Goal: Task Accomplishment & Management: Manage account settings

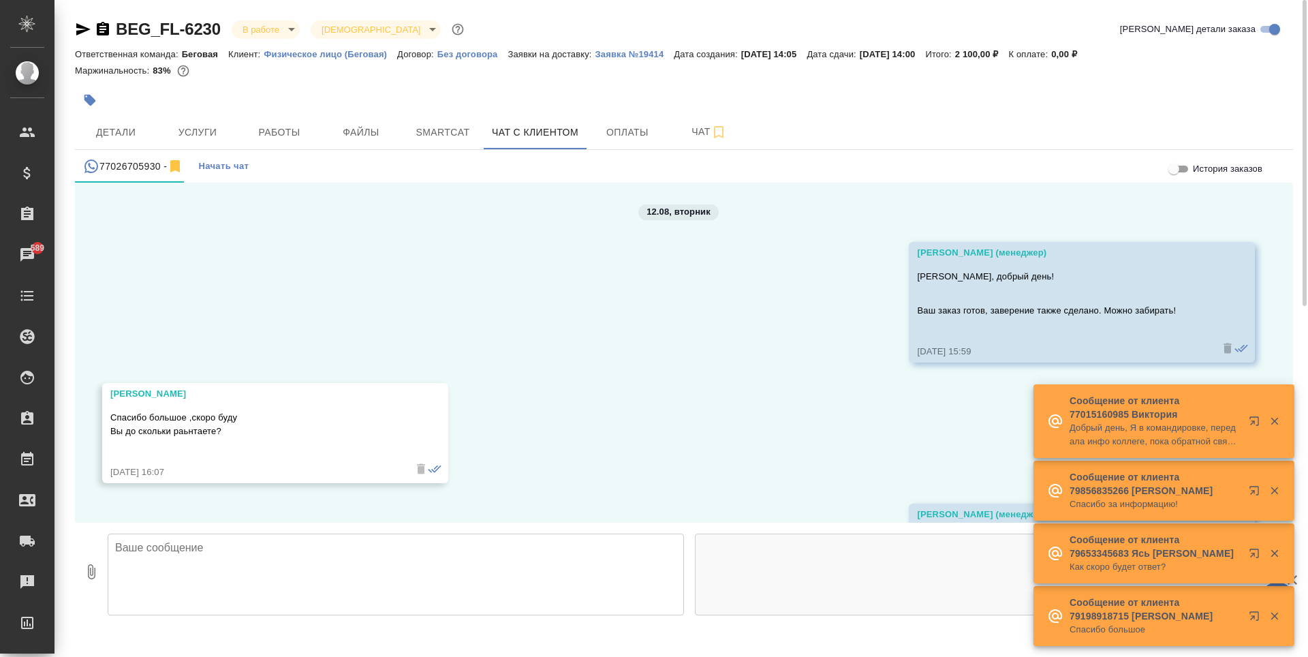
scroll to position [636, 0]
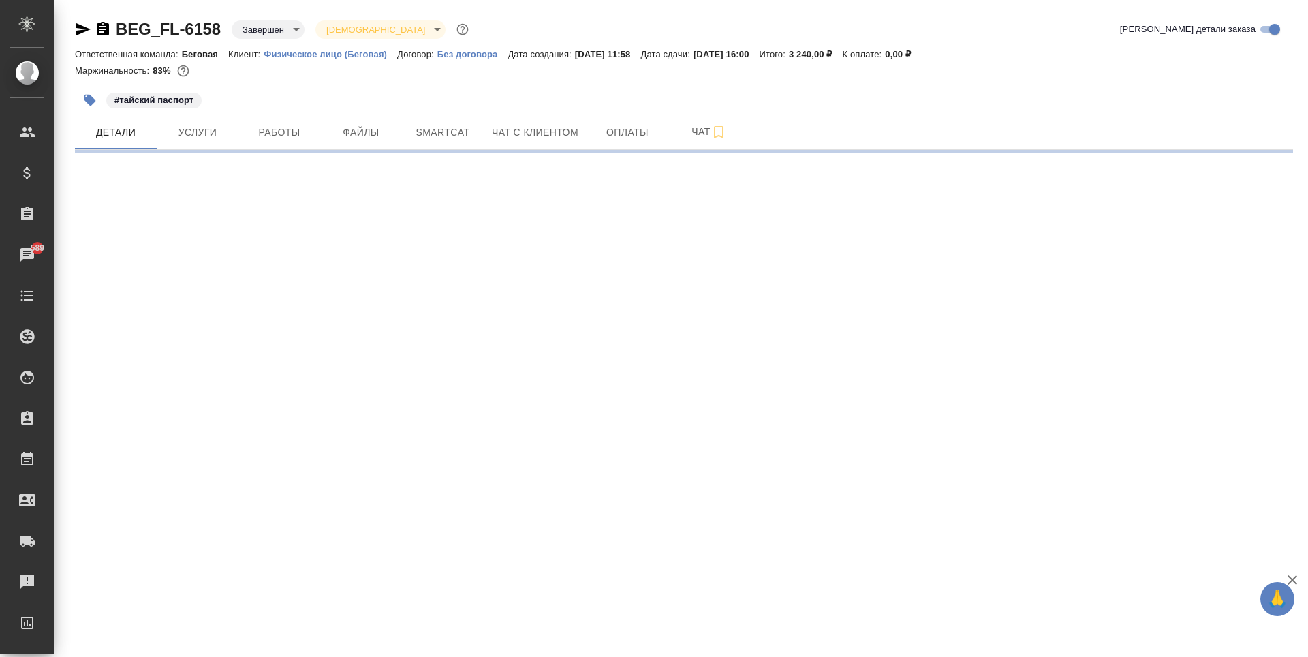
select select "RU"
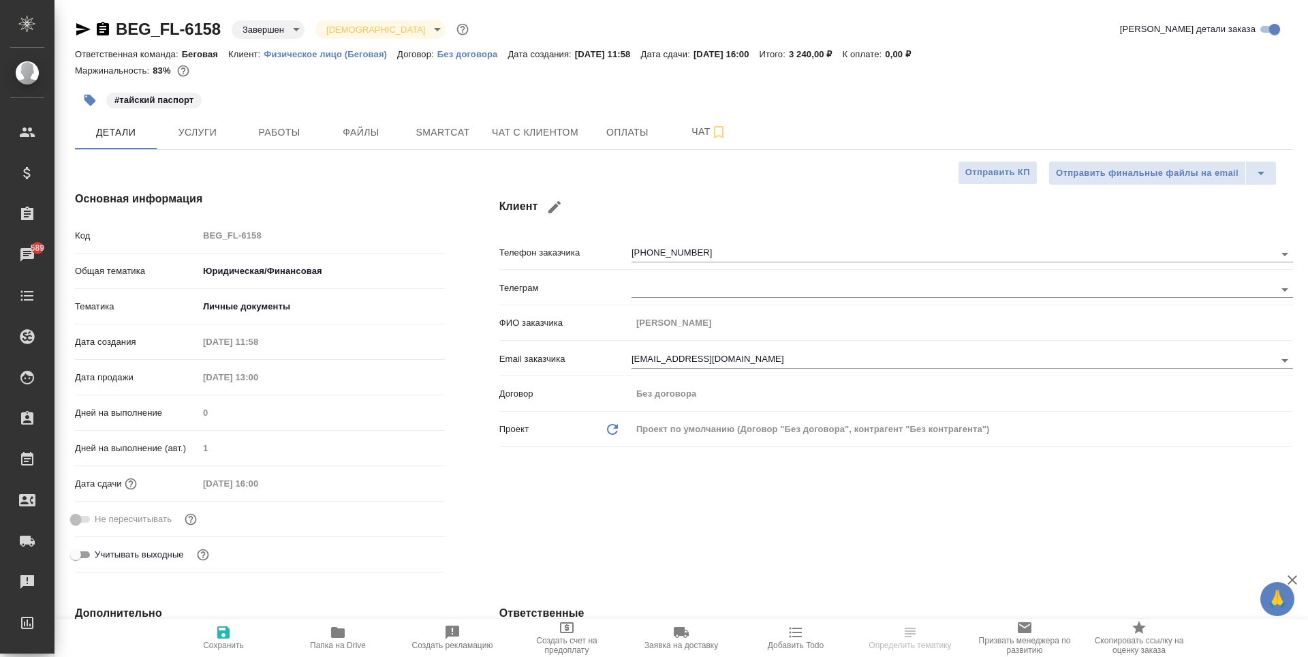
type textarea "x"
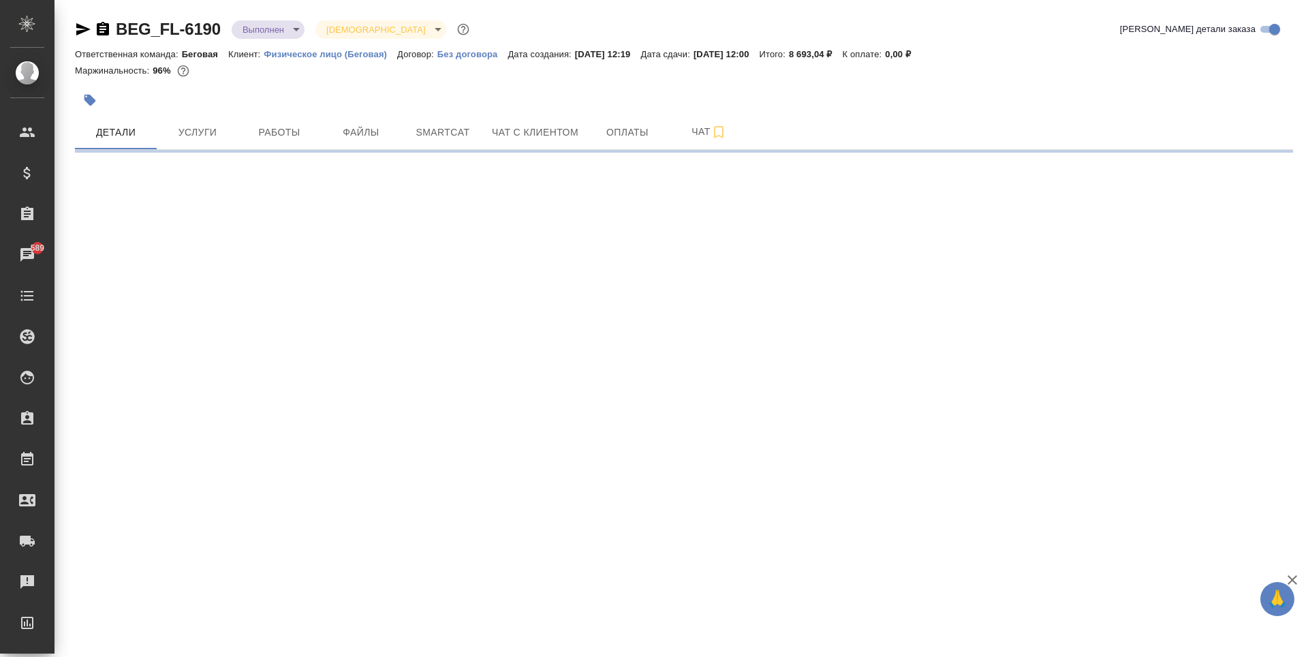
select select "RU"
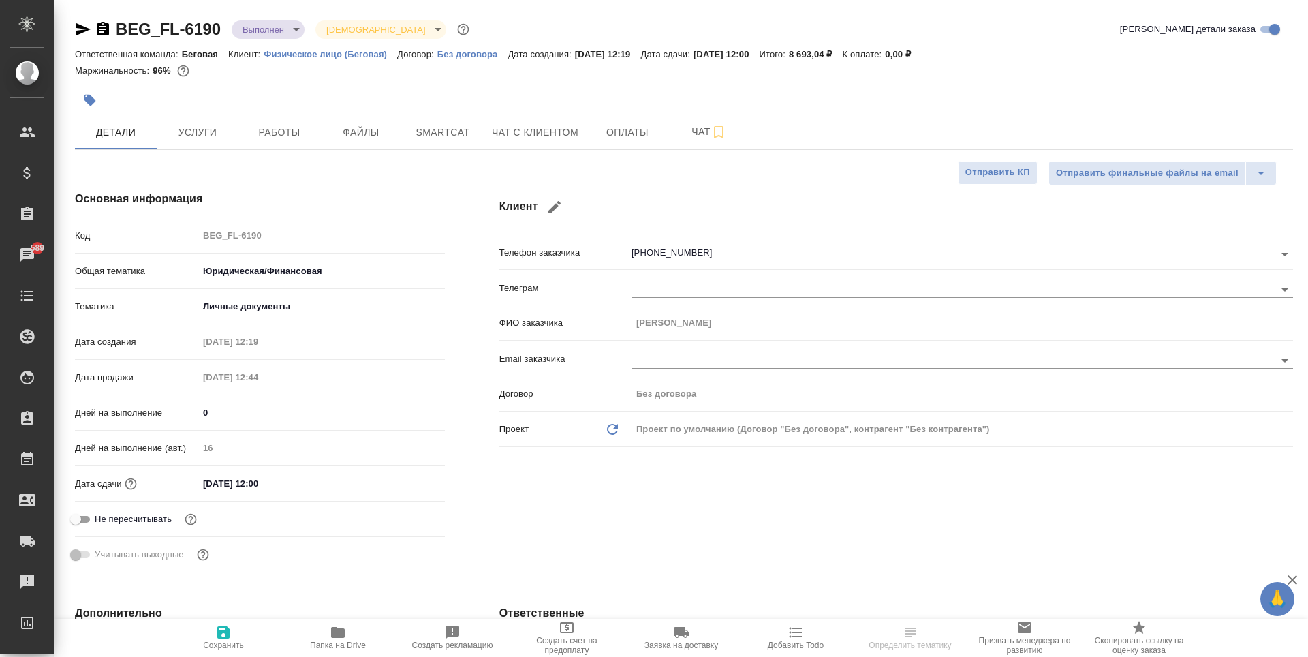
type textarea "x"
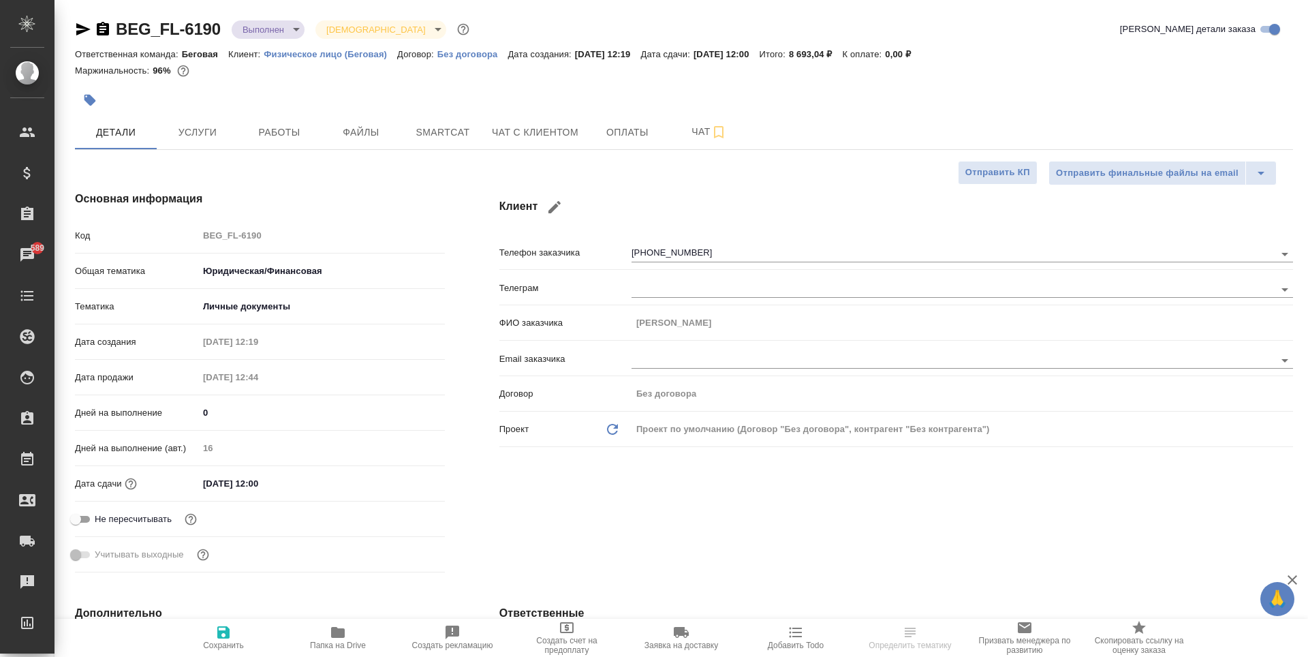
type textarea "x"
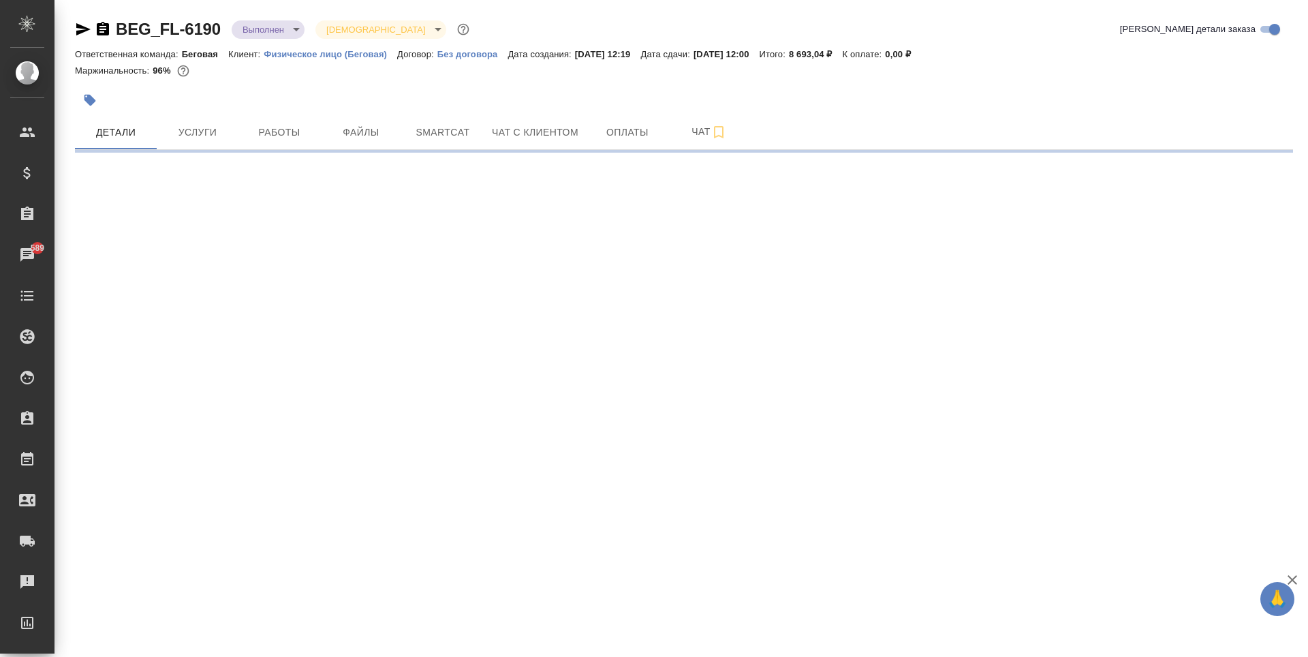
select select "RU"
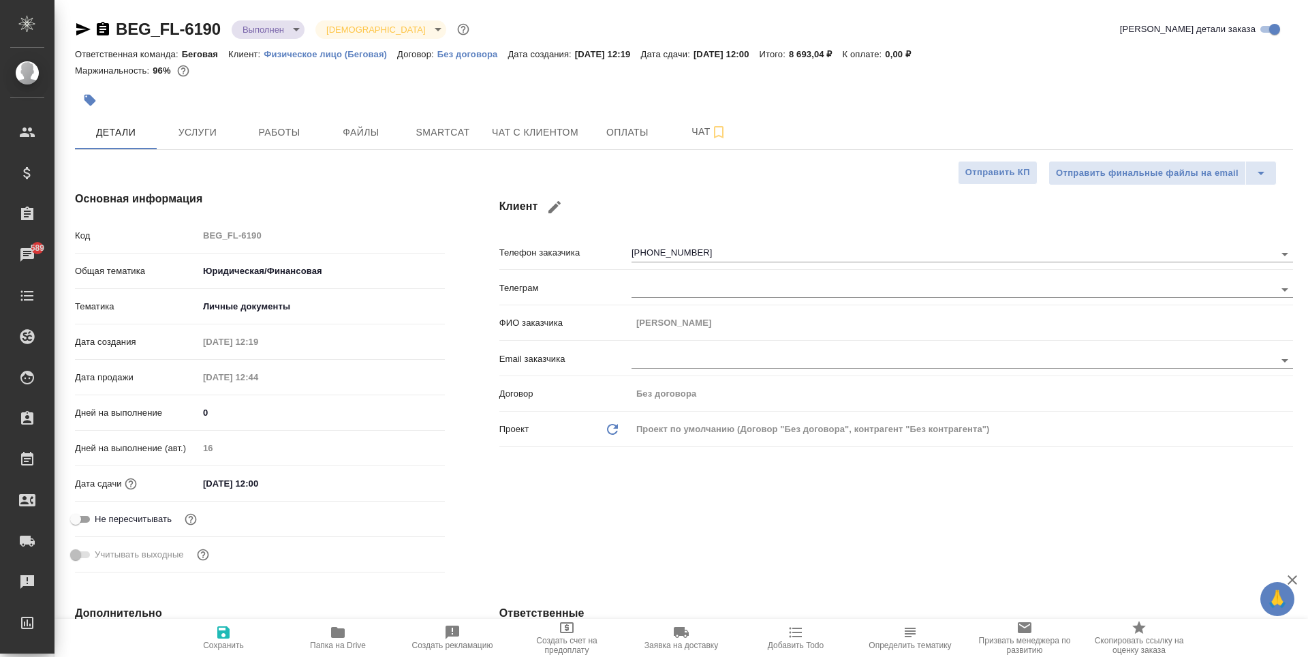
type textarea "x"
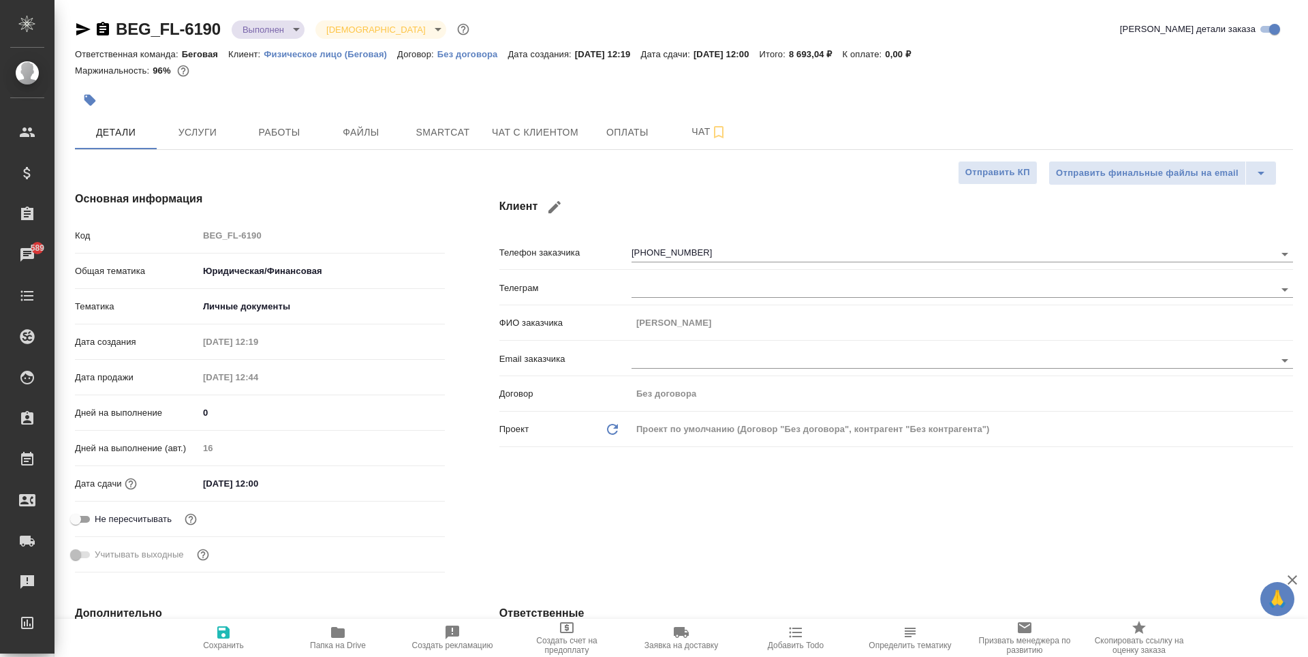
type textarea "x"
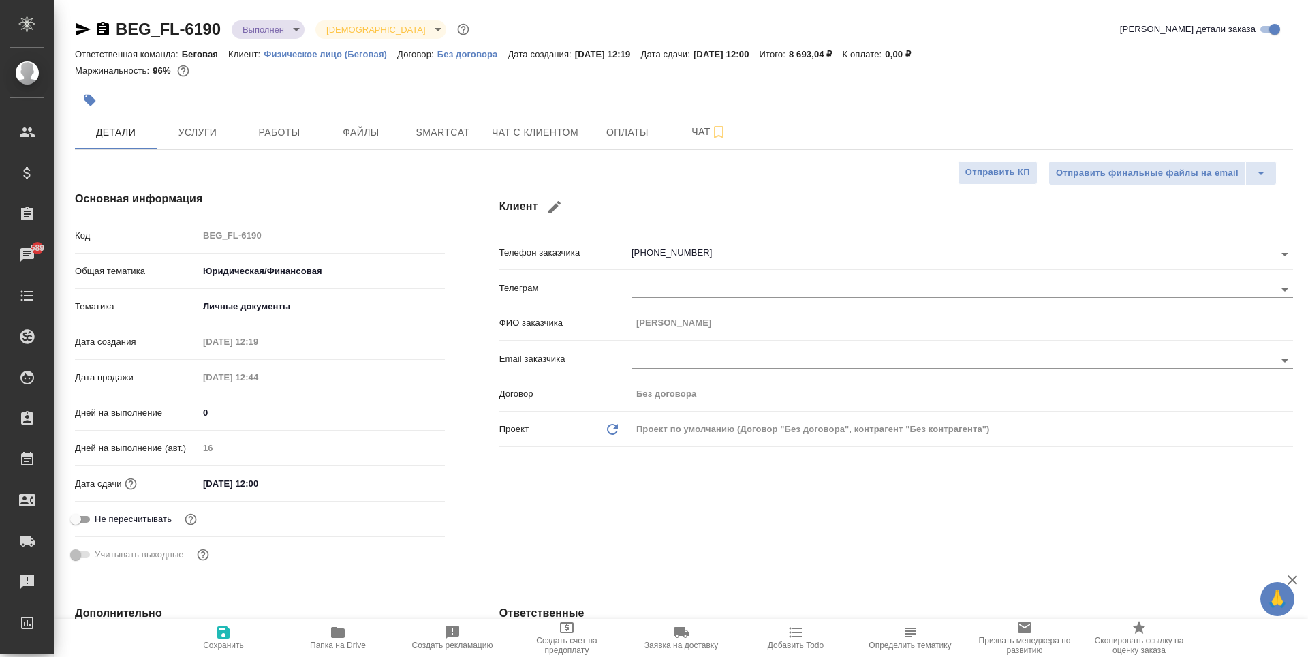
type textarea "x"
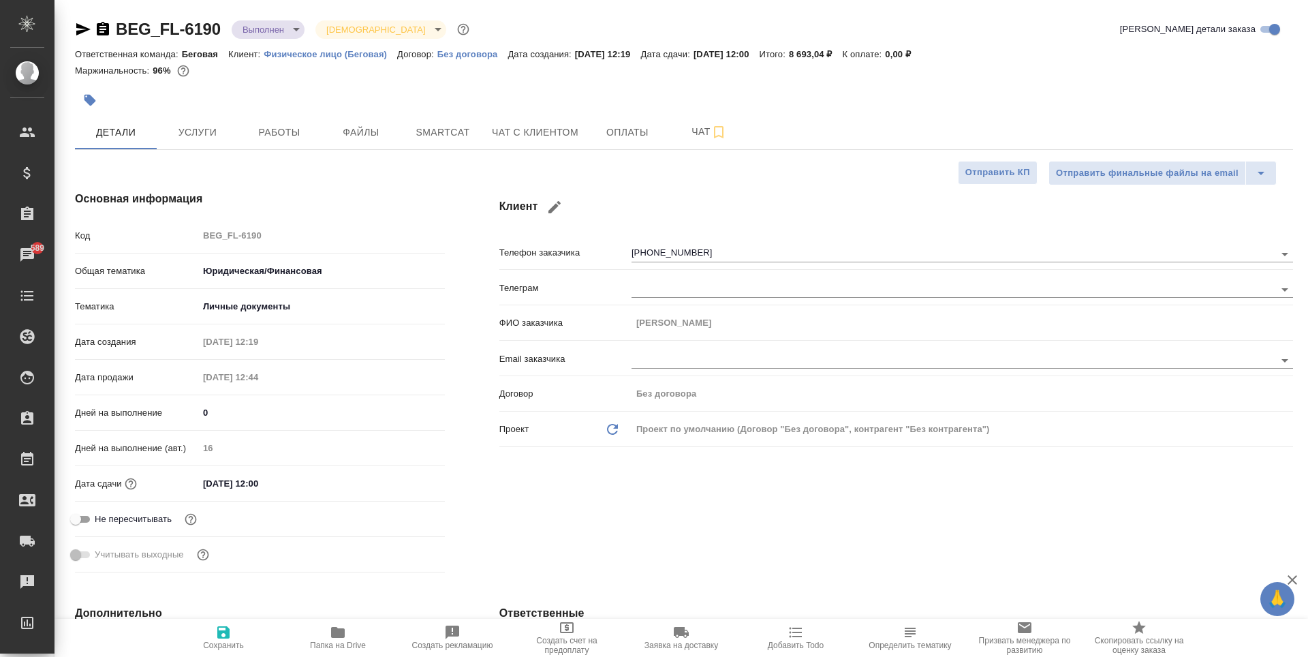
type textarea "x"
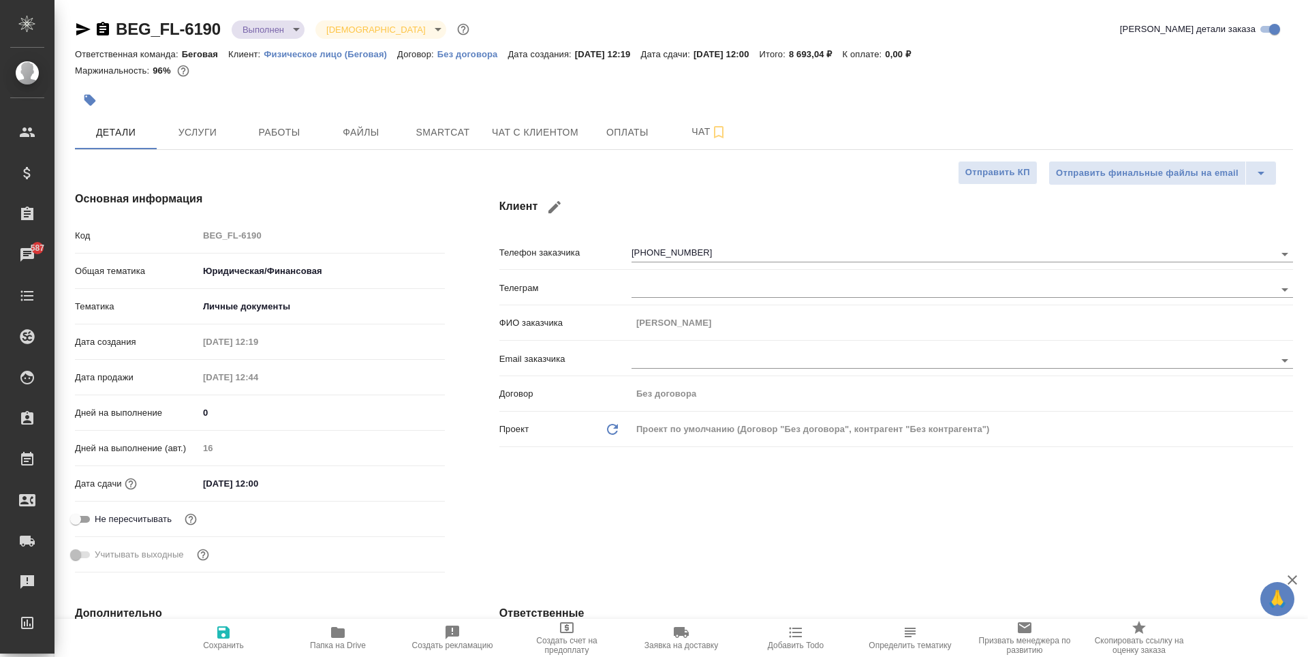
type textarea "x"
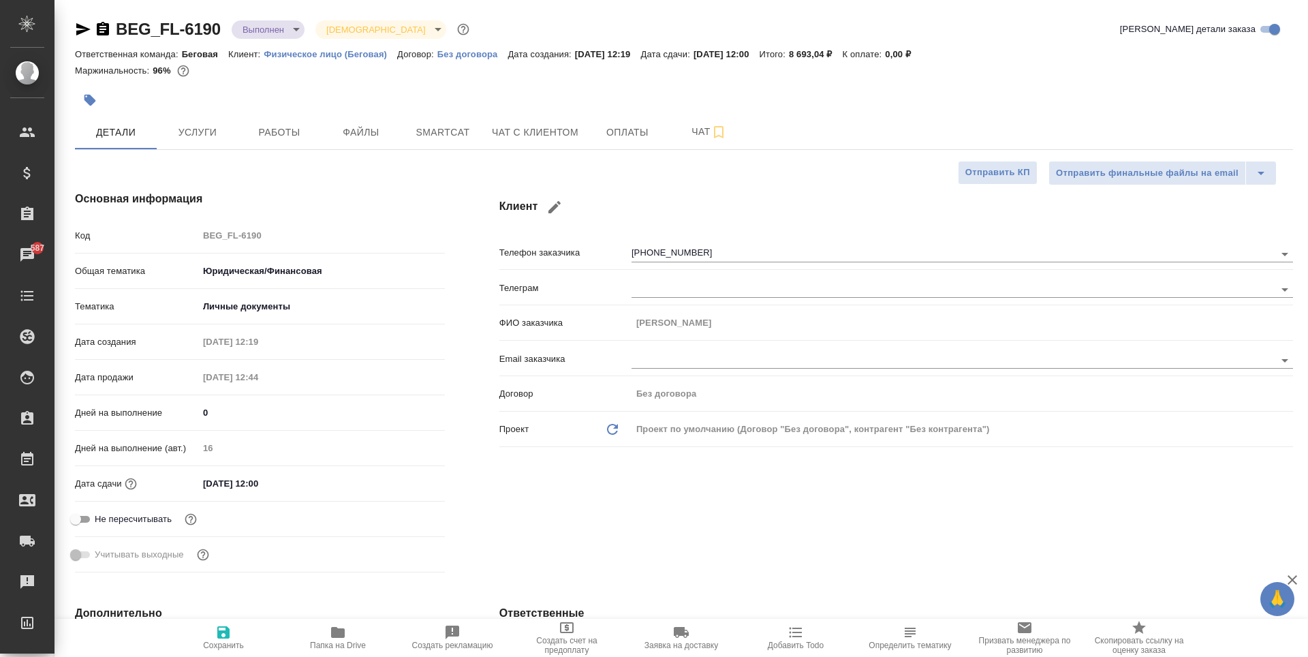
type textarea "x"
click at [342, 133] on span "Файлы" at bounding box center [360, 132] width 65 height 17
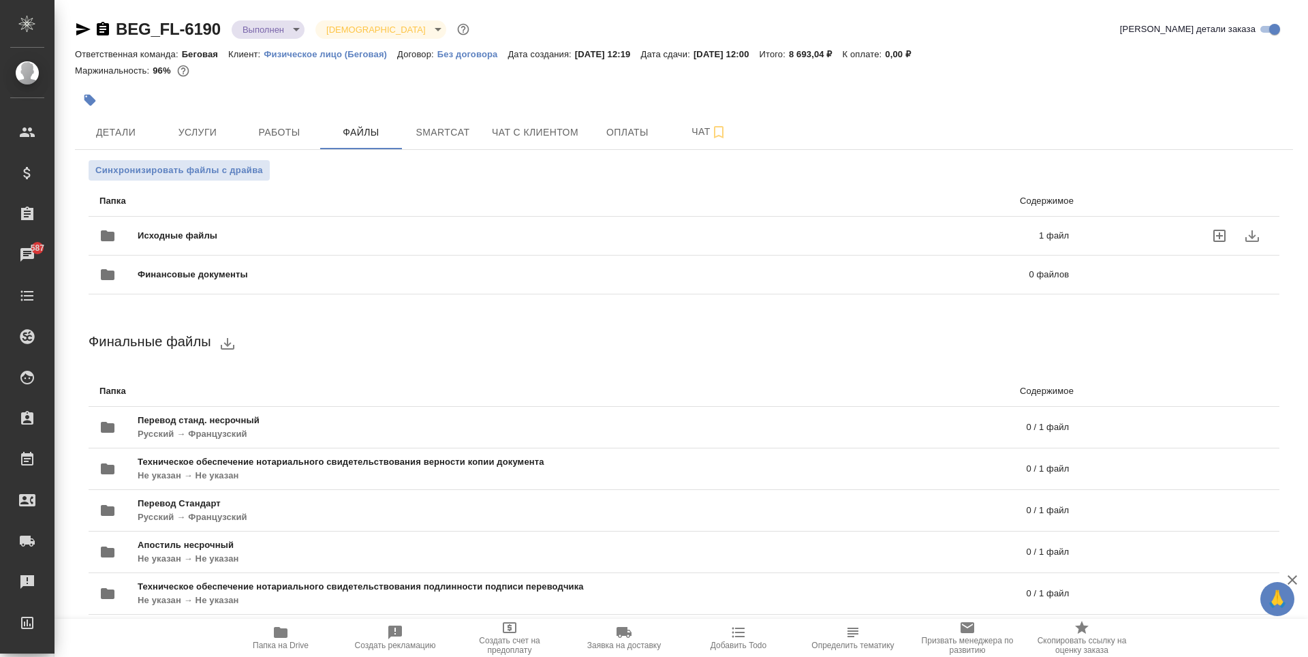
click at [311, 241] on span "Исходные файлы" at bounding box center [383, 236] width 491 height 14
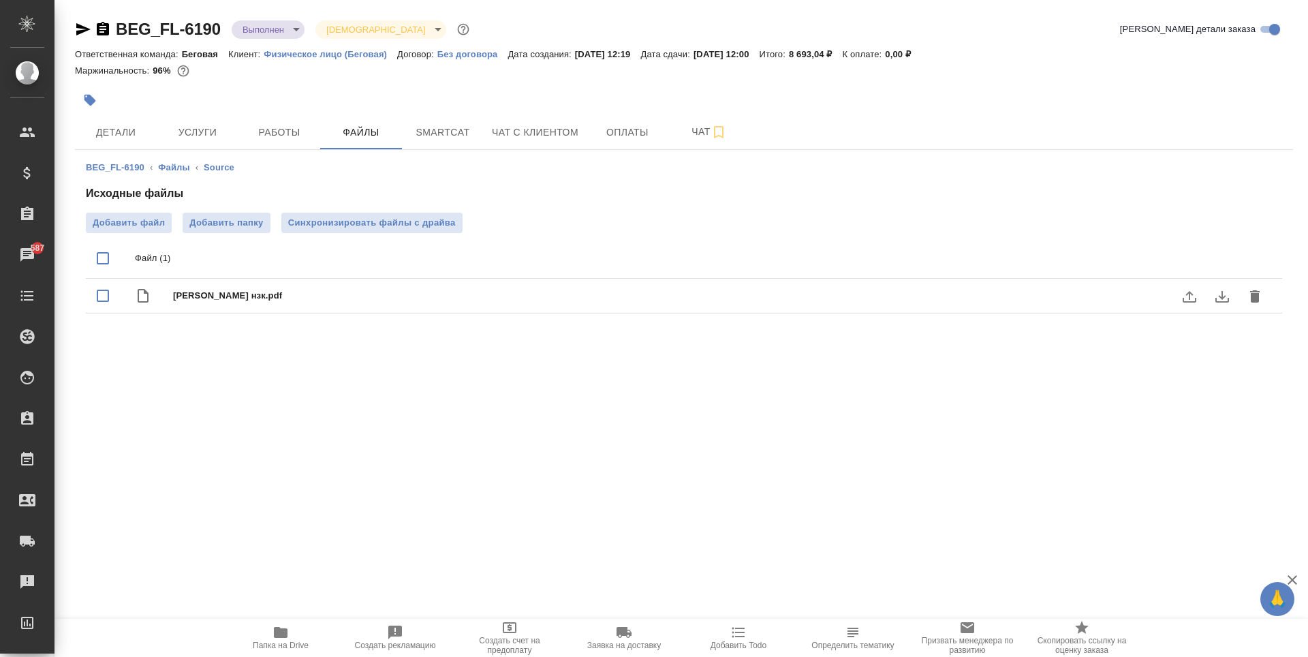
click at [302, 288] on div "Гаврюшина нзк.pdf" at bounding box center [711, 295] width 1077 height 19
checkbox input "true"
click at [1182, 296] on icon "uploadFile" at bounding box center [1190, 296] width 16 height 16
click at [0, 0] on input "uploadFile" at bounding box center [0, 0] width 0 height 0
click at [166, 123] on button "Услуги" at bounding box center [198, 132] width 82 height 34
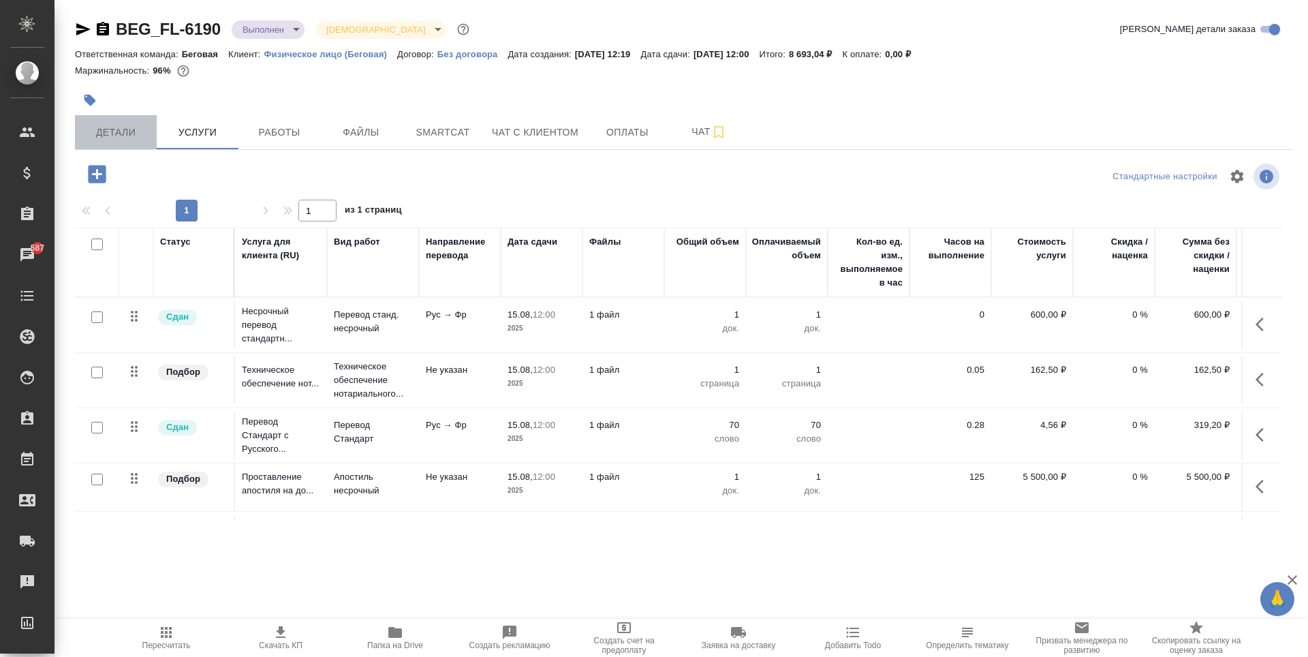
click at [135, 132] on span "Детали" at bounding box center [115, 132] width 65 height 17
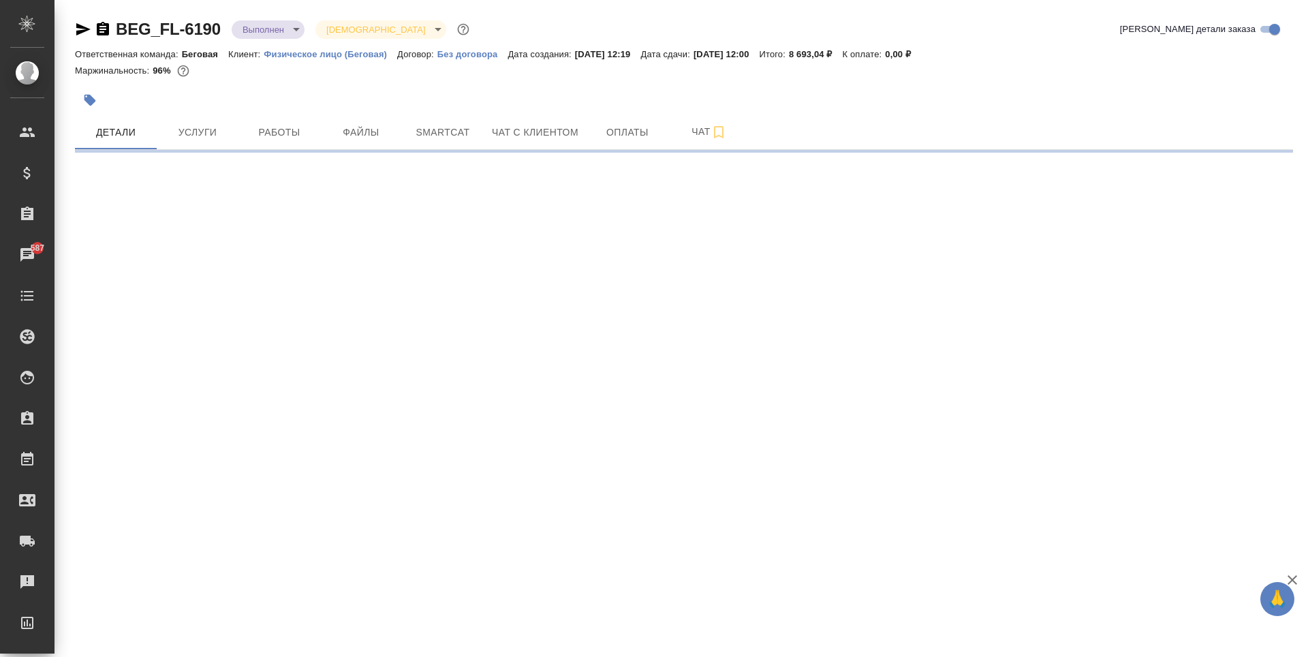
select select "RU"
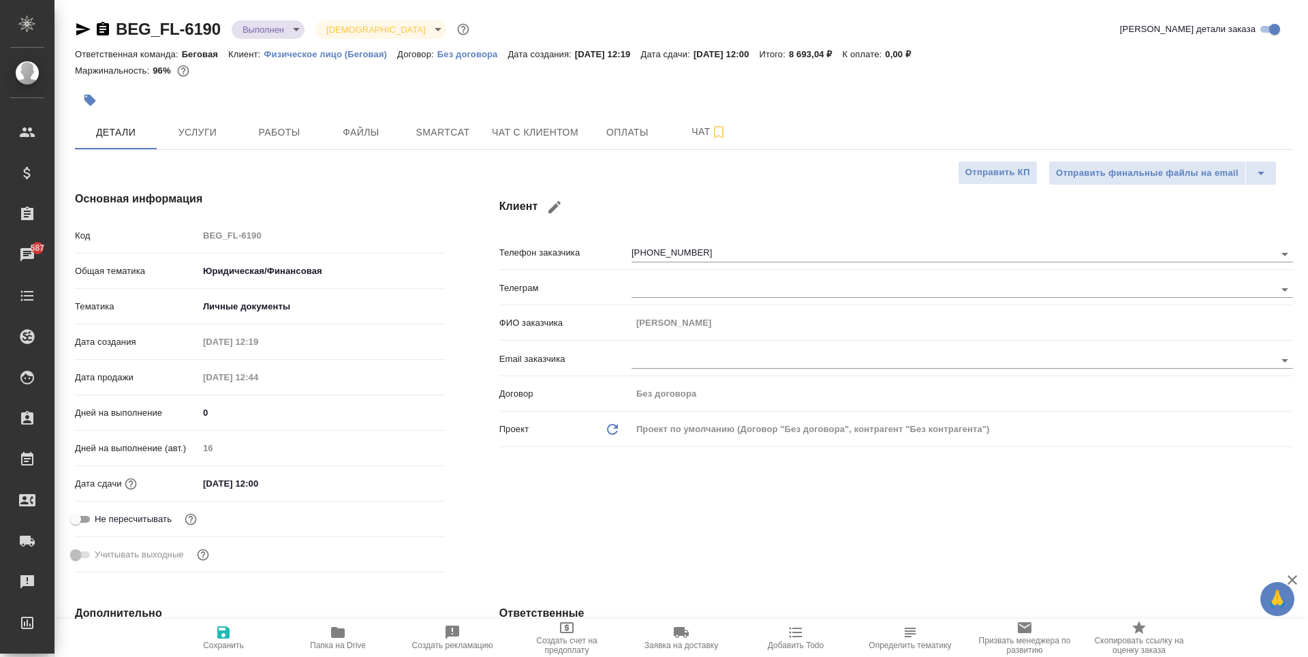
type textarea "x"
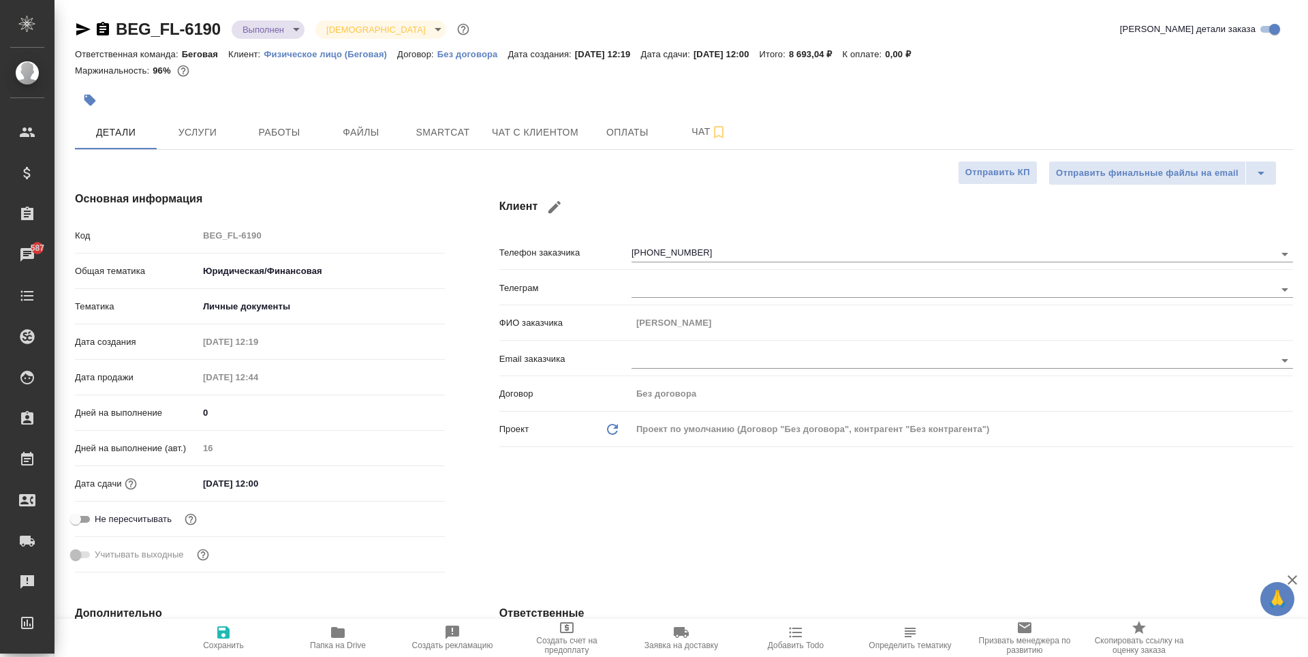
type textarea "x"
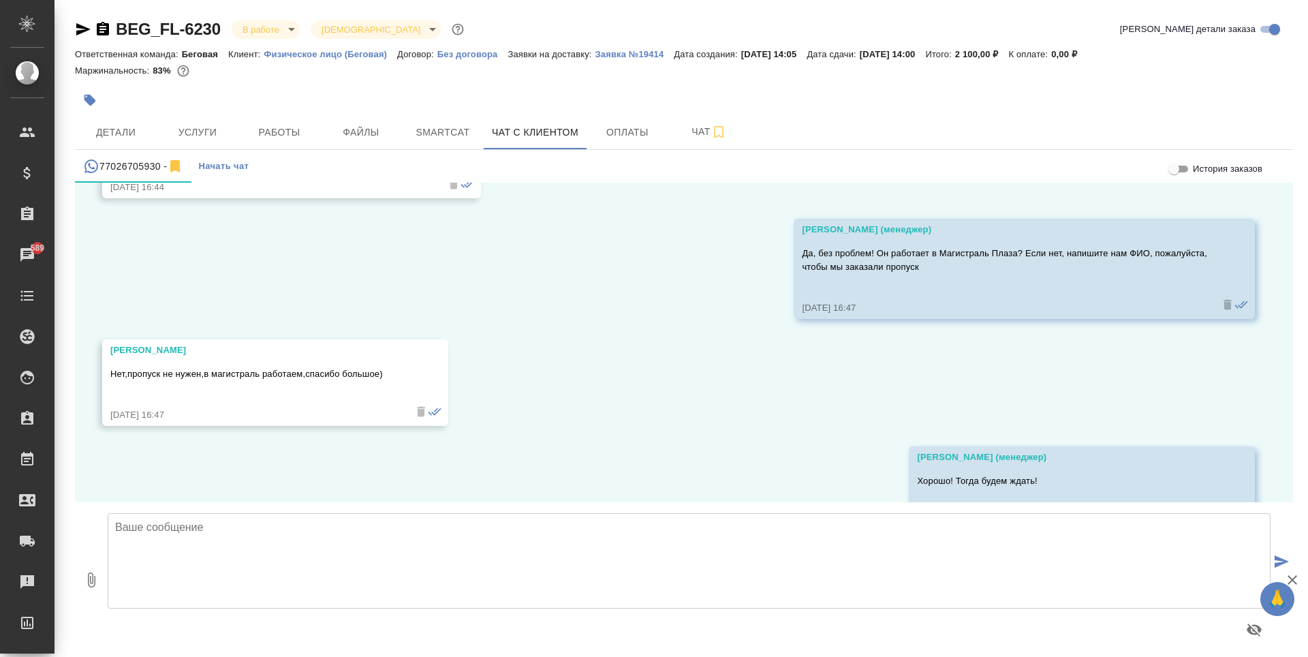
scroll to position [657, 0]
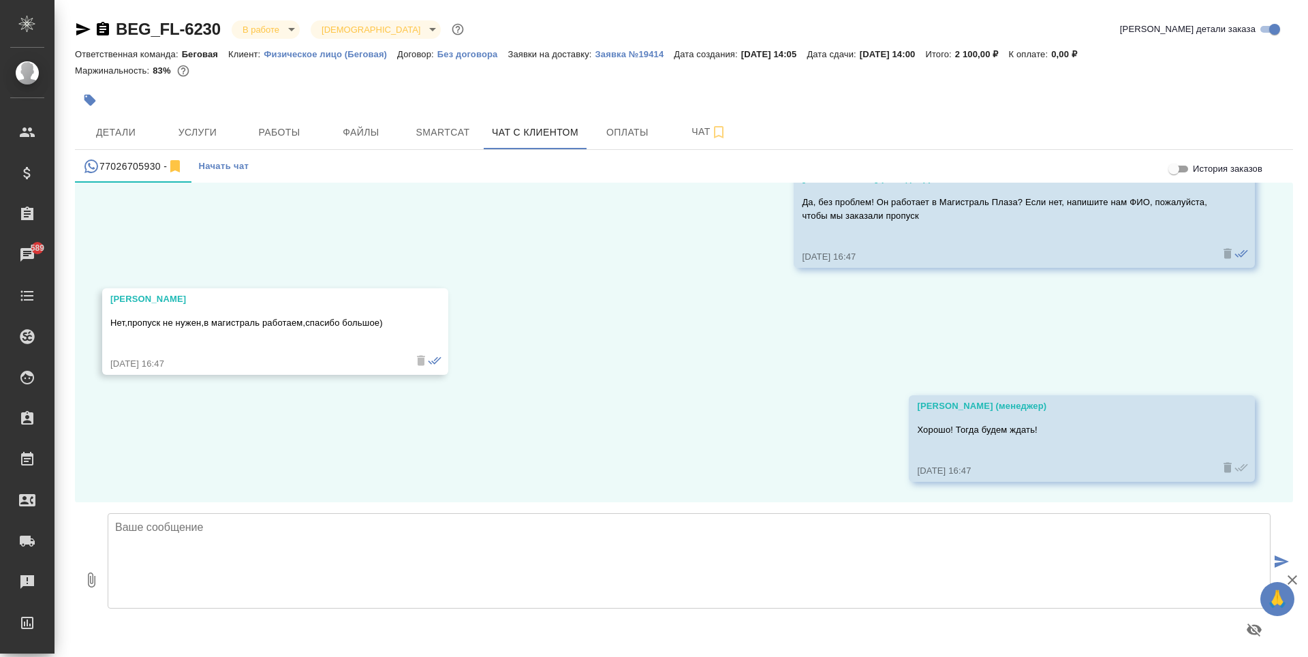
click at [258, 36] on body "🙏 .cls-1 fill:#fff; AWATERA Antonova Kristina Клиенты Спецификации Заказы 589 Ч…" at bounding box center [654, 328] width 1308 height 657
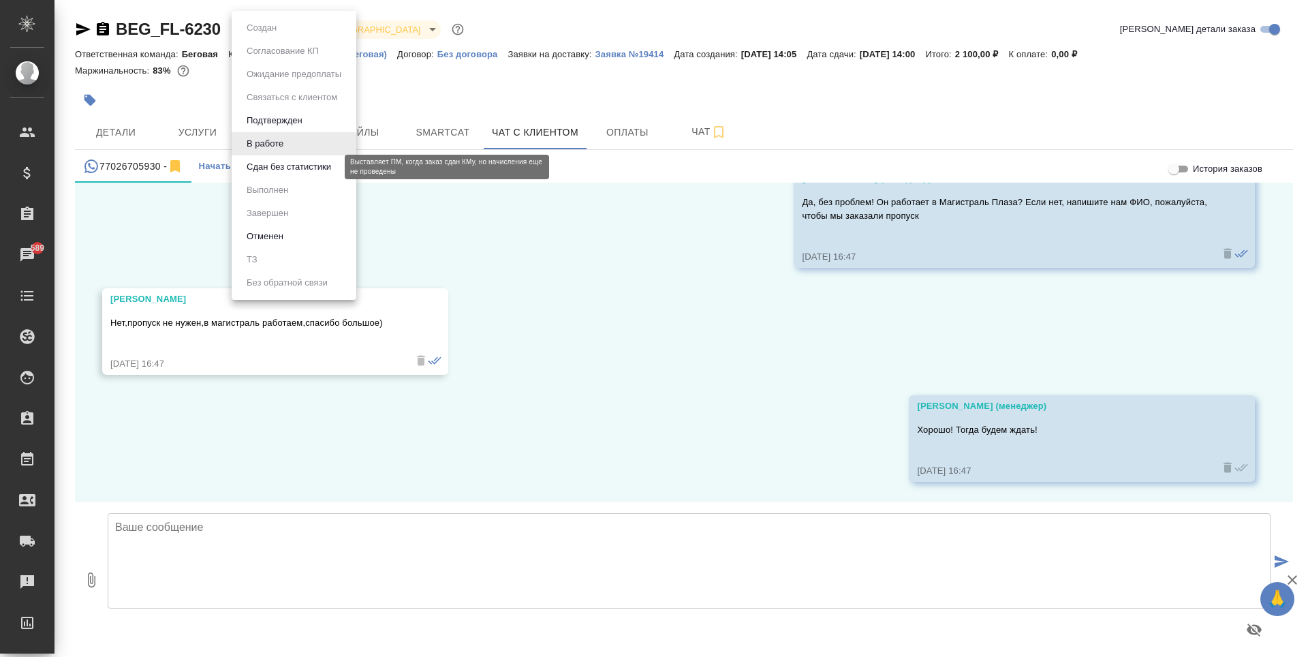
click at [300, 166] on button "Сдан без статистики" at bounding box center [289, 166] width 93 height 15
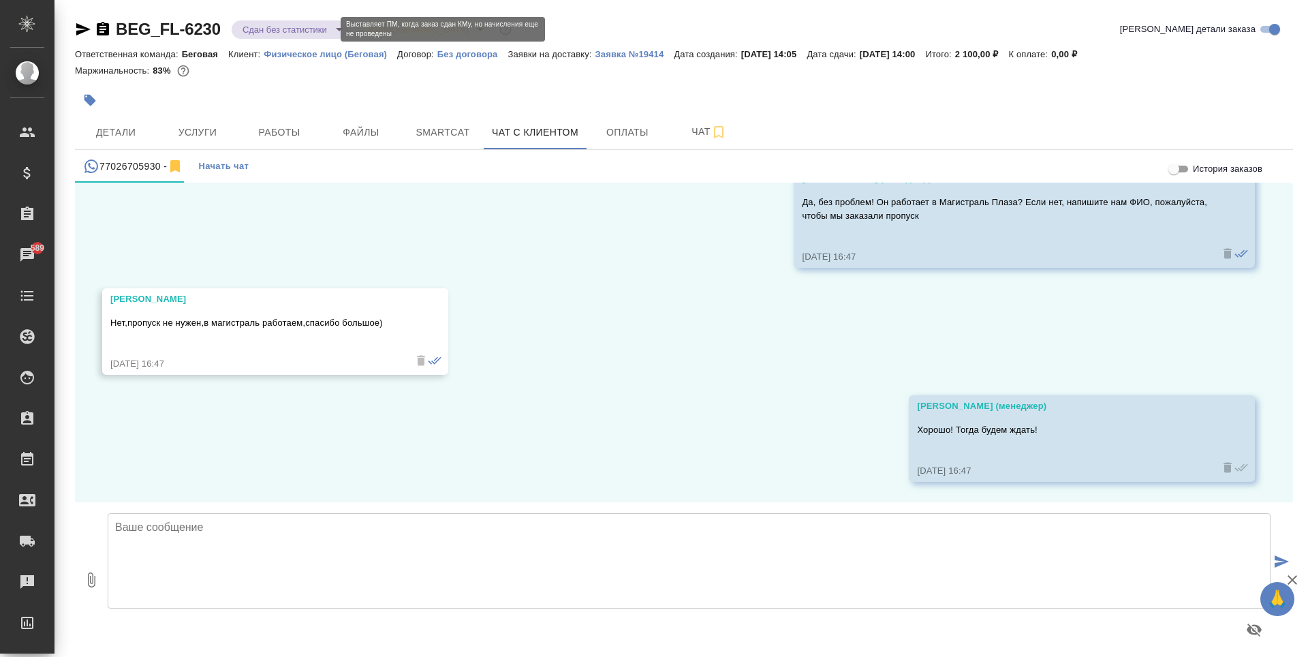
click at [279, 35] on body "🙏 .cls-1 fill:#fff; AWATERA Antonova Kristina Клиенты Спецификации Заказы 589 Ч…" at bounding box center [654, 328] width 1308 height 657
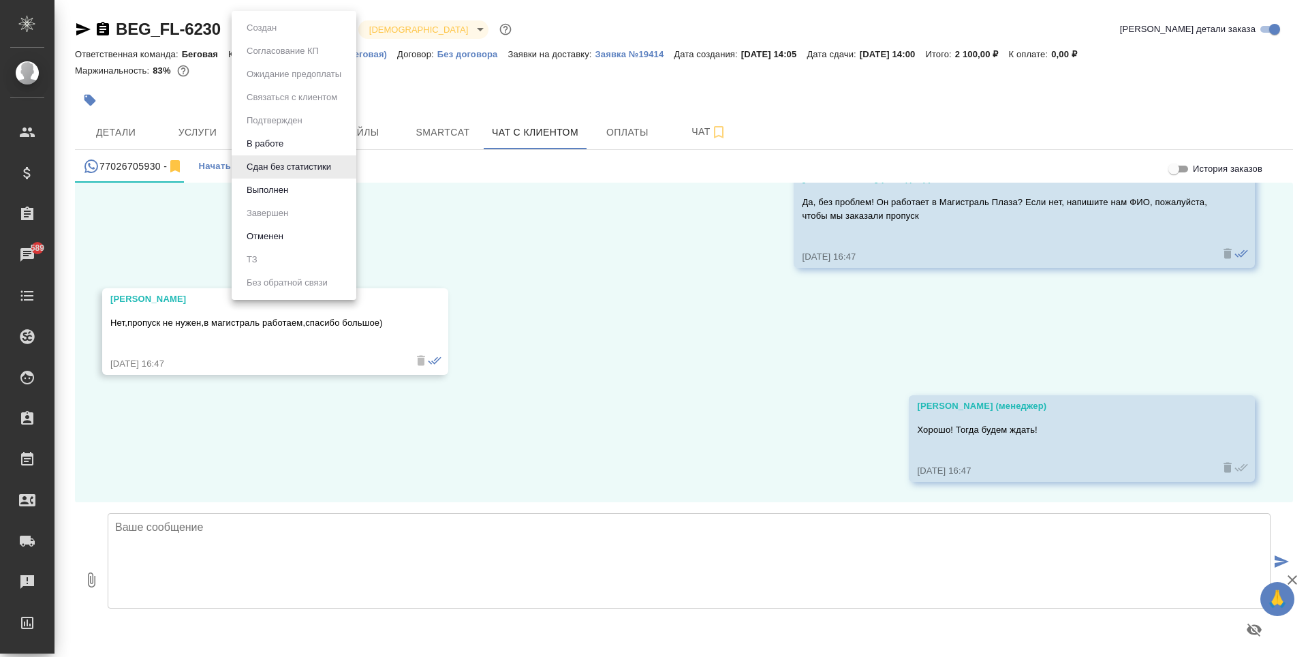
click at [300, 183] on li "Выполнен" at bounding box center [294, 190] width 125 height 23
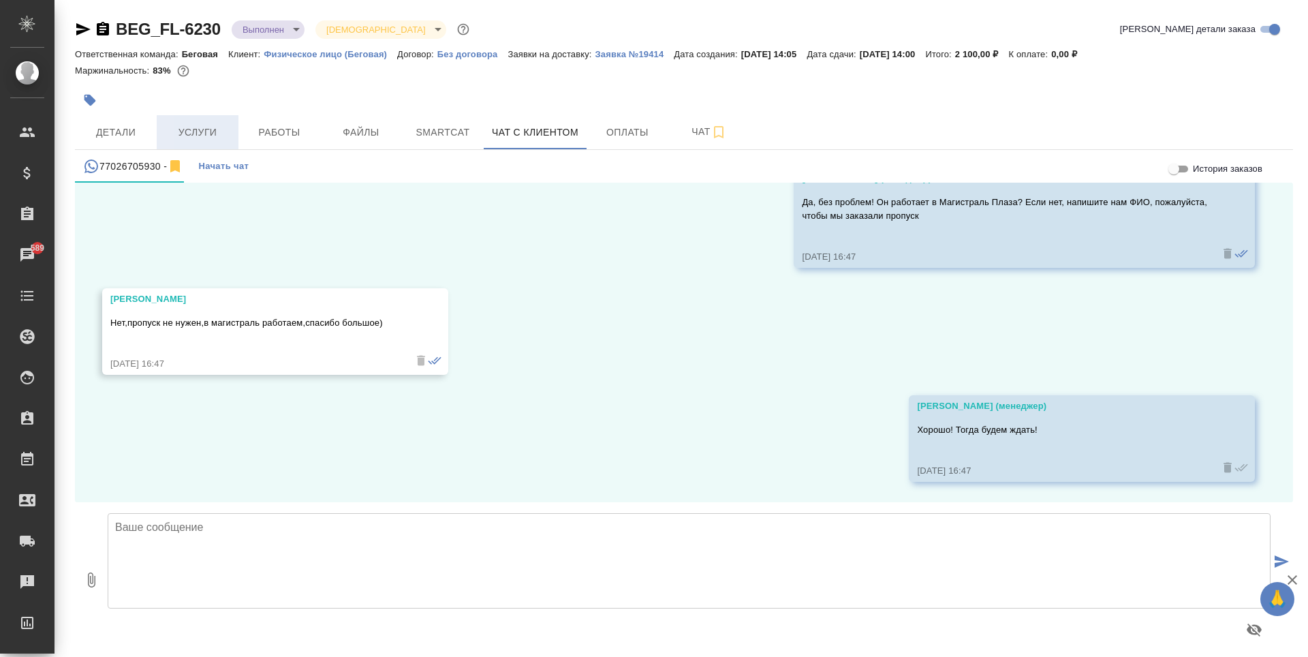
click at [204, 132] on span "Услуги" at bounding box center [197, 132] width 65 height 17
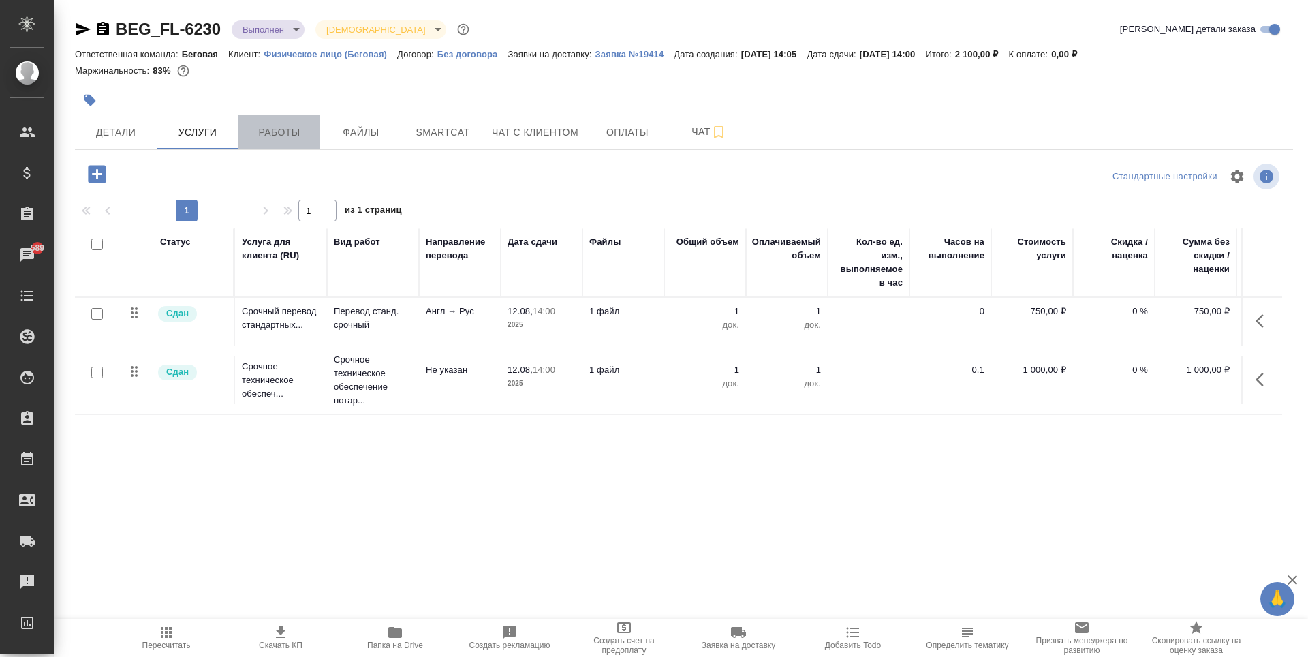
click at [254, 127] on span "Работы" at bounding box center [279, 132] width 65 height 17
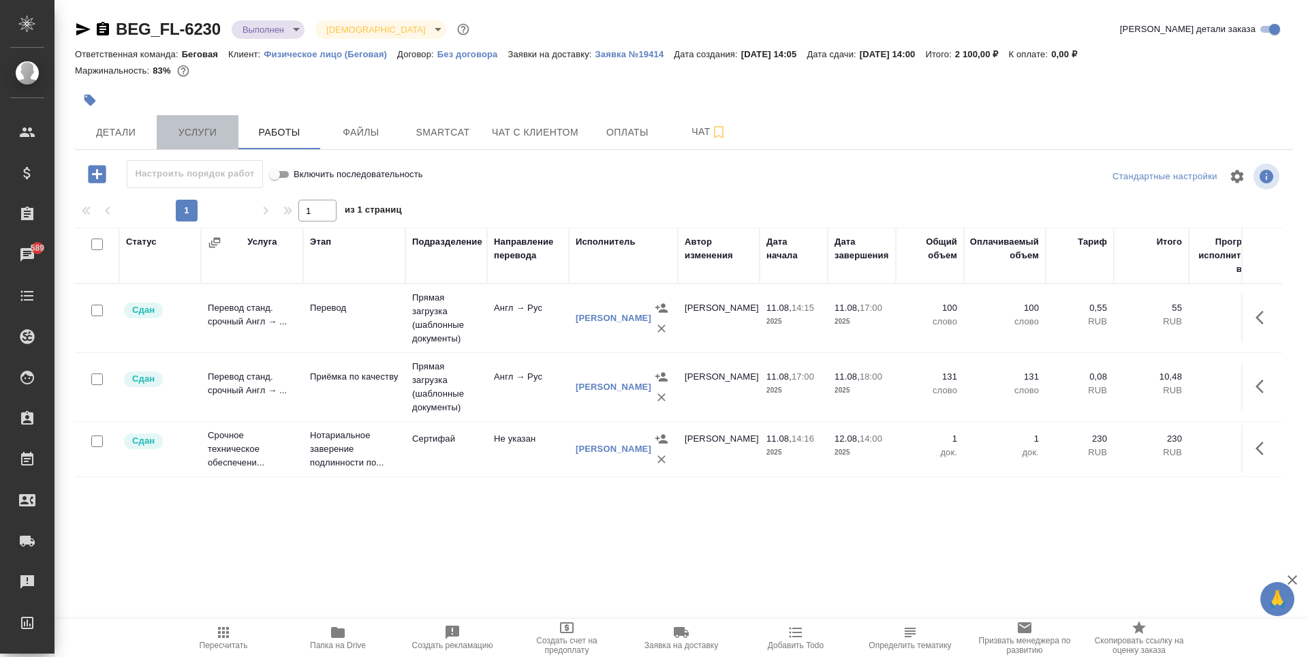
click at [185, 117] on button "Услуги" at bounding box center [198, 132] width 82 height 34
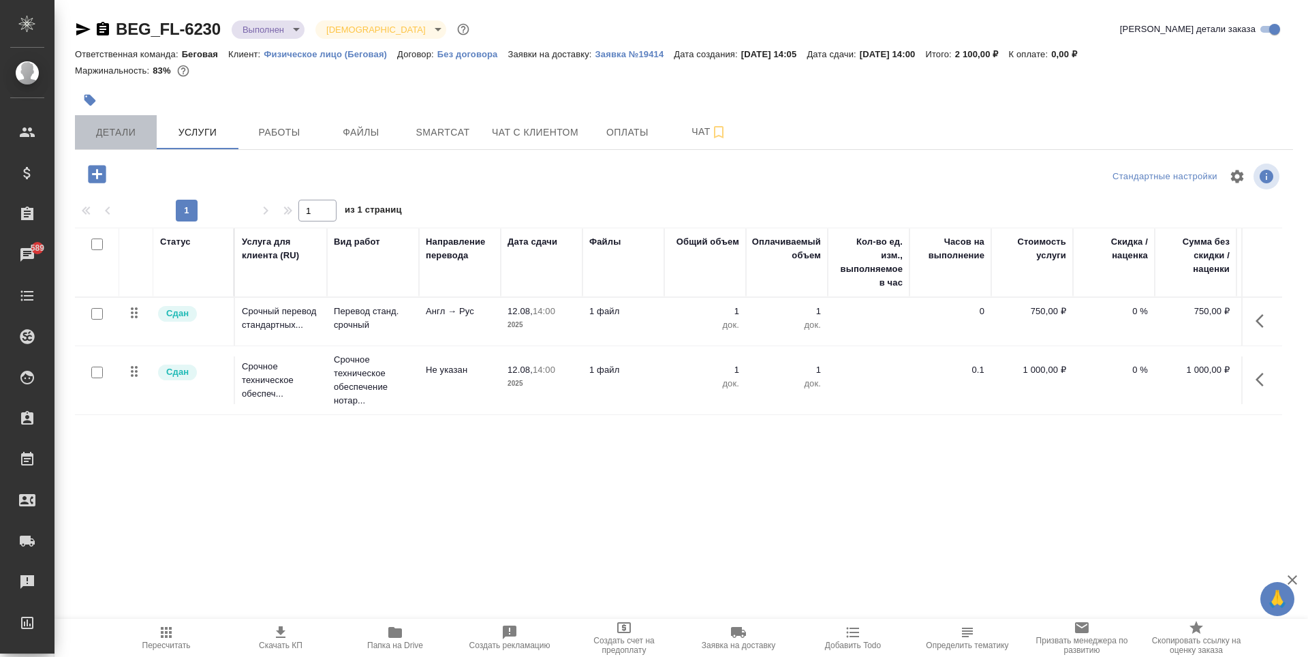
click at [113, 126] on span "Детали" at bounding box center [115, 132] width 65 height 17
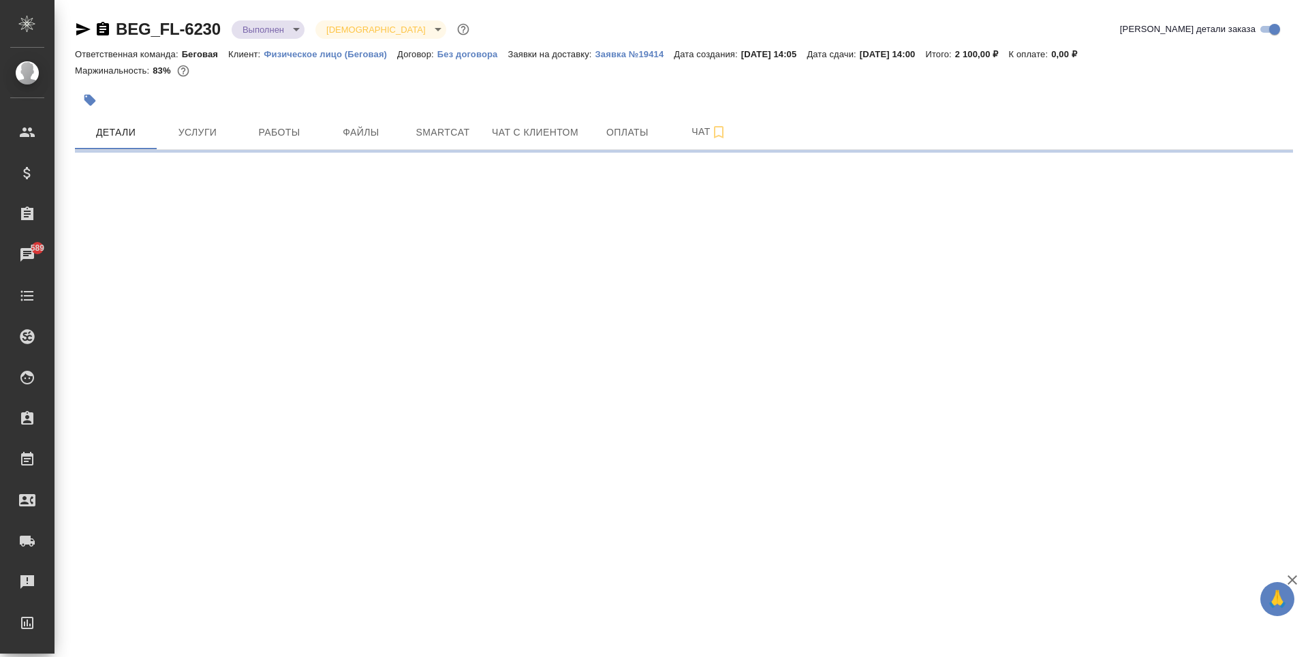
select select "RU"
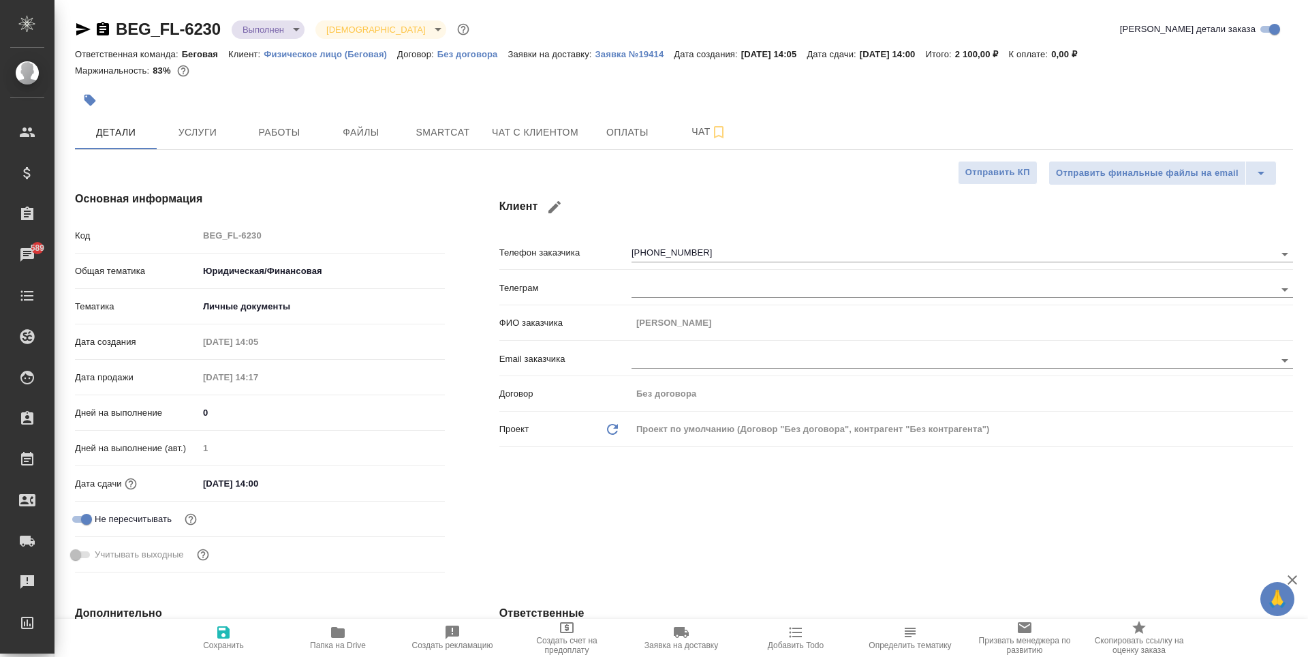
type textarea "x"
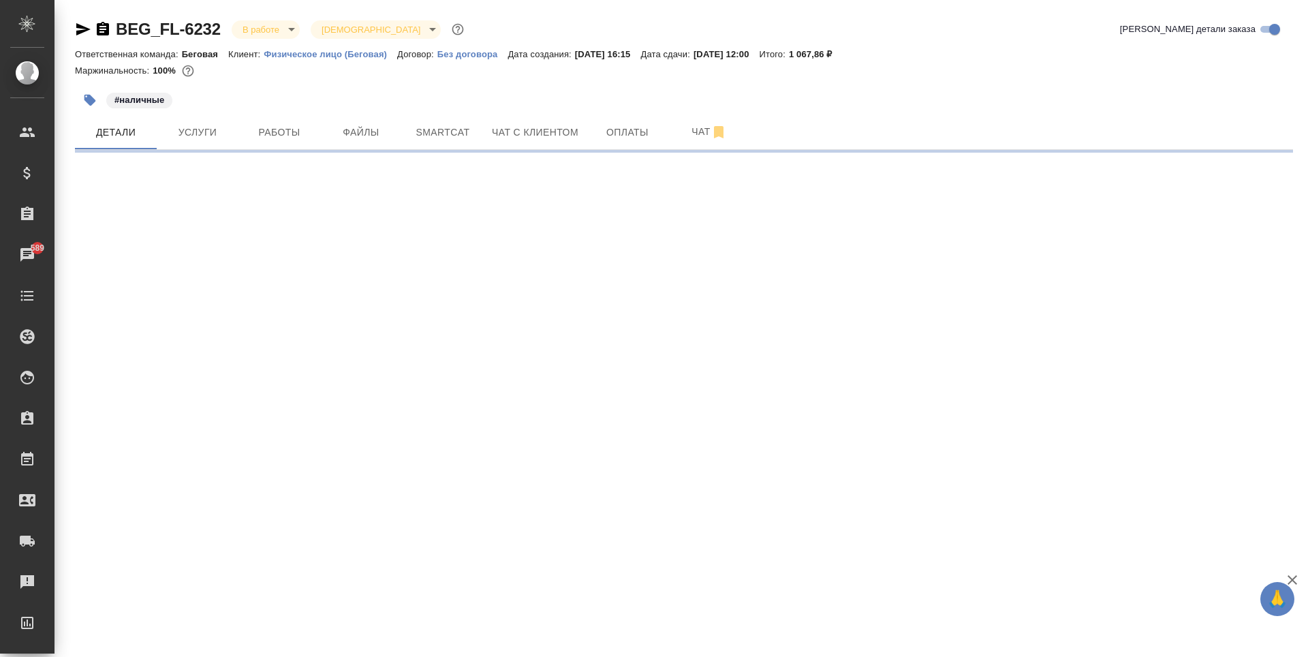
select select "RU"
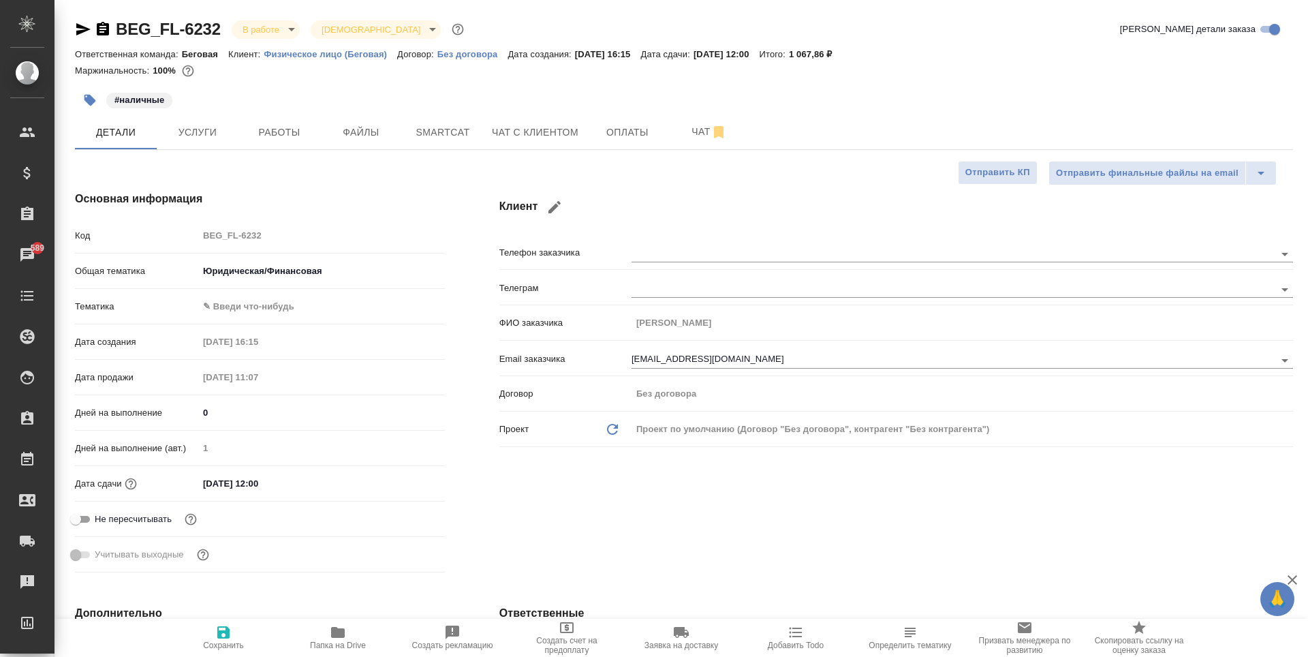
type textarea "x"
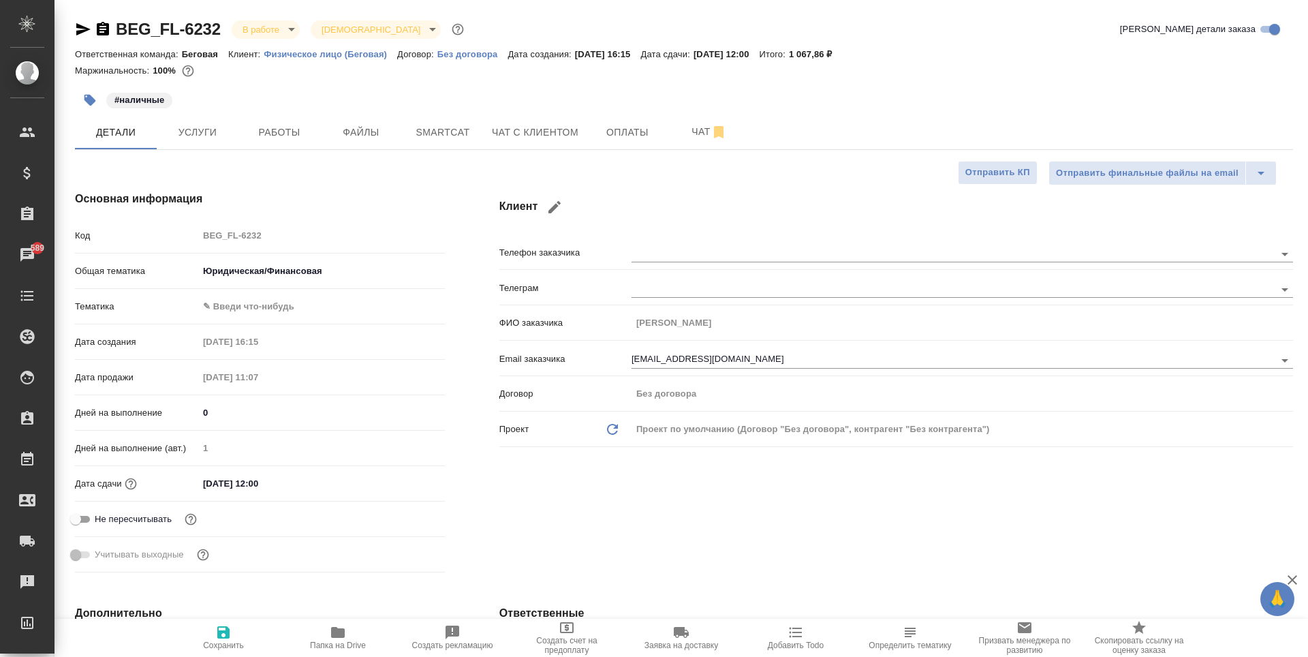
type textarea "x"
click at [226, 130] on span "Услуги" at bounding box center [197, 132] width 65 height 17
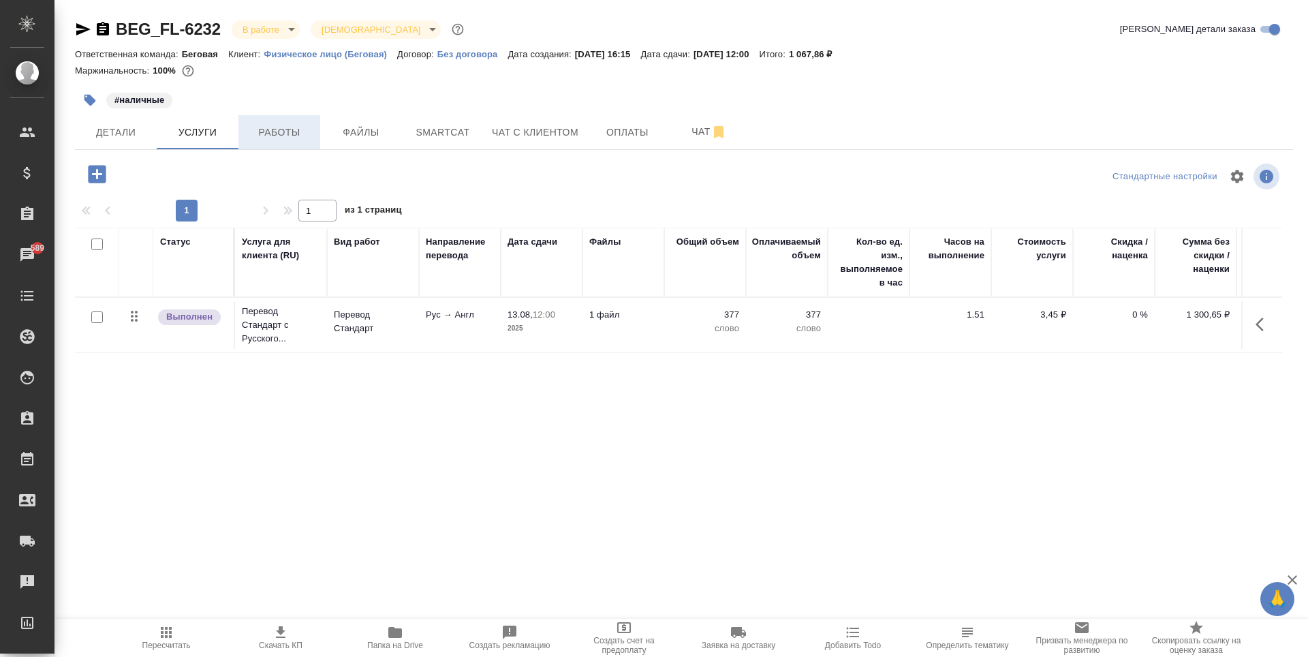
click at [275, 129] on span "Работы" at bounding box center [279, 132] width 65 height 17
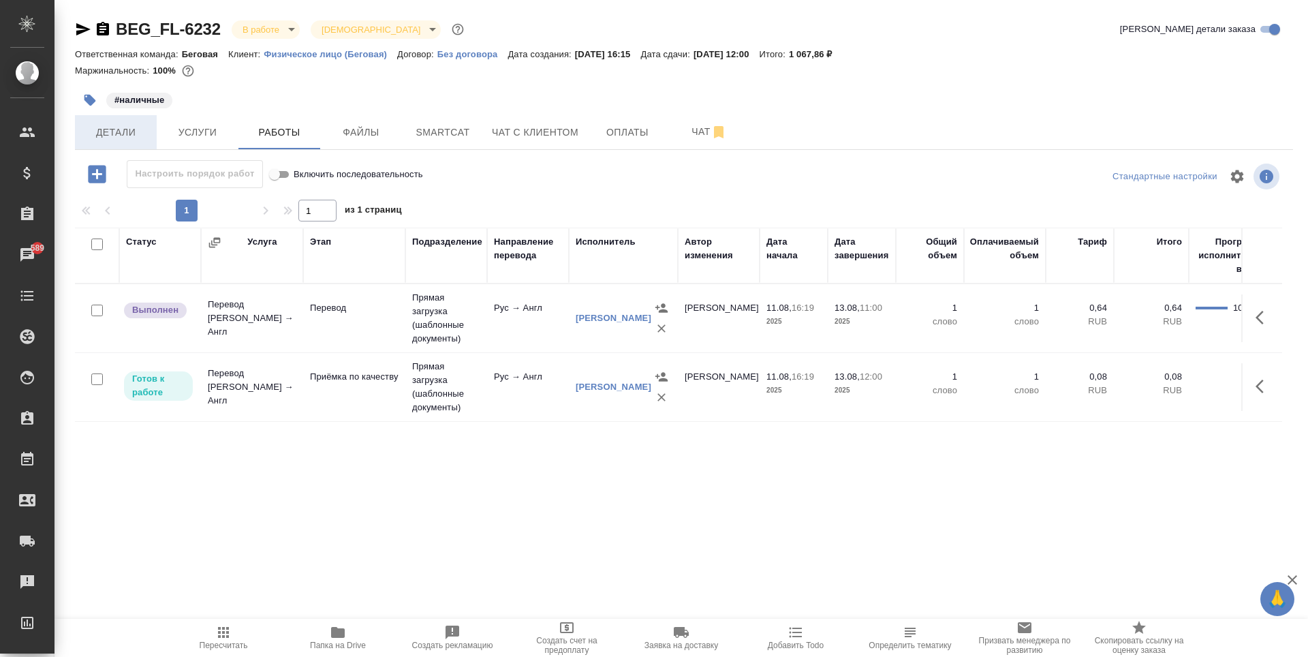
click at [119, 131] on span "Детали" at bounding box center [115, 132] width 65 height 17
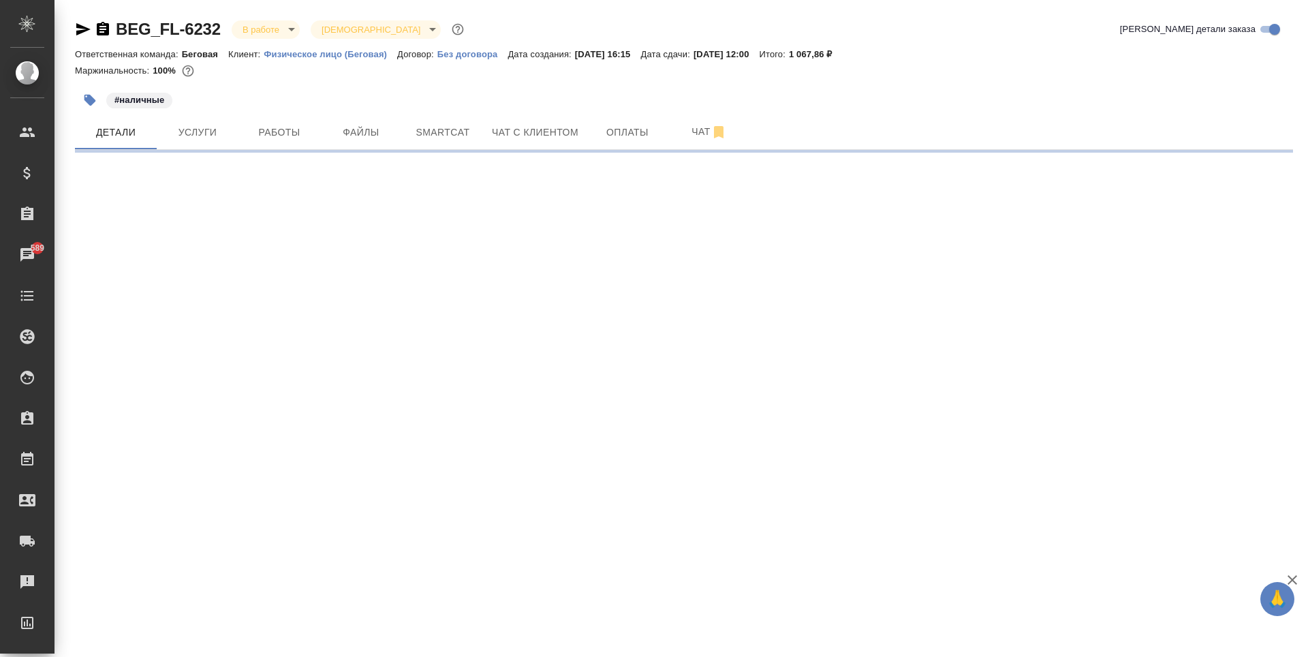
select select "RU"
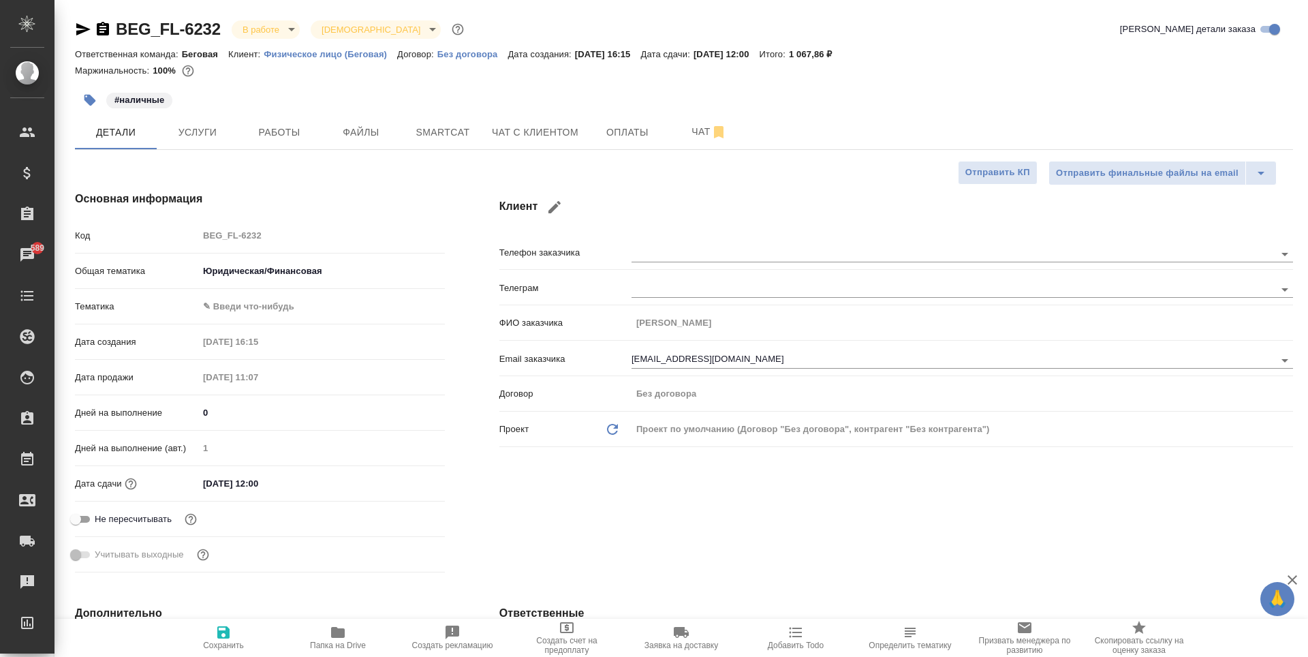
type textarea "x"
click at [277, 140] on span "Работы" at bounding box center [279, 132] width 65 height 17
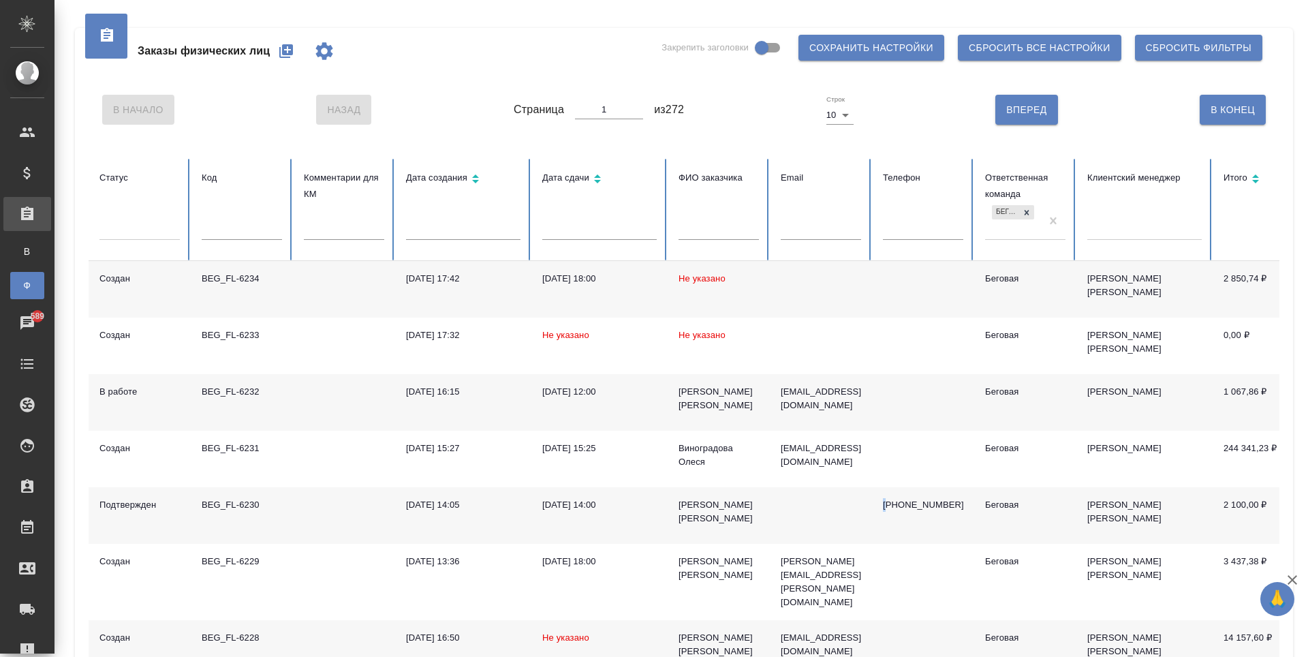
scroll to position [136, 0]
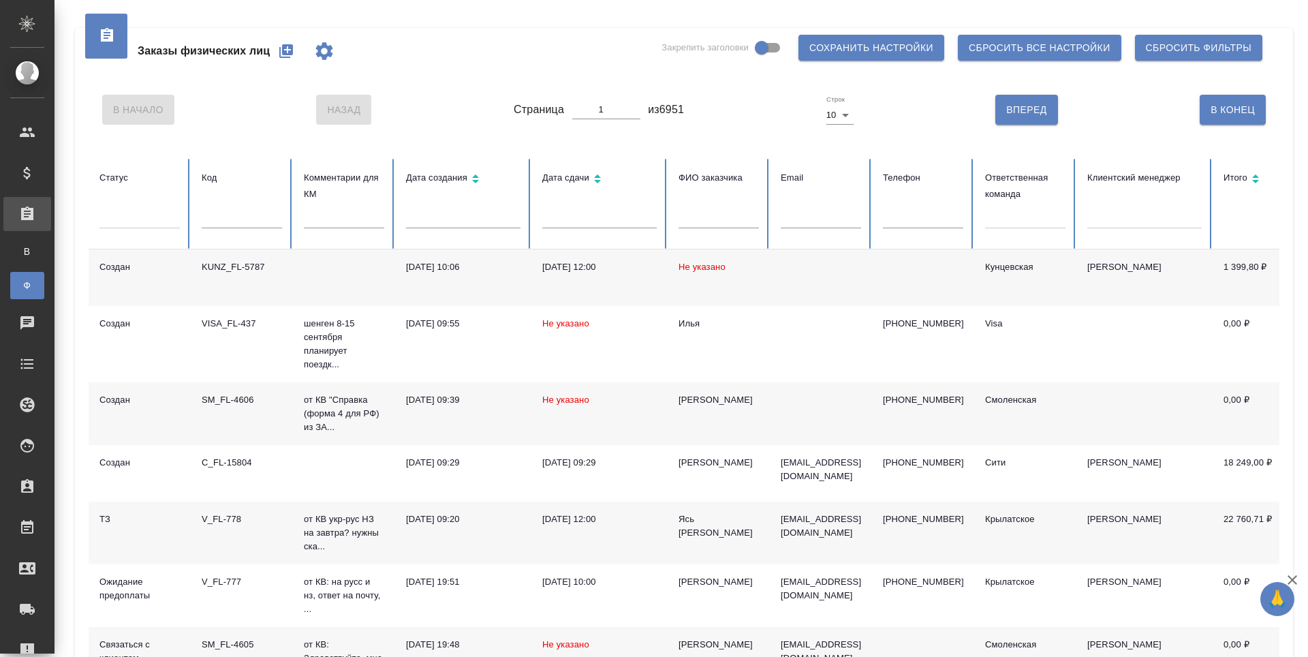
click at [1004, 225] on div at bounding box center [1025, 215] width 80 height 20
type input ","
type input "ю"
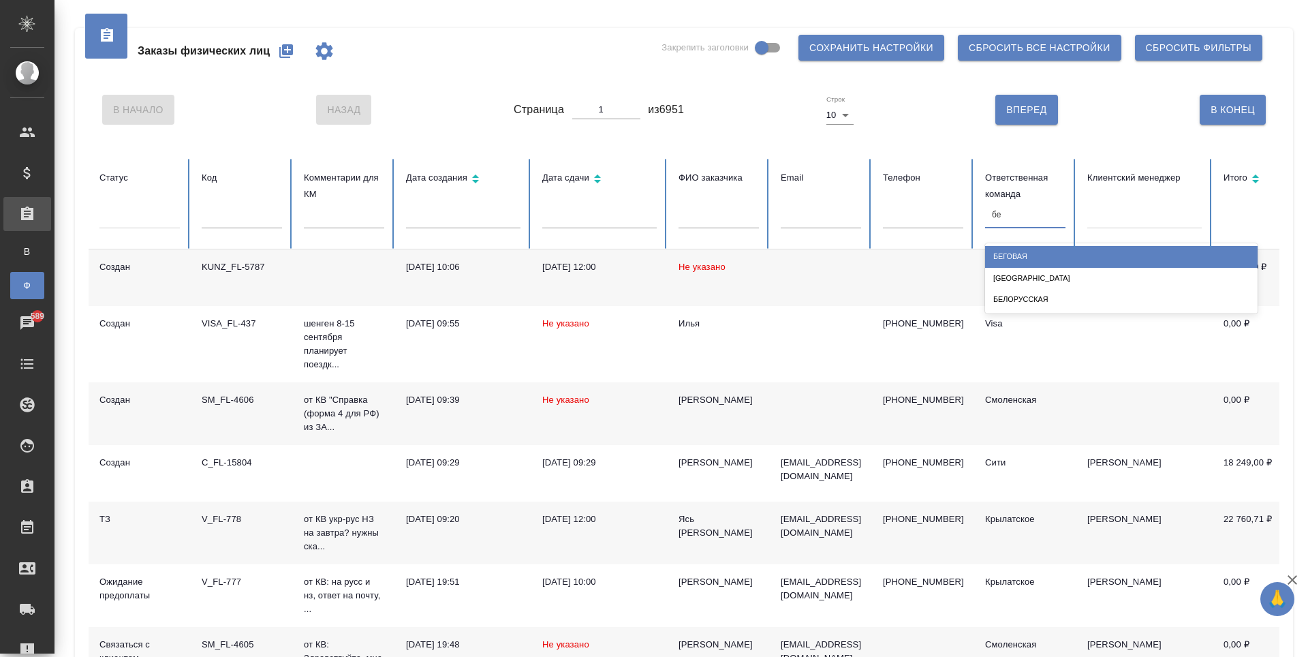
type input "бег"
click at [1015, 249] on div "Беговая" at bounding box center [1121, 256] width 273 height 21
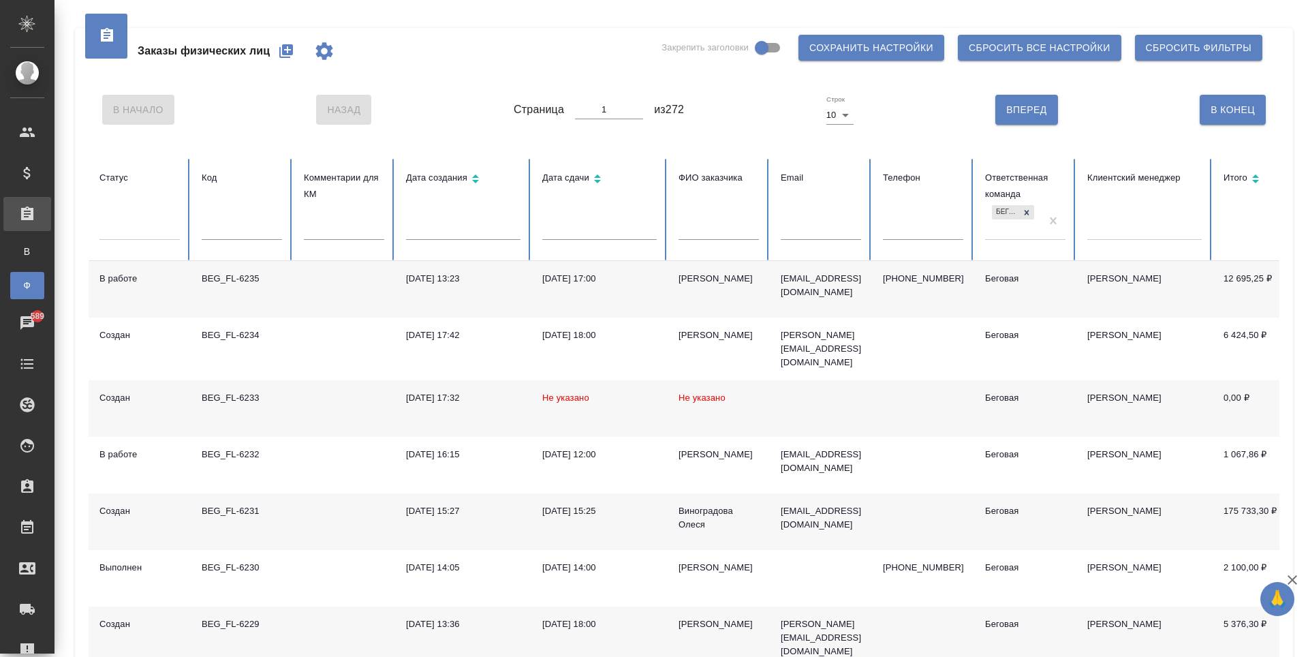
click at [830, 49] on span "Сохранить настройки" at bounding box center [872, 48] width 124 height 17
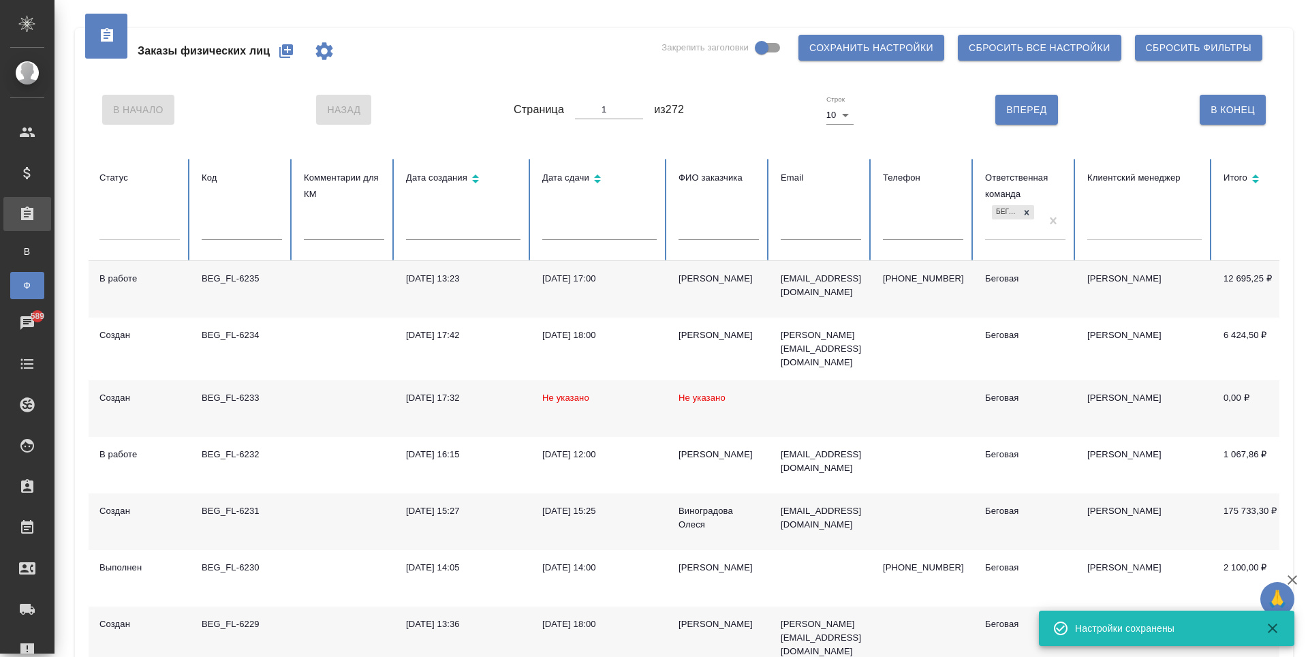
click at [318, 52] on icon "button" at bounding box center [324, 51] width 17 height 18
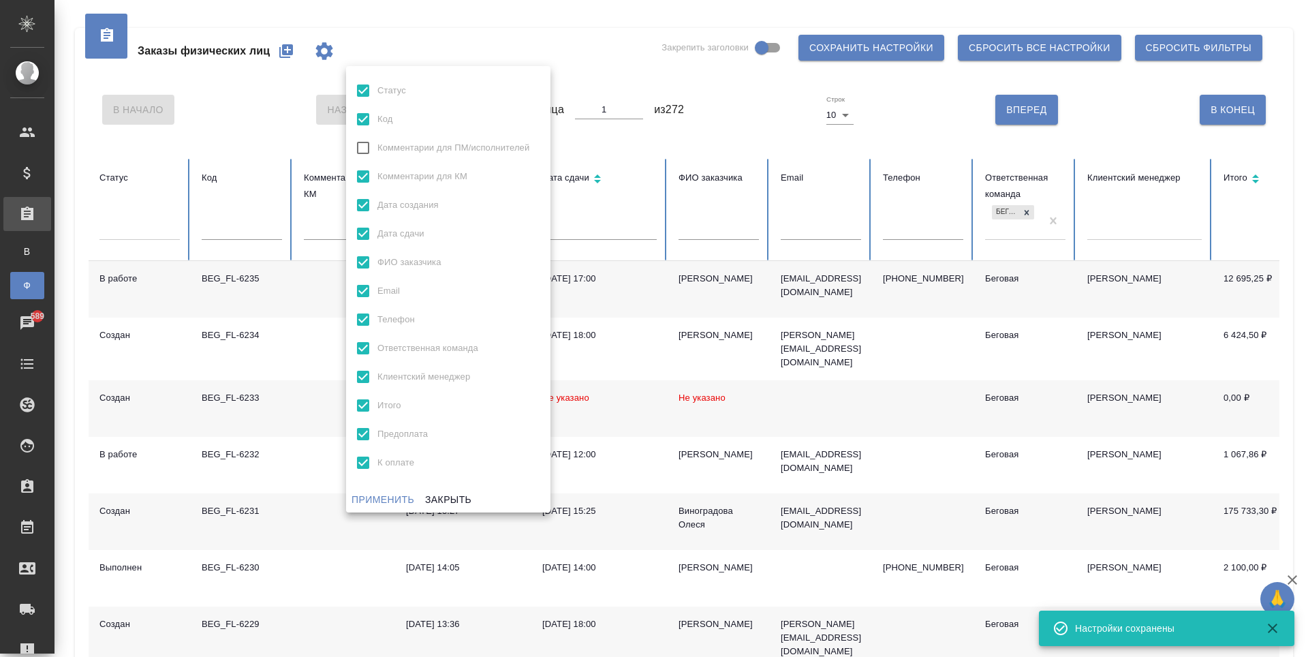
click at [318, 52] on div at bounding box center [654, 328] width 1308 height 657
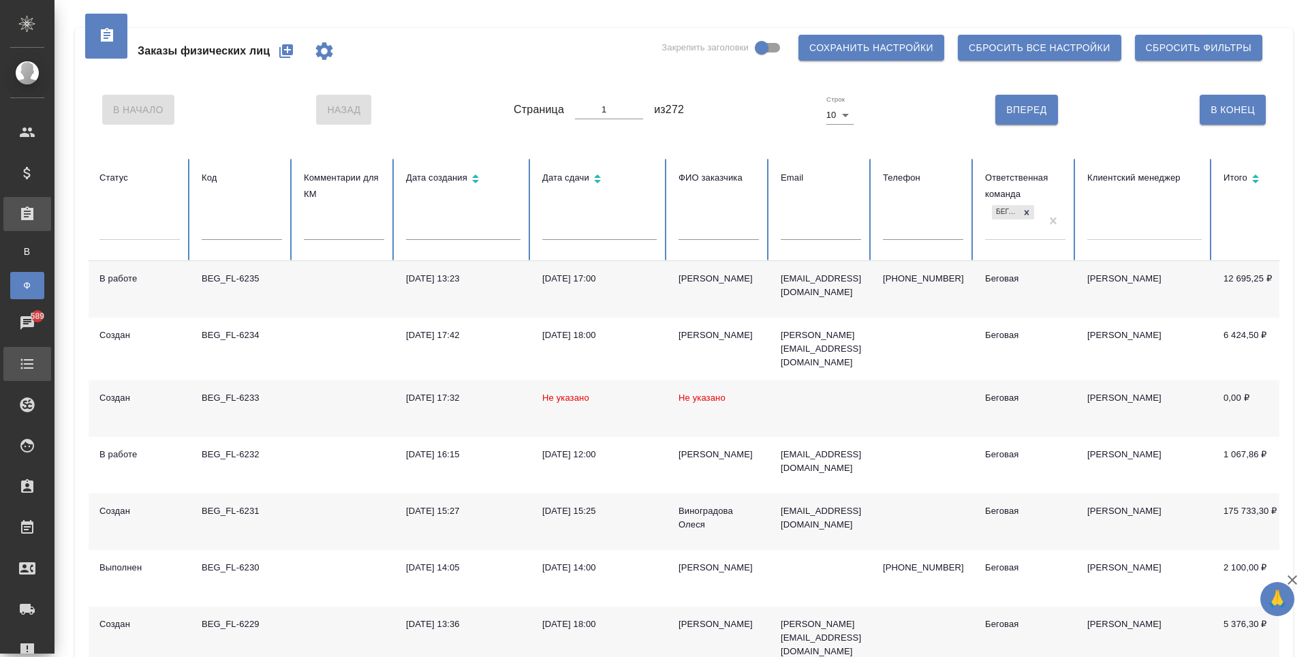
click at [27, 364] on div "Todo" at bounding box center [10, 364] width 34 height 20
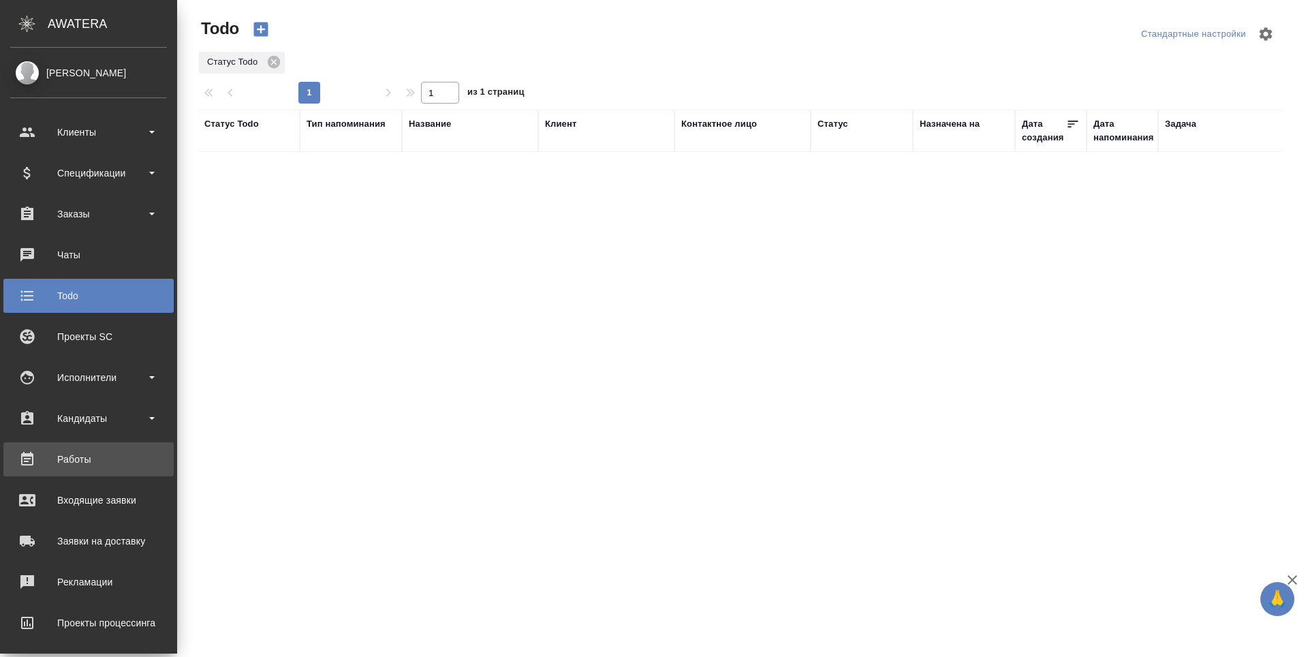
click at [87, 457] on div "Работы" at bounding box center [88, 459] width 157 height 20
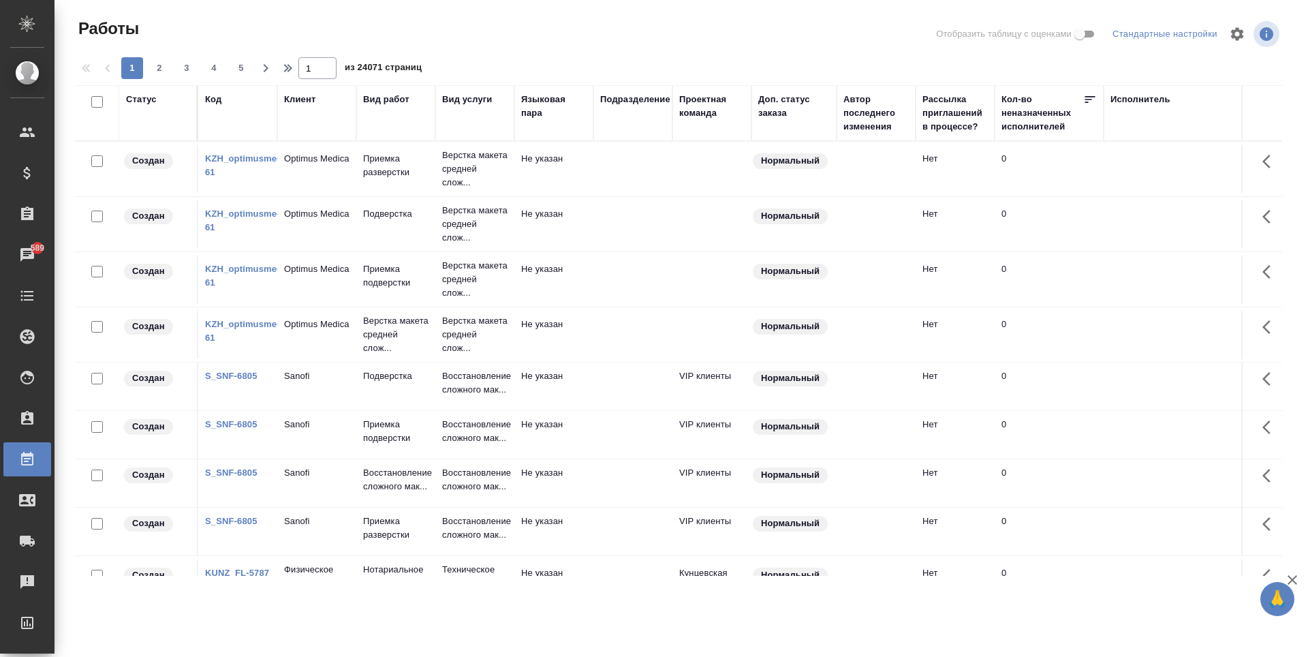
click at [629, 102] on div "Подразделение" at bounding box center [635, 100] width 70 height 14
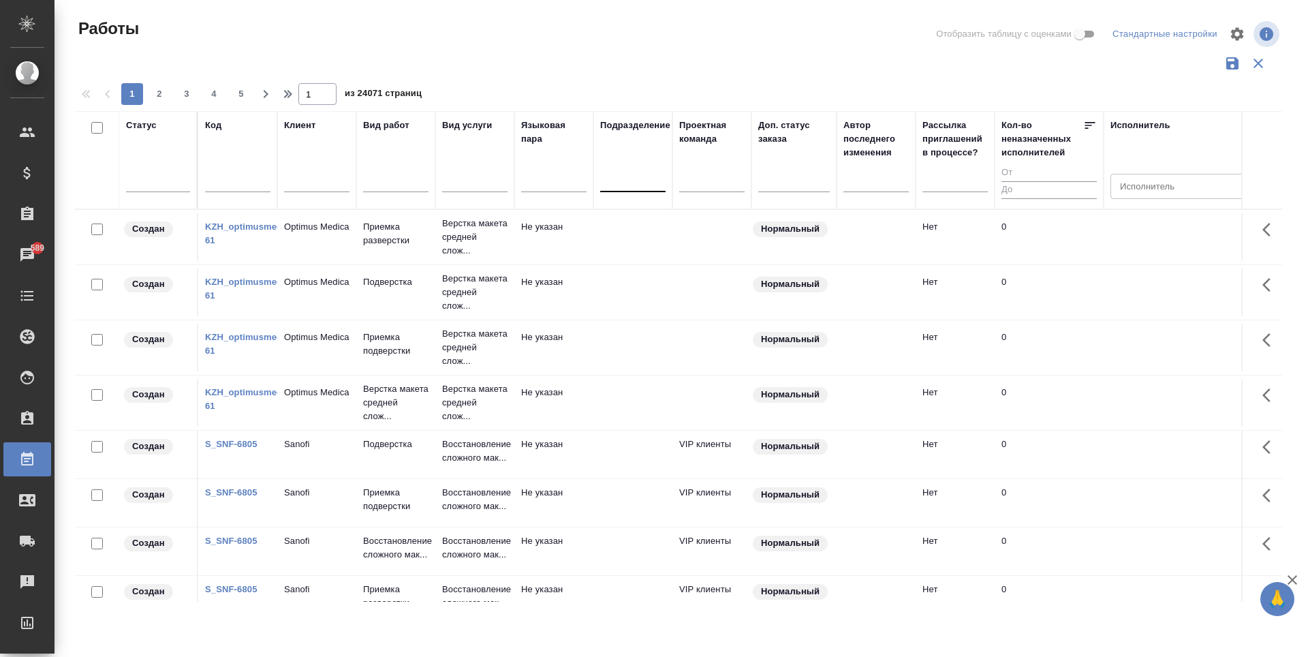
click at [627, 183] on div at bounding box center [632, 178] width 65 height 20
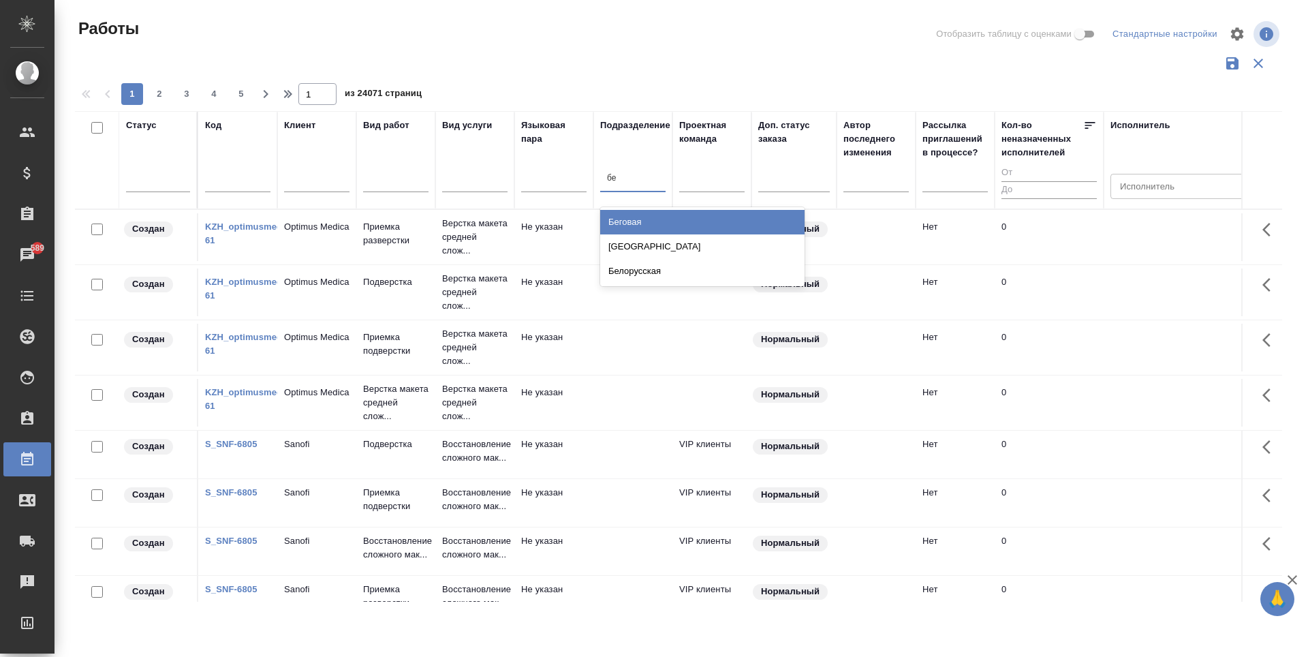
type input "бег"
click at [645, 224] on div "Беговая" at bounding box center [702, 222] width 204 height 25
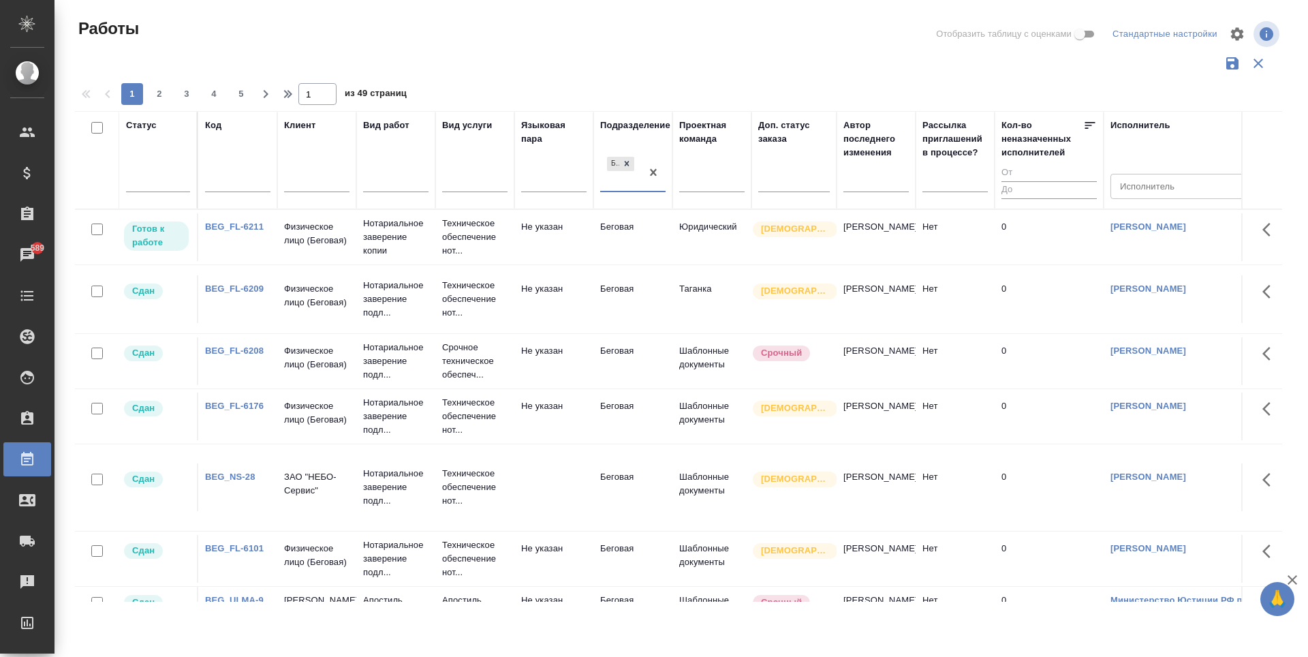
click at [249, 232] on link "BEG_FL-6211" at bounding box center [234, 226] width 59 height 10
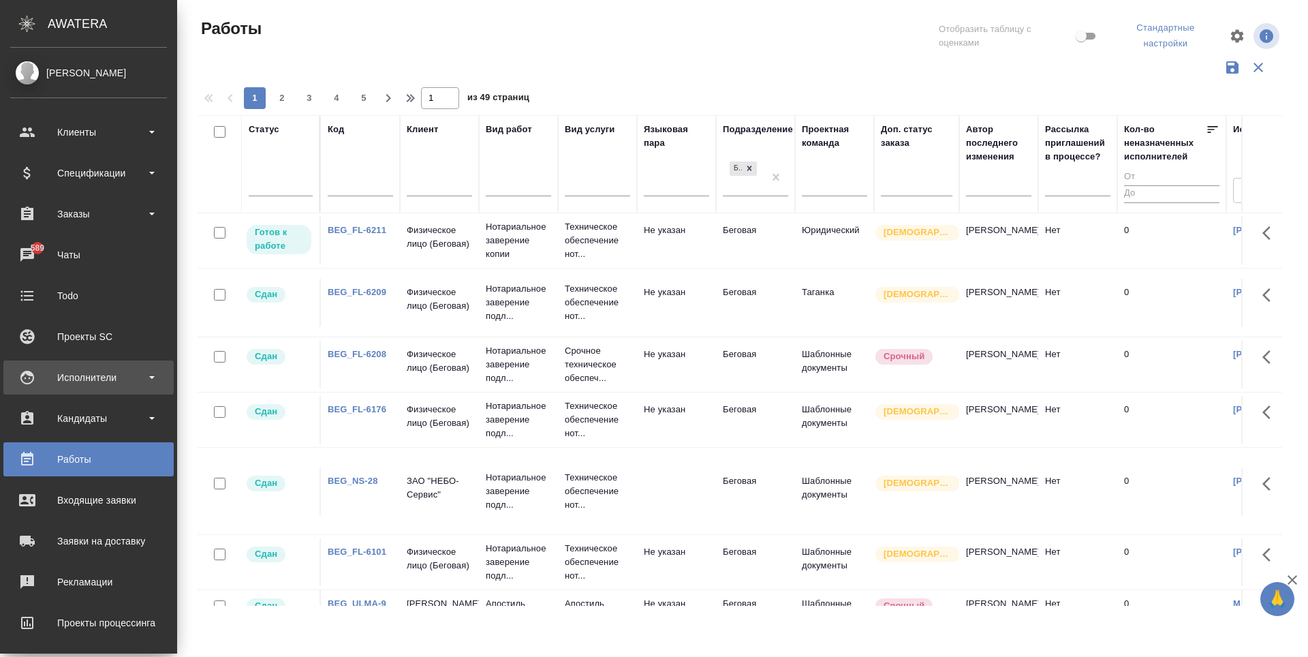
click at [142, 379] on div "Исполнители" at bounding box center [88, 377] width 157 height 20
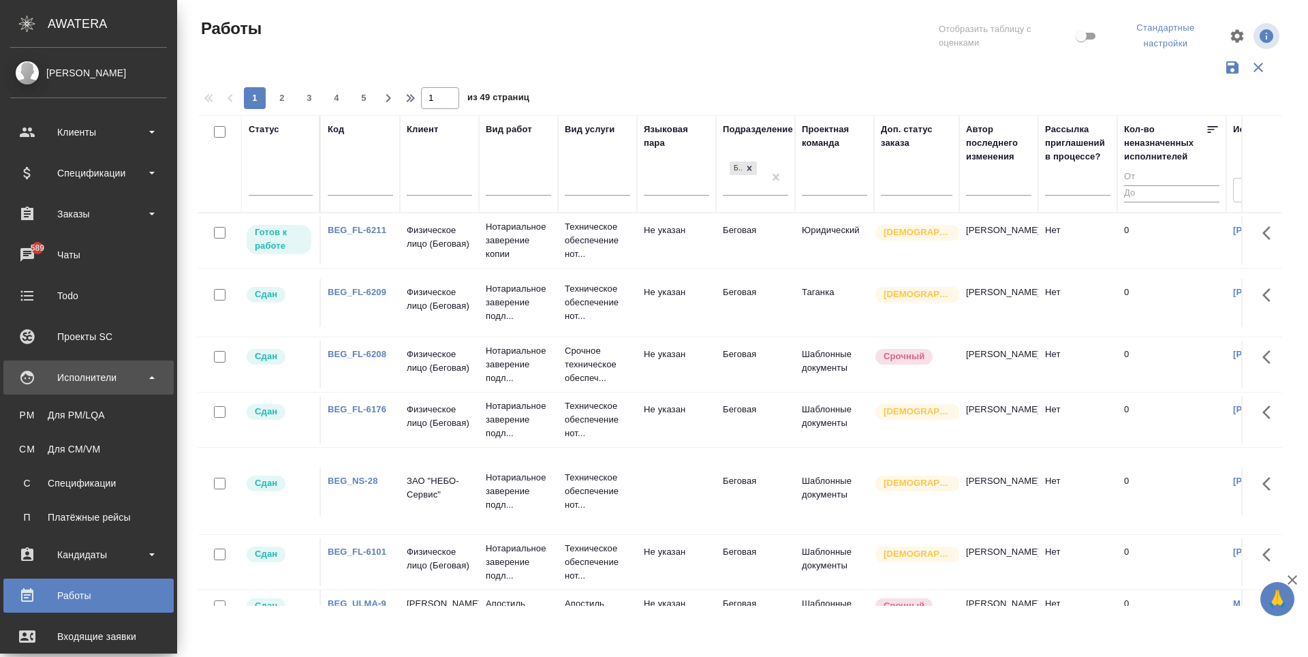
click at [142, 379] on div "Исполнители" at bounding box center [88, 377] width 157 height 20
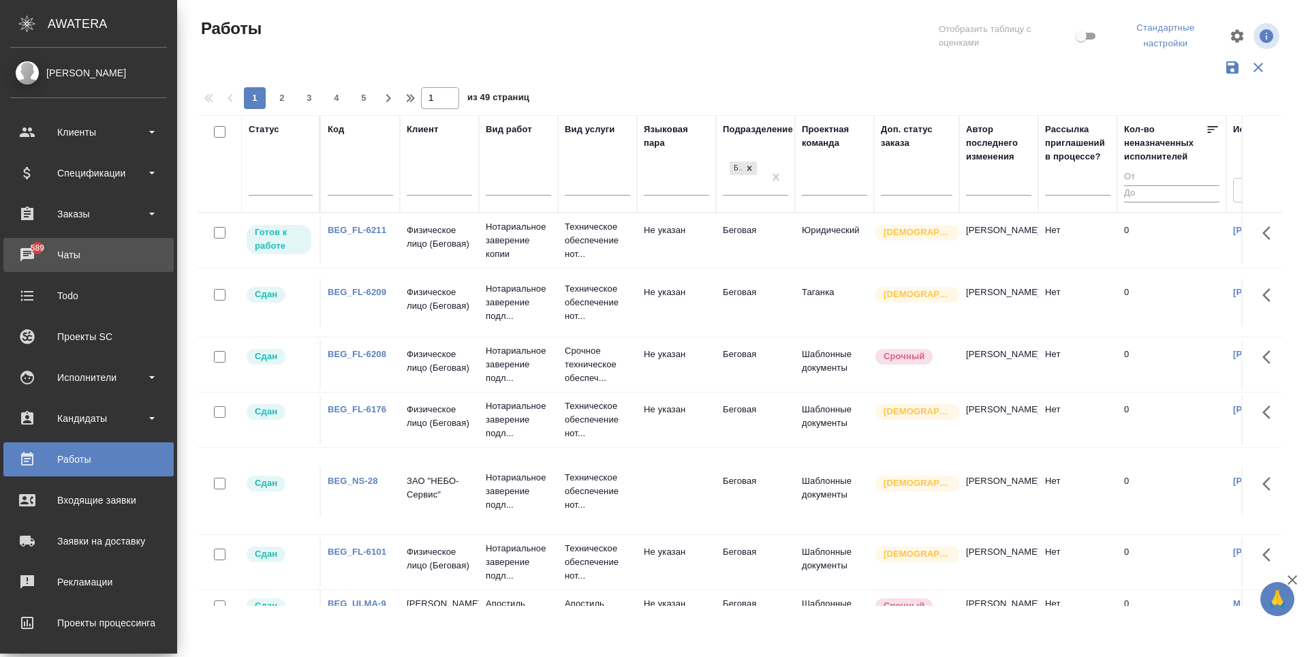
click at [97, 263] on div "Чаты" at bounding box center [88, 255] width 157 height 20
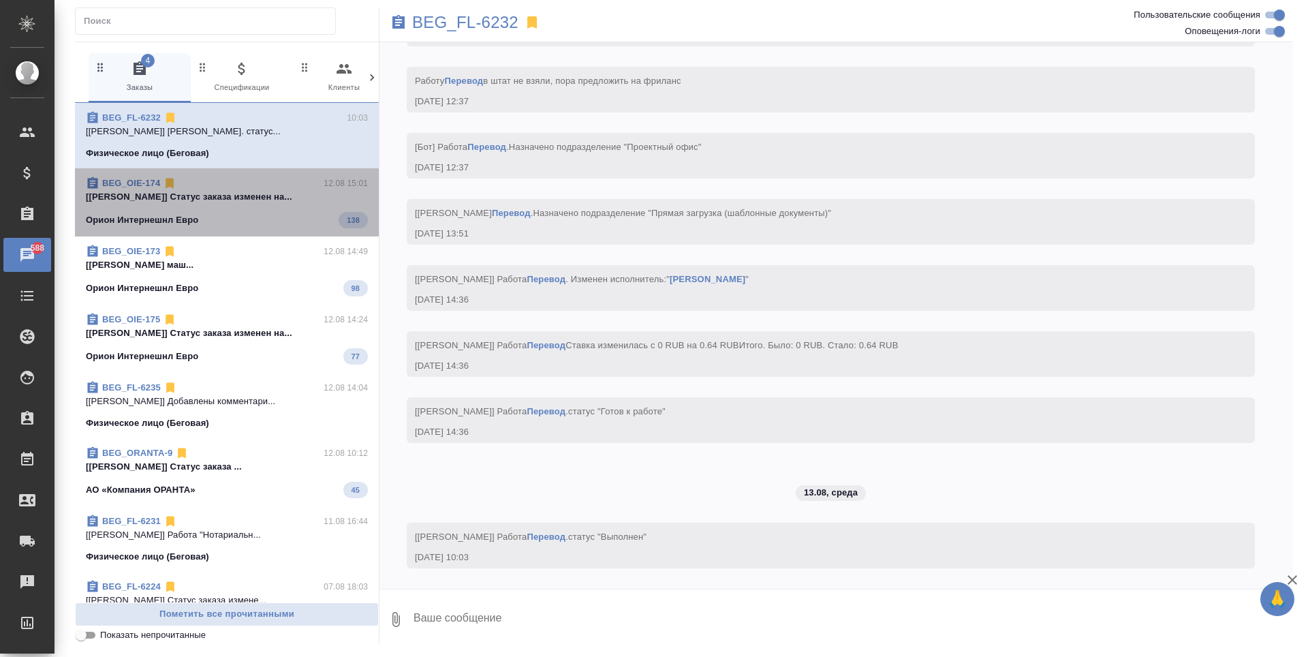
click at [237, 216] on div "Орион Интернешнл Евро 138" at bounding box center [227, 220] width 282 height 16
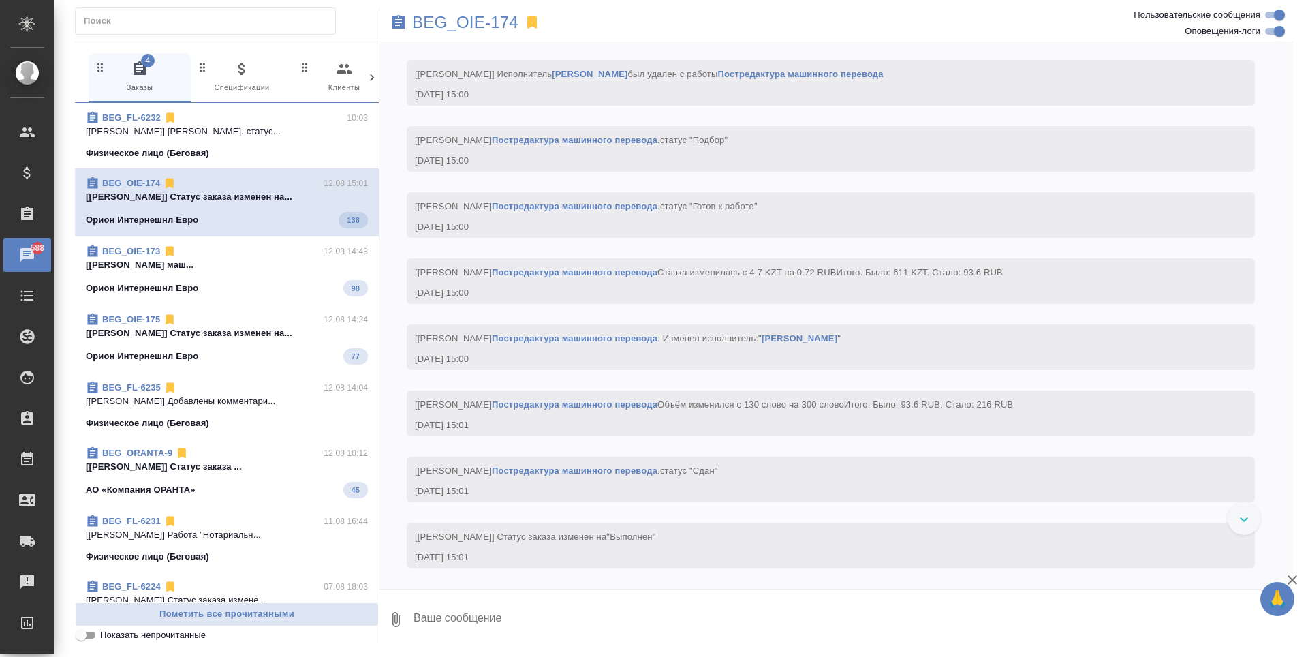
scroll to position [13260, 0]
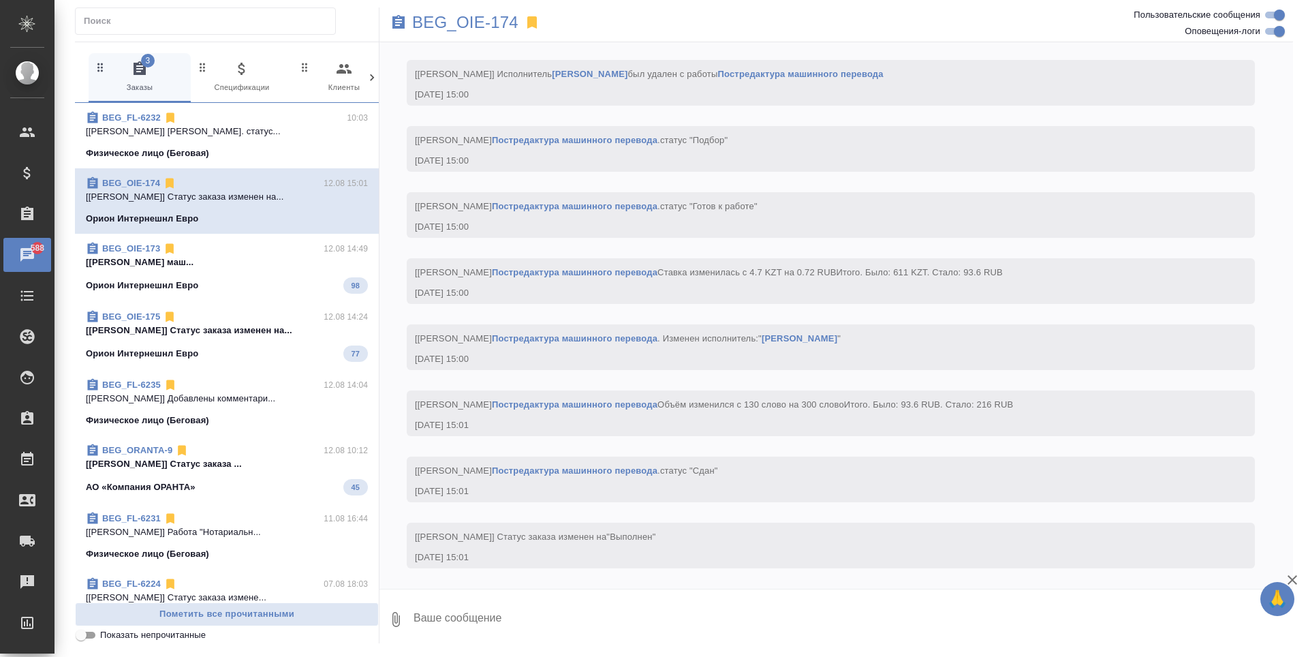
click at [295, 281] on div "Орион Интернешнл Евро 98" at bounding box center [227, 285] width 282 height 16
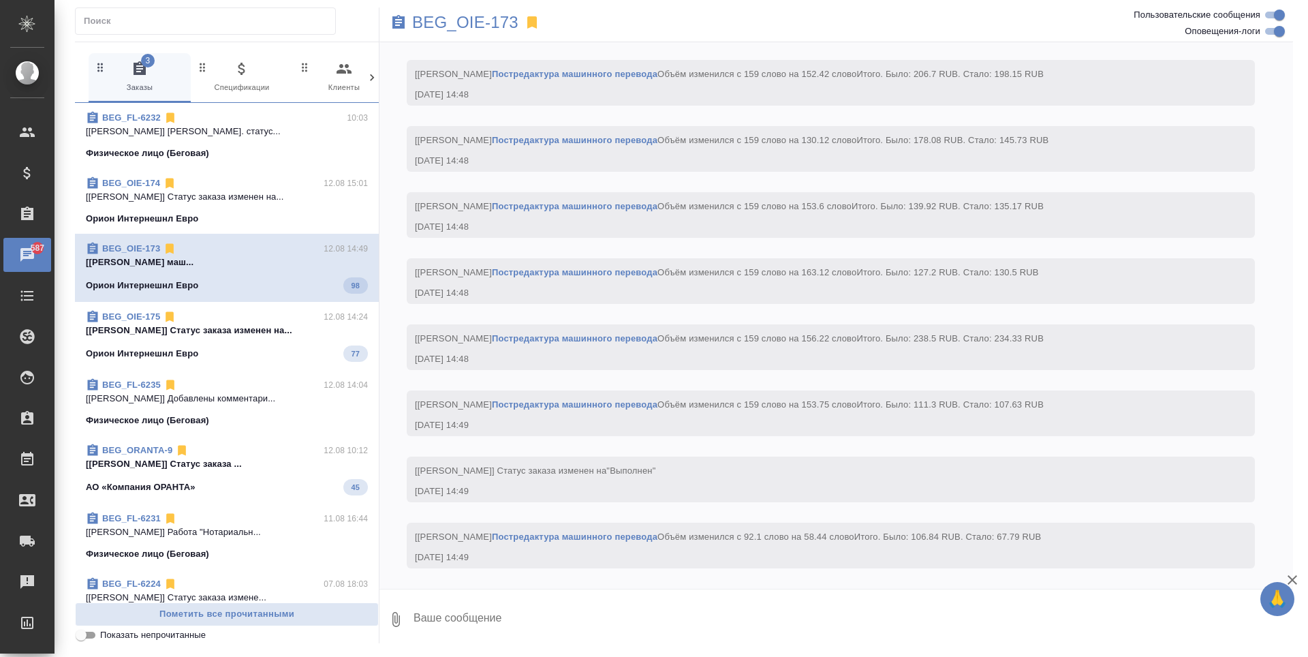
scroll to position [9504, 0]
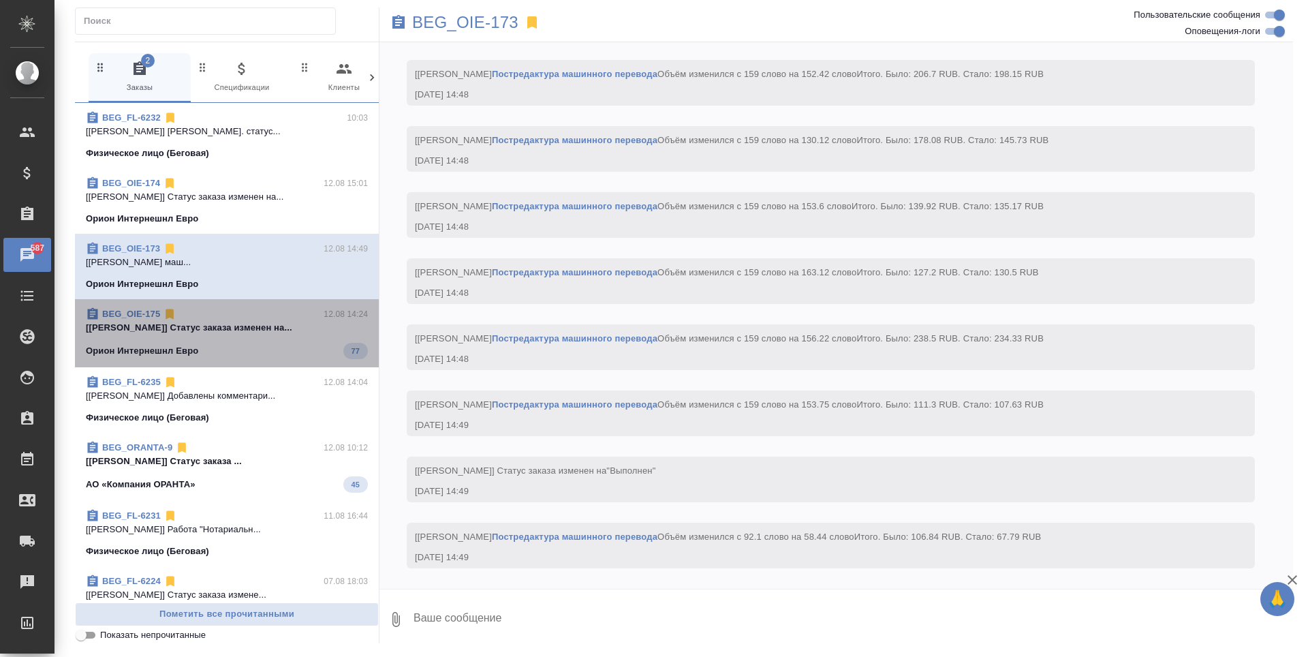
click at [282, 346] on div "Орион Интернешнл Евро 77" at bounding box center [227, 351] width 282 height 16
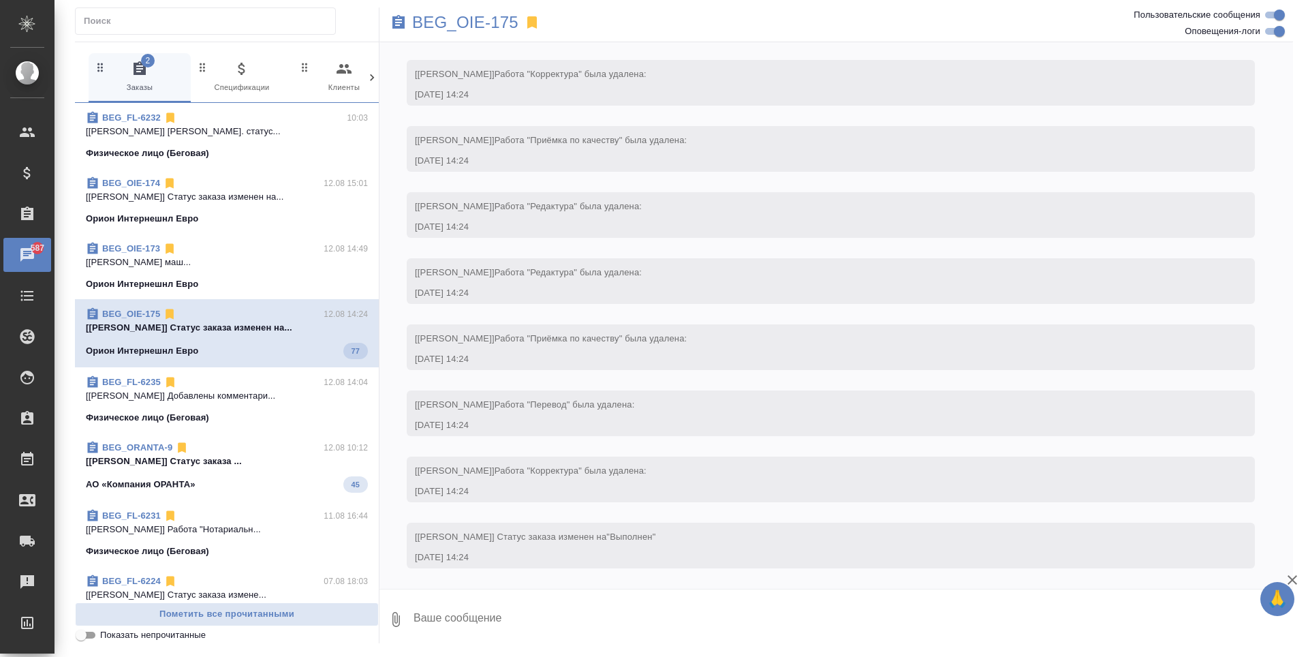
scroll to position [7987, 0]
click at [264, 450] on div "BEG_ORANTA-9 12.08 10:12" at bounding box center [227, 445] width 282 height 14
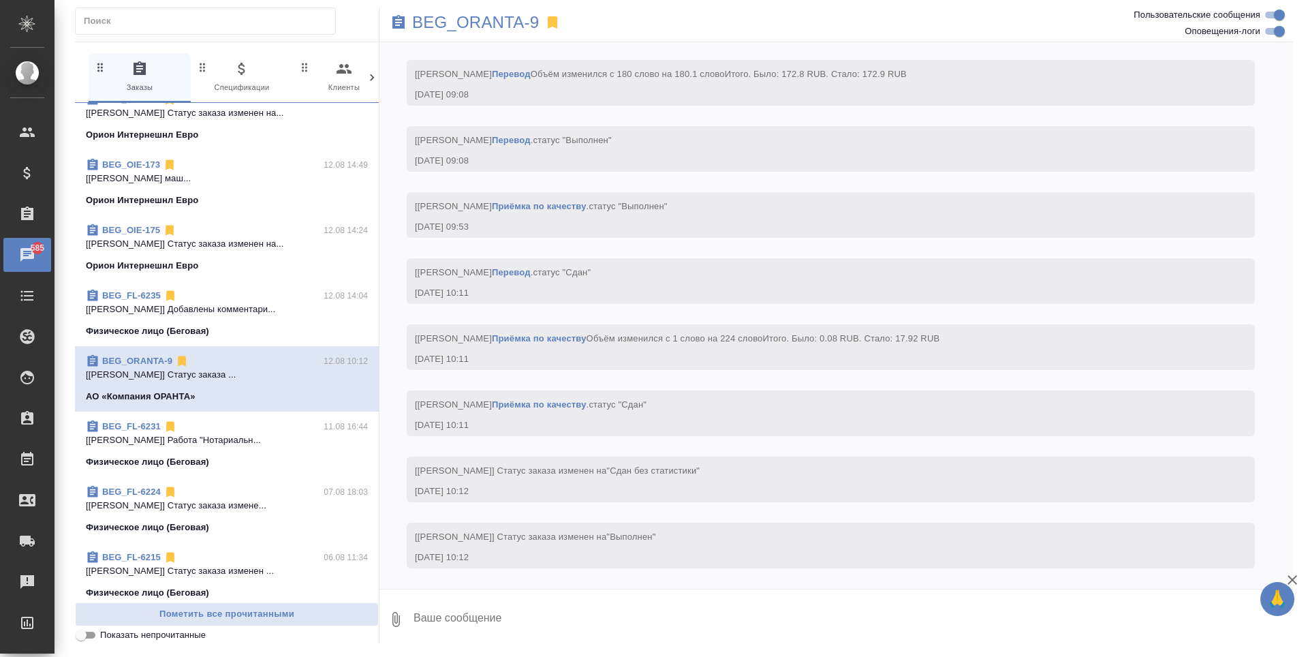
scroll to position [0, 0]
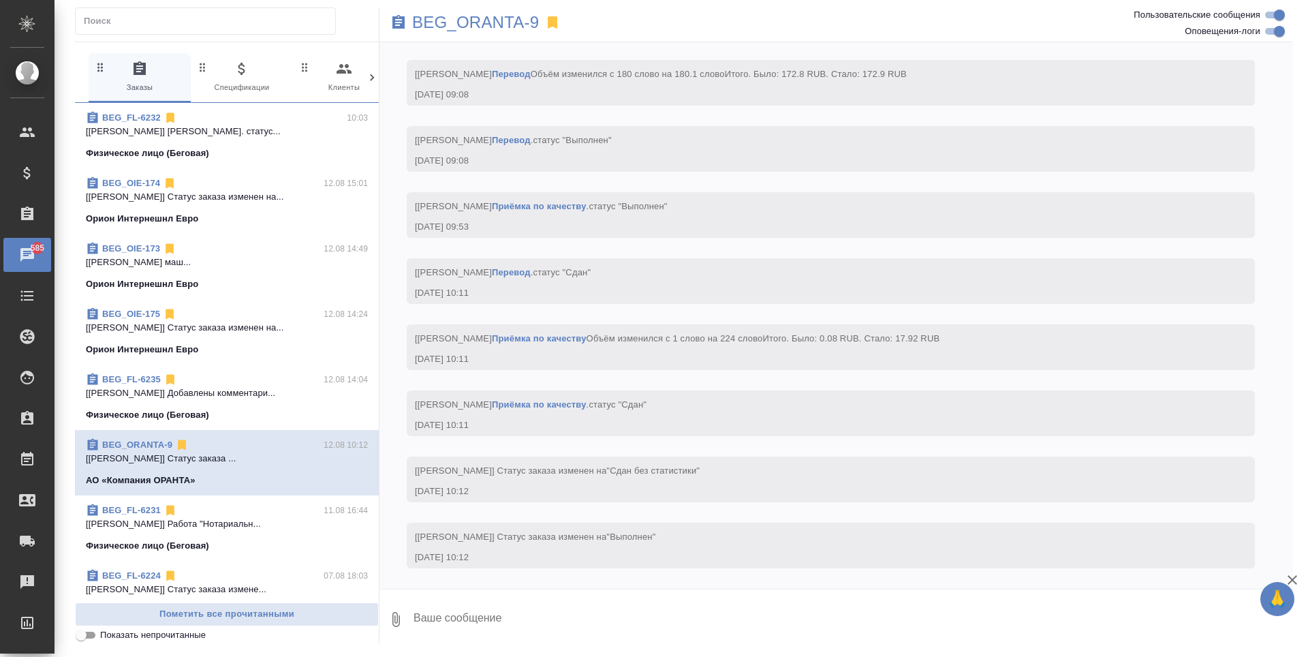
click at [321, 150] on div "Физическое лицо (Беговая)" at bounding box center [227, 154] width 282 height 14
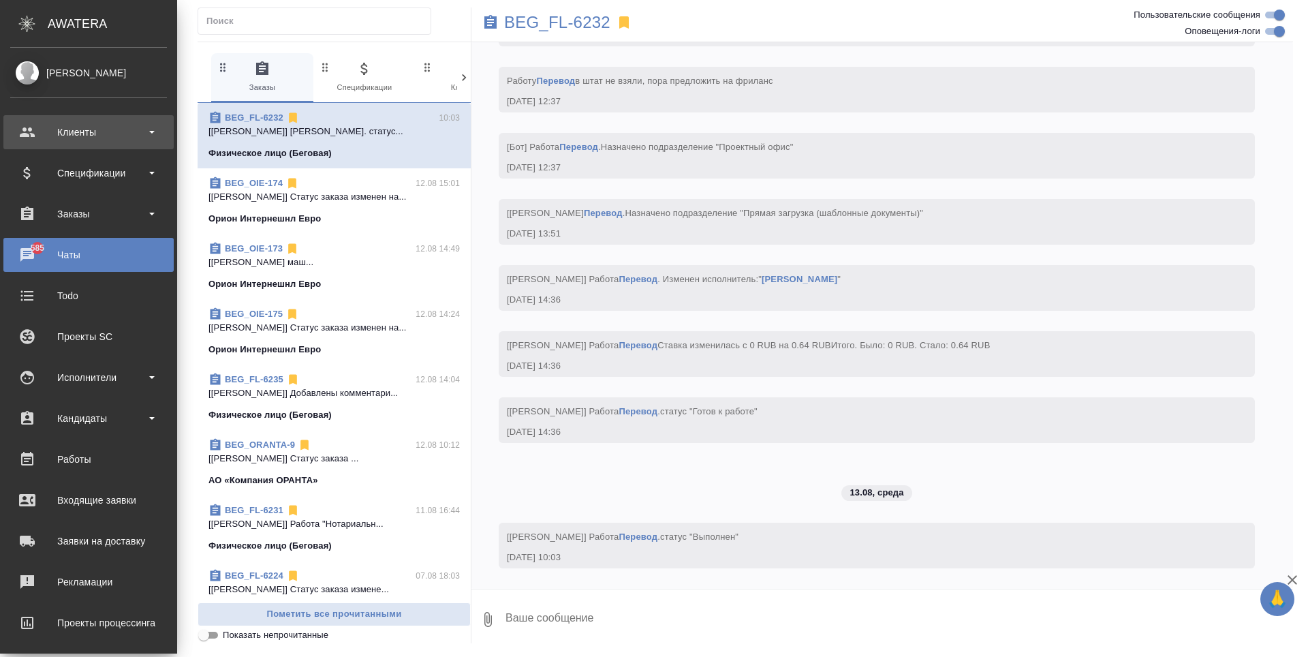
scroll to position [1366, 0]
click at [97, 74] on div "[PERSON_NAME]" at bounding box center [88, 72] width 157 height 15
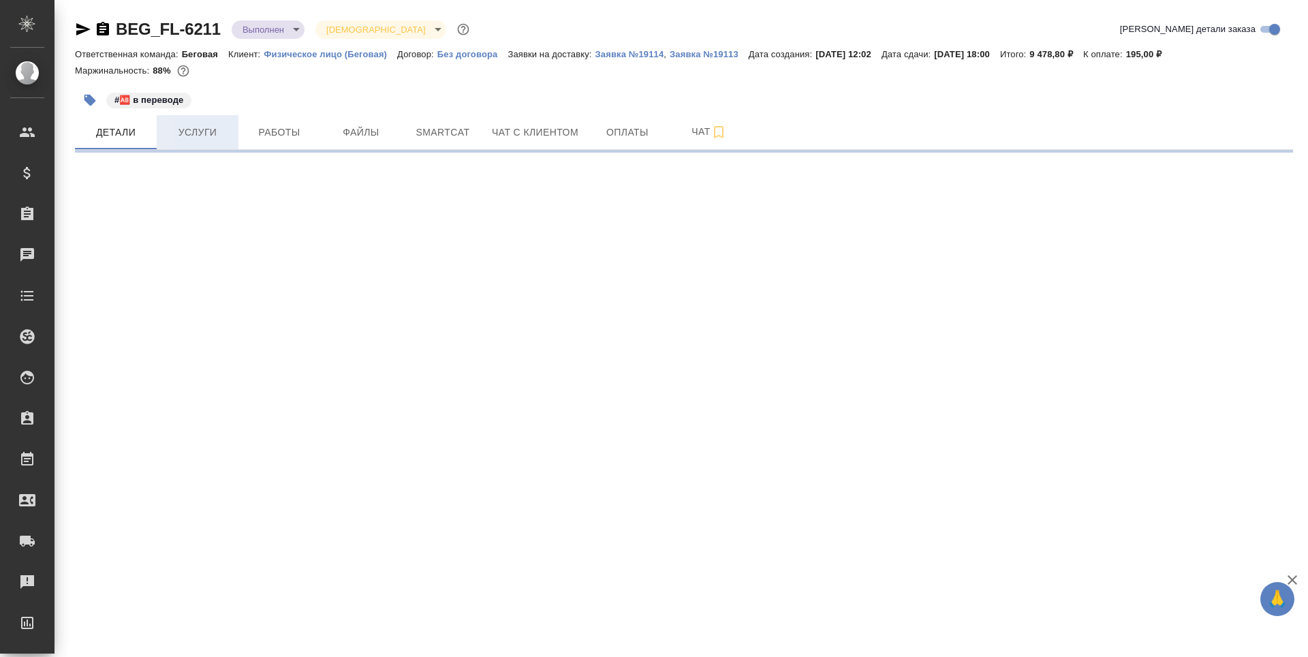
select select "RU"
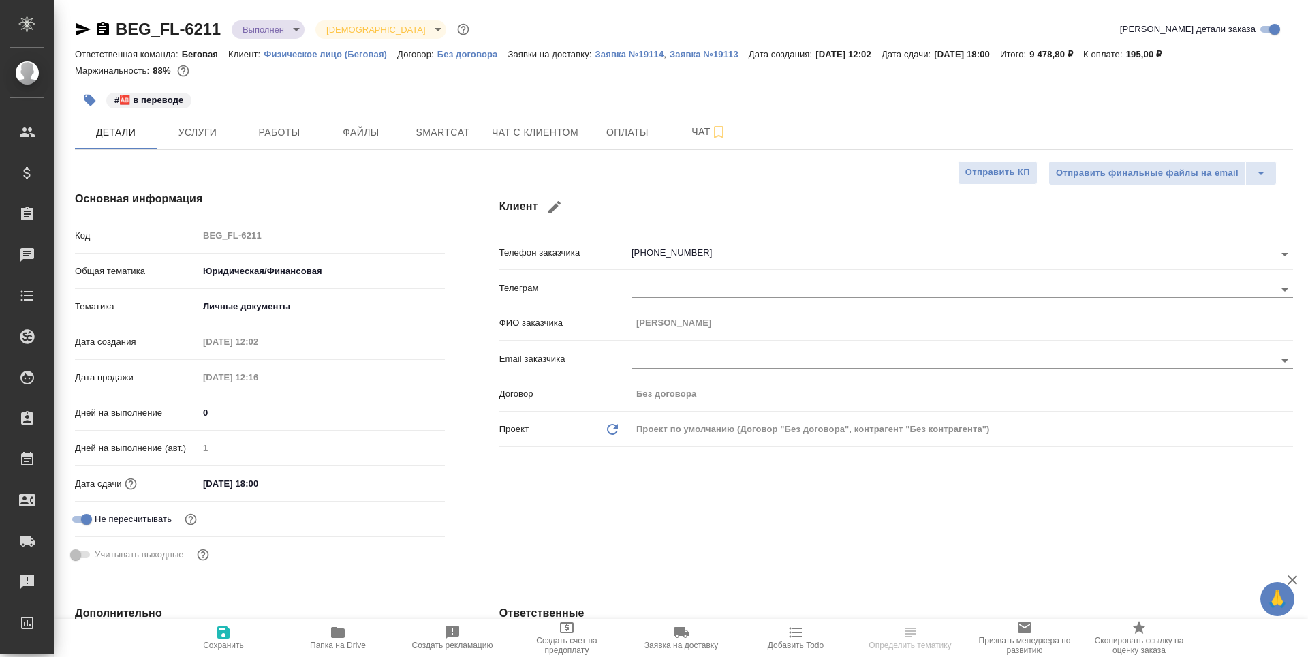
type textarea "x"
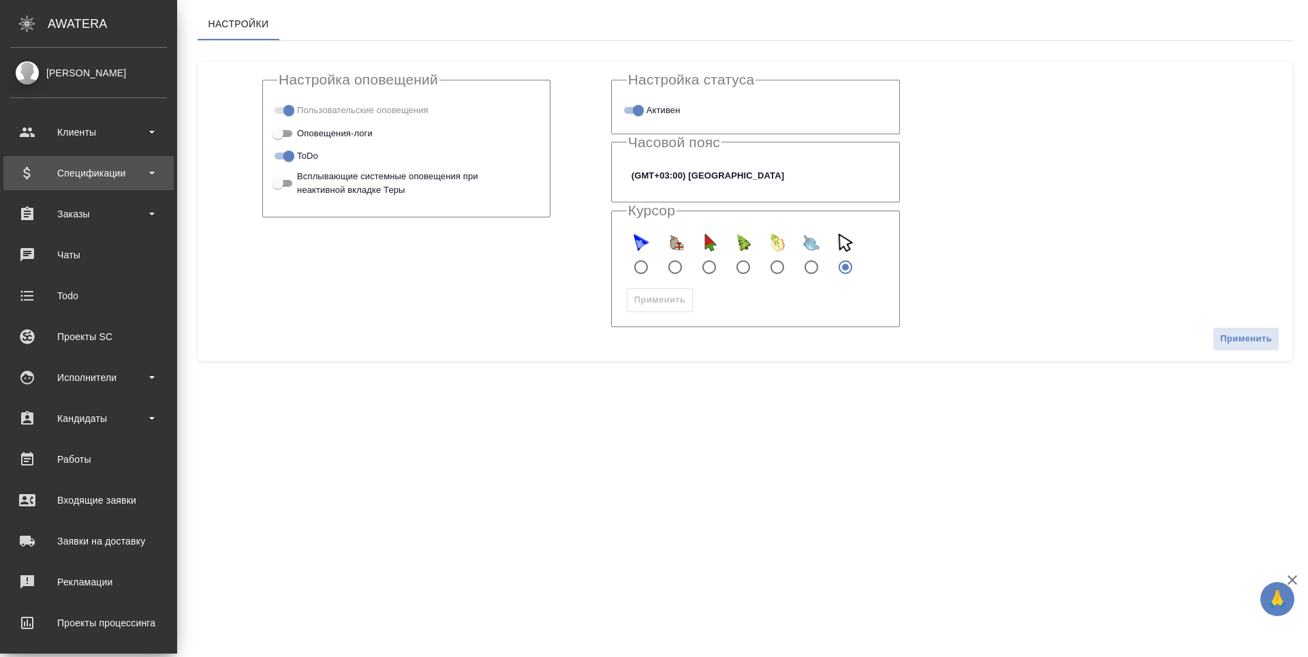
click at [87, 178] on div "Спецификации" at bounding box center [88, 173] width 157 height 20
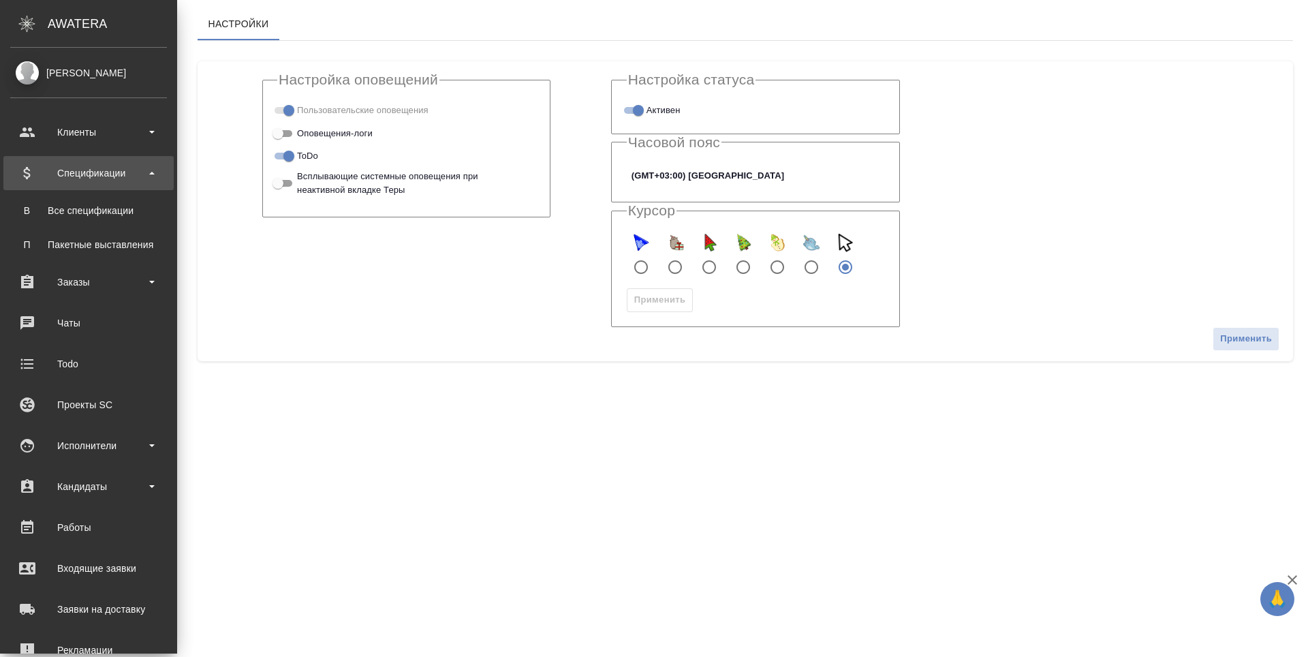
click at [87, 178] on div "Спецификации" at bounding box center [88, 173] width 157 height 20
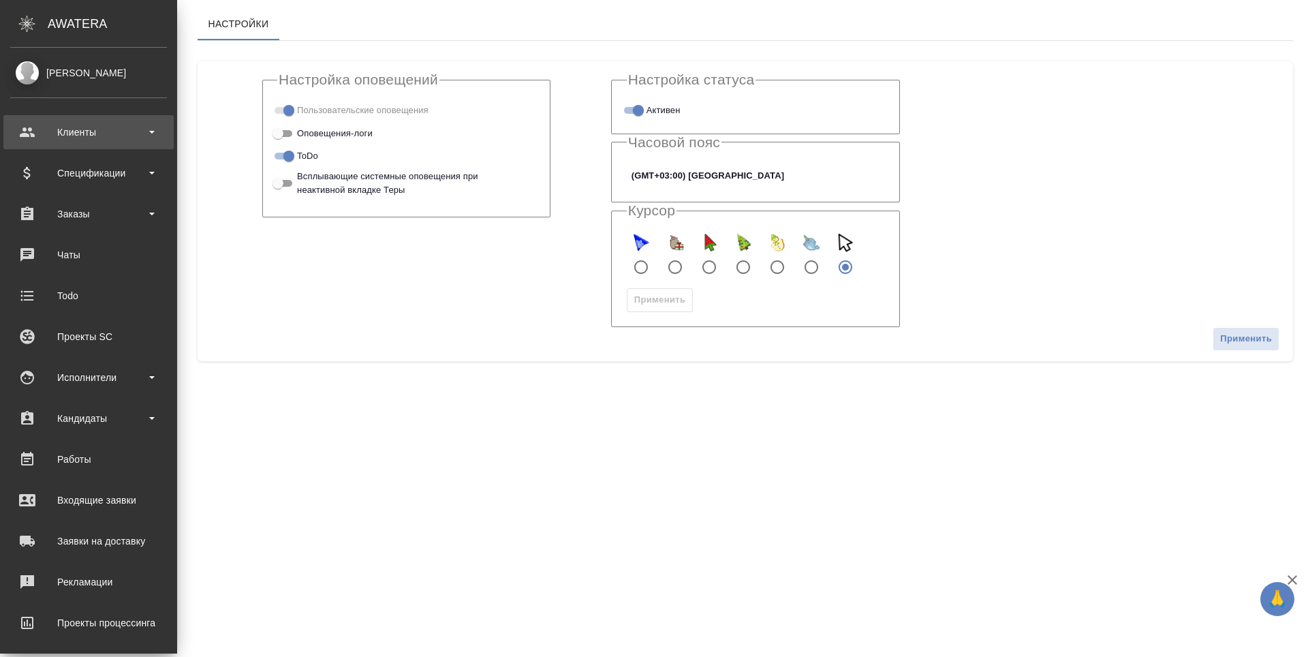
click at [114, 119] on div "Клиенты" at bounding box center [88, 132] width 170 height 34
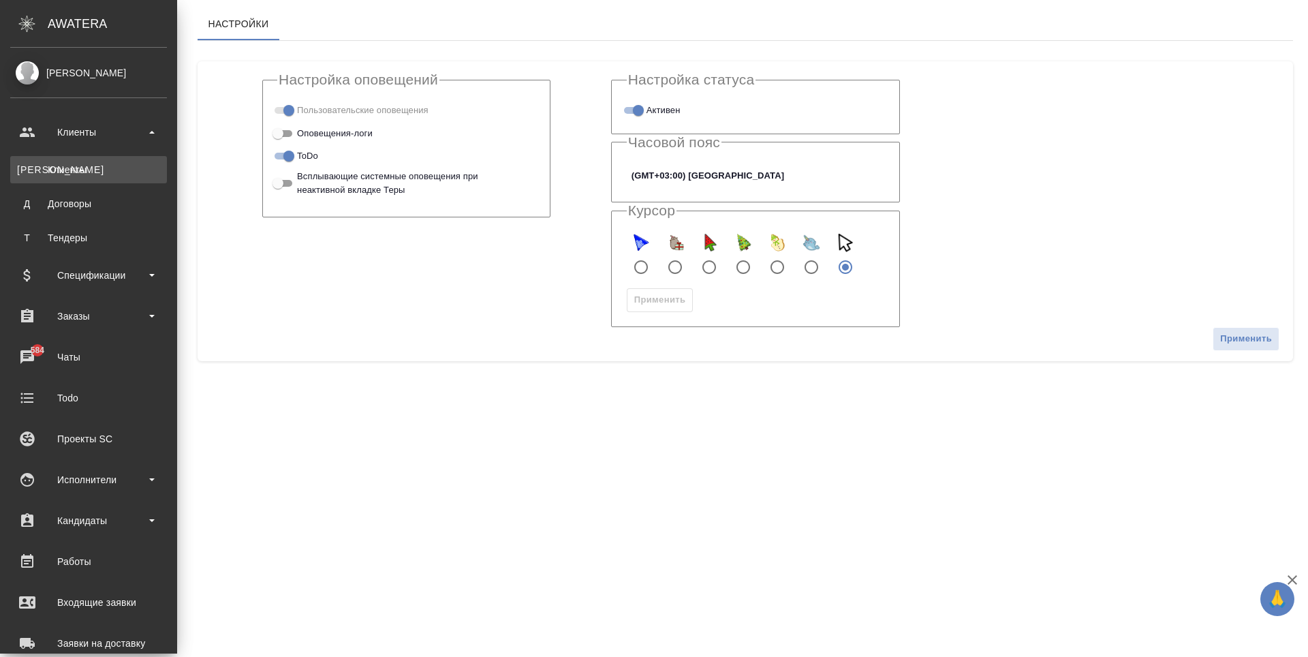
click at [112, 164] on div "Клиенты" at bounding box center [88, 170] width 143 height 14
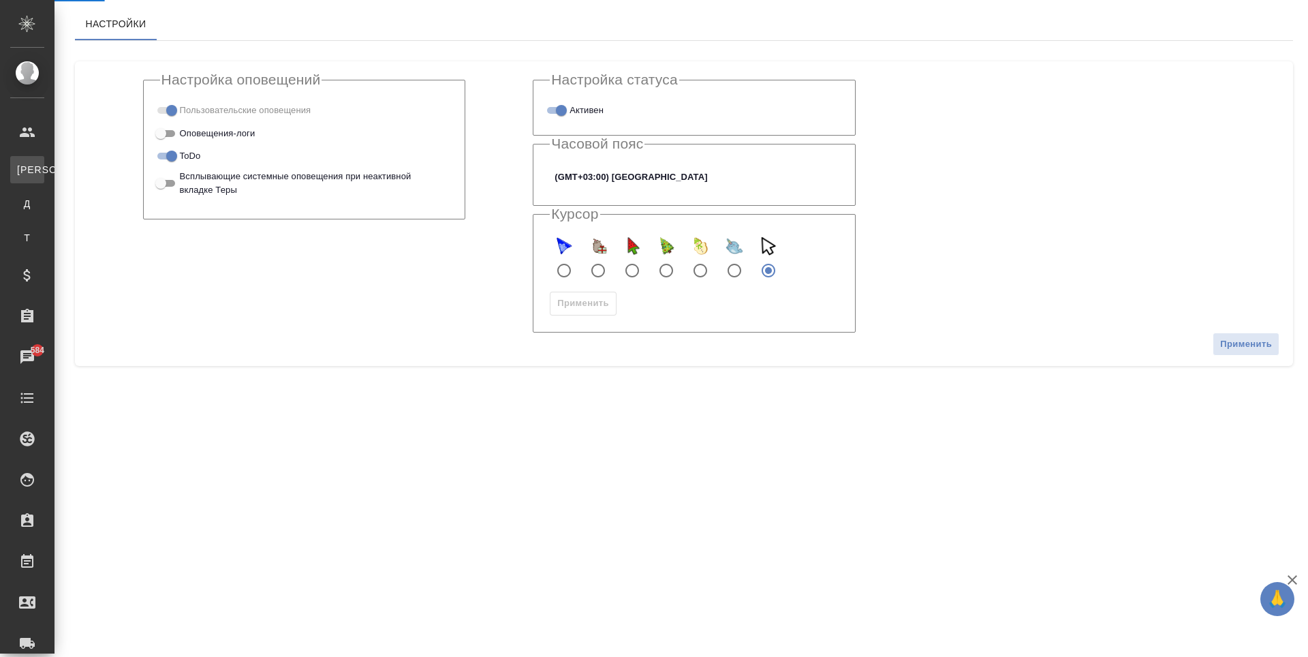
select select "RU"
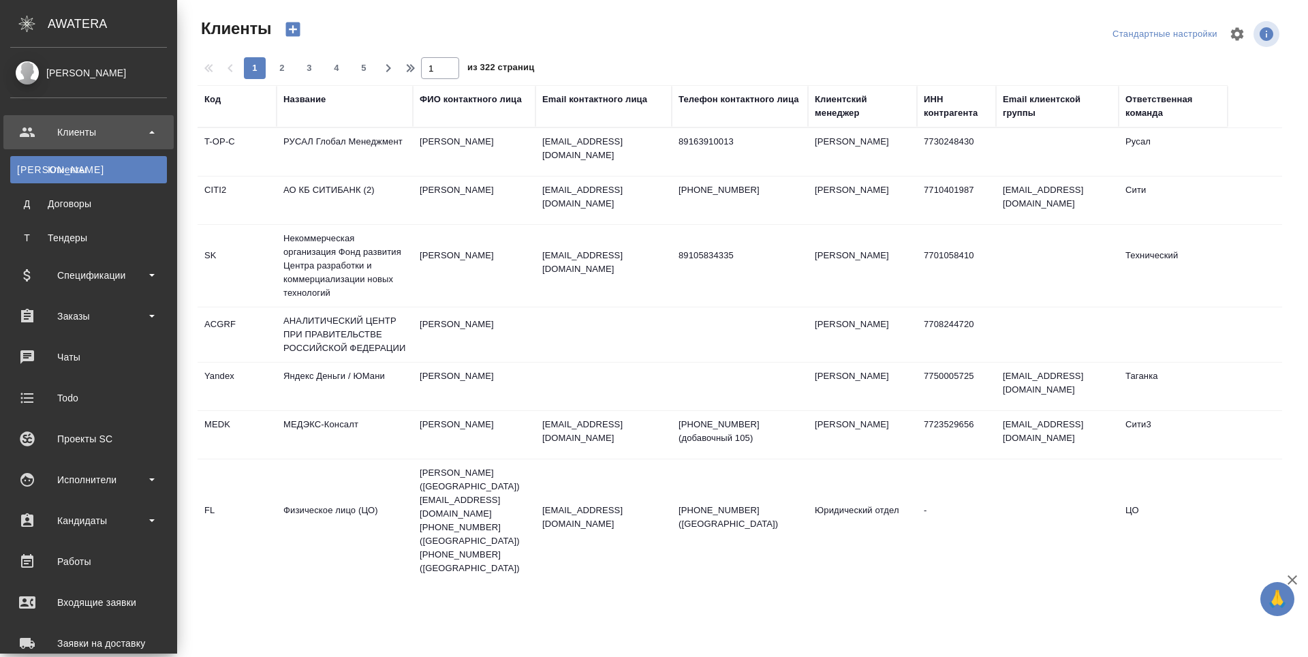
click at [61, 136] on div "Клиенты" at bounding box center [88, 132] width 157 height 20
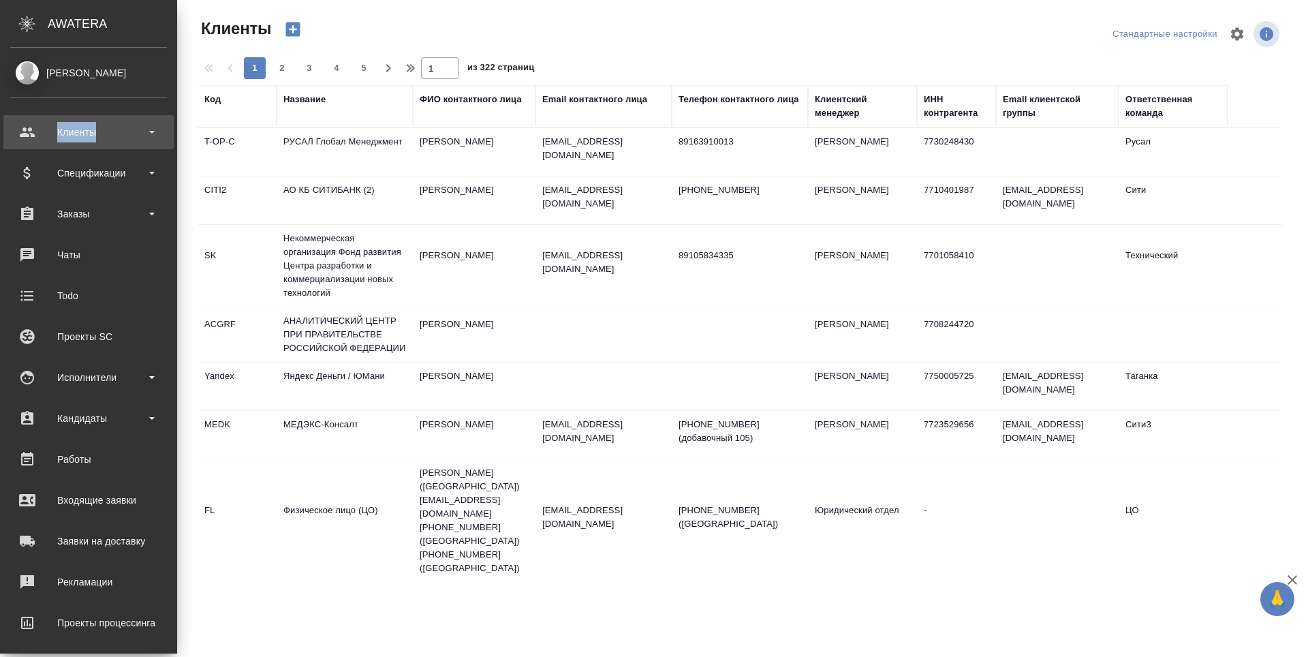
click at [61, 136] on div "Клиенты" at bounding box center [88, 132] width 157 height 20
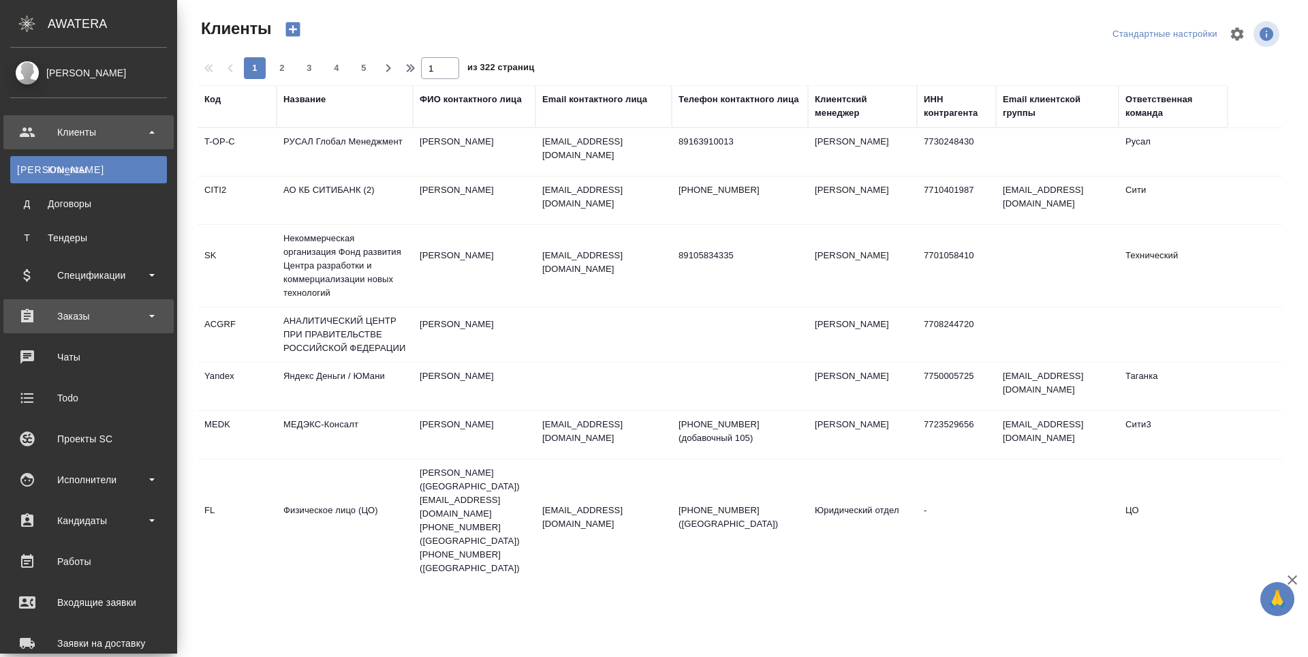
click at [74, 313] on div "Заказы" at bounding box center [88, 316] width 157 height 20
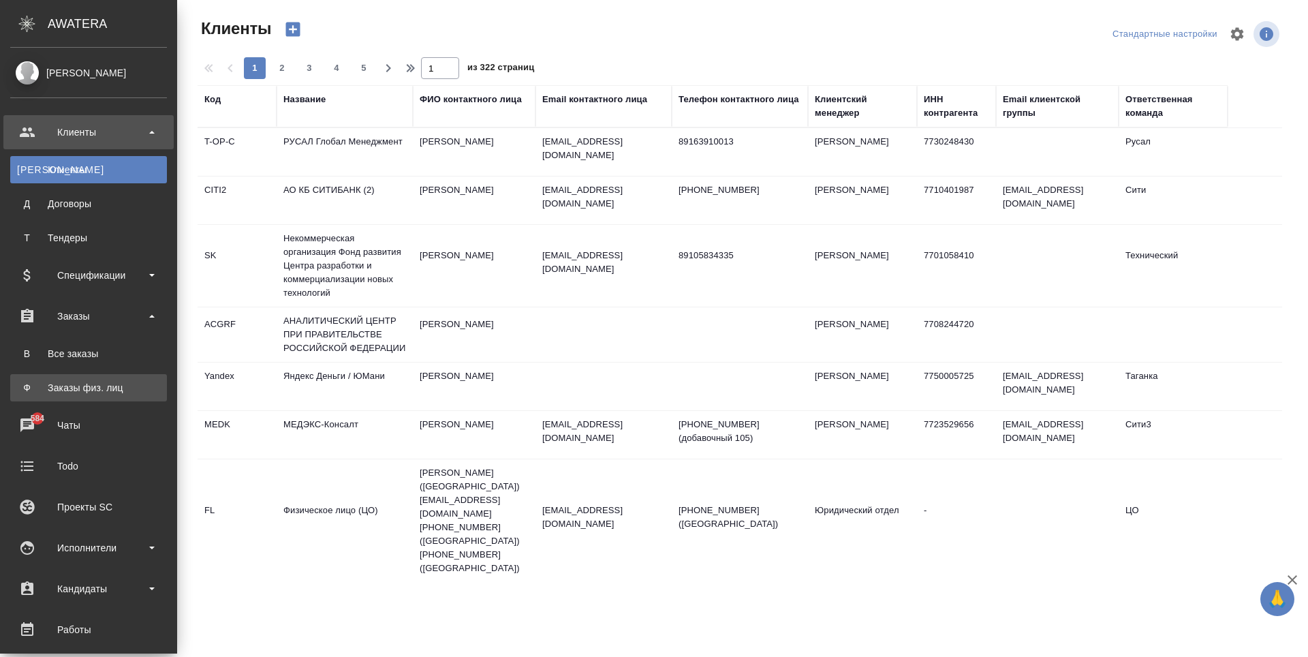
click at [88, 384] on div "Заказы физ. лиц" at bounding box center [88, 388] width 143 height 14
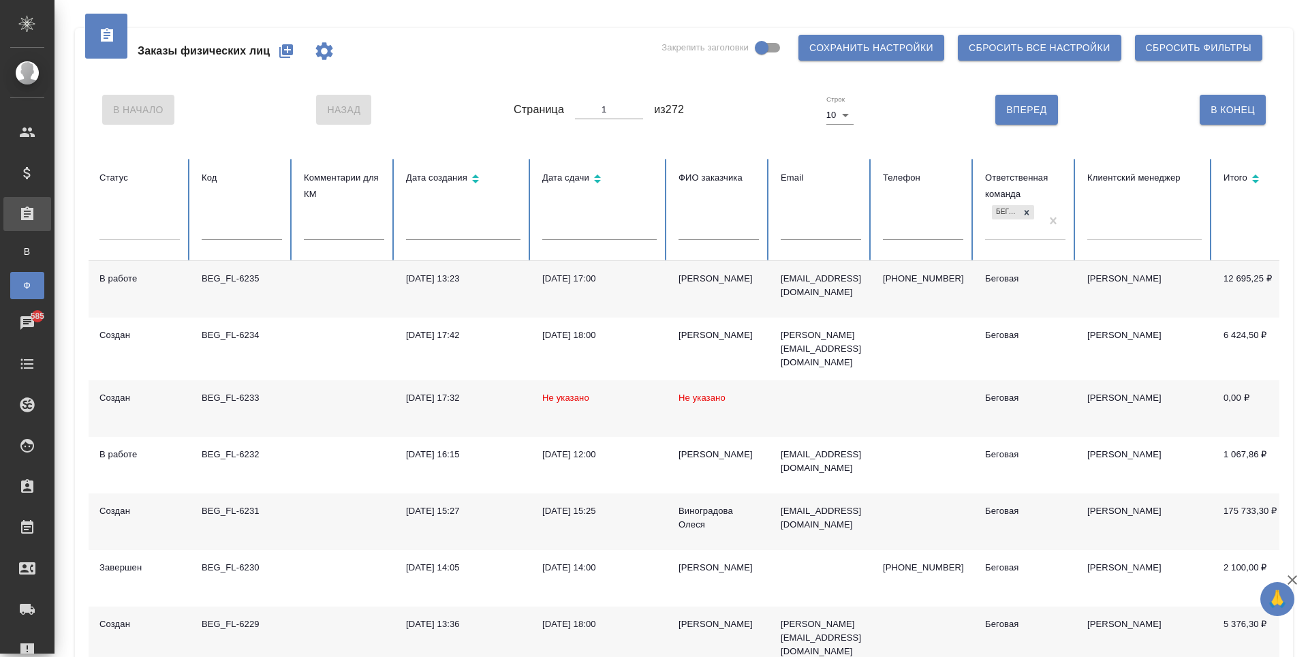
click at [856, 391] on td at bounding box center [821, 408] width 102 height 57
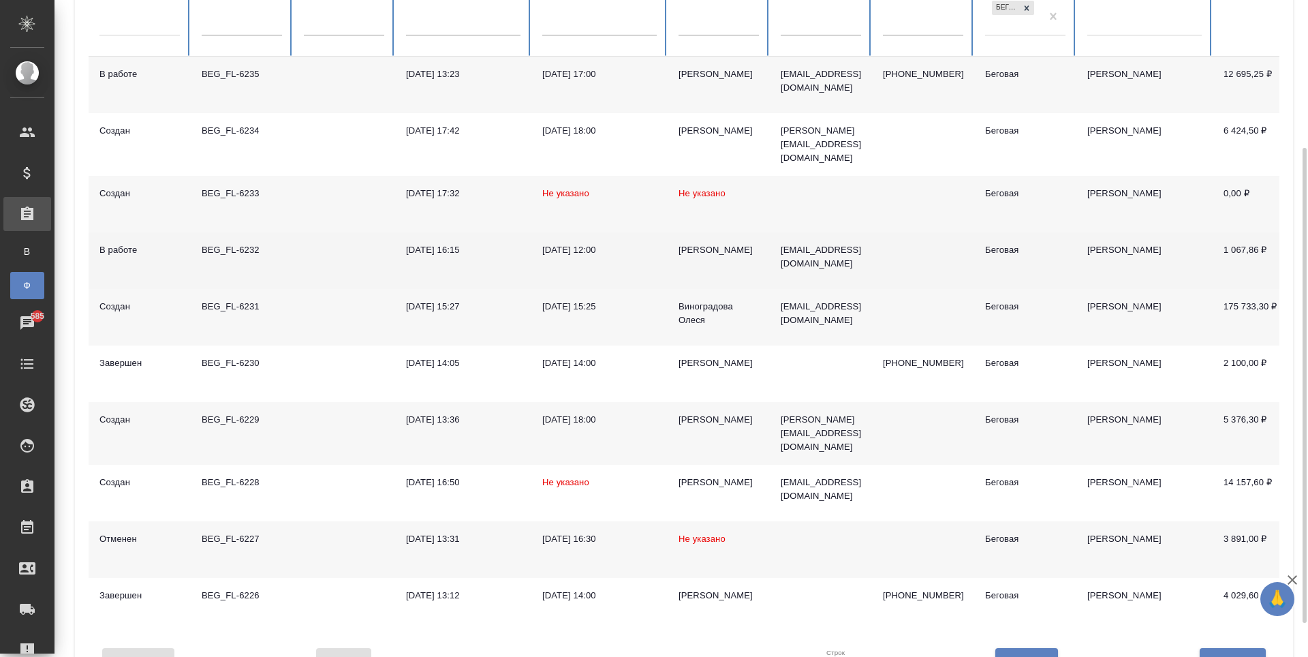
scroll to position [251, 0]
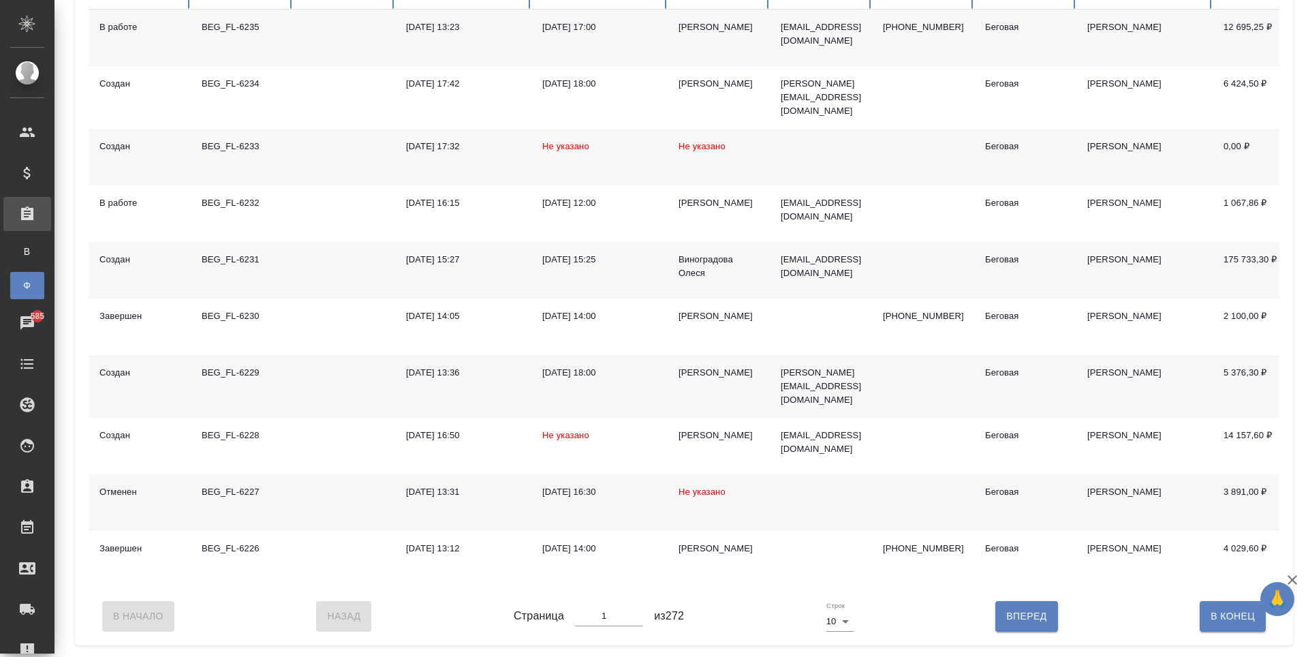
click at [634, 623] on input "1" at bounding box center [609, 615] width 68 height 19
type input "2"
click at [636, 618] on input "2" at bounding box center [609, 615] width 68 height 19
type input "2"
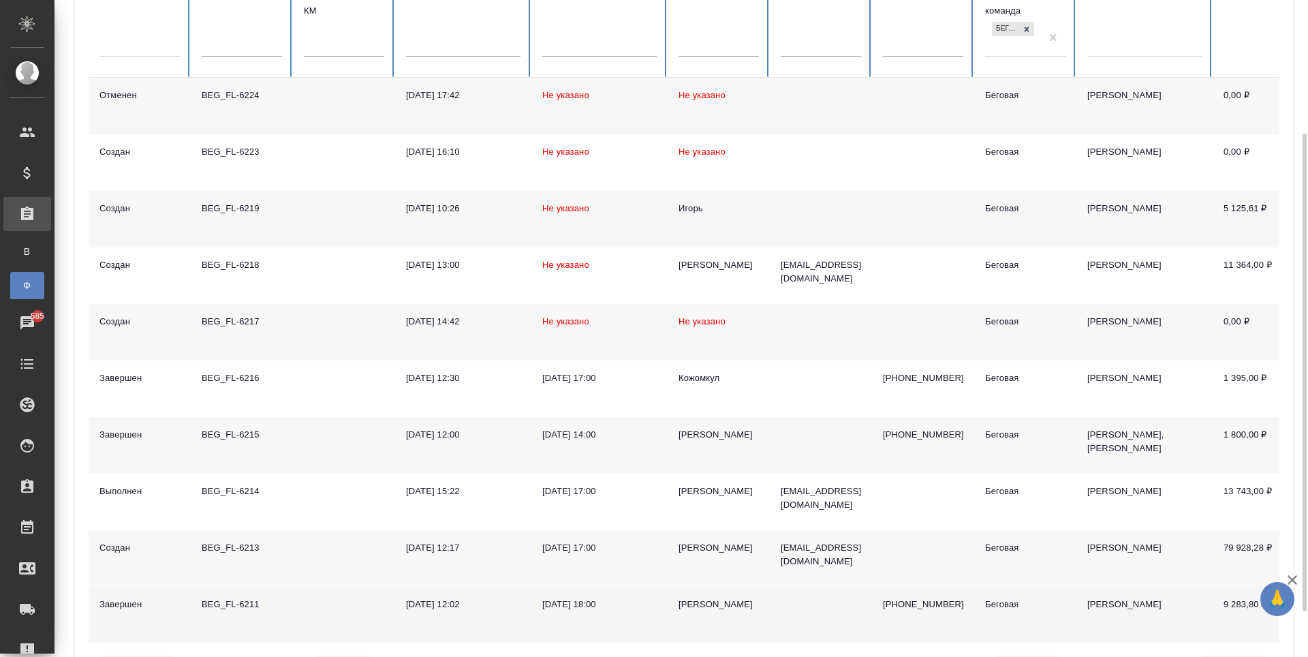
scroll to position [245, 0]
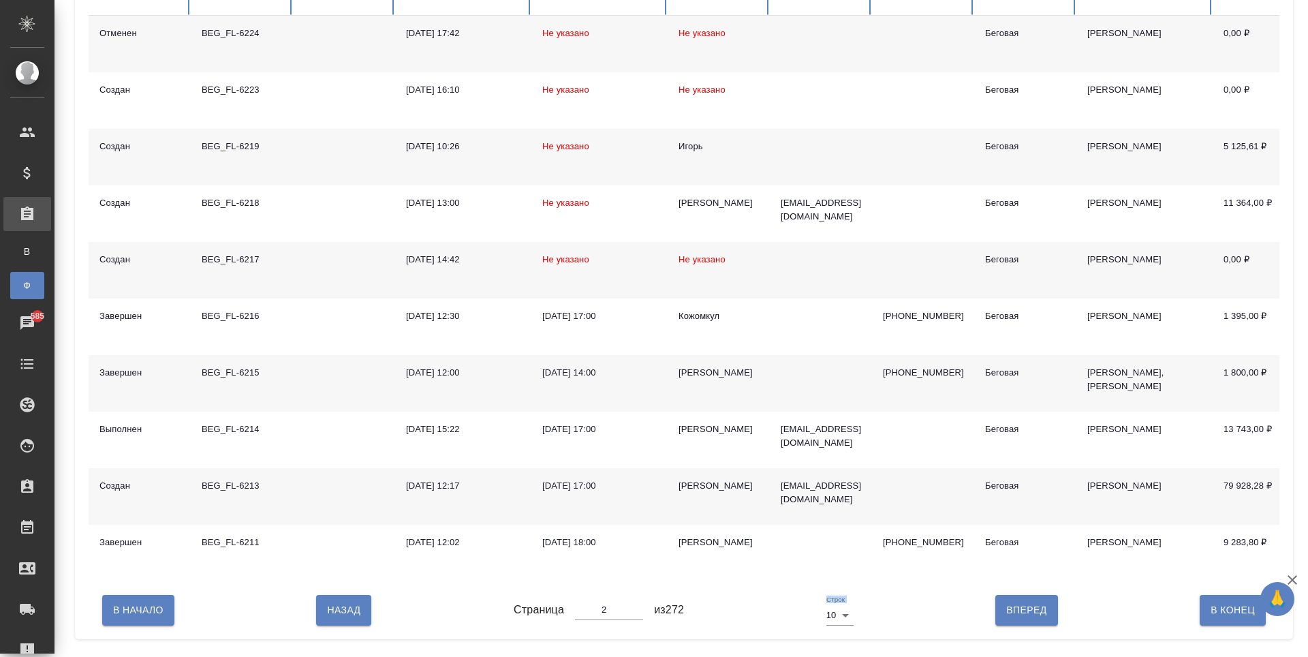
drag, startPoint x: 730, startPoint y: 643, endPoint x: 918, endPoint y: 645, distance: 187.4
click at [918, 638] on div "В Начало Назад Страница 2 из 272 Строк 10 10 Вперед В Конец" at bounding box center [684, 609] width 1191 height 57
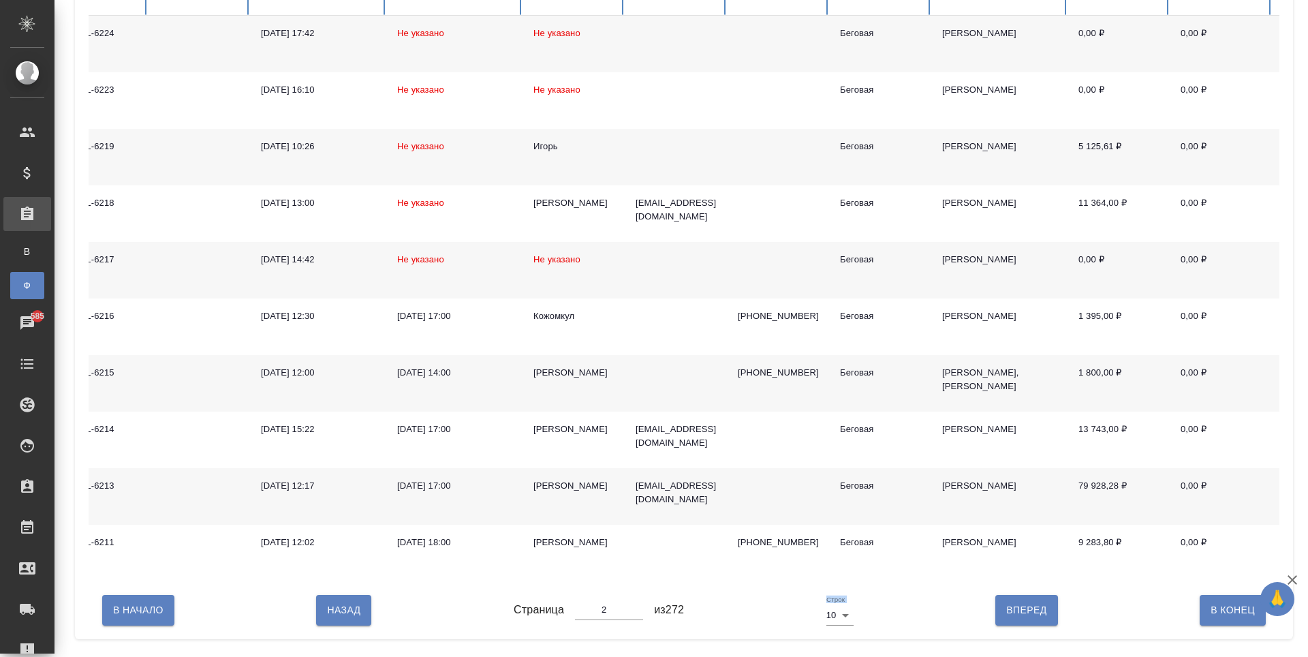
scroll to position [0, 274]
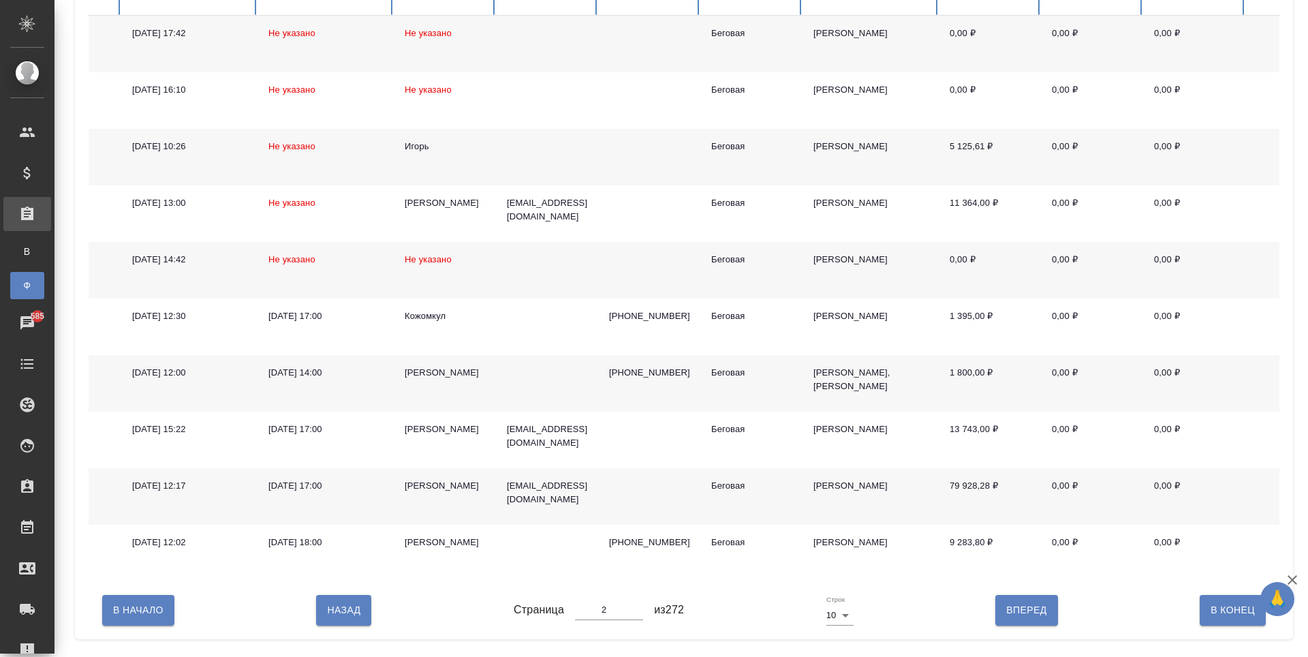
click at [1015, 290] on td "0,00 ₽" at bounding box center [990, 270] width 102 height 57
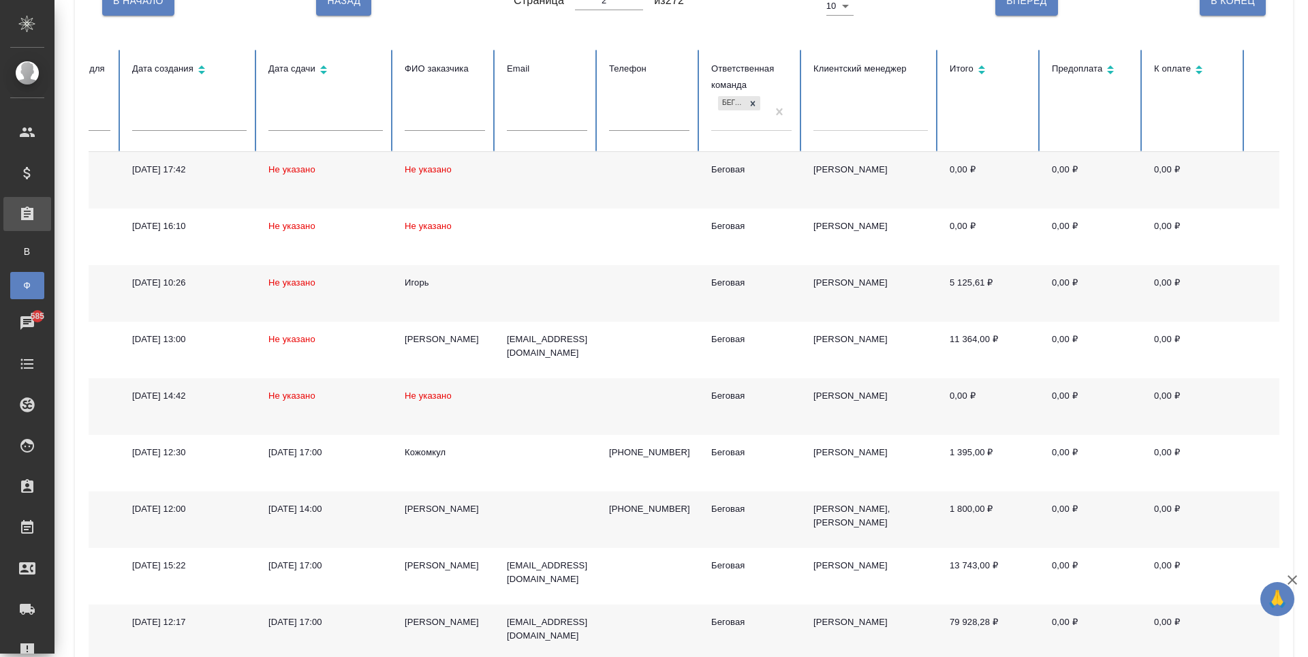
click at [541, 416] on td at bounding box center [547, 406] width 102 height 57
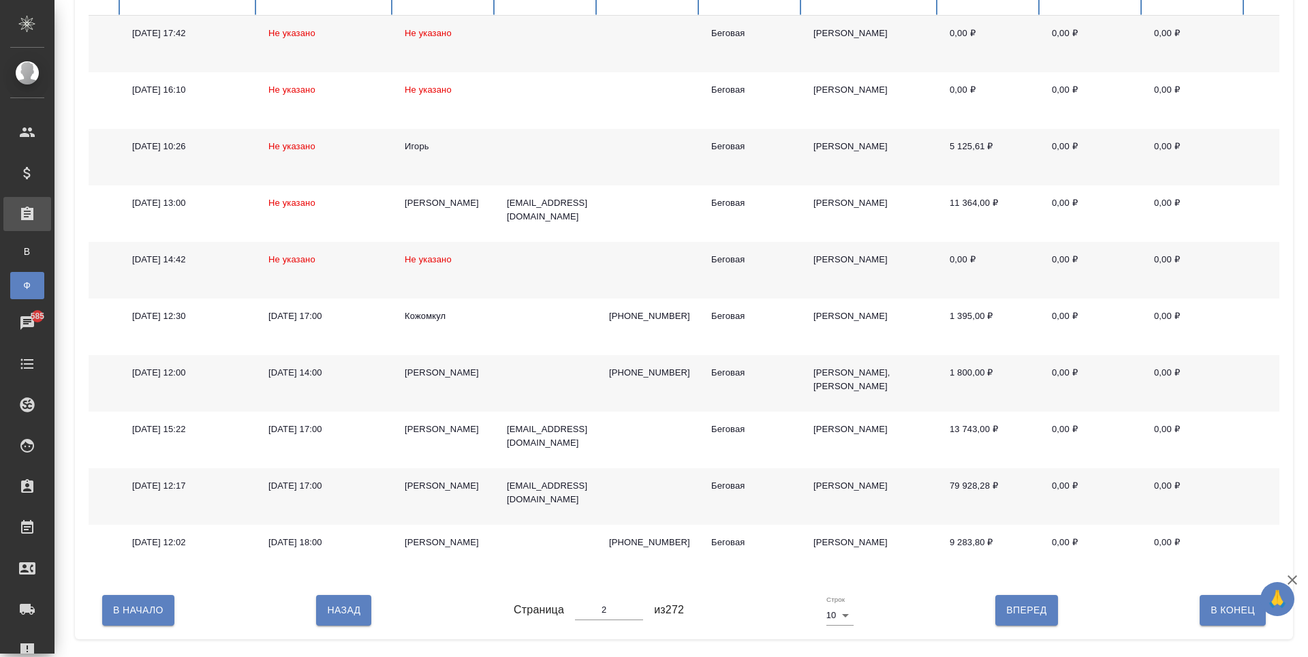
scroll to position [0, 352]
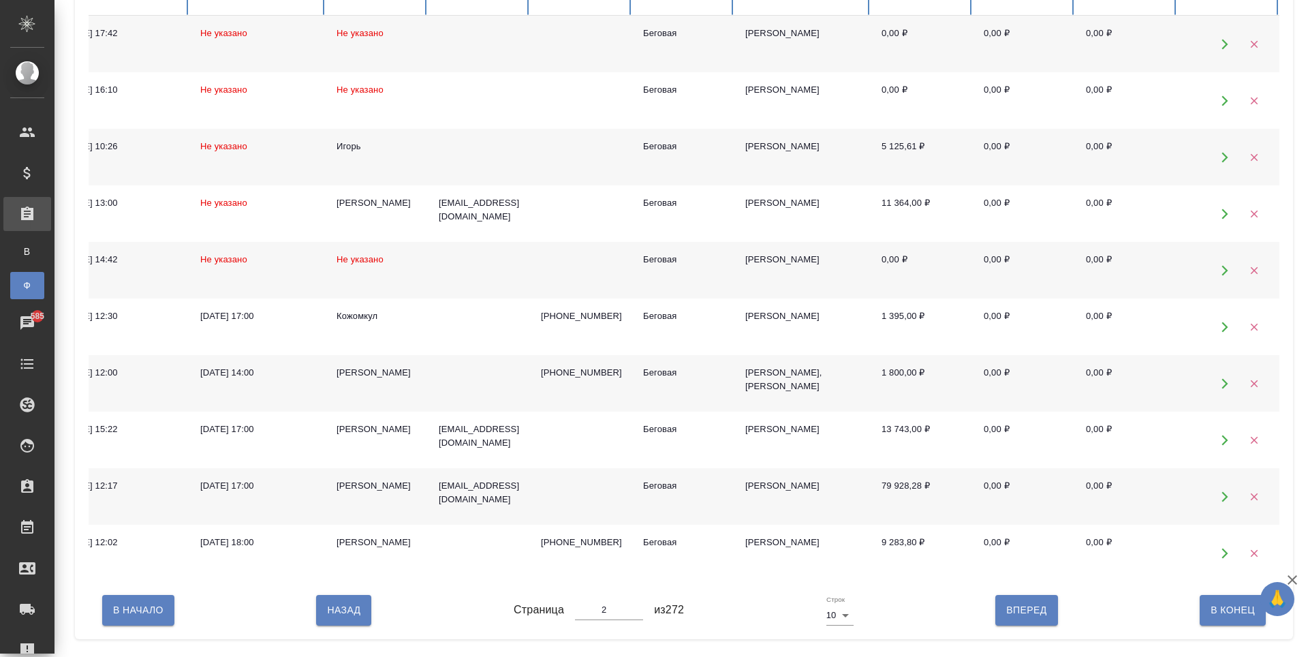
click at [1242, 277] on button "button" at bounding box center [1254, 270] width 28 height 28
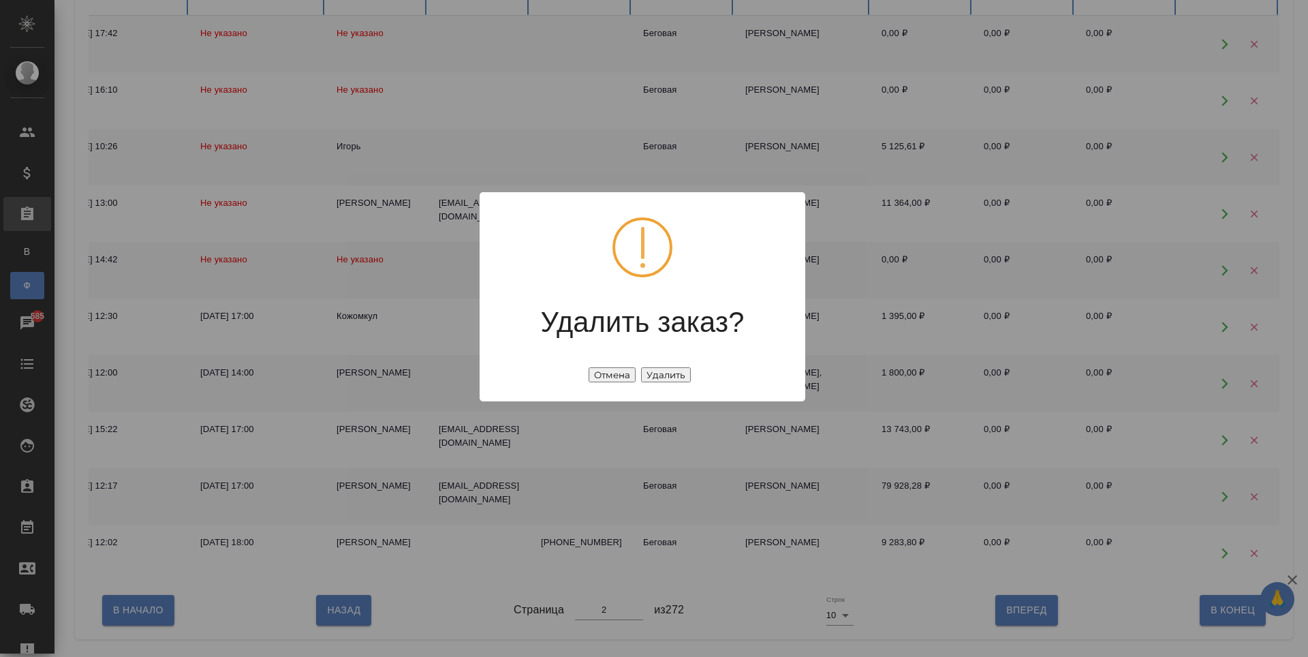
click at [656, 375] on button "Удалить" at bounding box center [666, 374] width 50 height 15
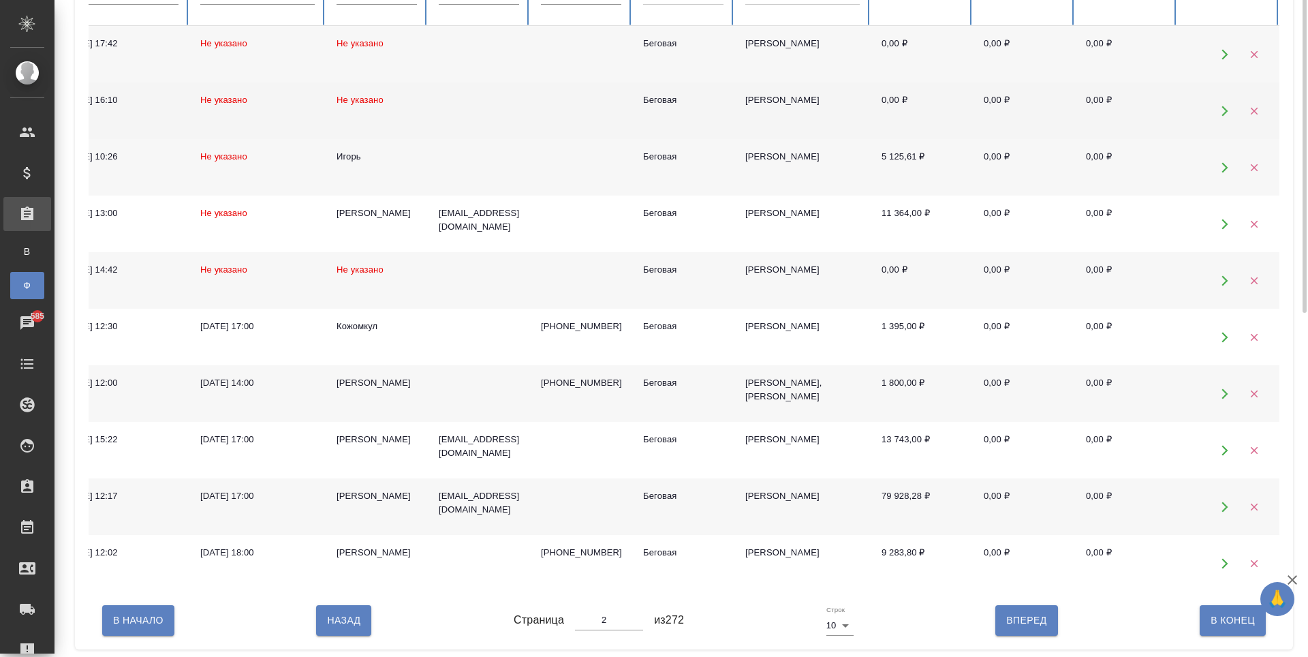
scroll to position [41, 0]
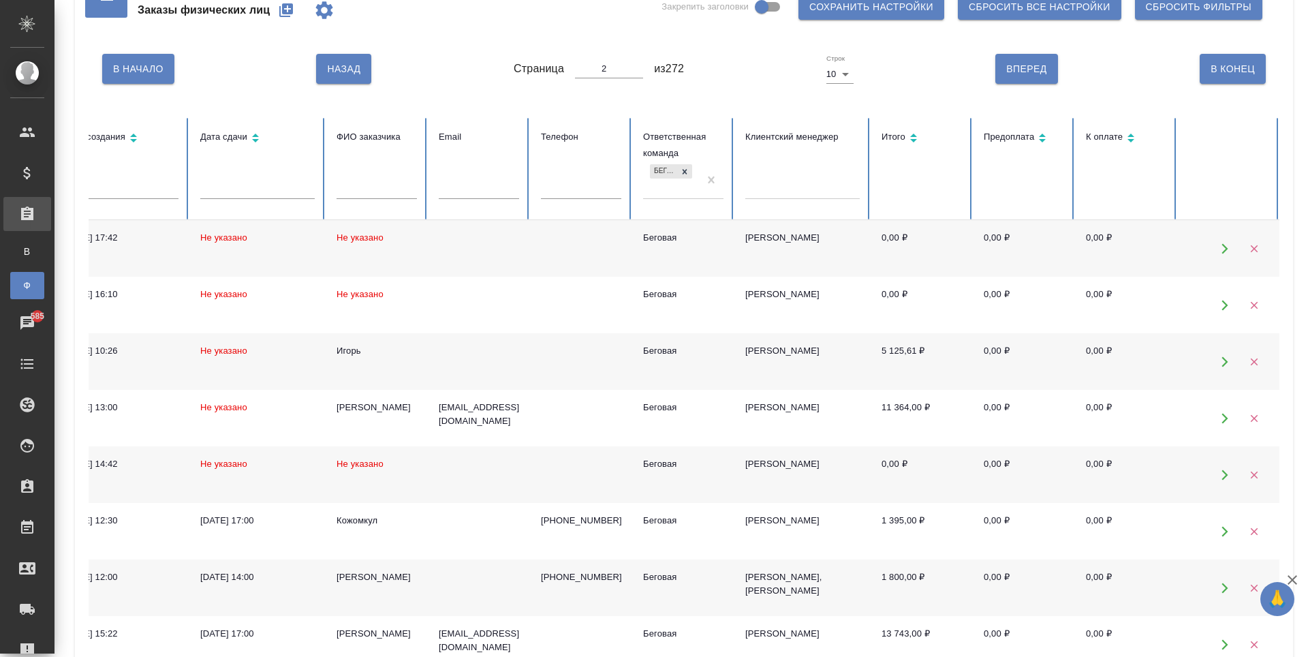
click at [1248, 251] on icon "button" at bounding box center [1254, 249] width 12 height 12
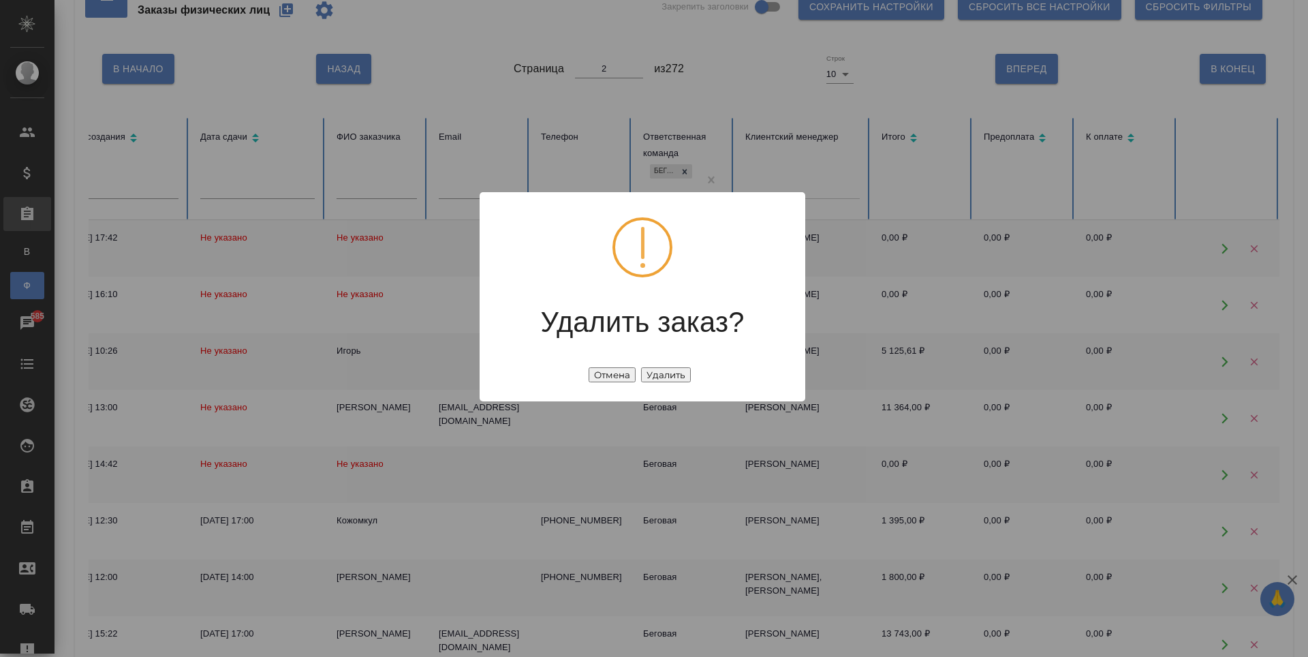
click at [660, 380] on button "Удалить" at bounding box center [666, 374] width 50 height 15
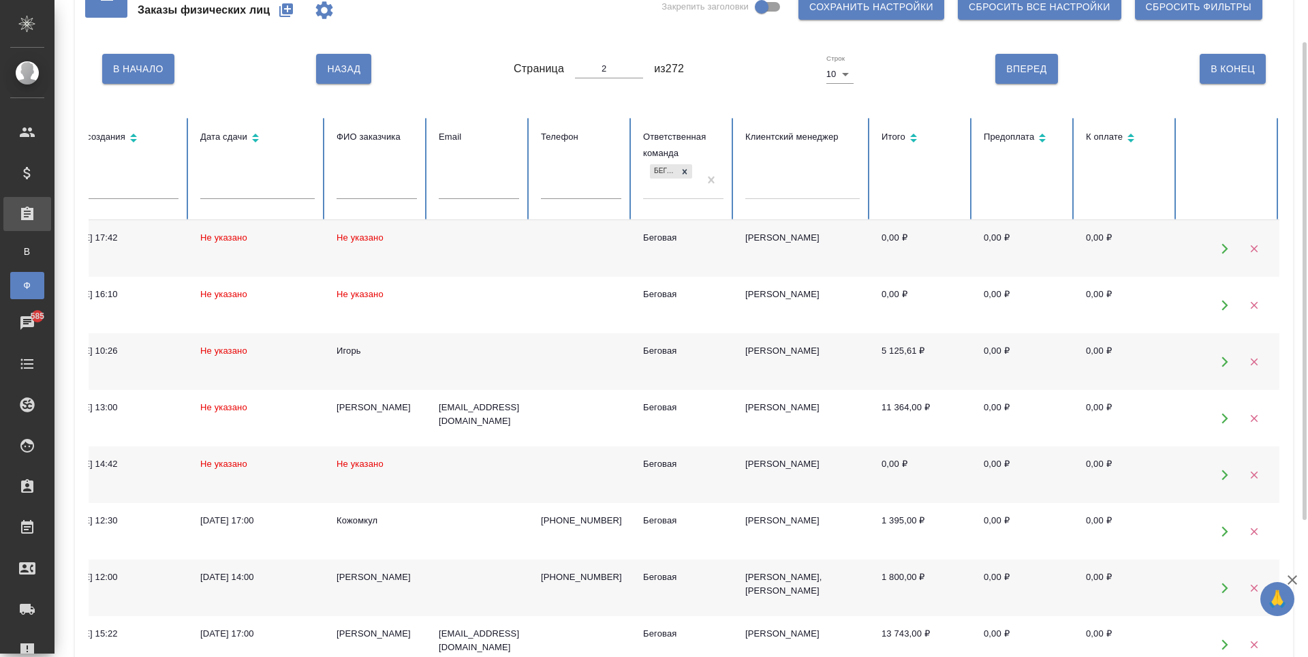
scroll to position [48, 0]
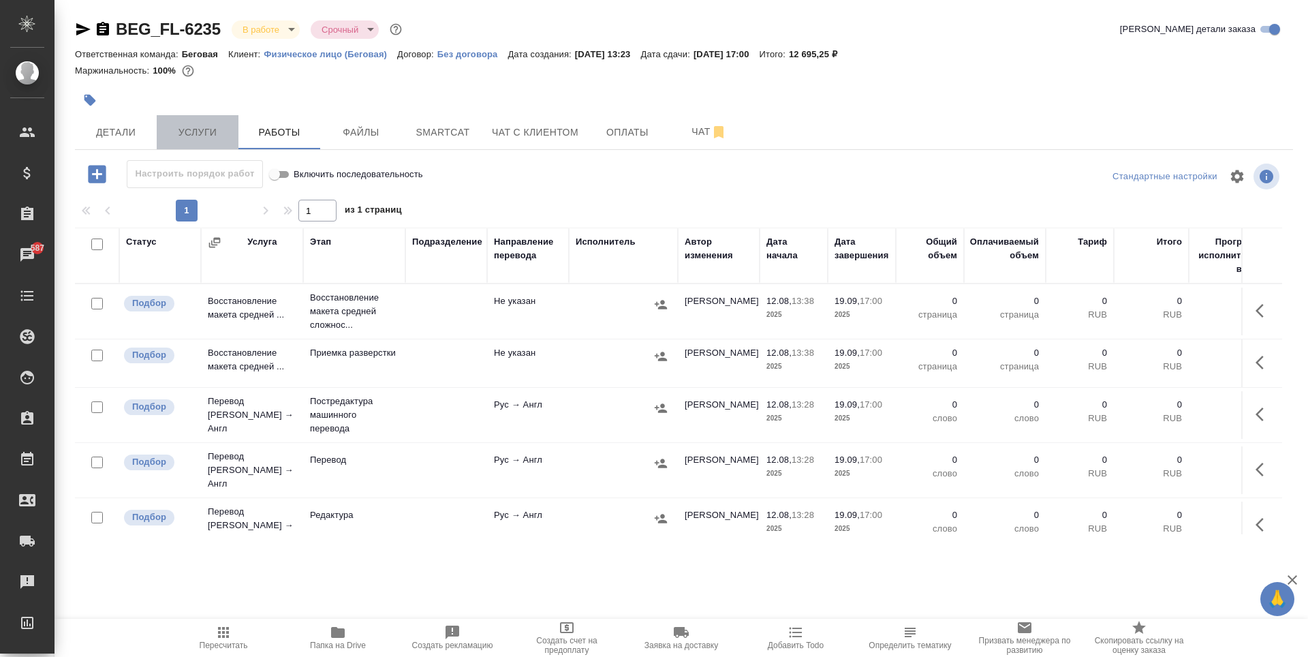
click at [206, 124] on span "Услуги" at bounding box center [197, 132] width 65 height 17
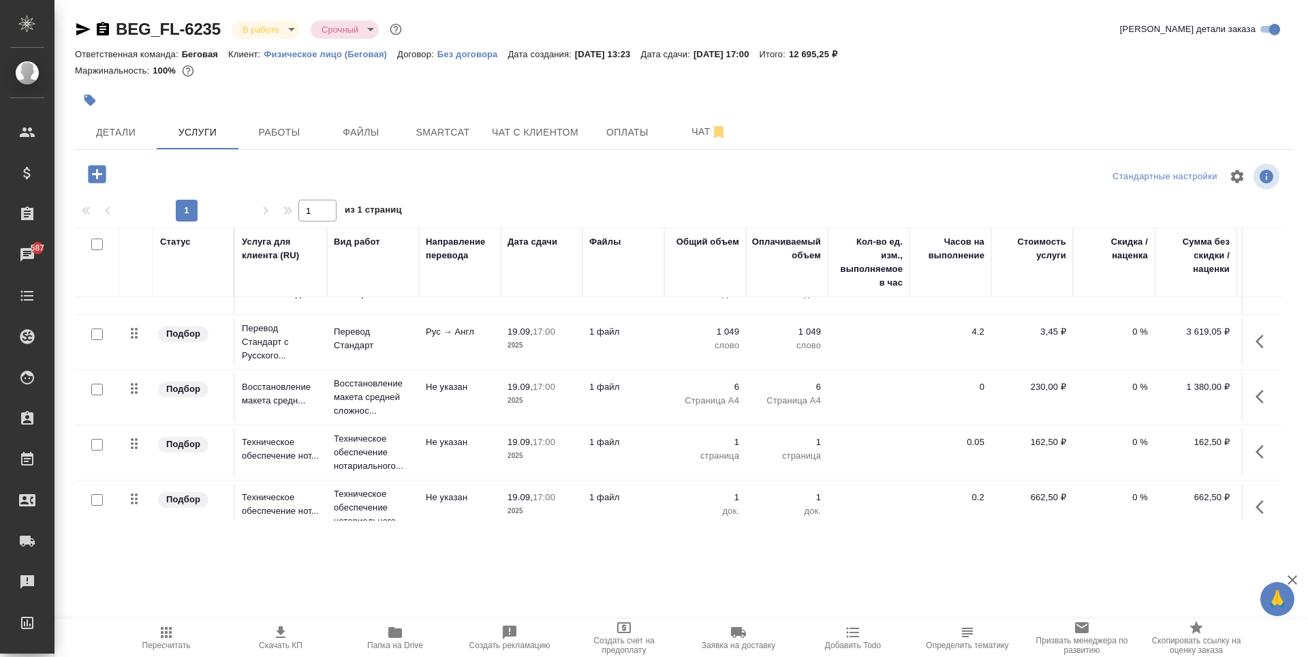
scroll to position [57, 0]
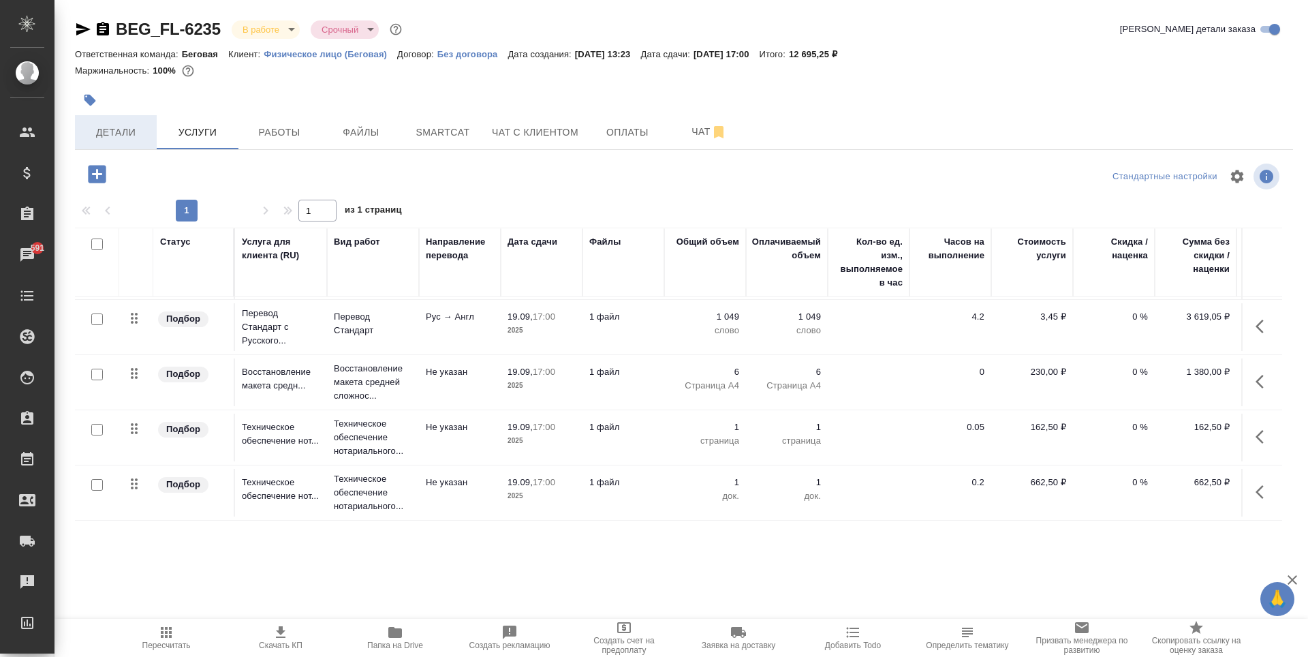
click at [139, 127] on span "Детали" at bounding box center [115, 132] width 65 height 17
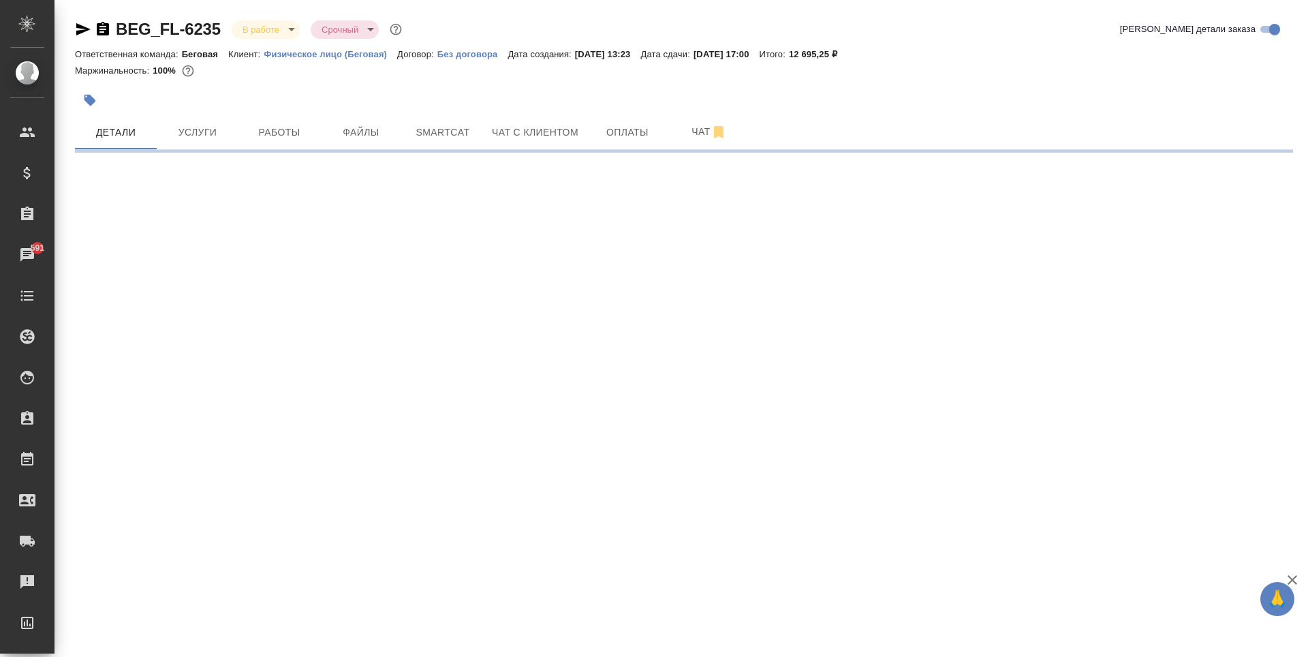
select select "RU"
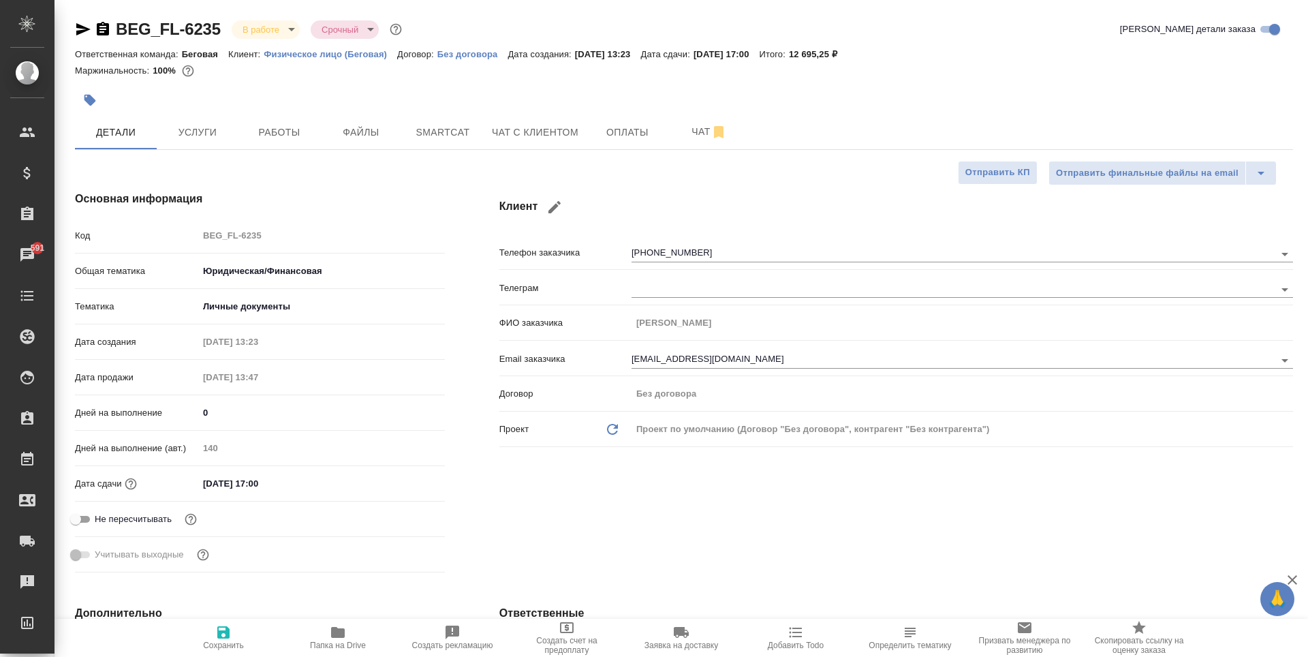
type textarea "x"
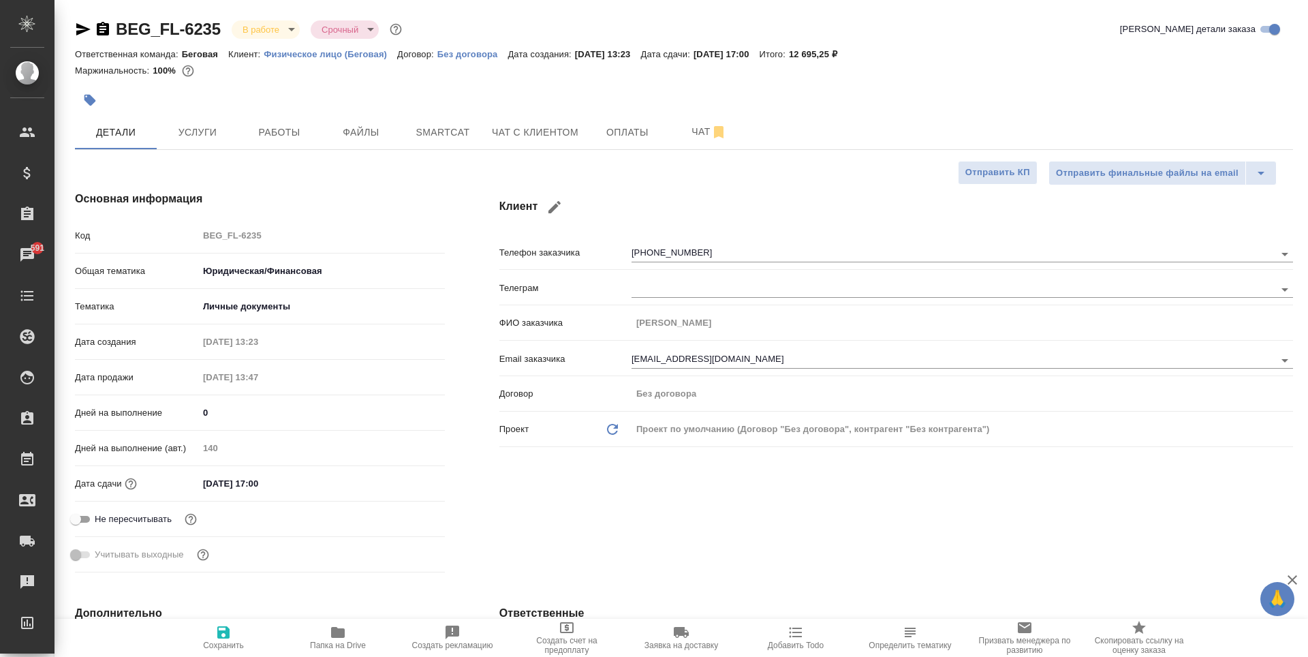
type textarea "x"
click at [702, 134] on span "Чат" at bounding box center [709, 131] width 65 height 17
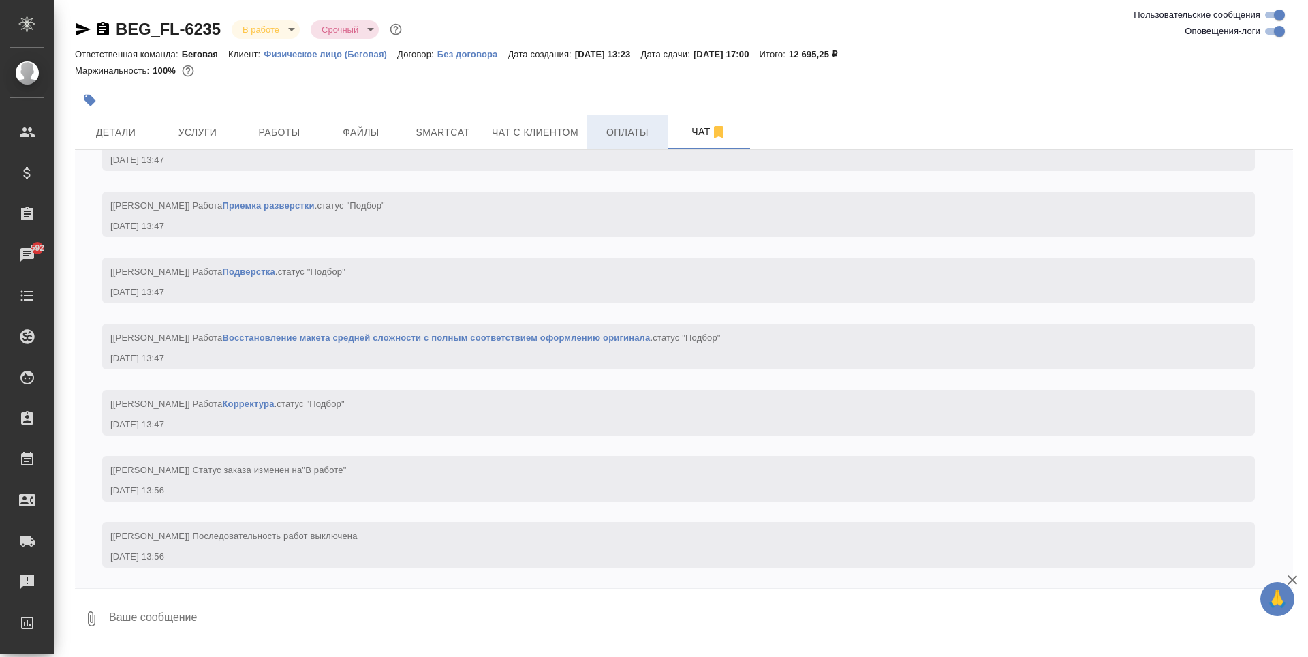
click at [636, 149] on button "Оплаты" at bounding box center [628, 132] width 82 height 34
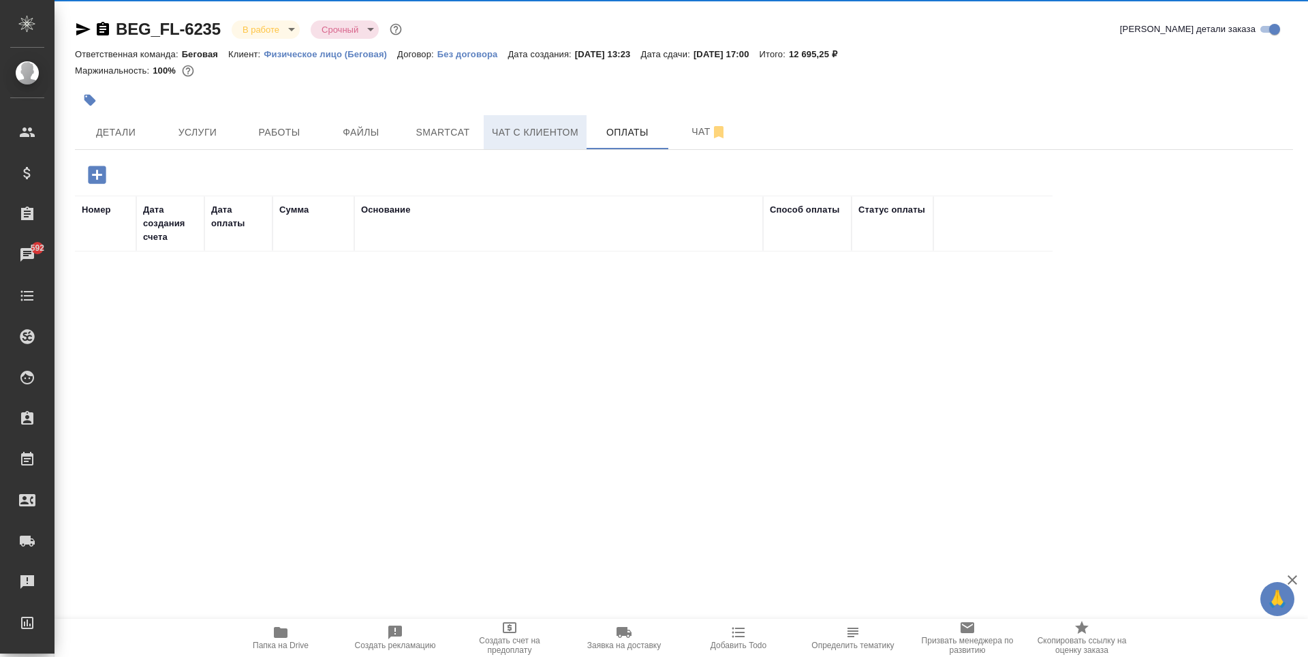
click at [539, 134] on span "Чат с клиентом" at bounding box center [535, 132] width 87 height 17
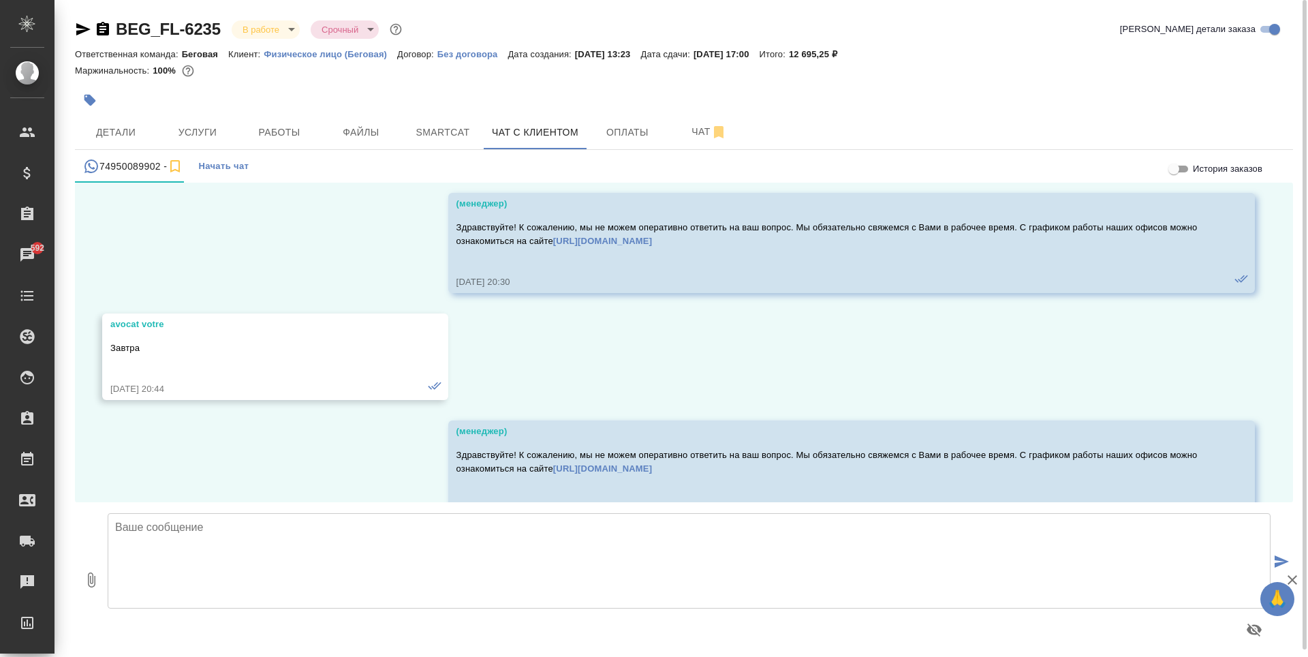
scroll to position [10576, 0]
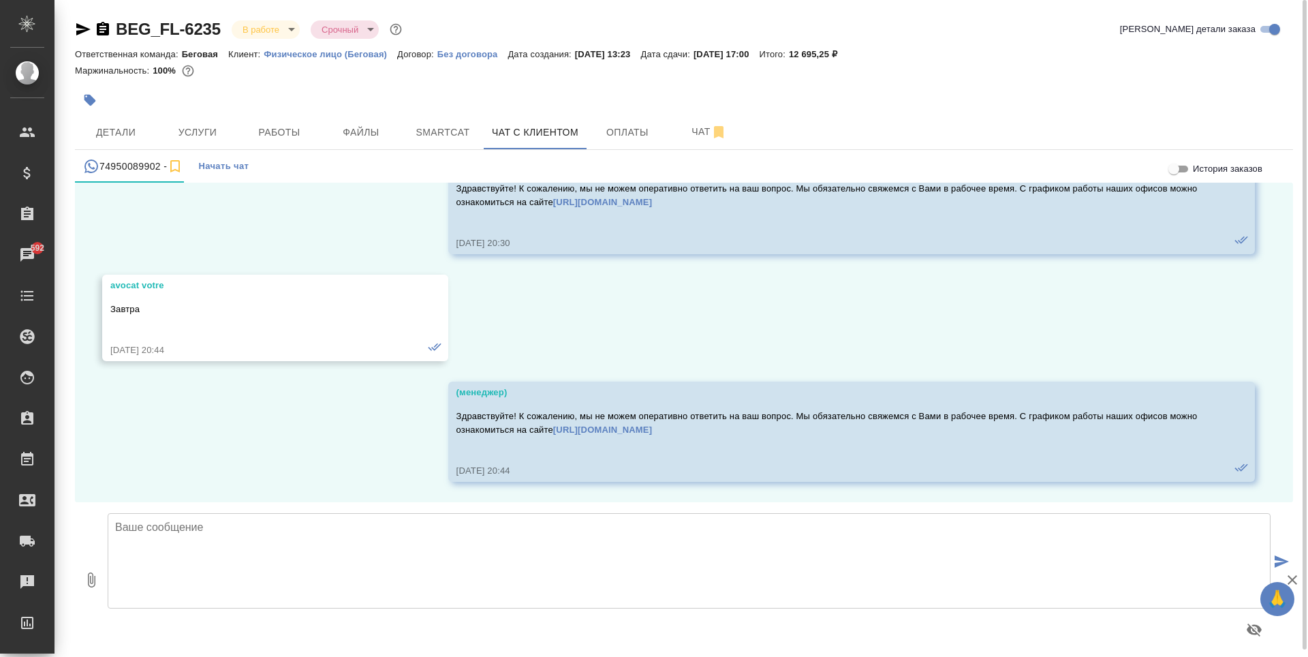
click at [590, 574] on textarea at bounding box center [689, 560] width 1163 height 95
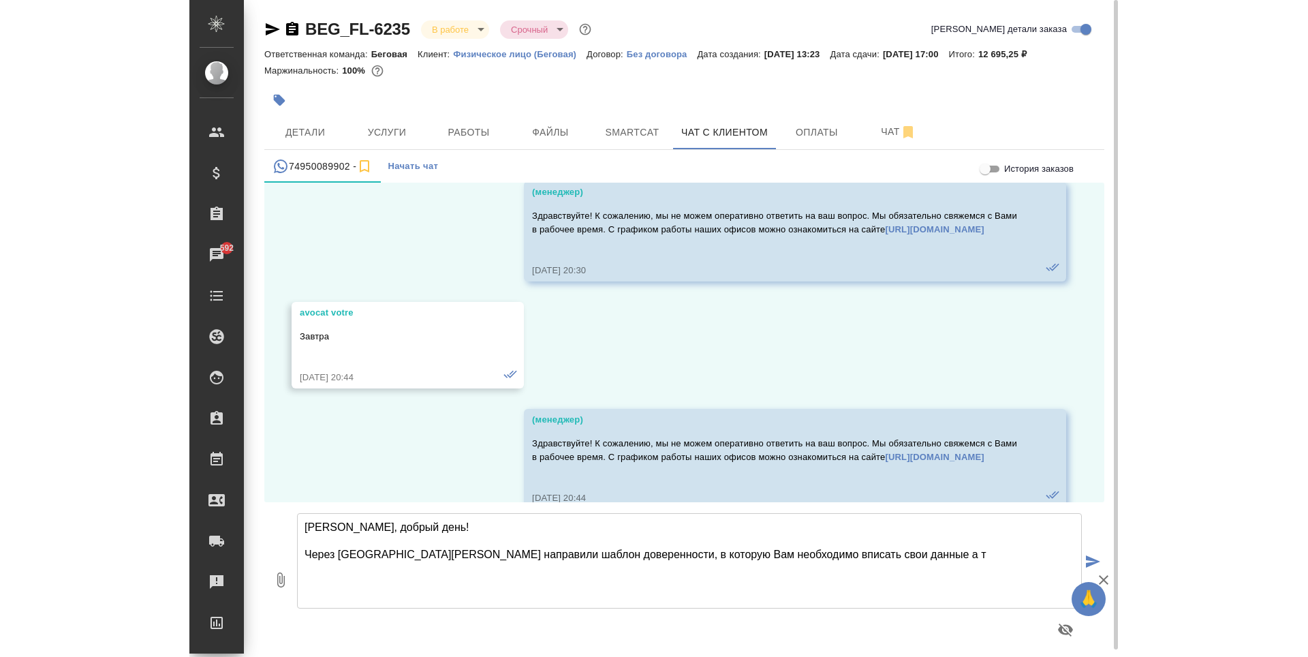
scroll to position [10630, 0]
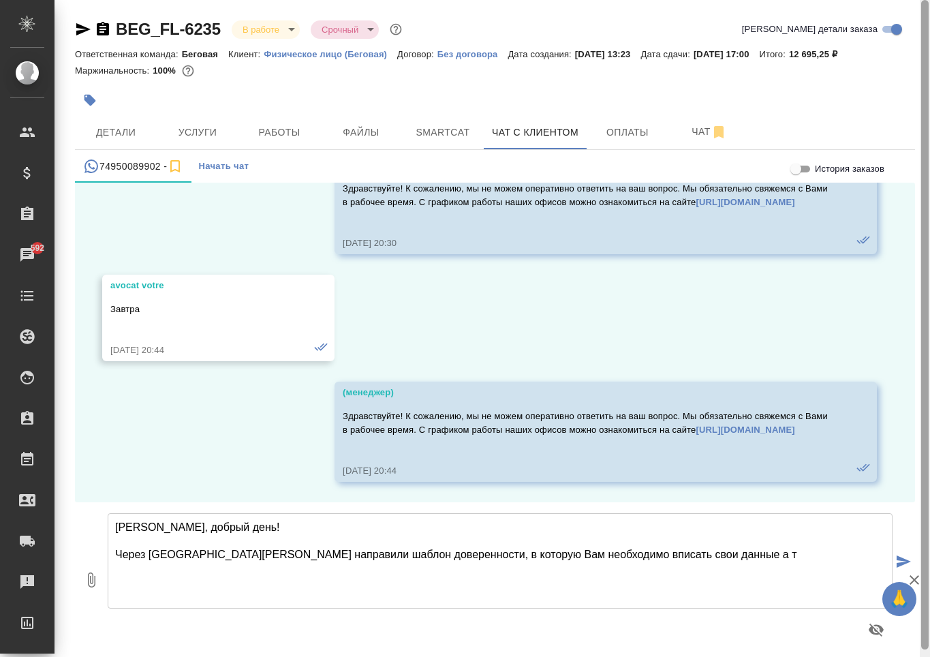
click at [769, 572] on textarea "Марк, добрый день! Через Ольгу Михайловну направили шаблон доверенности, в кото…" at bounding box center [500, 560] width 785 height 95
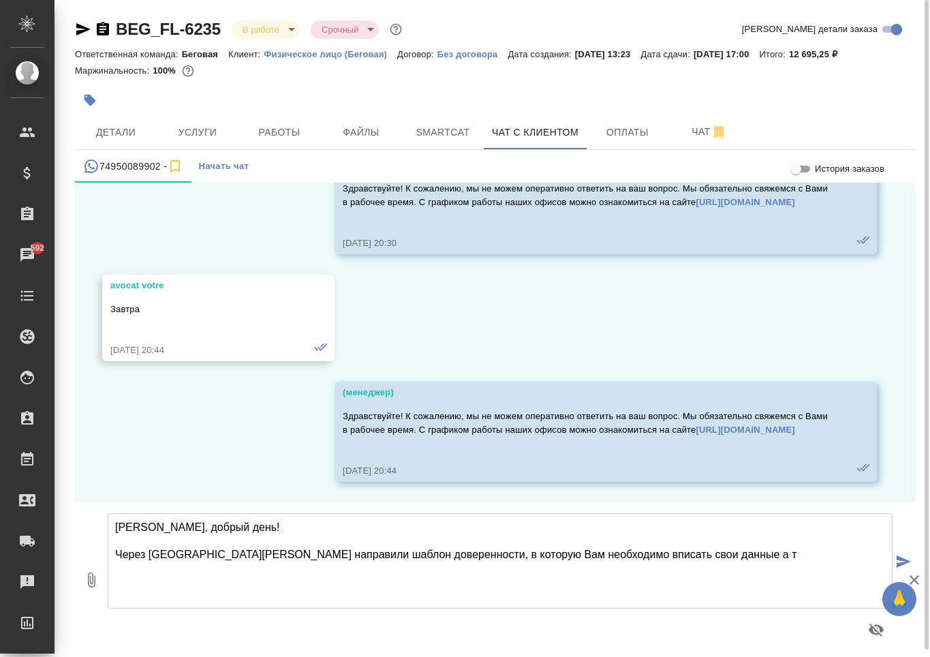
click at [844, 558] on textarea "Марк, добрый день! Через Ольгу Михайловну направили шаблон доверенности, в кото…" at bounding box center [500, 560] width 785 height 95
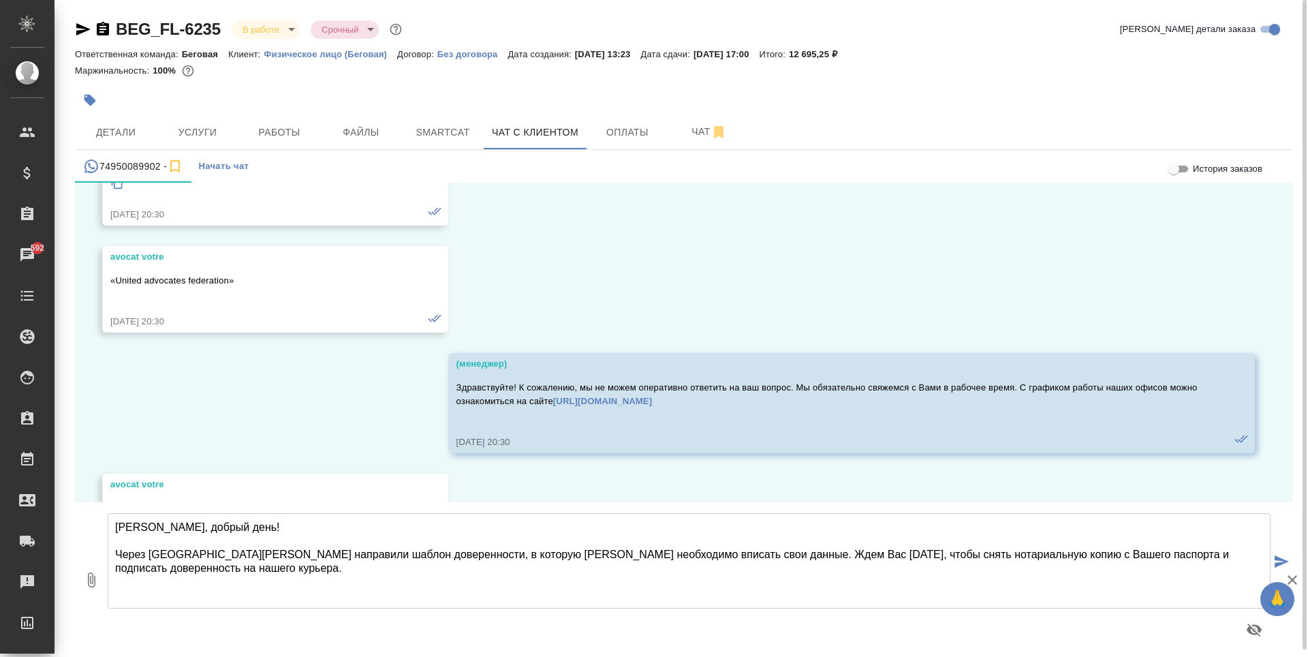
scroll to position [10576, 0]
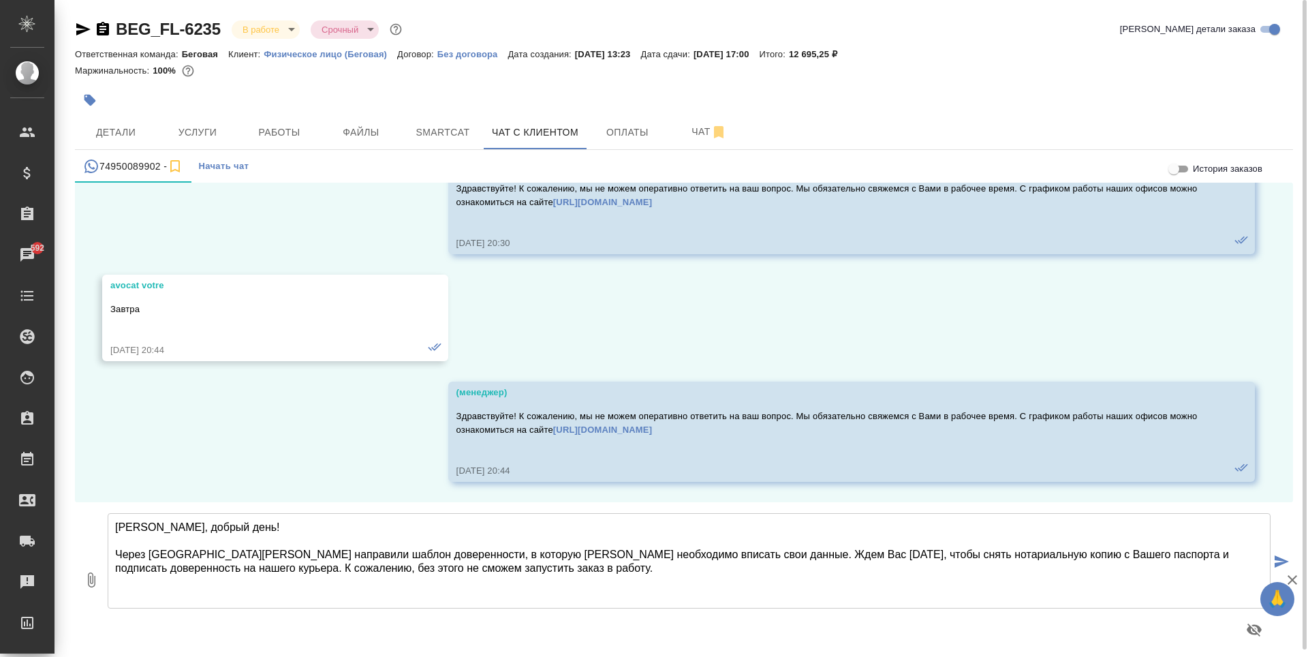
type textarea "Марк, добрый день! Через Ольгу Михайловну направили шаблон доверенности, в кото…"
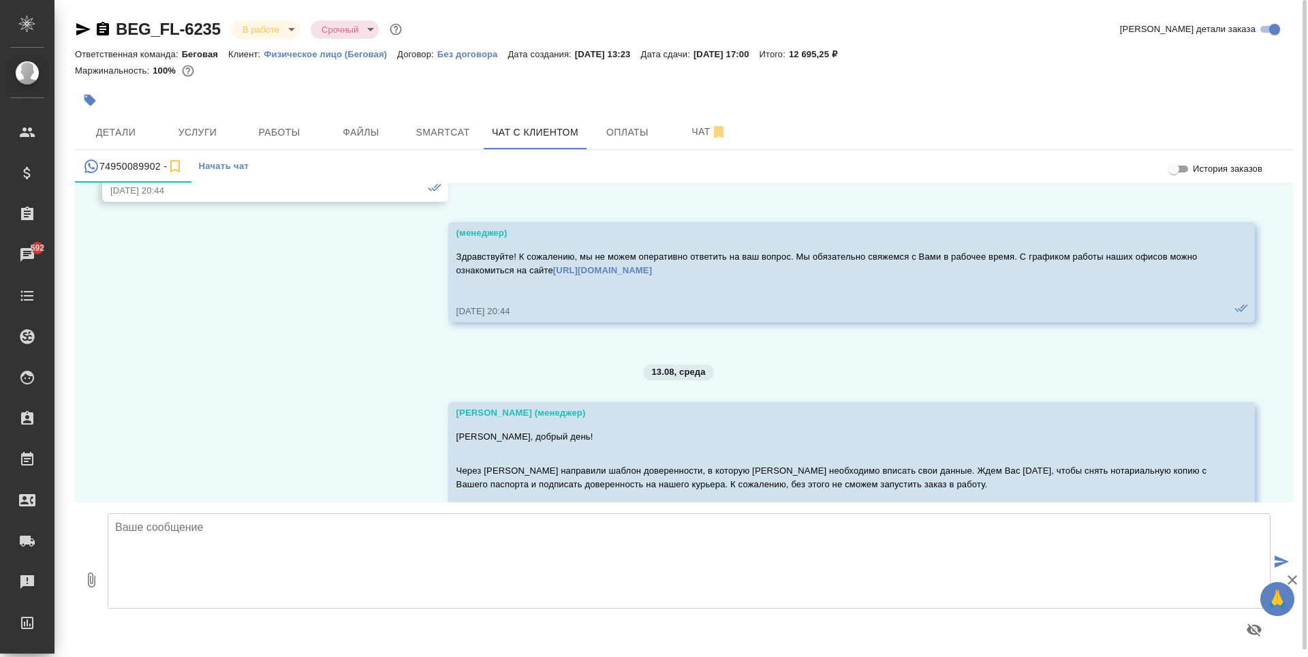
scroll to position [10790, 0]
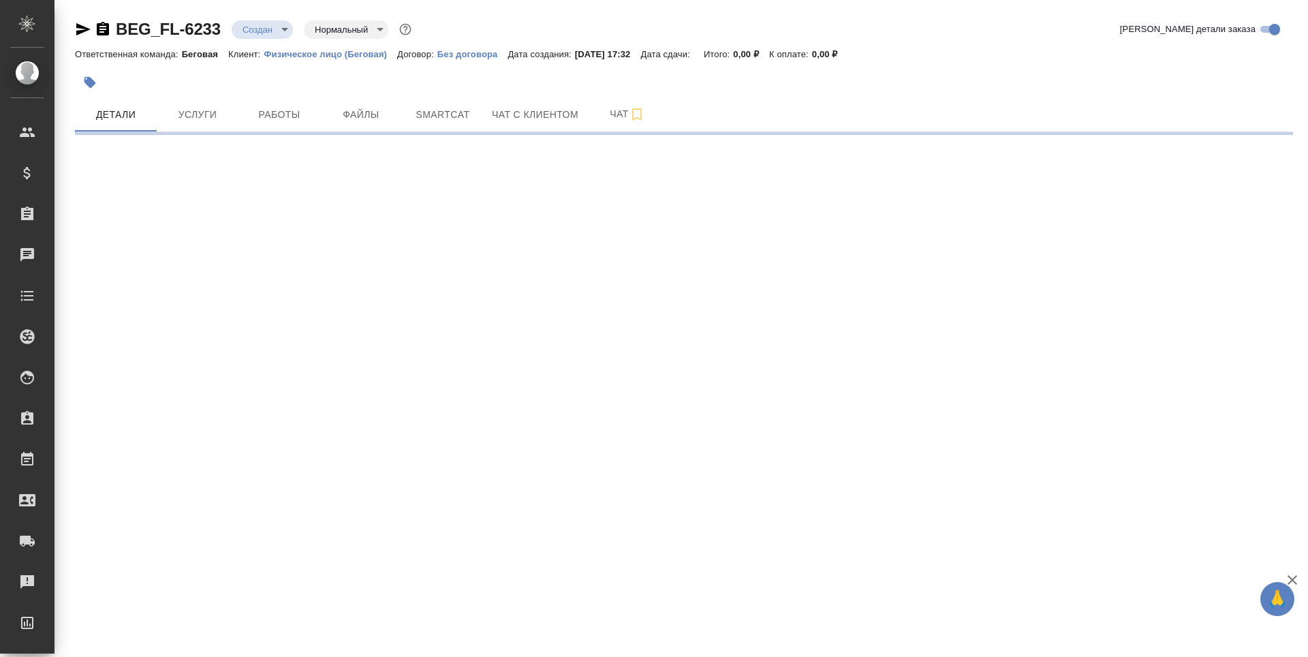
select select "RU"
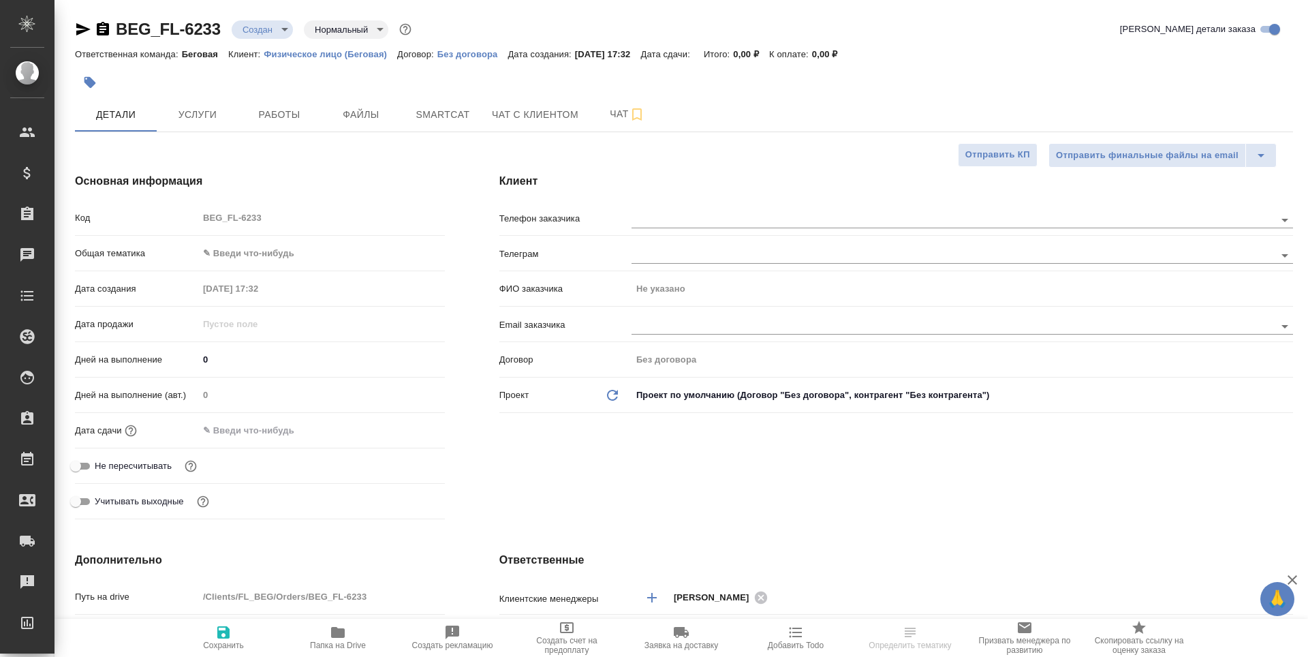
type textarea "x"
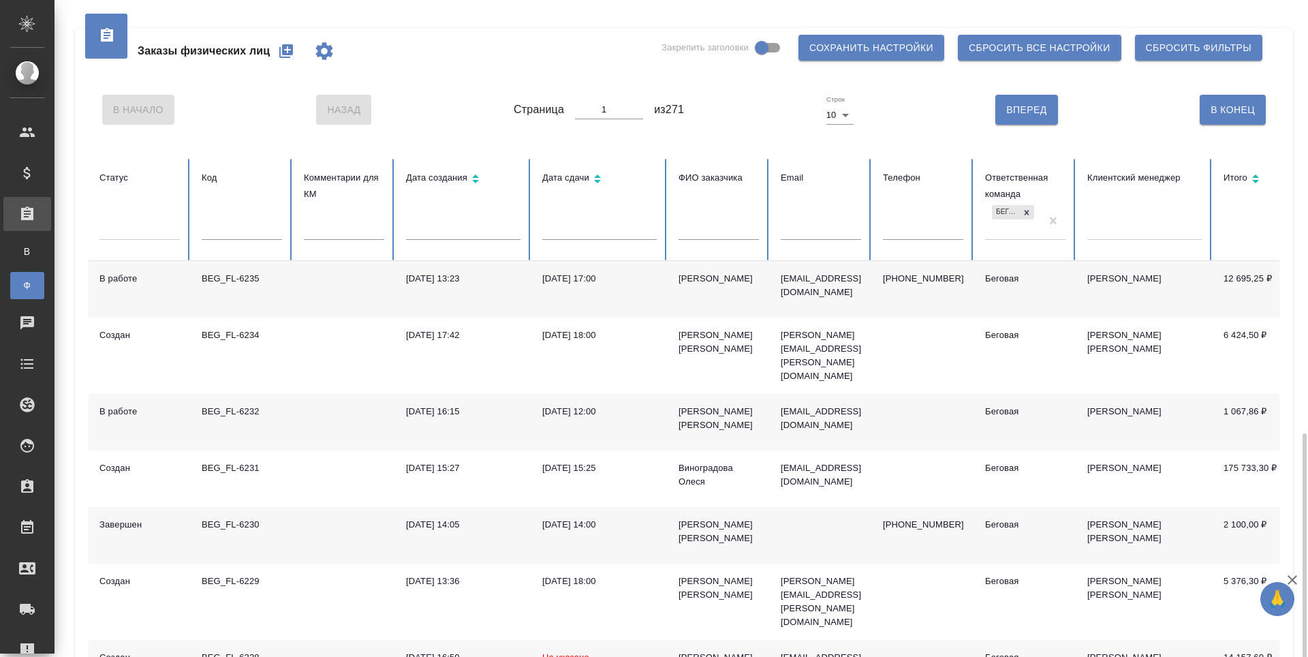
scroll to position [251, 0]
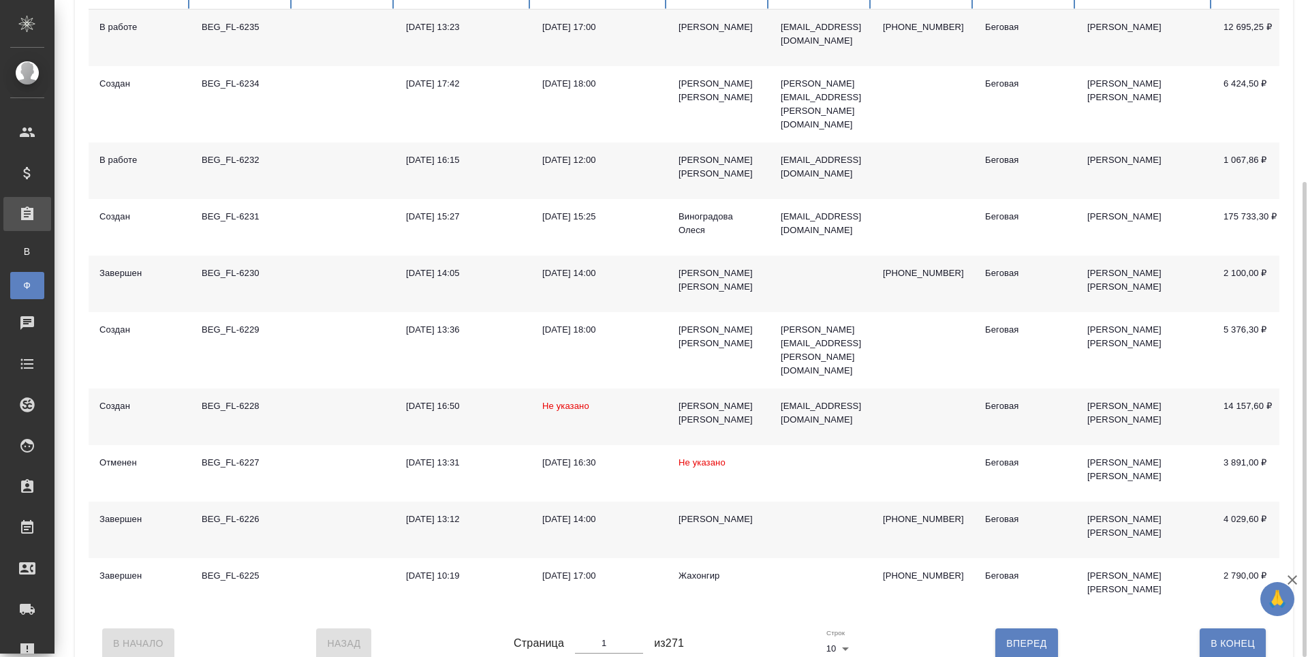
click at [636, 634] on input "1" at bounding box center [609, 643] width 68 height 19
click at [641, 634] on input "1" at bounding box center [609, 643] width 68 height 19
type input "2"
click at [640, 634] on input "2" at bounding box center [609, 643] width 68 height 19
type input "2"
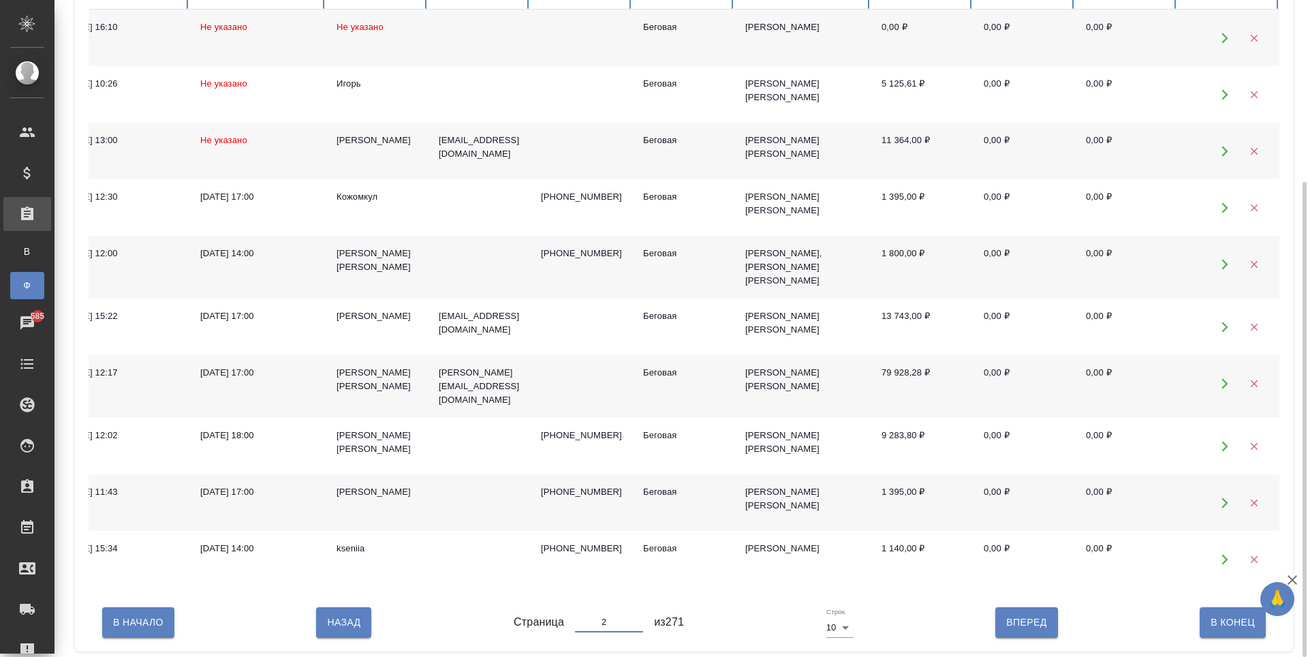
scroll to position [0, 0]
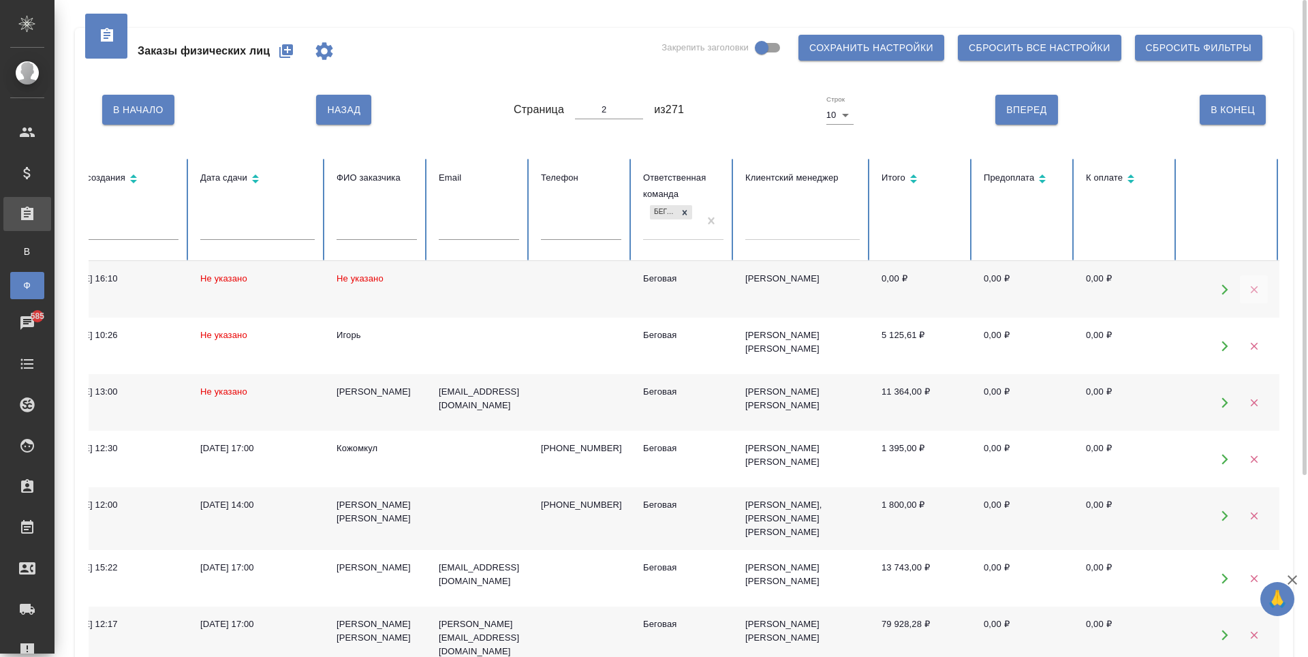
click at [1259, 298] on button "button" at bounding box center [1254, 289] width 28 height 28
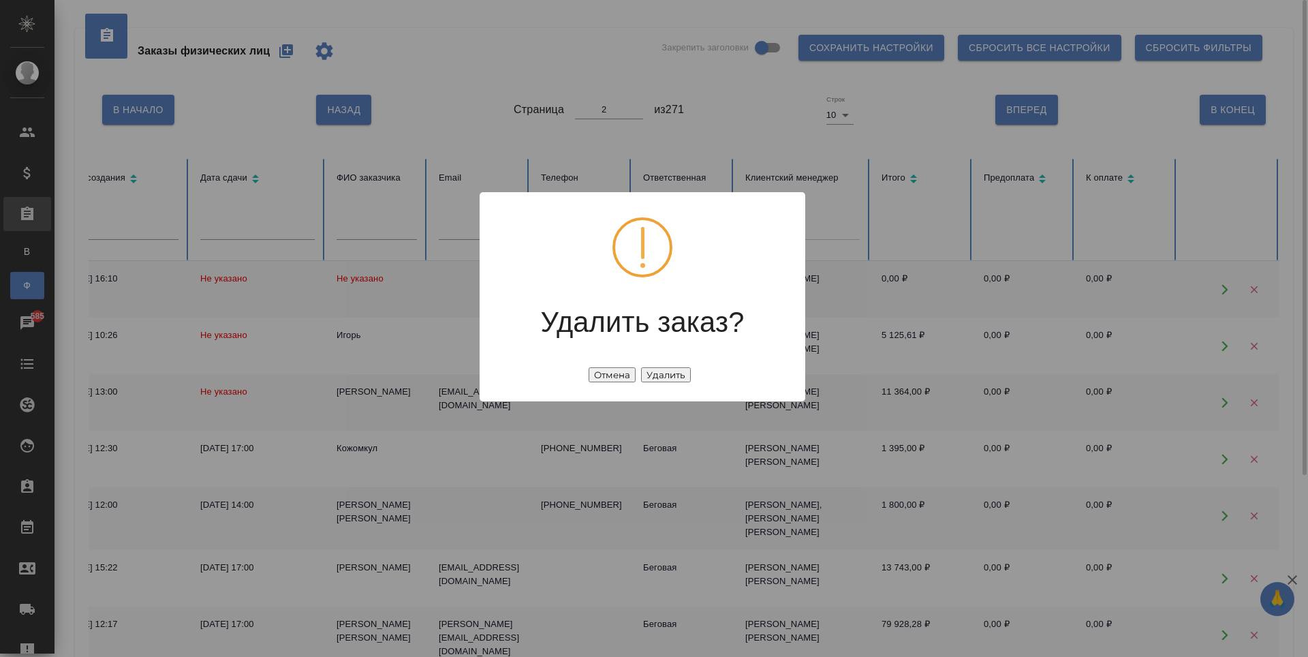
click at [662, 372] on button "Удалить" at bounding box center [666, 374] width 50 height 15
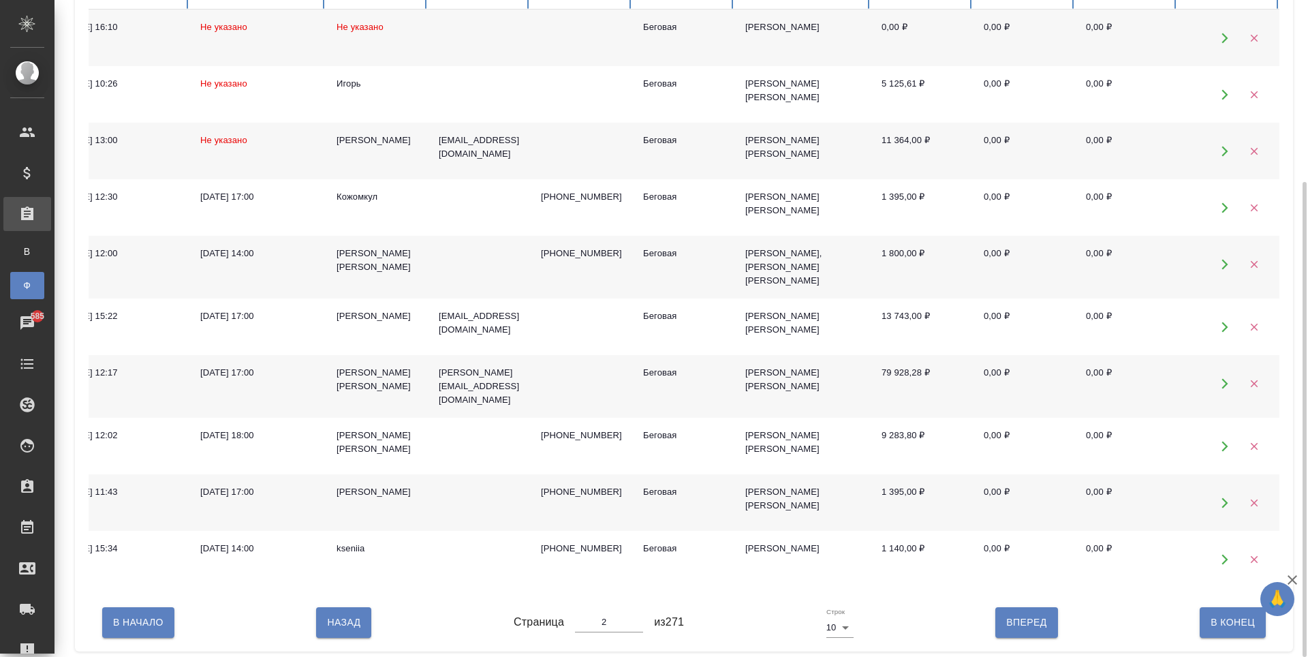
scroll to position [0, 342]
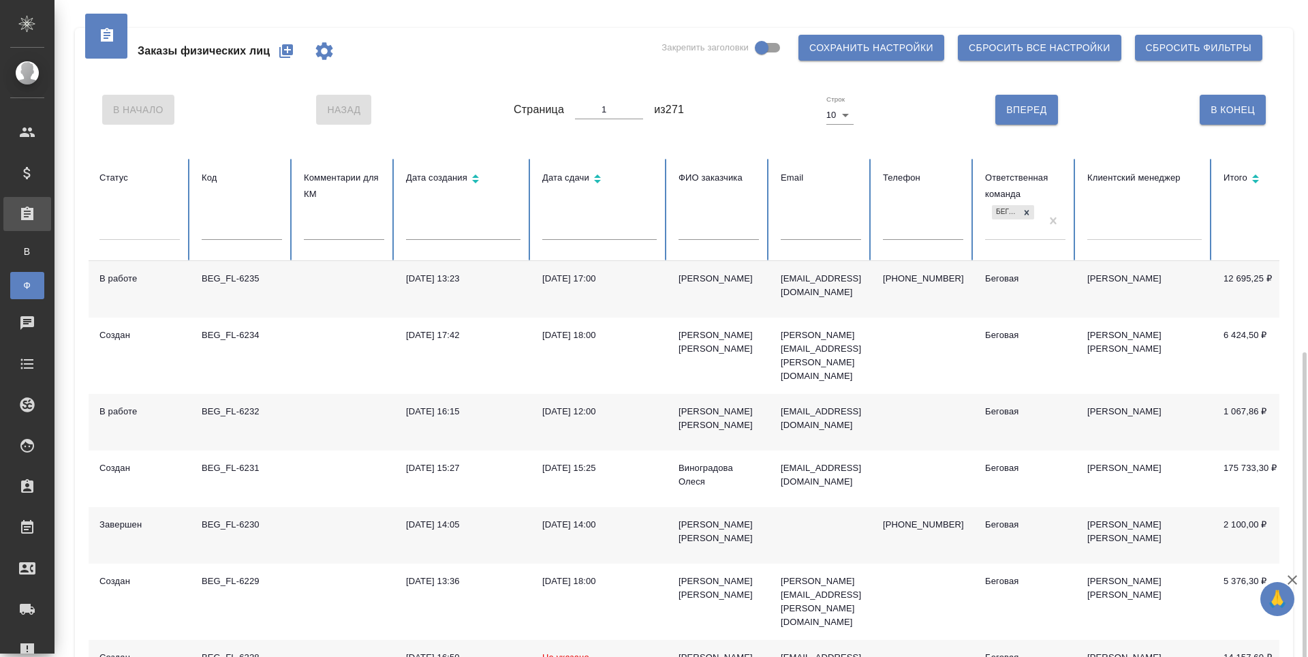
scroll to position [204, 0]
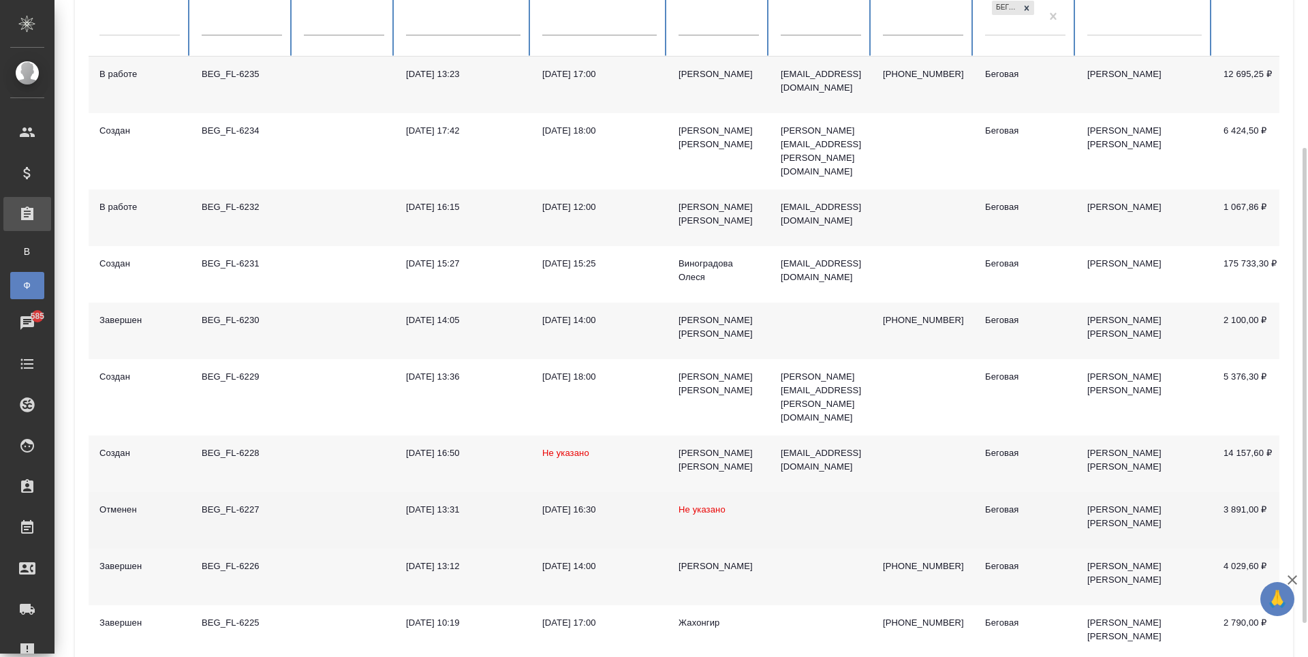
click at [1221, 494] on td "3 891,00 ₽" at bounding box center [1264, 520] width 102 height 57
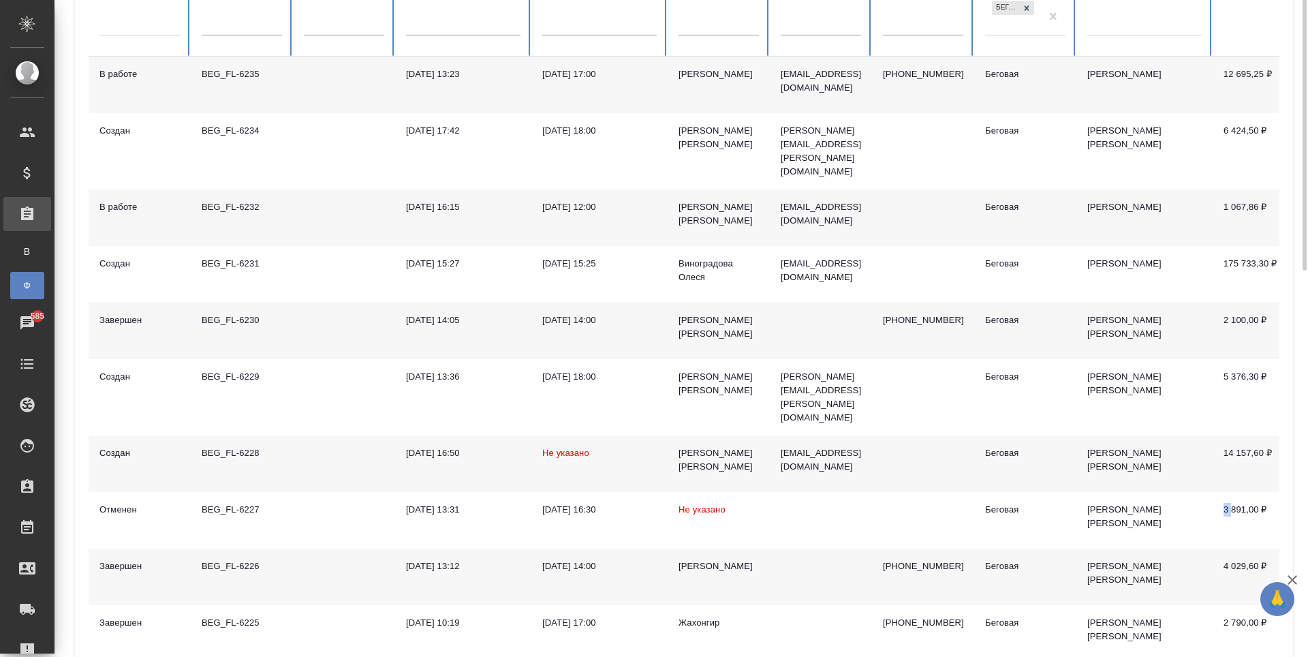
scroll to position [0, 0]
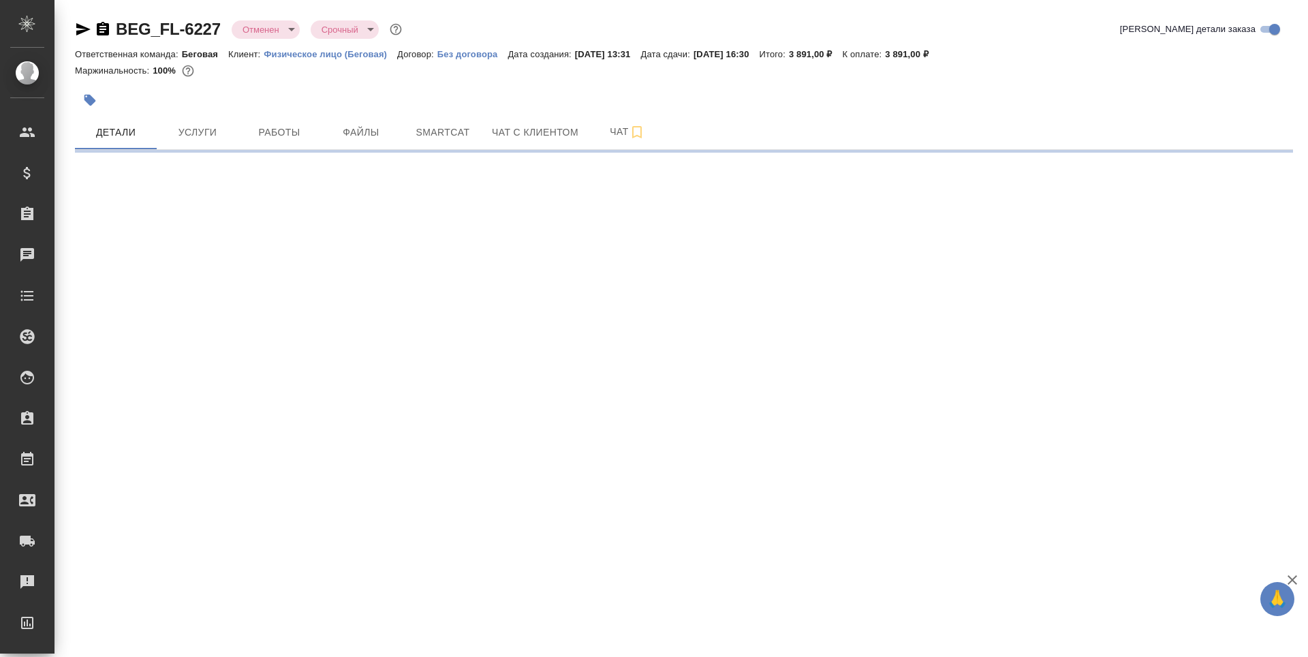
select select "RU"
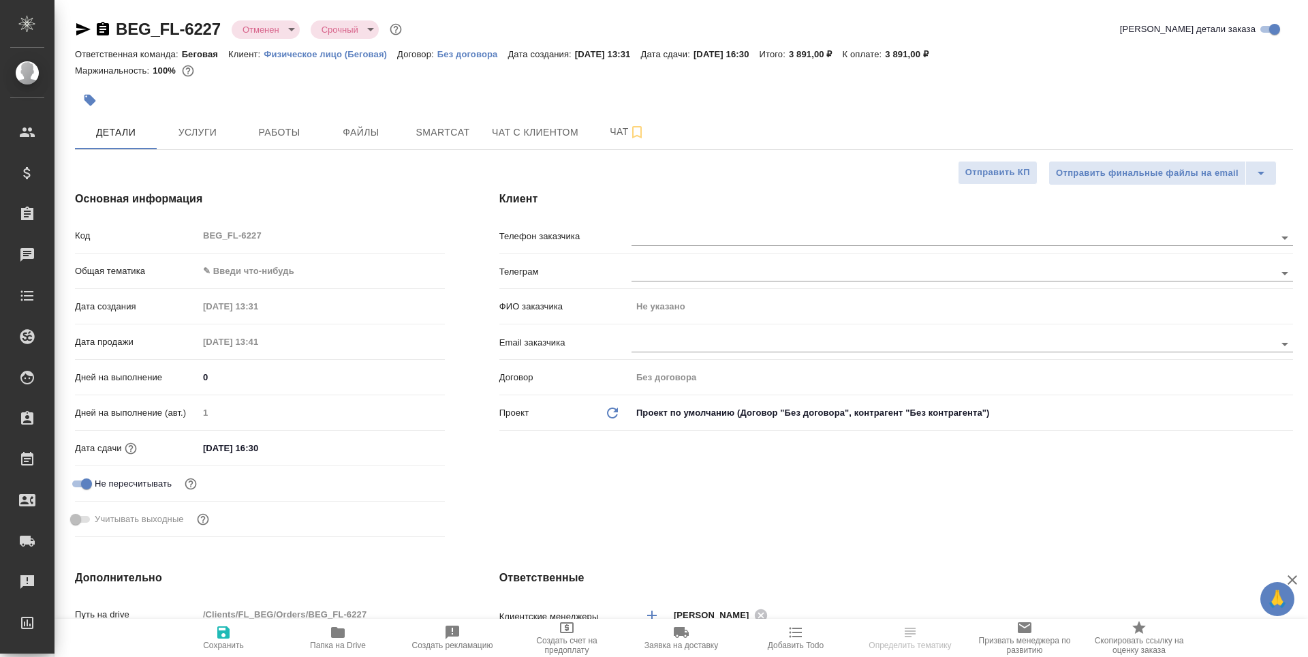
type textarea "x"
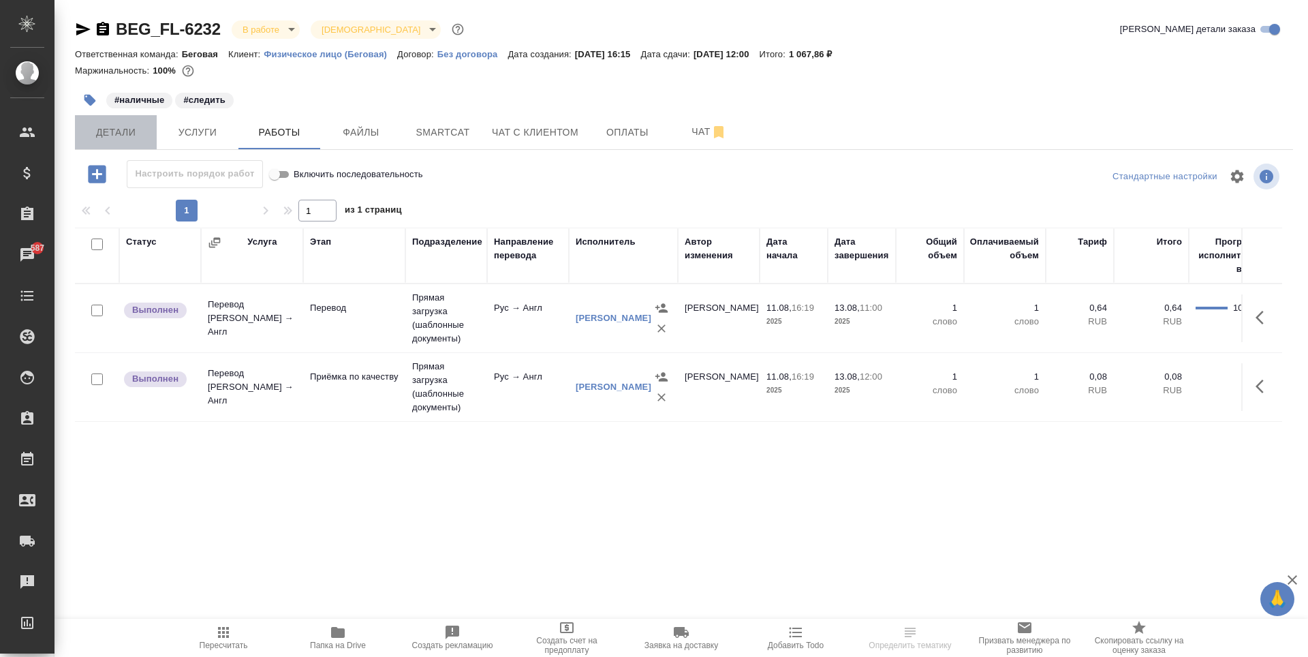
click at [129, 121] on button "Детали" at bounding box center [116, 132] width 82 height 34
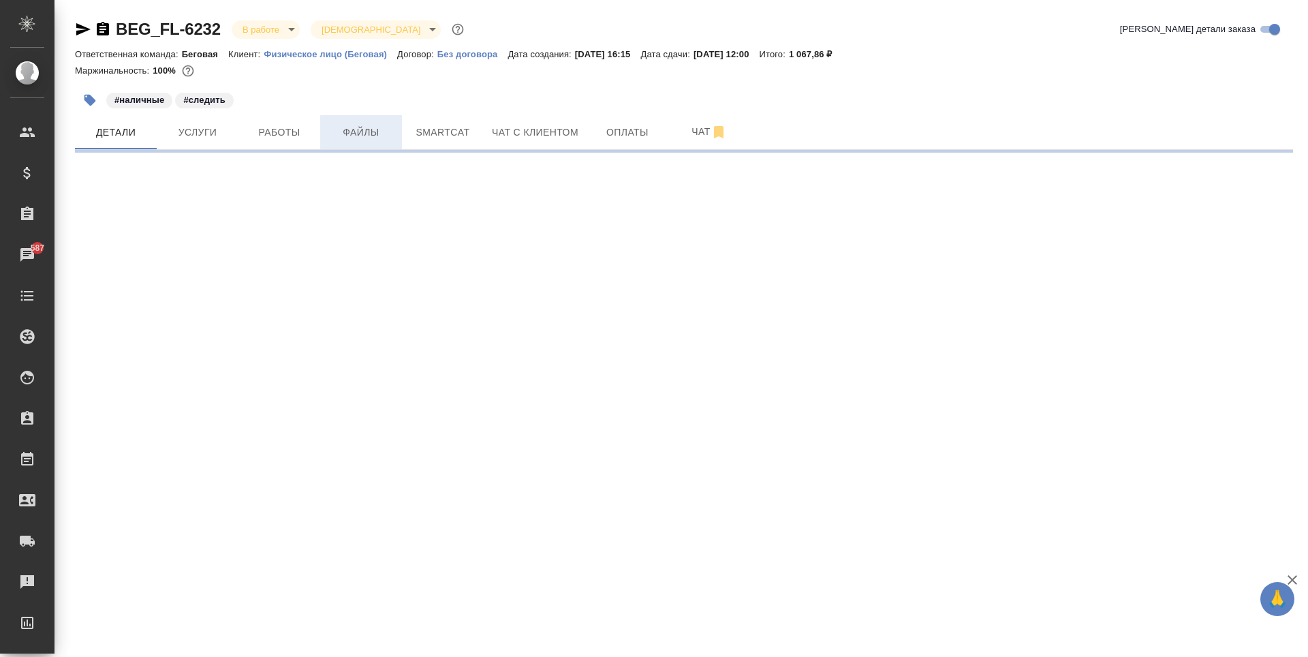
select select "RU"
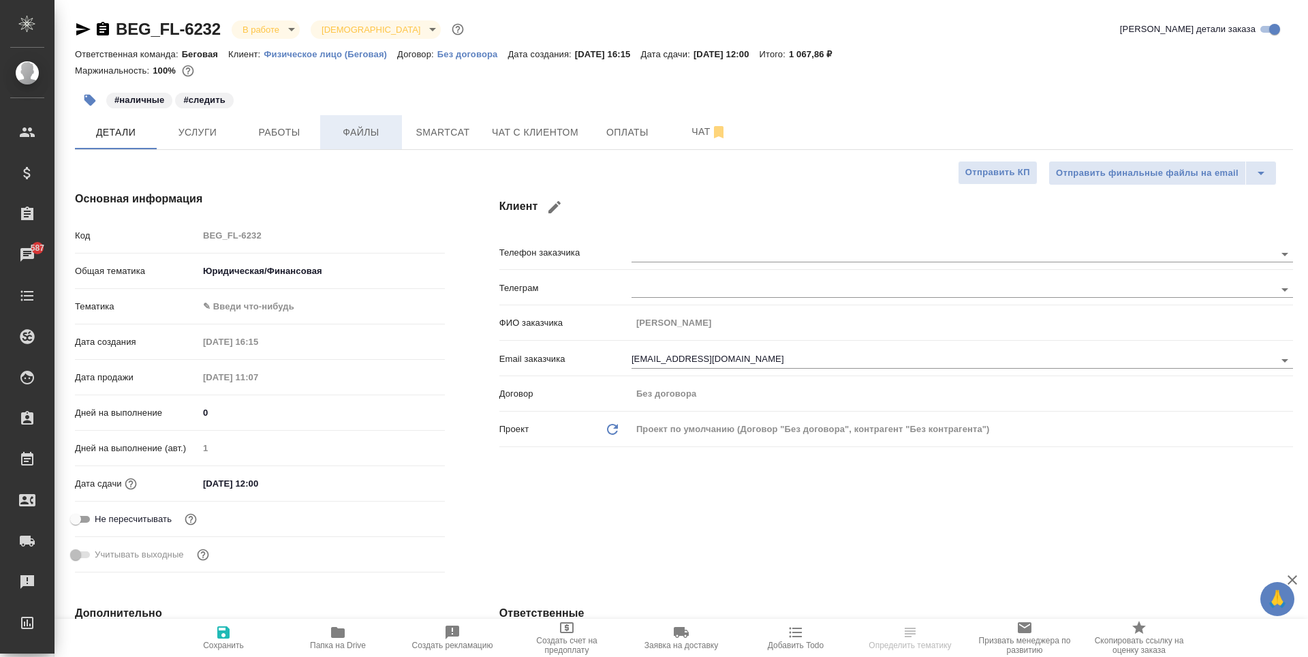
type textarea "x"
click at [391, 133] on span "Файлы" at bounding box center [360, 132] width 65 height 17
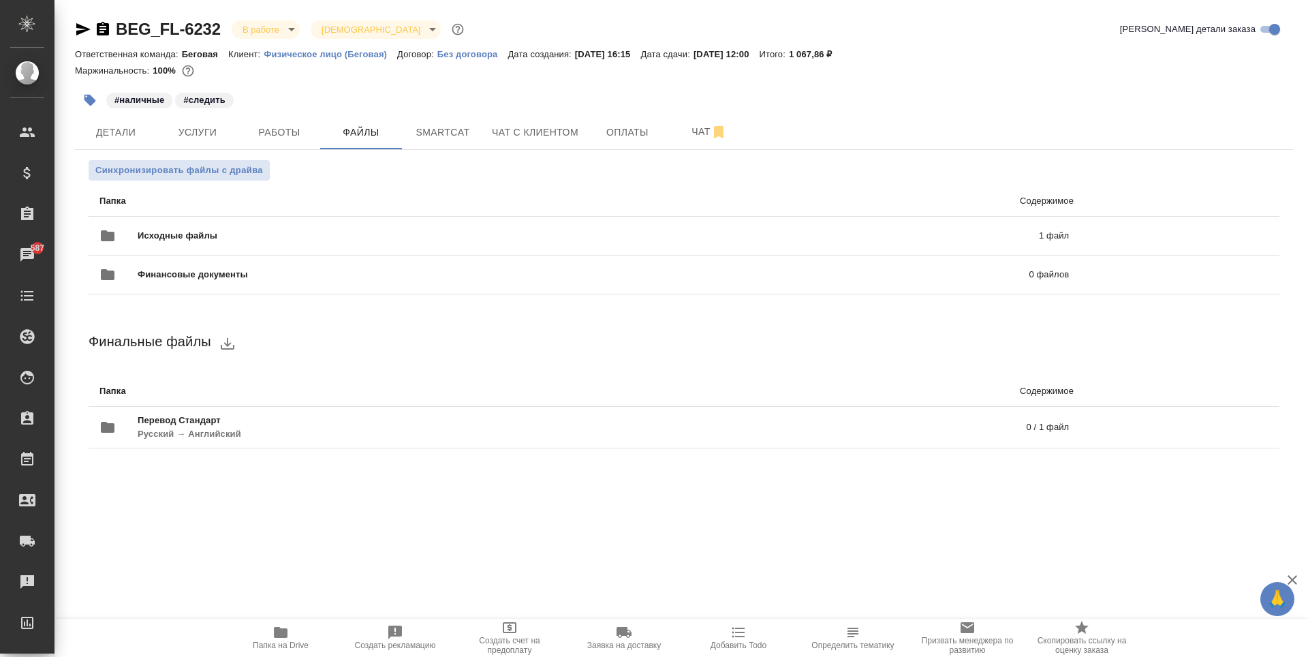
click at [284, 635] on icon "button" at bounding box center [281, 632] width 14 height 11
click at [341, 220] on div "Исходные файлы 1 файл" at bounding box center [584, 235] width 970 height 33
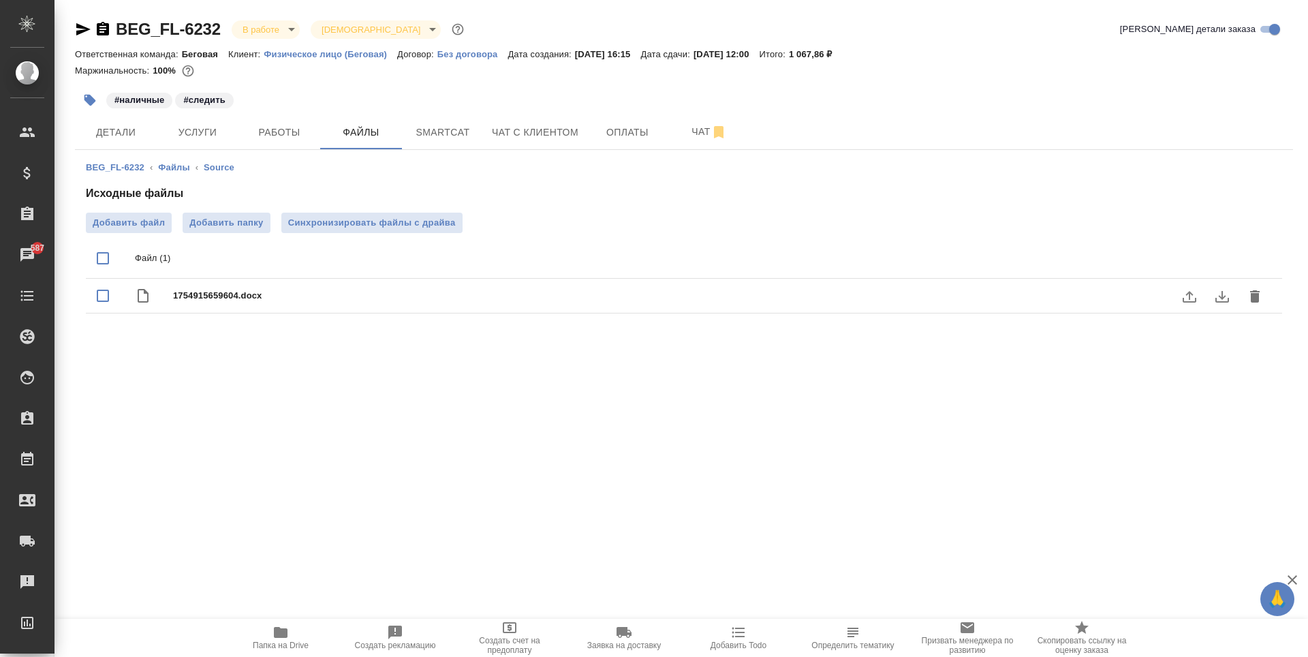
click at [307, 307] on div "1754915659604.docx" at bounding box center [684, 296] width 1197 height 35
checkbox input "true"
click at [1198, 304] on label "uploadFile" at bounding box center [1189, 296] width 33 height 33
click at [0, 0] on input "uploadFile" at bounding box center [0, 0] width 0 height 0
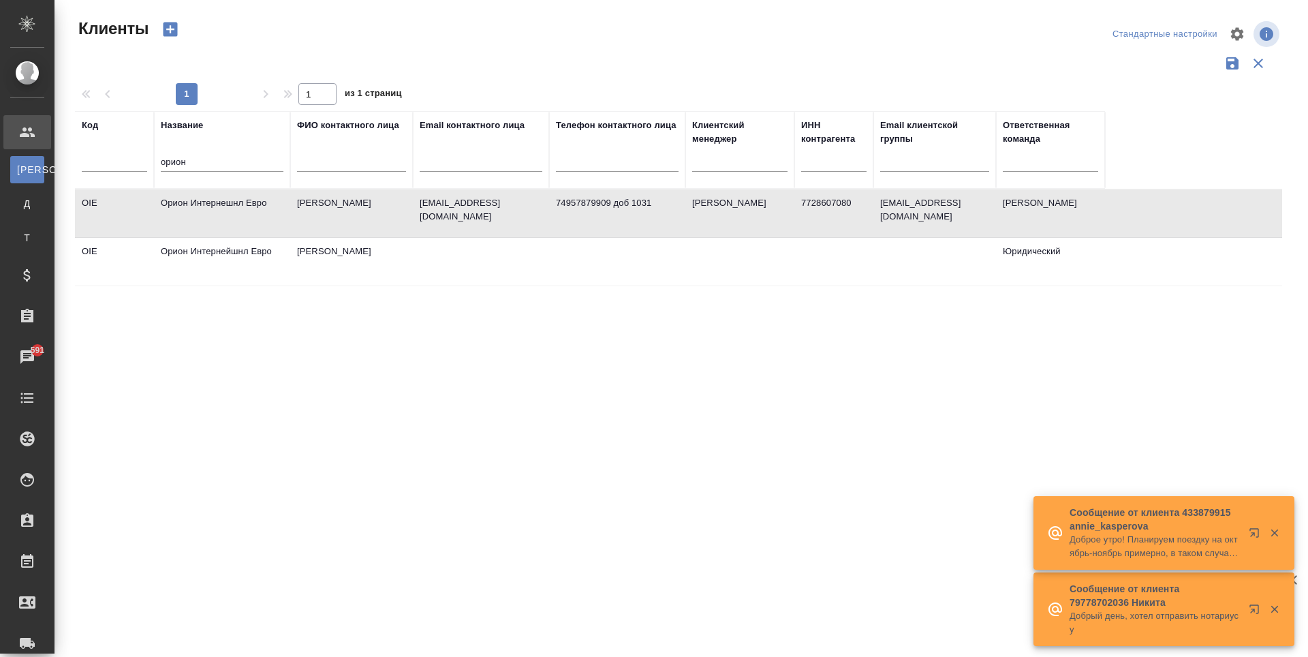
select select "RU"
click at [119, 29] on span "Клиенты" at bounding box center [112, 29] width 74 height 22
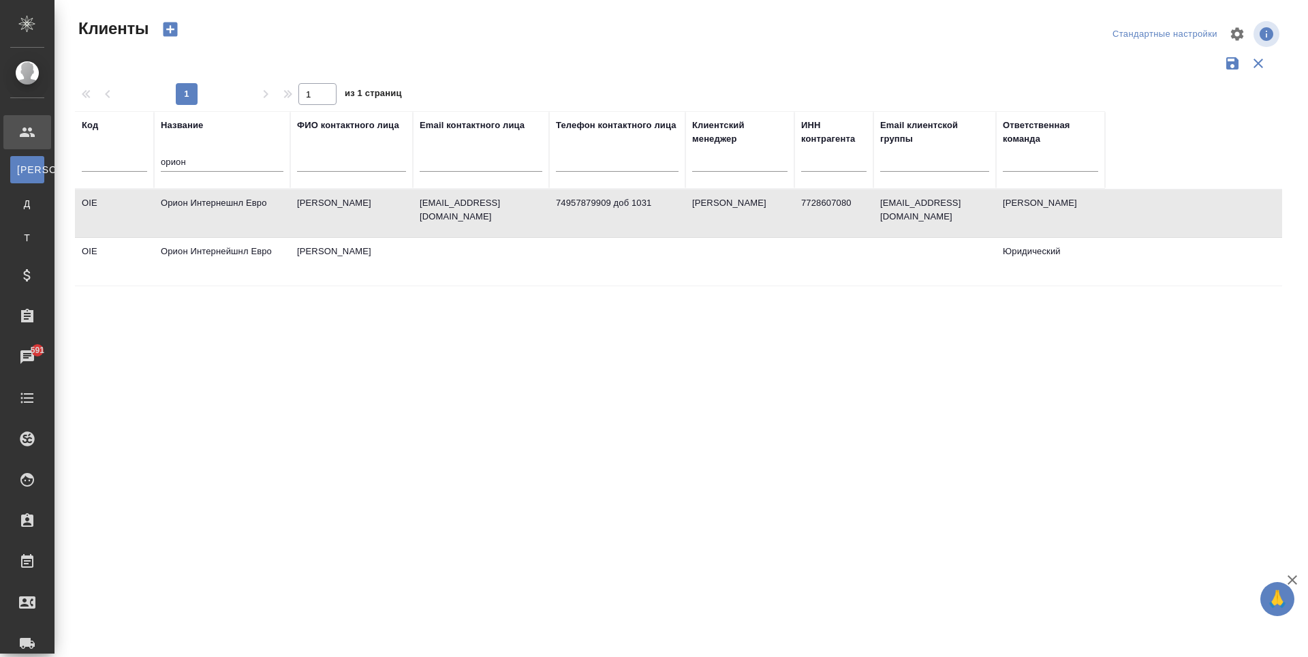
click at [256, 164] on input "орион" at bounding box center [222, 163] width 123 height 17
type input "о"
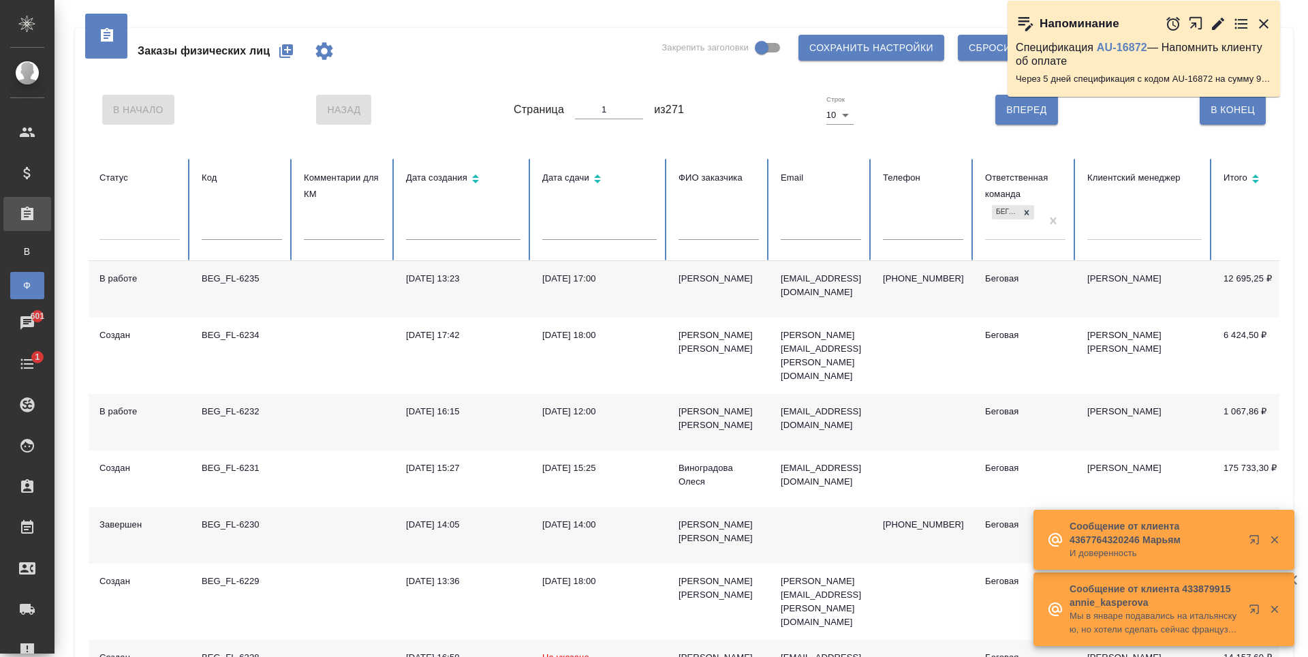
click at [1191, 65] on p "Спецификация AU-16872 — Напомнить клиенту об оплате" at bounding box center [1144, 54] width 256 height 27
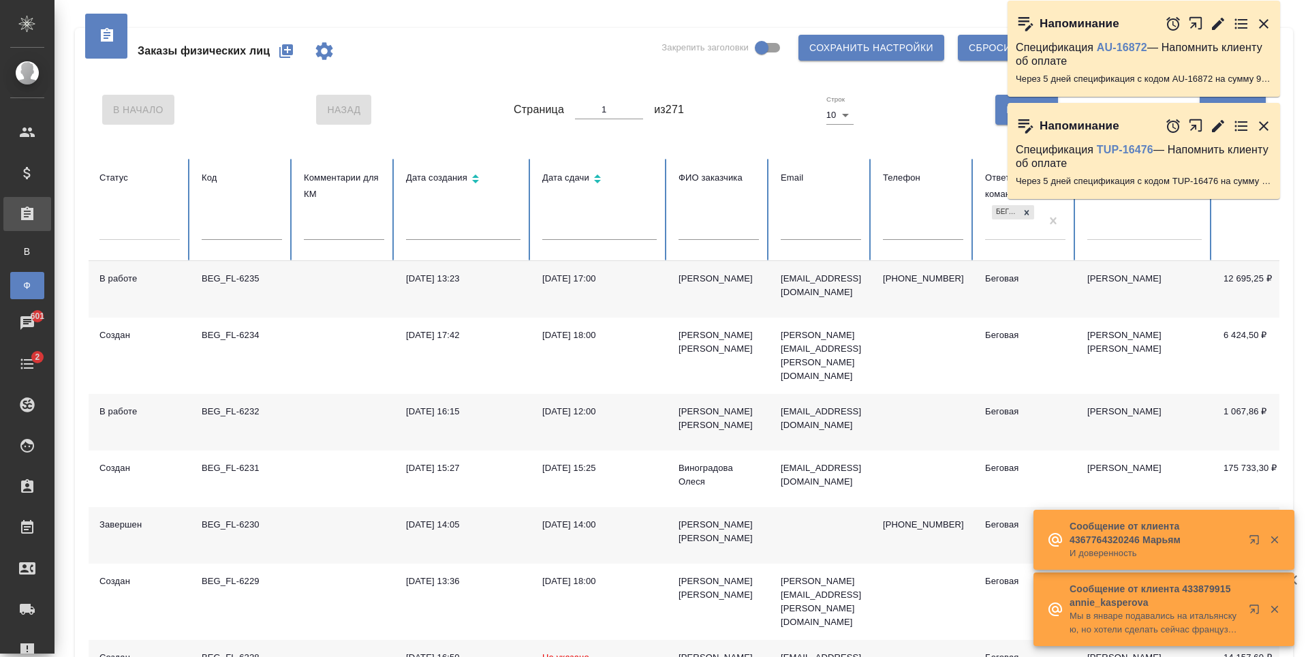
click at [1261, 159] on p "Спецификация TUP-16476 — Напомнить клиенту об оплате" at bounding box center [1144, 156] width 256 height 27
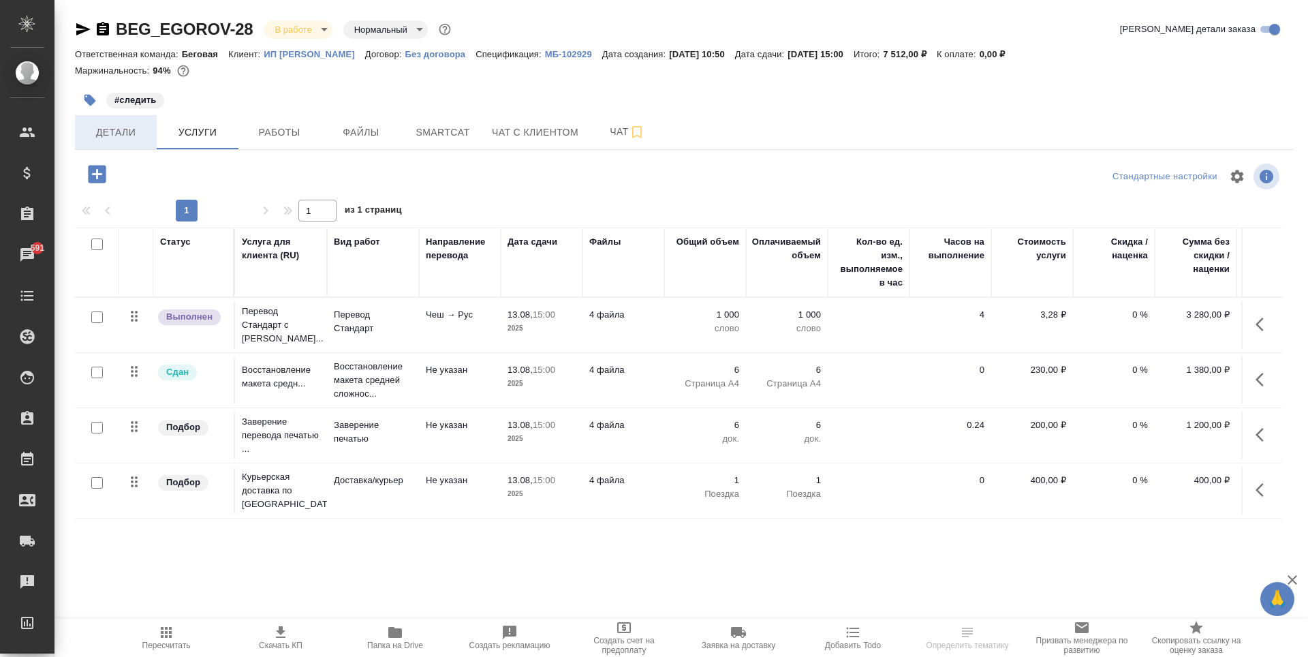
click at [110, 133] on span "Детали" at bounding box center [115, 132] width 65 height 17
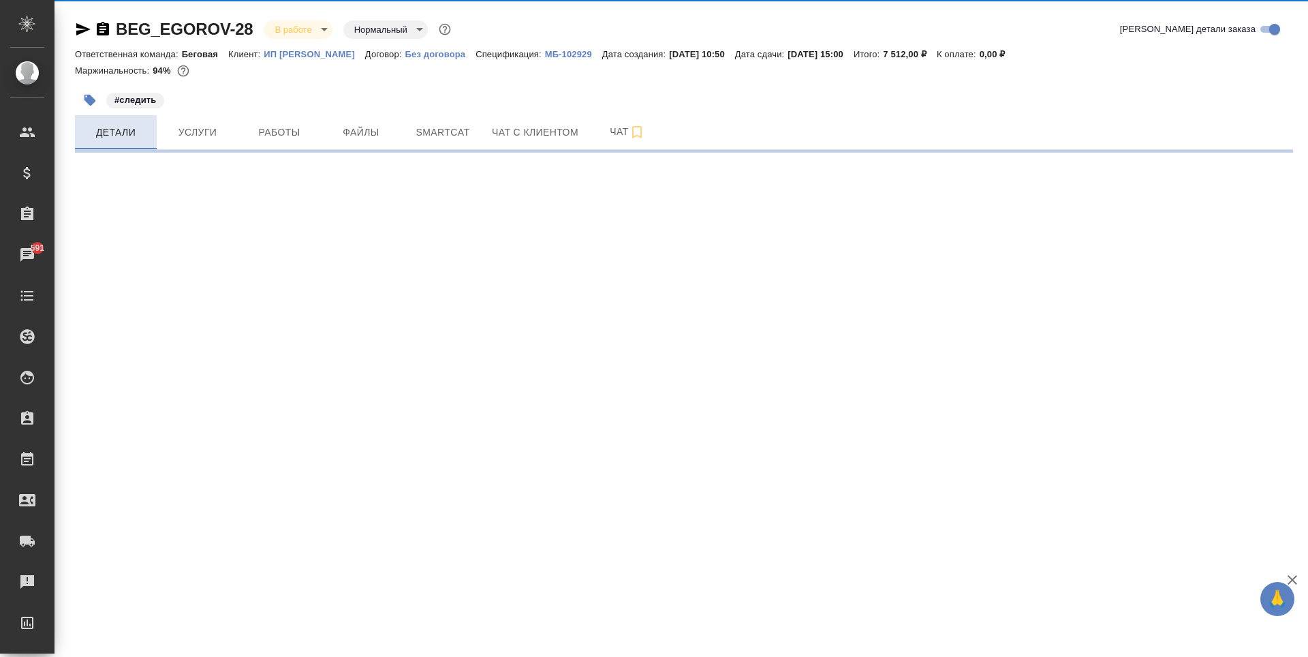
select select "RU"
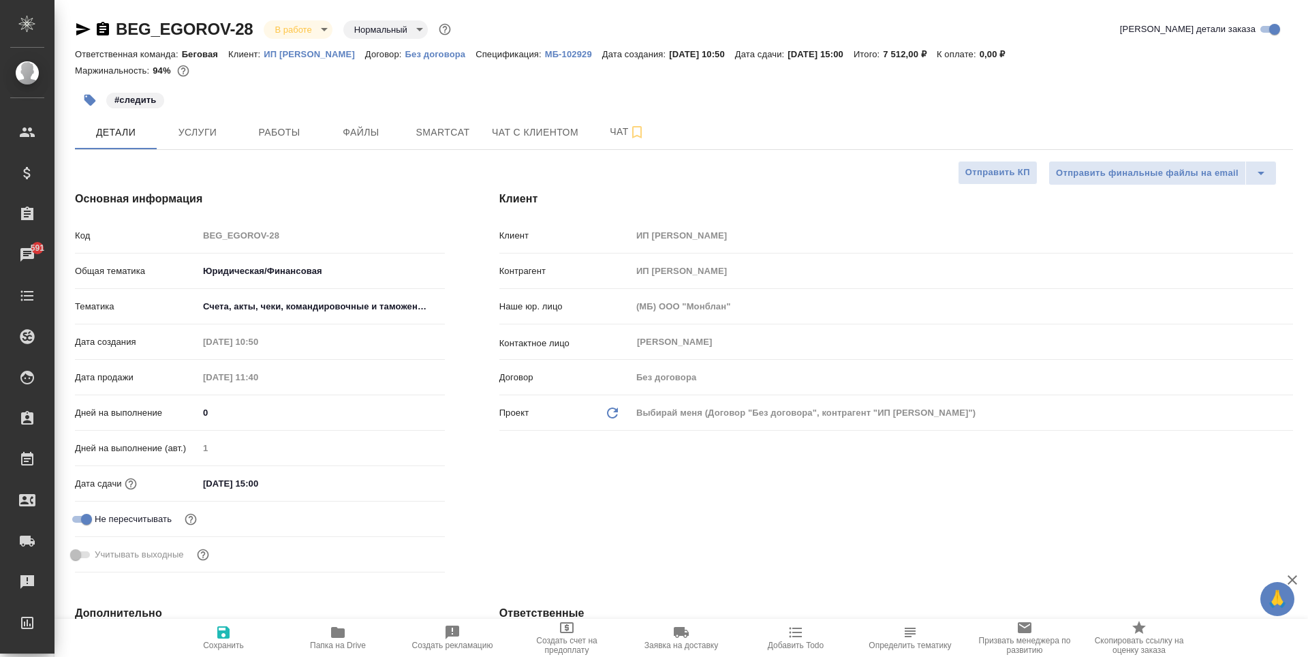
type textarea "x"
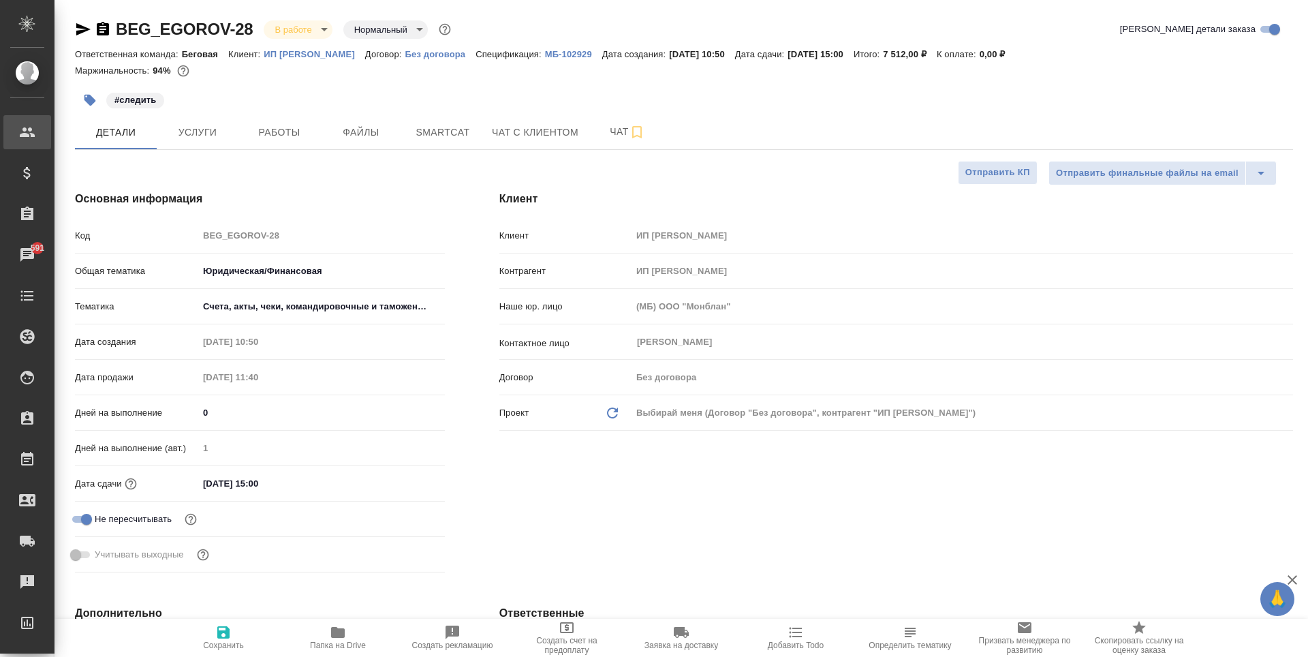
type textarea "x"
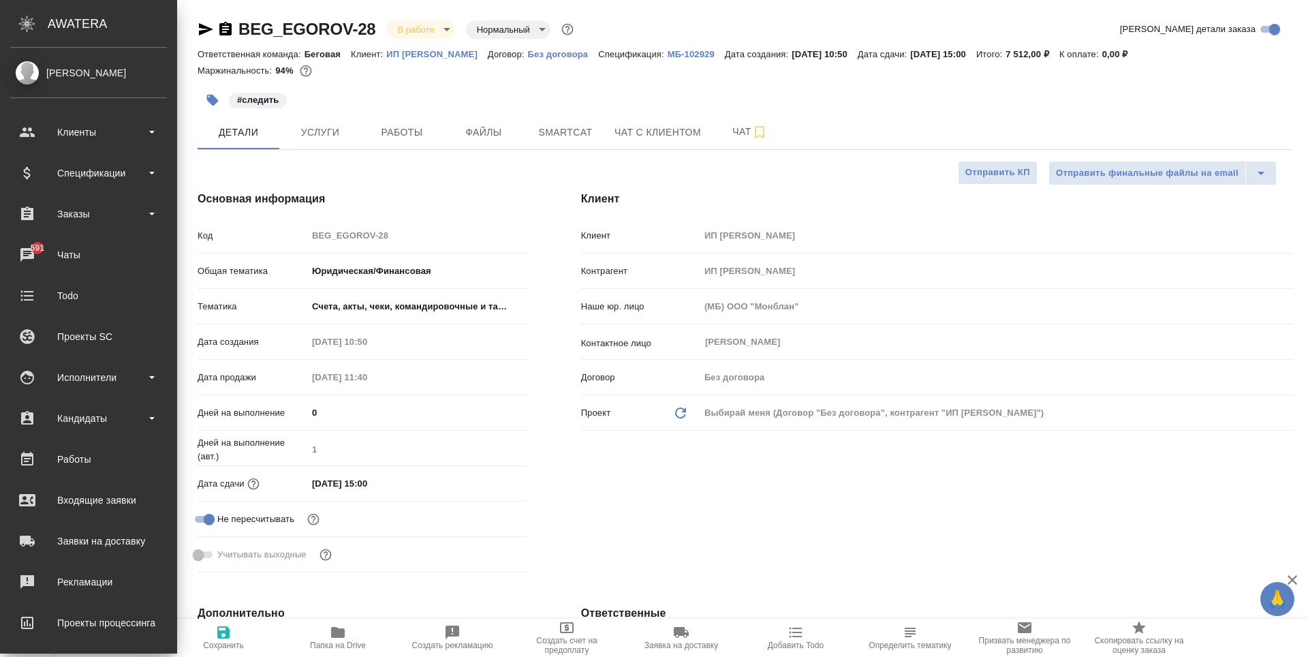
type textarea "x"
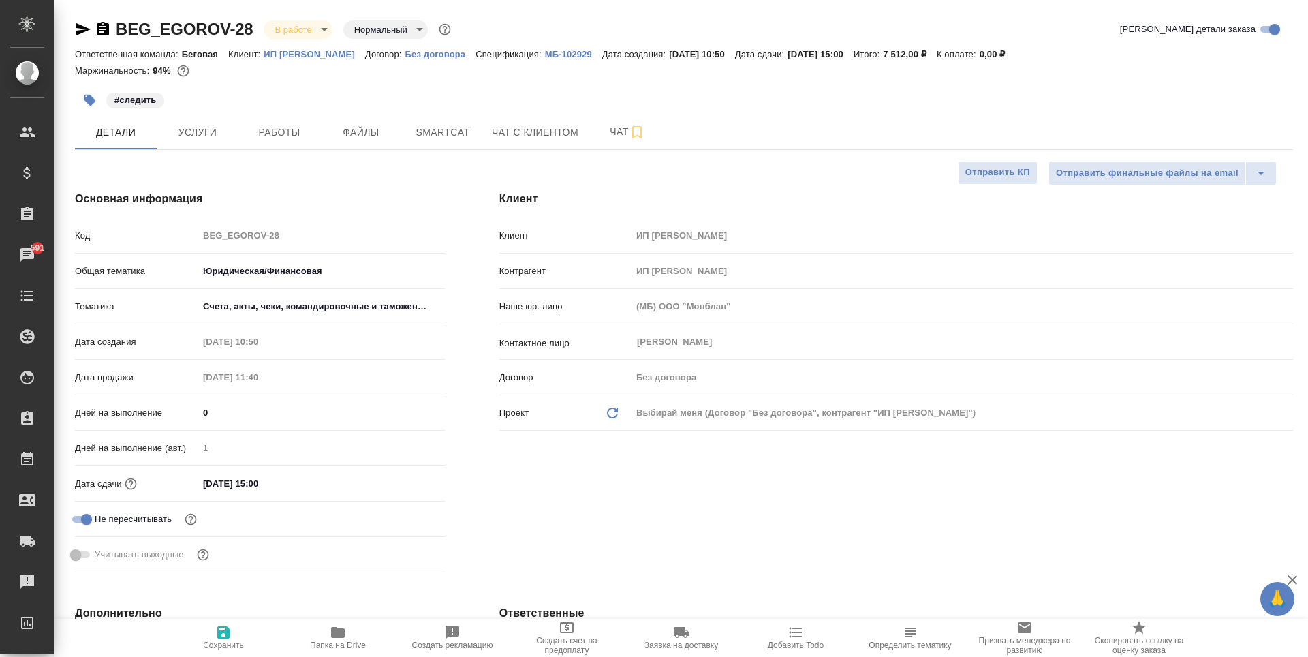
type textarea "x"
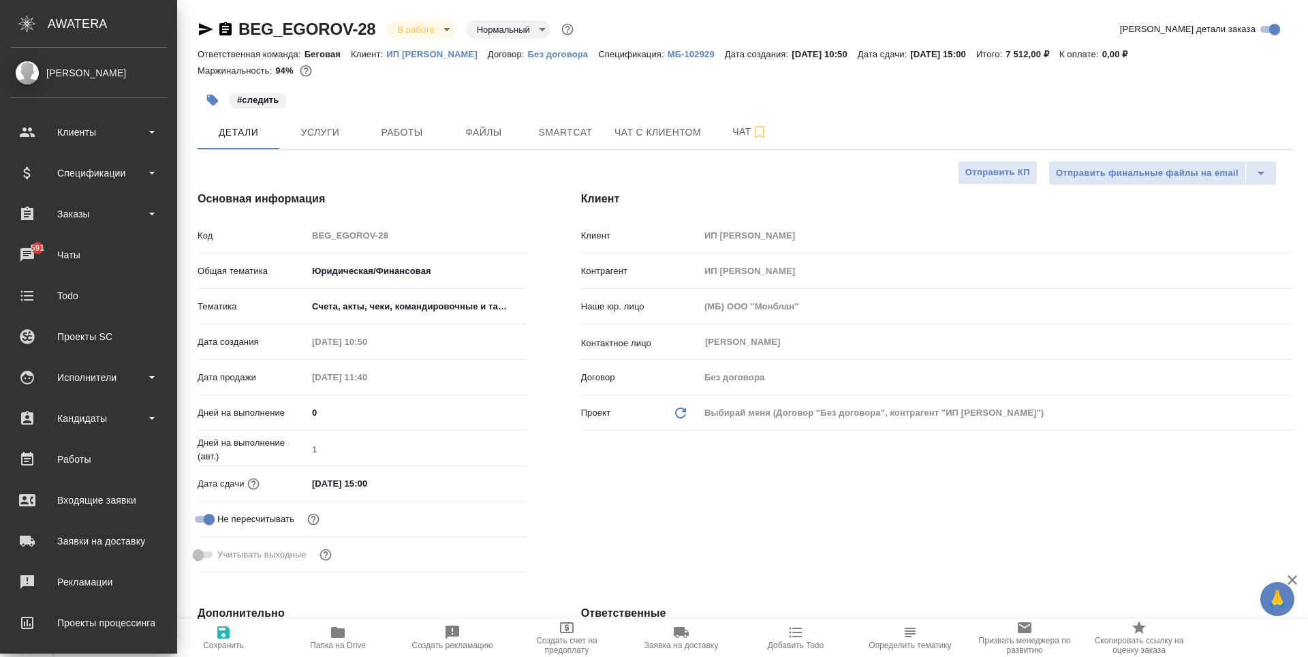
type textarea "x"
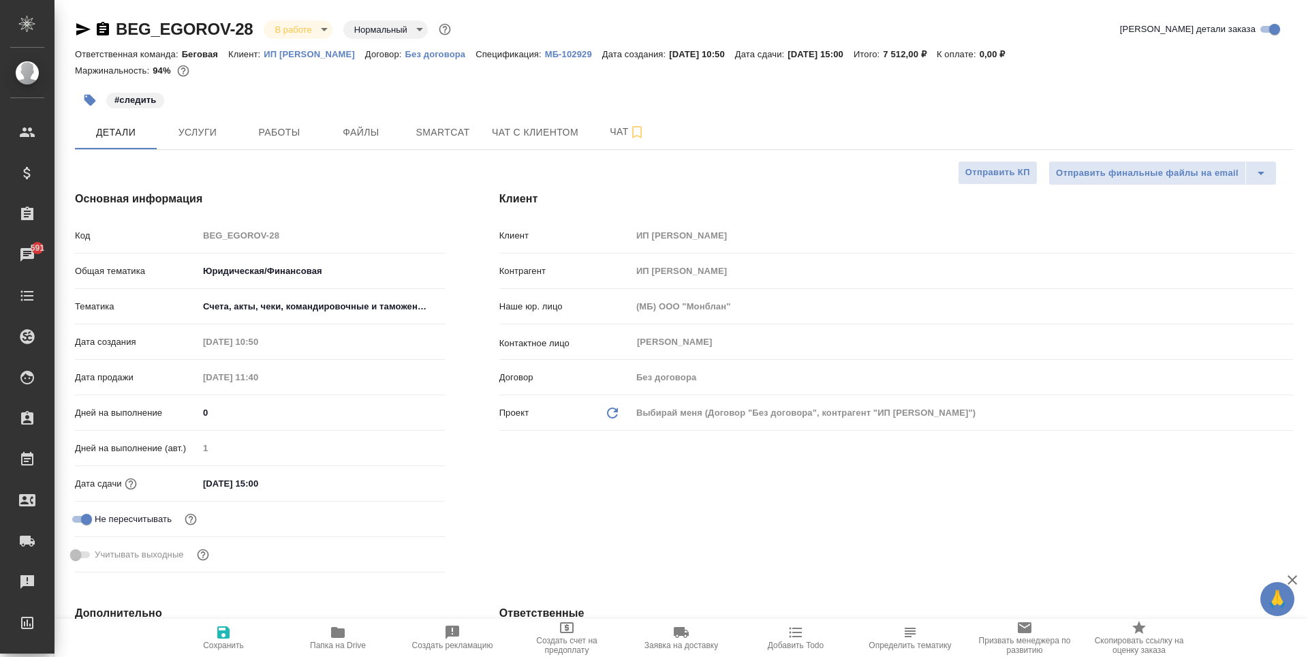
type textarea "x"
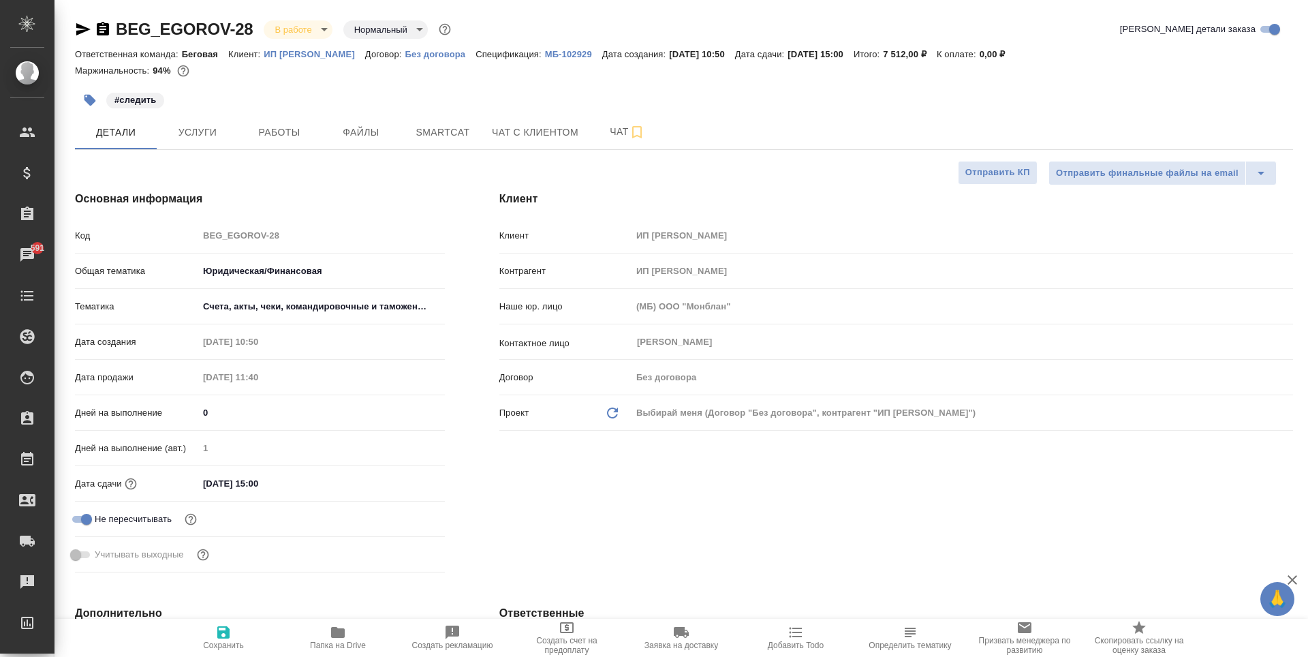
type textarea "x"
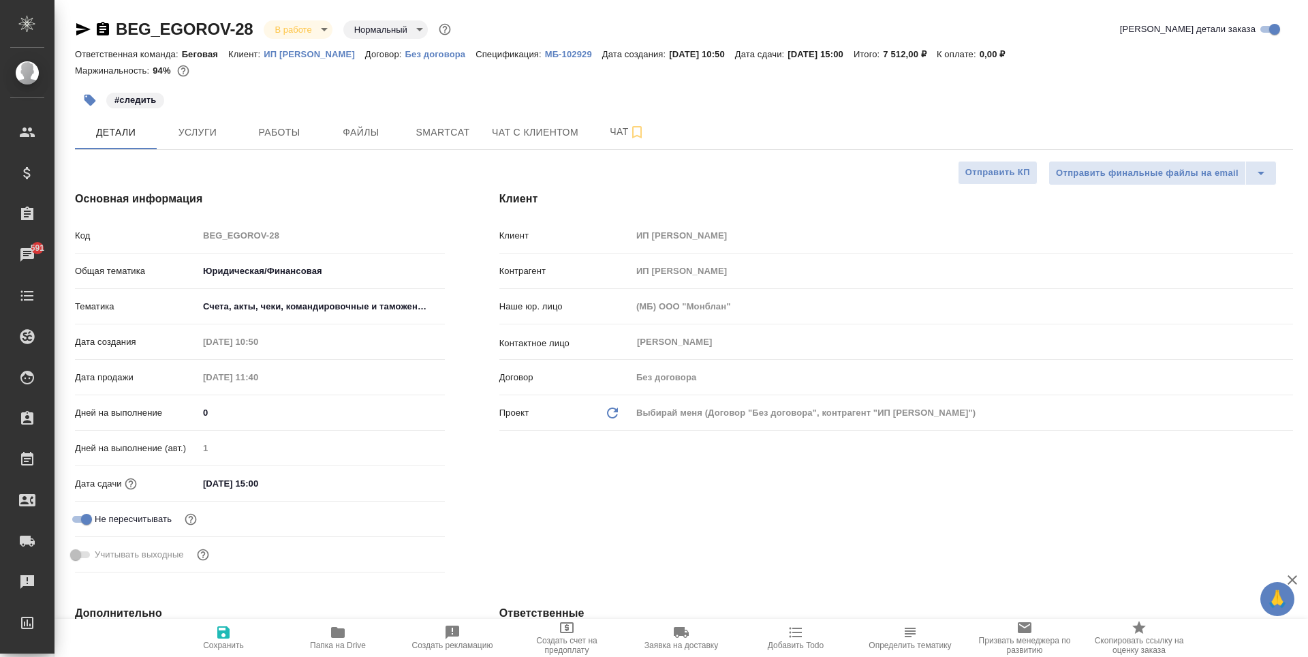
type textarea "x"
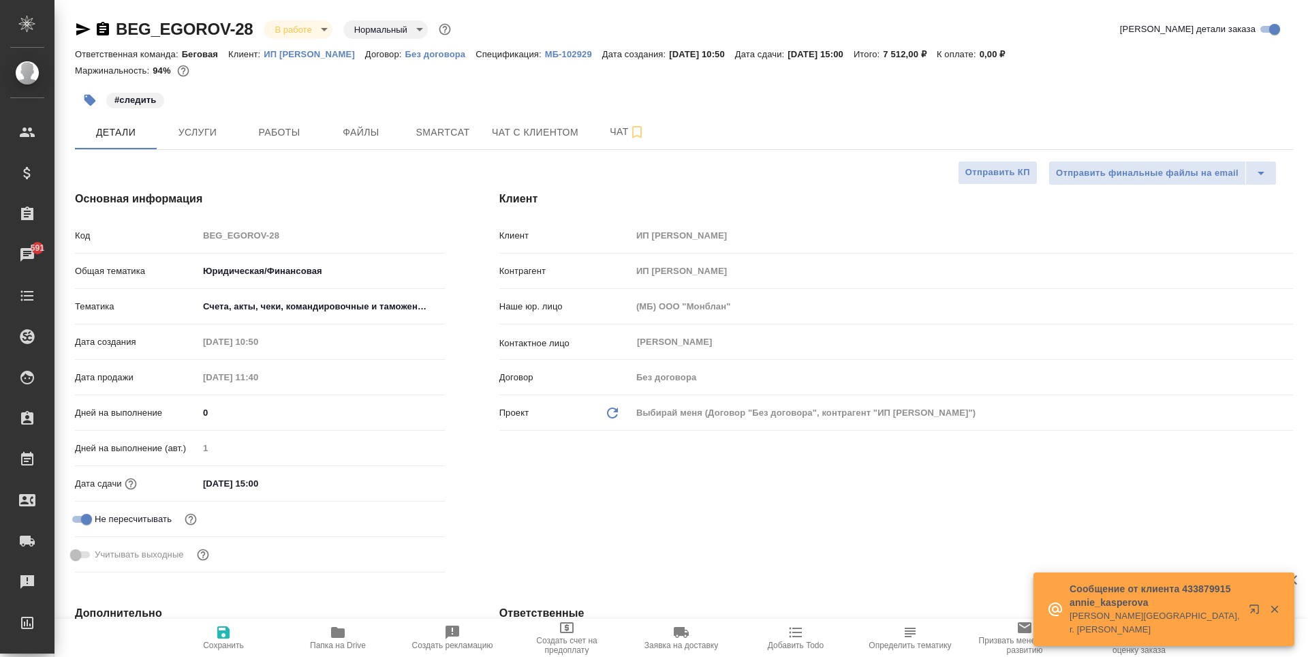
type textarea "x"
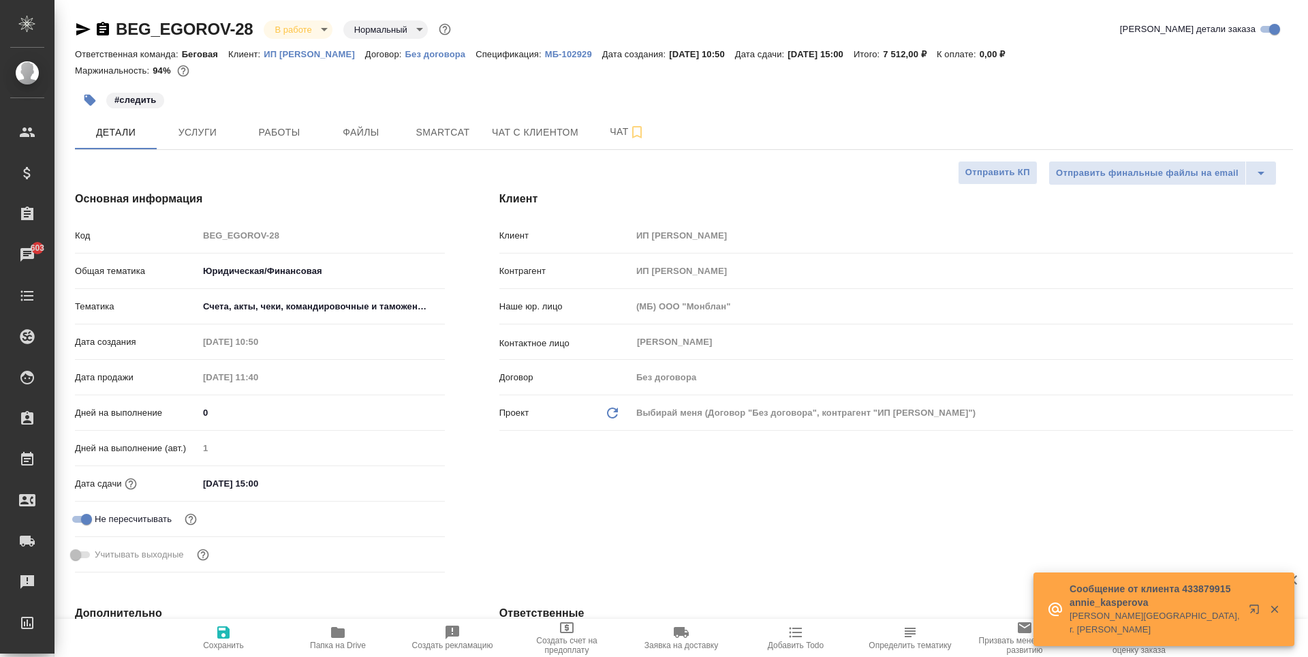
type textarea "x"
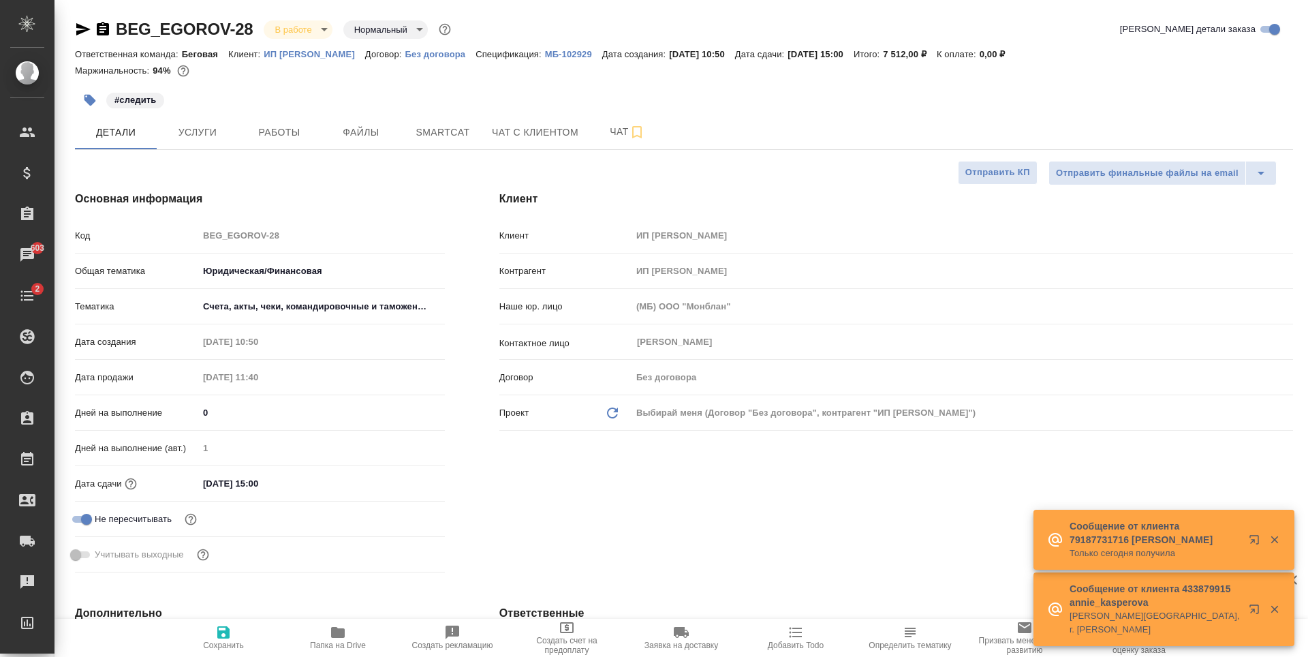
type textarea "x"
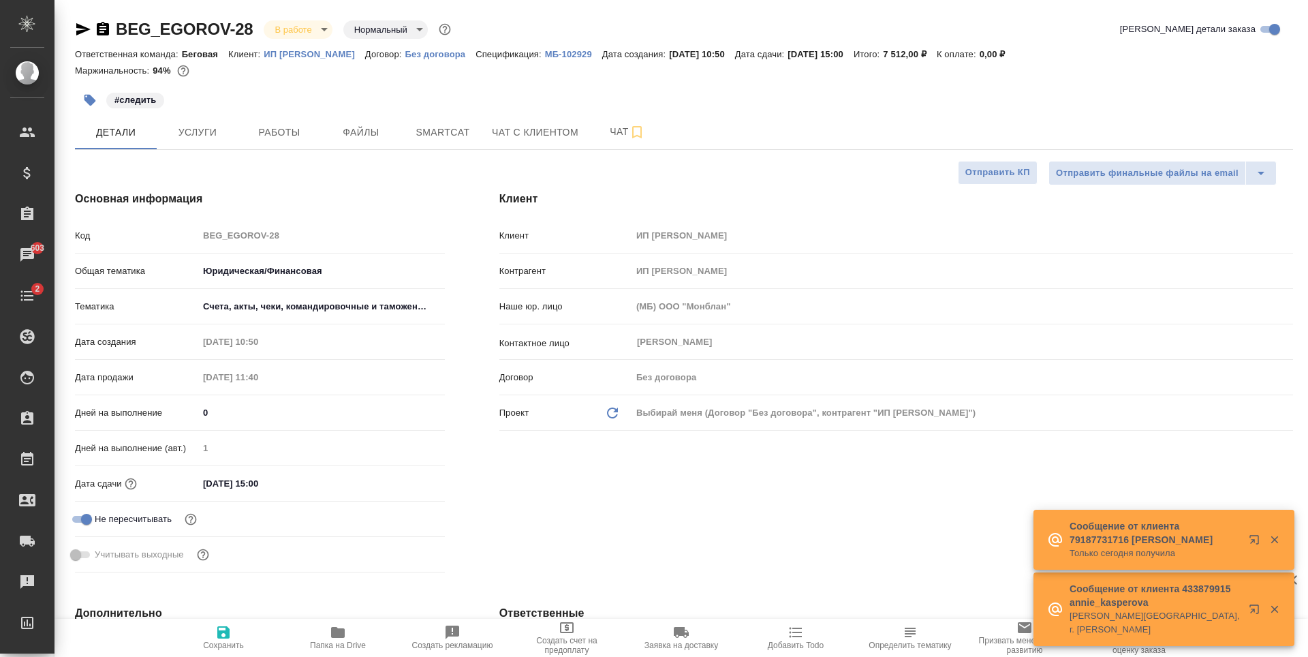
type textarea "x"
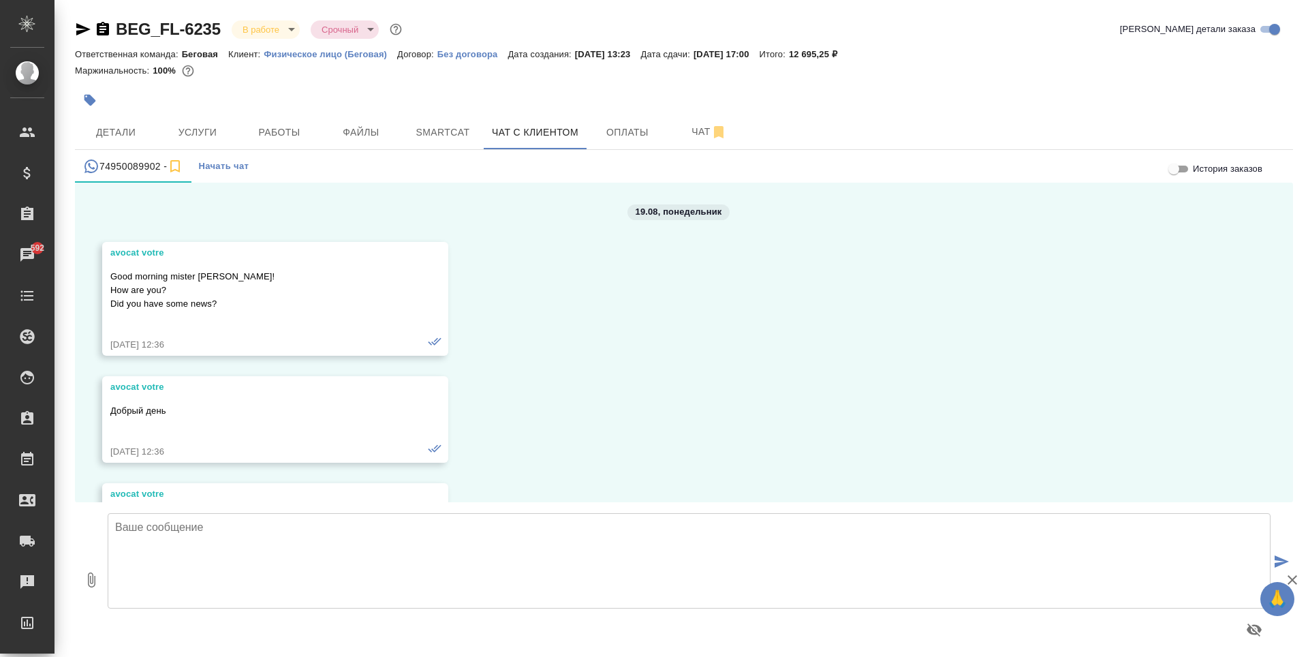
scroll to position [10790, 0]
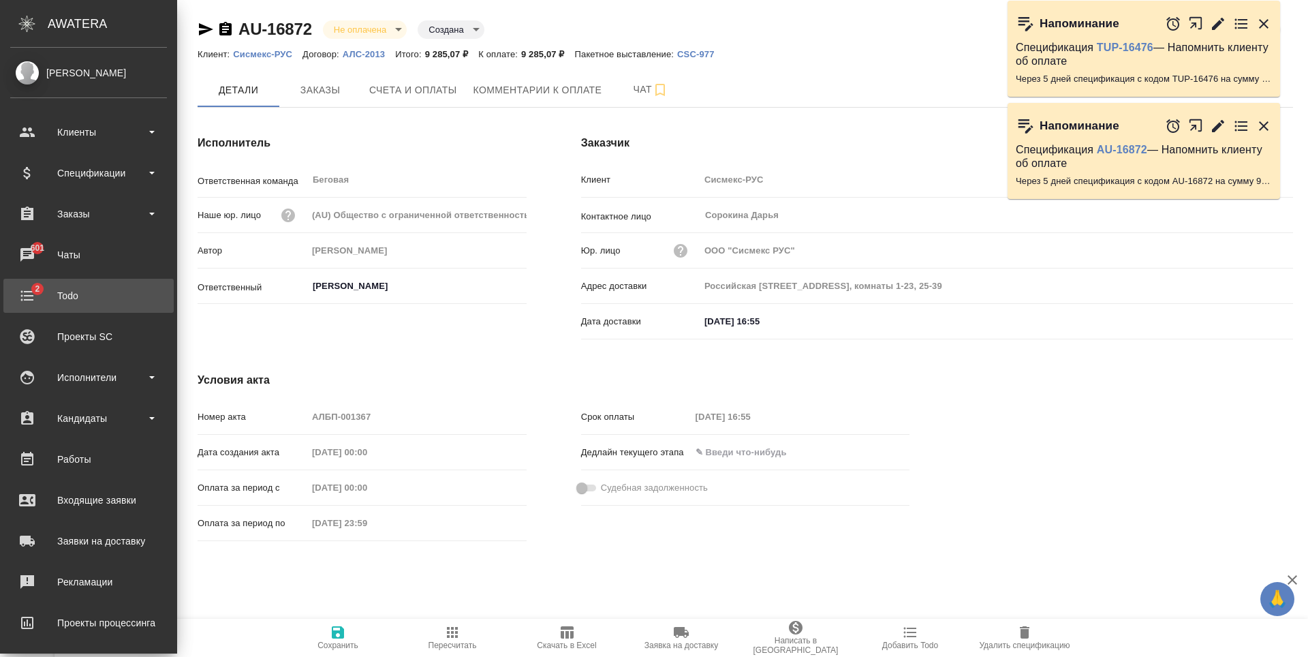
click at [111, 300] on div "Todo" at bounding box center [88, 296] width 157 height 20
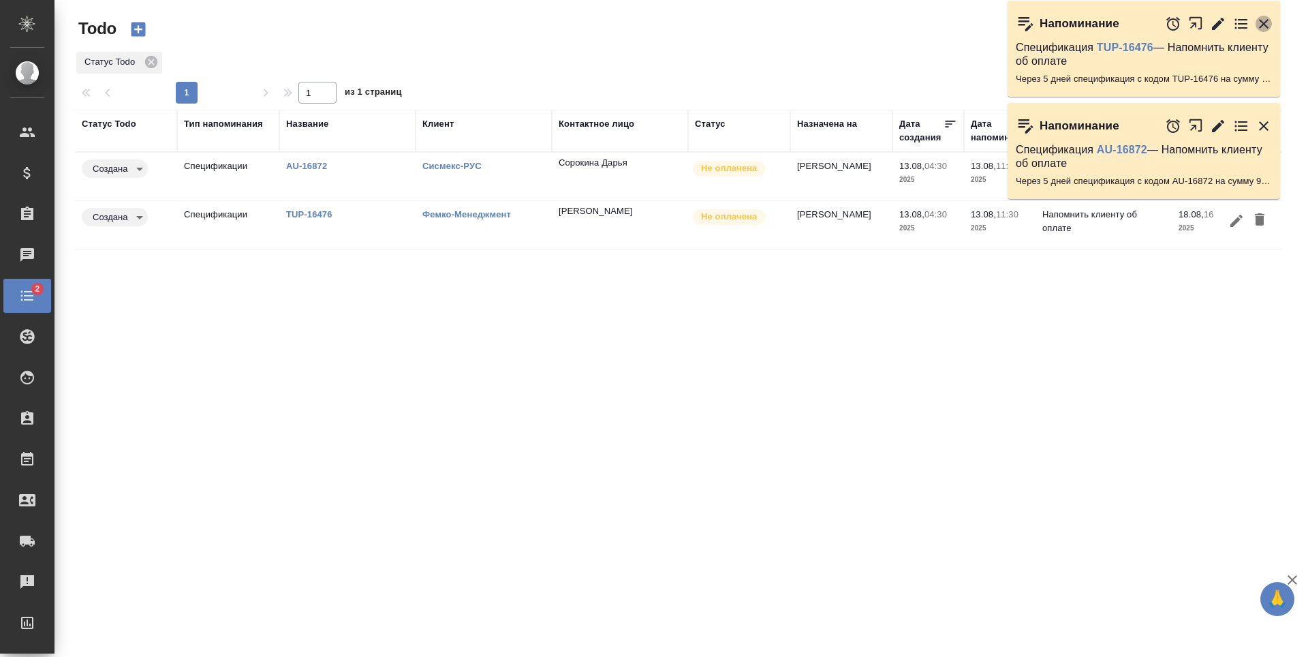
click at [1268, 29] on icon "button" at bounding box center [1264, 24] width 16 height 16
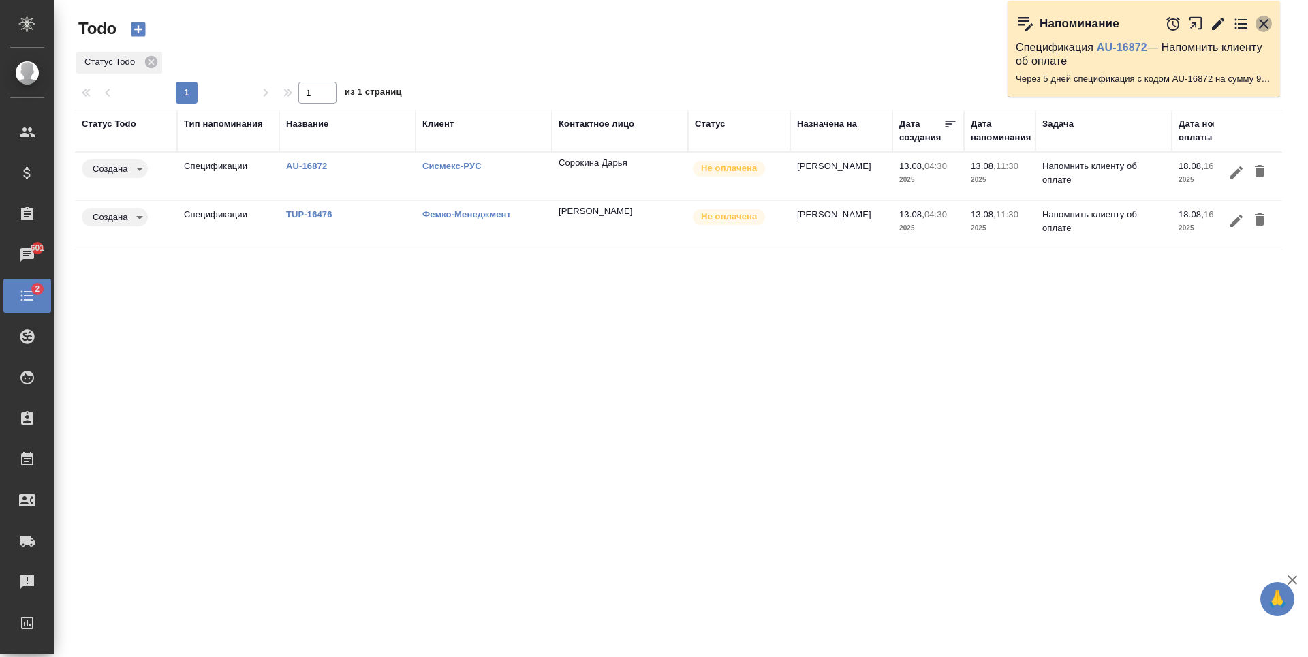
click at [1263, 22] on icon "button" at bounding box center [1264, 24] width 10 height 10
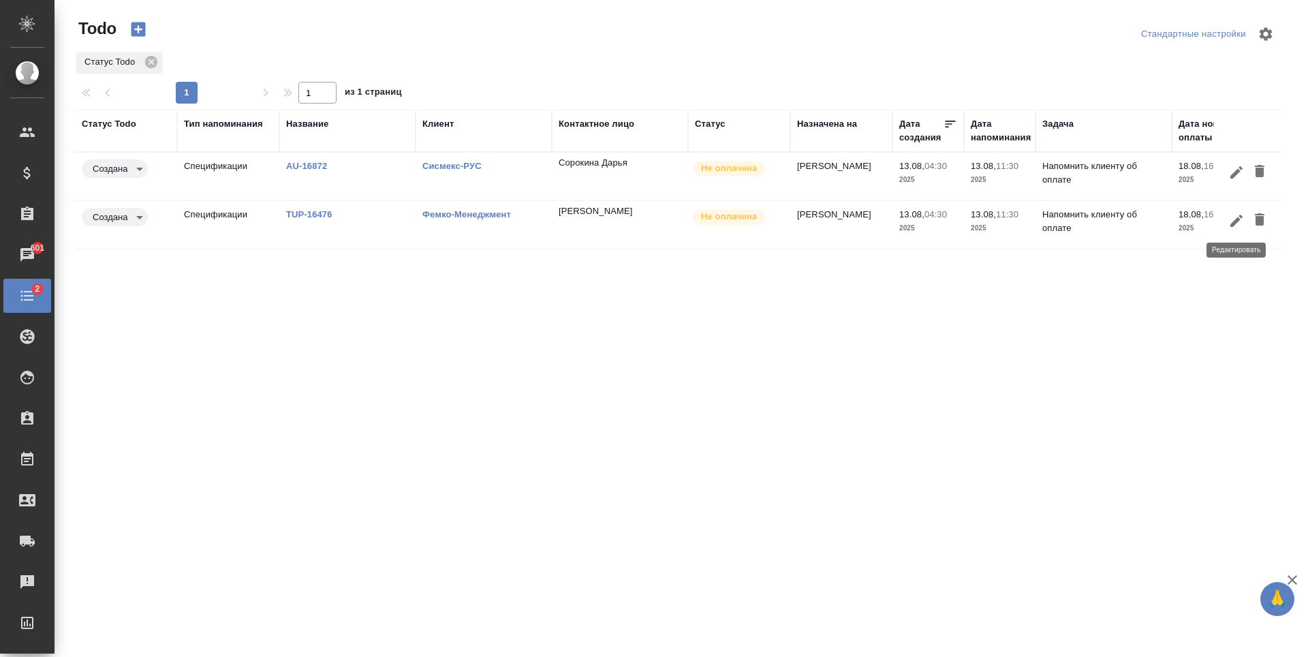
click at [1242, 213] on icon "button" at bounding box center [1237, 221] width 16 height 16
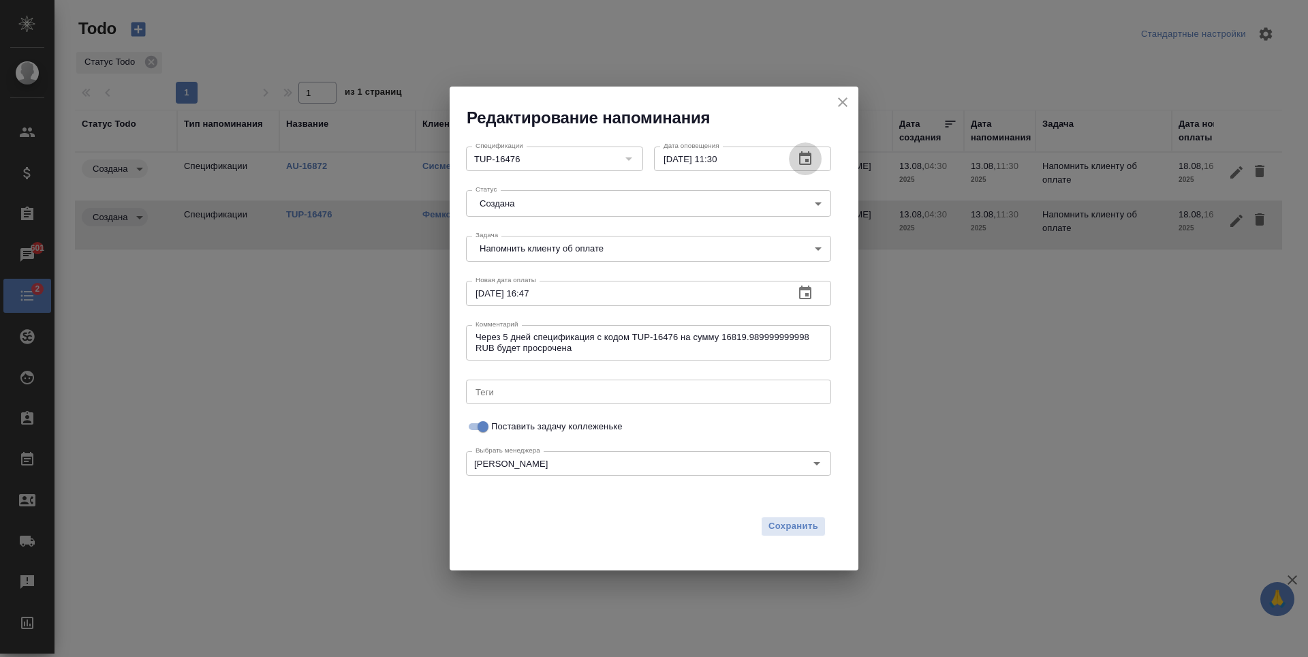
click at [807, 159] on icon "button" at bounding box center [805, 158] width 12 height 14
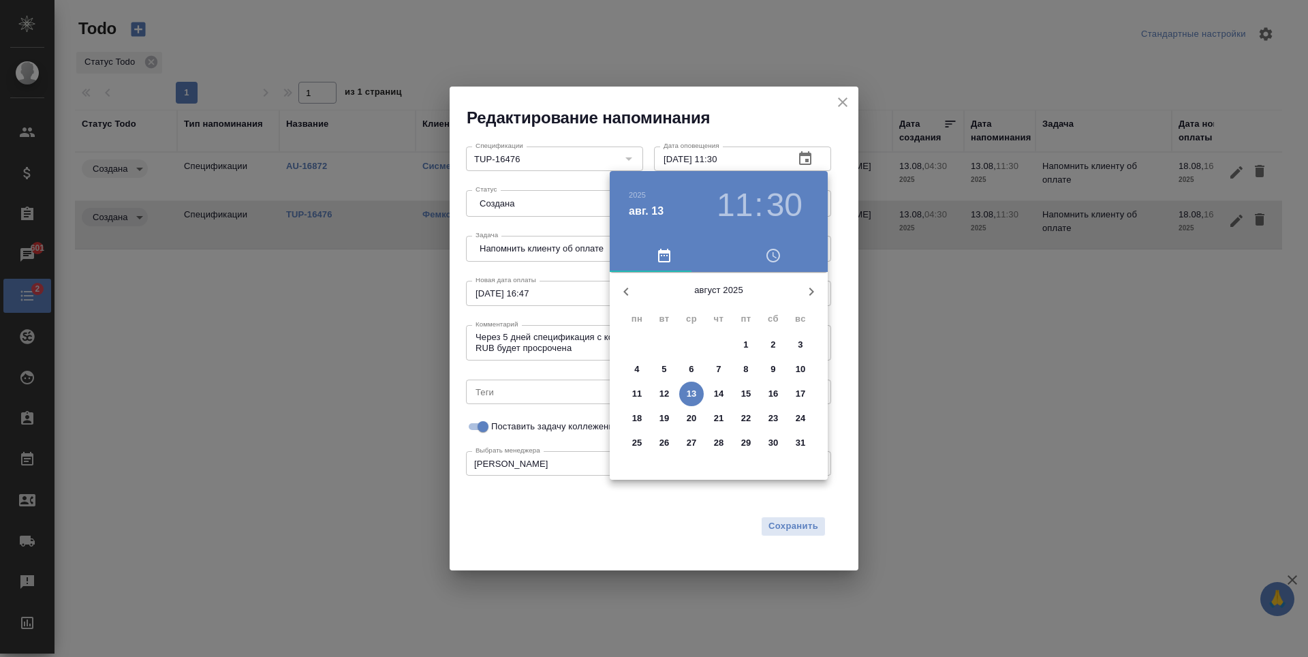
click at [643, 418] on span "18" at bounding box center [637, 419] width 25 height 14
type input "[DATE] 11:30"
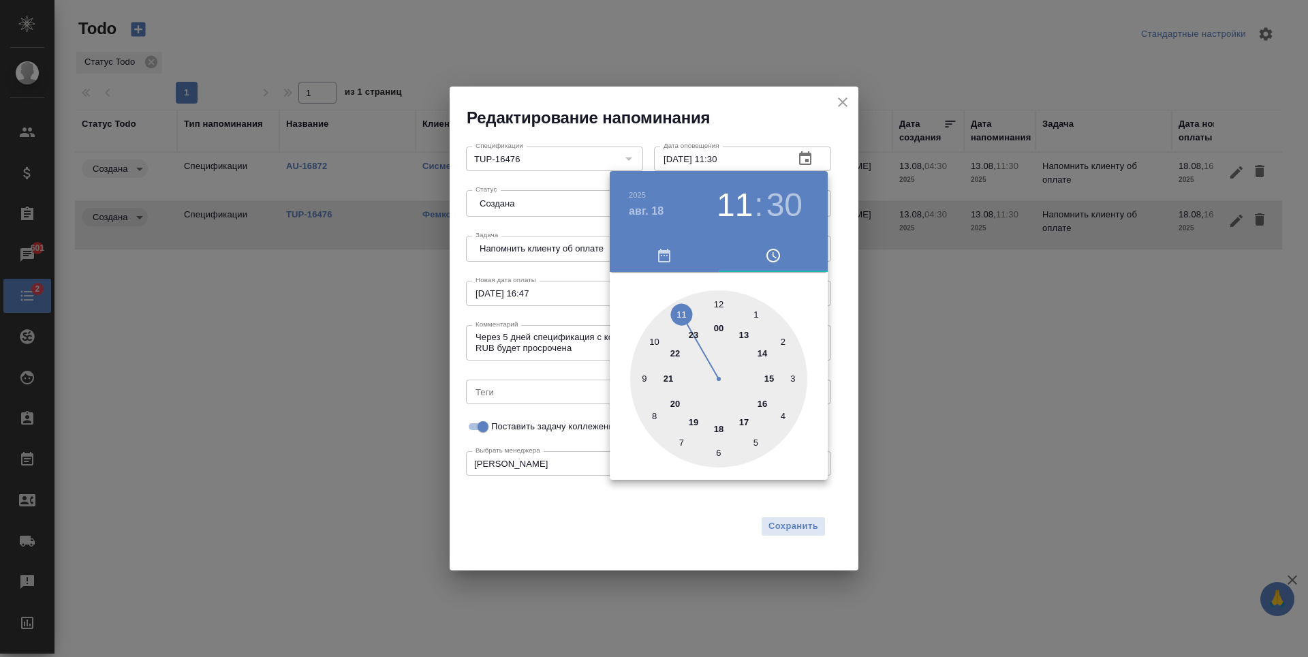
click at [782, 491] on div at bounding box center [654, 328] width 1308 height 657
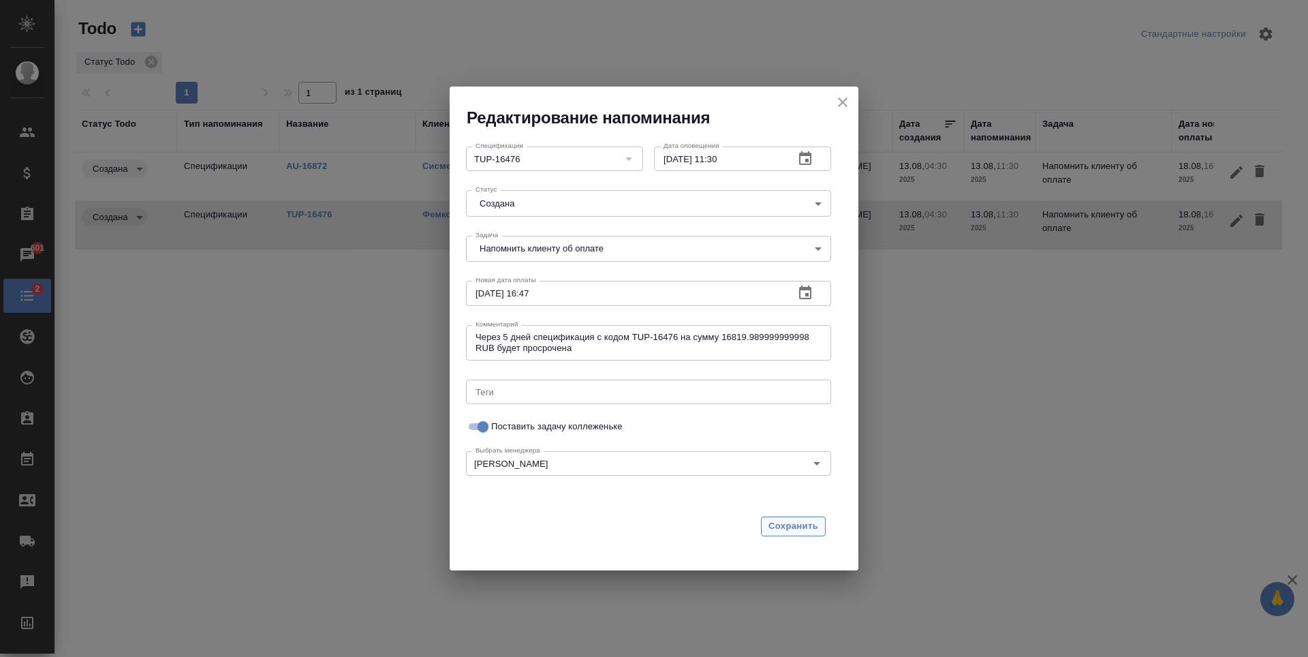
click at [773, 530] on span "Сохранить" at bounding box center [794, 527] width 50 height 16
checkbox input "false"
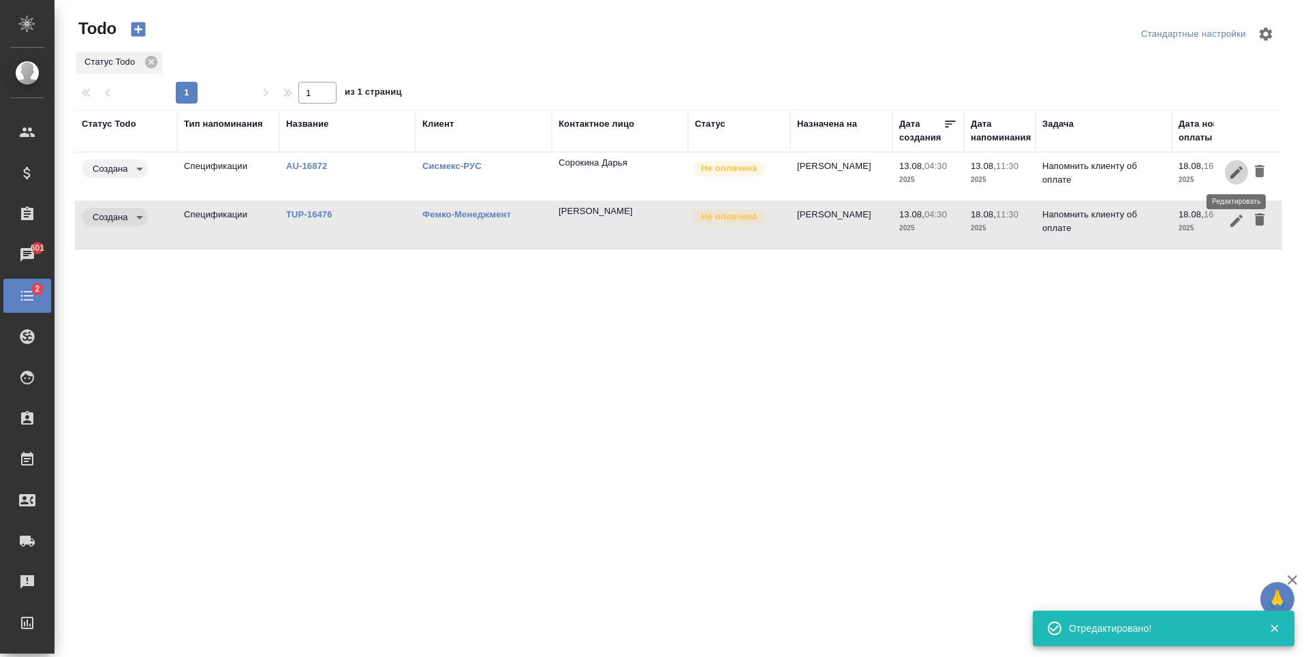
click at [1228, 170] on button "button" at bounding box center [1236, 171] width 23 height 25
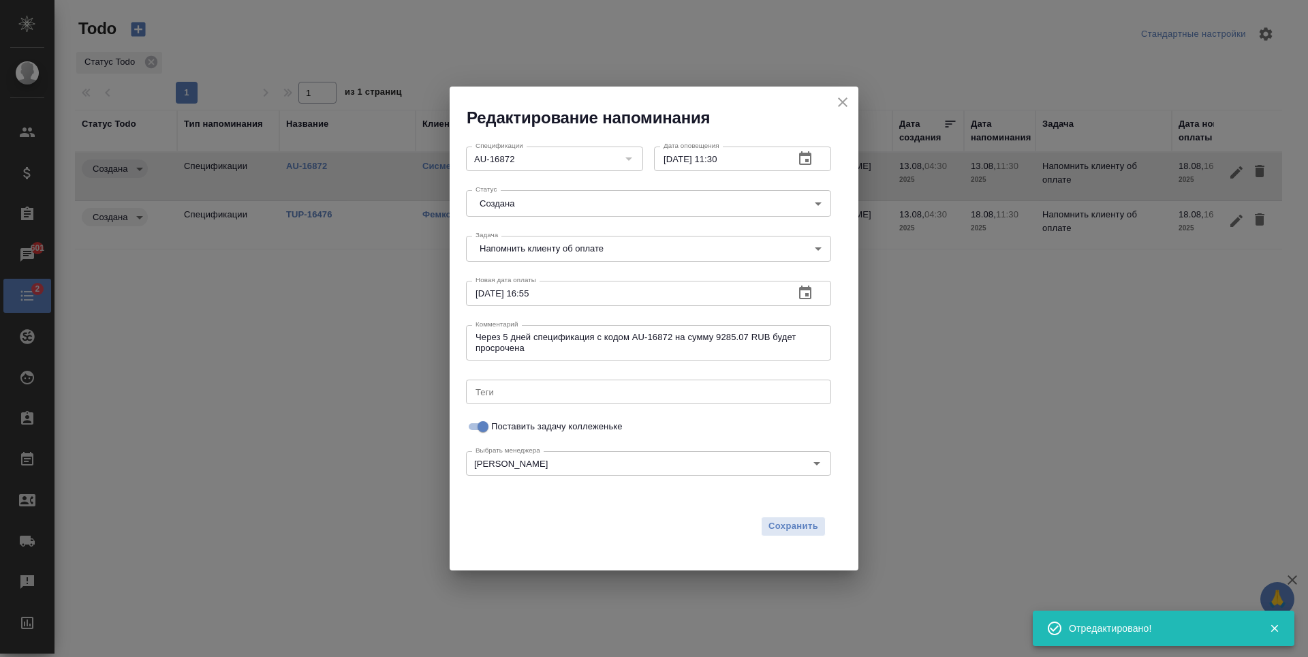
click at [809, 157] on icon "button" at bounding box center [805, 159] width 16 height 16
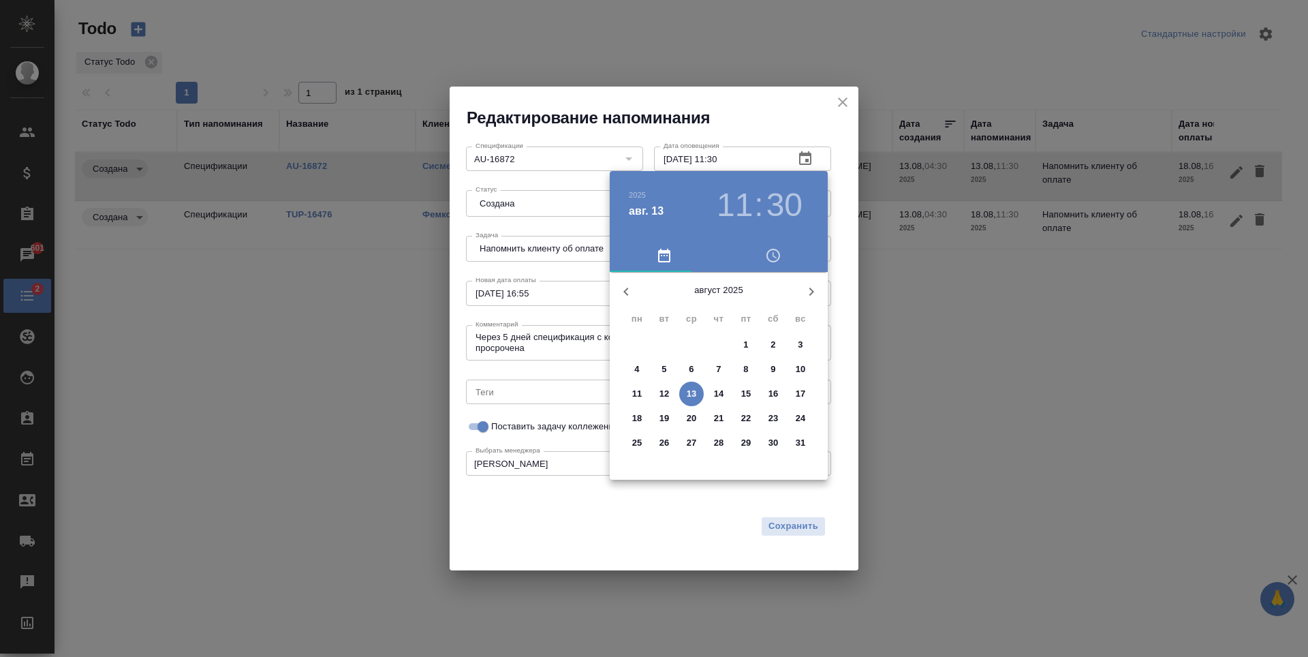
click at [638, 418] on p "18" at bounding box center [637, 419] width 10 height 14
type input "[DATE] 11:30"
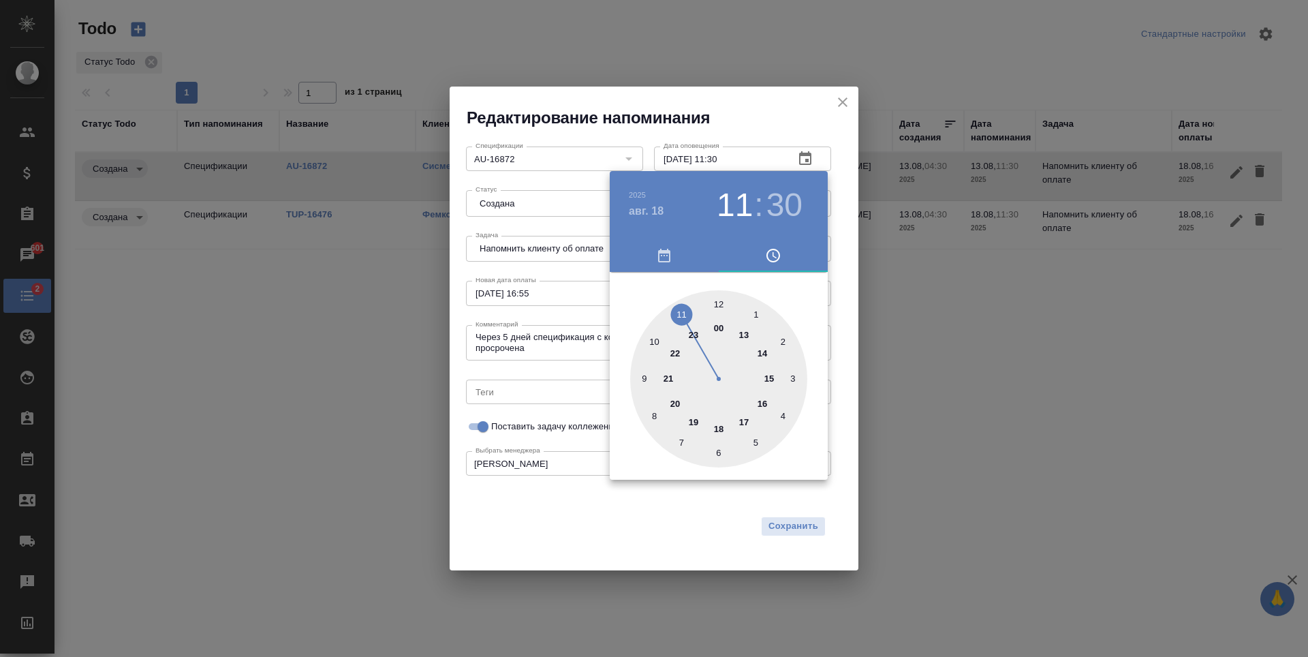
click at [783, 534] on div at bounding box center [654, 328] width 1308 height 657
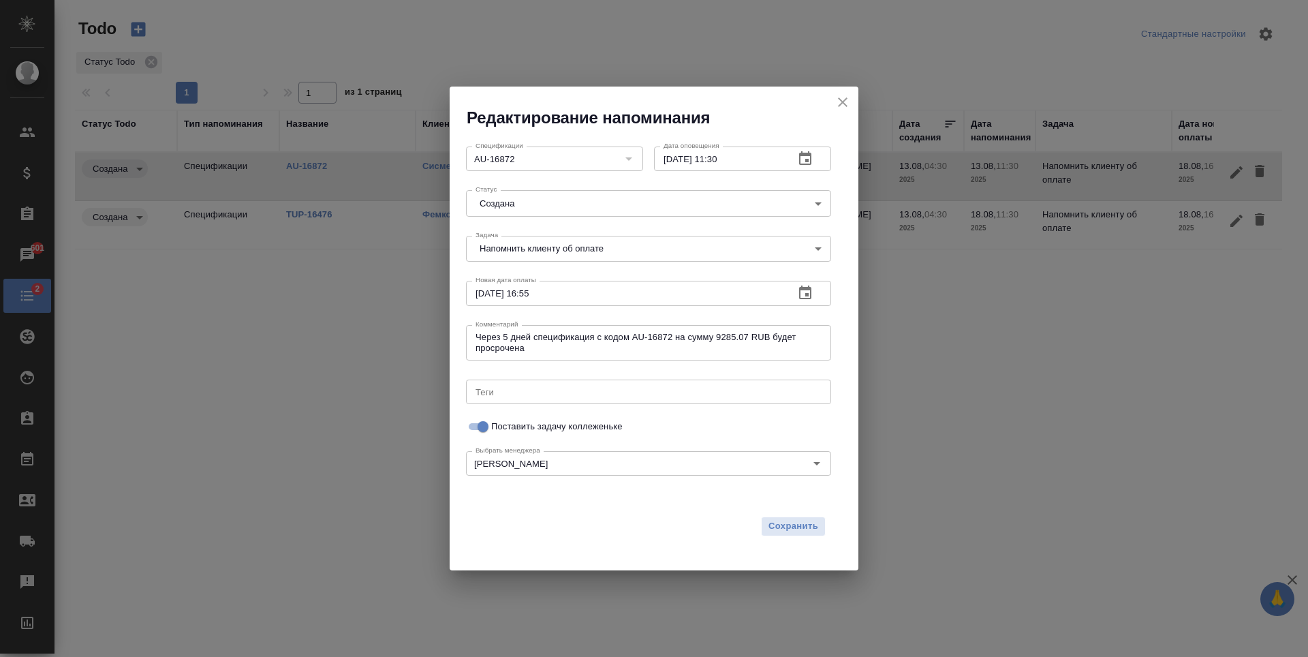
click at [784, 523] on span "Сохранить" at bounding box center [794, 527] width 50 height 16
checkbox input "false"
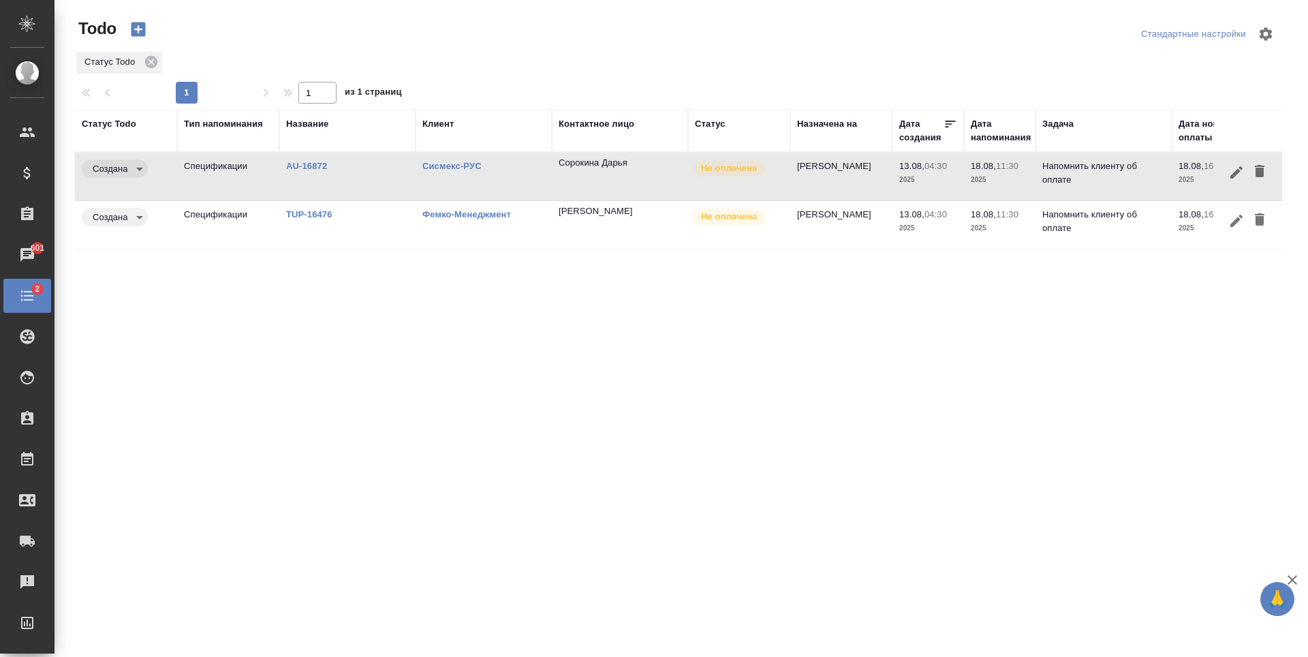
click at [1109, 177] on p "Напомнить клиенту об оплате" at bounding box center [1104, 172] width 123 height 27
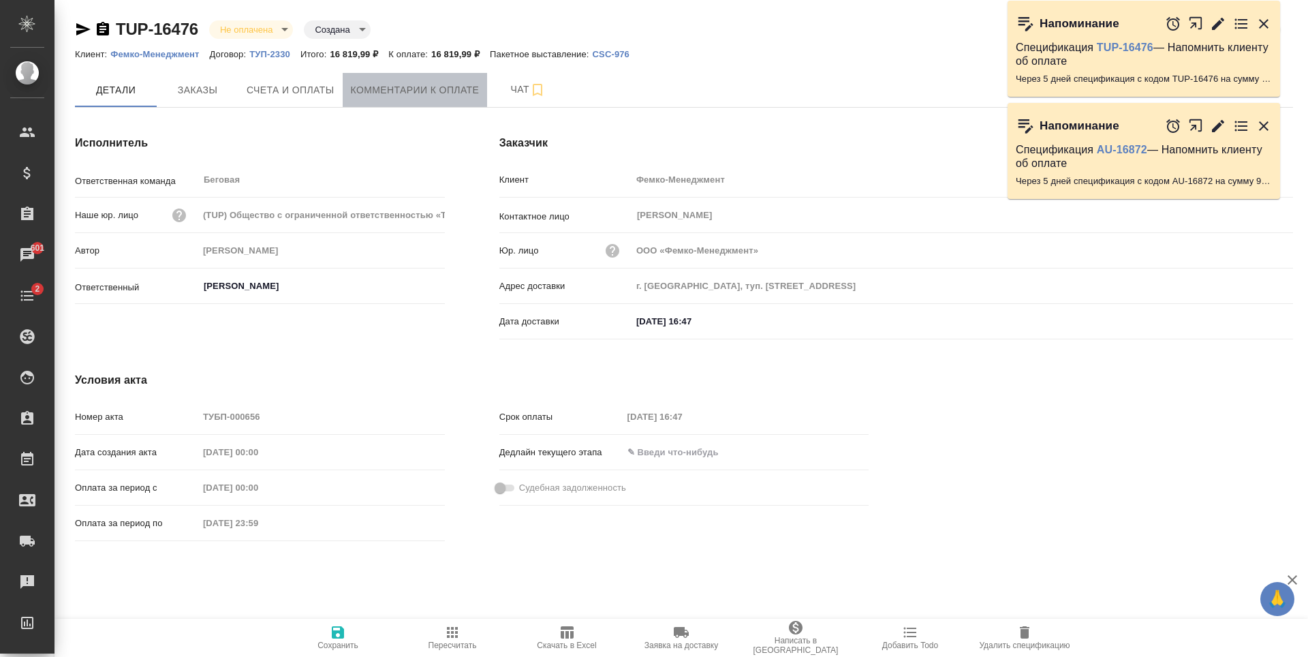
click at [405, 89] on span "Комментарии к оплате" at bounding box center [415, 90] width 129 height 17
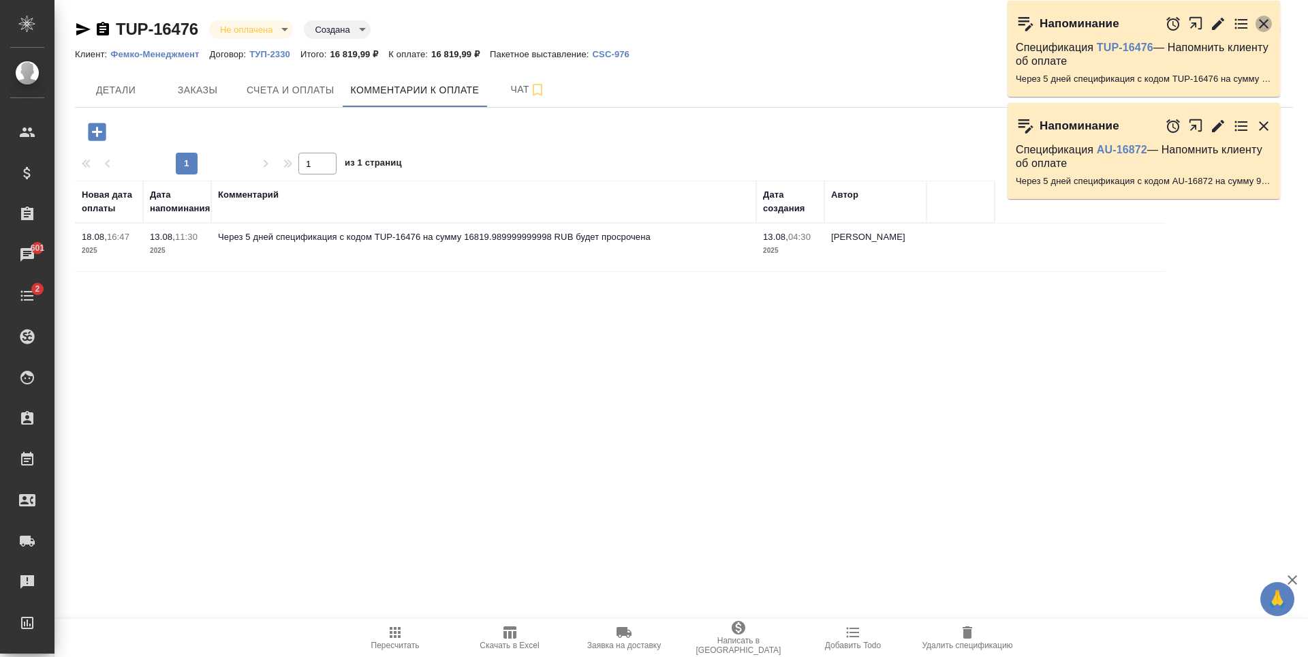
click at [1261, 25] on icon "button" at bounding box center [1264, 24] width 10 height 10
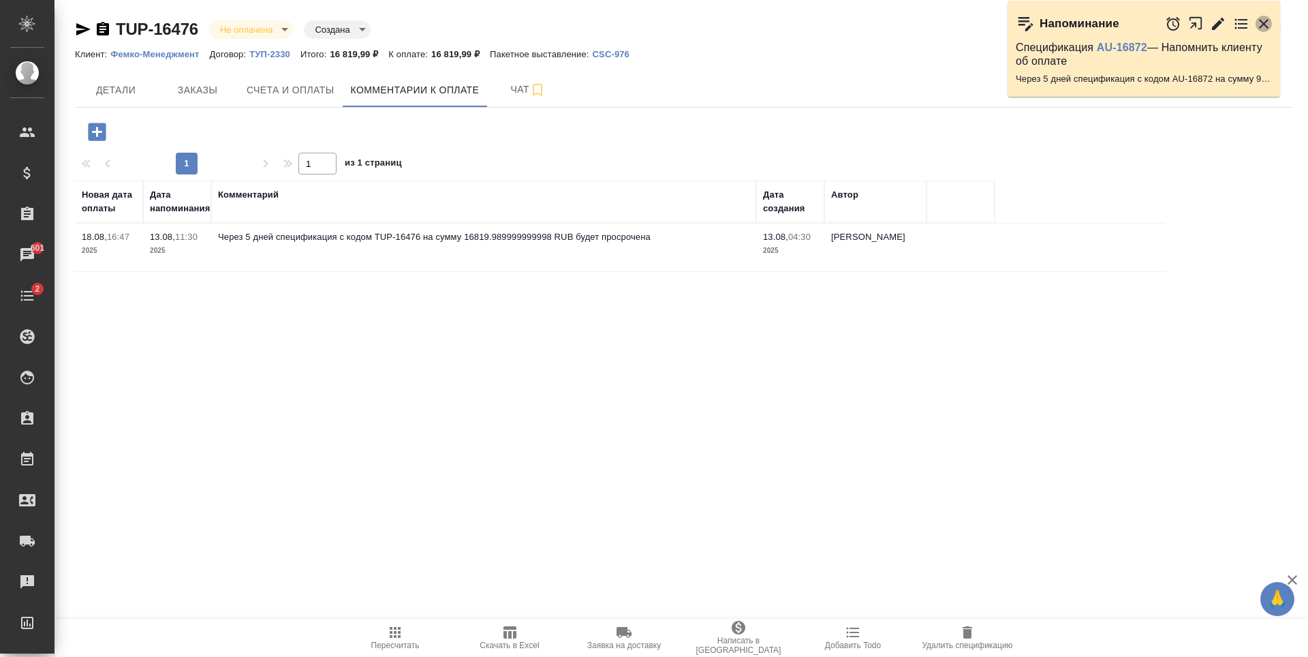
click at [1261, 21] on icon "button" at bounding box center [1264, 24] width 10 height 10
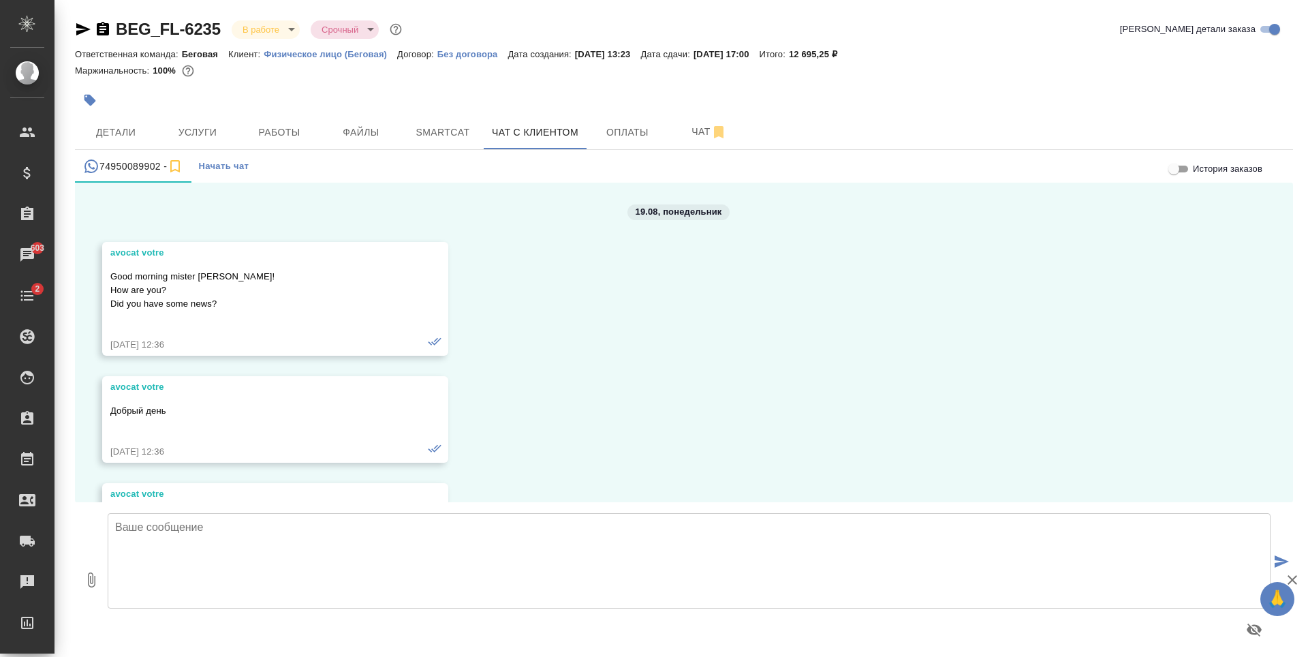
scroll to position [10790, 0]
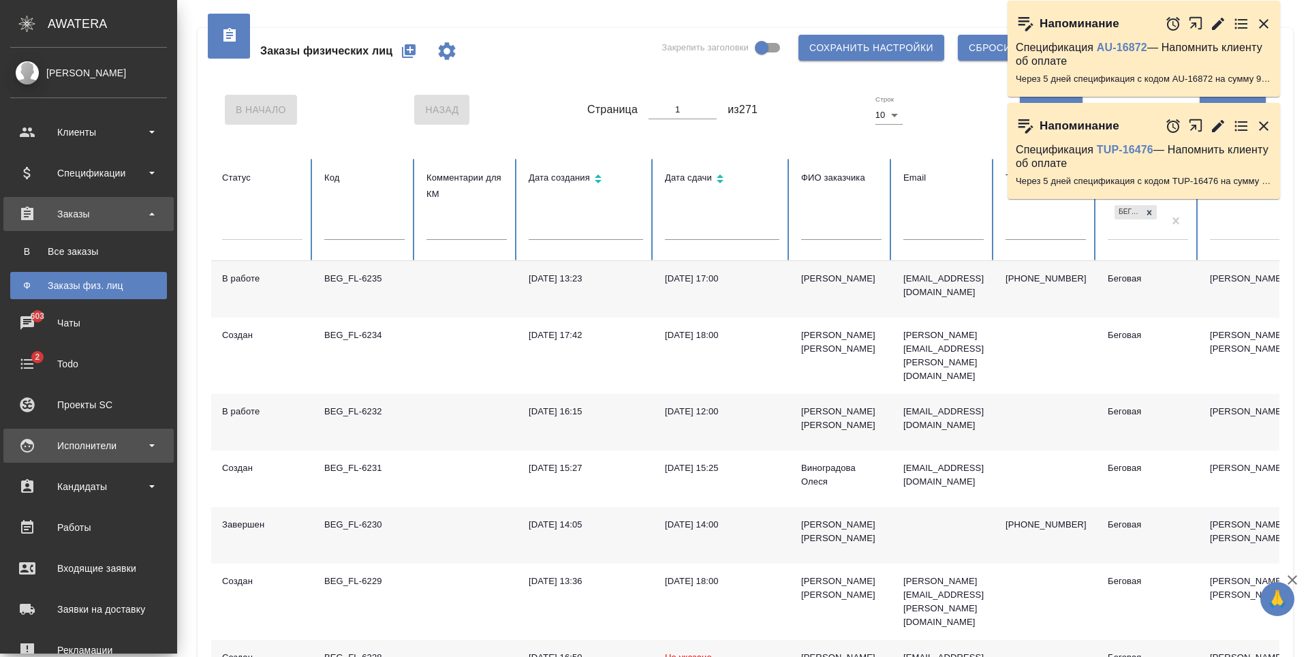
scroll to position [136, 0]
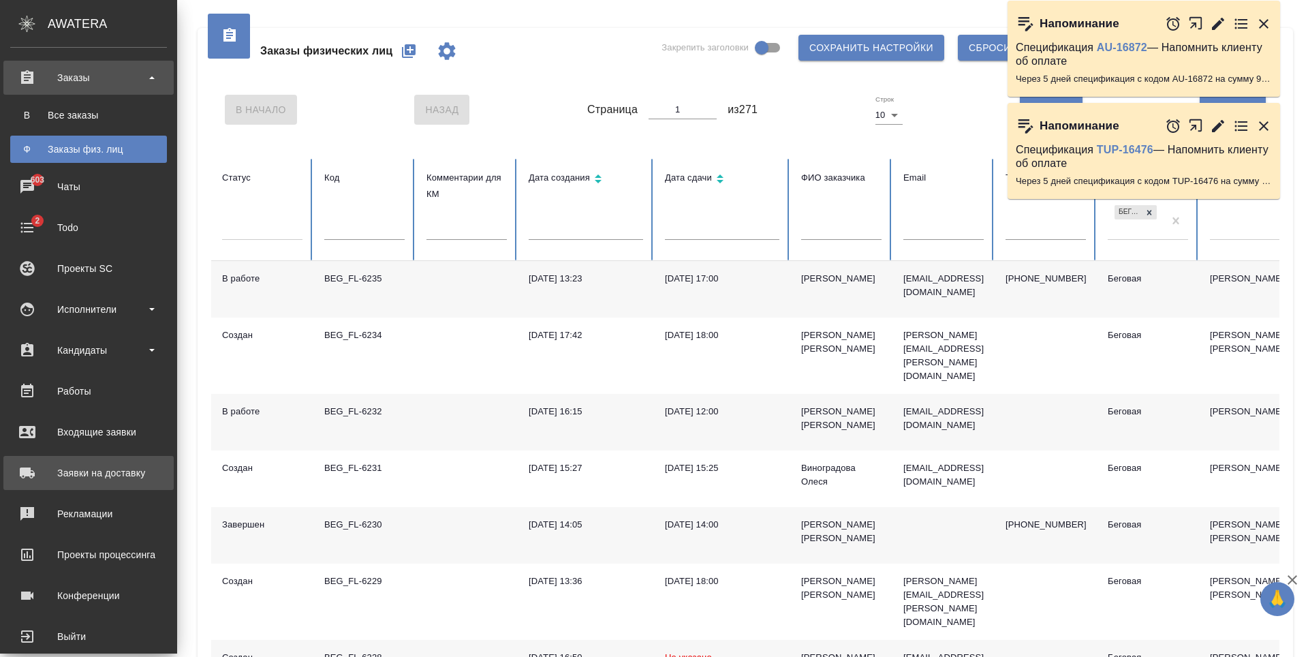
click at [95, 471] on div "Заявки на доставку" at bounding box center [88, 473] width 157 height 20
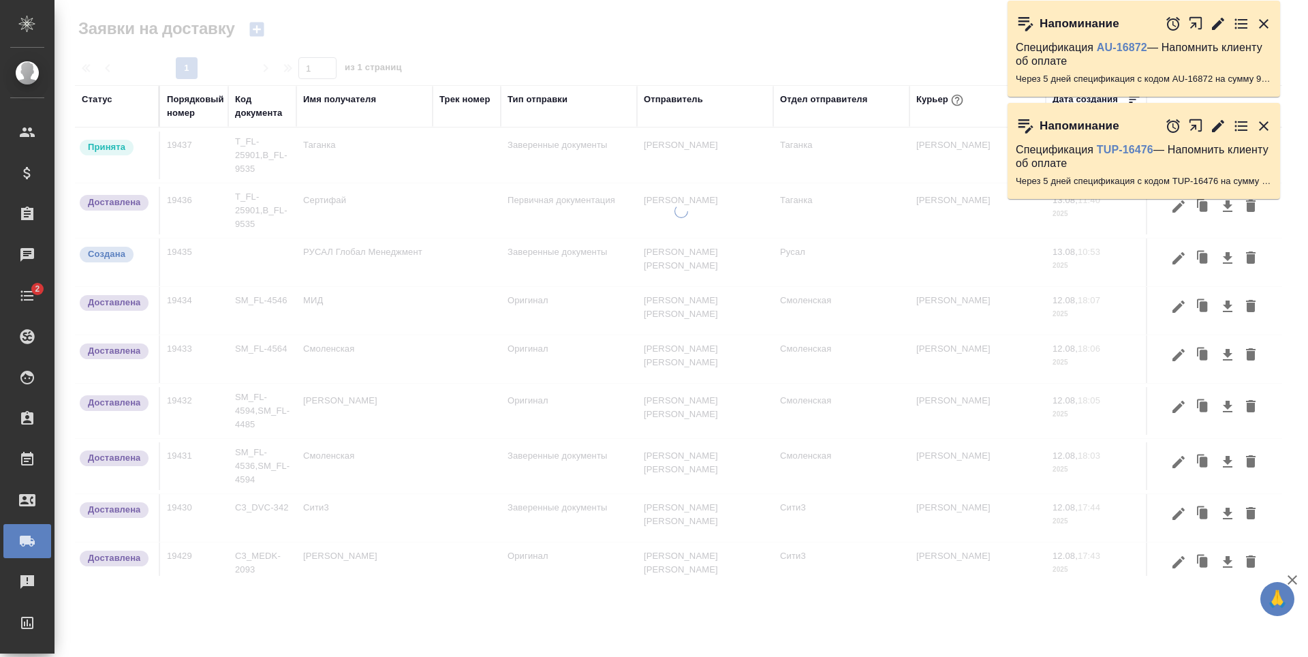
click at [1269, 26] on icon "button" at bounding box center [1264, 24] width 16 height 16
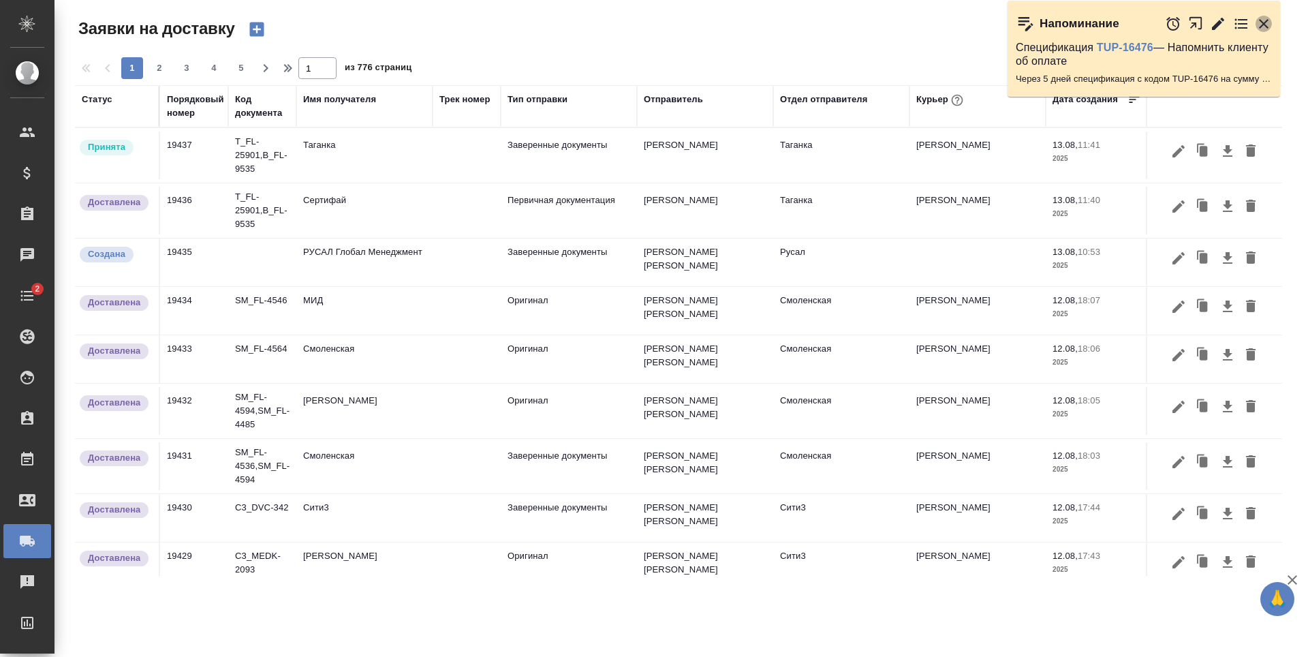
click at [1265, 25] on icon "button" at bounding box center [1264, 24] width 10 height 10
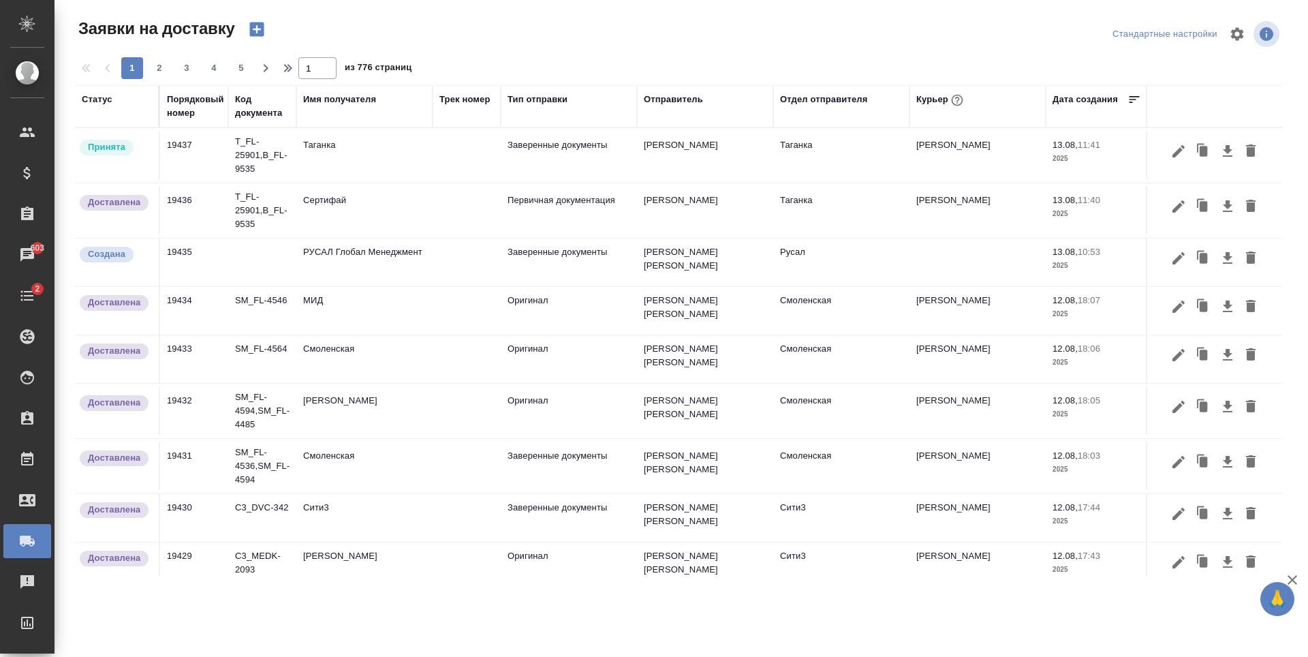
click at [102, 114] on div "Статус" at bounding box center [117, 106] width 70 height 27
click at [103, 101] on div "Статус" at bounding box center [97, 100] width 31 height 14
click at [116, 106] on div "Статус" at bounding box center [117, 100] width 70 height 14
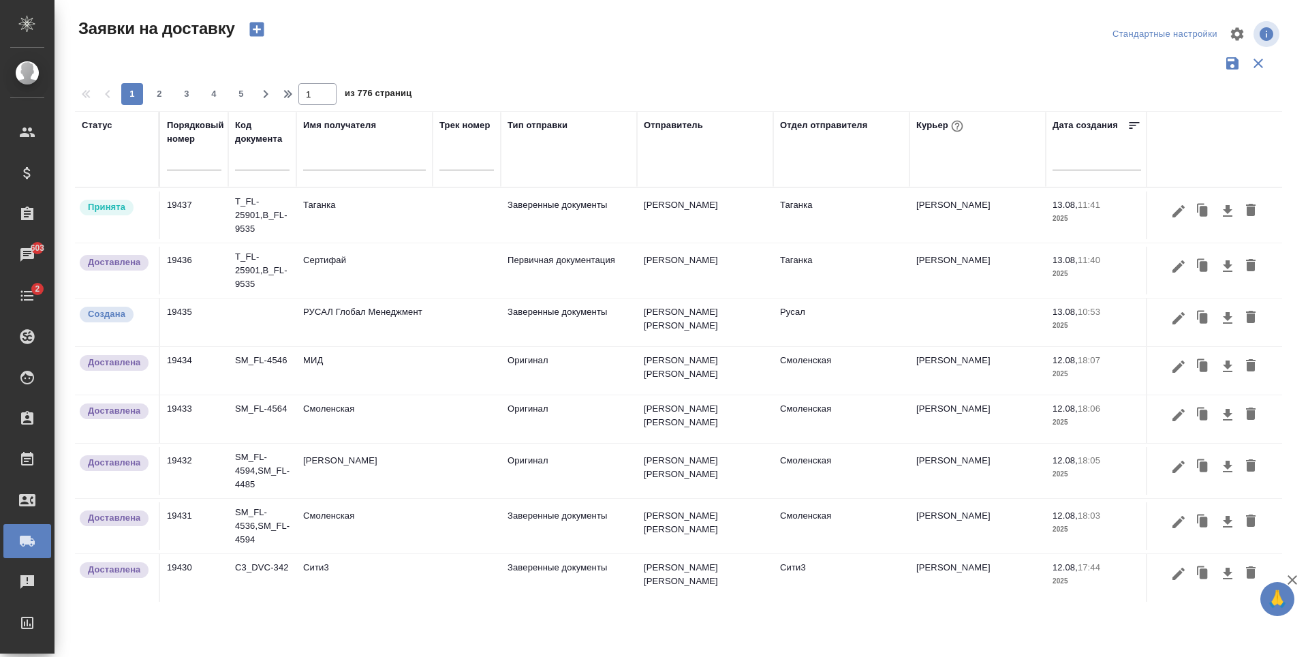
click at [105, 160] on div at bounding box center [117, 160] width 70 height 20
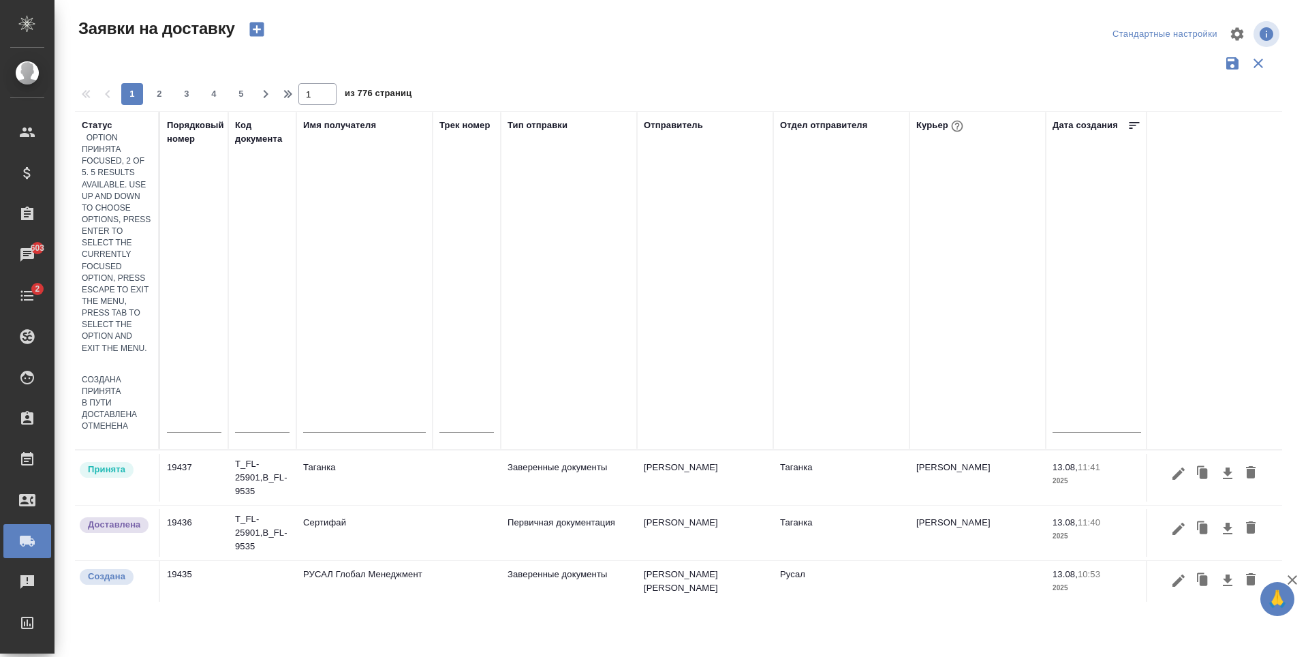
click at [152, 386] on div "Принята" at bounding box center [117, 392] width 70 height 12
click at [119, 354] on div at bounding box center [117, 364] width 70 height 20
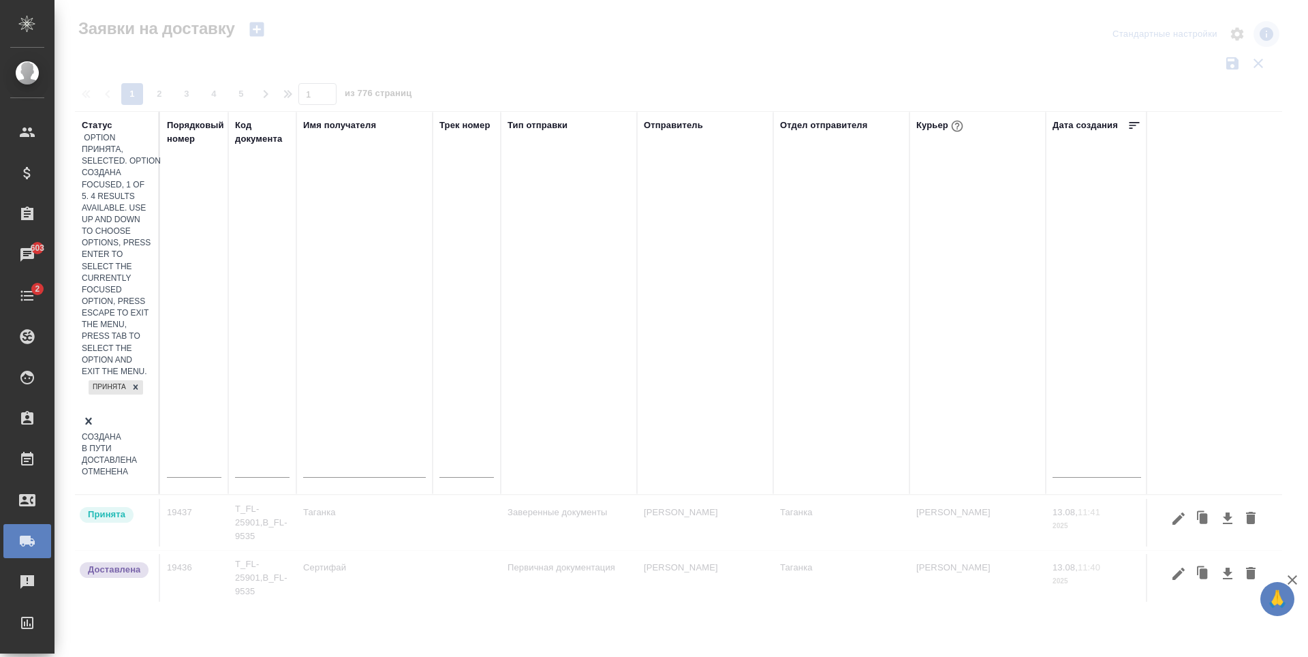
click at [152, 443] on div "В пути" at bounding box center [117, 449] width 70 height 12
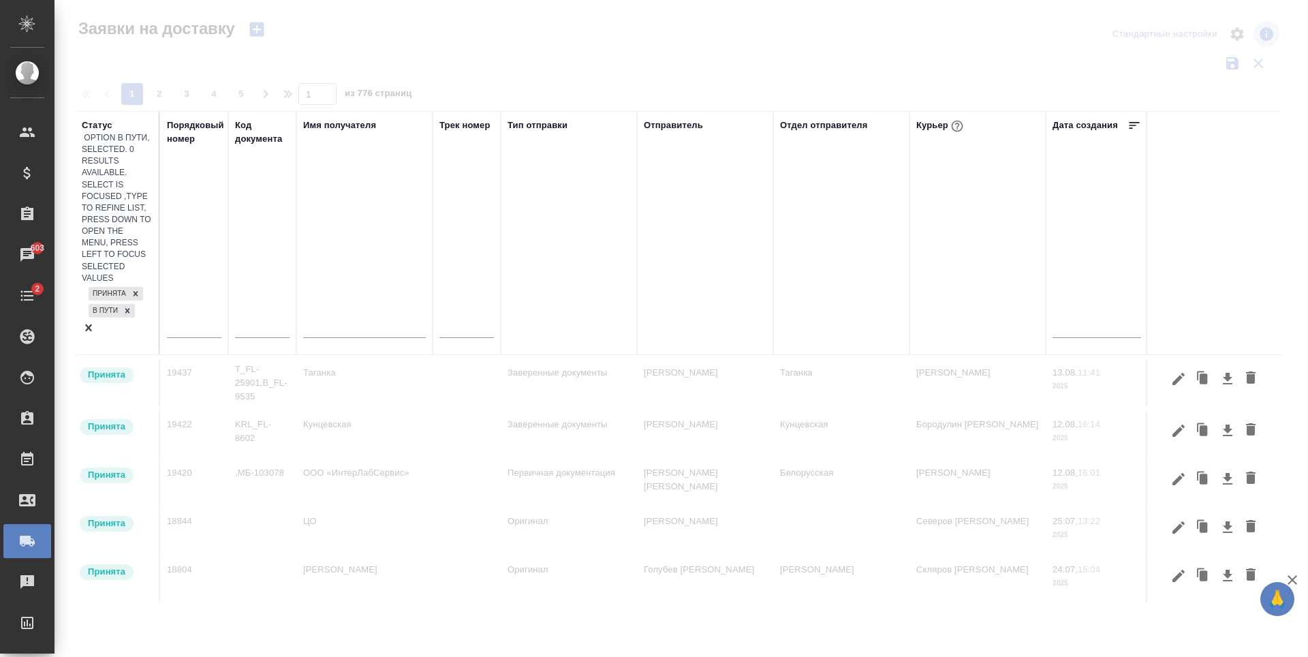
click at [98, 284] on div "Принята В пути" at bounding box center [117, 302] width 70 height 37
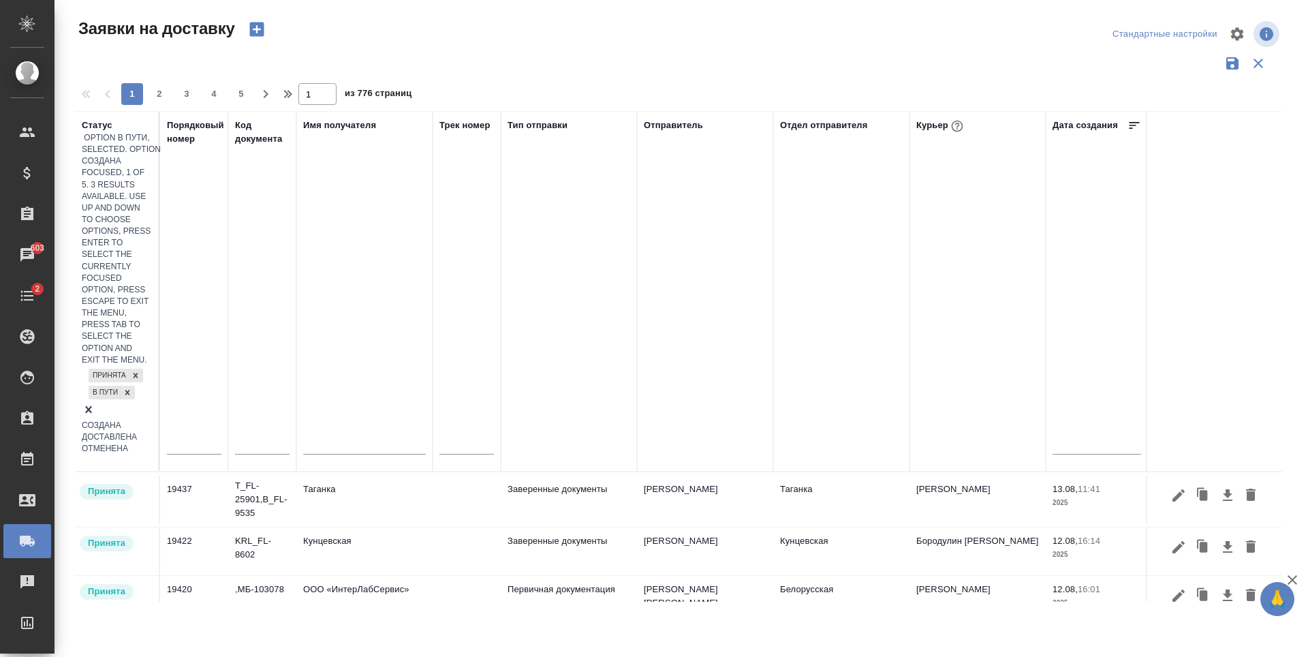
click at [152, 420] on div "Создана" at bounding box center [117, 426] width 70 height 12
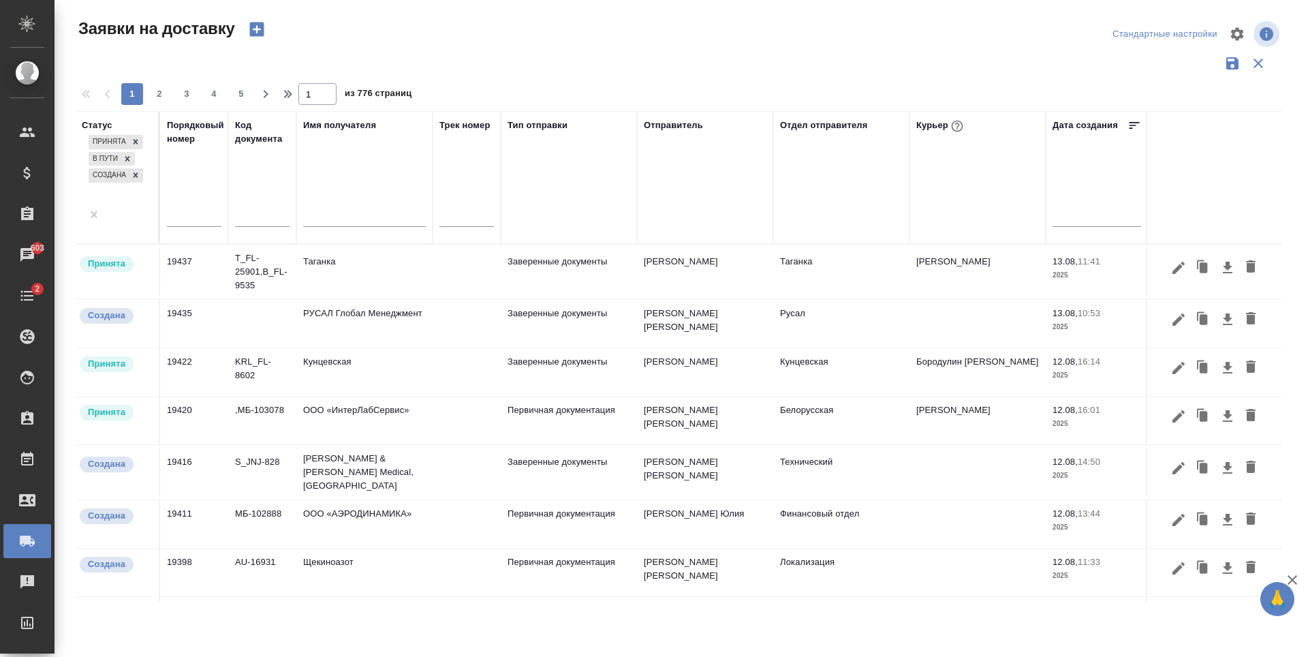
click at [243, 97] on span "5" at bounding box center [241, 94] width 22 height 14
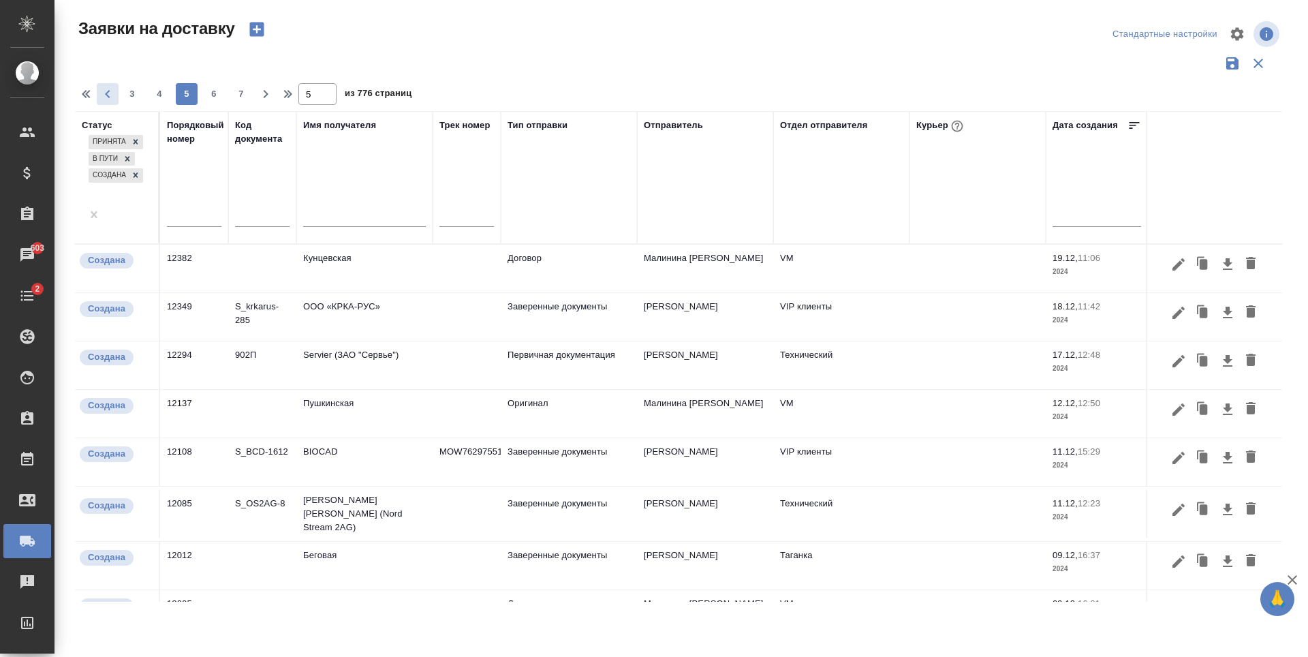
click at [111, 93] on icon "button" at bounding box center [107, 94] width 16 height 16
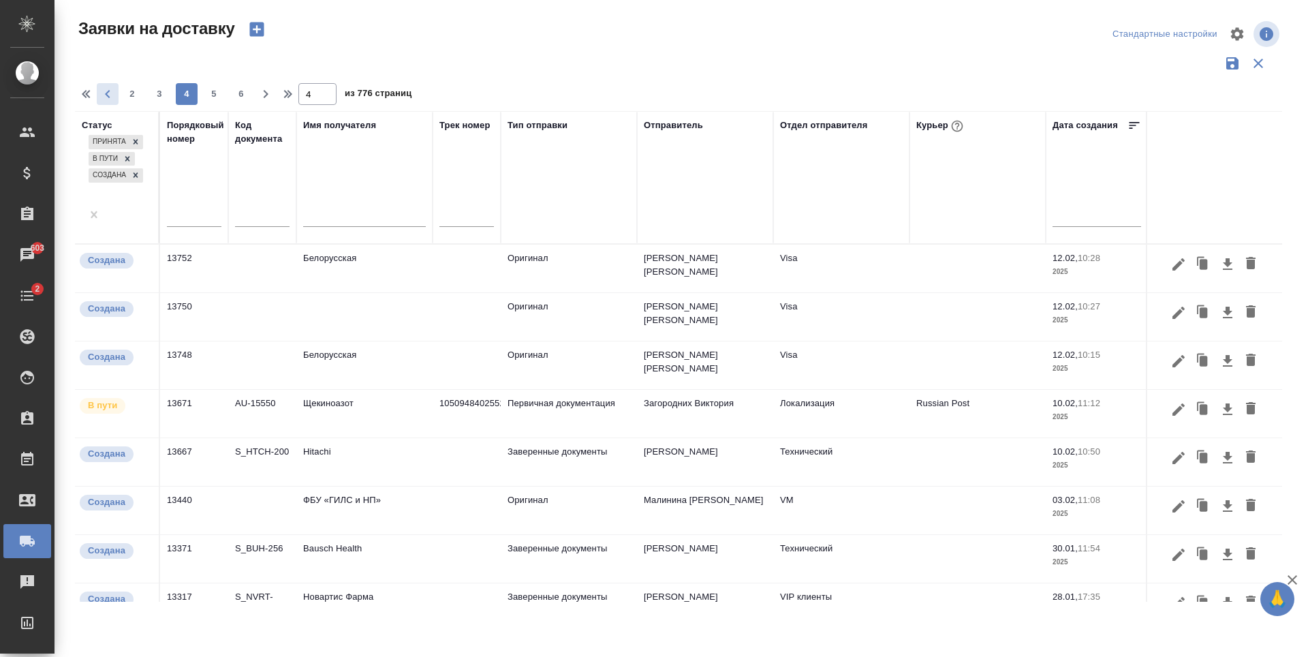
click at [105, 93] on icon "button" at bounding box center [107, 94] width 16 height 16
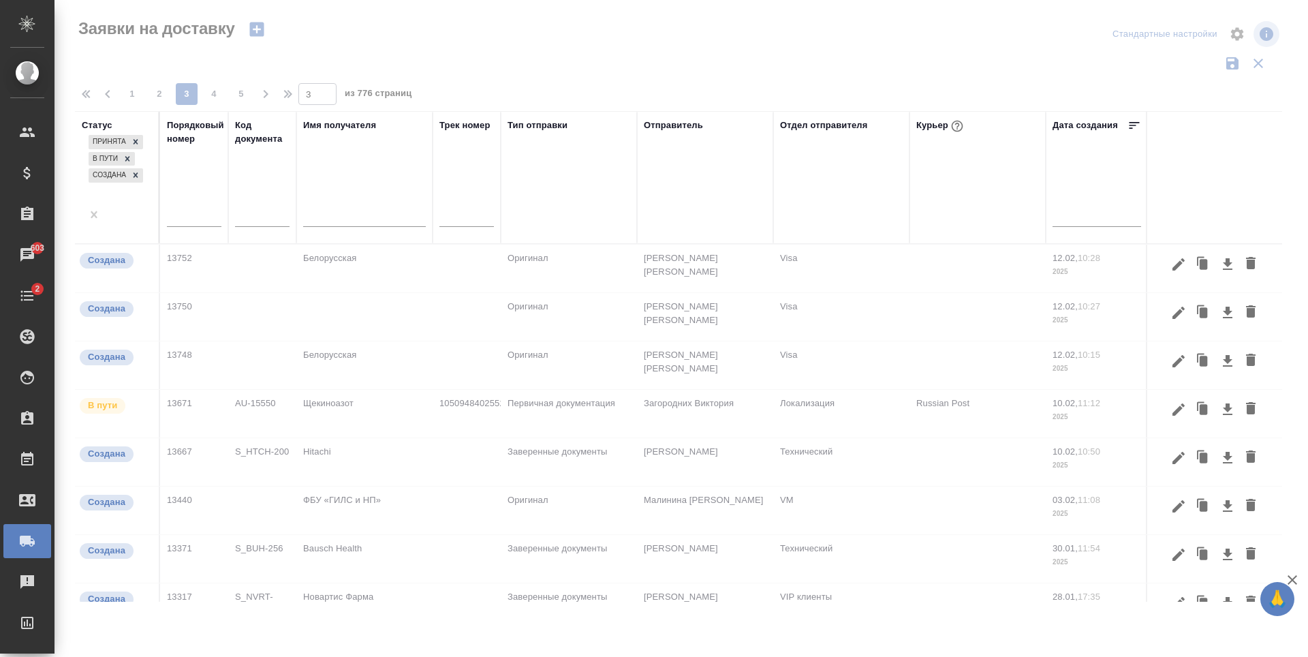
click at [127, 92] on div at bounding box center [682, 304] width 1254 height 609
click at [134, 93] on span "1" at bounding box center [132, 94] width 22 height 14
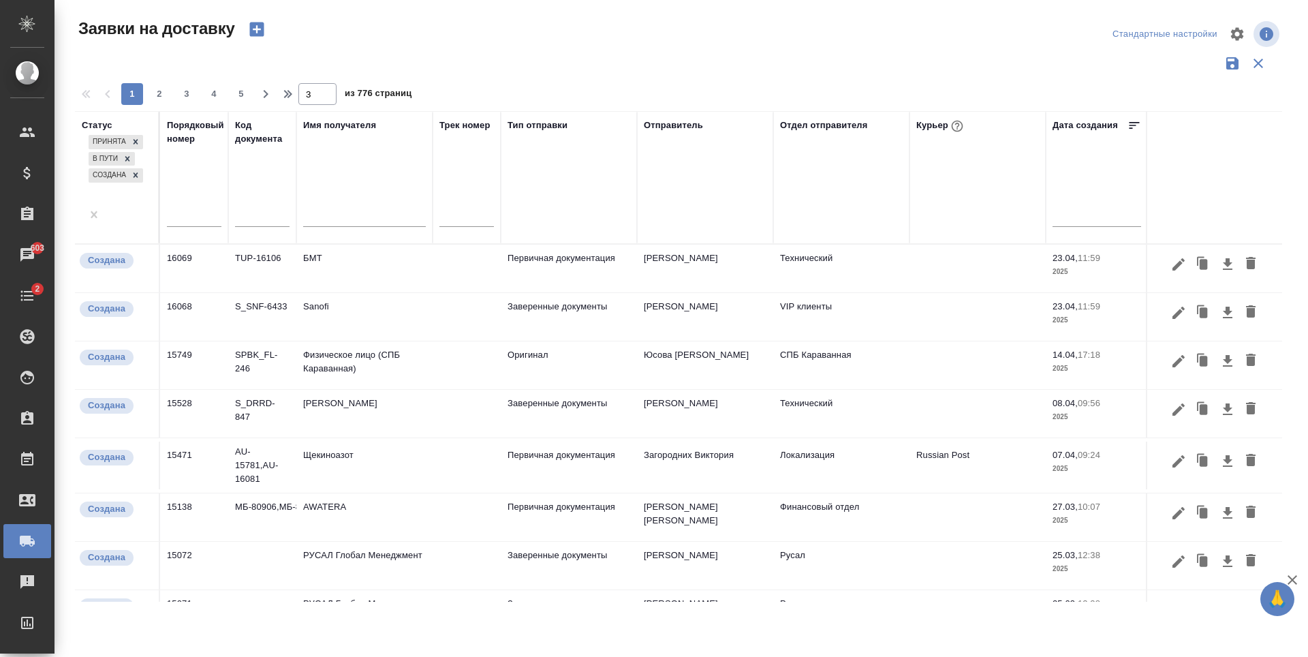
type input "1"
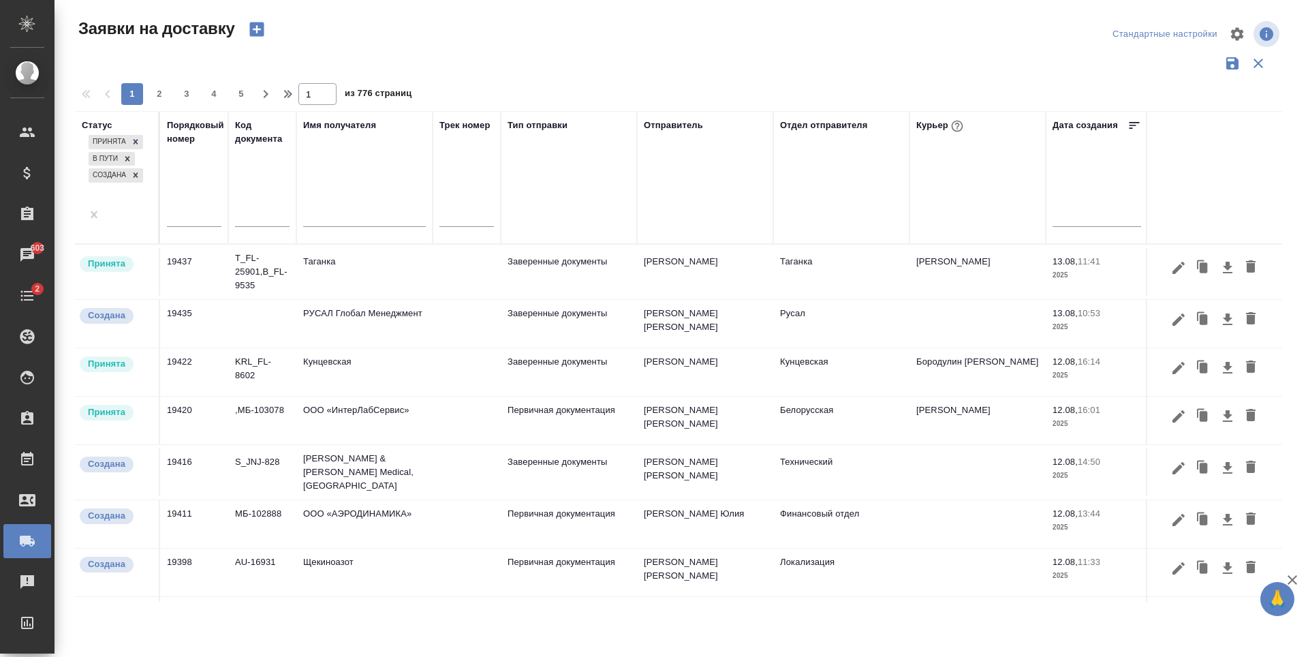
click at [827, 207] on div at bounding box center [841, 217] width 123 height 20
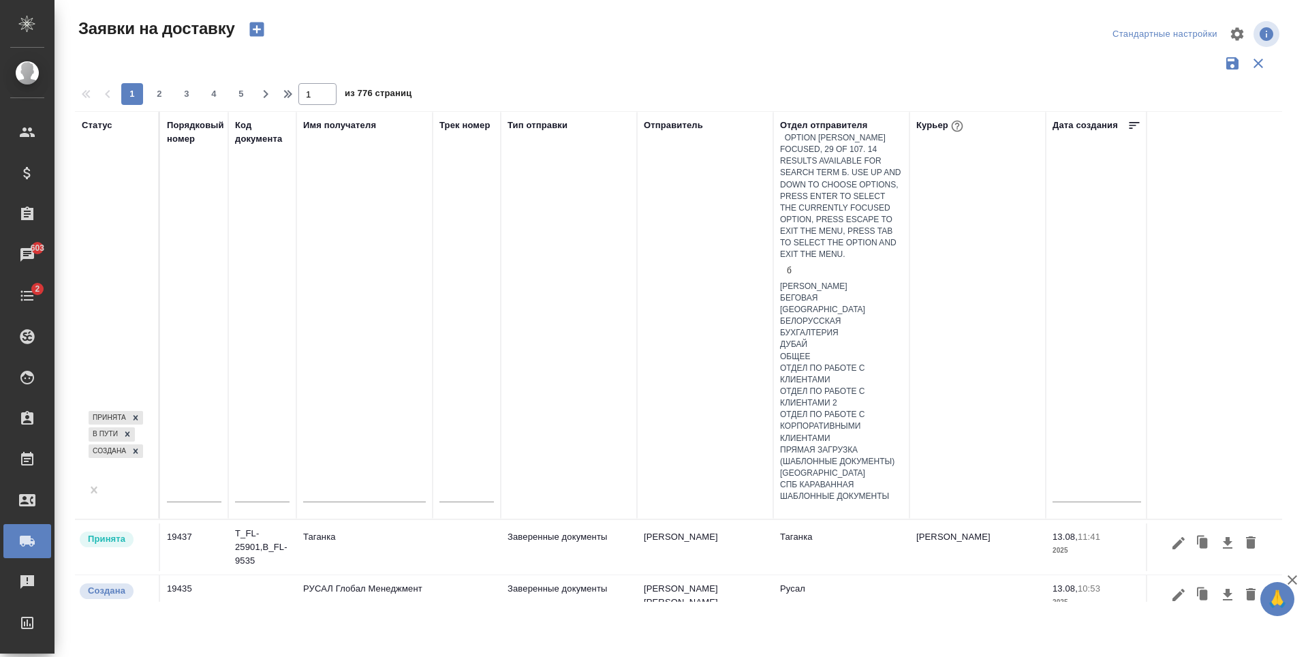
type input "бе"
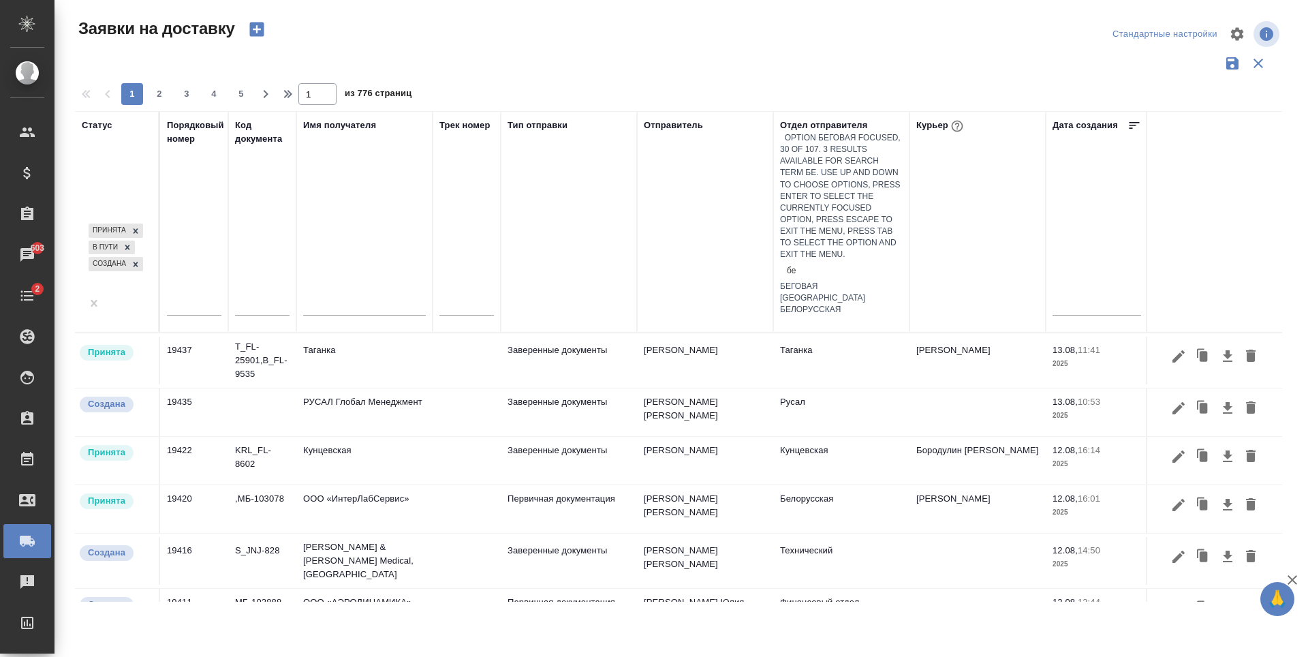
click at [852, 281] on div "Беговая" at bounding box center [841, 287] width 123 height 12
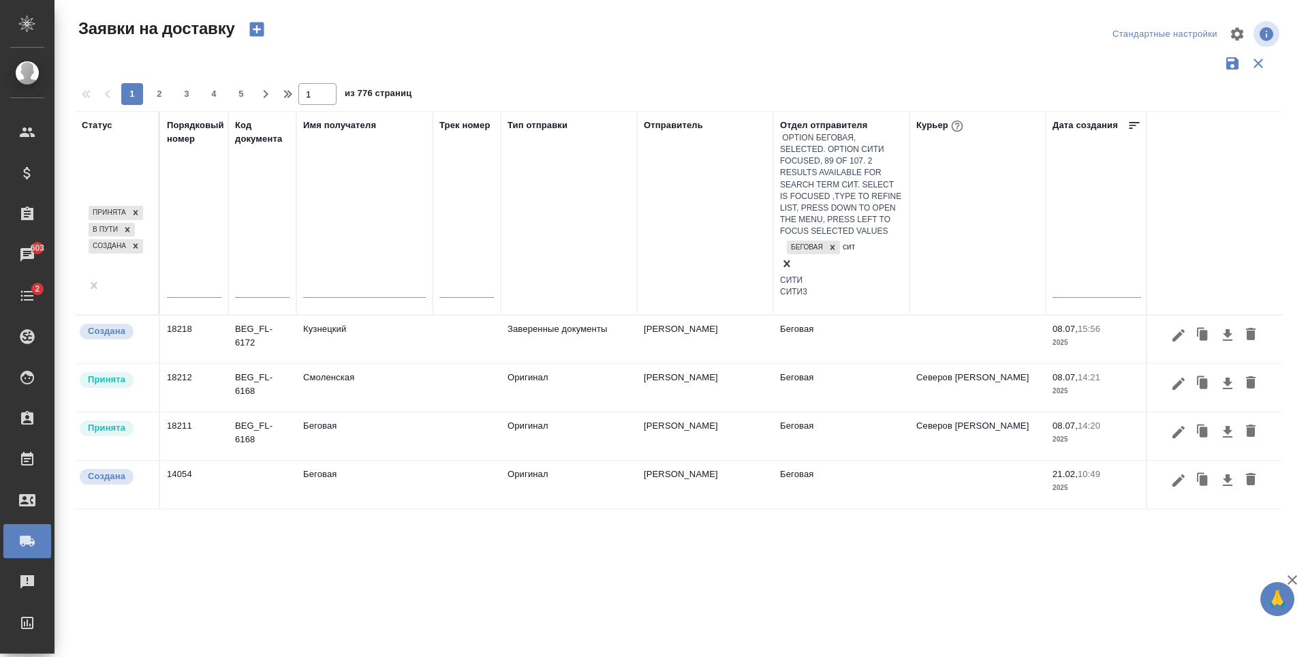
type input "сити"
click at [856, 275] on div "Сити" at bounding box center [841, 281] width 123 height 12
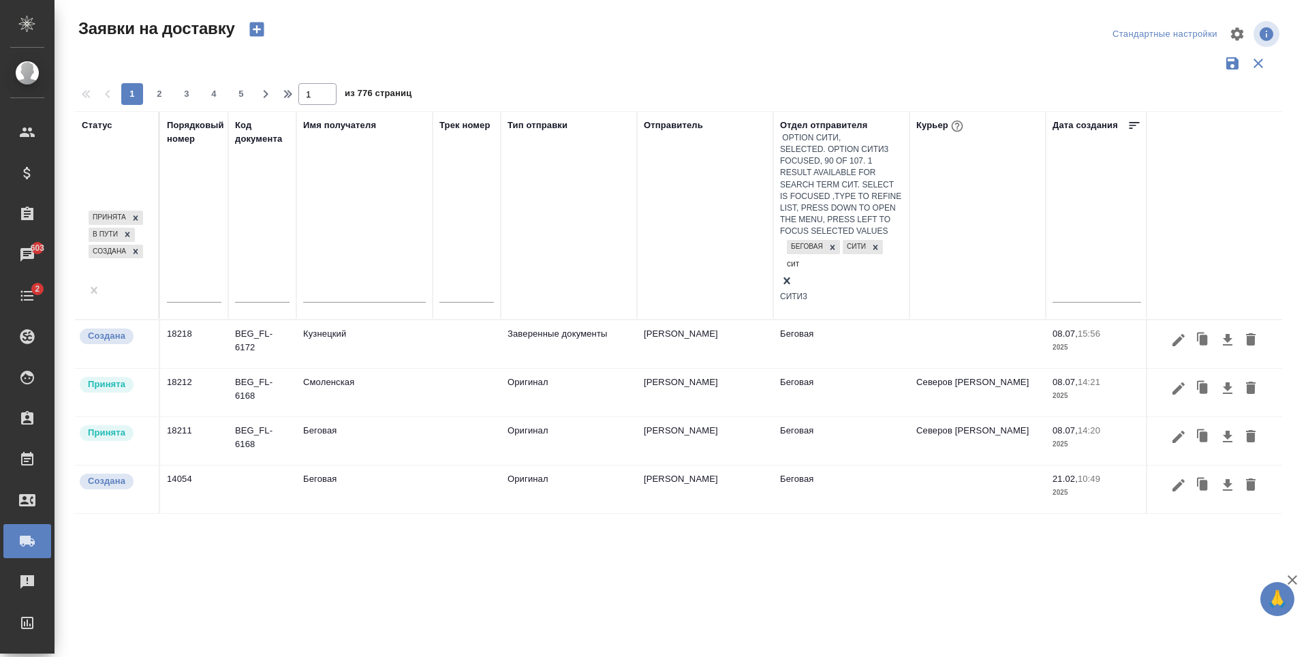
type input "сити"
click at [879, 291] on div "Сити3" at bounding box center [841, 297] width 123 height 12
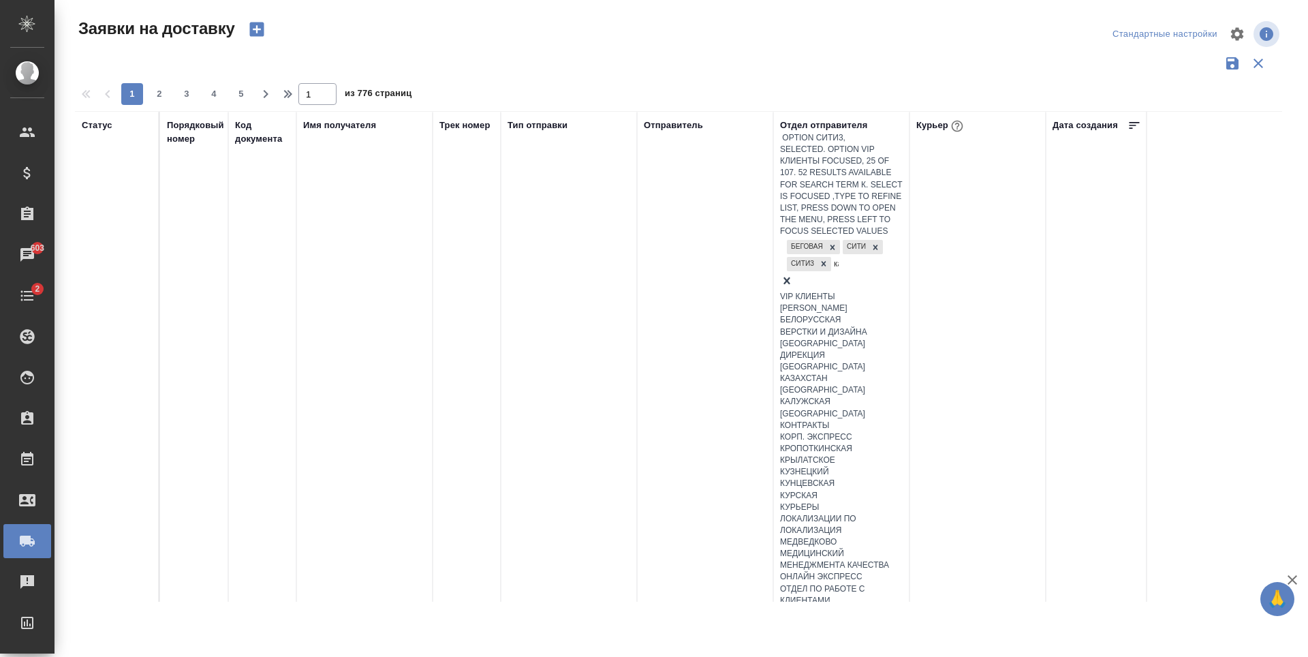
type input "каз"
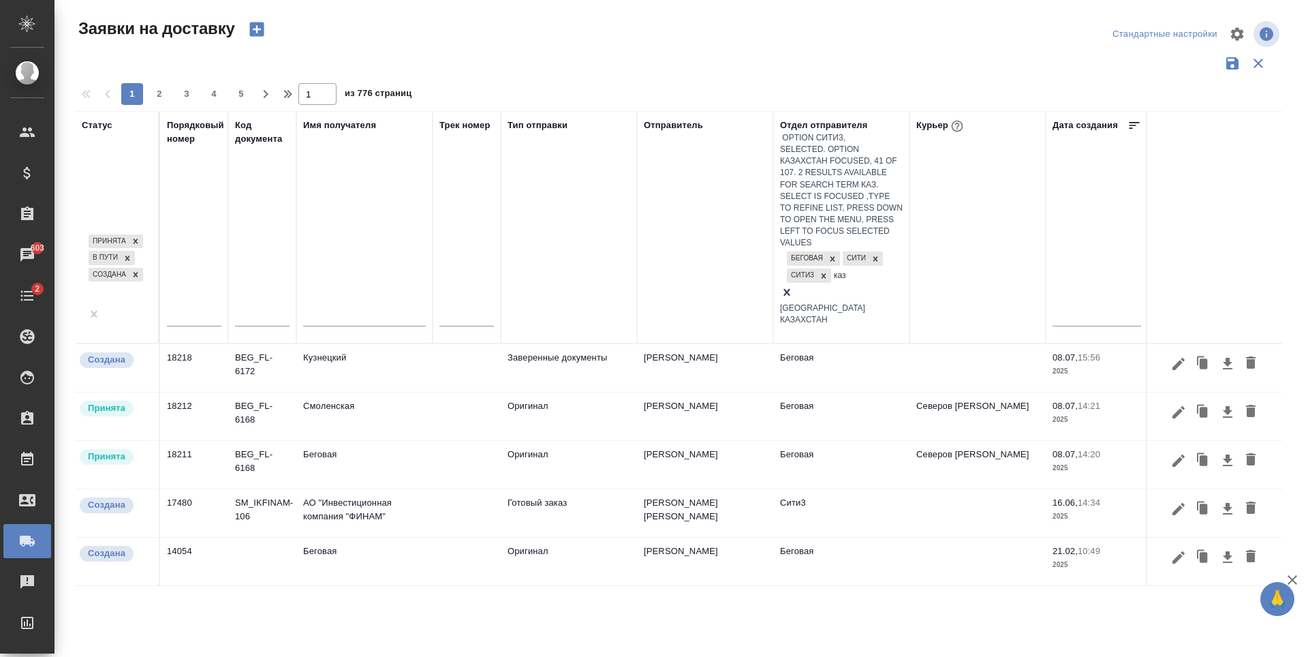
click at [888, 314] on div "Казахстан" at bounding box center [841, 320] width 123 height 12
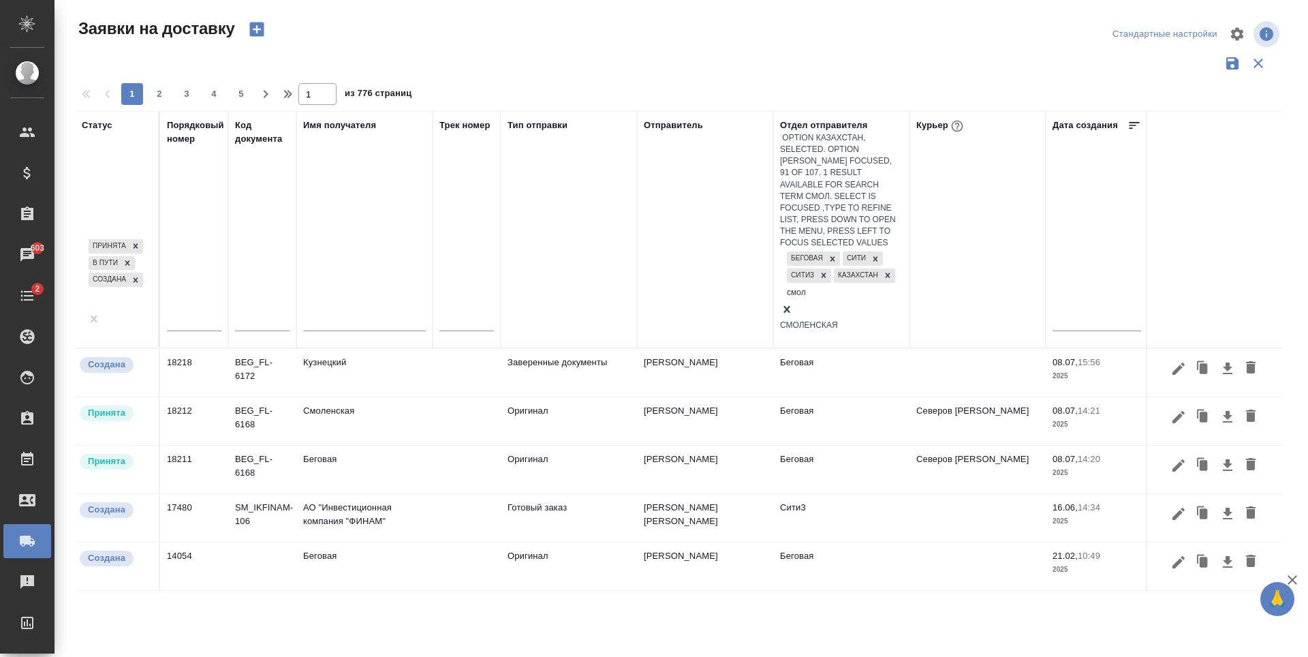
type input "смоле"
click at [881, 320] on div "Смоленская" at bounding box center [841, 326] width 123 height 12
type input "крылатское"
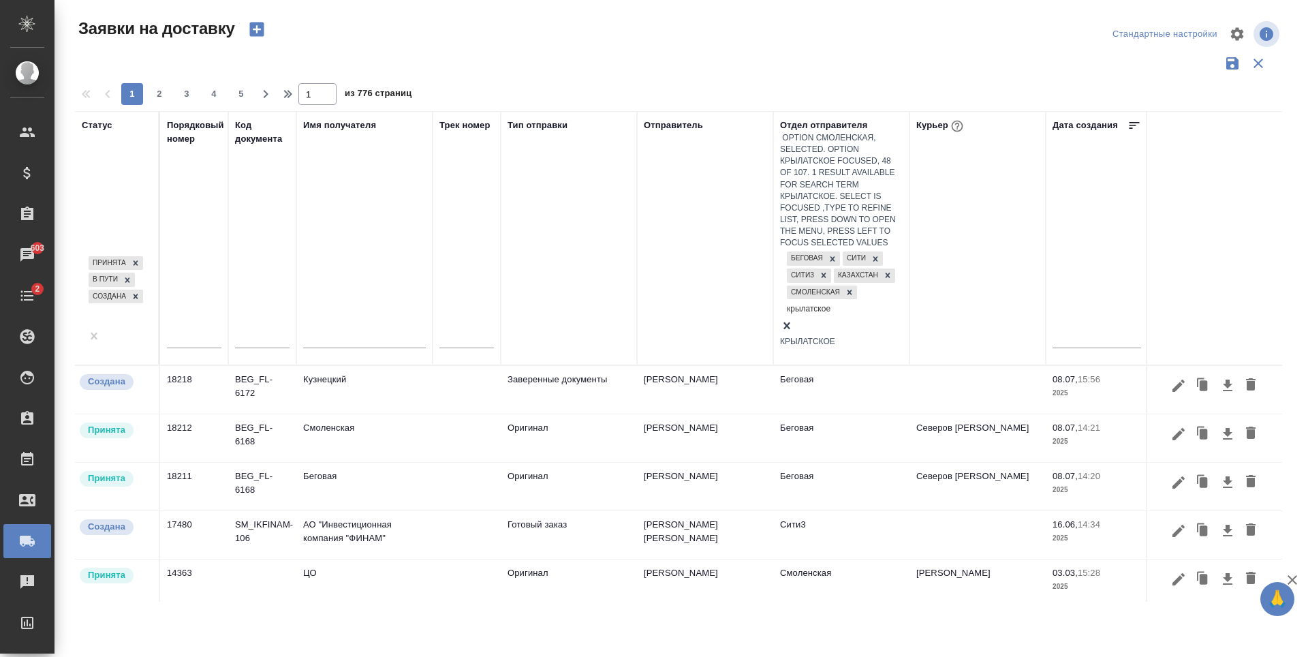
click at [879, 336] on div "Крылатское" at bounding box center [841, 342] width 123 height 12
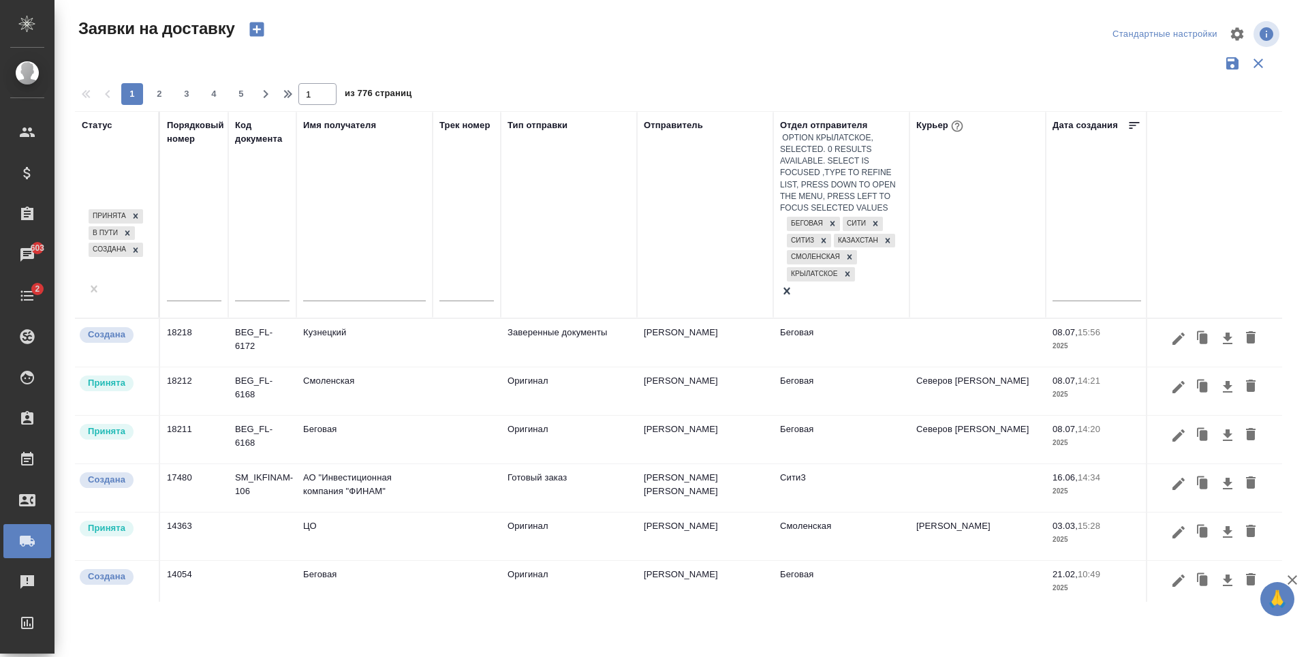
click at [912, 319] on td at bounding box center [978, 343] width 136 height 48
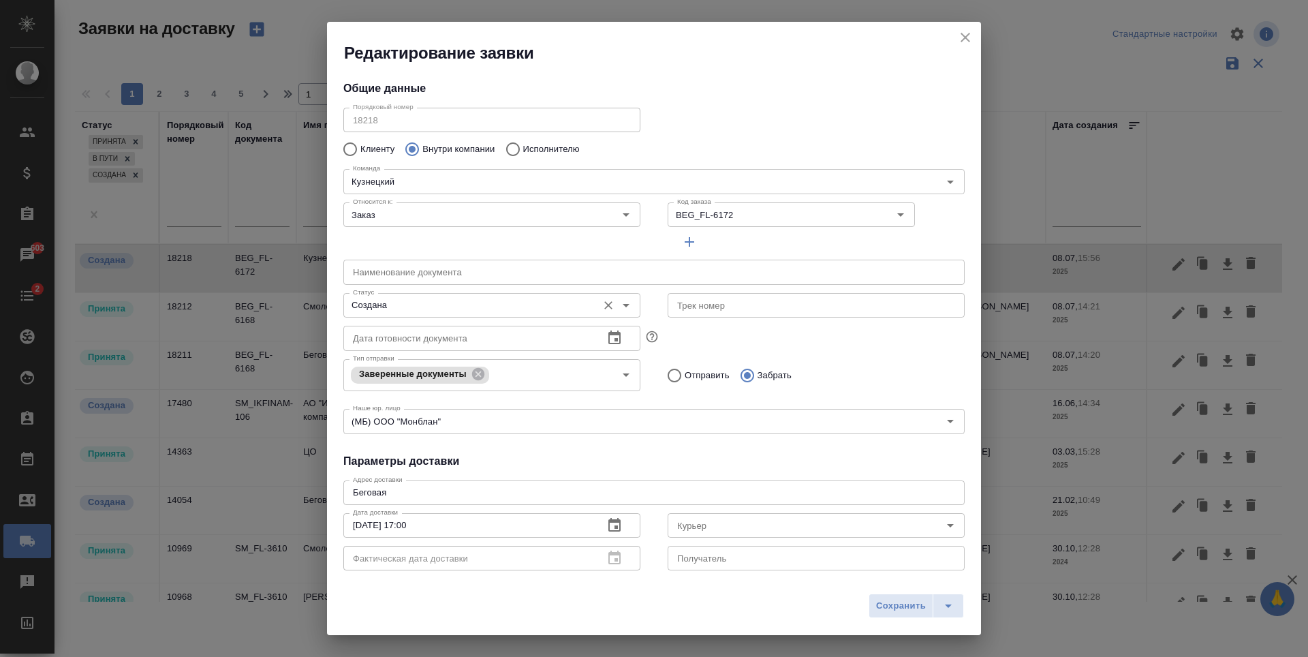
click at [619, 307] on icon "Open" at bounding box center [626, 305] width 16 height 16
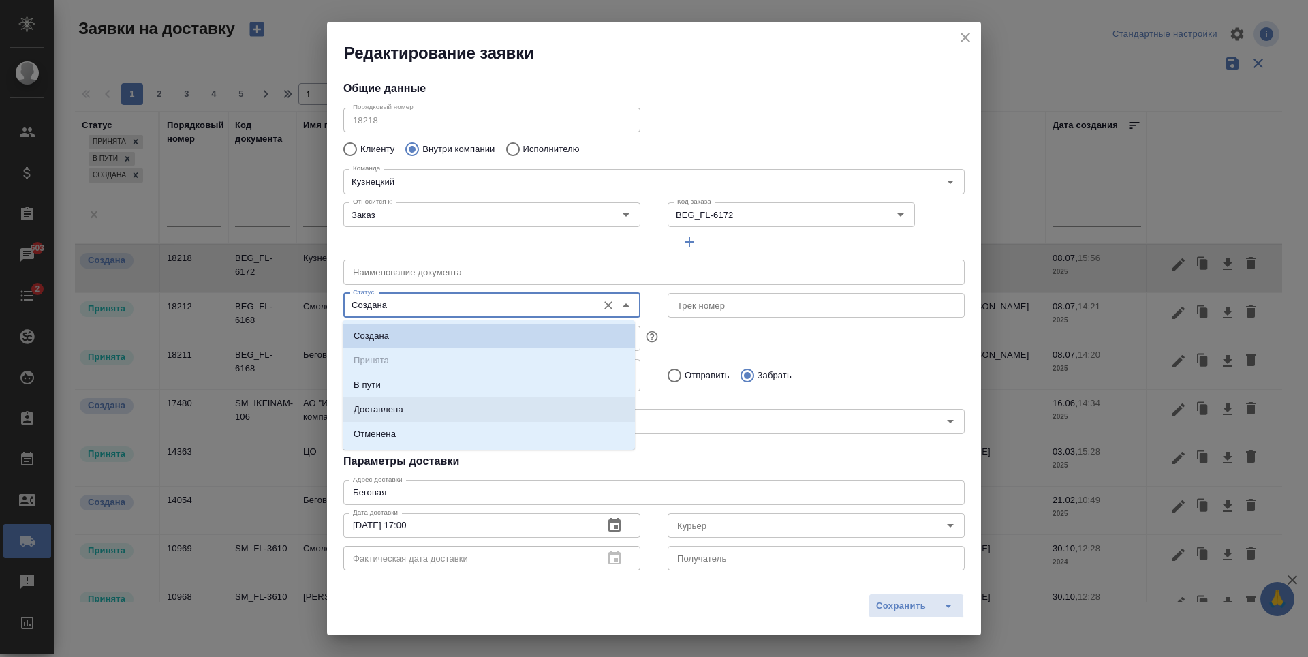
click at [420, 412] on li "Доставлена" at bounding box center [489, 409] width 292 height 25
type input "Доставлена"
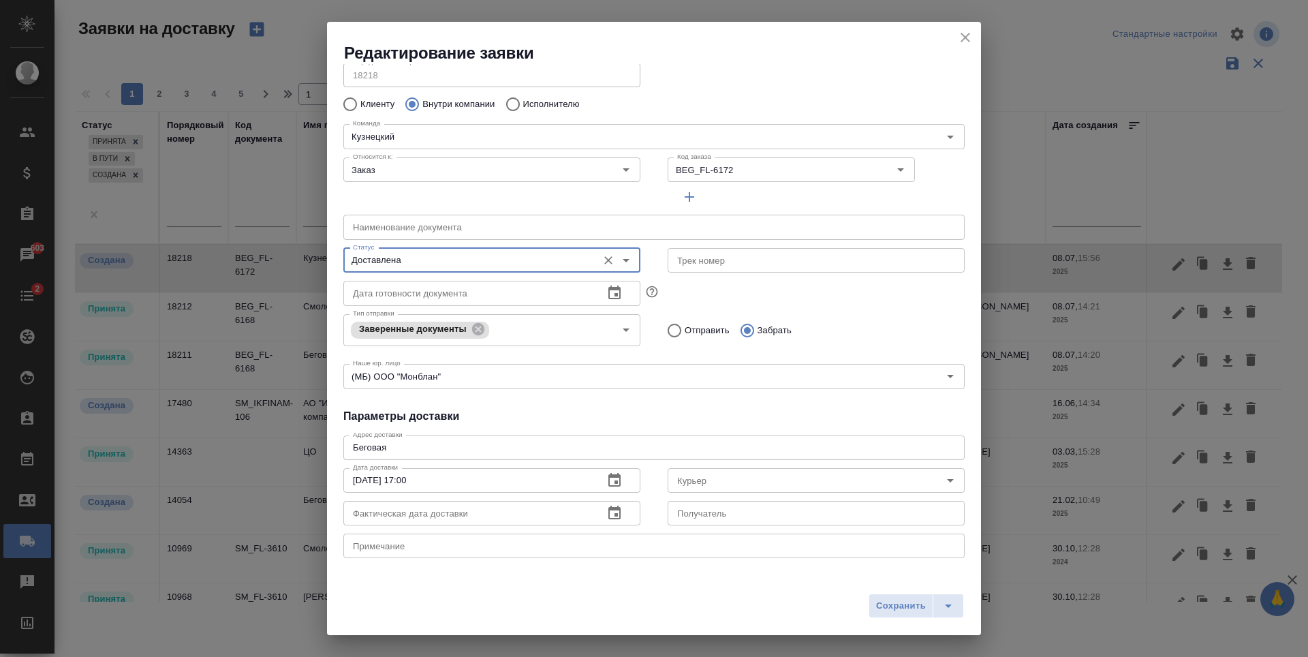
scroll to position [68, 0]
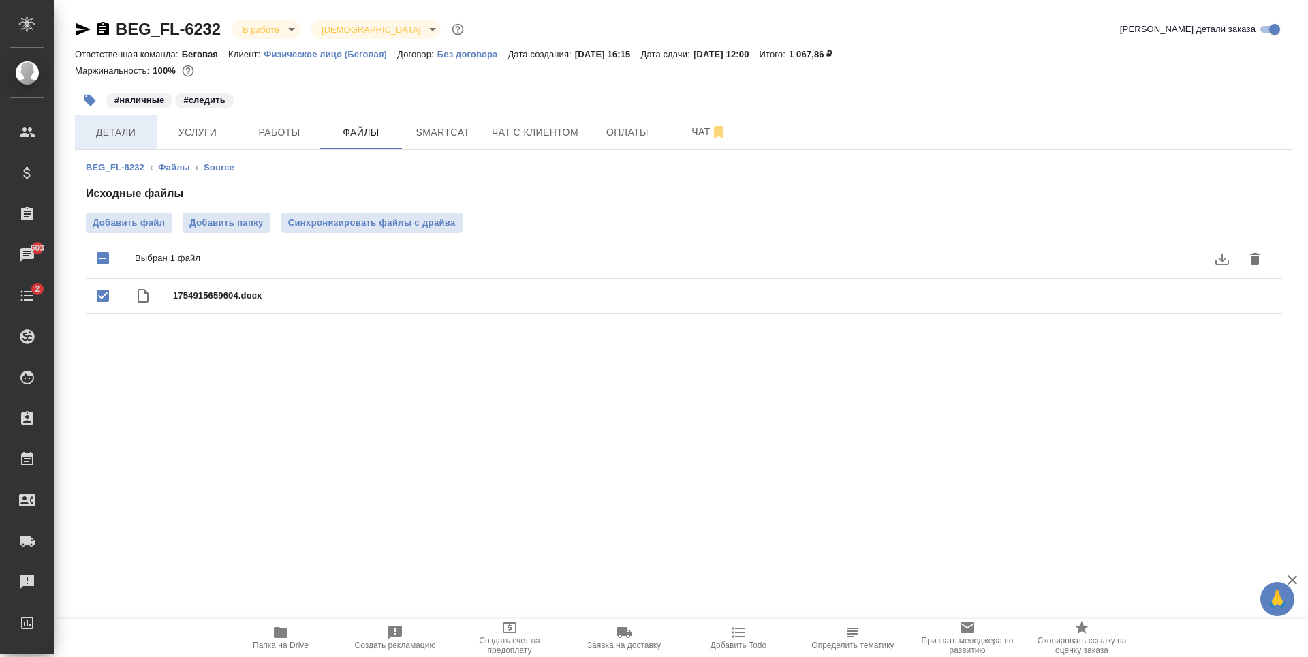
click at [100, 130] on span "Детали" at bounding box center [115, 132] width 65 height 17
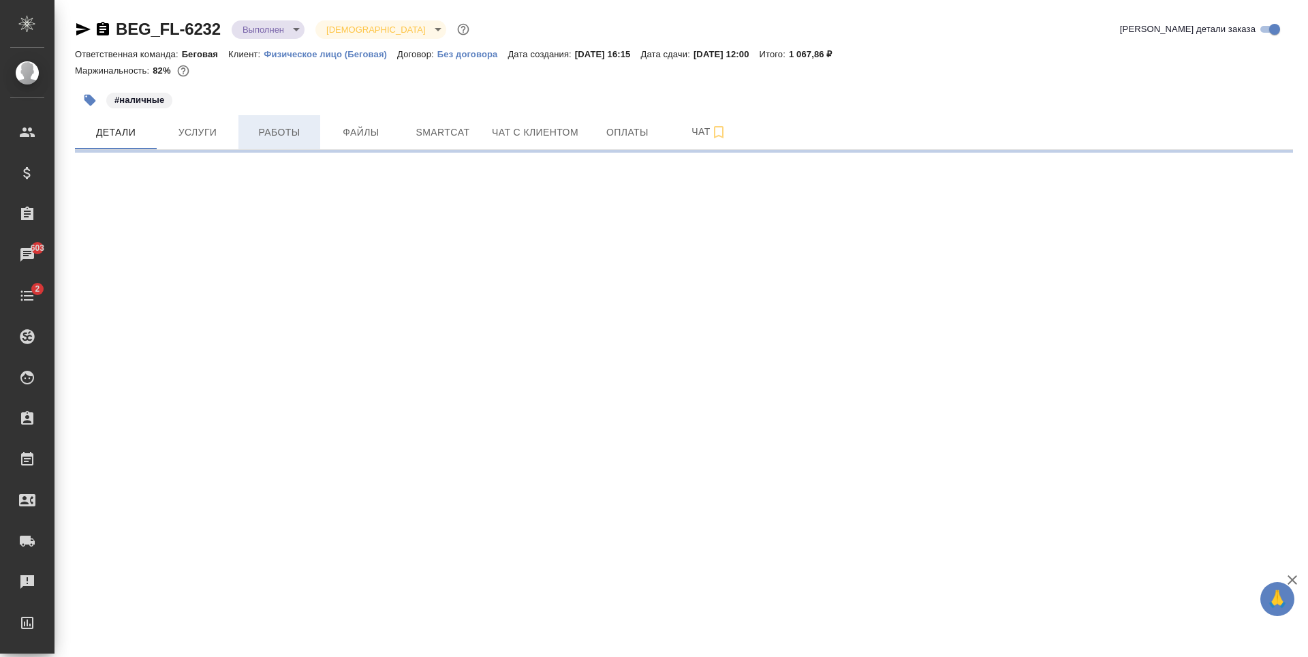
select select "RU"
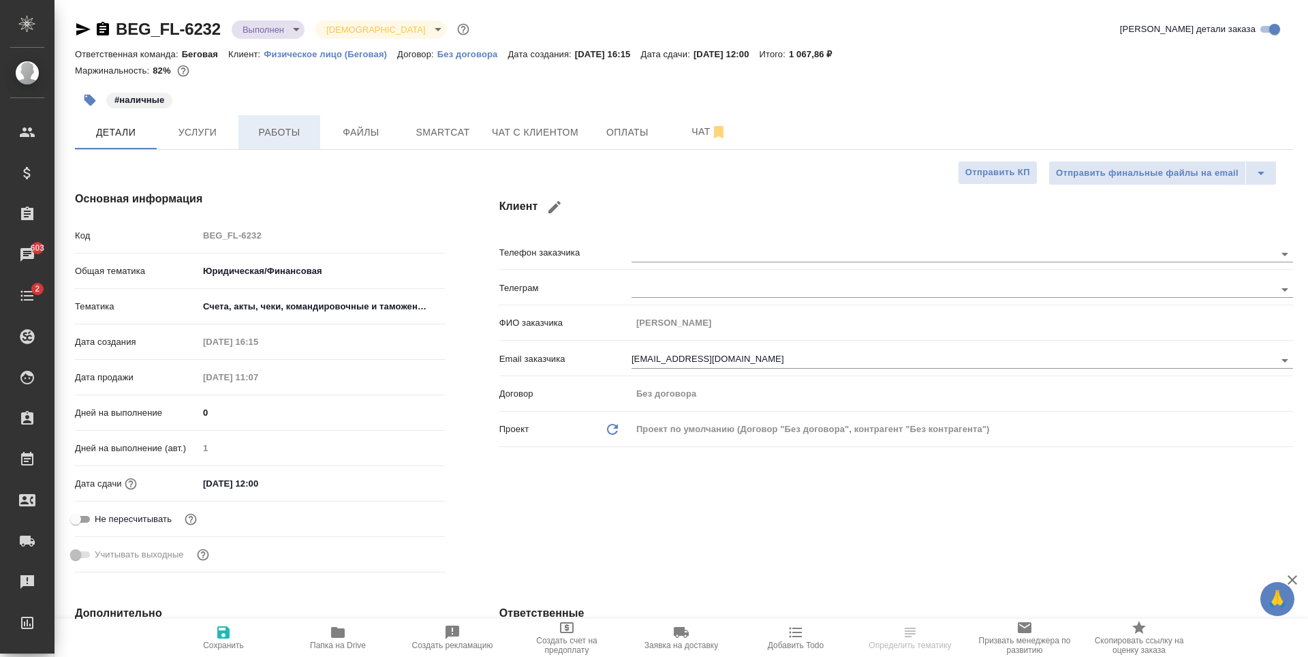
type textarea "x"
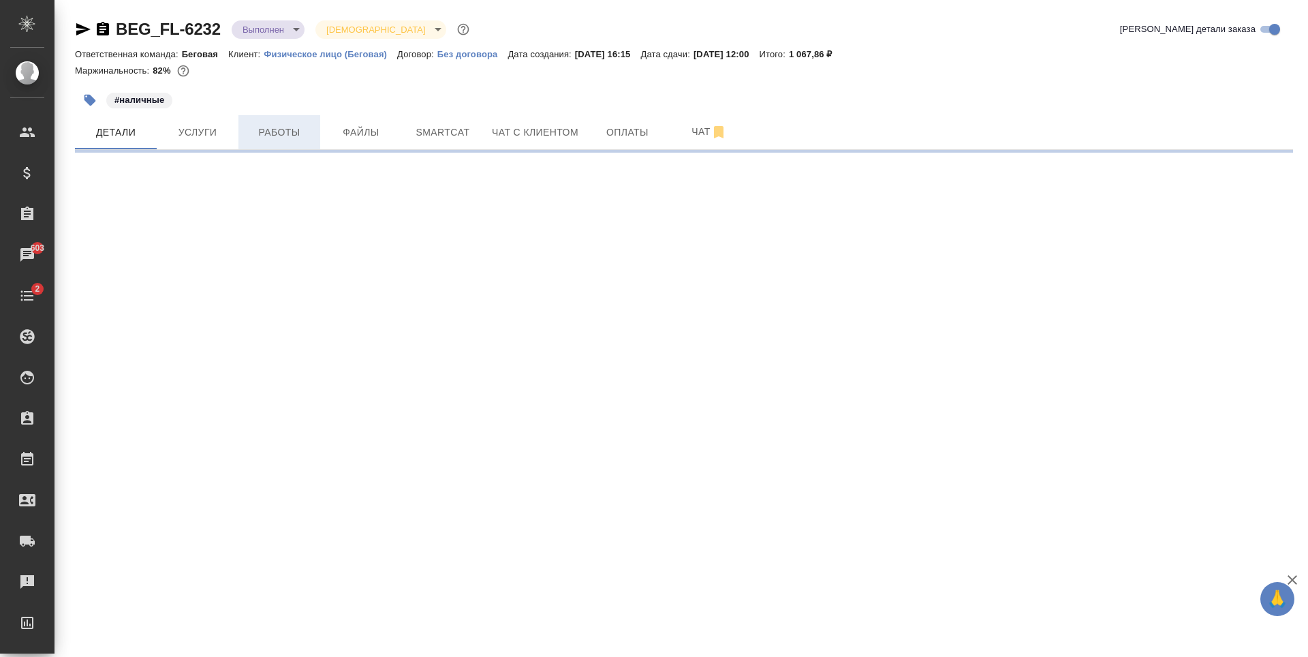
select select "RU"
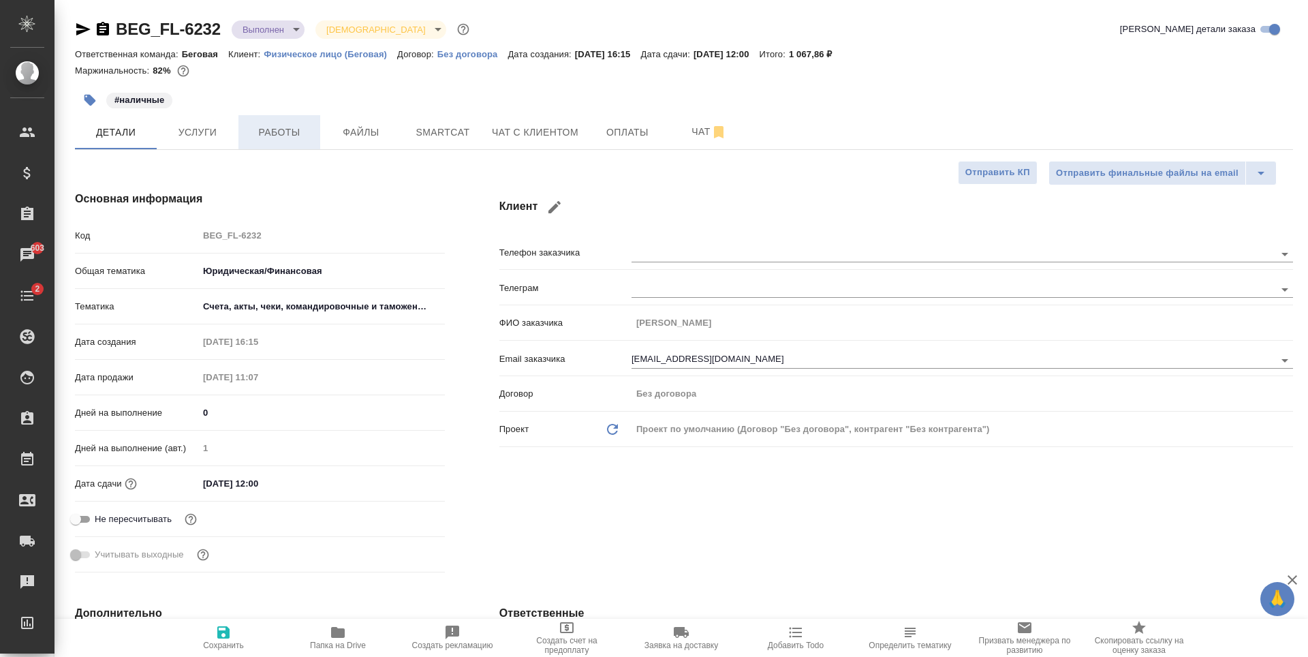
type textarea "x"
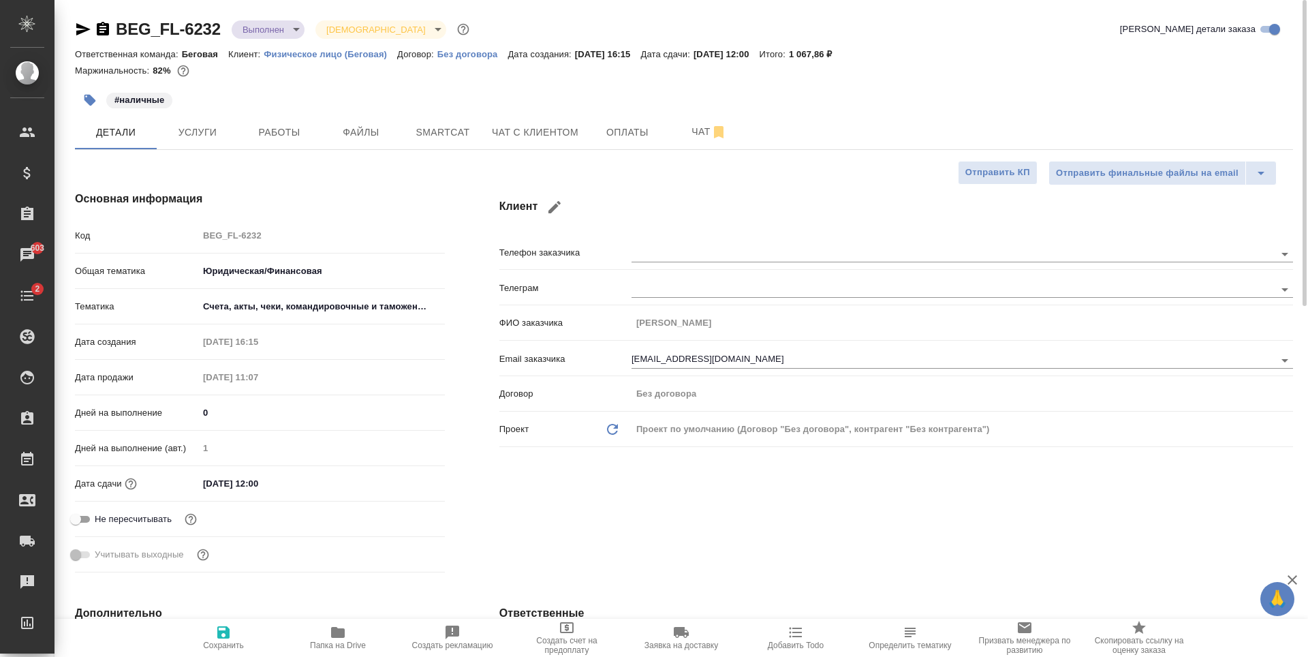
type textarea "x"
click at [265, 133] on span "Работы" at bounding box center [279, 132] width 65 height 17
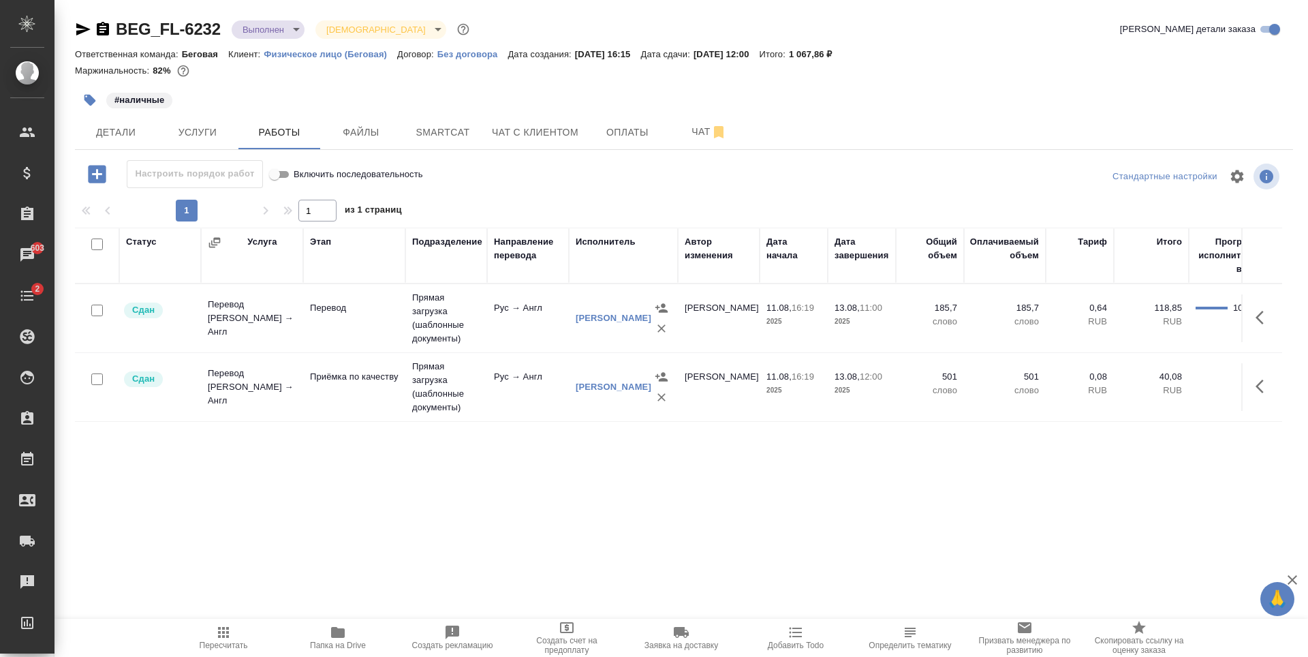
click at [78, 25] on icon "button" at bounding box center [83, 29] width 14 height 12
click at [131, 128] on span "Детали" at bounding box center [115, 132] width 65 height 17
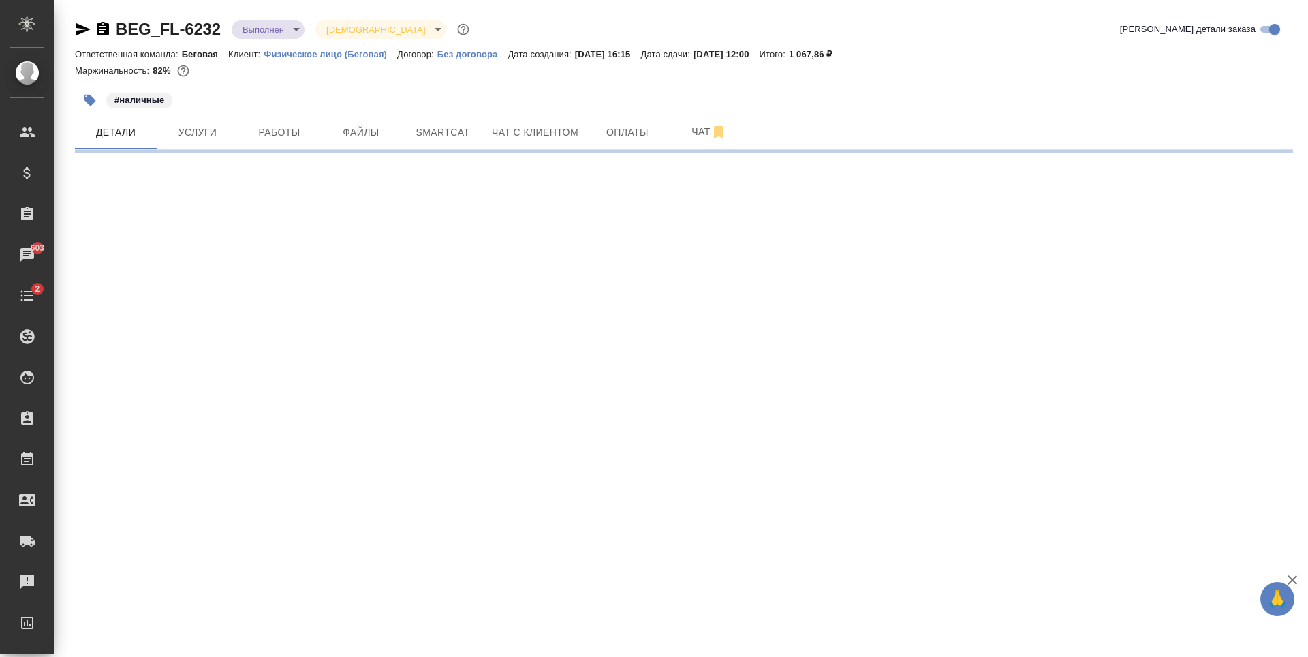
select select "RU"
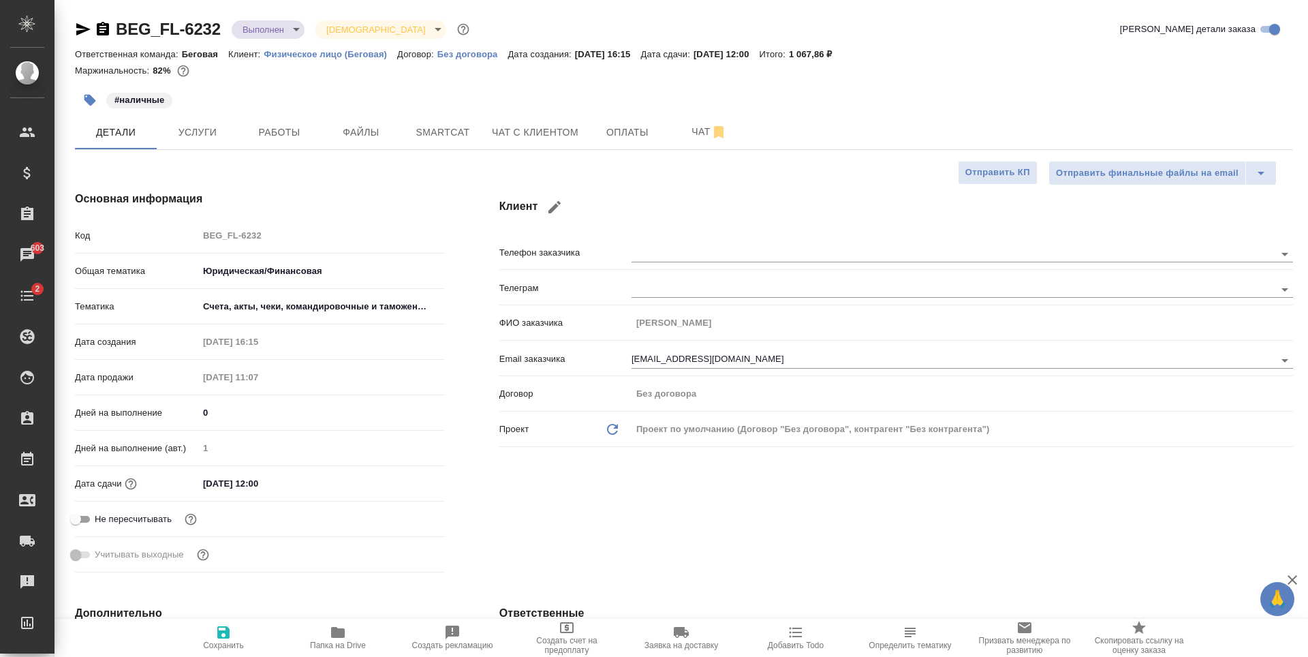
type textarea "x"
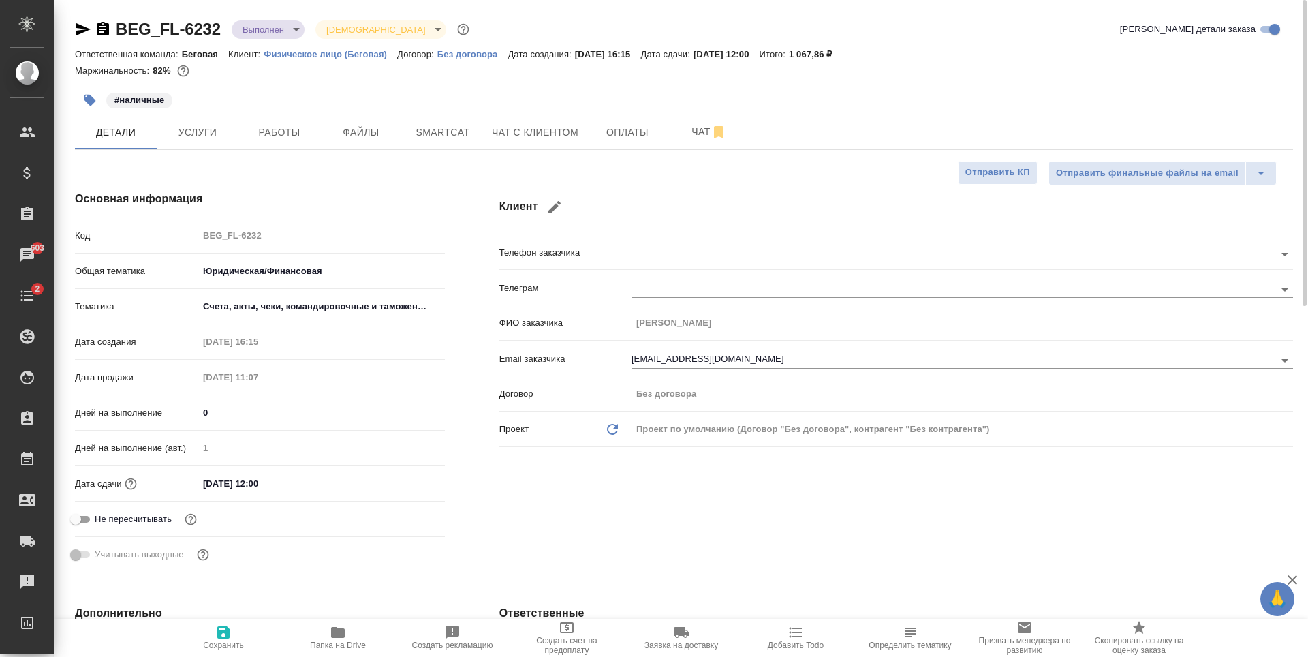
type textarea "x"
click at [295, 138] on span "Работы" at bounding box center [279, 132] width 65 height 17
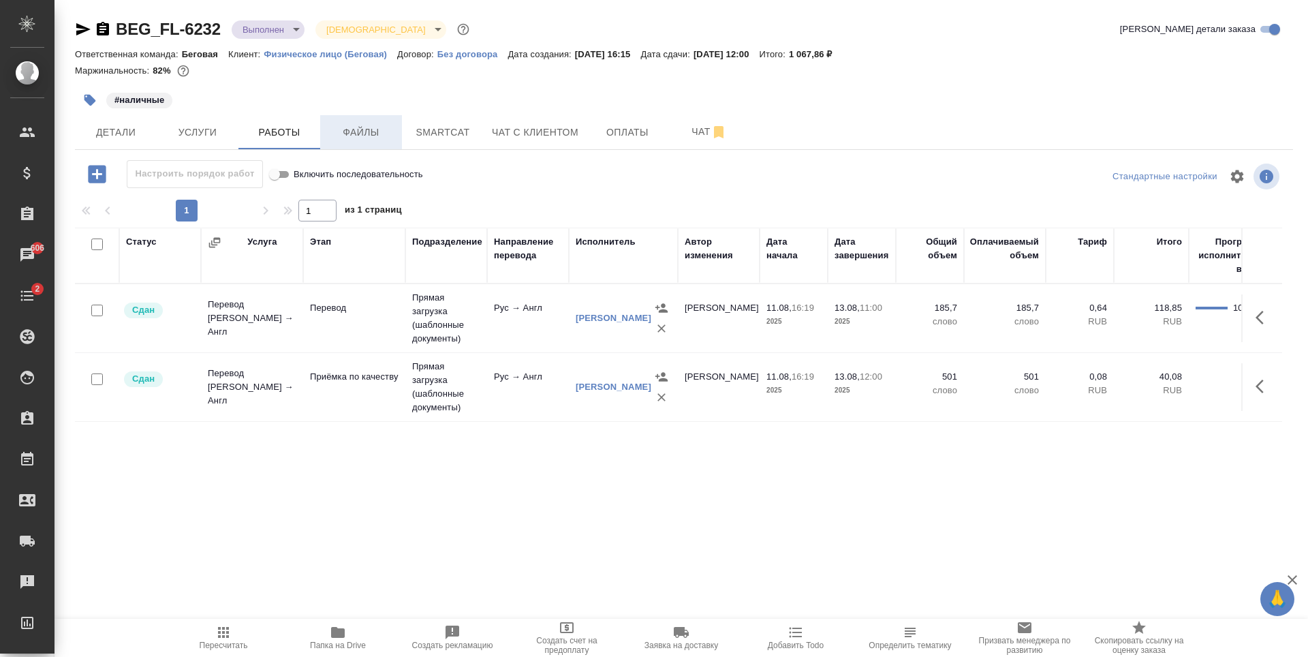
click at [388, 138] on span "Файлы" at bounding box center [360, 132] width 65 height 17
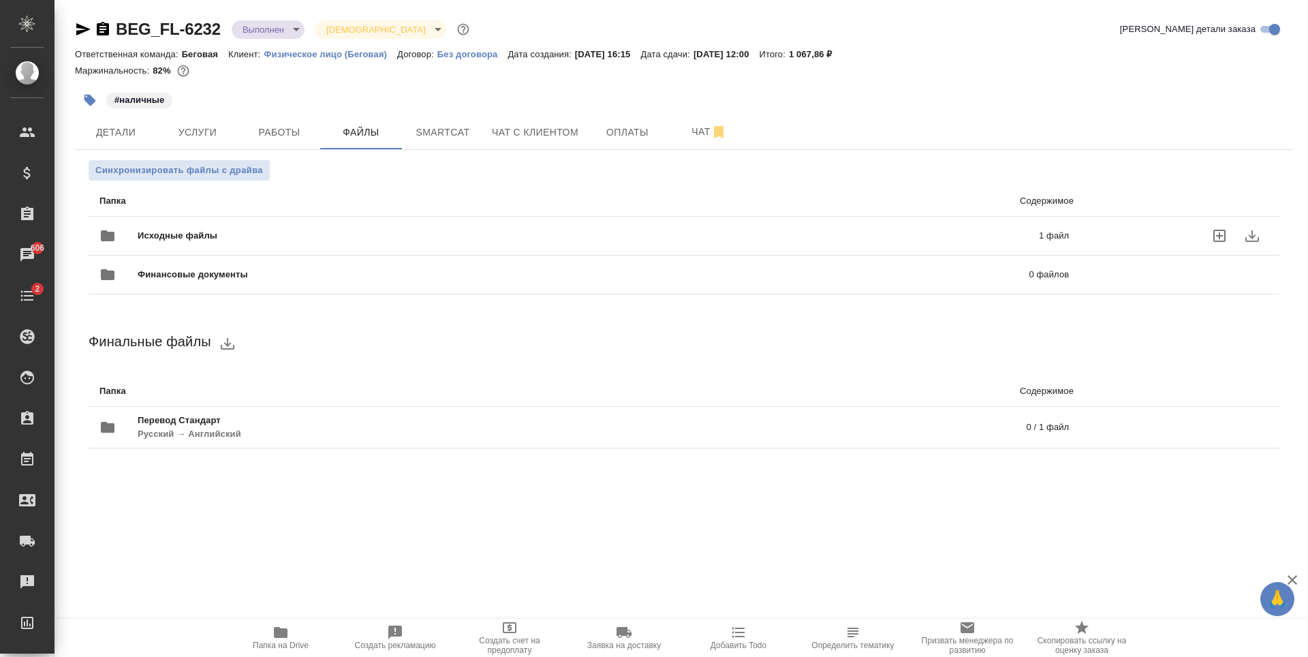
click at [338, 231] on span "Исходные файлы" at bounding box center [383, 236] width 491 height 14
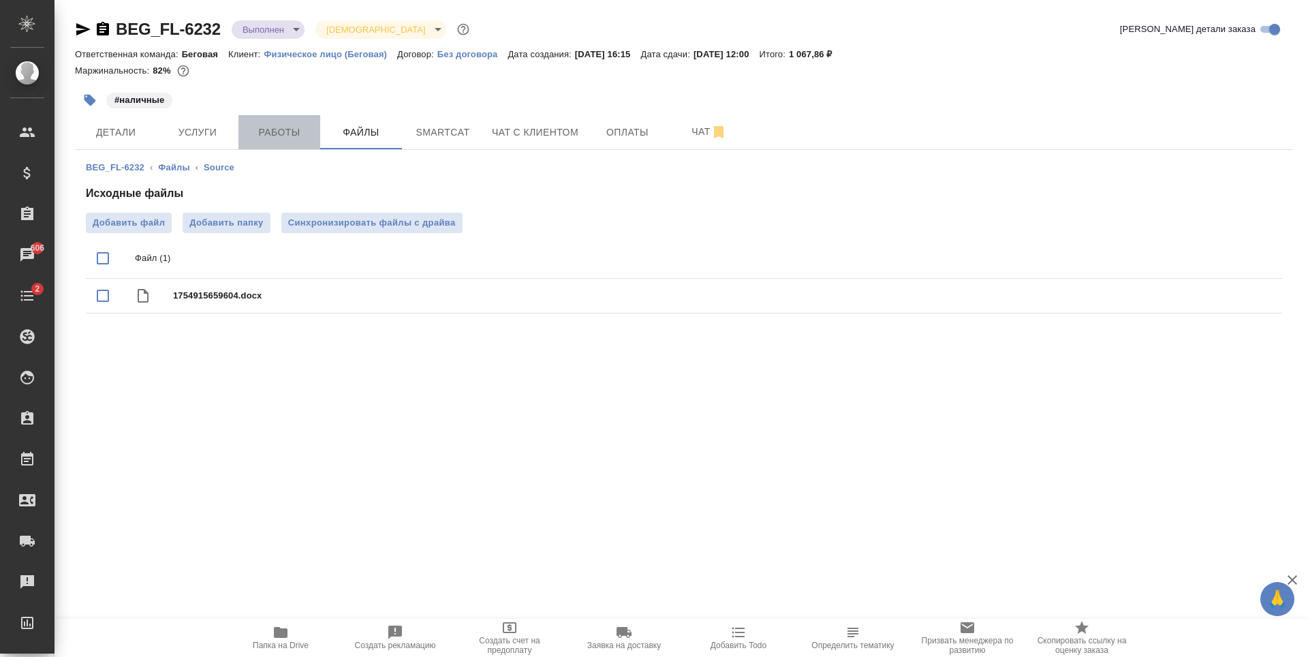
click at [307, 141] on button "Работы" at bounding box center [279, 132] width 82 height 34
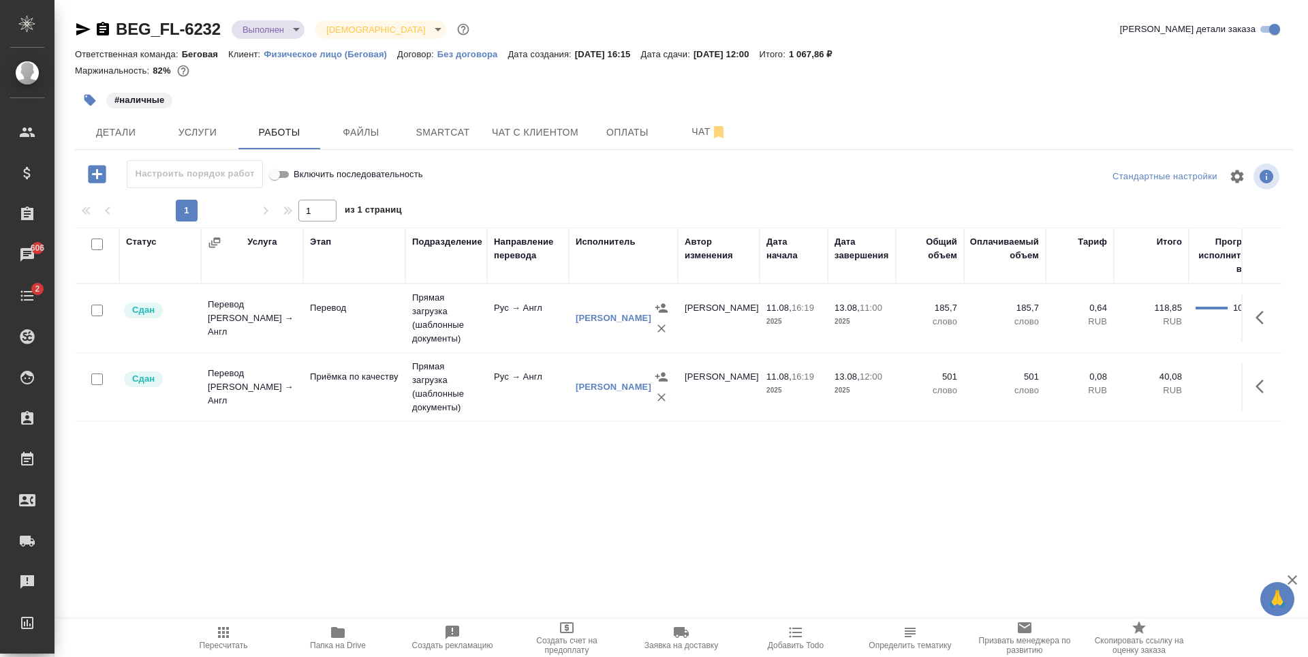
click at [228, 142] on button "Услуги" at bounding box center [198, 132] width 82 height 34
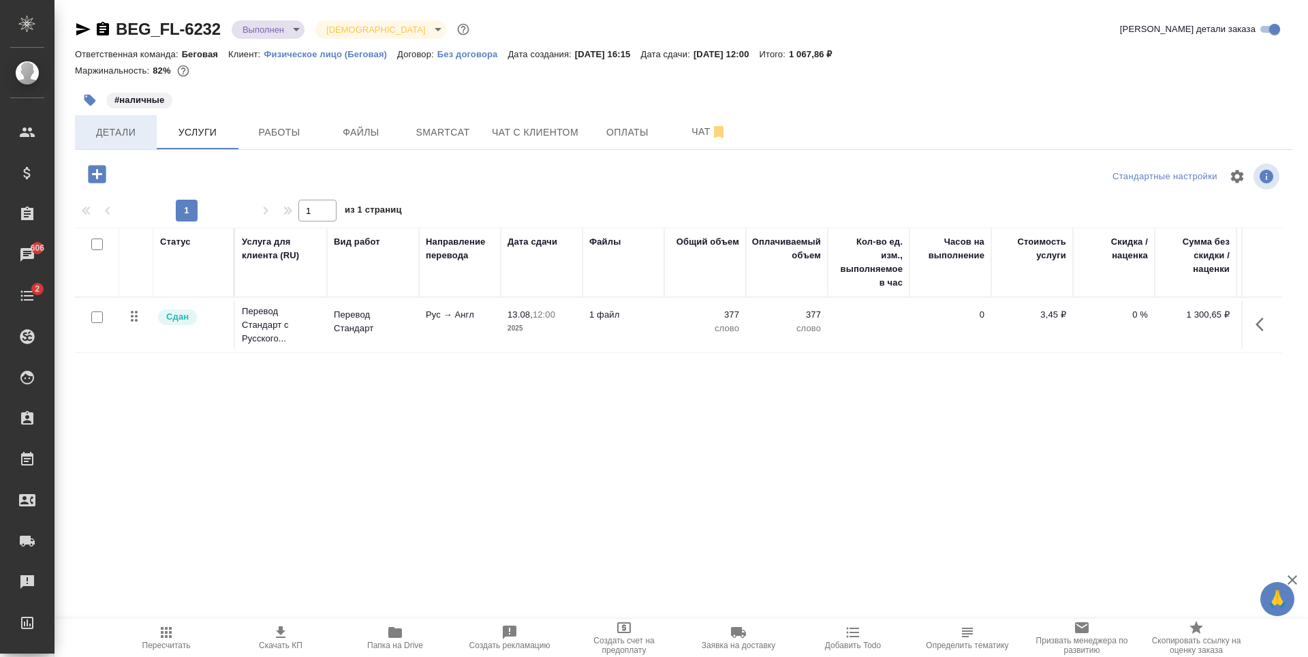
click at [127, 135] on span "Детали" at bounding box center [115, 132] width 65 height 17
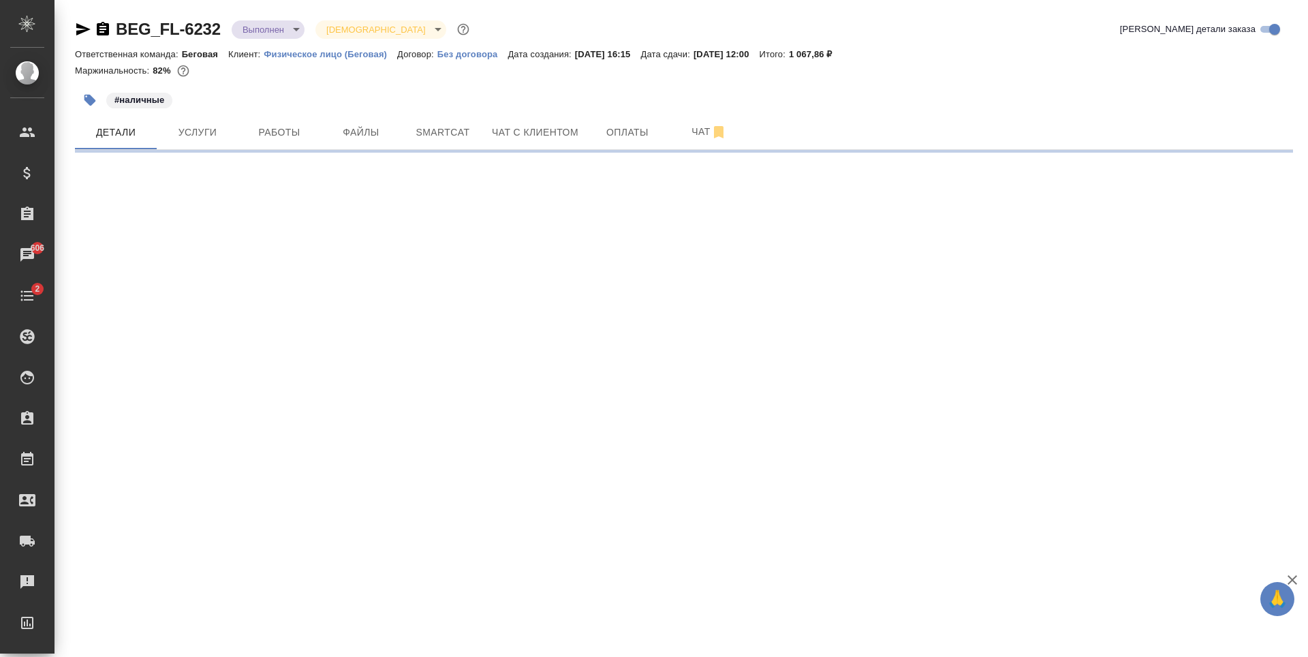
select select "RU"
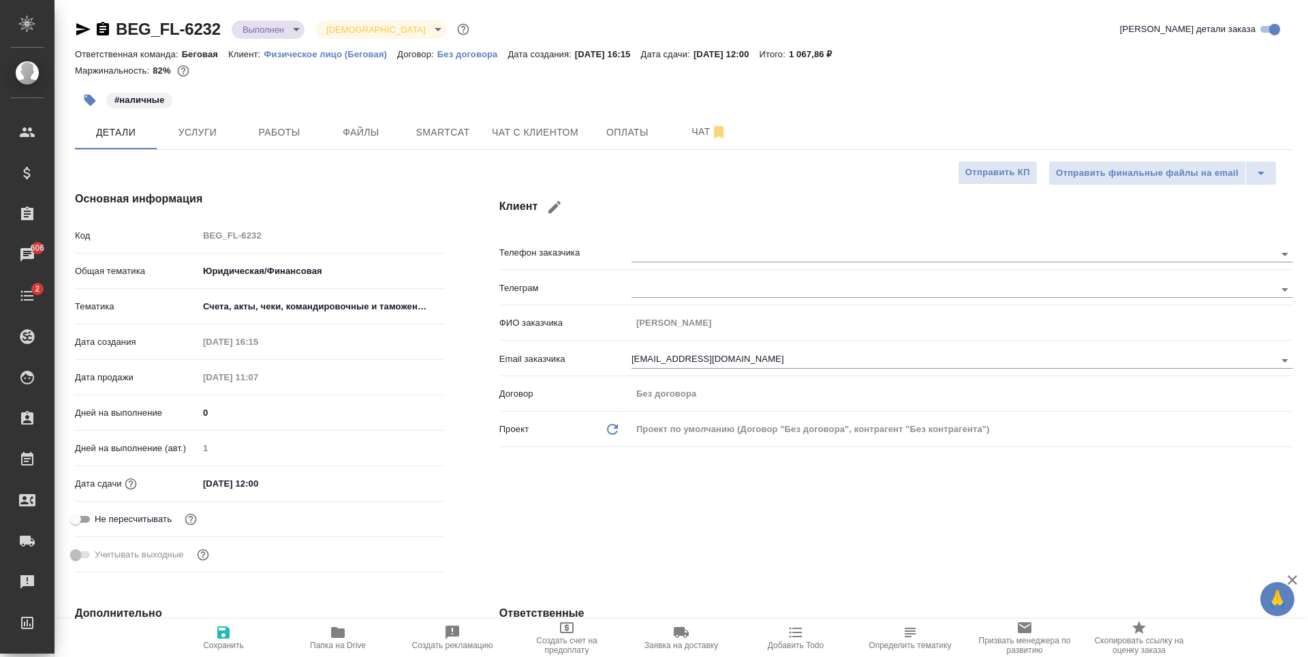
type textarea "x"
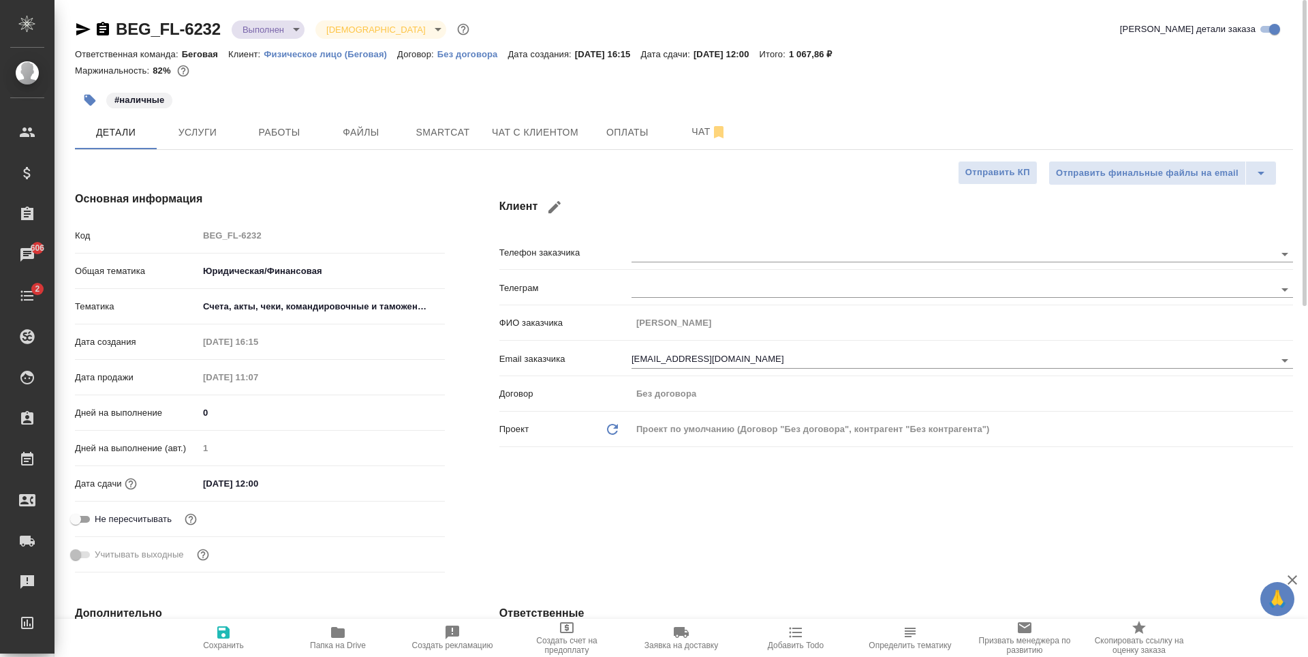
type textarea "x"
click at [84, 31] on icon "button" at bounding box center [83, 29] width 14 height 12
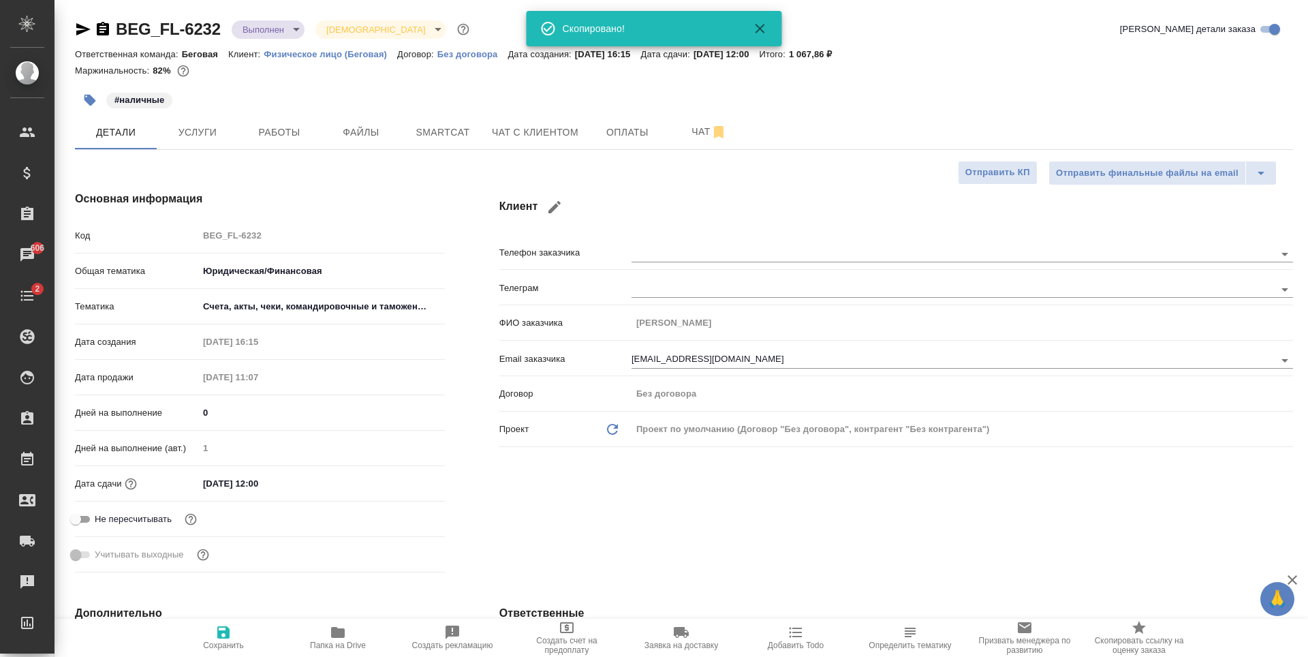
type textarea "x"
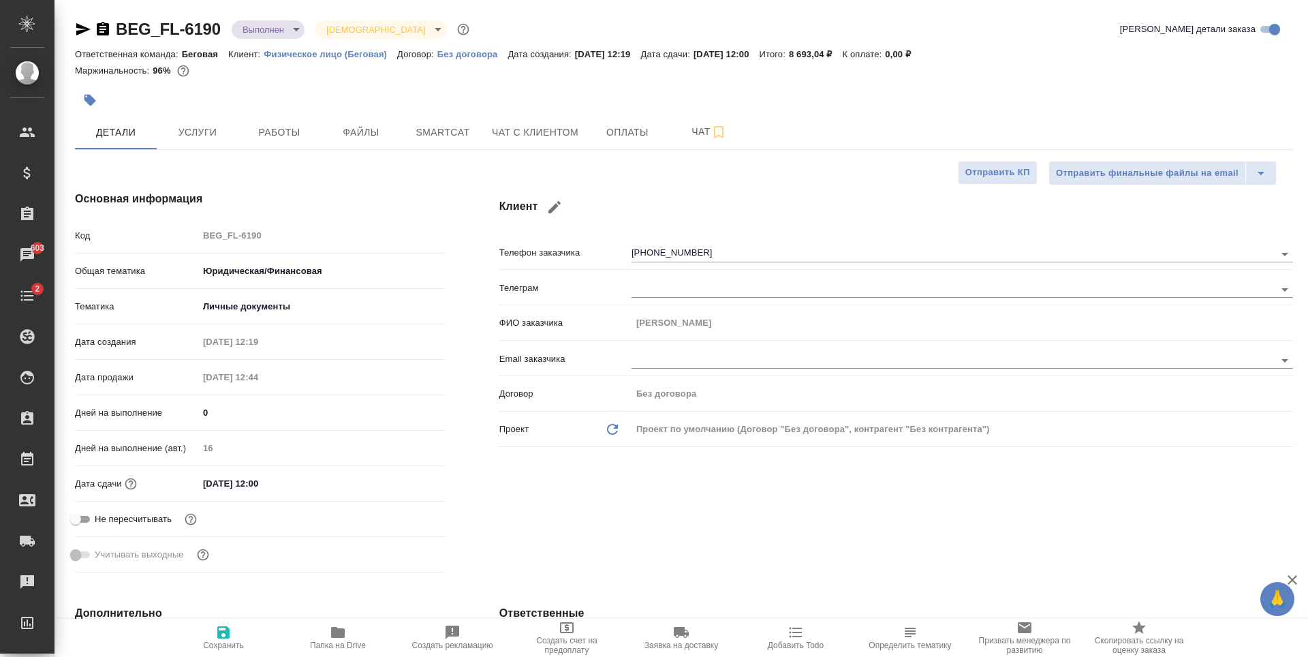
select select "RU"
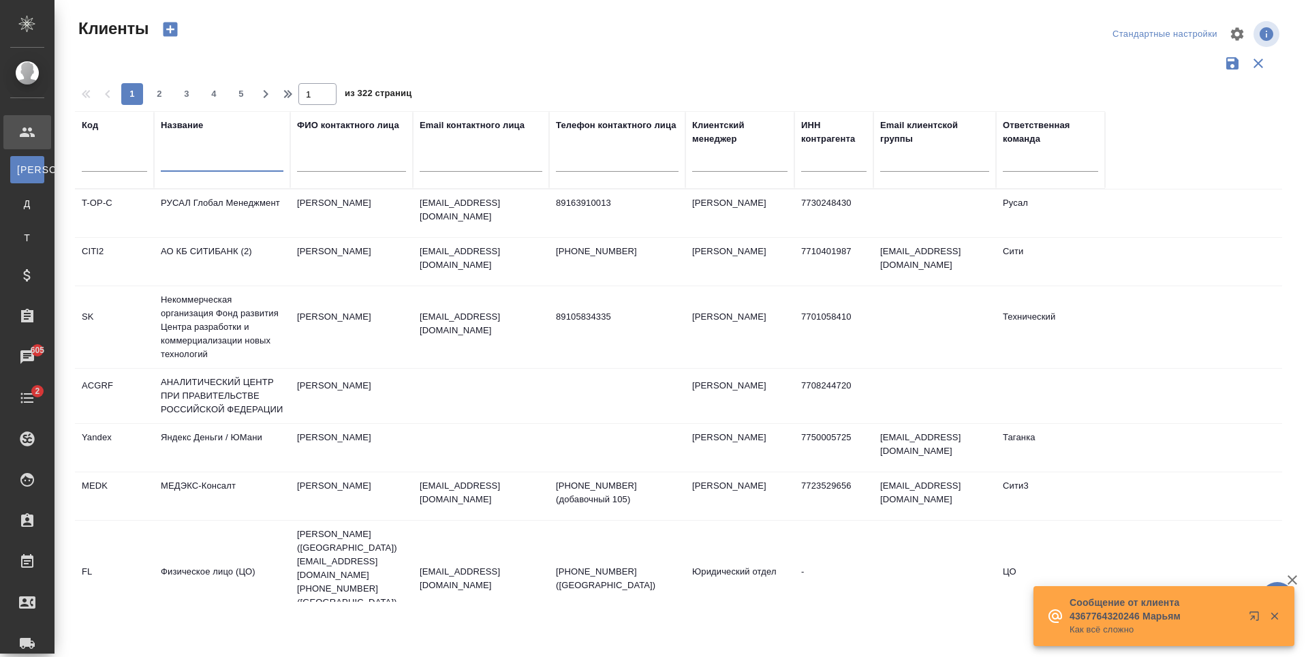
select select "RU"
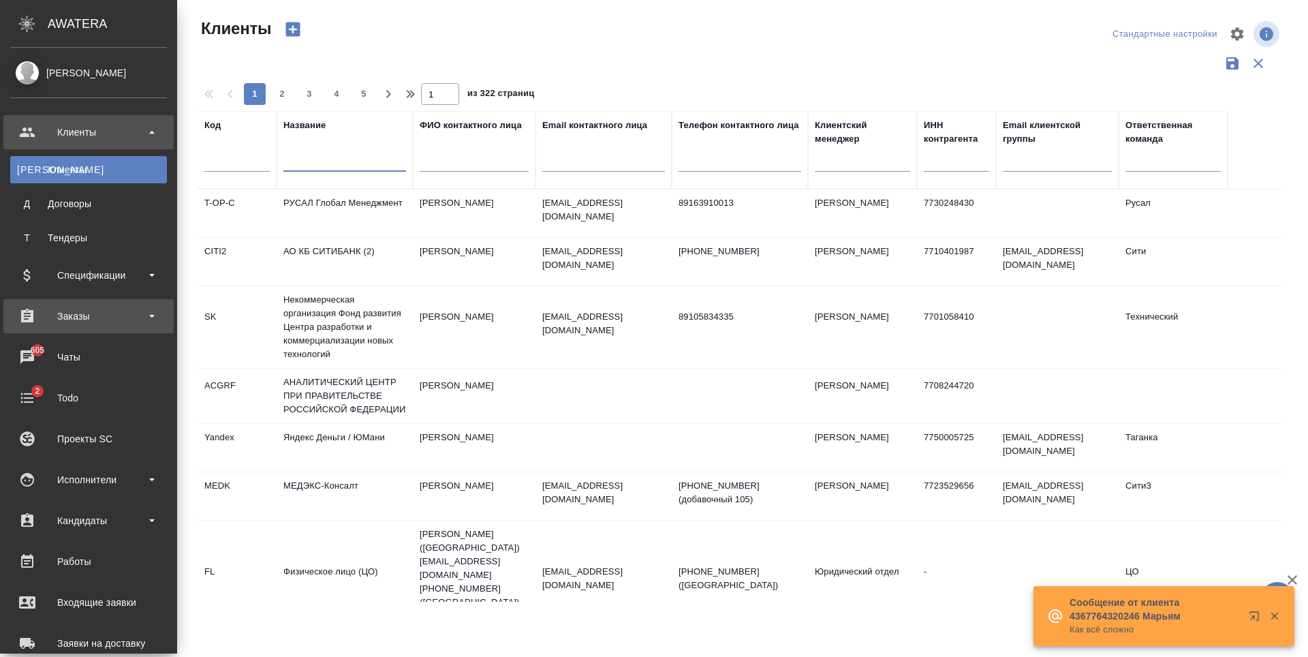
click at [111, 305] on div "Заказы" at bounding box center [88, 316] width 170 height 34
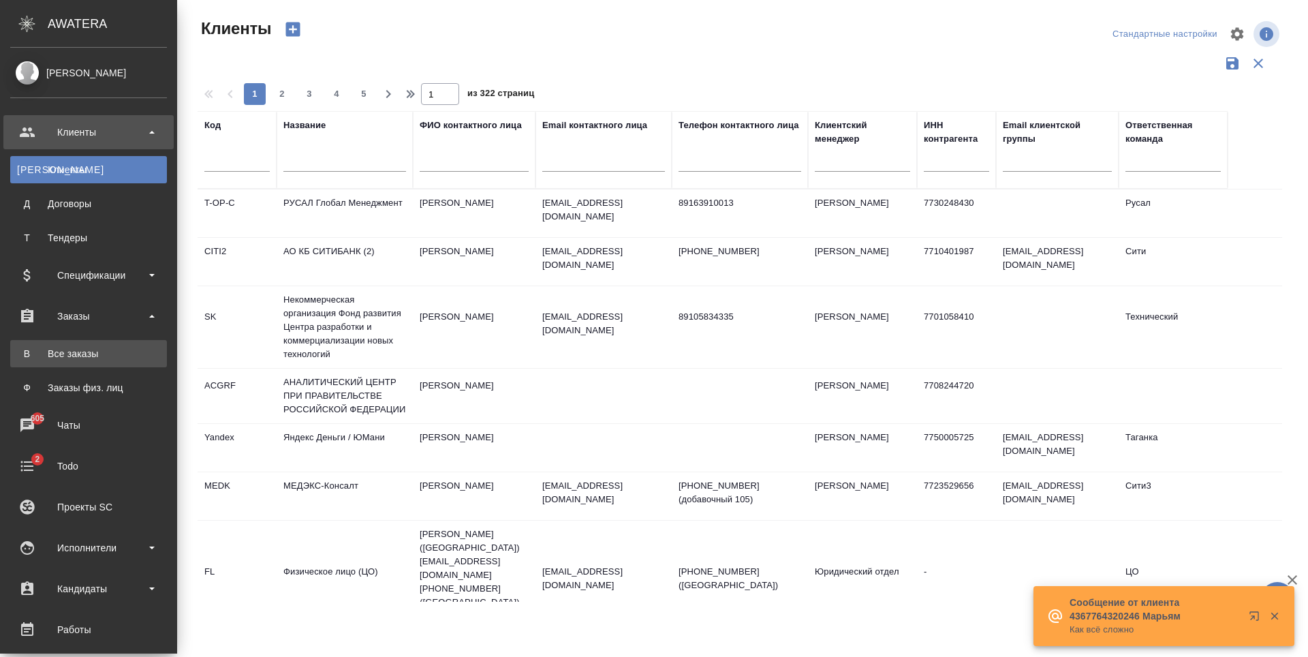
click at [112, 352] on div "Все заказы" at bounding box center [88, 354] width 143 height 14
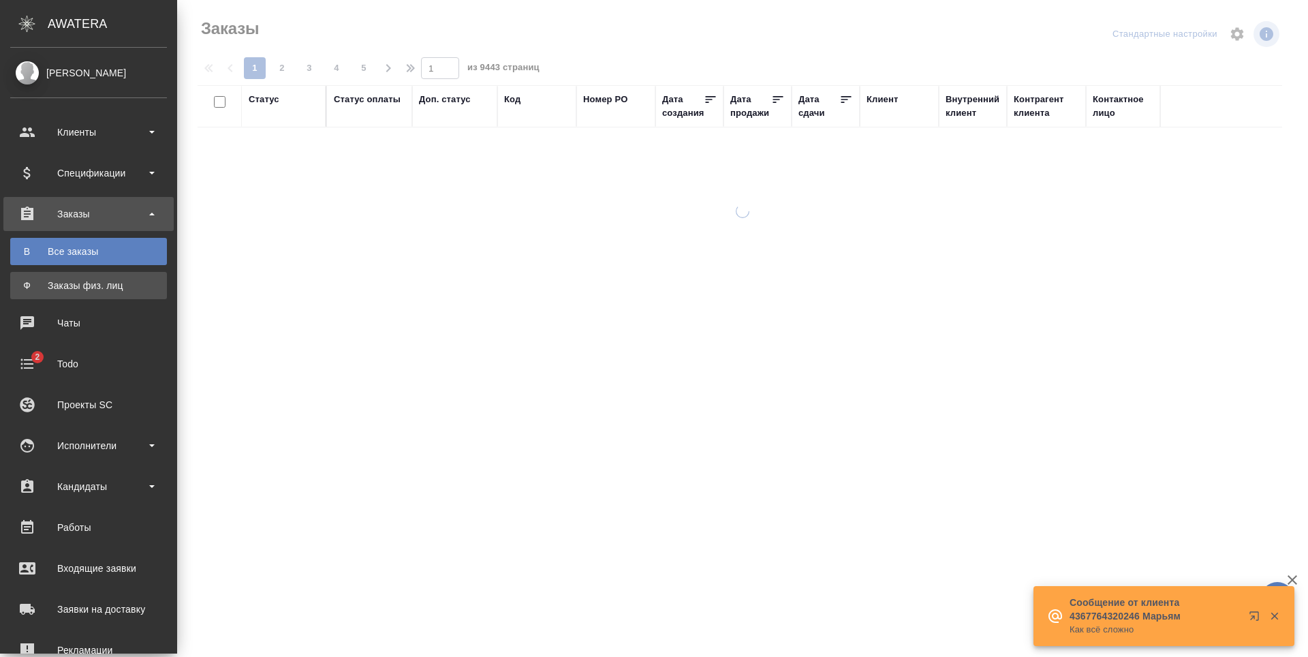
click at [114, 285] on div "Заказы физ. лиц" at bounding box center [88, 286] width 143 height 14
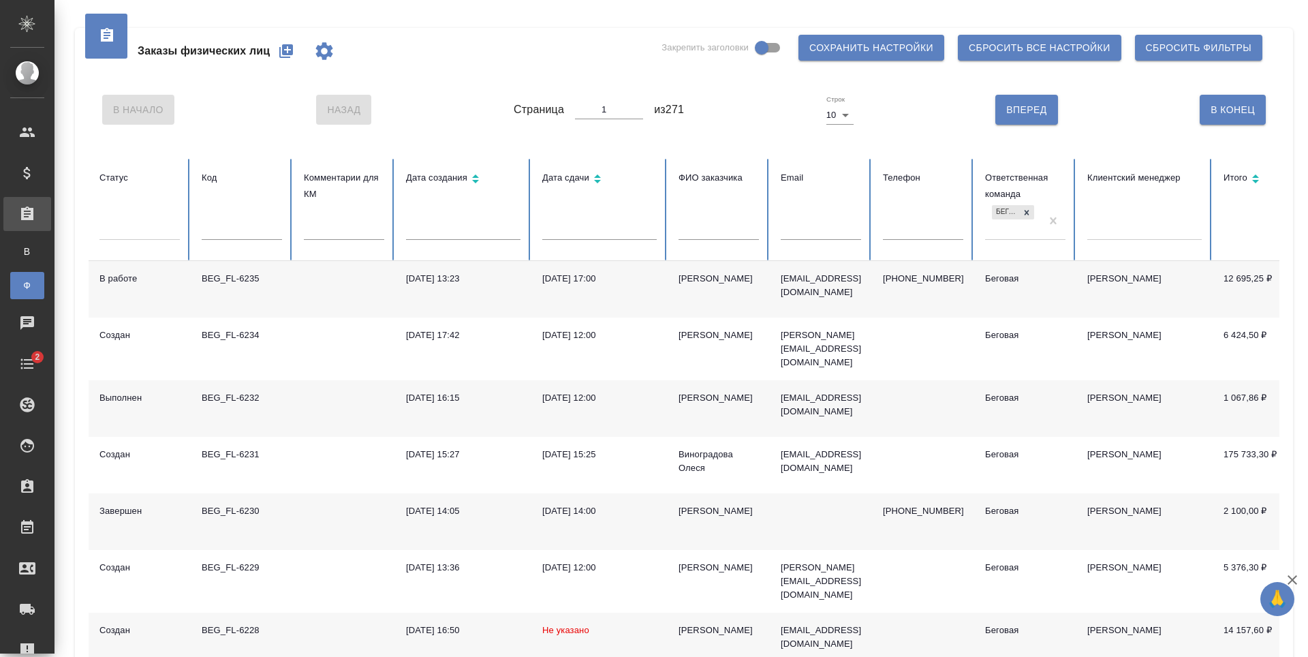
click at [284, 50] on icon "button" at bounding box center [286, 51] width 14 height 14
click at [715, 227] on input "text" at bounding box center [719, 230] width 80 height 19
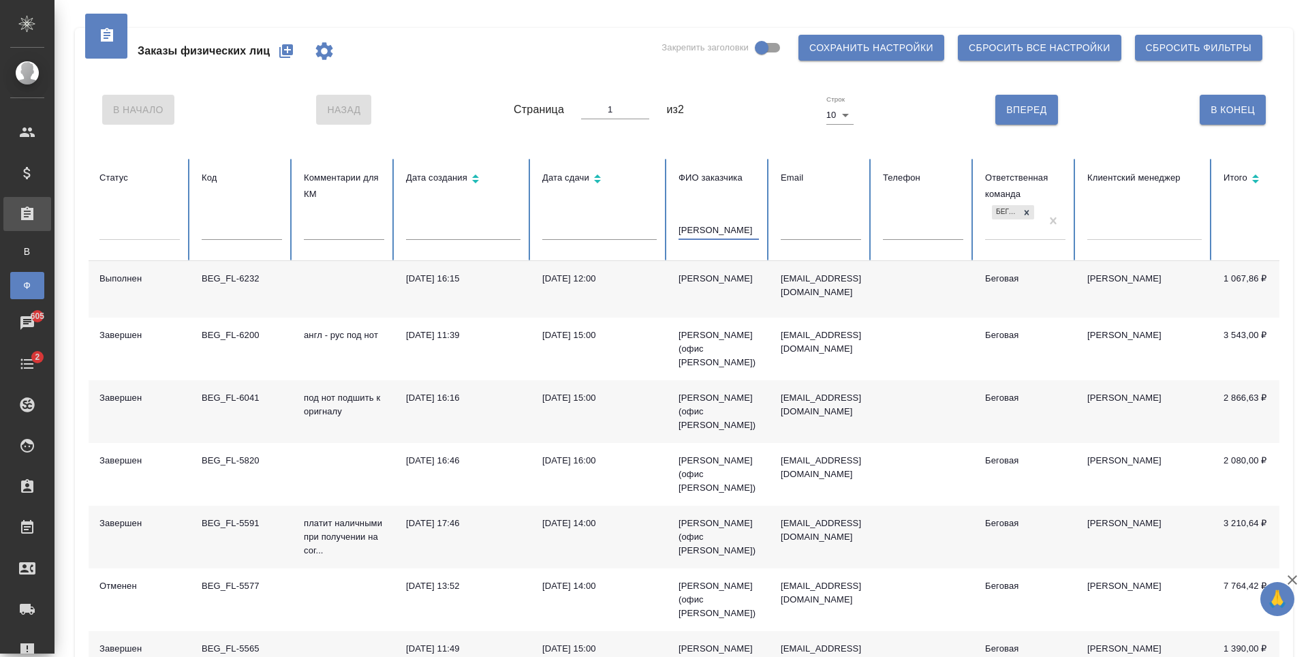
type input "сергеенкова"
click at [754, 138] on div "В Начало Назад Страница 1 из 2 Строк 10 10 Вперед В Конец" at bounding box center [684, 109] width 1191 height 57
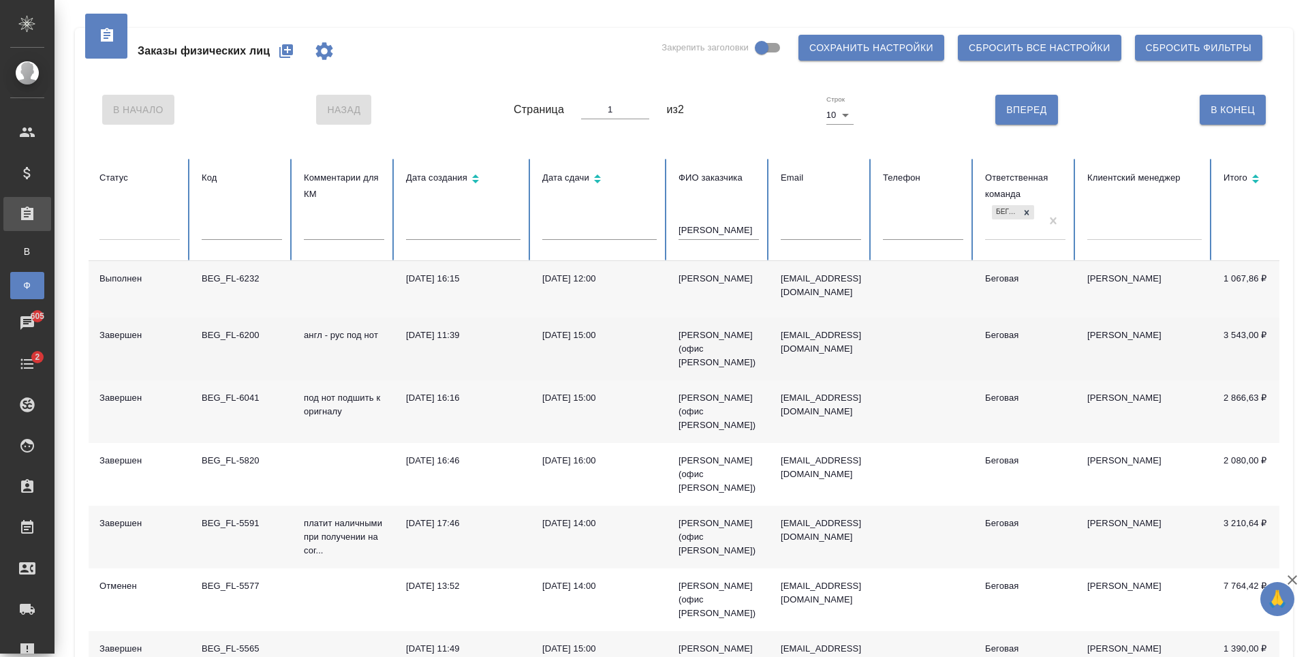
click at [895, 342] on td at bounding box center [923, 349] width 102 height 63
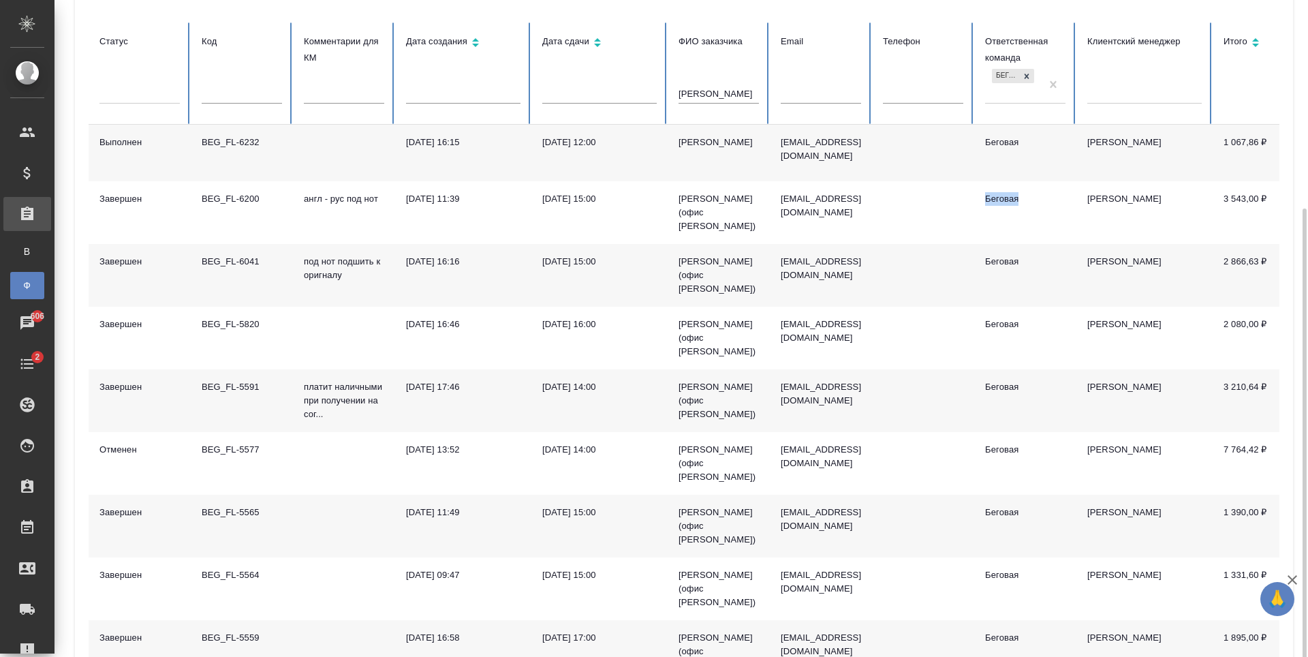
scroll to position [204, 0]
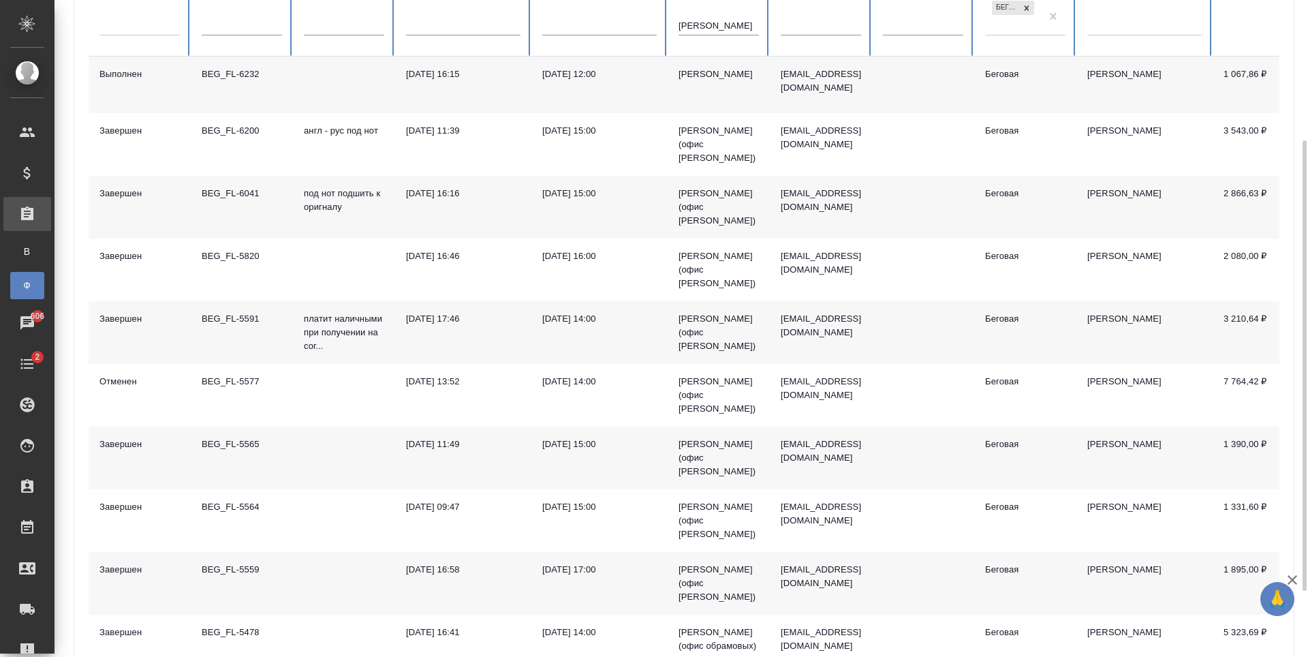
click at [923, 460] on td at bounding box center [923, 458] width 102 height 63
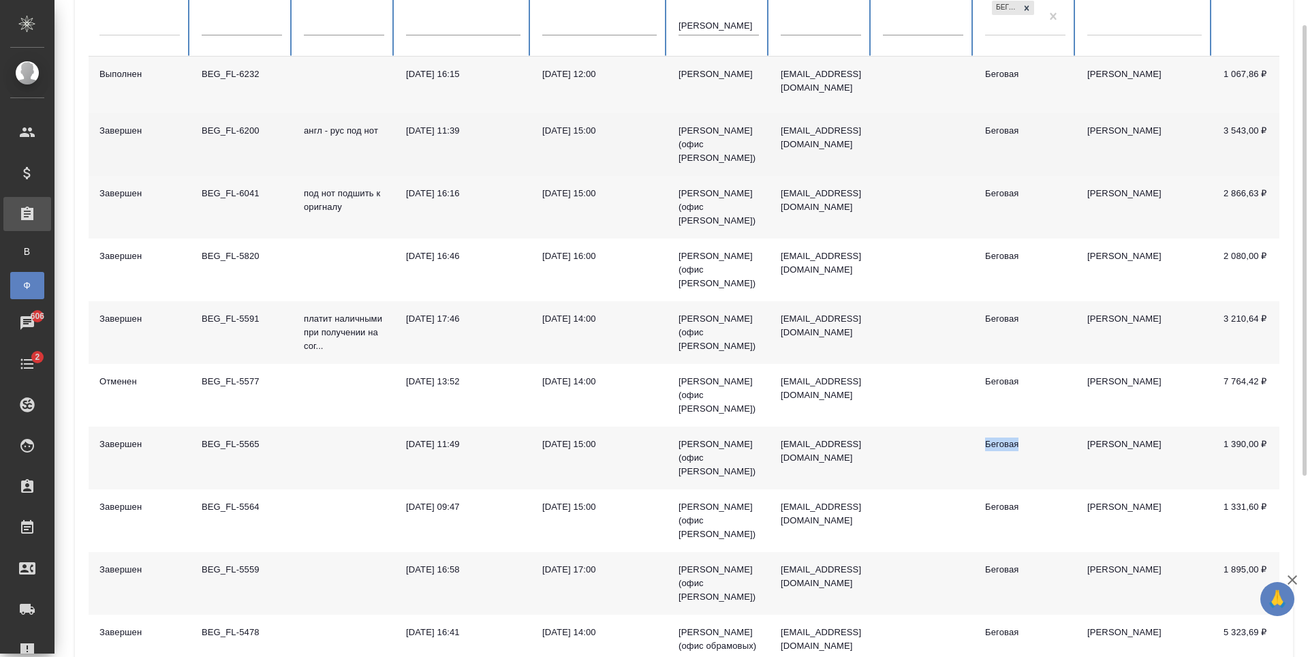
scroll to position [136, 0]
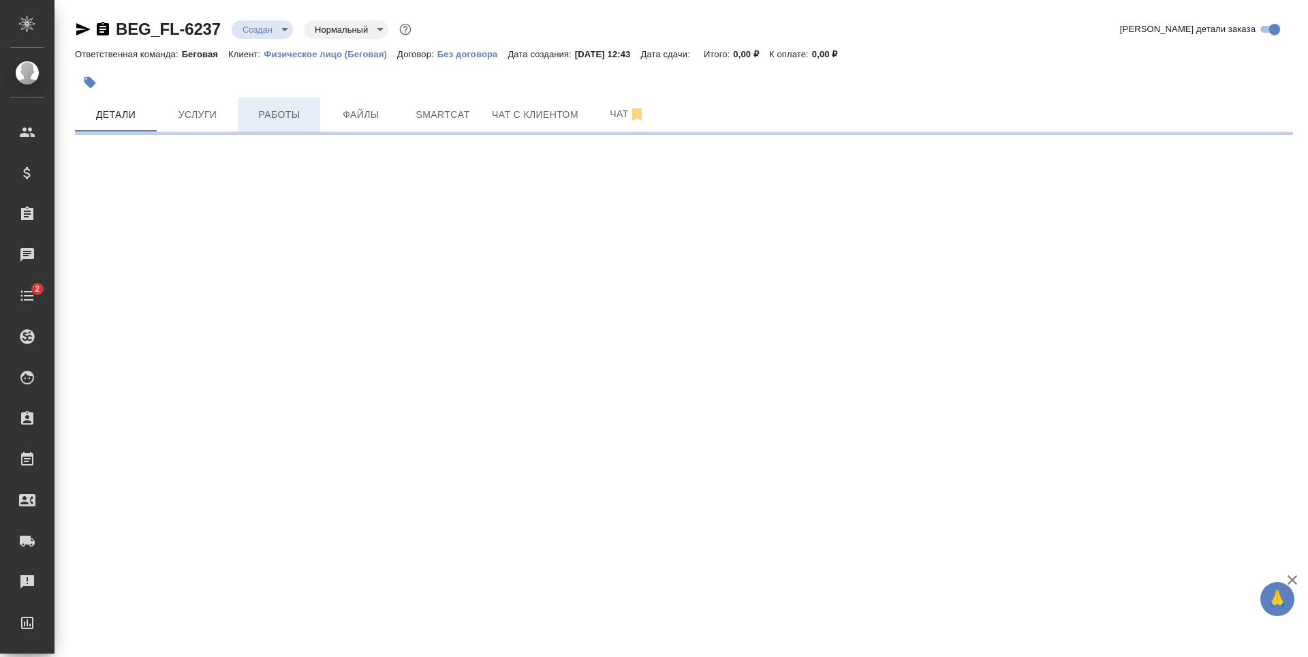
select select "RU"
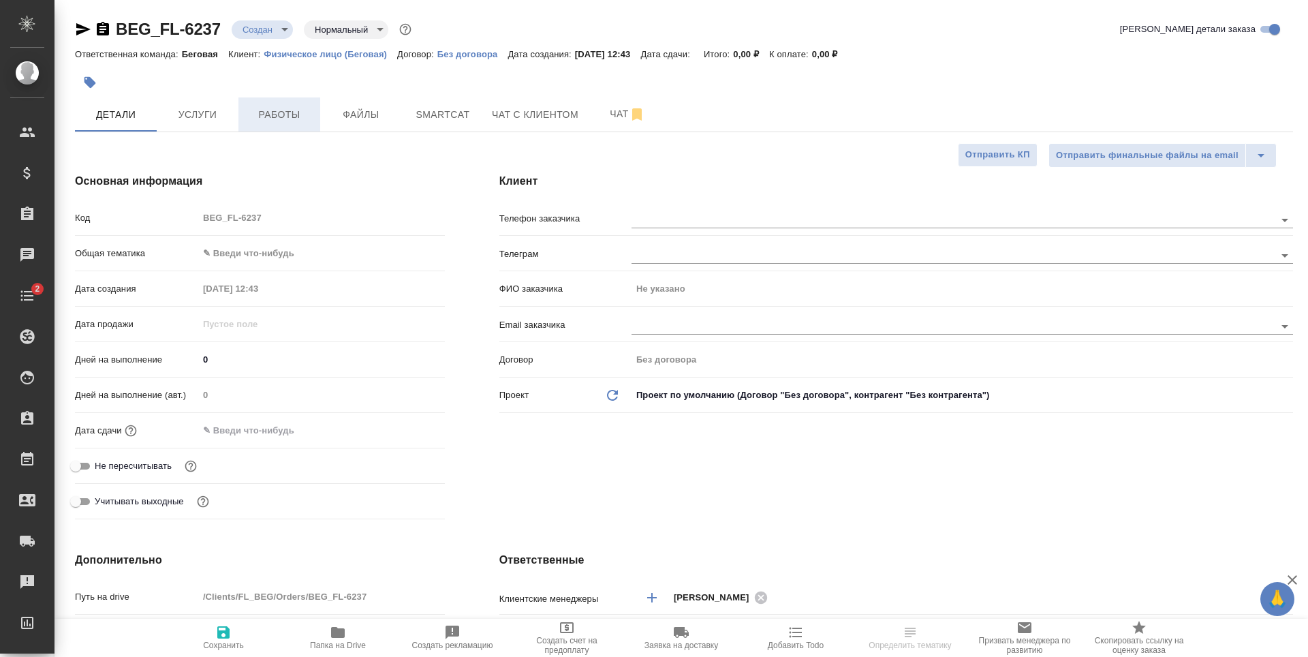
type textarea "x"
click at [347, 117] on span "Файлы" at bounding box center [360, 114] width 65 height 17
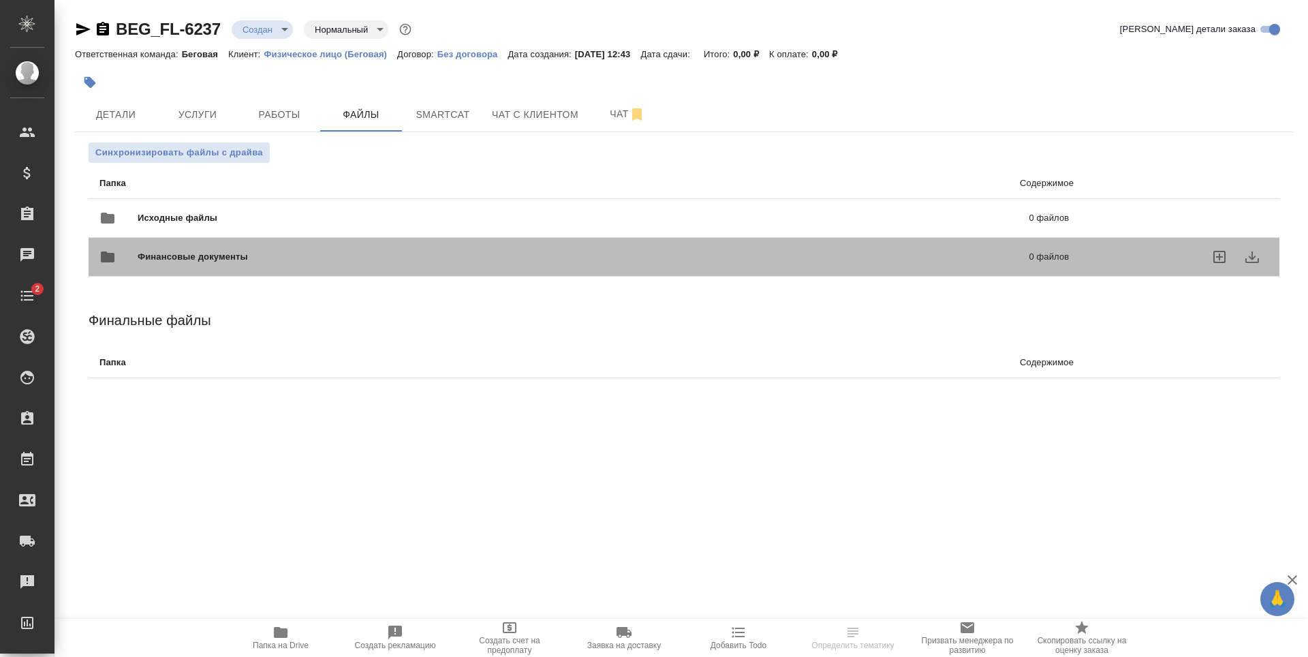
click at [220, 227] on div "Финансовые документы 0 файлов" at bounding box center [584, 257] width 997 height 60
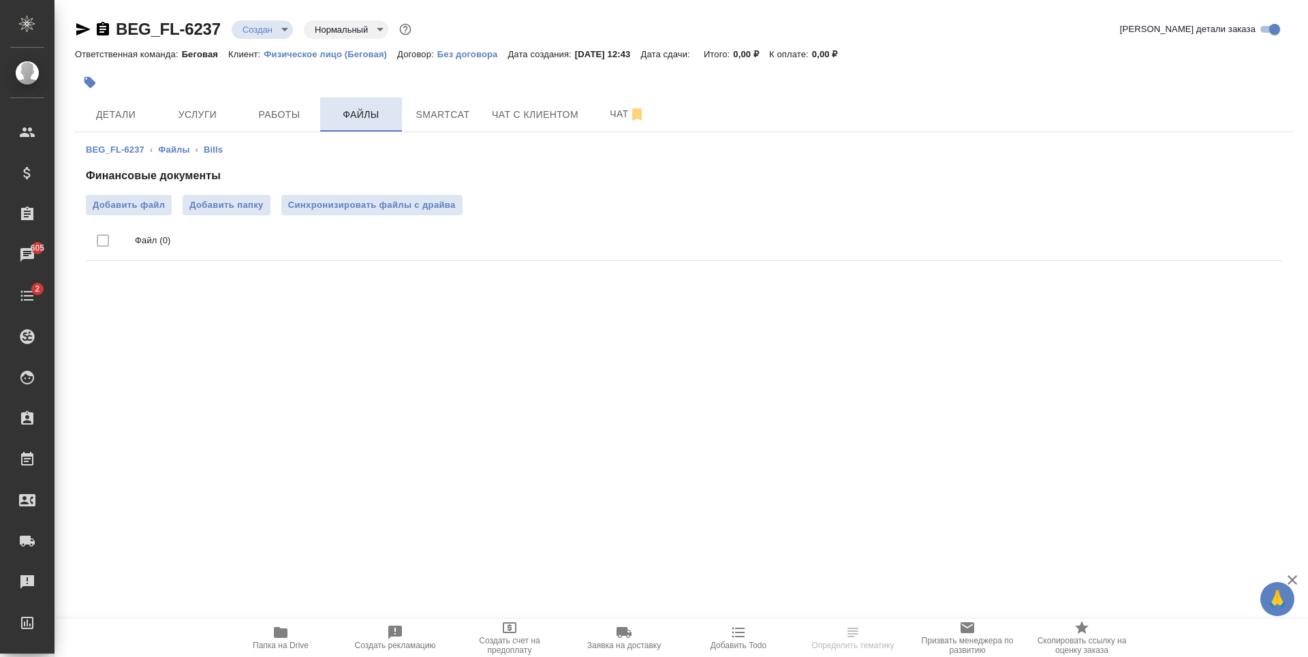
click at [361, 117] on span "Файлы" at bounding box center [360, 114] width 65 height 17
click at [169, 153] on link "Файлы" at bounding box center [173, 149] width 31 height 10
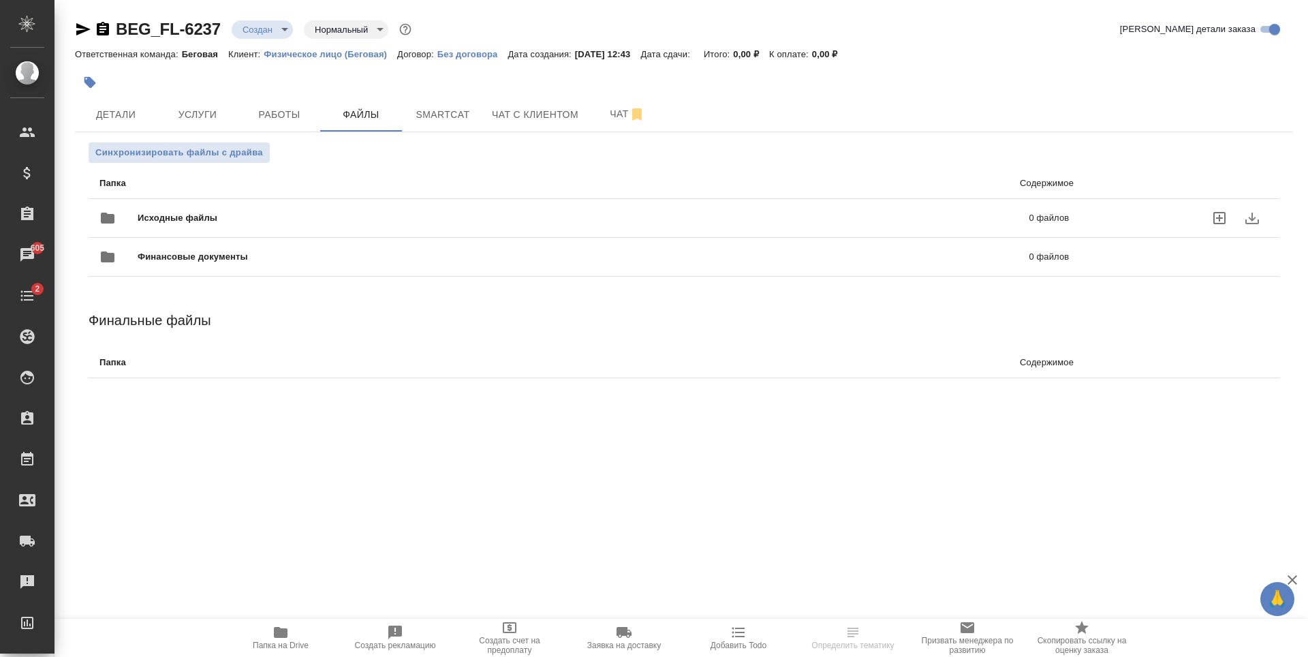
click at [421, 211] on div "Исходные файлы 0 файлов" at bounding box center [584, 218] width 970 height 33
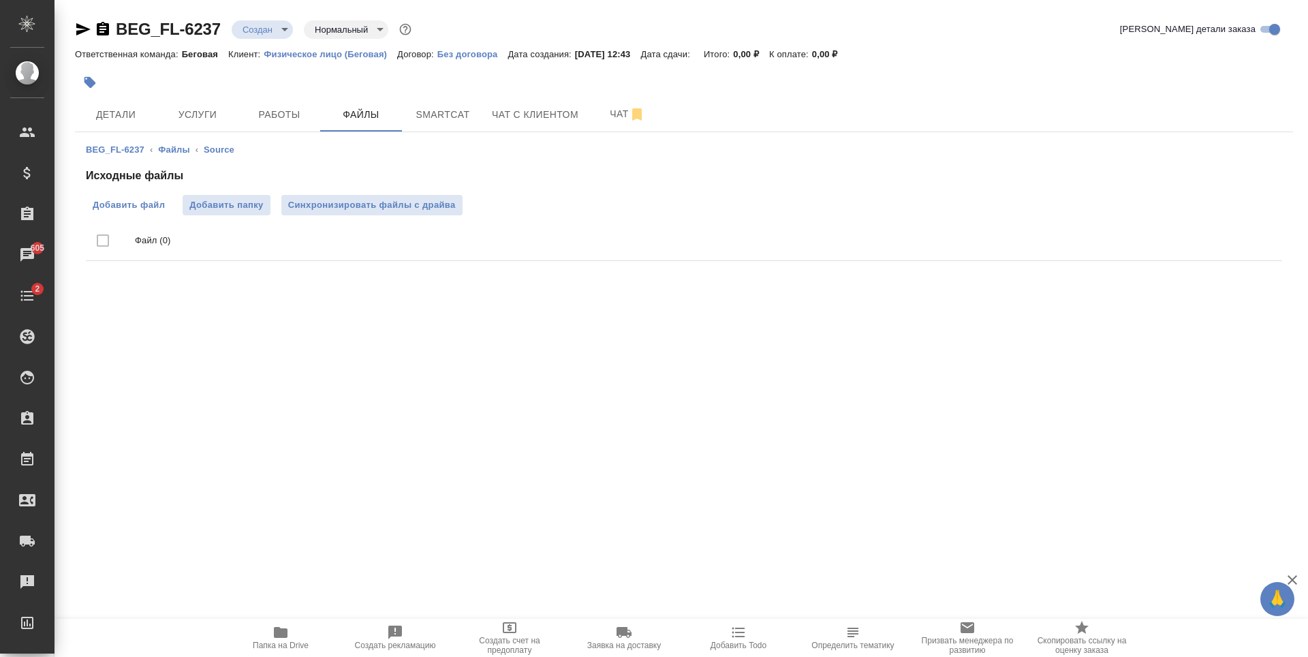
click at [106, 213] on label "Добавить файл" at bounding box center [129, 205] width 86 height 20
click at [0, 0] on input "Добавить файл" at bounding box center [0, 0] width 0 height 0
click at [137, 119] on span "Детали" at bounding box center [115, 114] width 65 height 17
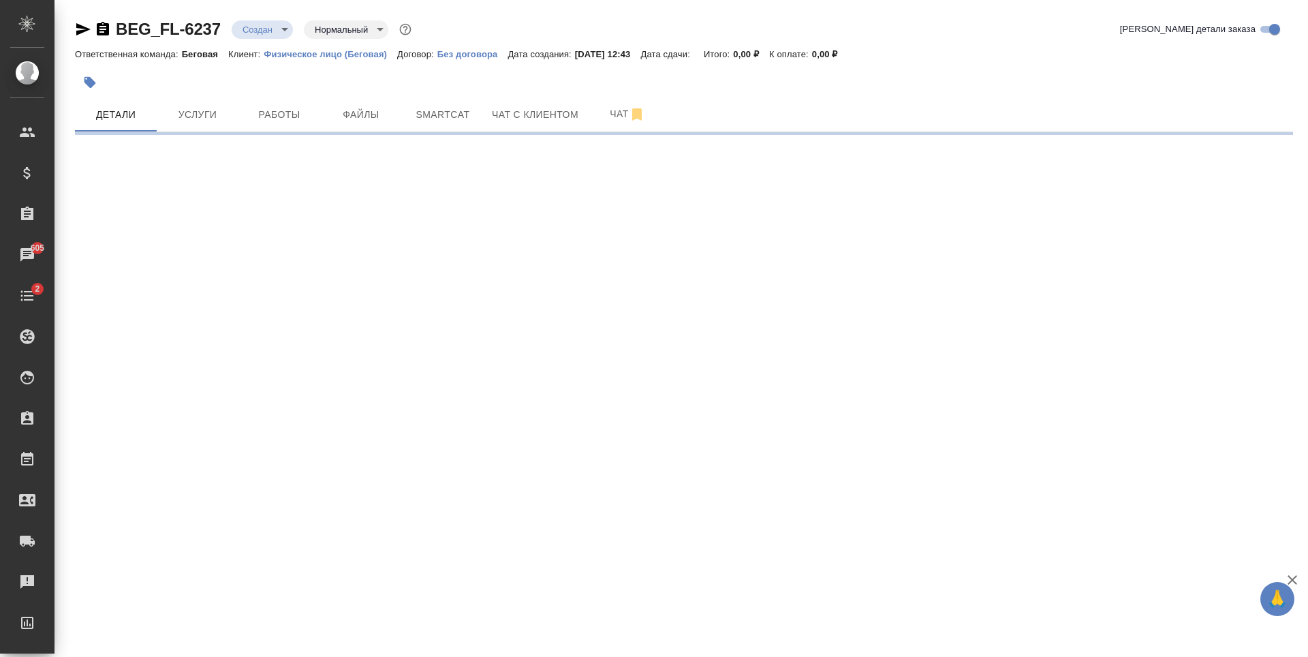
select select "RU"
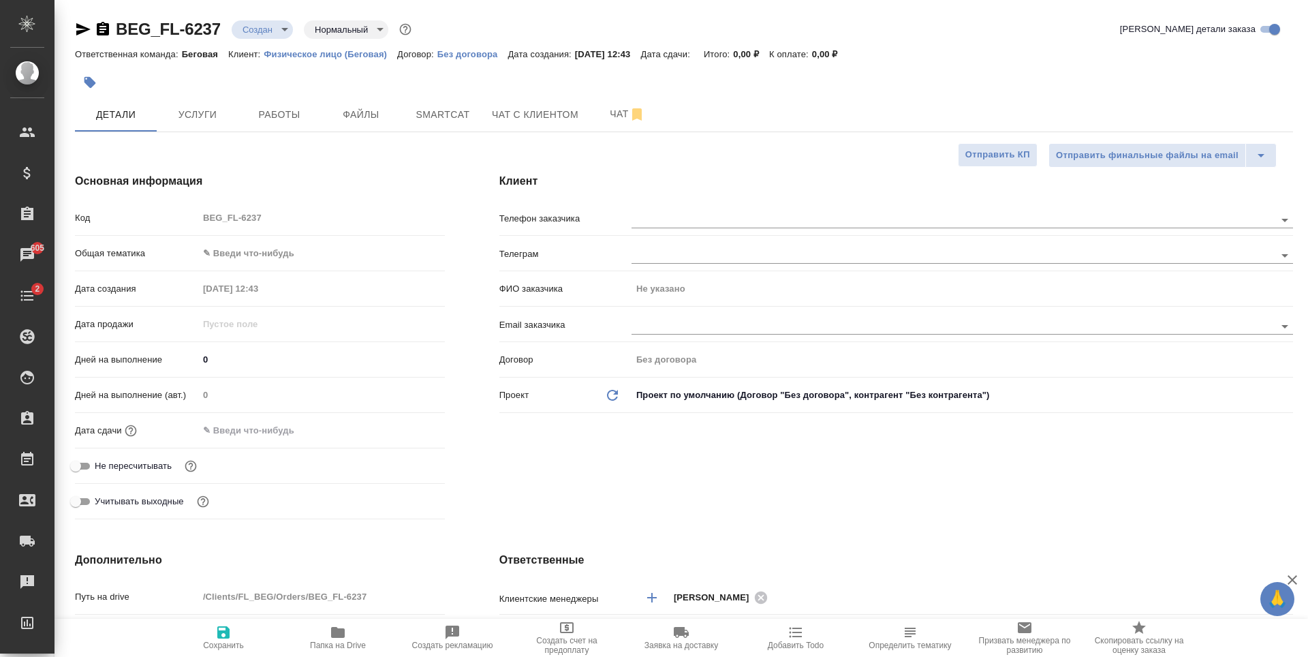
type textarea "x"
click at [264, 253] on body "🙏 .cls-1 fill:#fff; AWATERA Antonova Kristina Клиенты Спецификации Заказы 605 Ч…" at bounding box center [654, 328] width 1308 height 657
click at [288, 380] on li "Юридическая/Финансовая" at bounding box center [321, 384] width 247 height 22
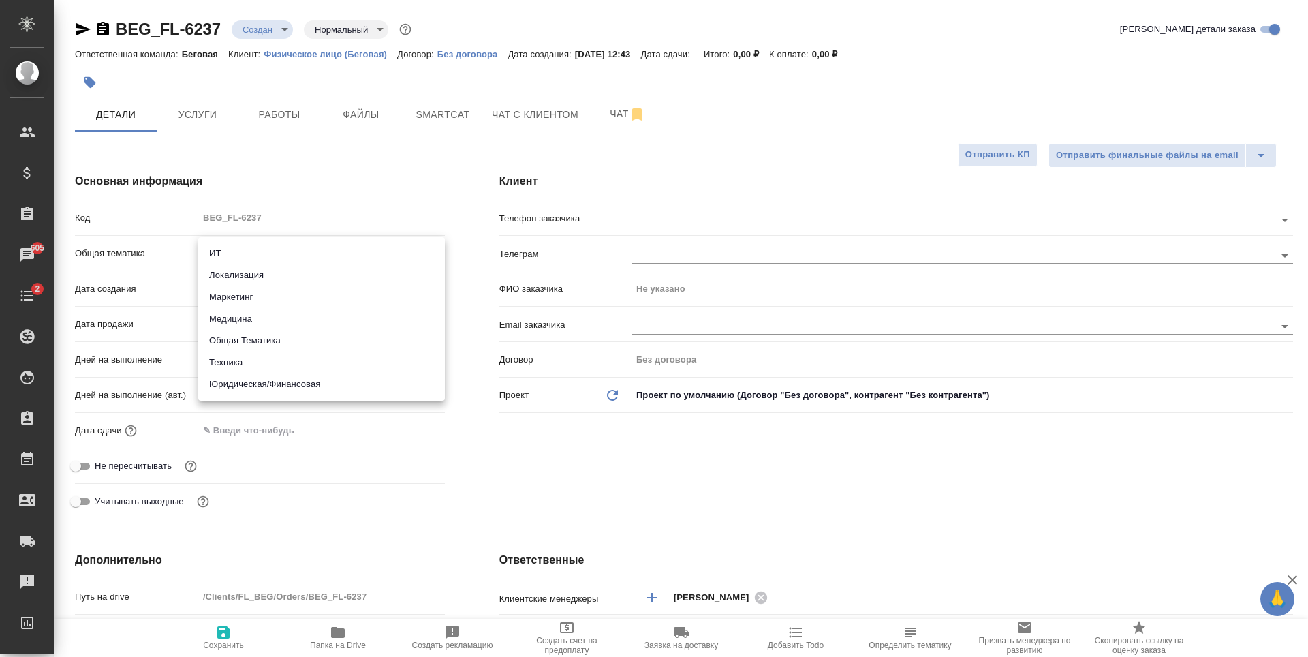
type input "yr-fn"
type textarea "x"
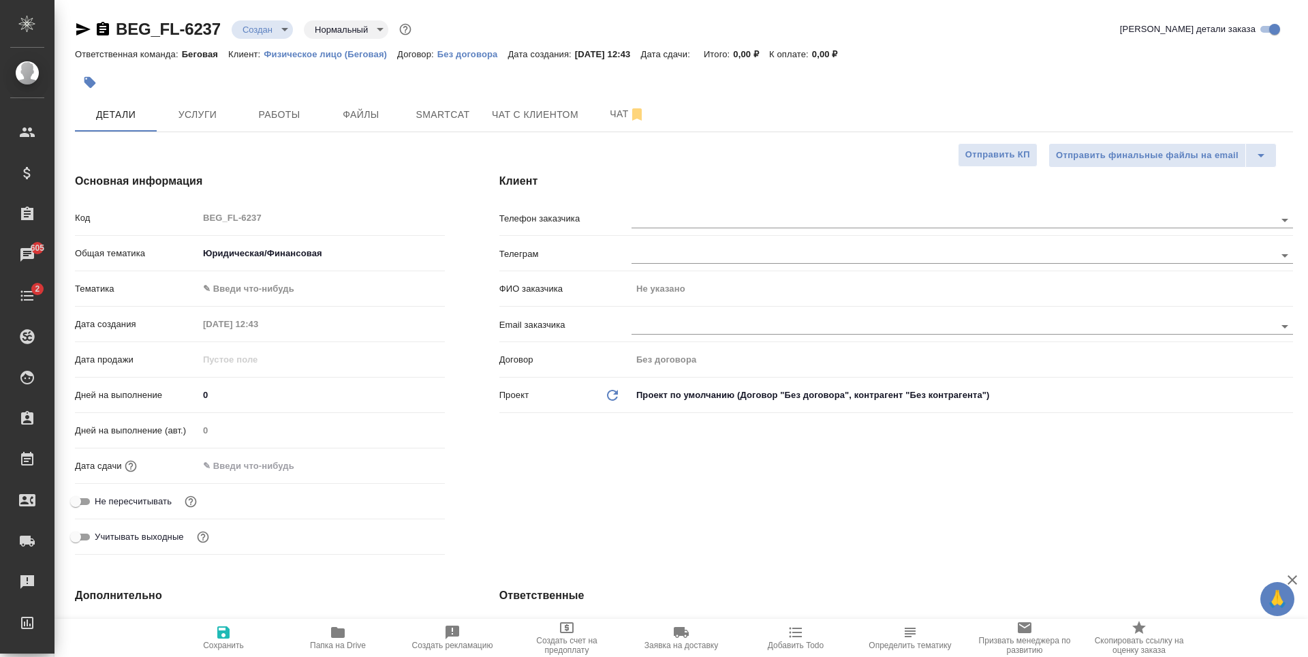
type textarea "x"
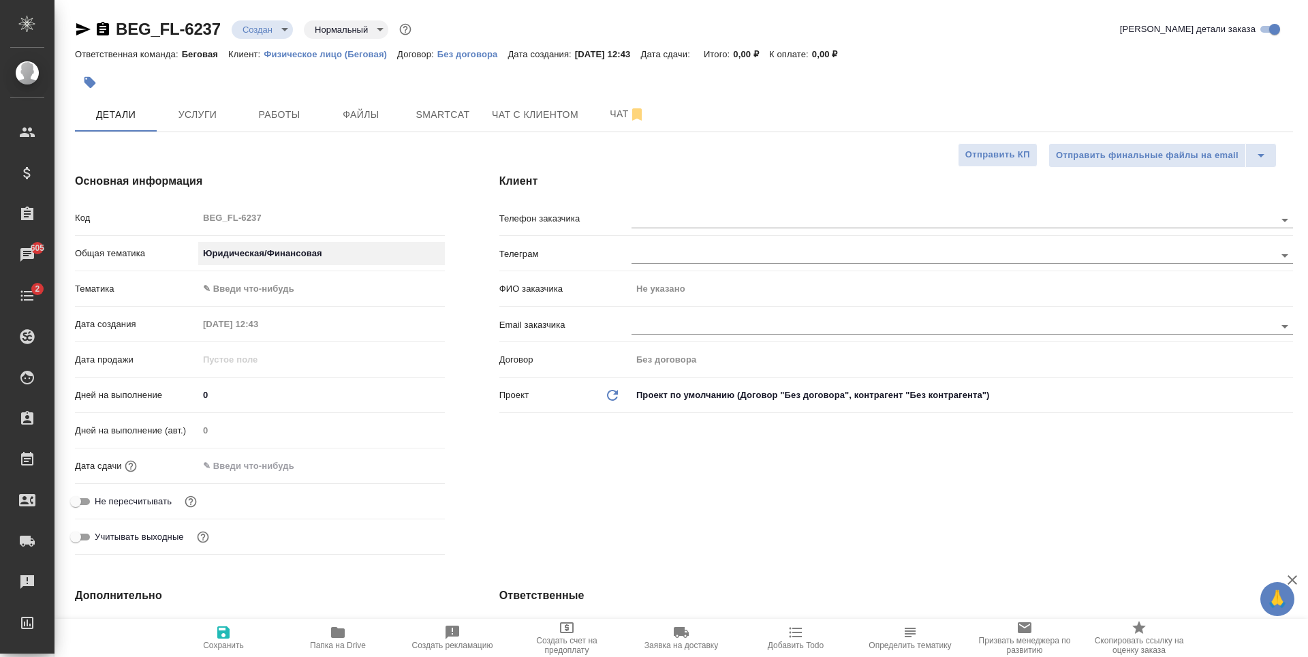
type textarea "x"
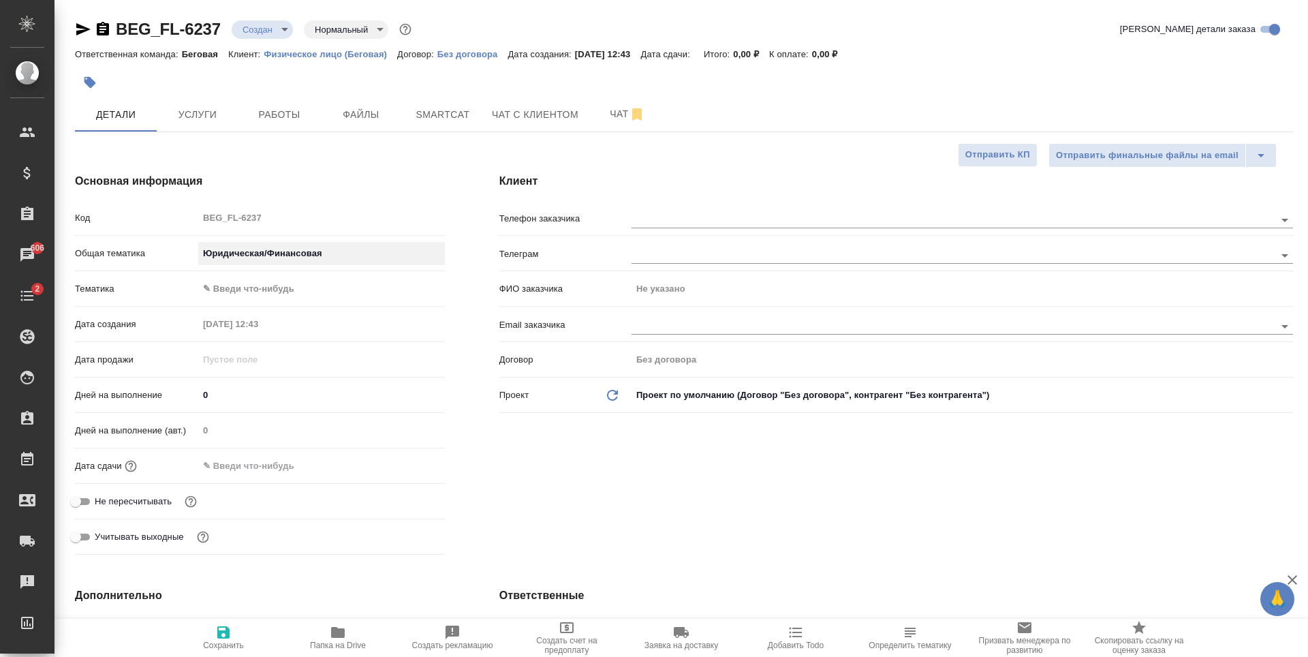
type textarea "x"
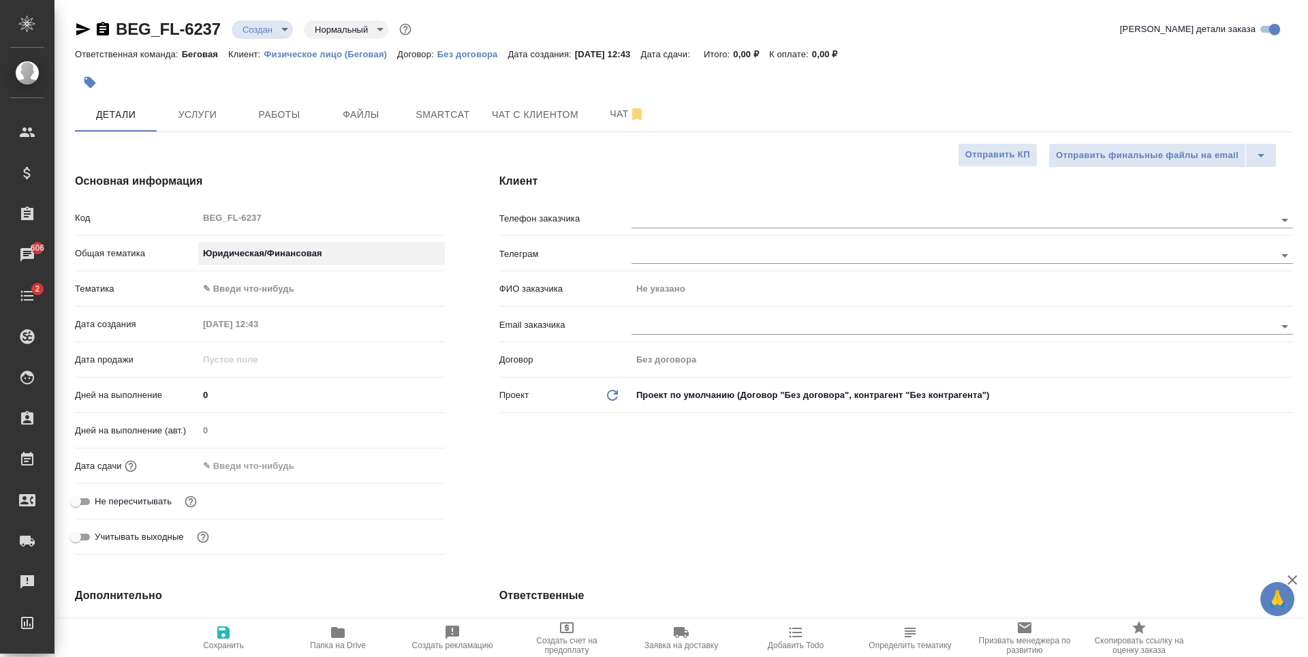
type textarea "x"
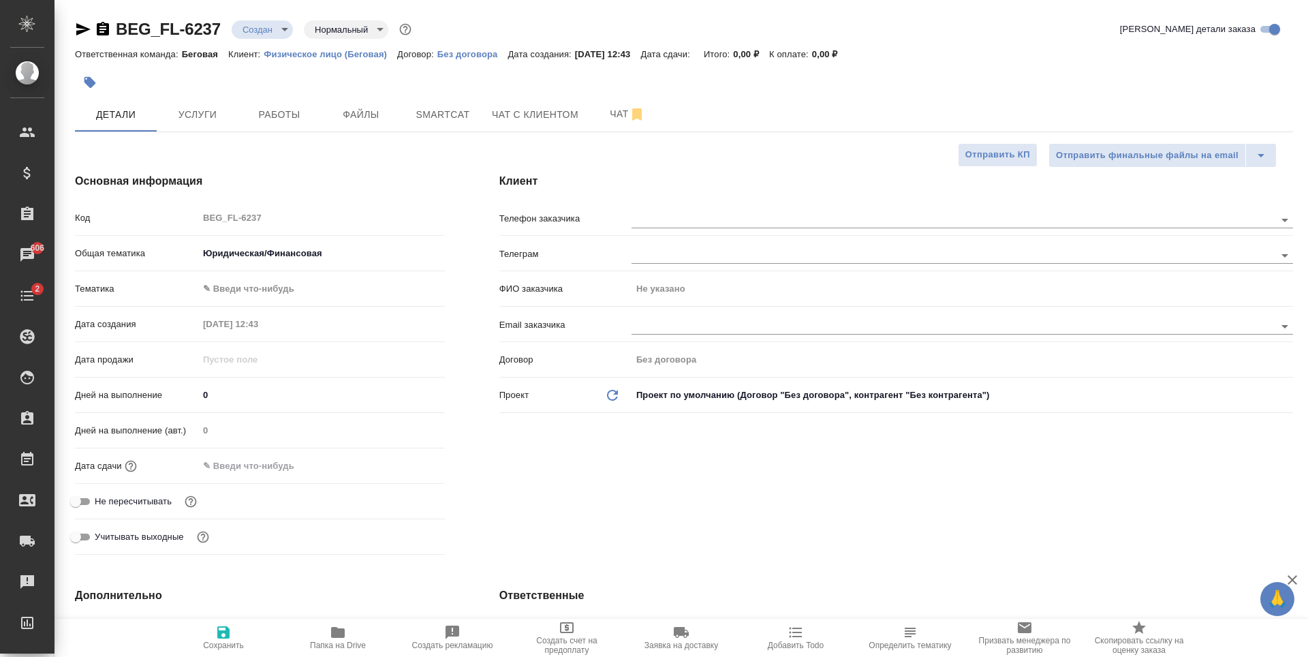
type textarea "x"
click at [348, 284] on body "🙏 .cls-1 fill:#fff; AWATERA Antonova Kristina Клиенты Спецификации Заказы 606 Ч…" at bounding box center [654, 328] width 1308 height 657
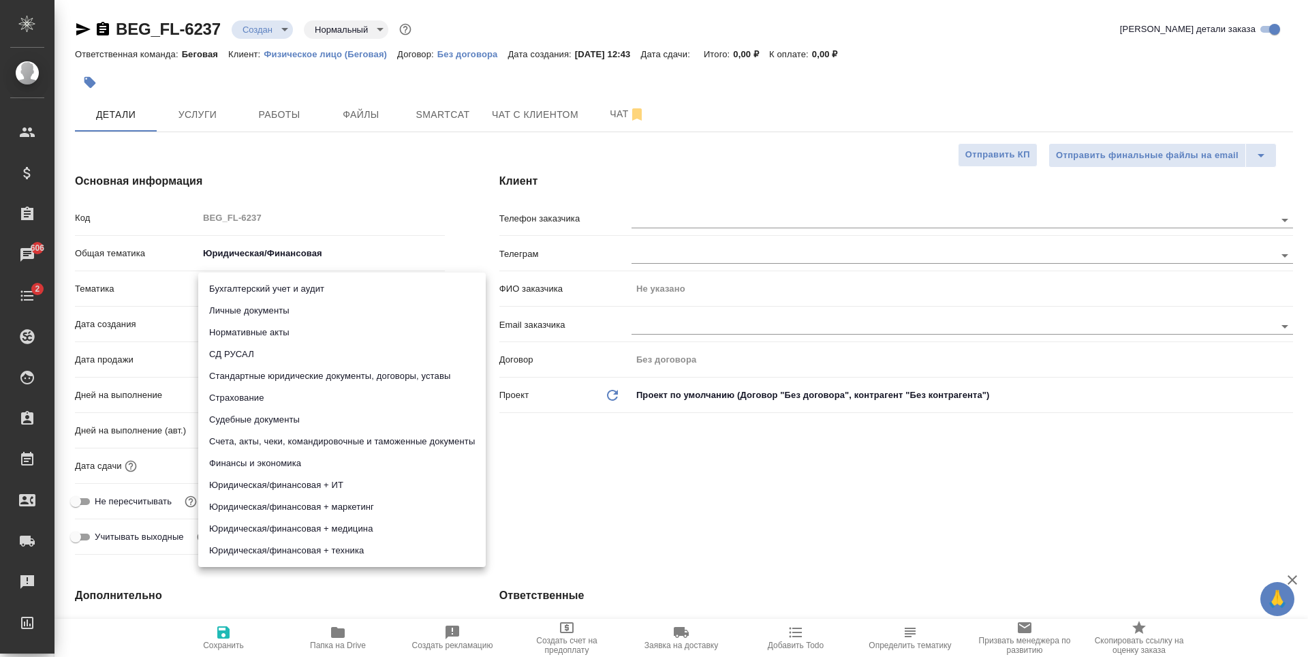
click at [348, 378] on li "Стандартные юридические документы, договоры, уставы" at bounding box center [342, 376] width 288 height 22
type textarea "x"
type input "5f647205b73bc97568ca66bf"
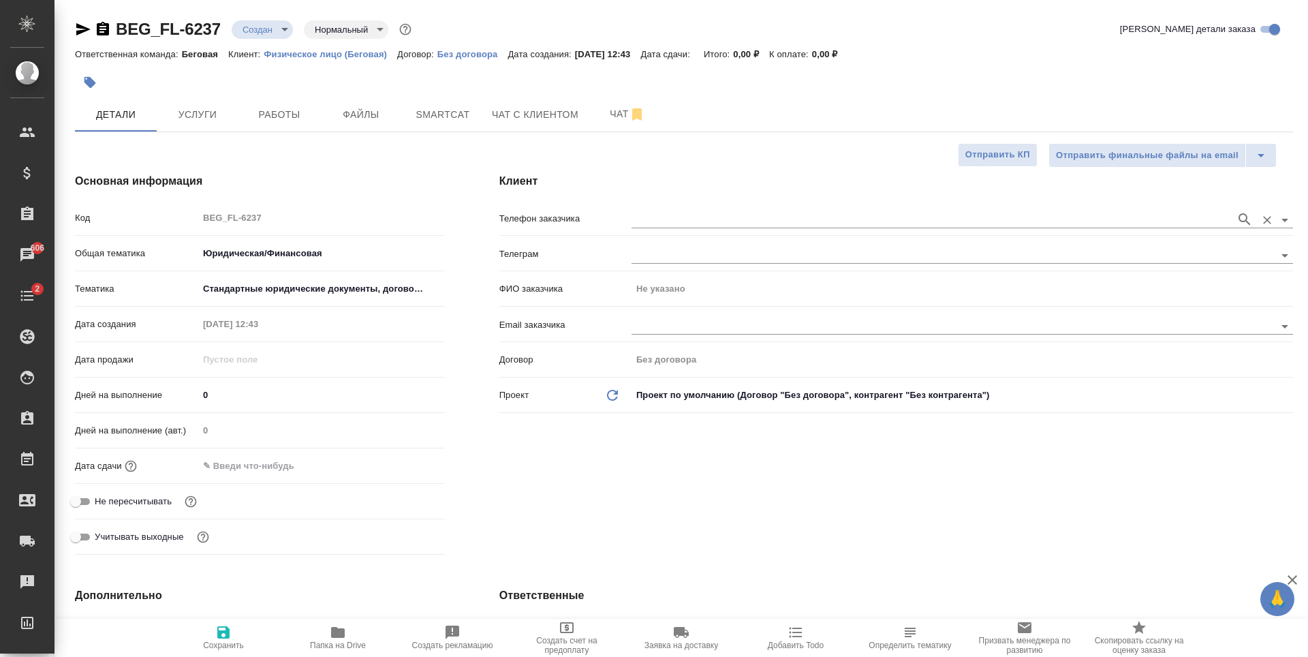
click at [833, 222] on input "text" at bounding box center [931, 219] width 598 height 16
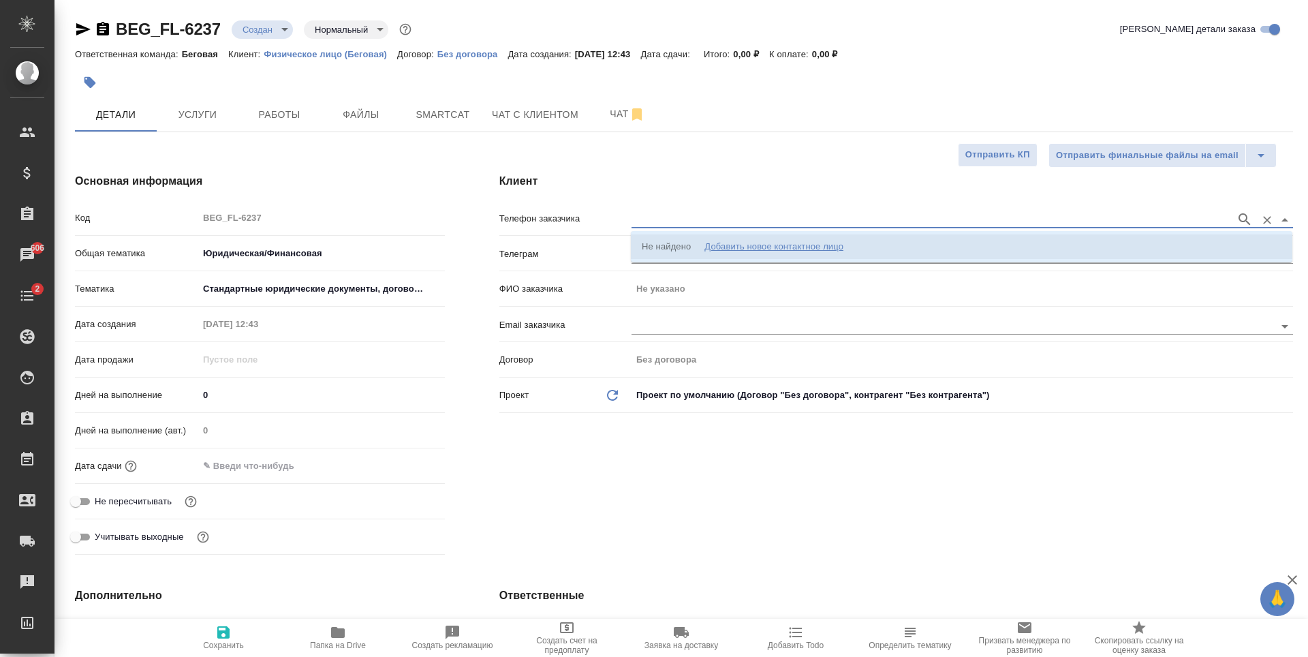
click at [818, 249] on div "Добавить новое контактное лицо" at bounding box center [774, 247] width 139 height 14
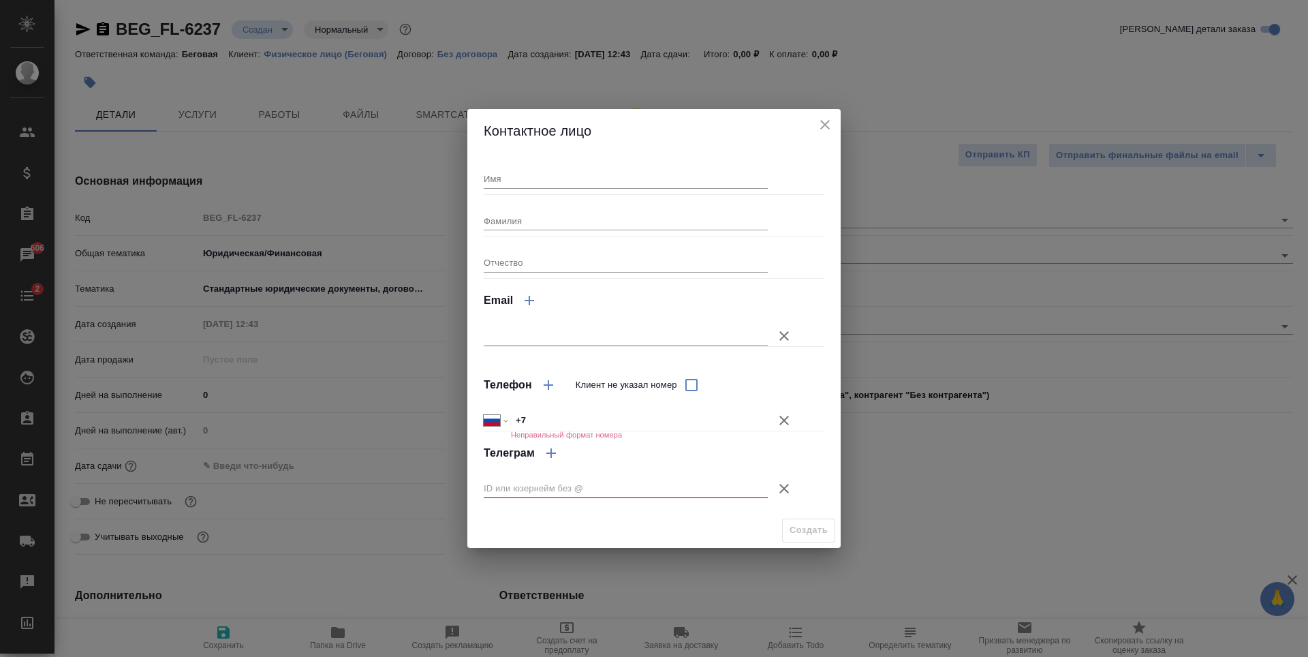
click at [603, 179] on input "Имя" at bounding box center [626, 178] width 284 height 19
type input "Ирина"
type input "[EMAIL_ADDRESS][DOMAIN_NAME]"
type input "Сергеенкова"
click at [604, 343] on input "text" at bounding box center [626, 335] width 284 height 19
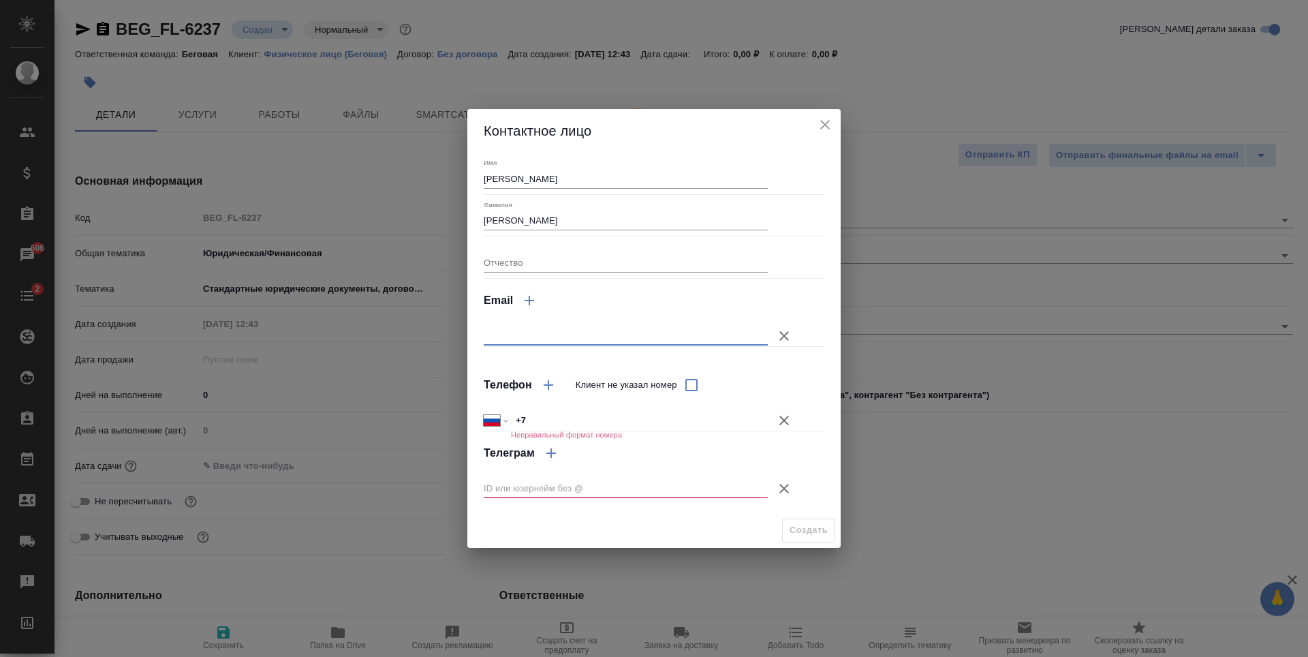
type input "[EMAIL_ADDRESS][DOMAIN_NAME]"
click at [773, 416] on button "Клиент не указал номер" at bounding box center [784, 420] width 33 height 33
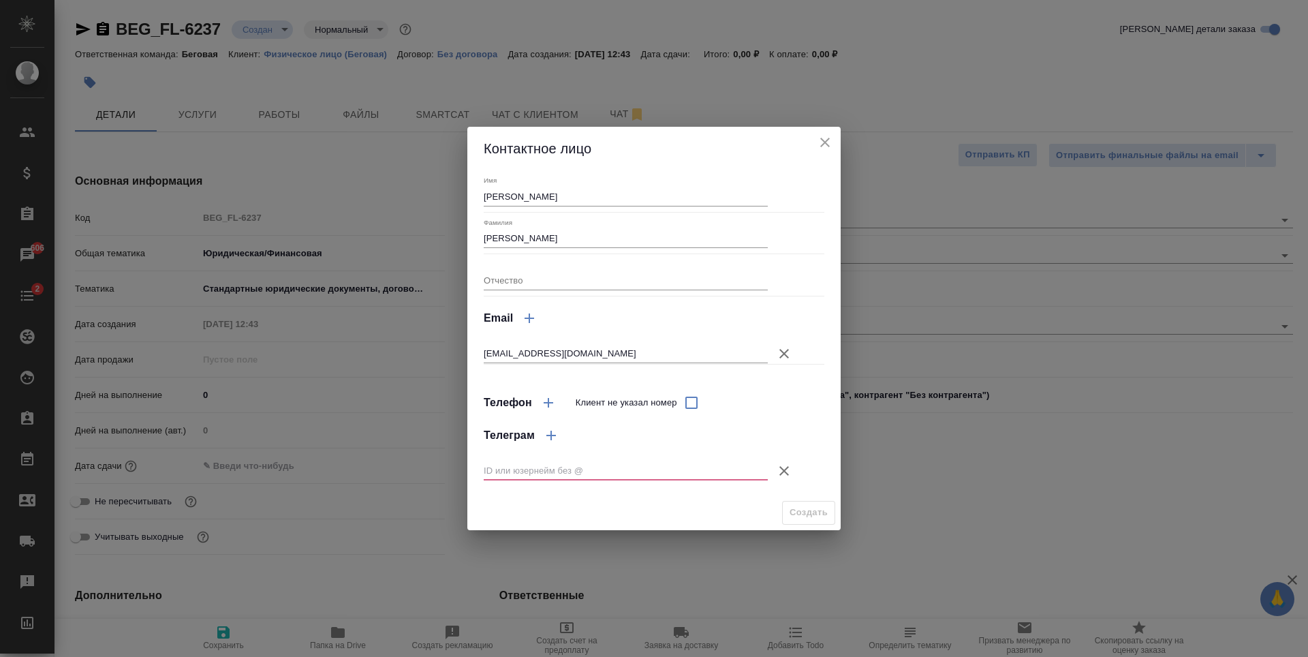
click at [776, 474] on icon "button" at bounding box center [784, 471] width 16 height 16
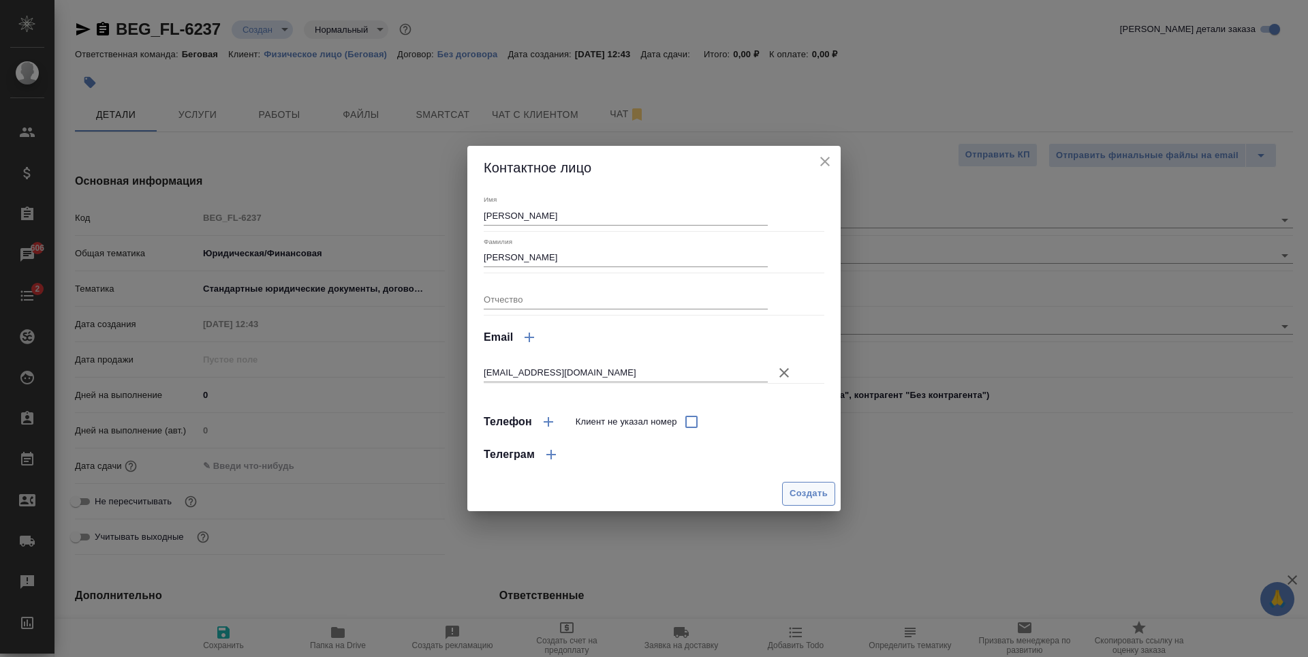
click at [796, 484] on button "Создать" at bounding box center [808, 494] width 53 height 24
type textarea "x"
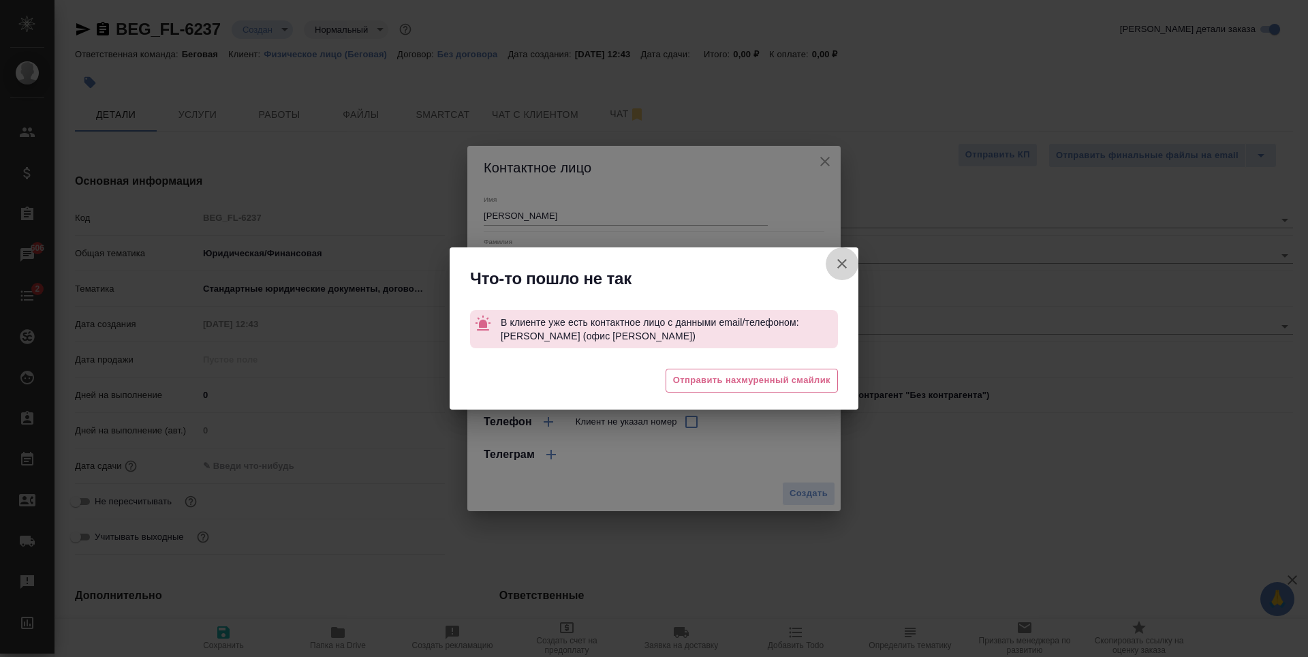
click at [846, 271] on icon "button" at bounding box center [842, 264] width 16 height 16
type textarea "x"
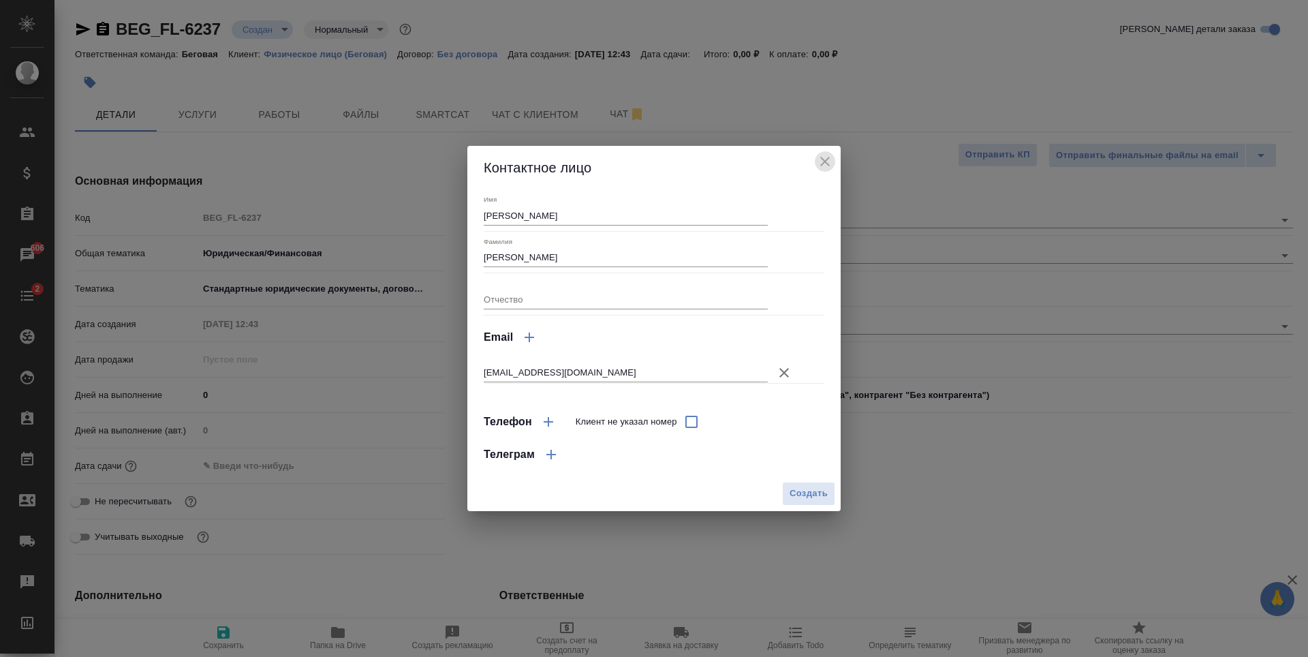
click at [818, 161] on icon "close" at bounding box center [825, 161] width 16 height 16
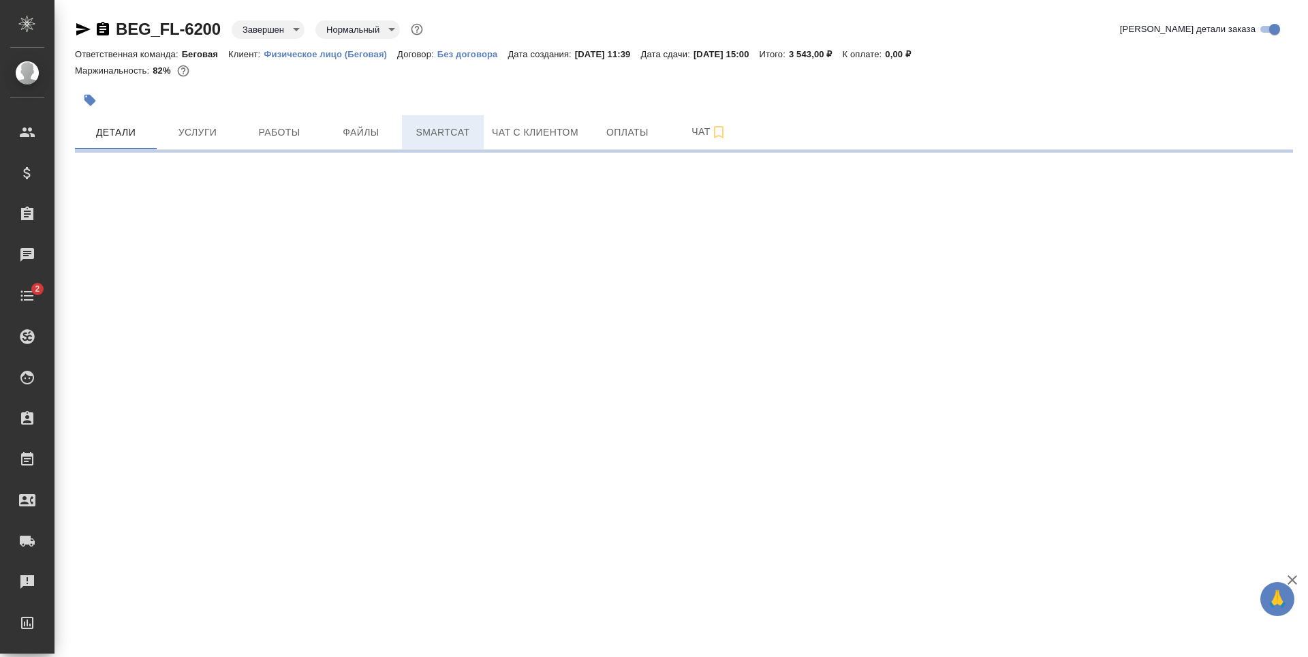
select select "RU"
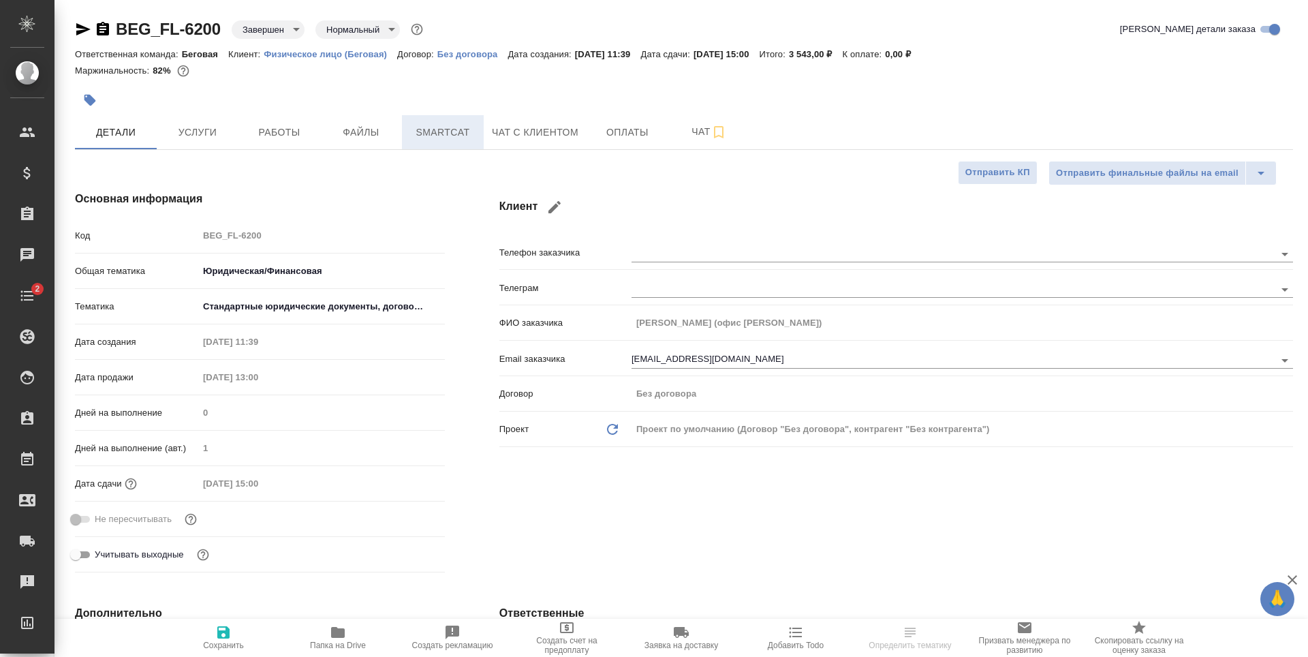
type textarea "x"
click at [532, 129] on span "Чат с клиентом" at bounding box center [535, 132] width 87 height 17
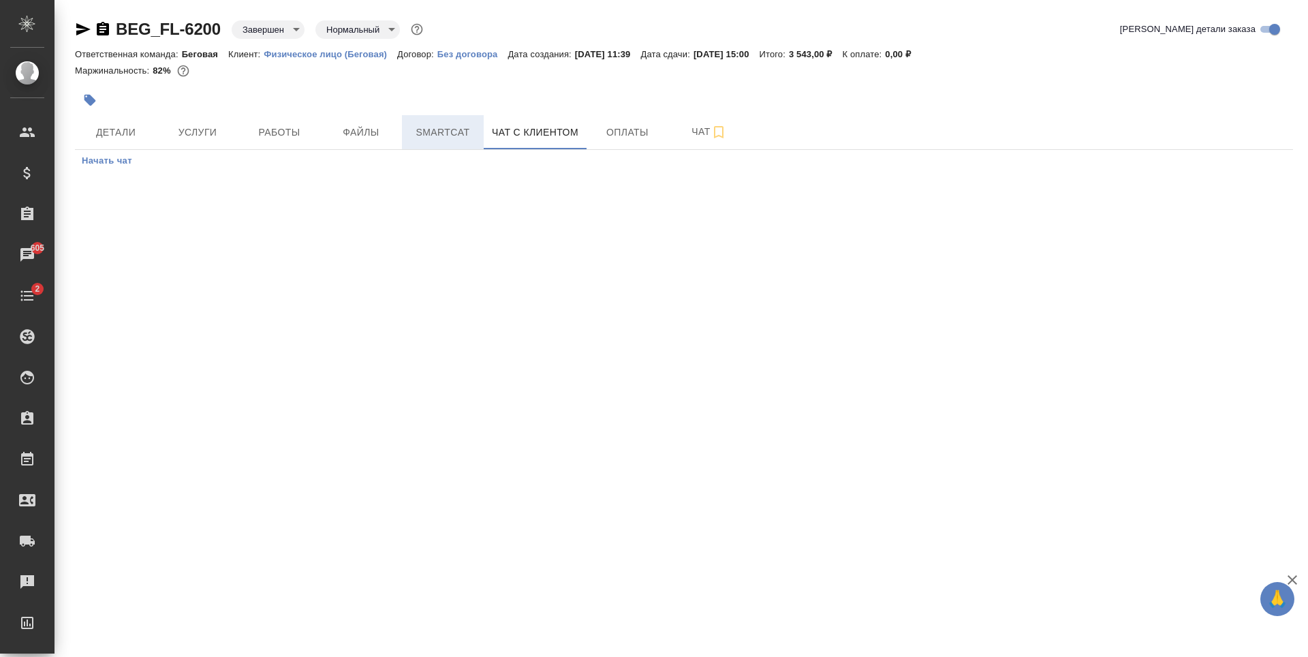
click at [410, 136] on button "Smartcat" at bounding box center [443, 132] width 82 height 34
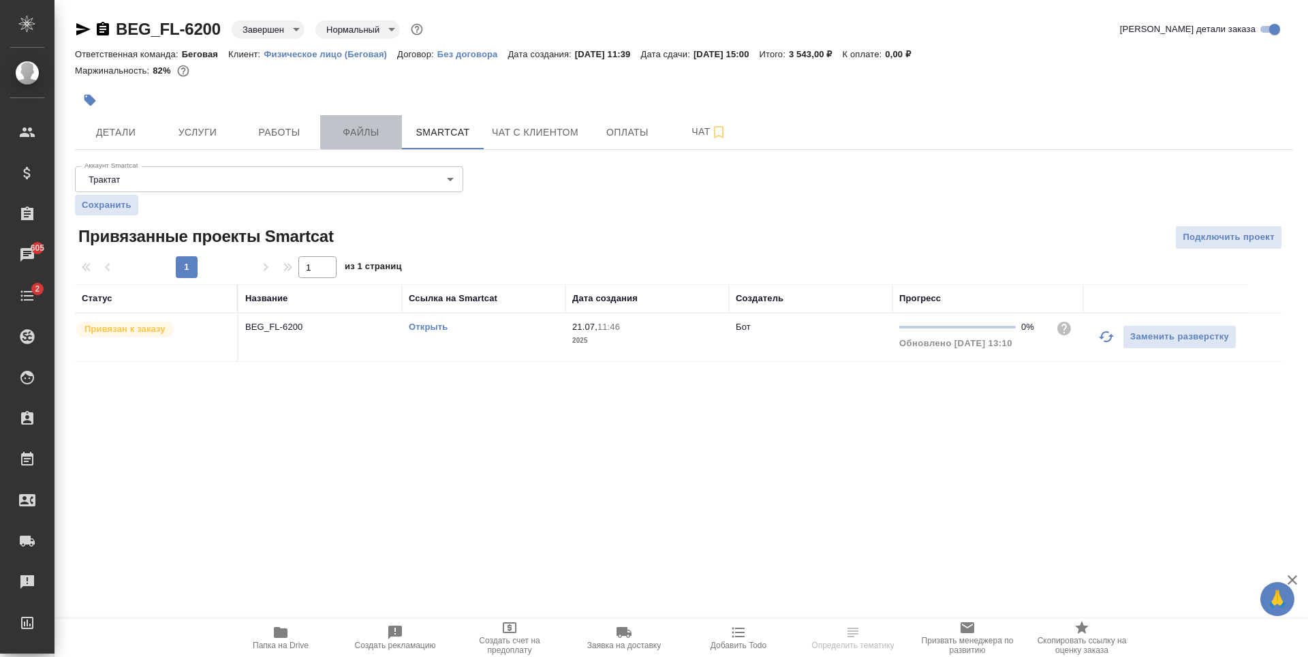
click at [385, 135] on span "Файлы" at bounding box center [360, 132] width 65 height 17
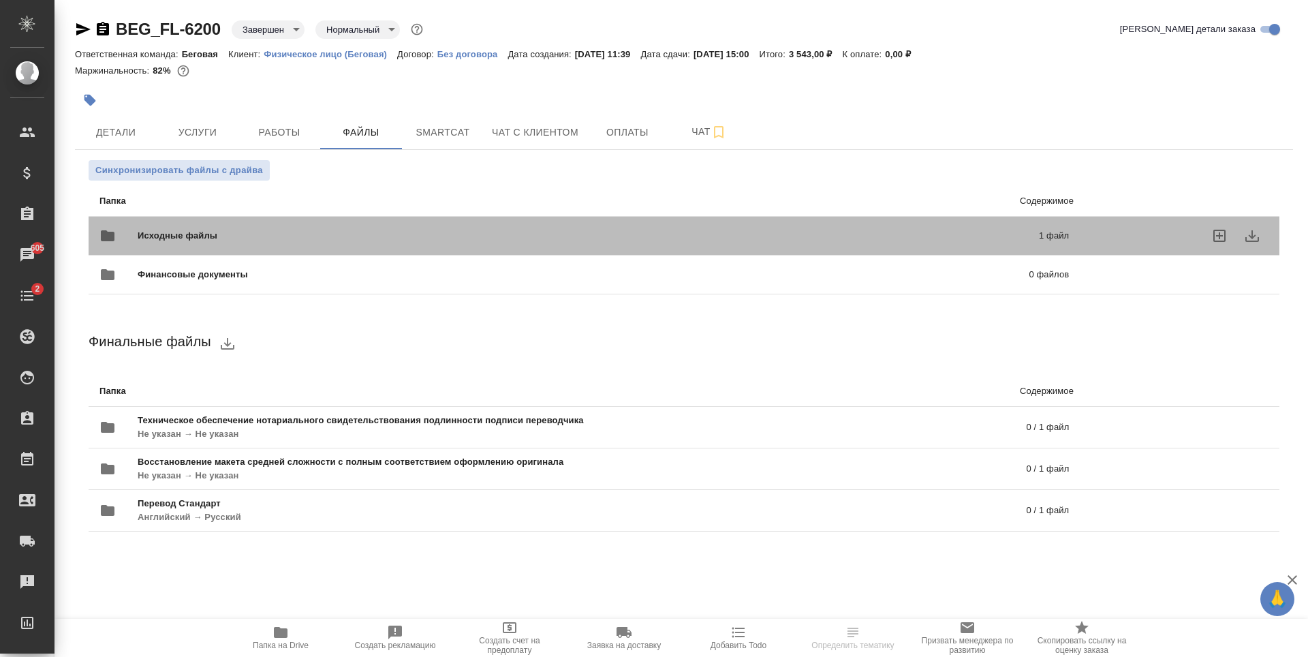
click at [348, 241] on span "Исходные файлы" at bounding box center [383, 236] width 491 height 14
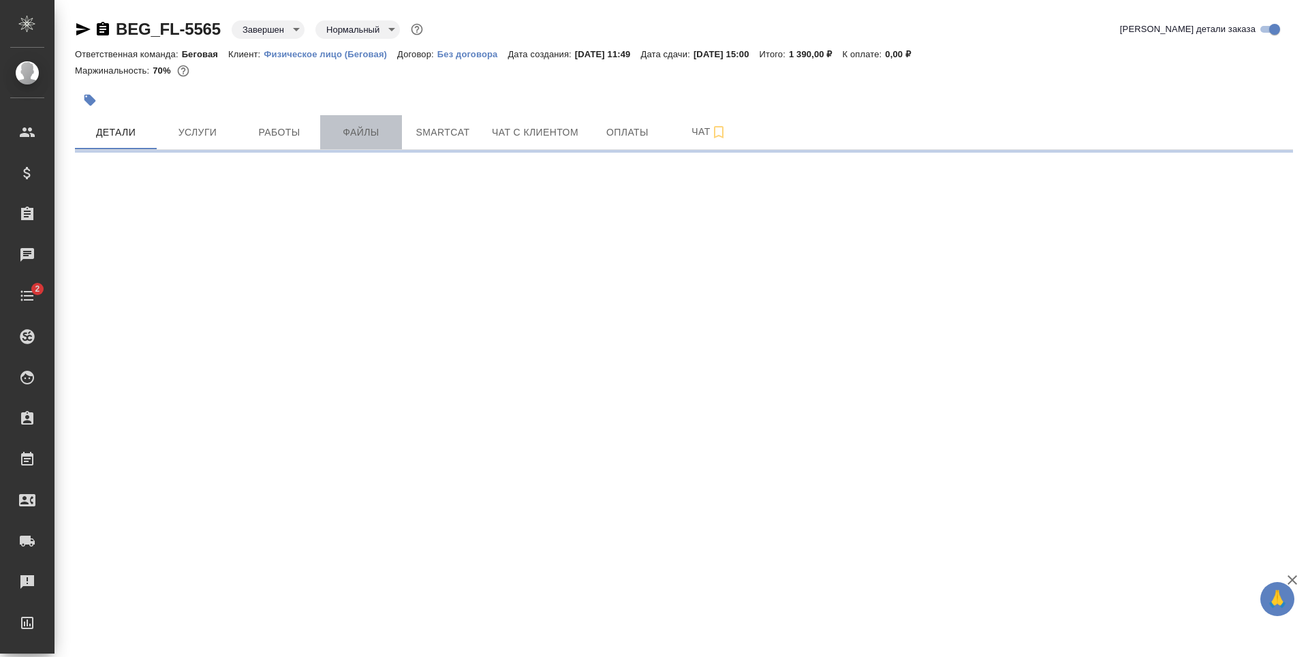
click at [379, 128] on span "Файлы" at bounding box center [360, 132] width 65 height 17
select select "RU"
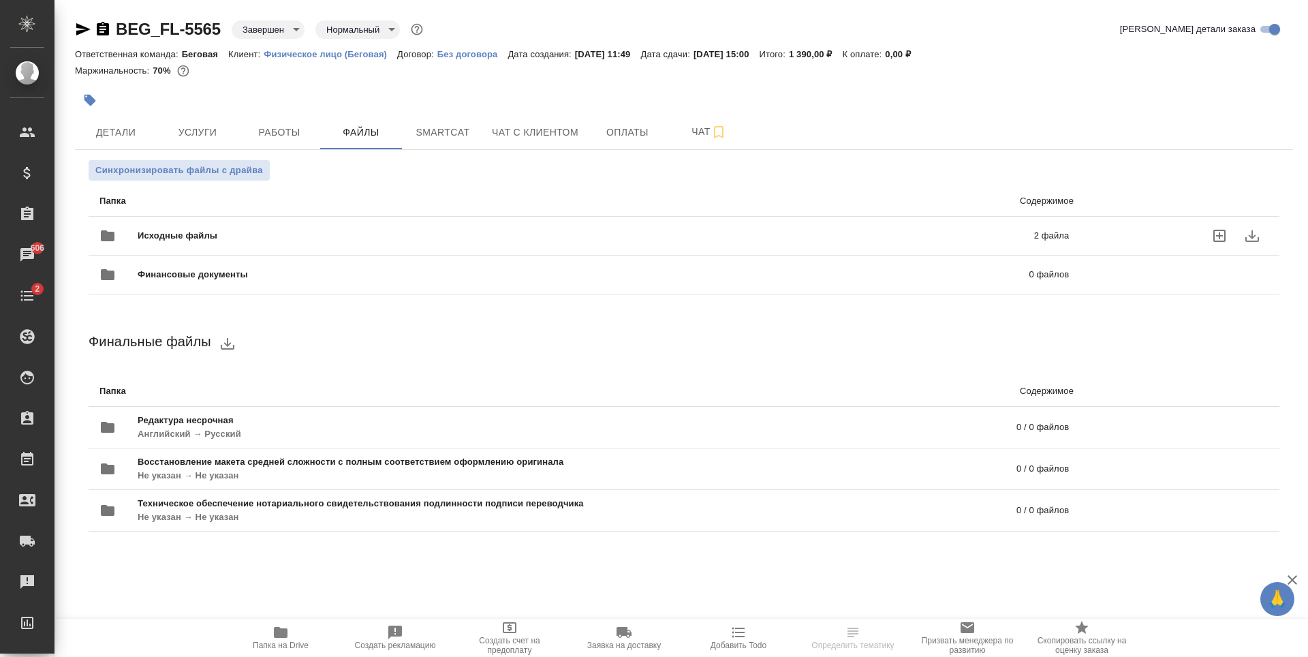
click at [472, 231] on span "Исходные файлы" at bounding box center [382, 236] width 488 height 14
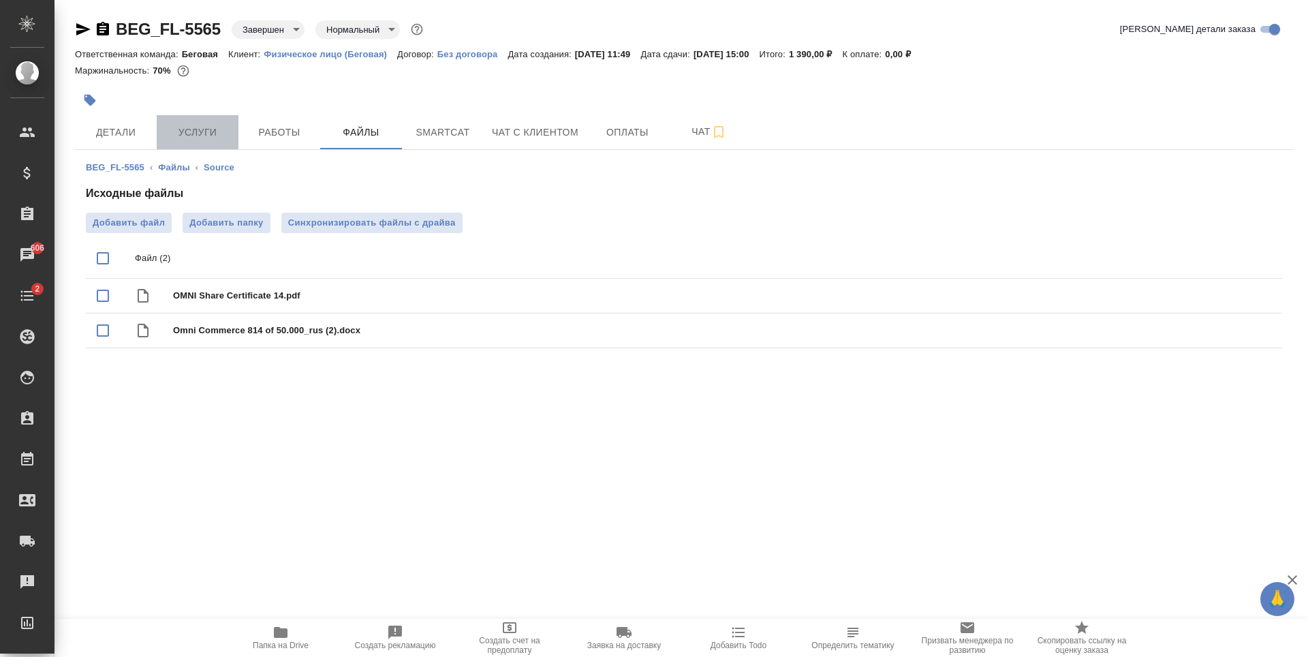
click at [200, 138] on span "Услуги" at bounding box center [197, 132] width 65 height 17
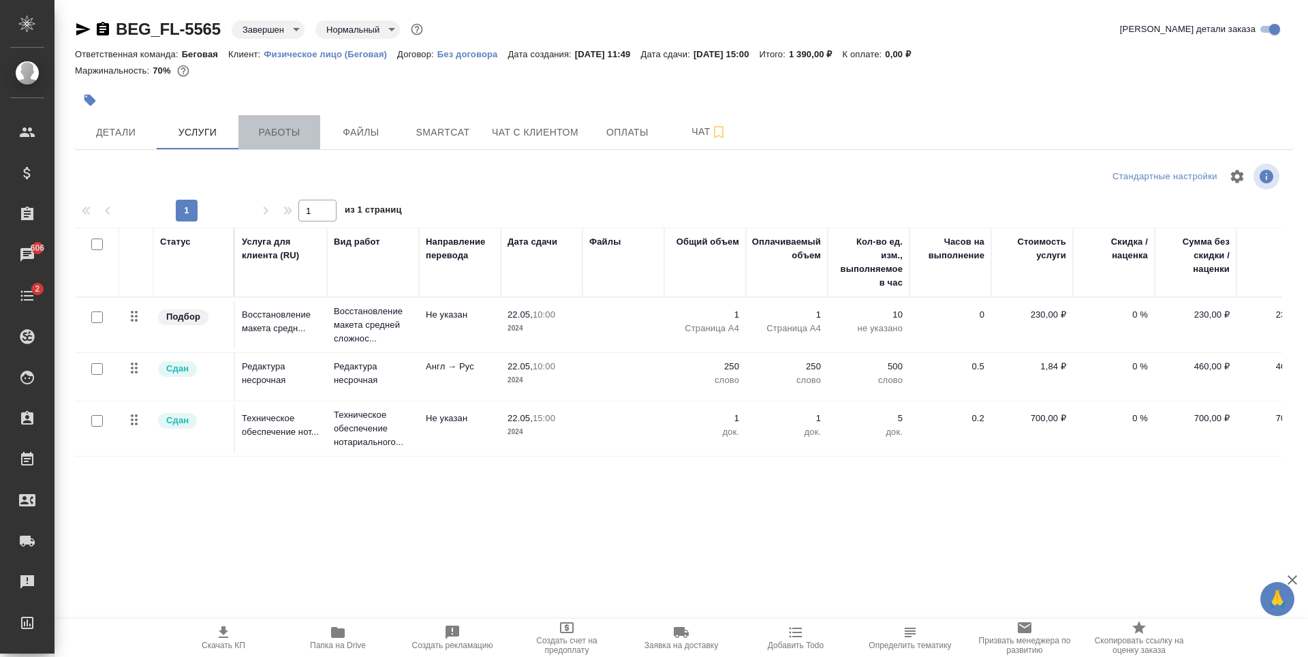
click at [257, 132] on span "Работы" at bounding box center [279, 132] width 65 height 17
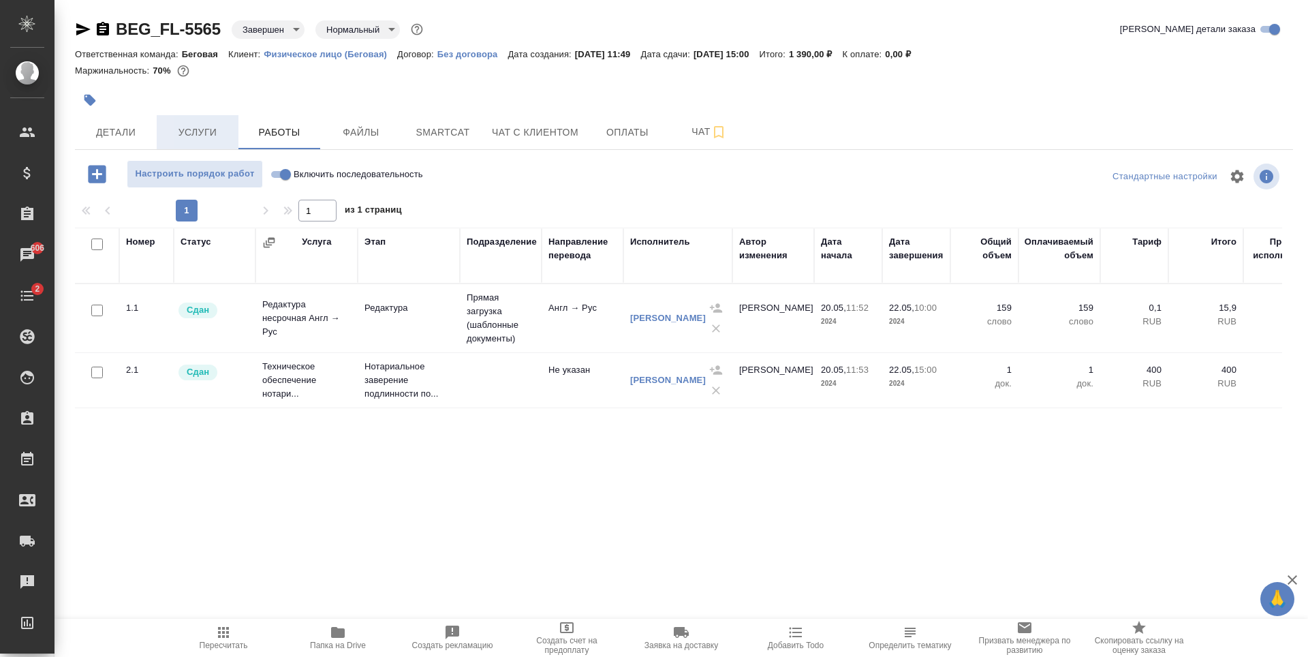
click at [202, 139] on span "Услуги" at bounding box center [197, 132] width 65 height 17
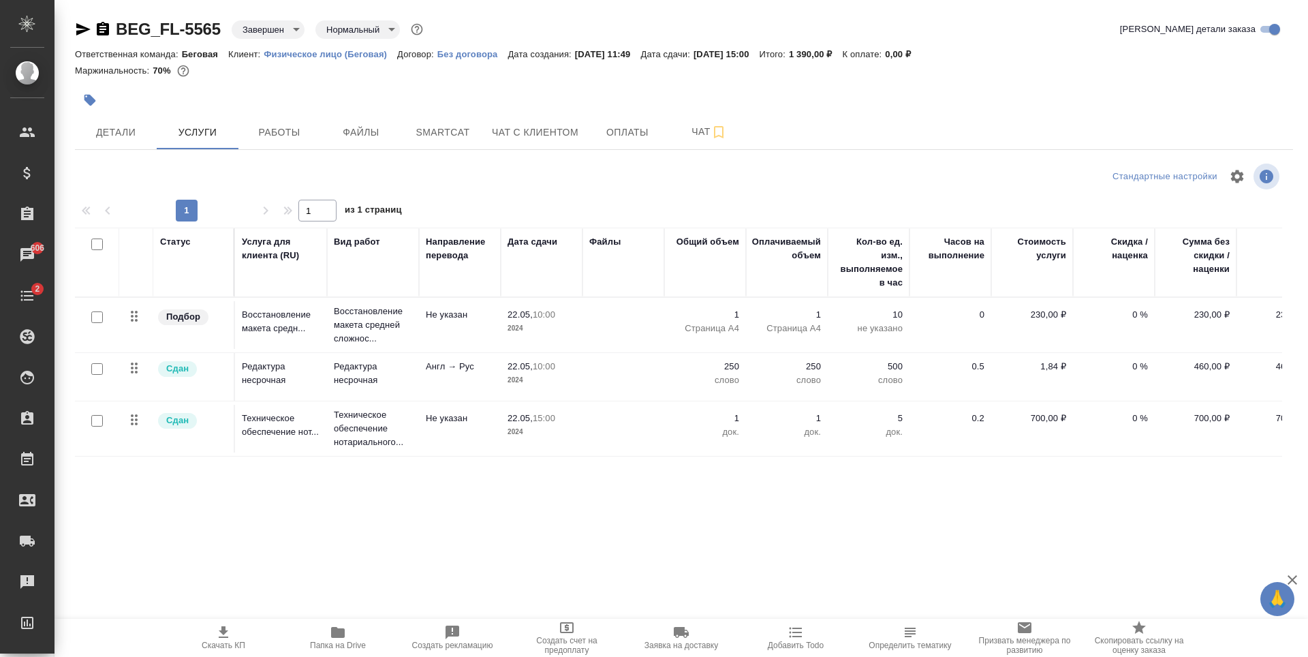
click at [109, 106] on div at bounding box center [481, 100] width 812 height 30
click at [113, 129] on span "Детали" at bounding box center [115, 132] width 65 height 17
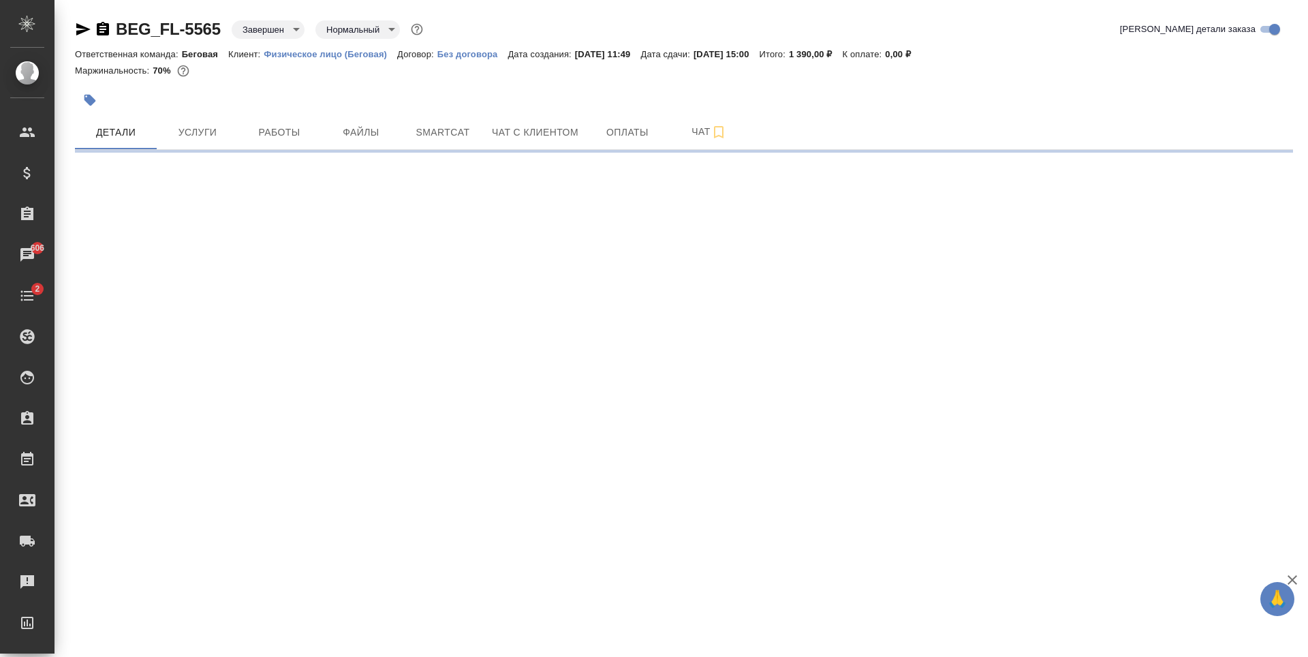
select select "RU"
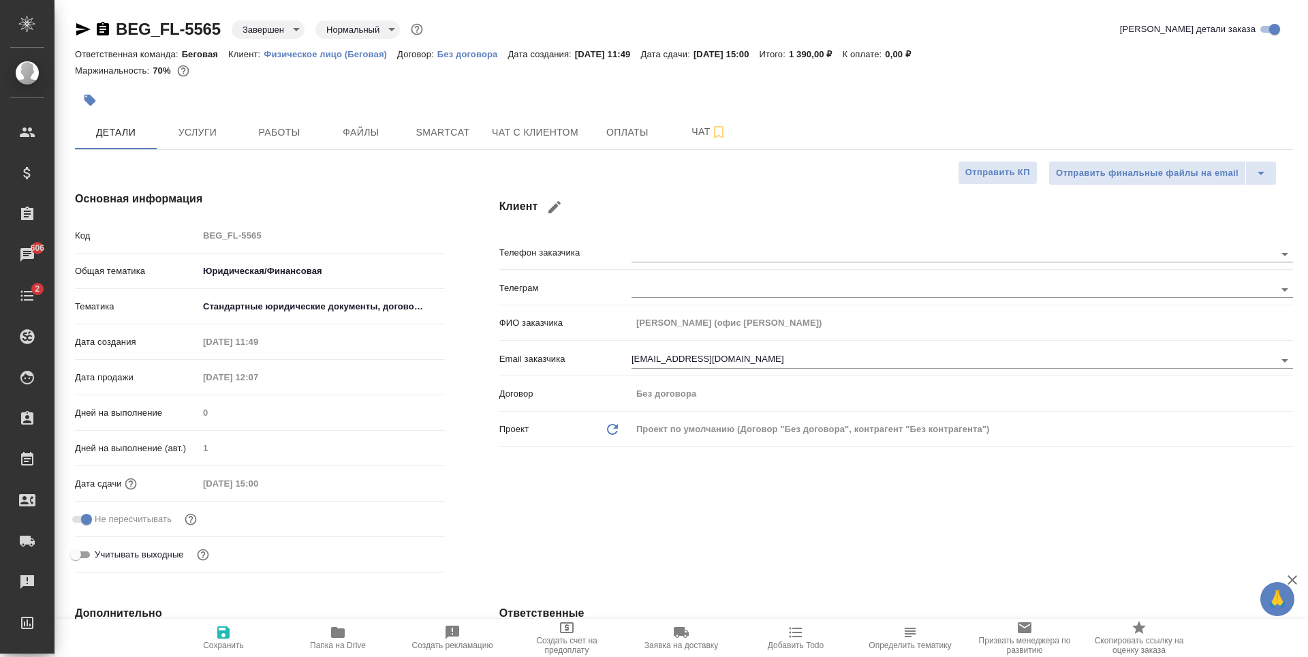
type textarea "x"
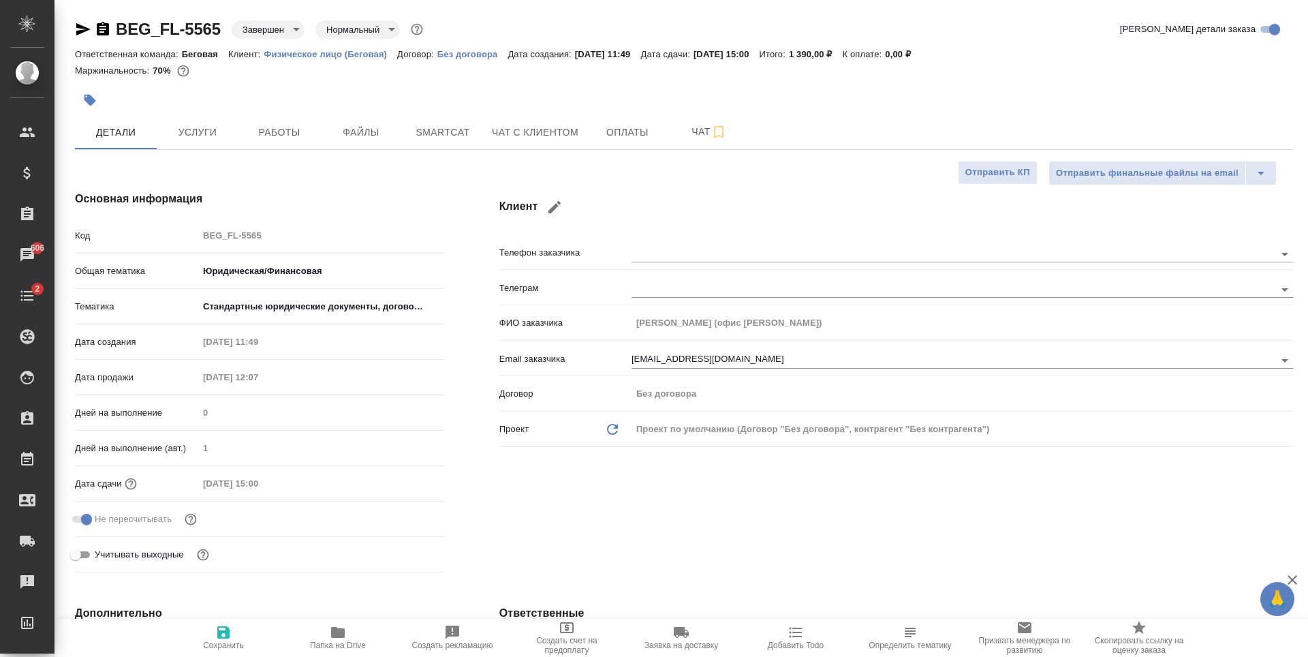
type textarea "x"
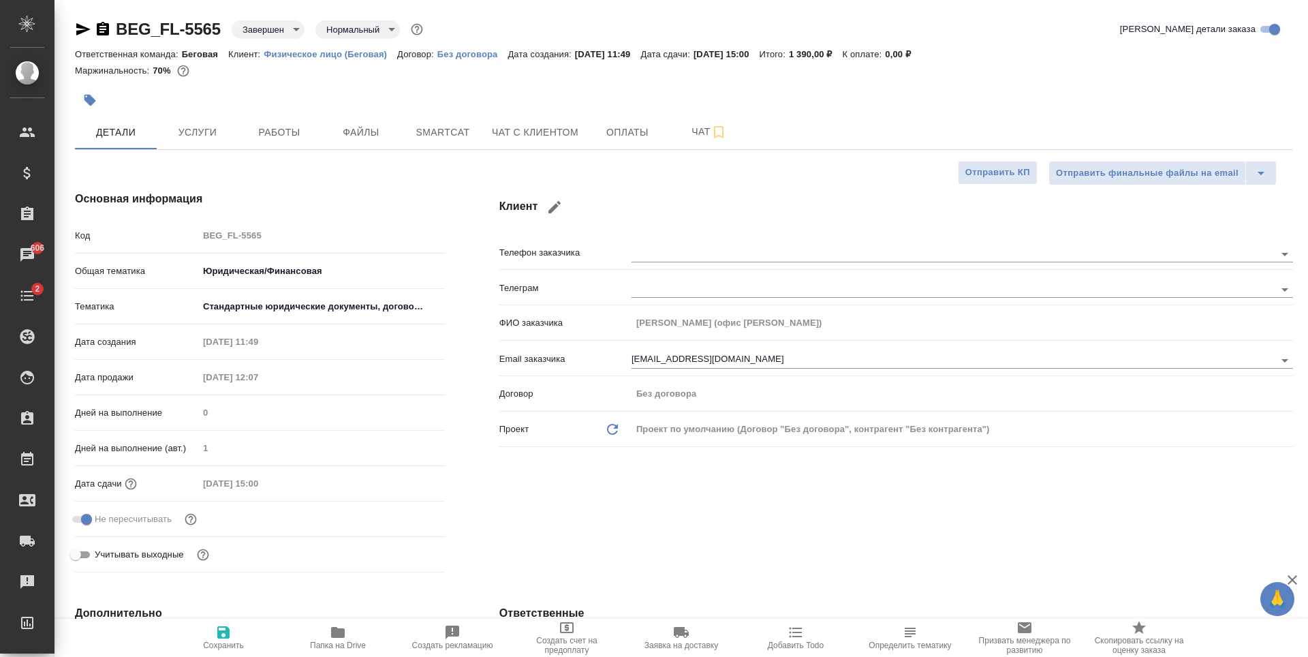
type textarea "x"
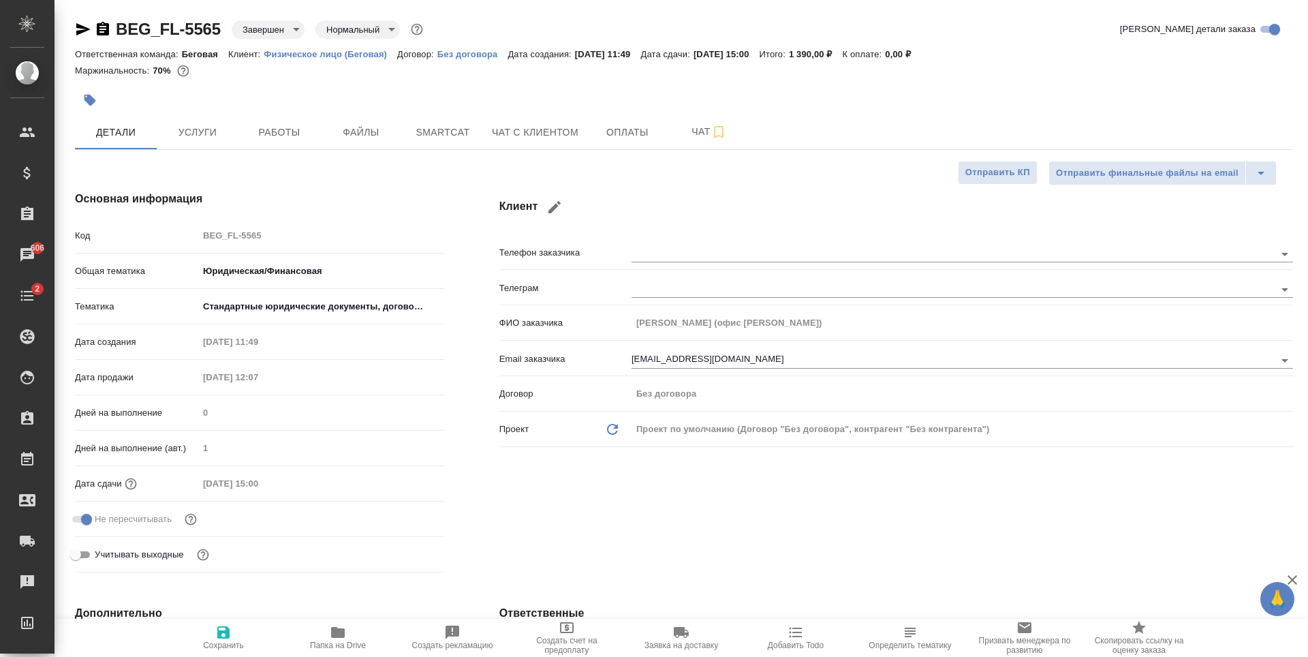
type textarea "x"
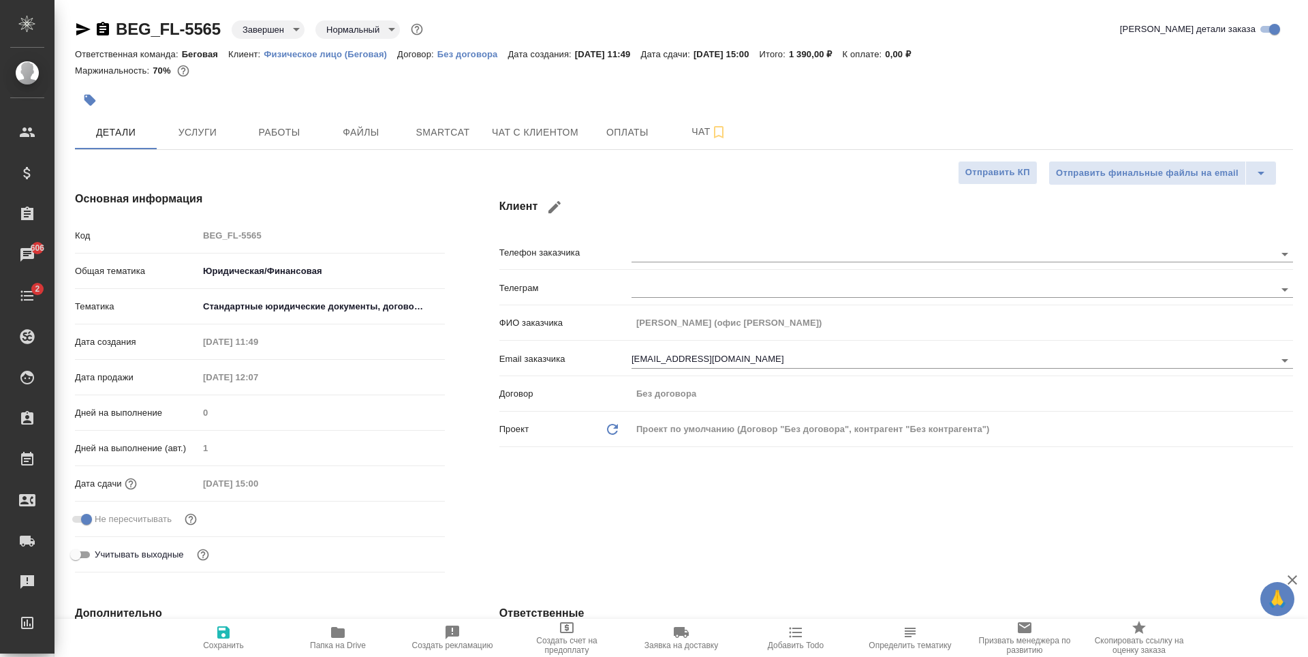
type textarea "x"
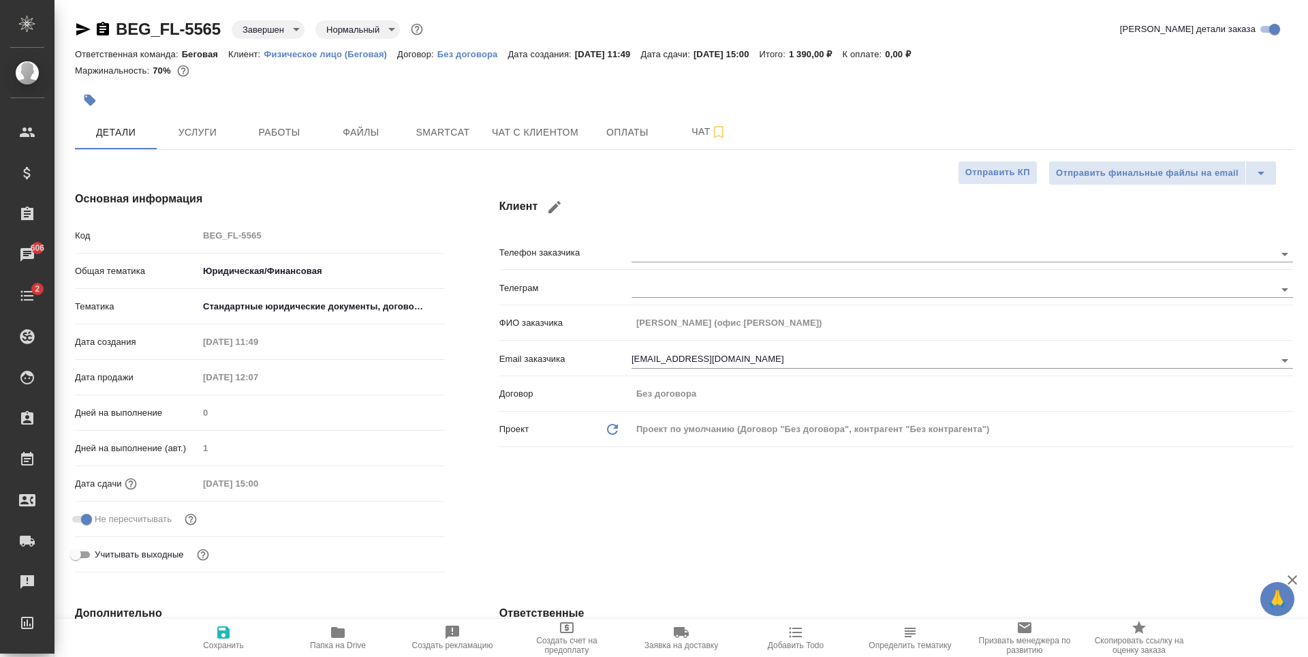
type textarea "x"
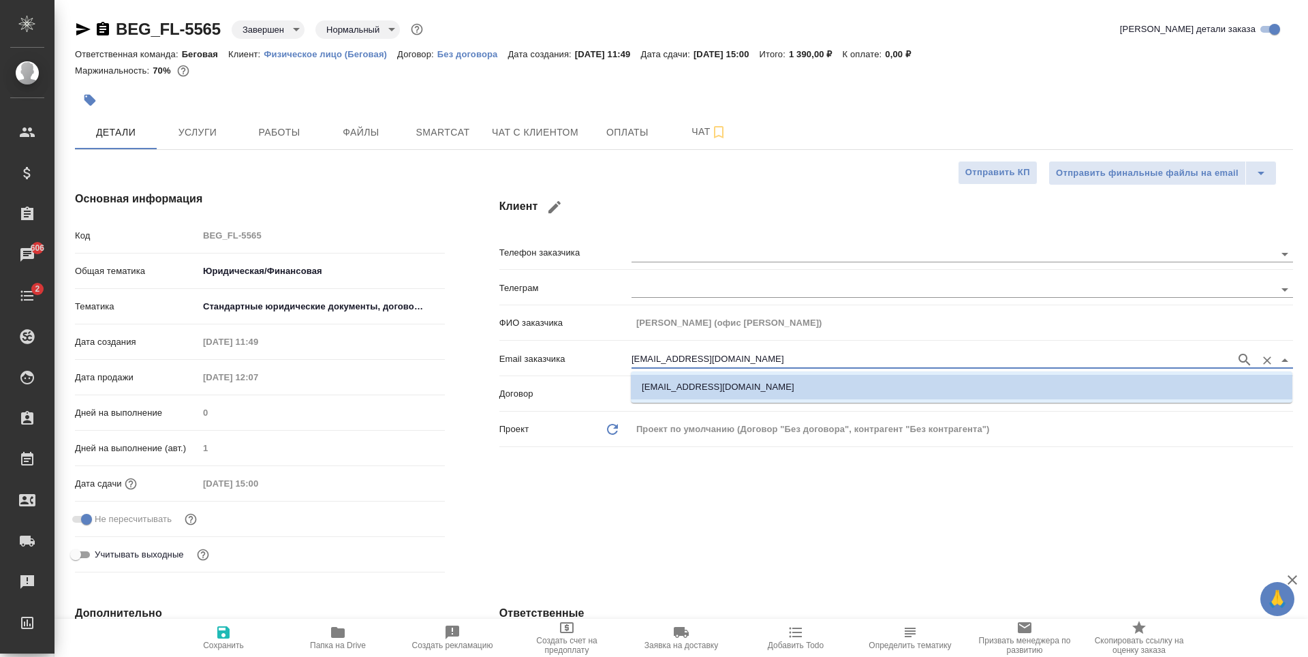
drag, startPoint x: 752, startPoint y: 359, endPoint x: 617, endPoint y: 365, distance: 135.7
click at [617, 365] on div "Email заказчика irinaasergeenkova@gmail.com" at bounding box center [896, 358] width 794 height 24
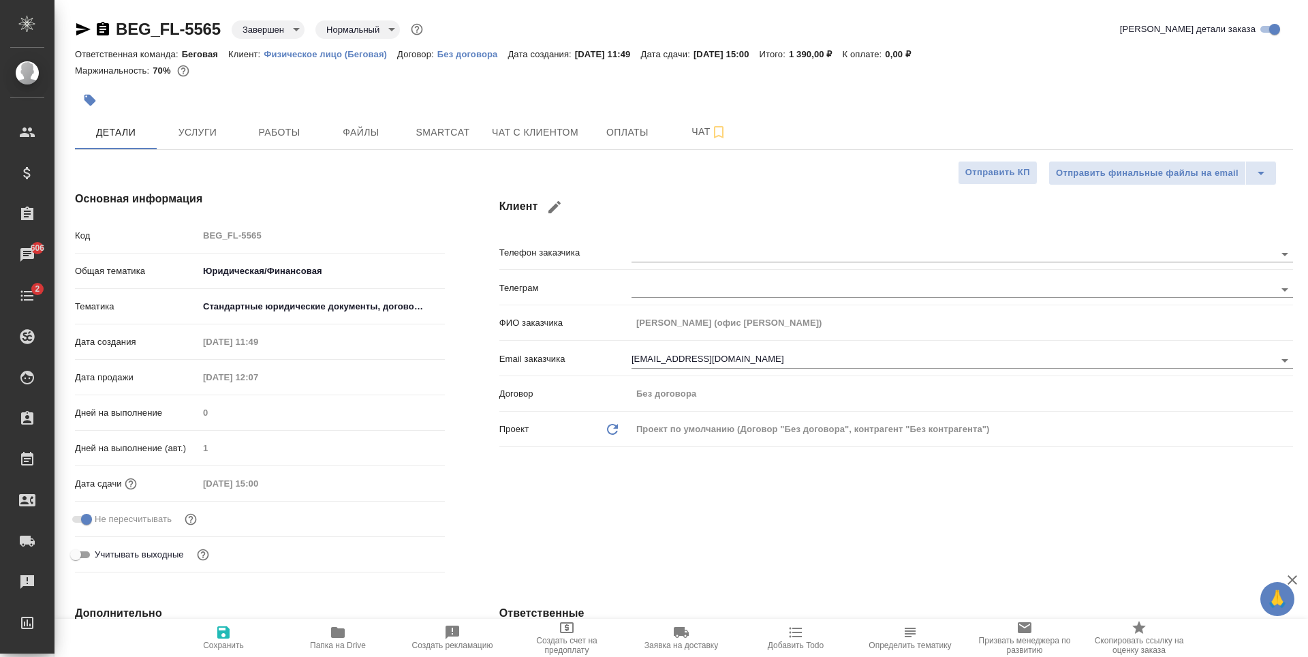
type textarea "x"
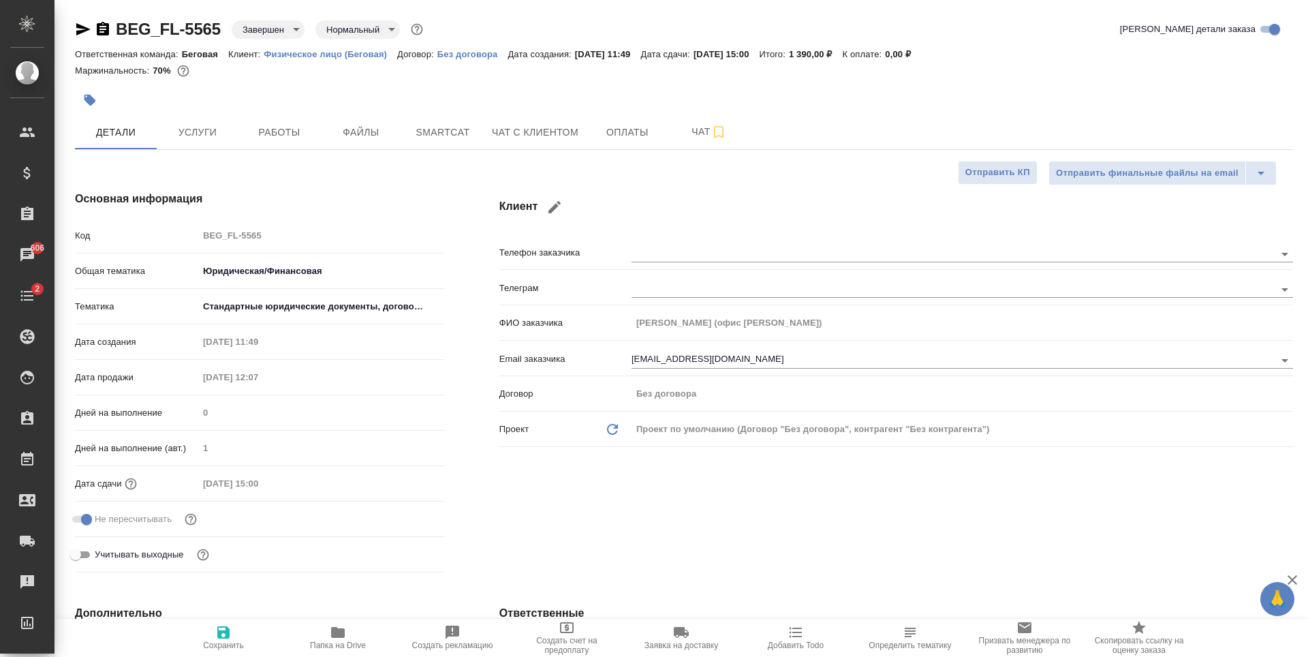
type textarea "x"
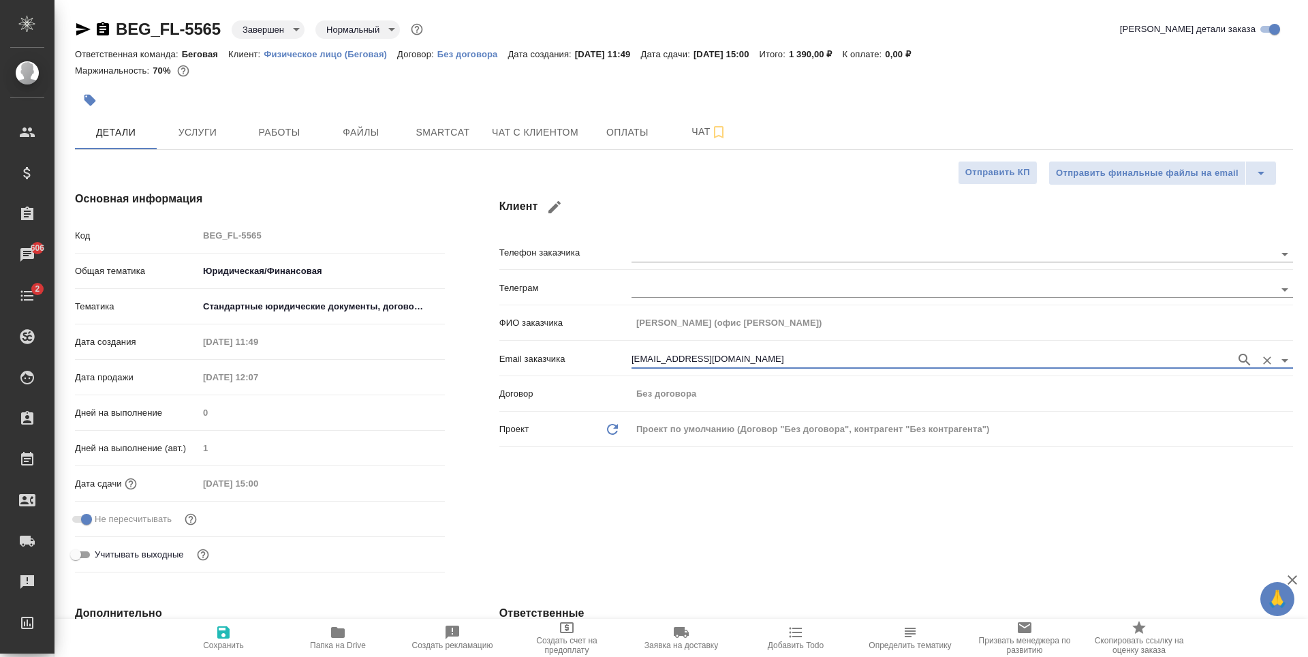
type textarea "x"
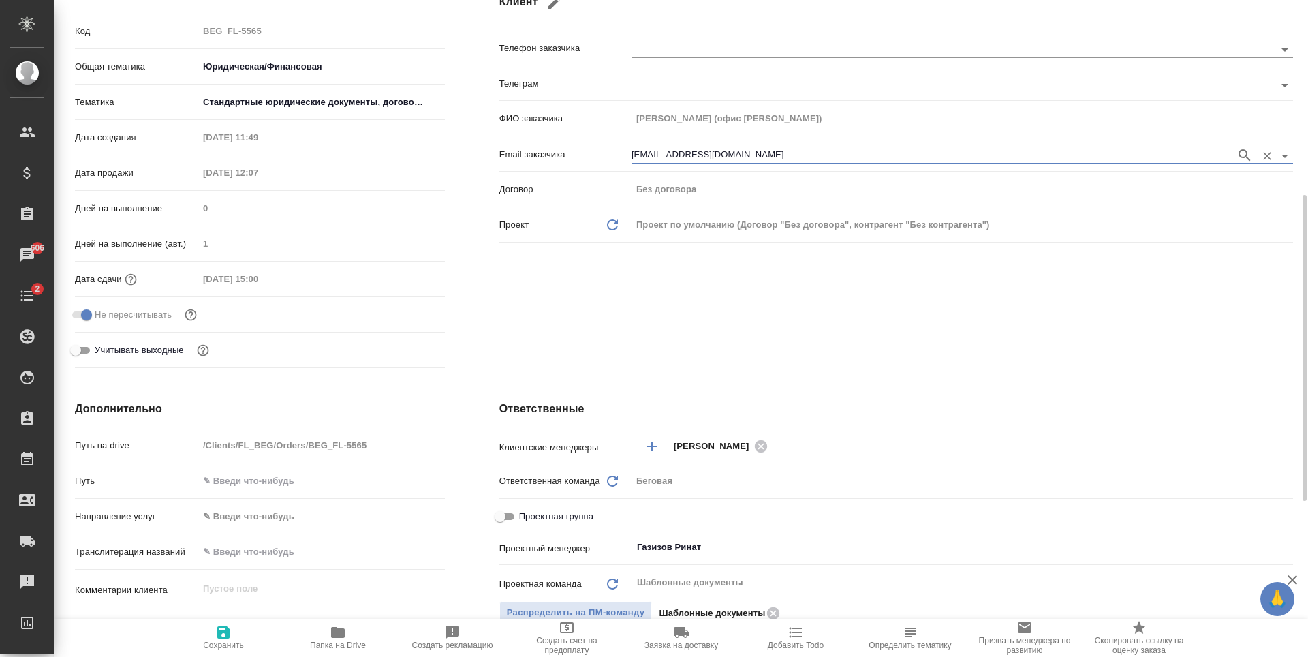
scroll to position [341, 0]
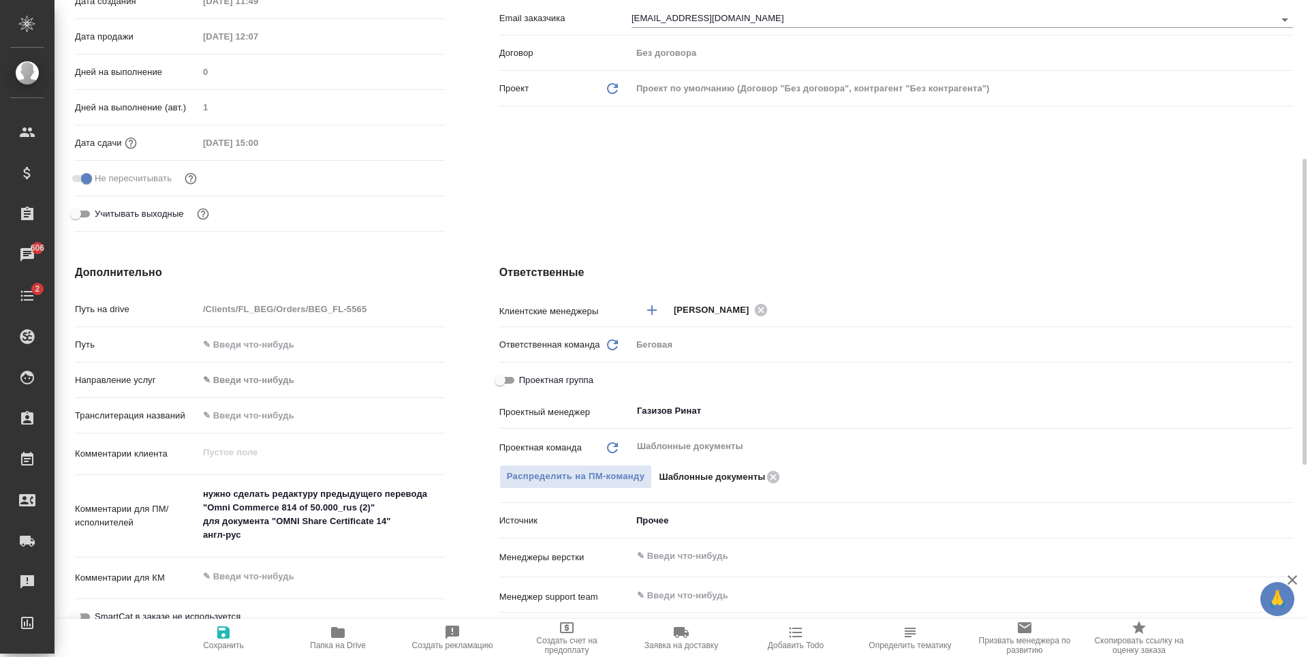
type textarea "x"
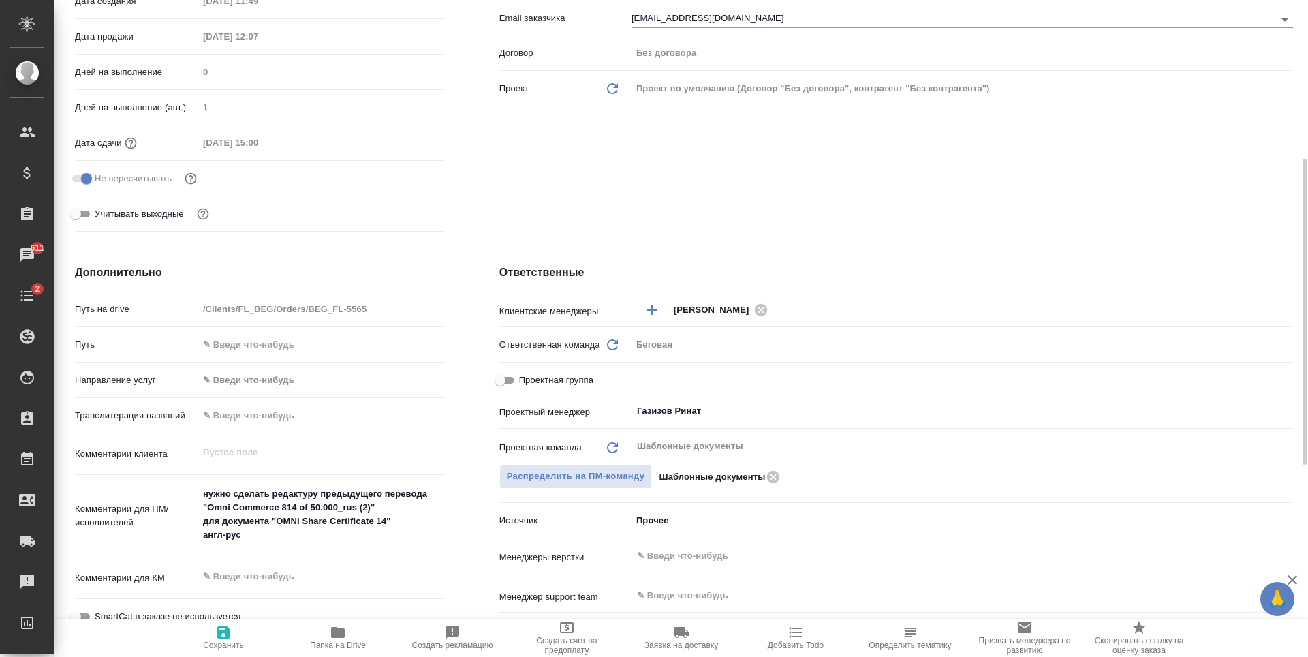
type textarea "x"
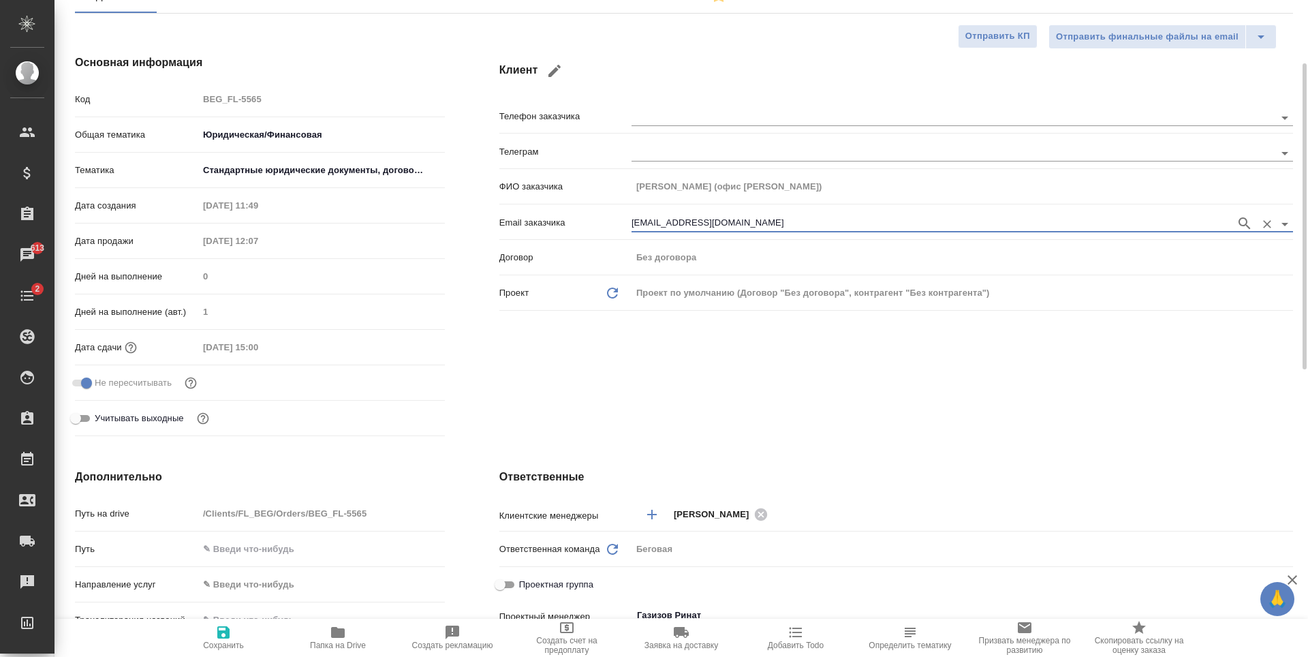
scroll to position [0, 0]
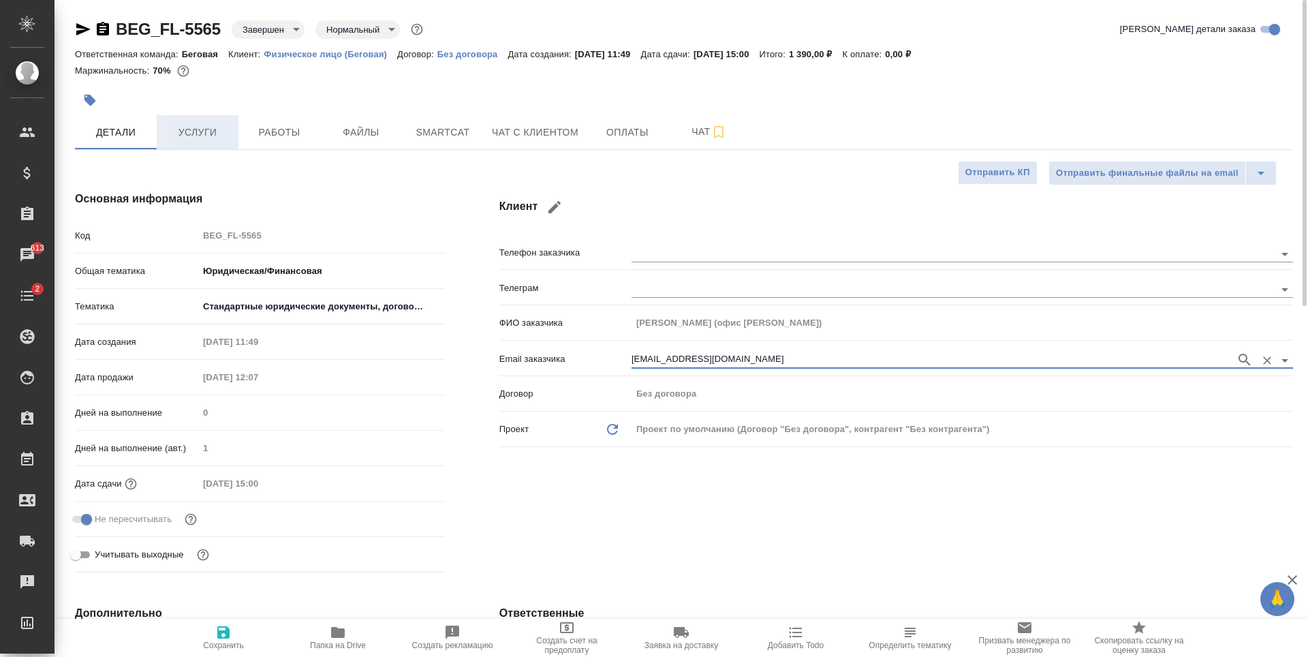
click at [204, 144] on button "Услуги" at bounding box center [198, 132] width 82 height 34
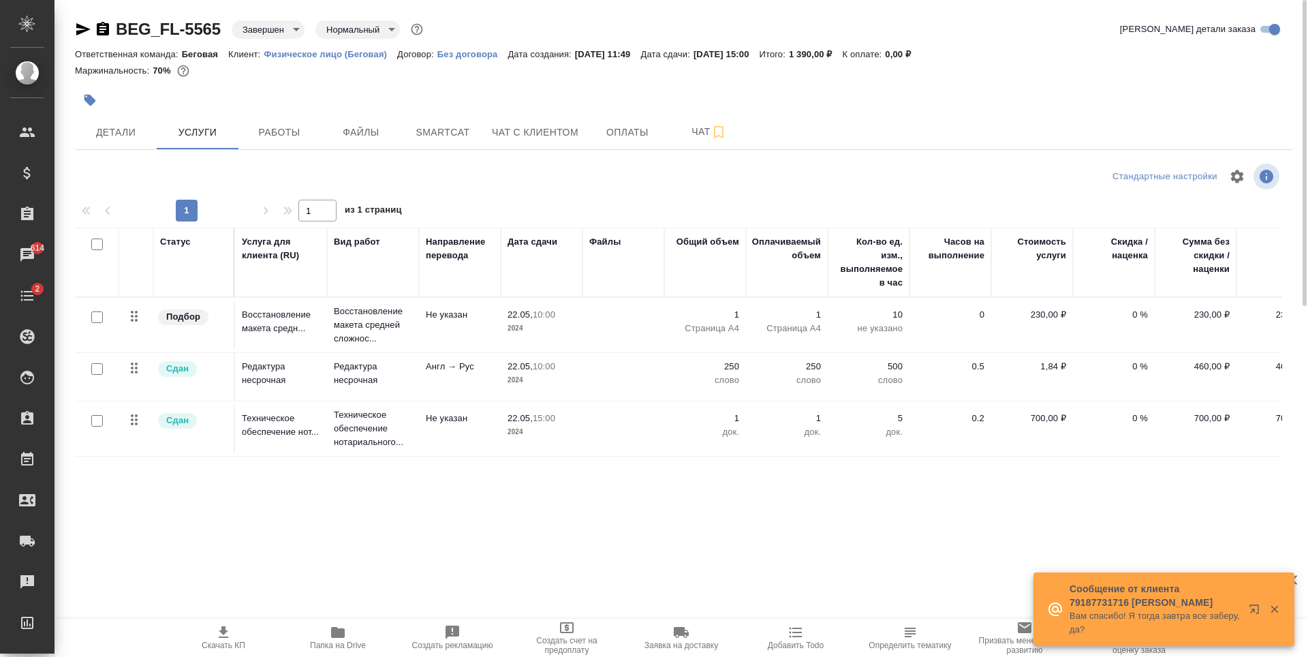
click at [364, 159] on div "BEG_FL-5565 Завершен closed Нормальный normal Кратко детали заказа Ответственна…" at bounding box center [683, 277] width 1233 height 555
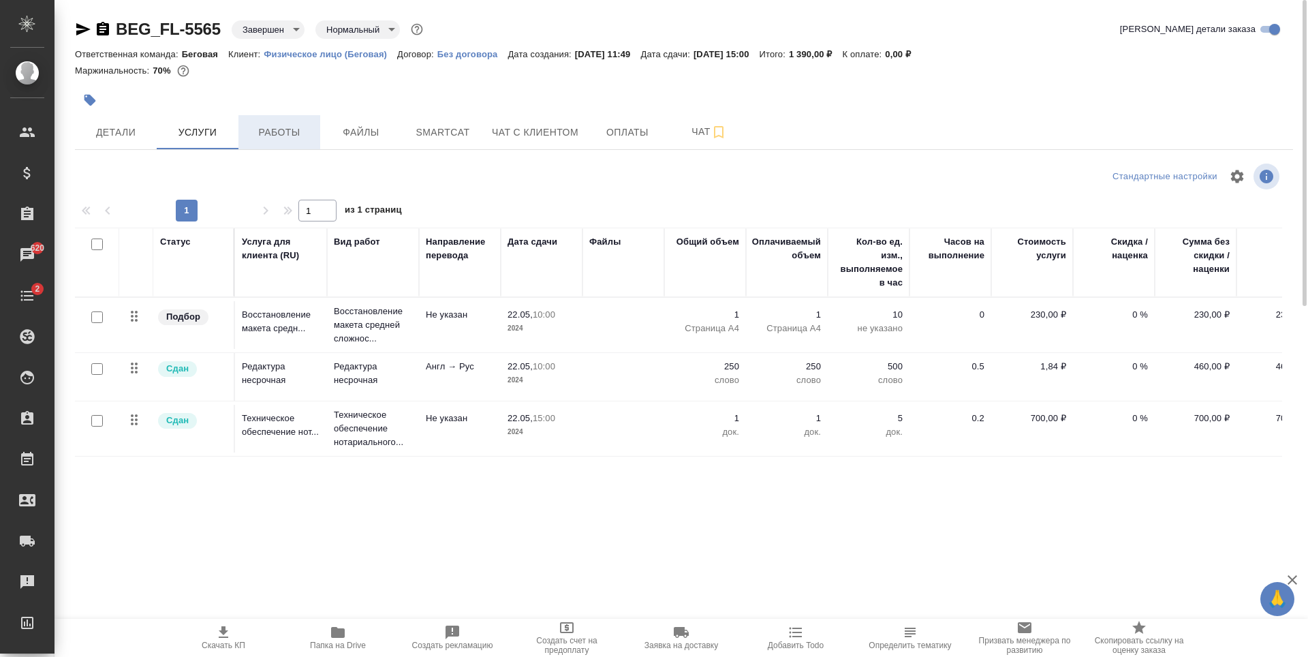
click at [284, 136] on span "Работы" at bounding box center [279, 132] width 65 height 17
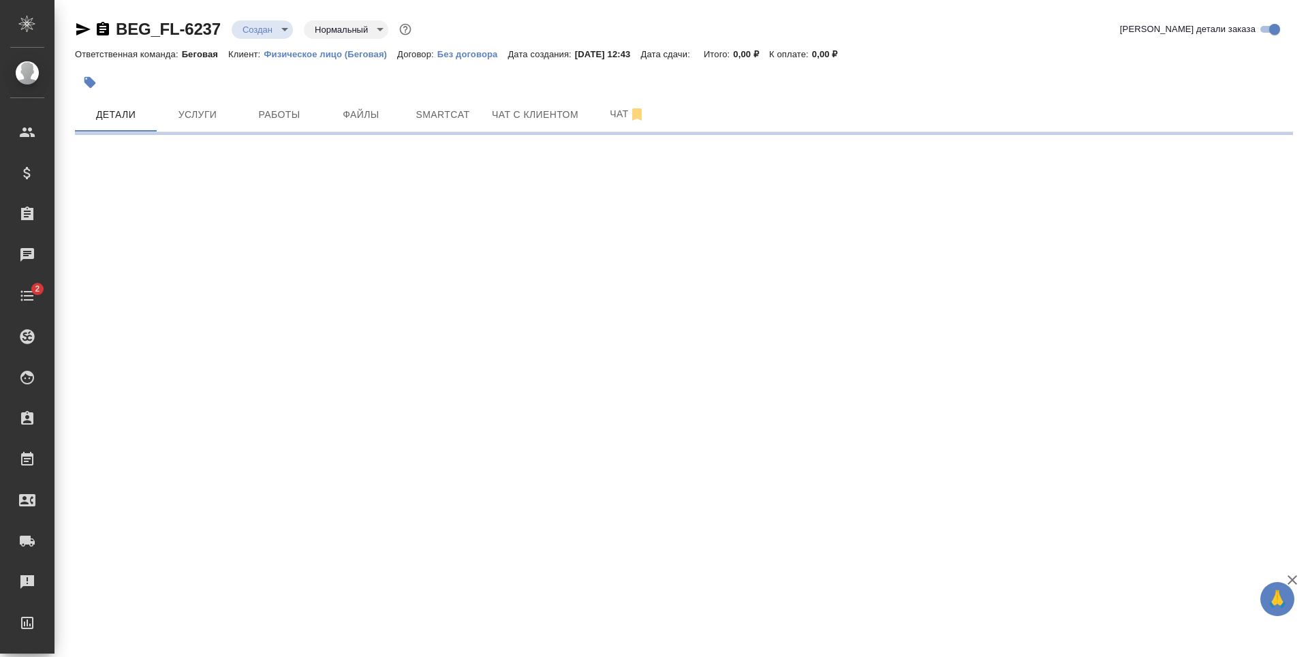
select select "RU"
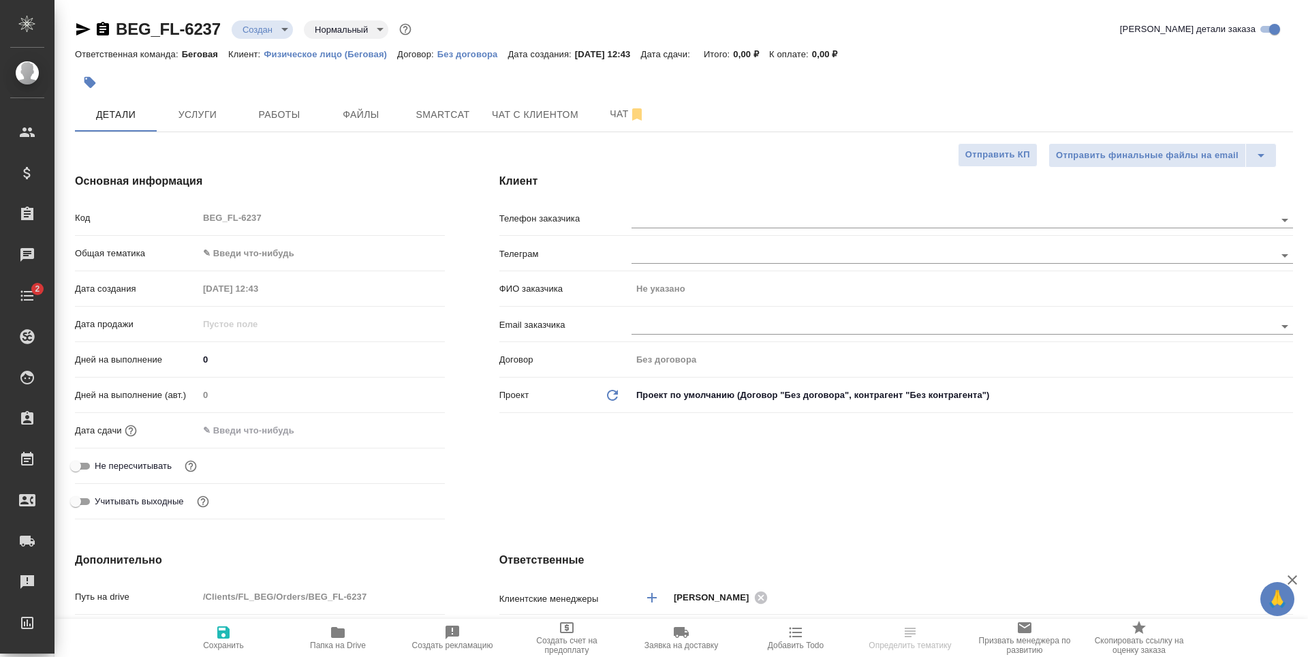
type textarea "x"
click at [705, 215] on input "text" at bounding box center [931, 219] width 598 height 16
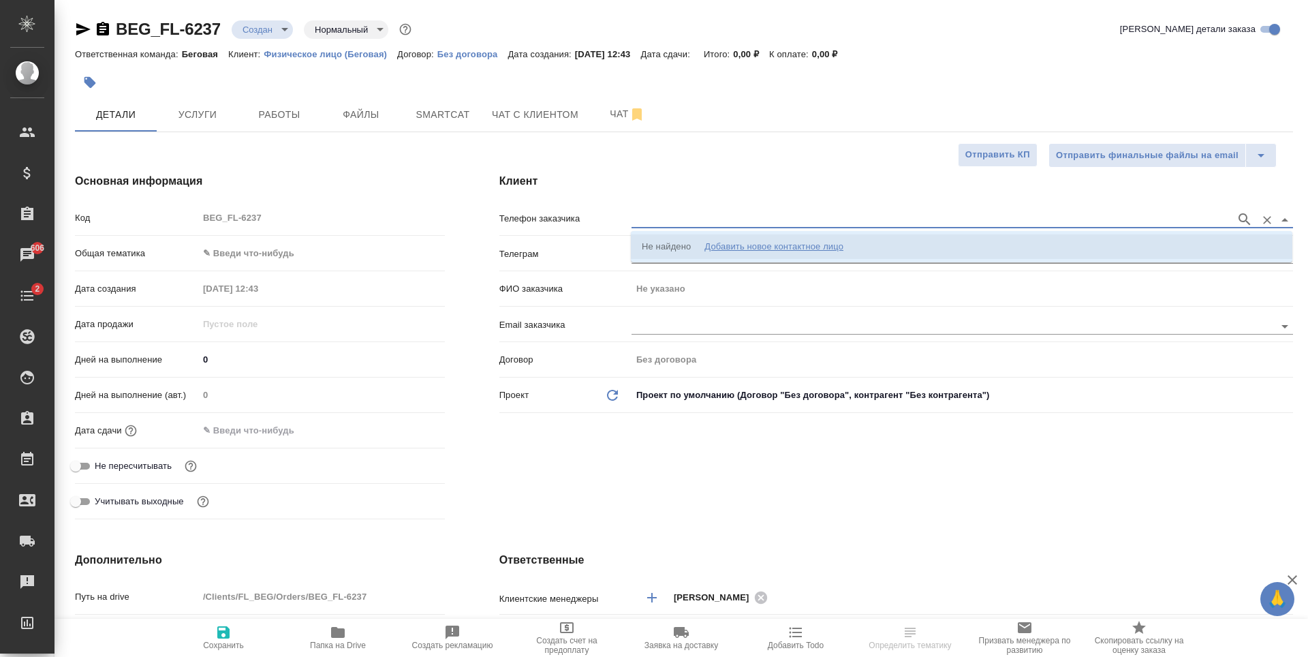
type input "4950089902"
type input "[EMAIL_ADDRESS][DOMAIN_NAME]"
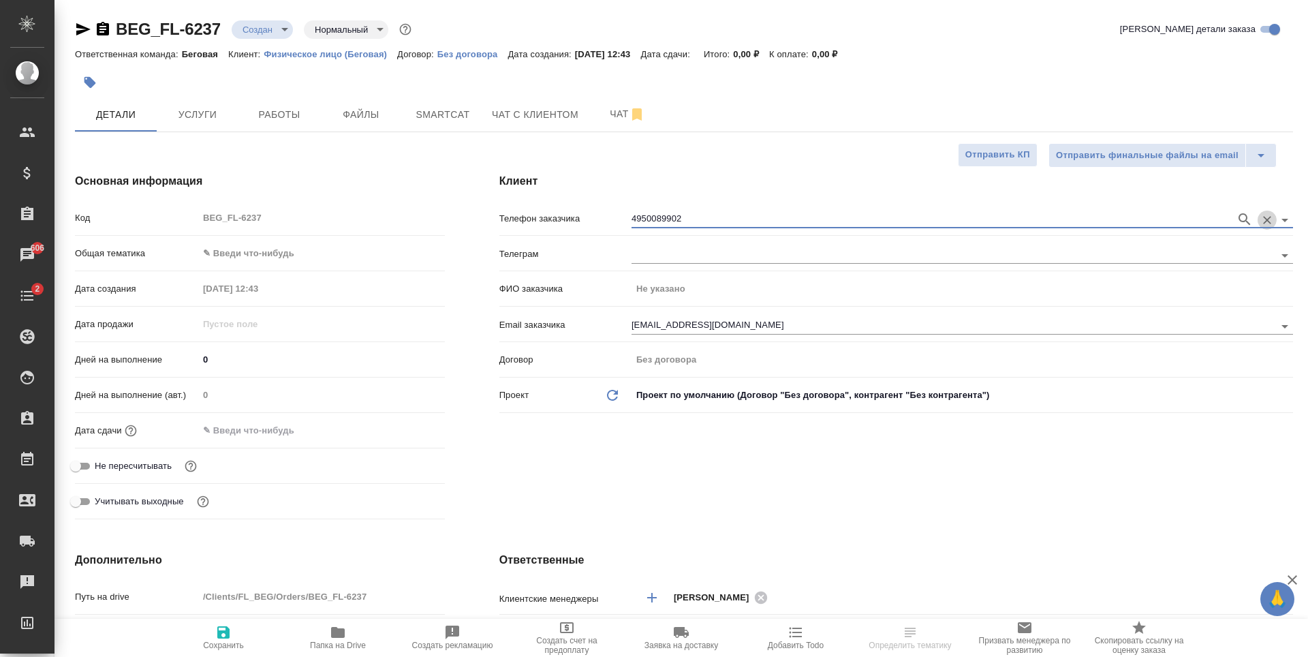
click at [1272, 219] on icon "Очистить" at bounding box center [1268, 220] width 14 height 14
click at [919, 215] on input "text" at bounding box center [931, 219] width 598 height 16
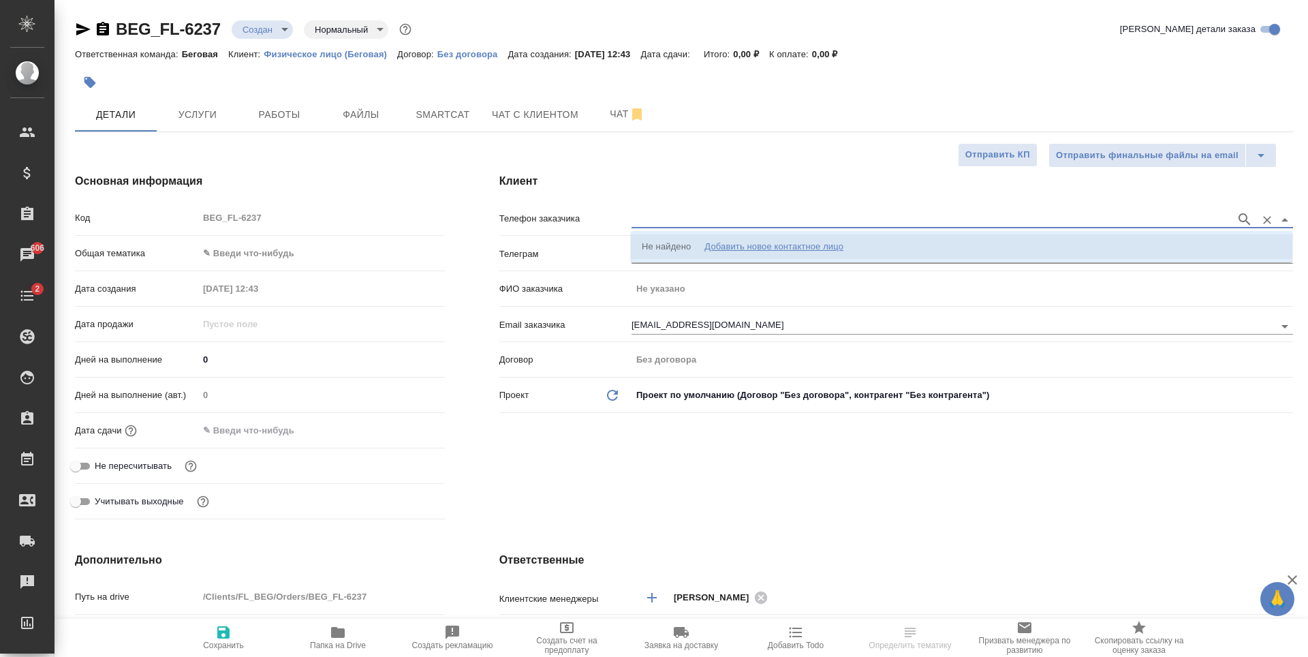
click at [838, 246] on div "Добавить новое контактное лицо" at bounding box center [774, 247] width 139 height 14
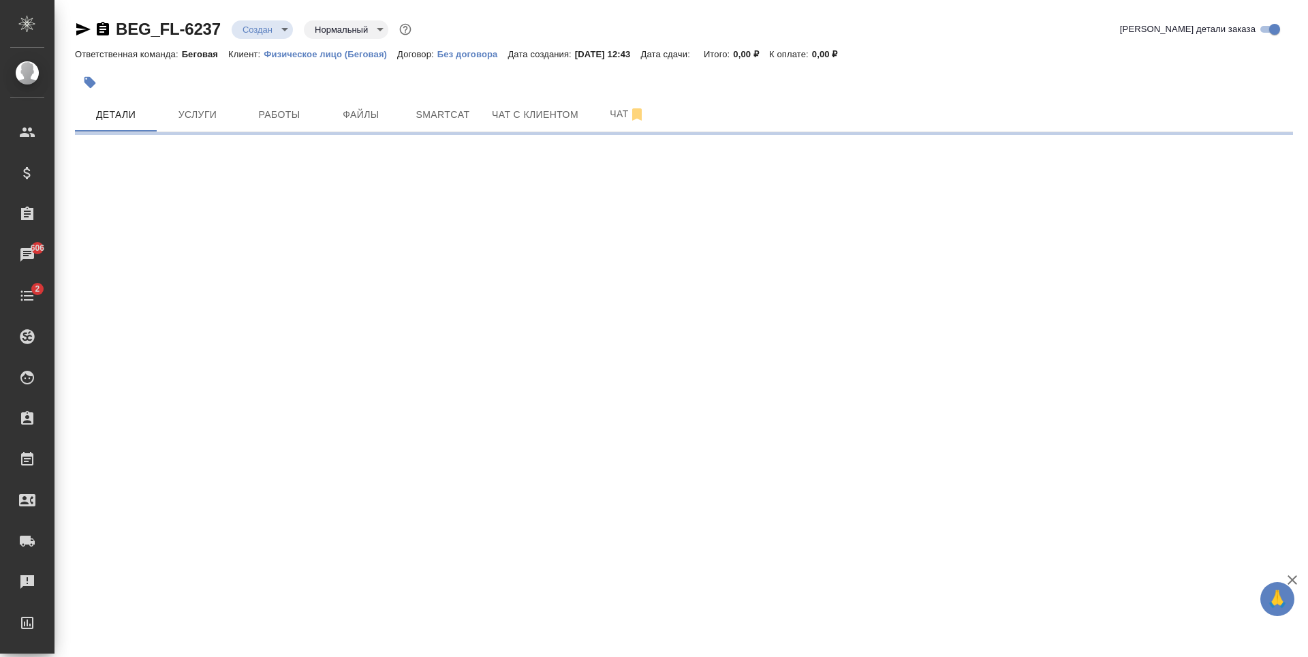
select select "RU"
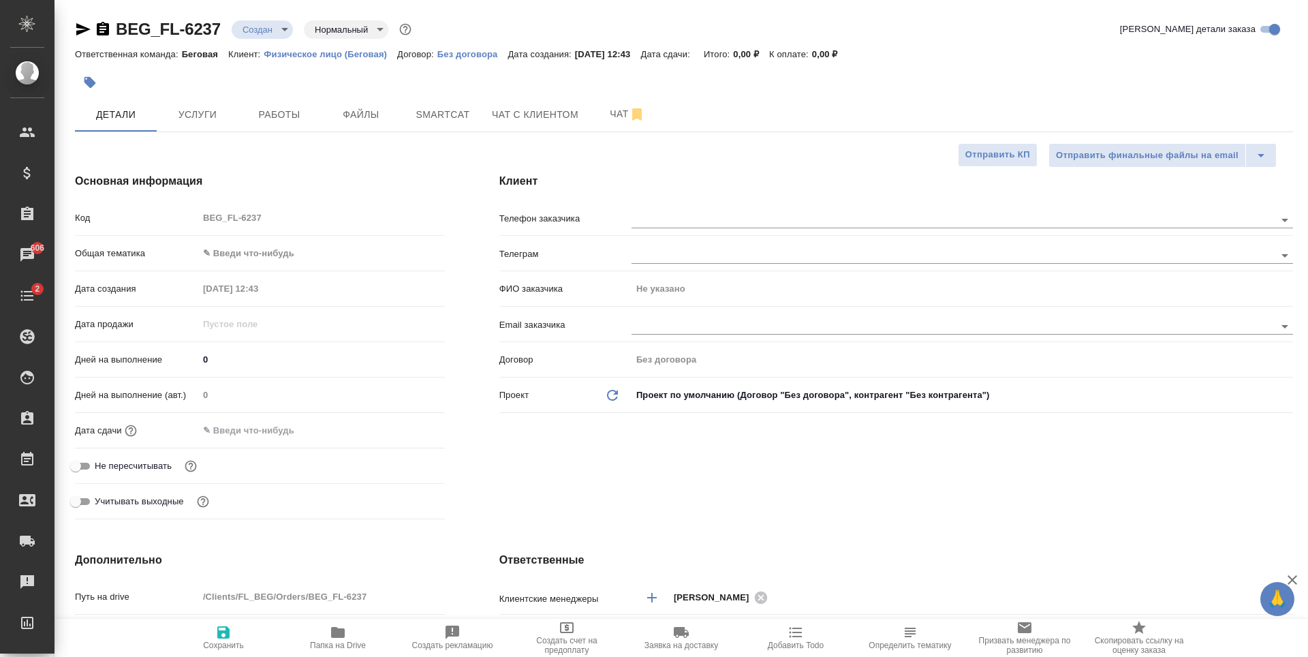
type textarea "x"
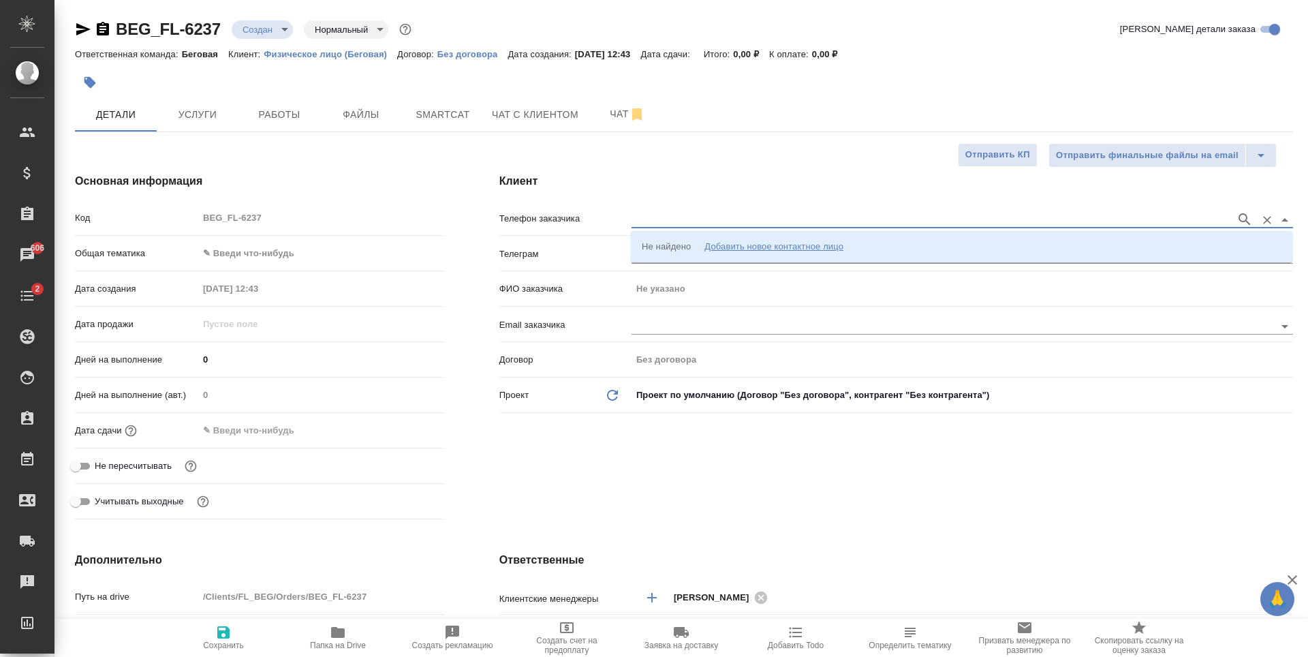
click at [655, 227] on input "text" at bounding box center [931, 219] width 598 height 16
click at [861, 255] on li "Не найдено Добавить новое контактное лицо" at bounding box center [962, 246] width 662 height 25
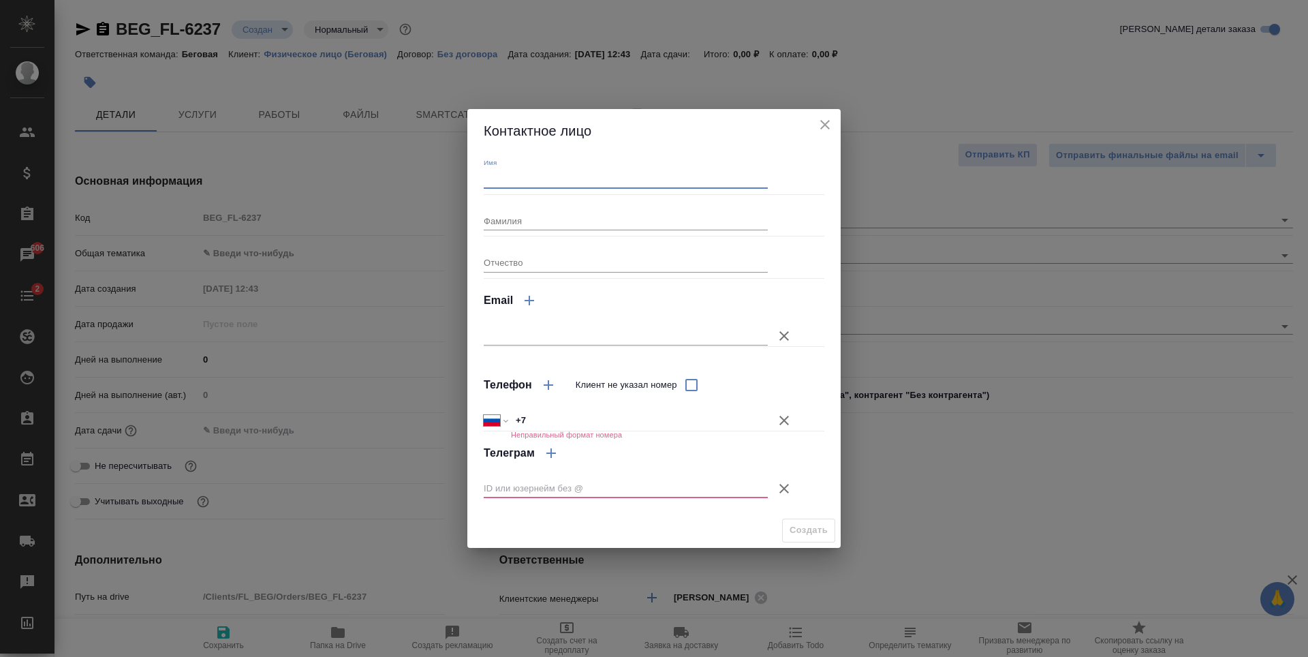
click at [573, 181] on input "Имя" at bounding box center [626, 178] width 284 height 19
type input "[PERSON_NAME]"
type input "[EMAIL_ADDRESS][DOMAIN_NAME]"
type input "[PERSON_NAME]"
click at [669, 330] on input "text" at bounding box center [626, 335] width 284 height 19
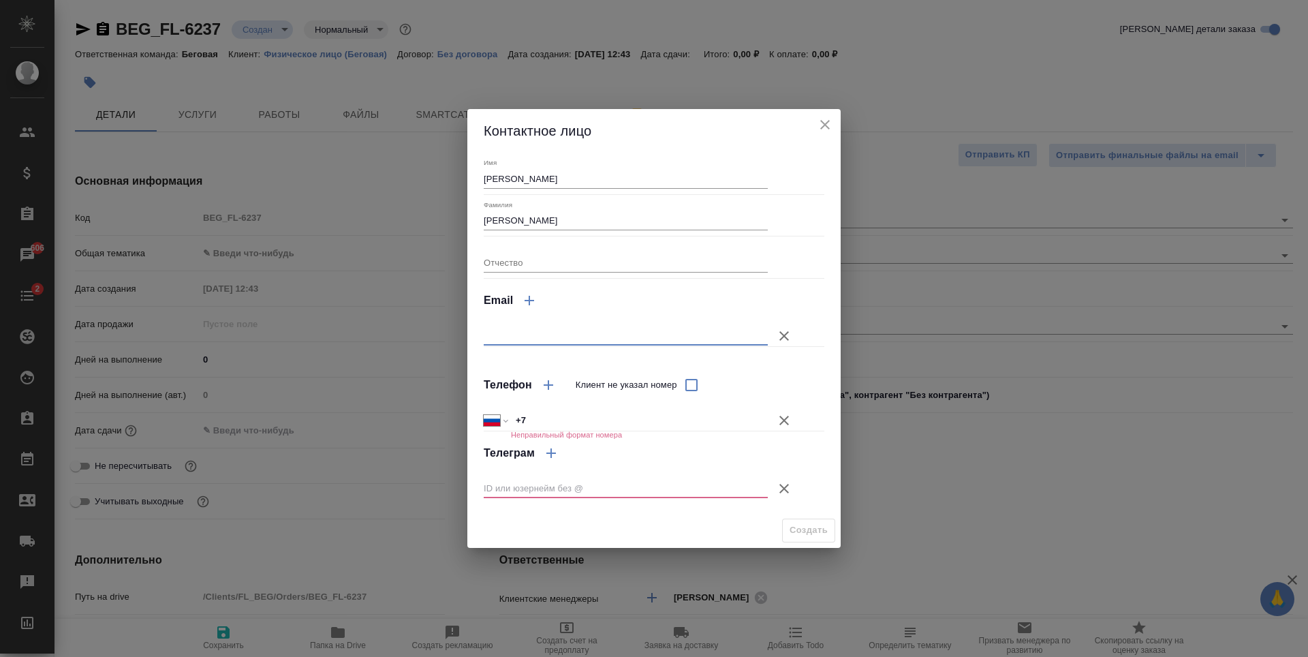
type input "[EMAIL_ADDRESS][DOMAIN_NAME]"
click at [790, 482] on icon "button" at bounding box center [784, 488] width 16 height 16
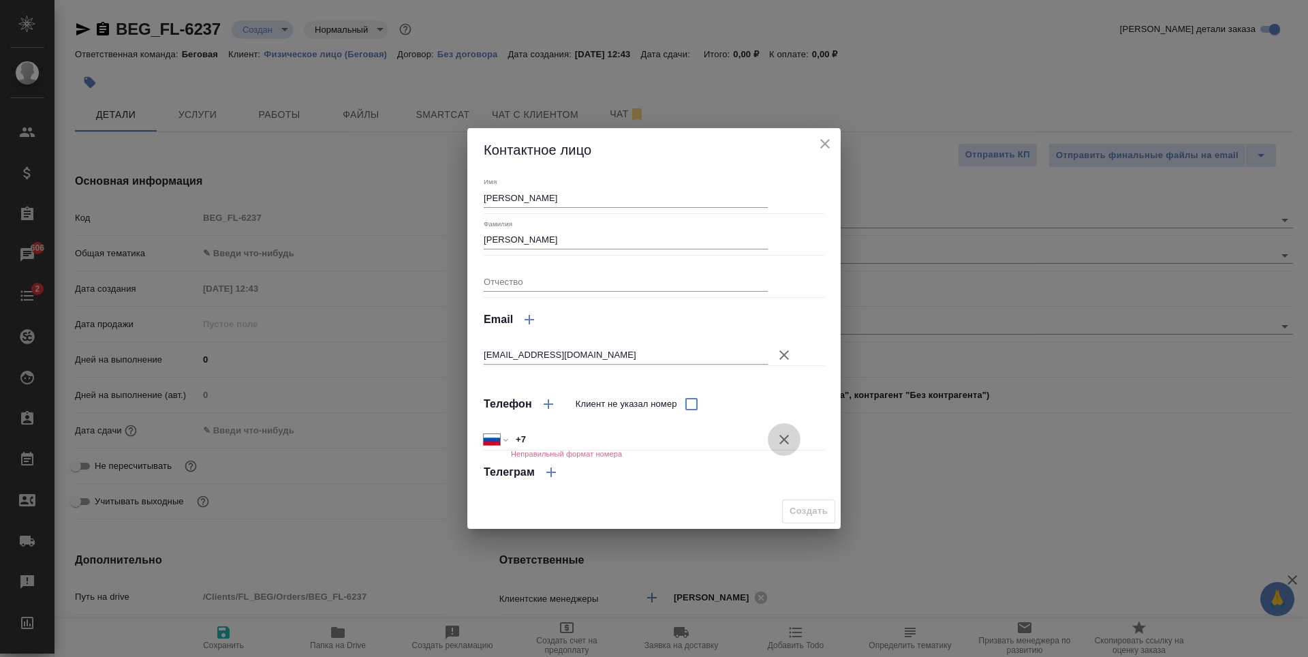
click at [786, 446] on icon "button" at bounding box center [784, 439] width 16 height 16
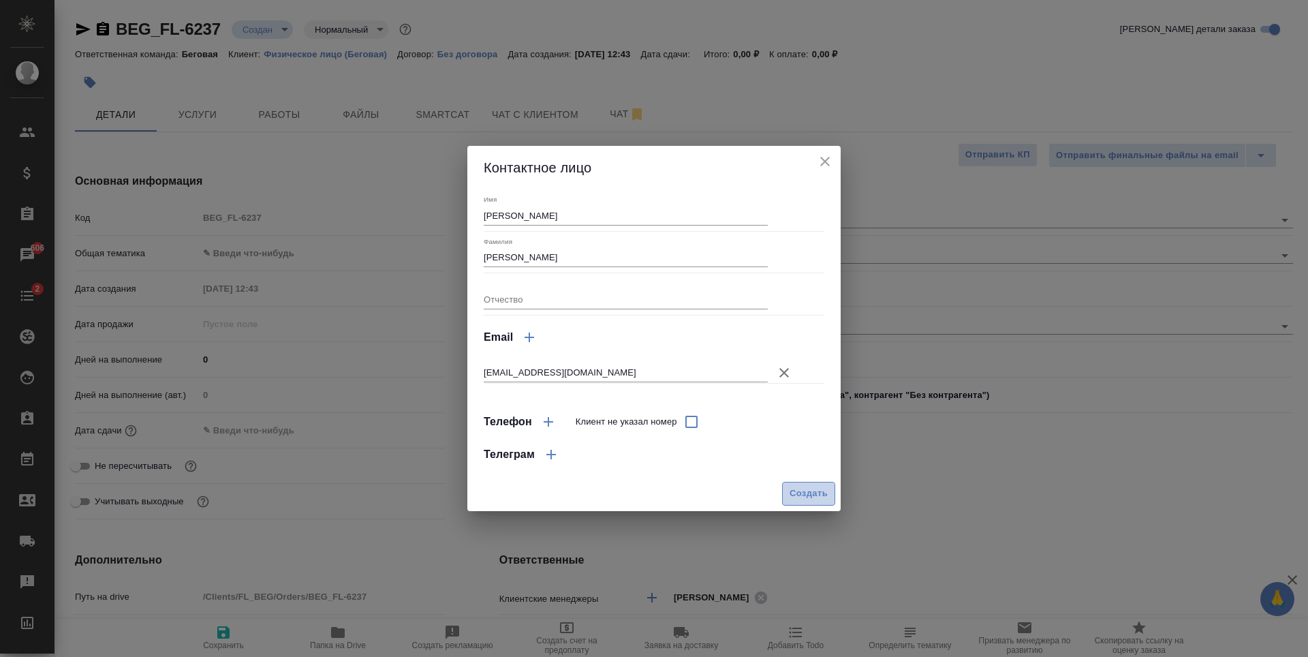
click at [802, 483] on button "Создать" at bounding box center [808, 494] width 53 height 24
type textarea "x"
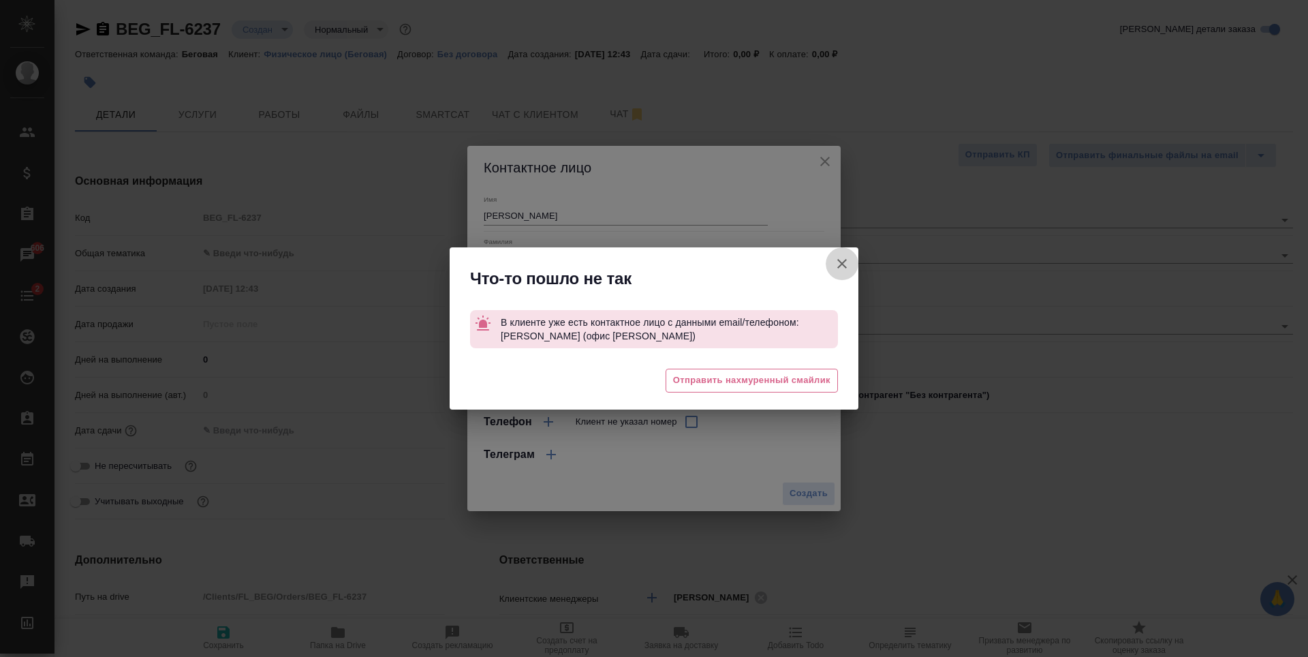
click at [847, 267] on icon "button" at bounding box center [842, 264] width 16 height 16
type textarea "x"
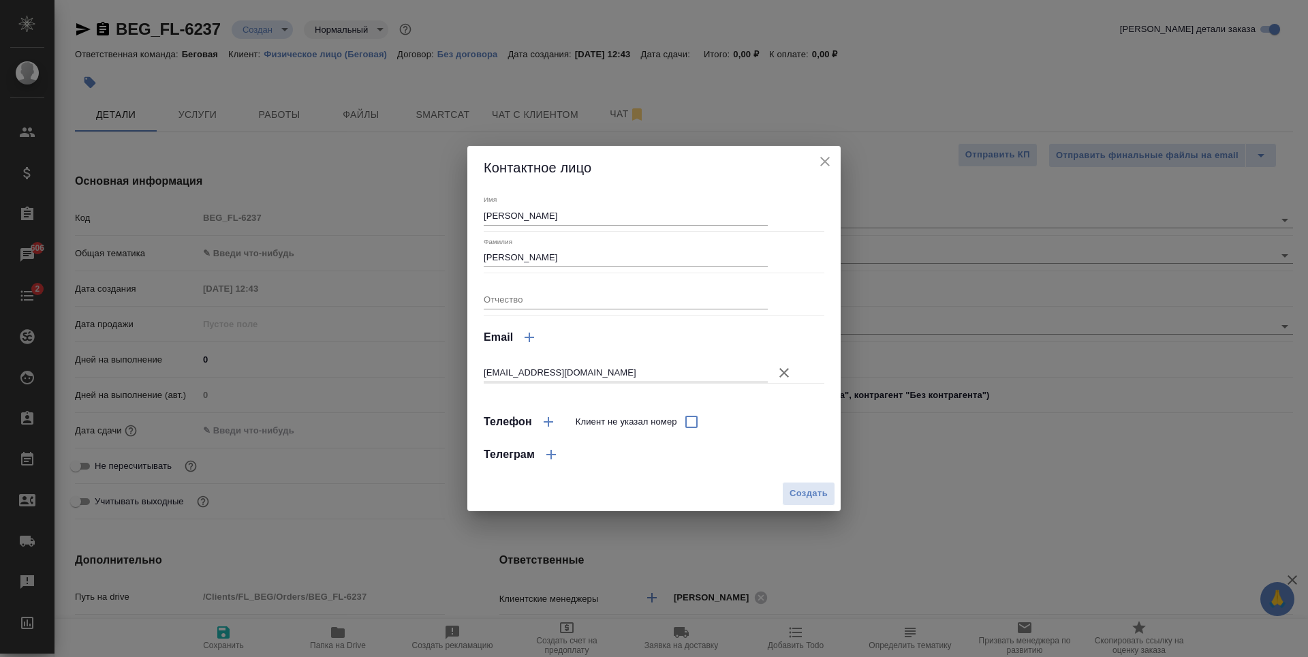
type textarea "x"
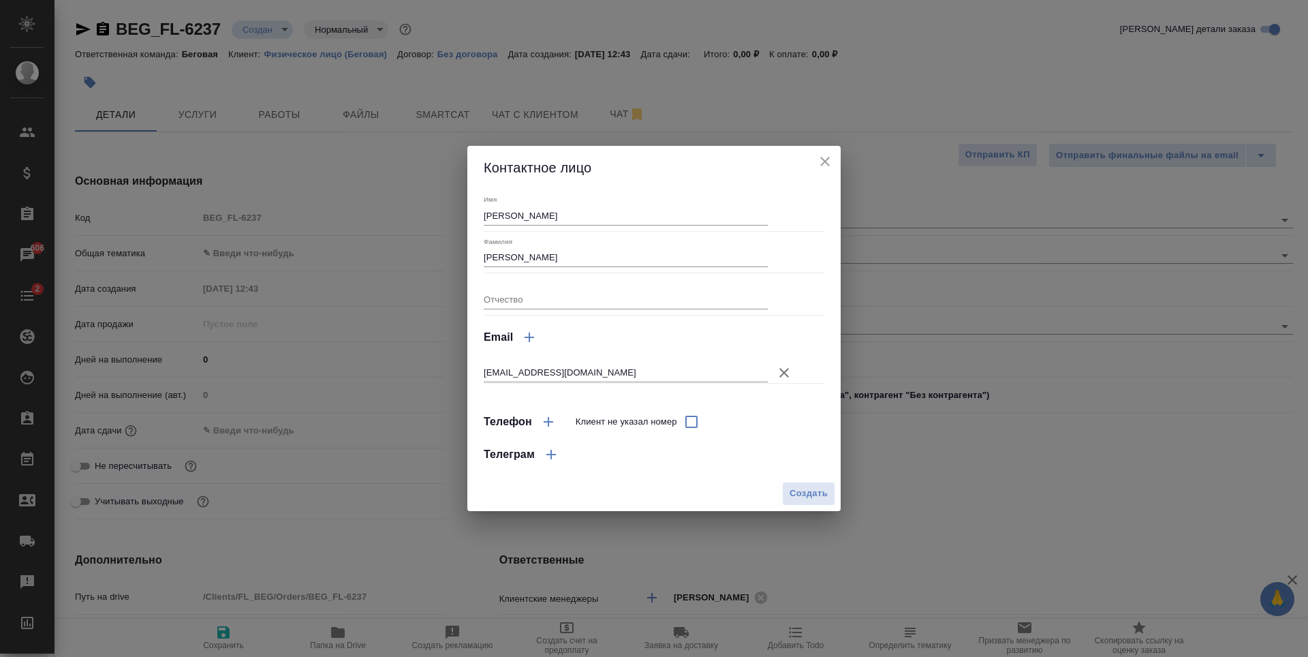
type textarea "x"
click at [821, 168] on icon "close" at bounding box center [825, 161] width 16 height 16
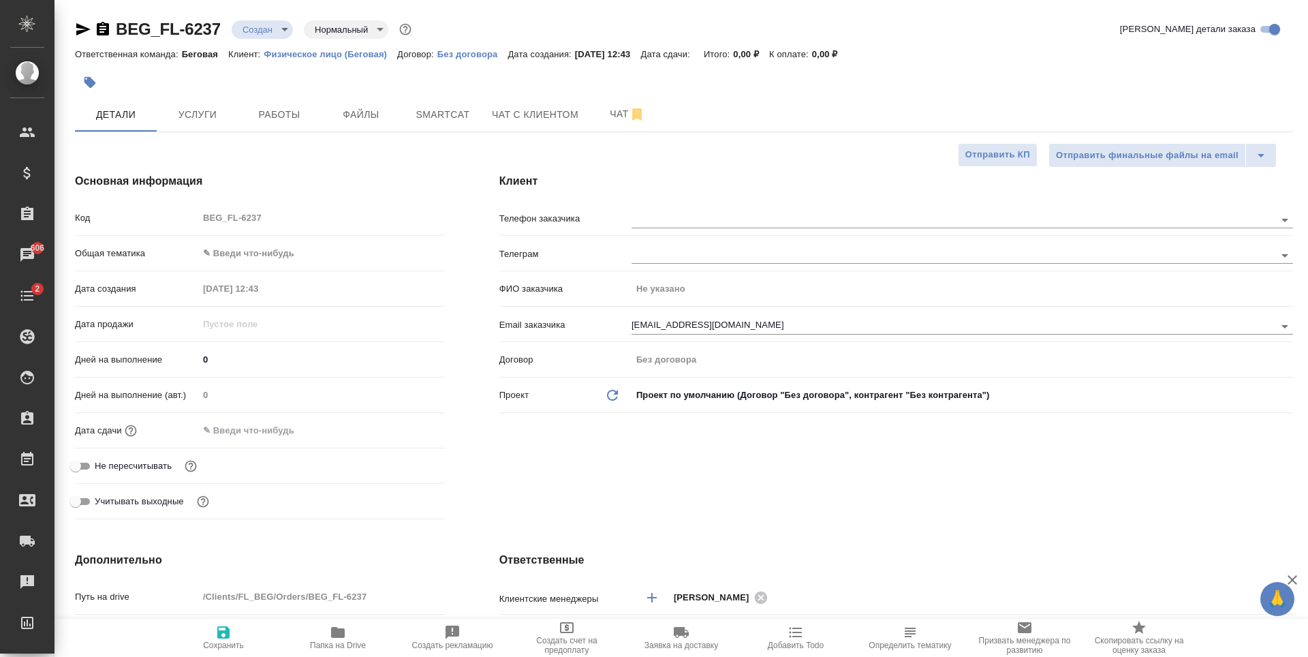
click at [591, 288] on p "ФИО заказчика" at bounding box center [565, 289] width 132 height 14
click at [750, 203] on div "Клиент Телефон заказчика [PERSON_NAME] заказчика Не указано Email заказчика [PE…" at bounding box center [896, 349] width 848 height 406
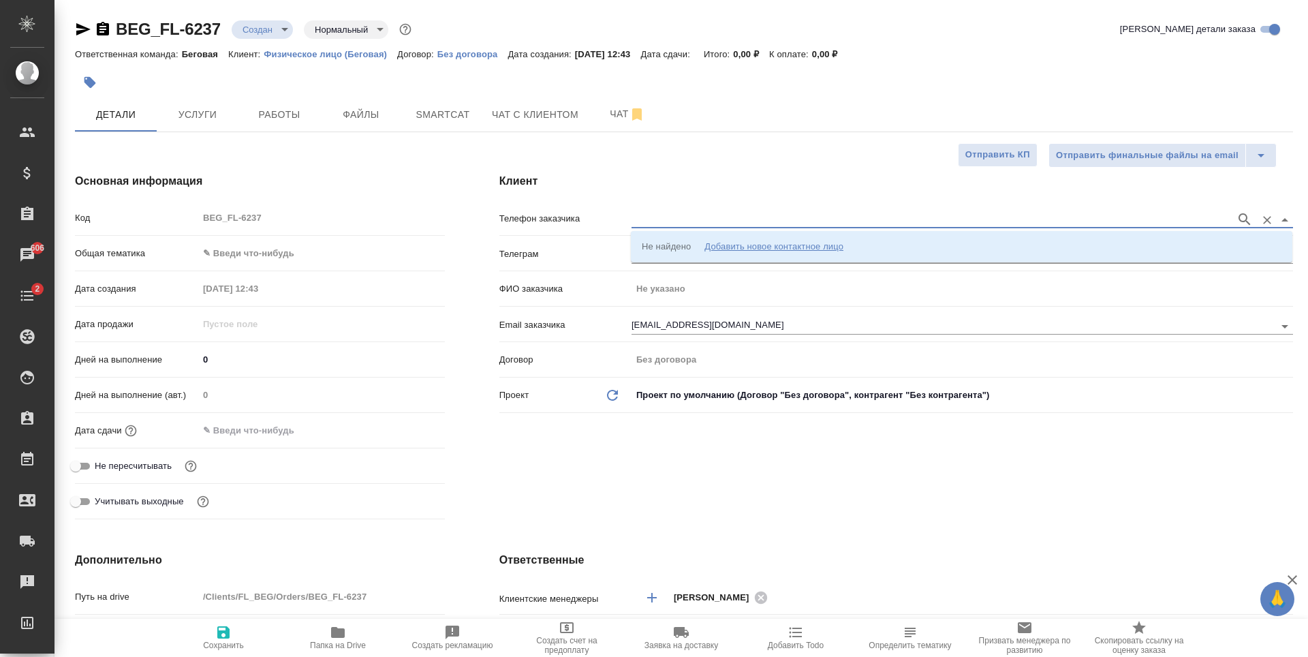
click at [763, 224] on input "text" at bounding box center [931, 219] width 598 height 16
click at [986, 313] on div "[EMAIL_ADDRESS][DOMAIN_NAME]" at bounding box center [963, 324] width 662 height 25
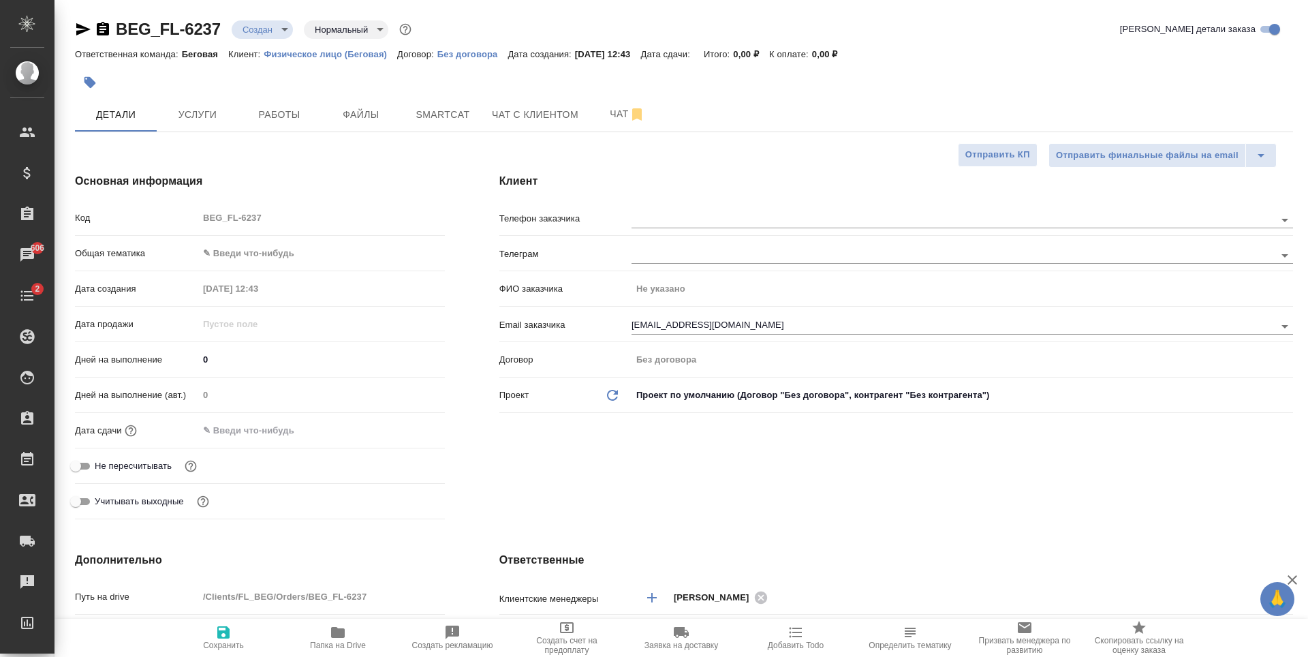
click at [248, 646] on span "Сохранить" at bounding box center [223, 637] width 98 height 26
type textarea "x"
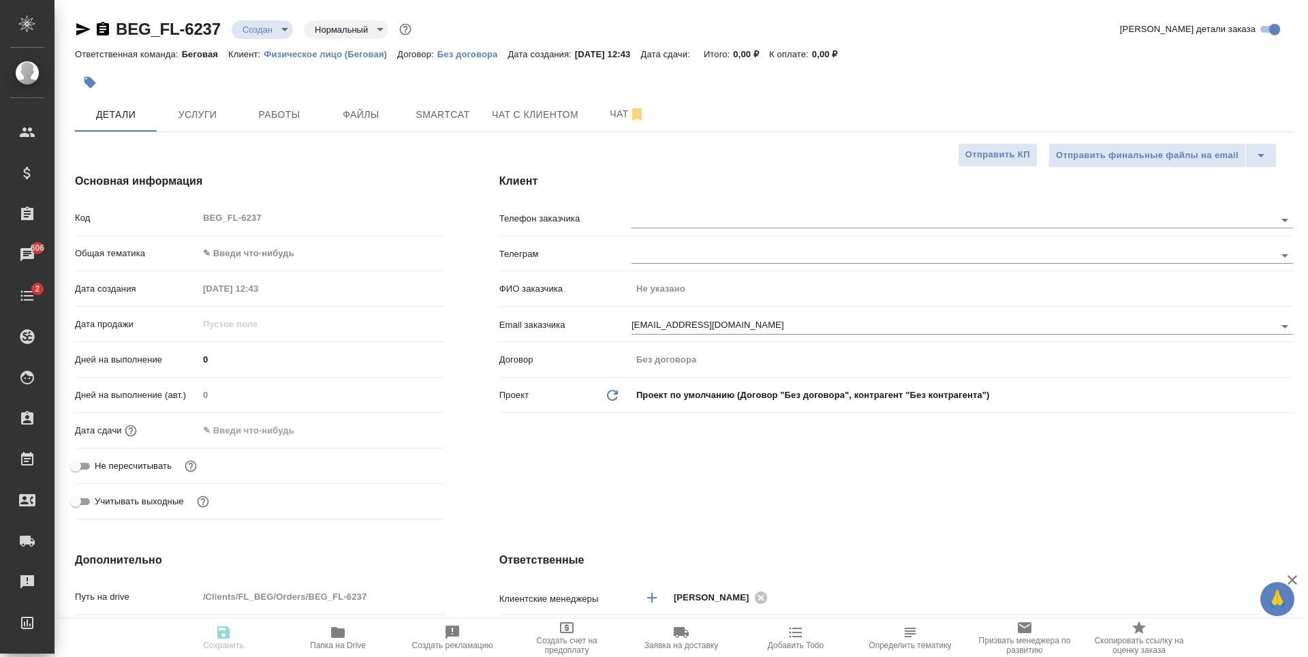
type textarea "x"
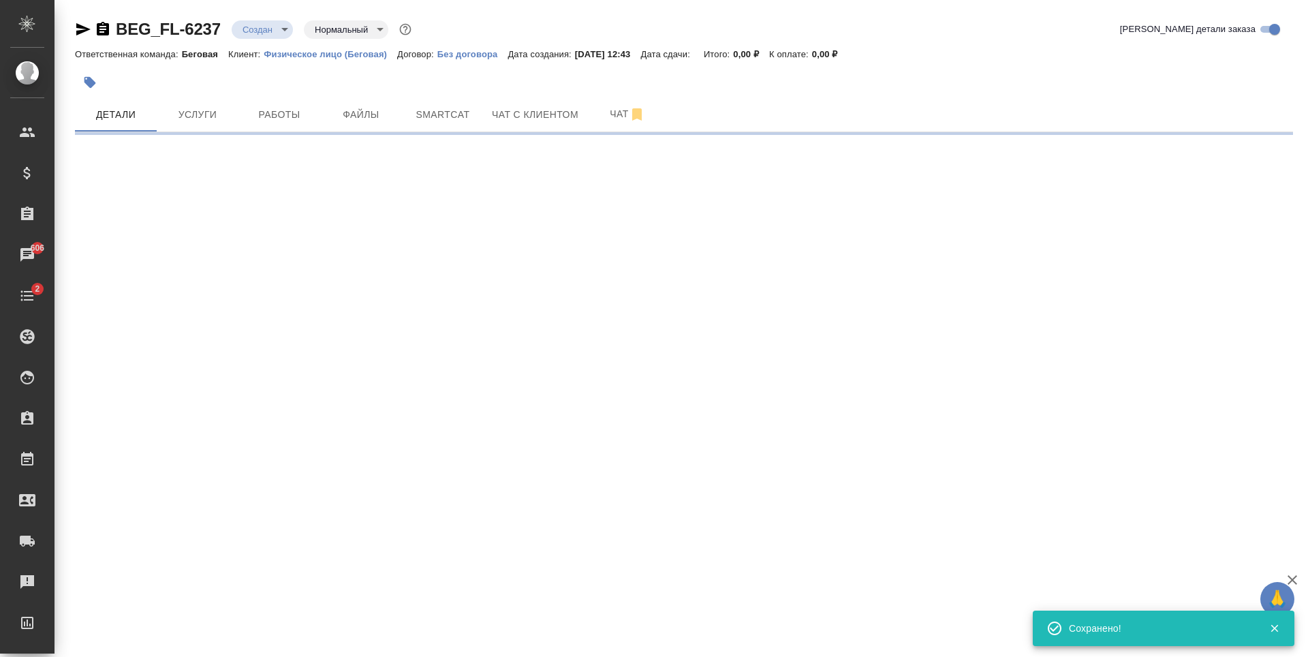
select select "RU"
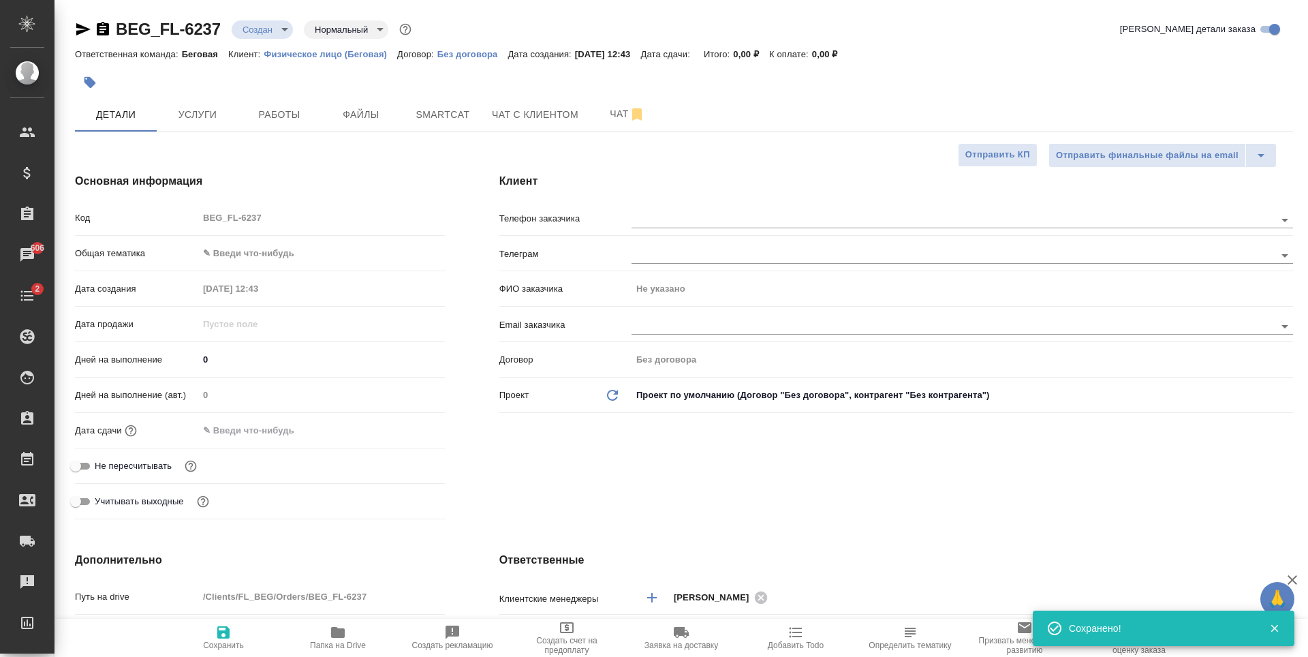
type textarea "x"
click at [713, 327] on input "text" at bounding box center [931, 326] width 598 height 16
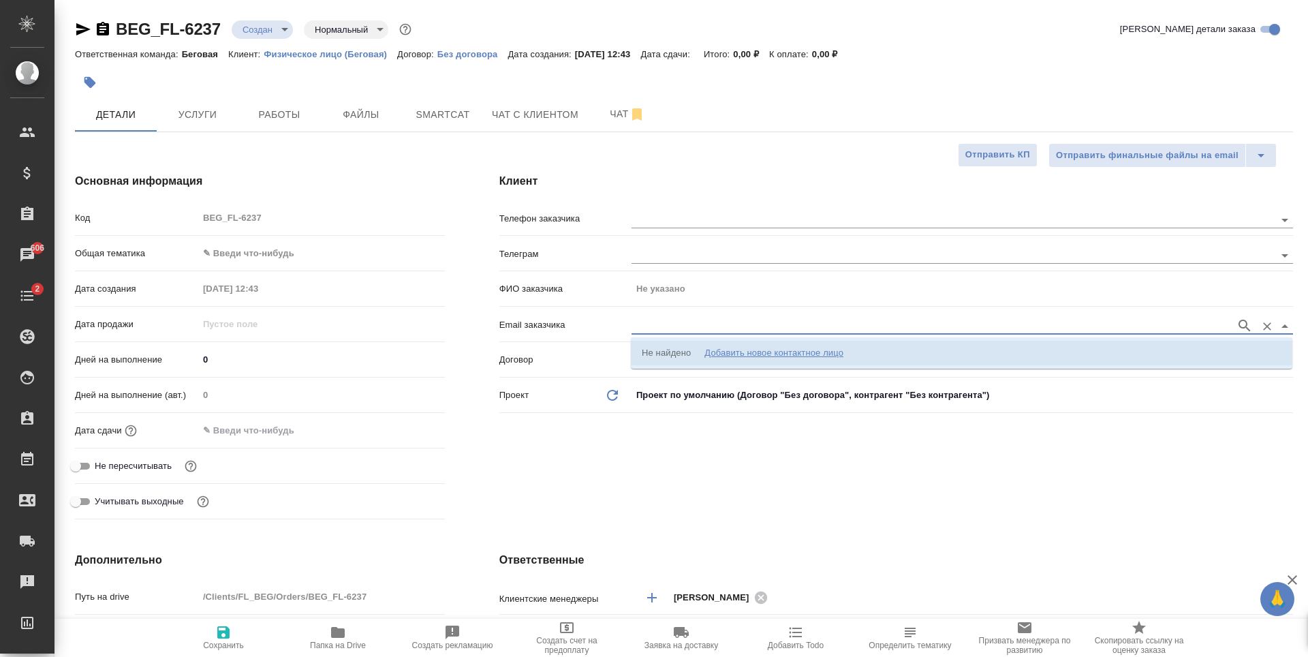
type input "[EMAIL_ADDRESS][DOMAIN_NAME]"
click at [201, 628] on span "Сохранить" at bounding box center [223, 637] width 98 height 26
type textarea "x"
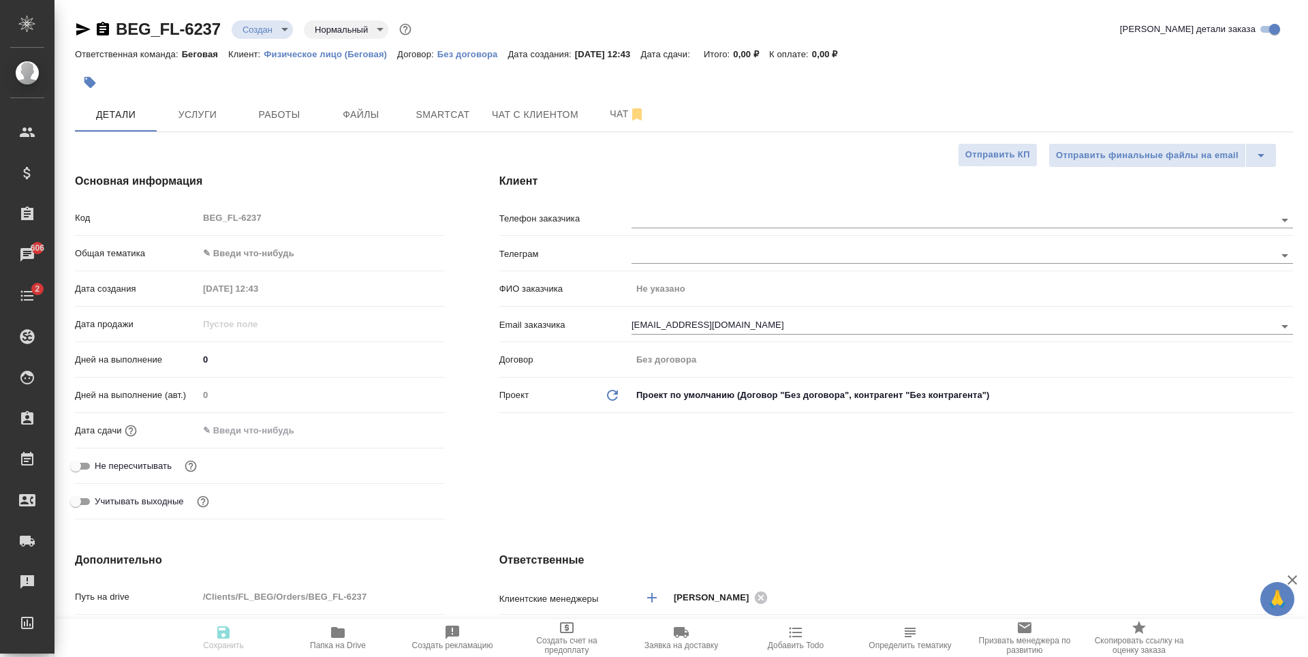
type textarea "x"
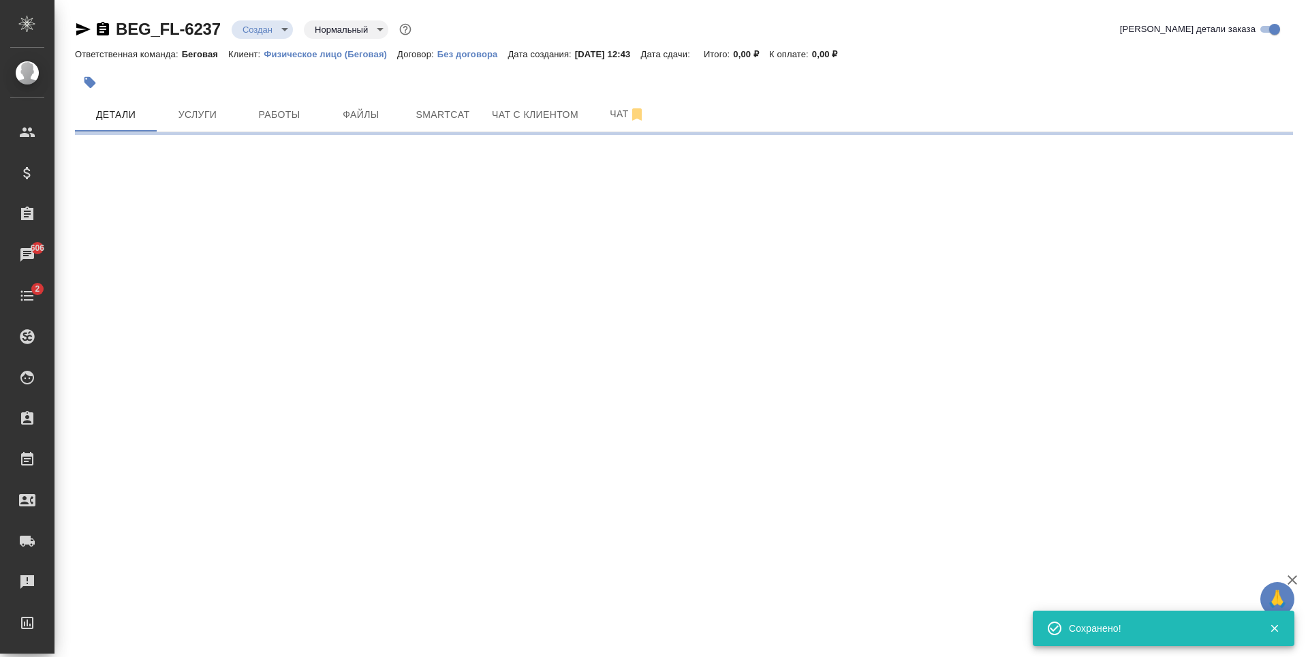
select select "RU"
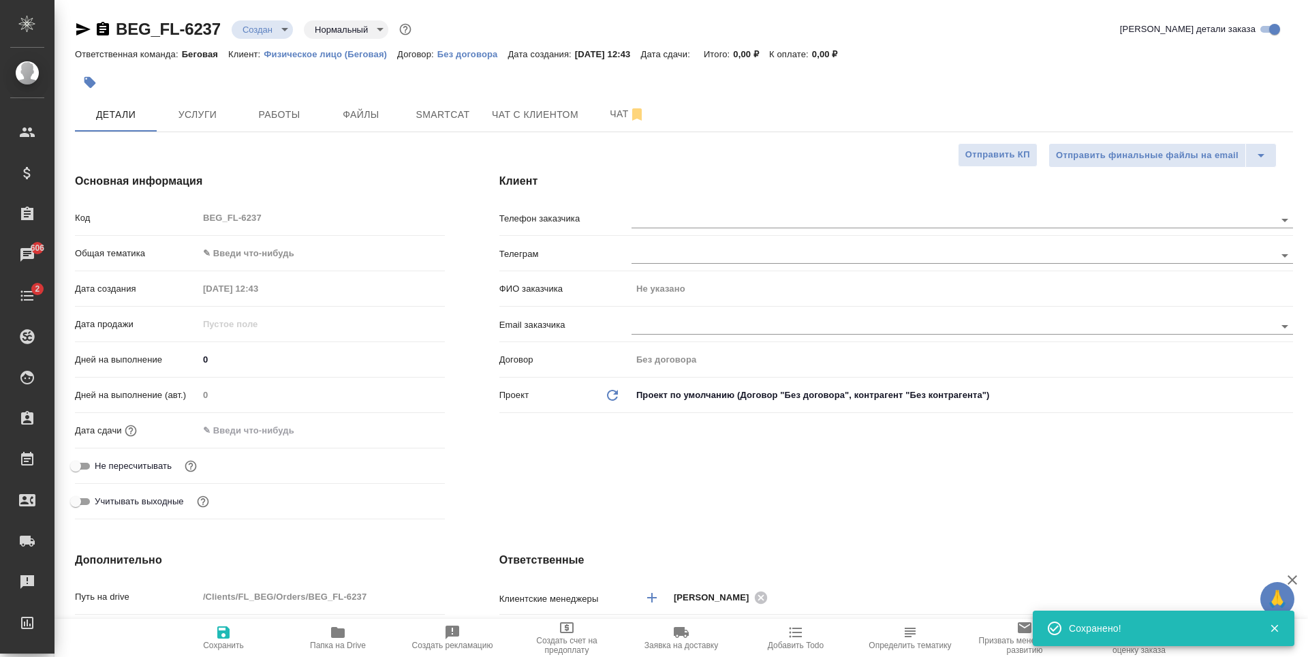
type textarea "x"
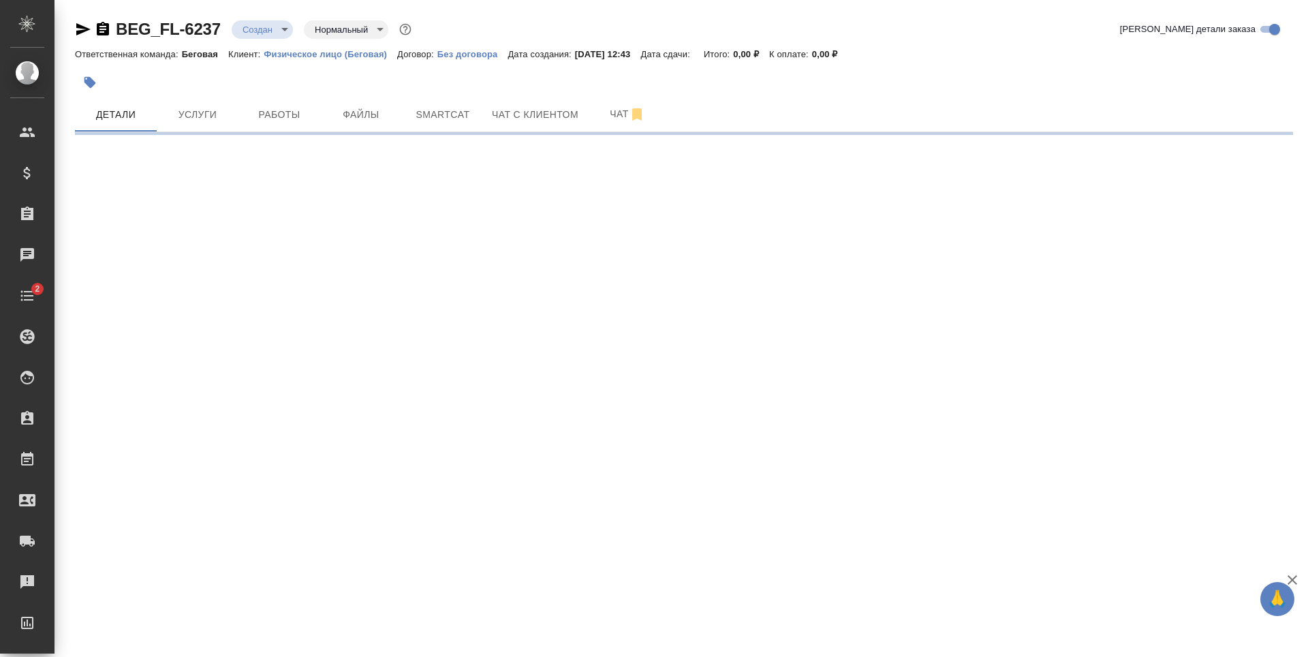
select select "RU"
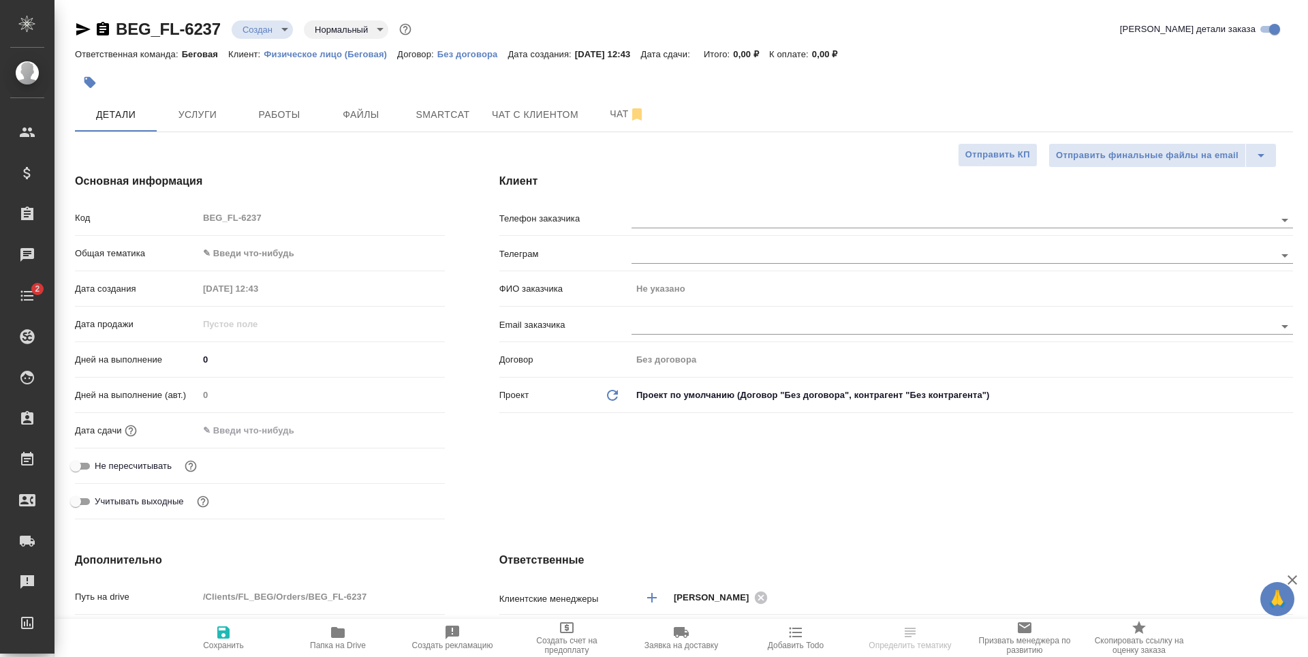
type textarea "x"
click at [675, 254] on input "text" at bounding box center [931, 255] width 598 height 16
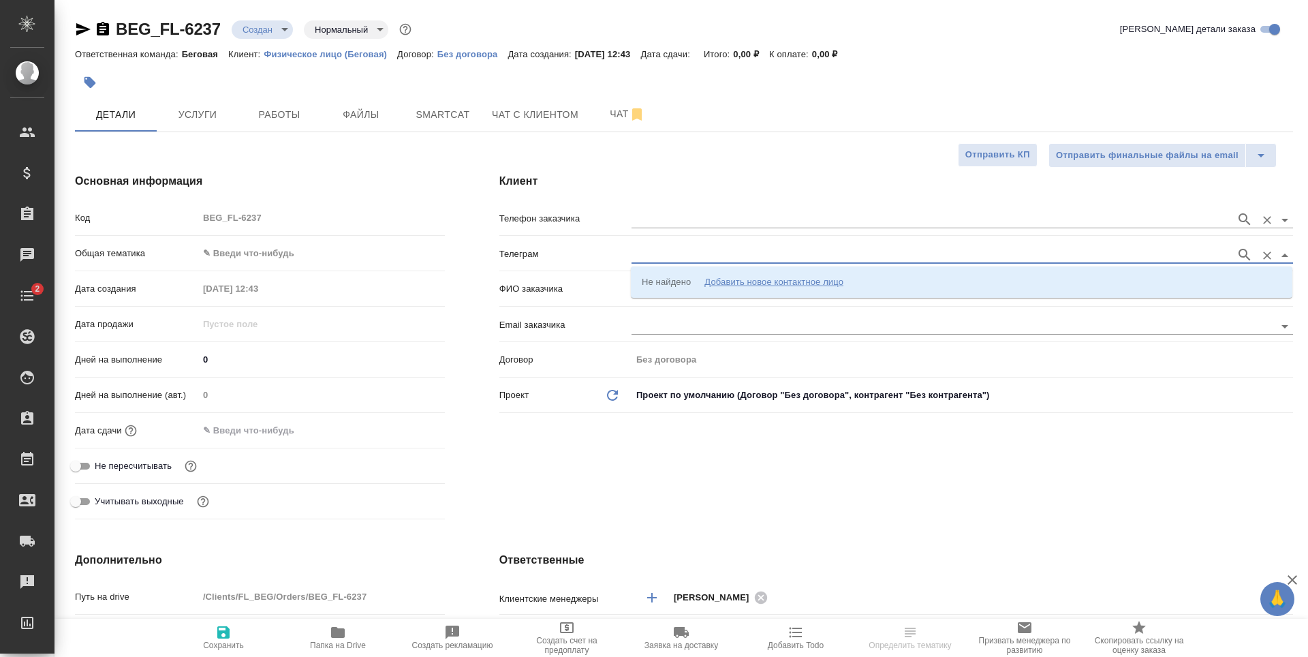
click at [788, 221] on input "text" at bounding box center [931, 219] width 598 height 16
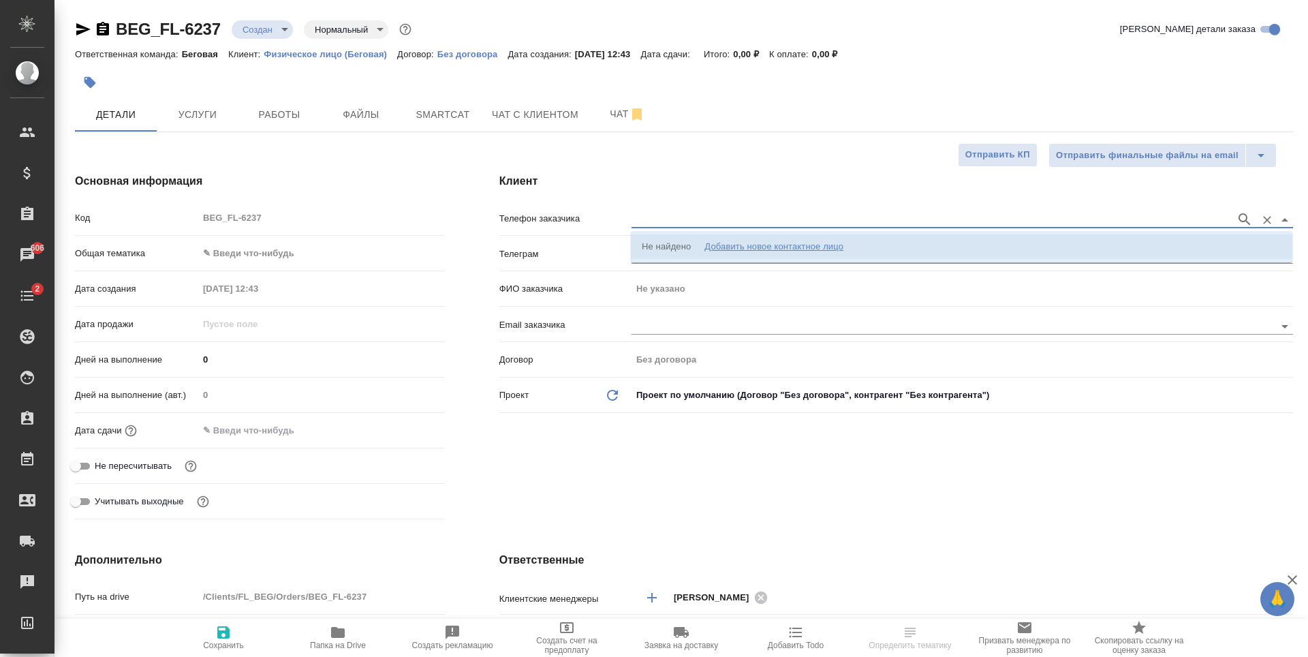
click at [844, 243] on div "Добавить новое контактное лицо" at bounding box center [774, 247] width 139 height 14
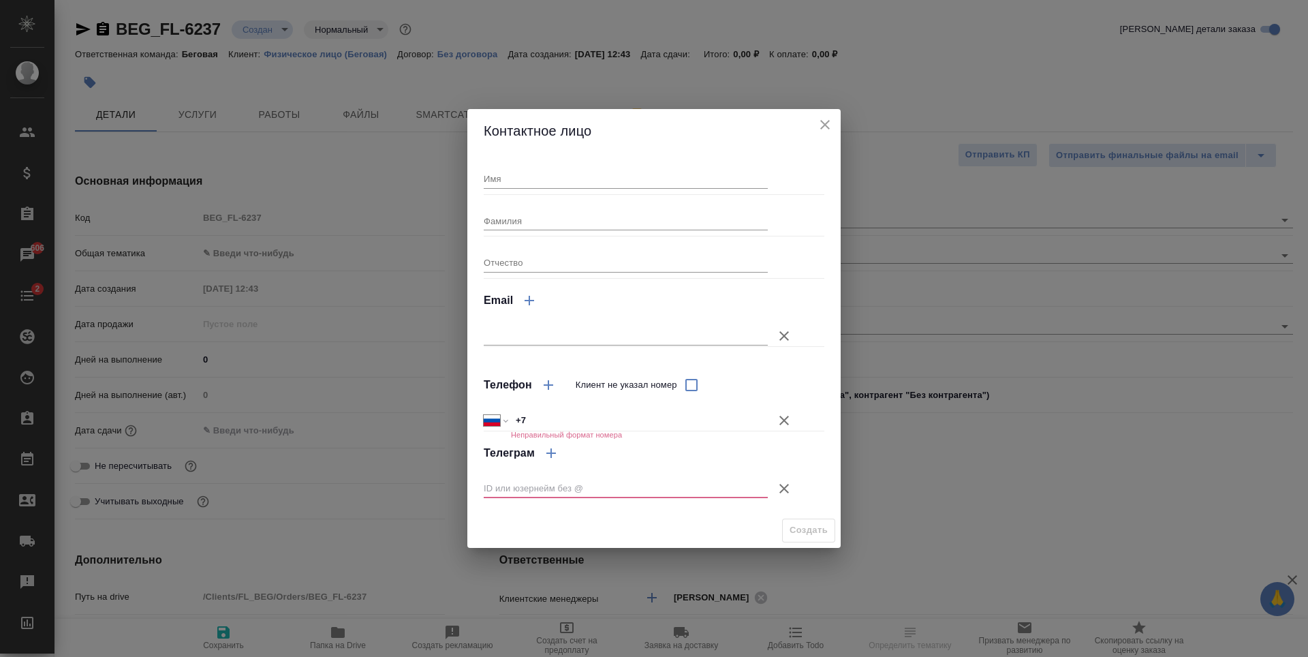
click at [564, 180] on input "Имя" at bounding box center [626, 178] width 284 height 19
type input "[PERSON_NAME]"
type input "[EMAIL_ADDRESS][DOMAIN_NAME]"
type input "[PERSON_NAME]"
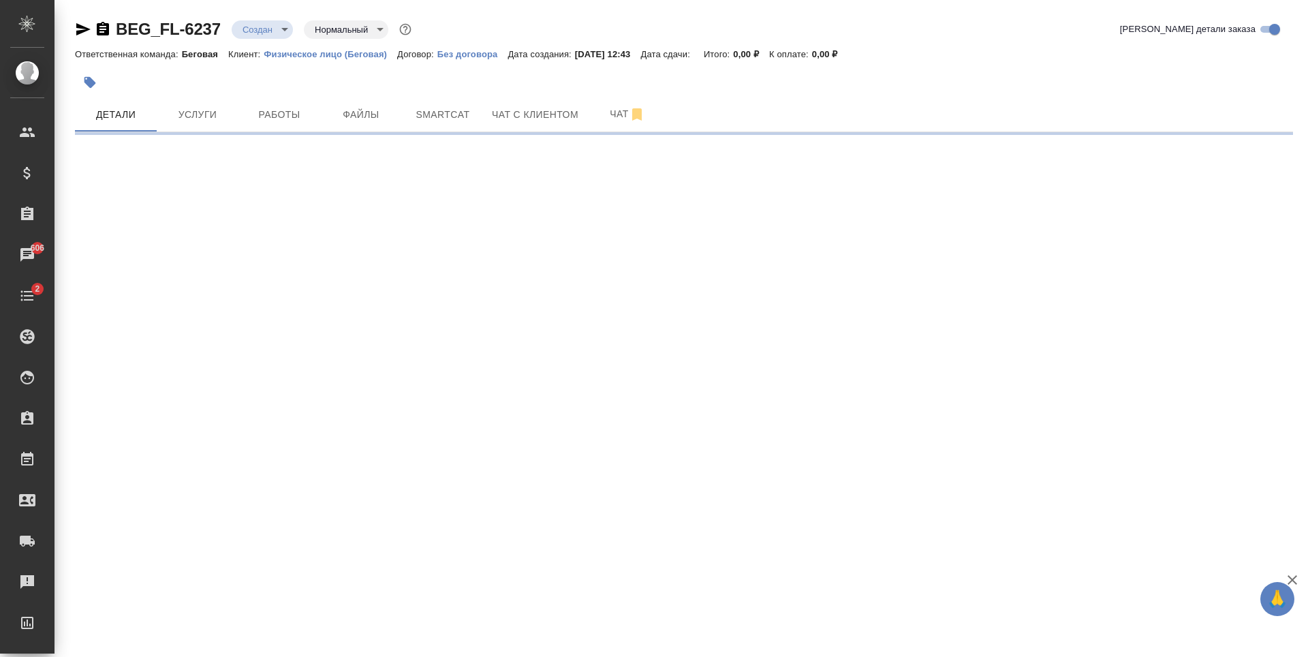
select select "RU"
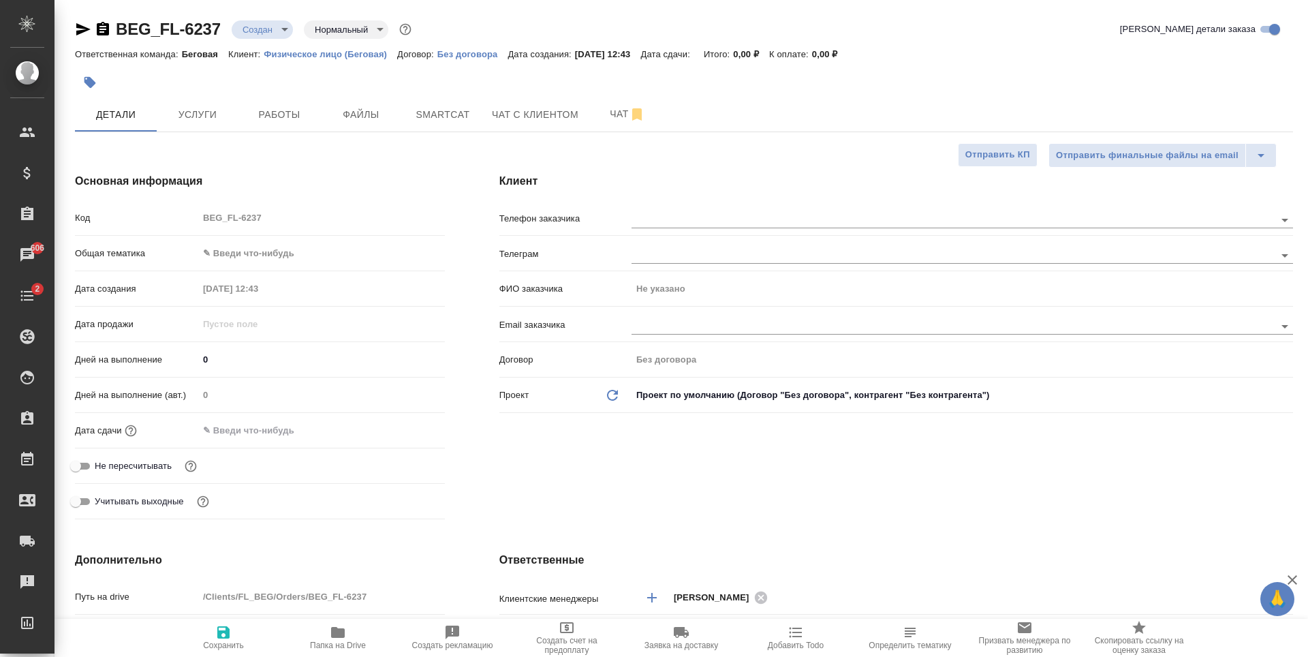
type textarea "x"
click at [689, 210] on div at bounding box center [963, 218] width 662 height 25
click at [689, 223] on input "text" at bounding box center [931, 219] width 598 height 16
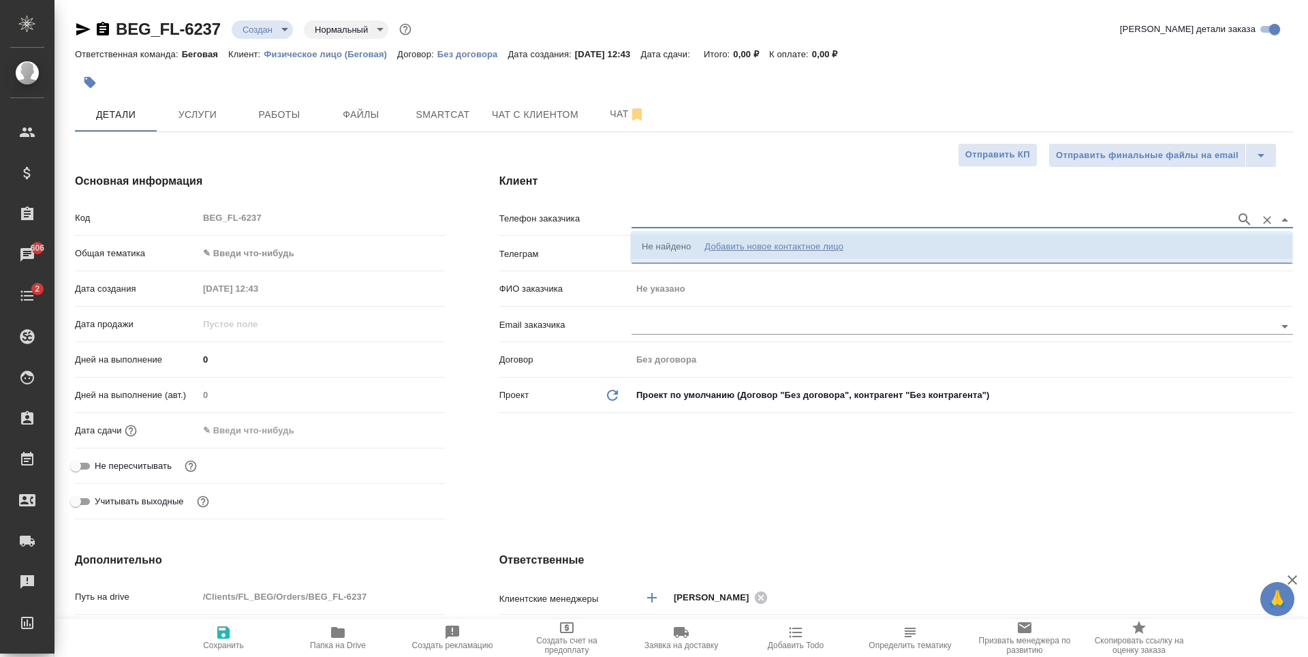
click at [901, 253] on li "Не найдено Добавить новое контактное лицо" at bounding box center [962, 246] width 662 height 25
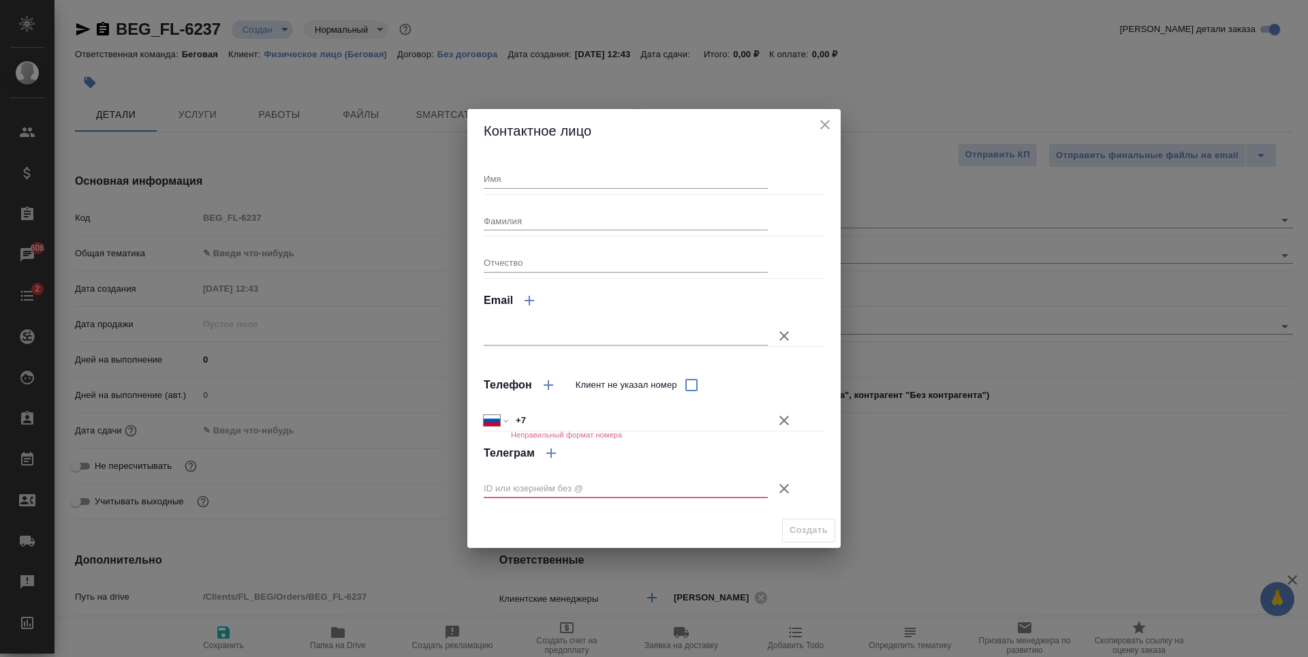
click at [656, 187] on input "Имя" at bounding box center [626, 178] width 284 height 19
type input "[PERSON_NAME]"
type input "[EMAIL_ADDRESS][DOMAIN_NAME]"
type input "[PERSON_NAME]"
click at [658, 334] on input "text" at bounding box center [626, 335] width 284 height 19
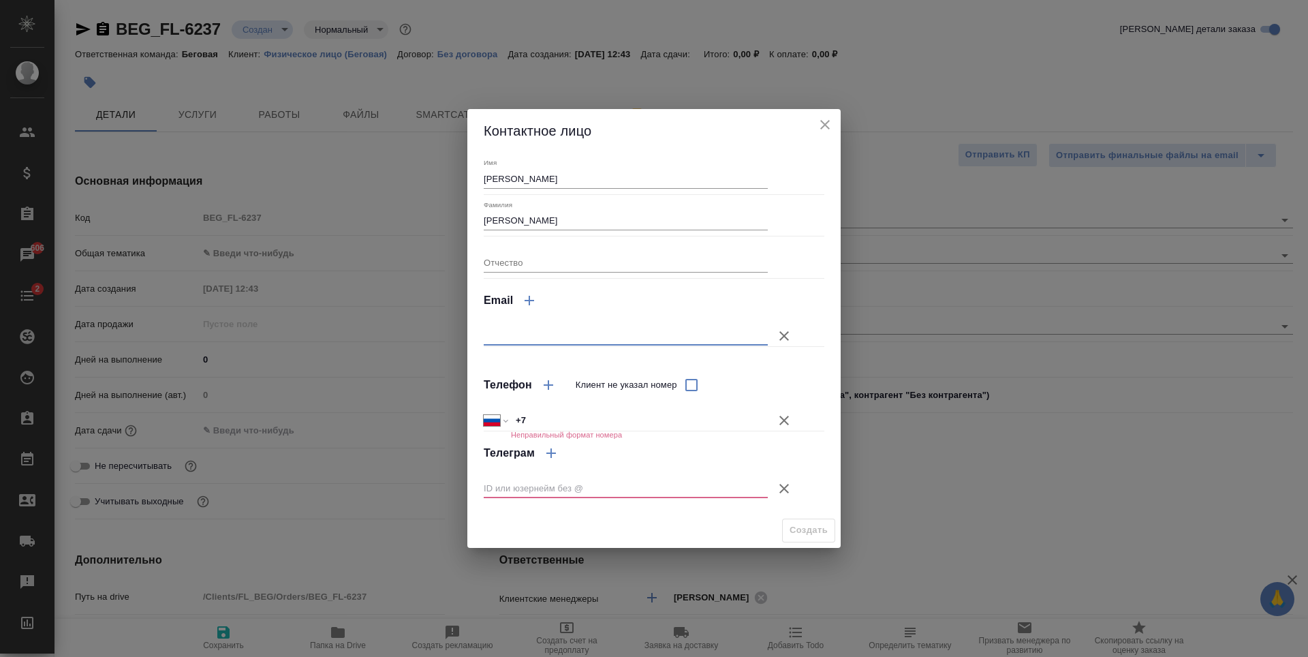
type input "[EMAIL_ADDRESS][DOMAIN_NAME]"
click at [790, 420] on icon "button" at bounding box center [784, 420] width 16 height 16
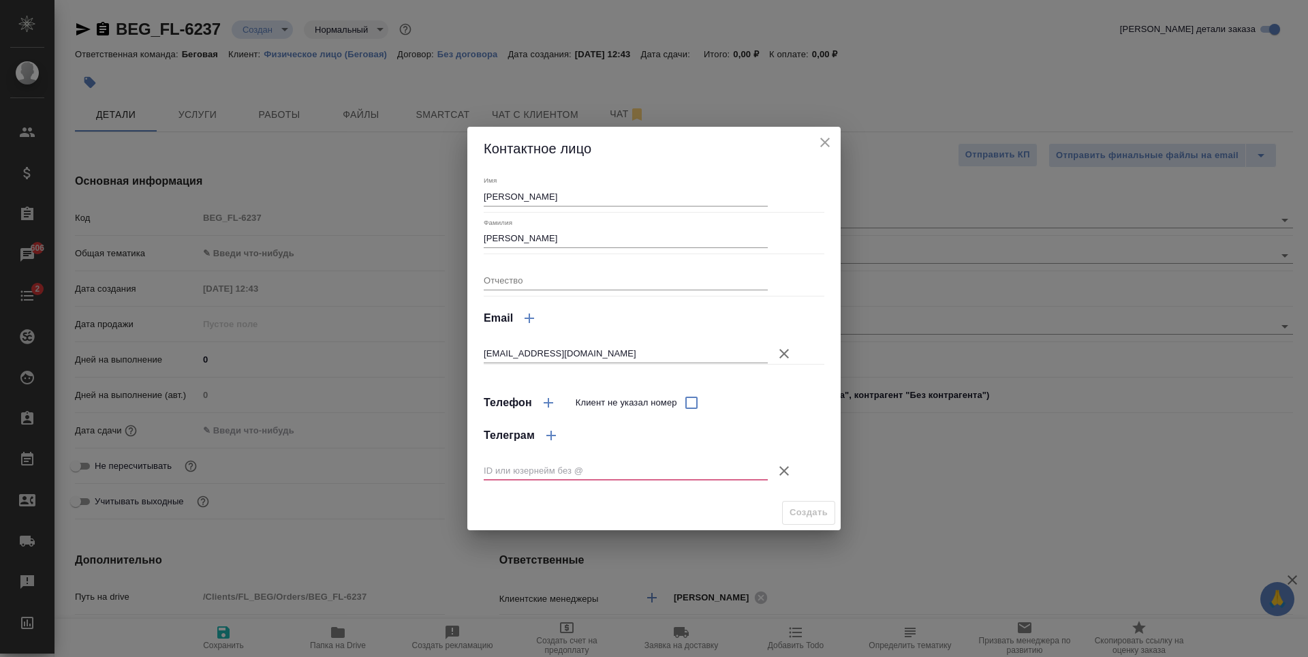
click at [782, 471] on icon "button" at bounding box center [784, 471] width 16 height 16
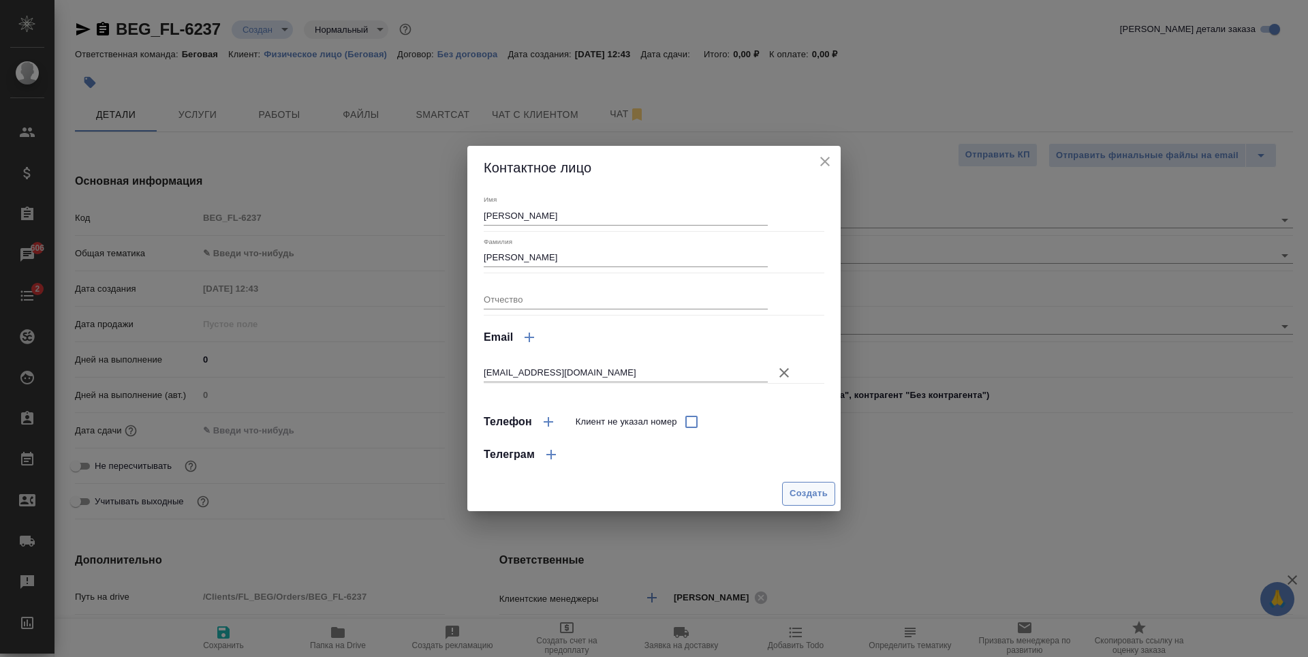
click at [810, 501] on span "Создать" at bounding box center [809, 494] width 38 height 16
type textarea "x"
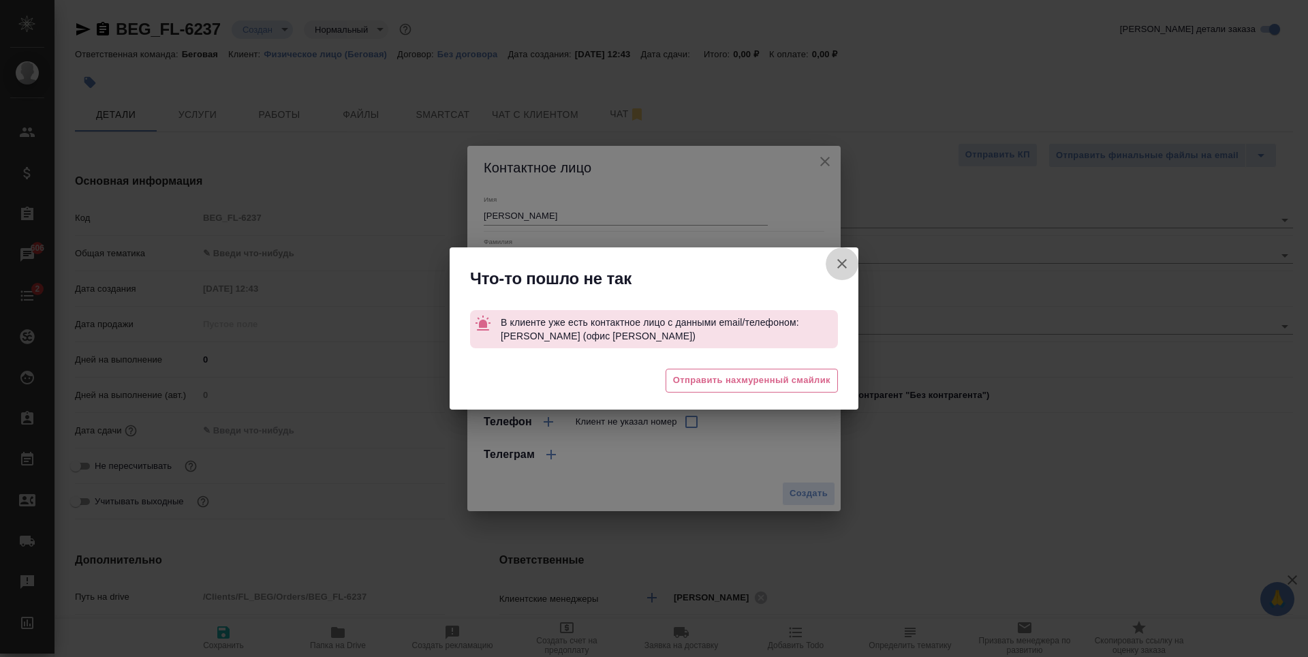
click at [849, 273] on button "Клиент не указал номер" at bounding box center [842, 263] width 33 height 33
type textarea "x"
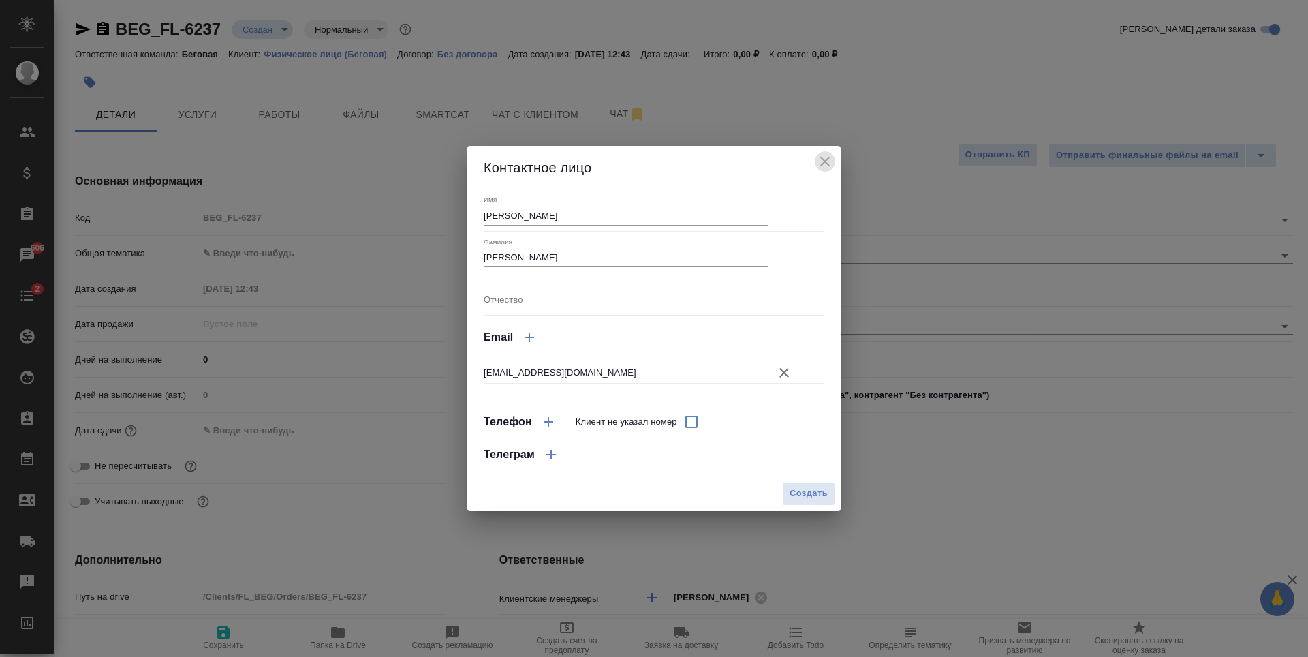
click at [830, 169] on icon "close" at bounding box center [825, 161] width 16 height 16
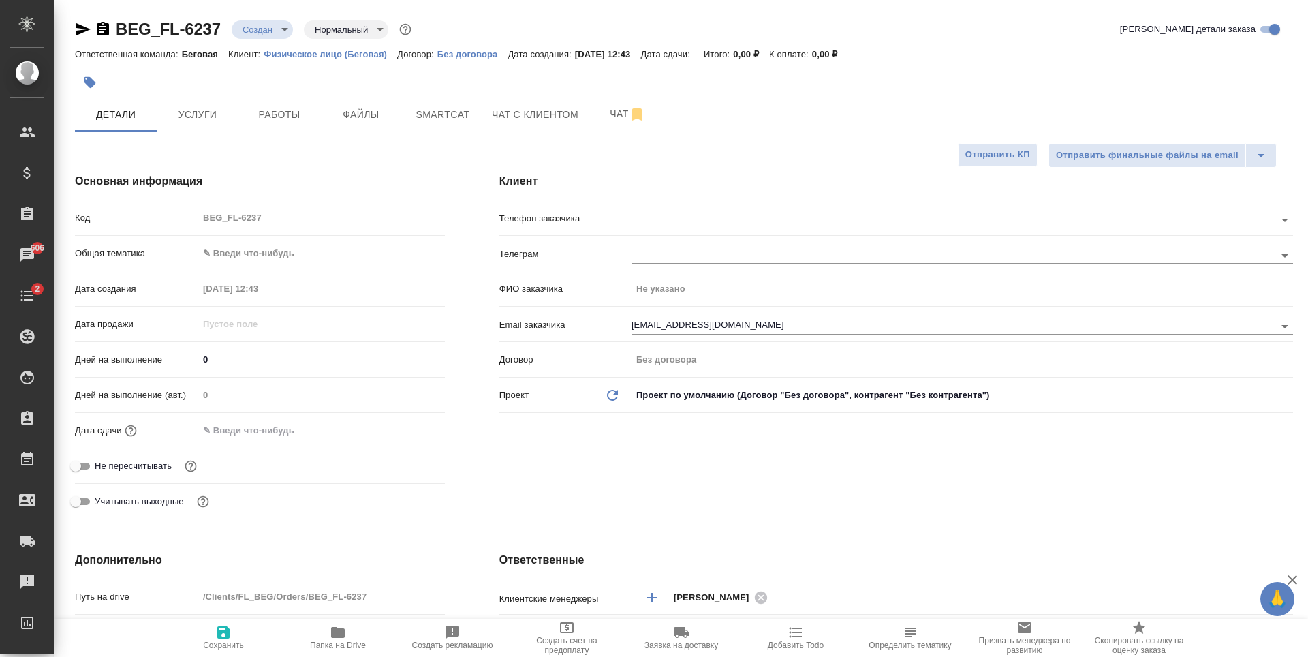
type textarea "x"
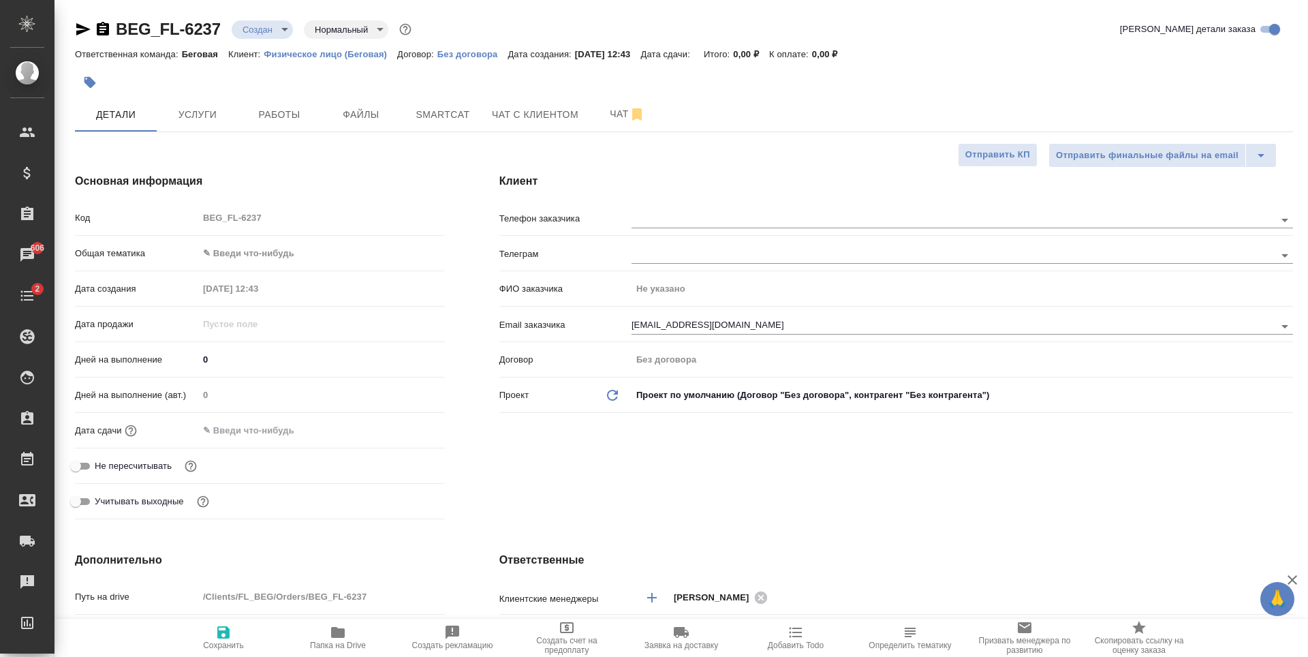
type textarea "x"
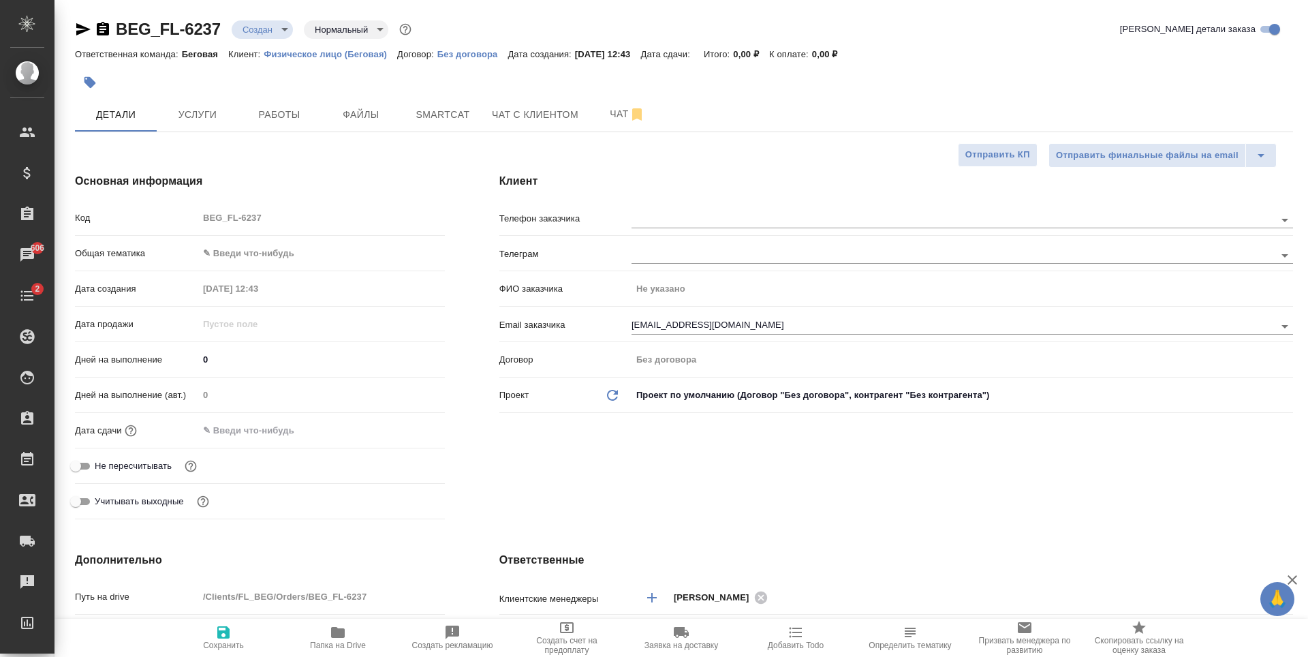
type textarea "x"
click at [792, 203] on div "Клиент Телефон заказчика [PERSON_NAME] заказчика Не указано Email заказчика [PE…" at bounding box center [896, 349] width 848 height 406
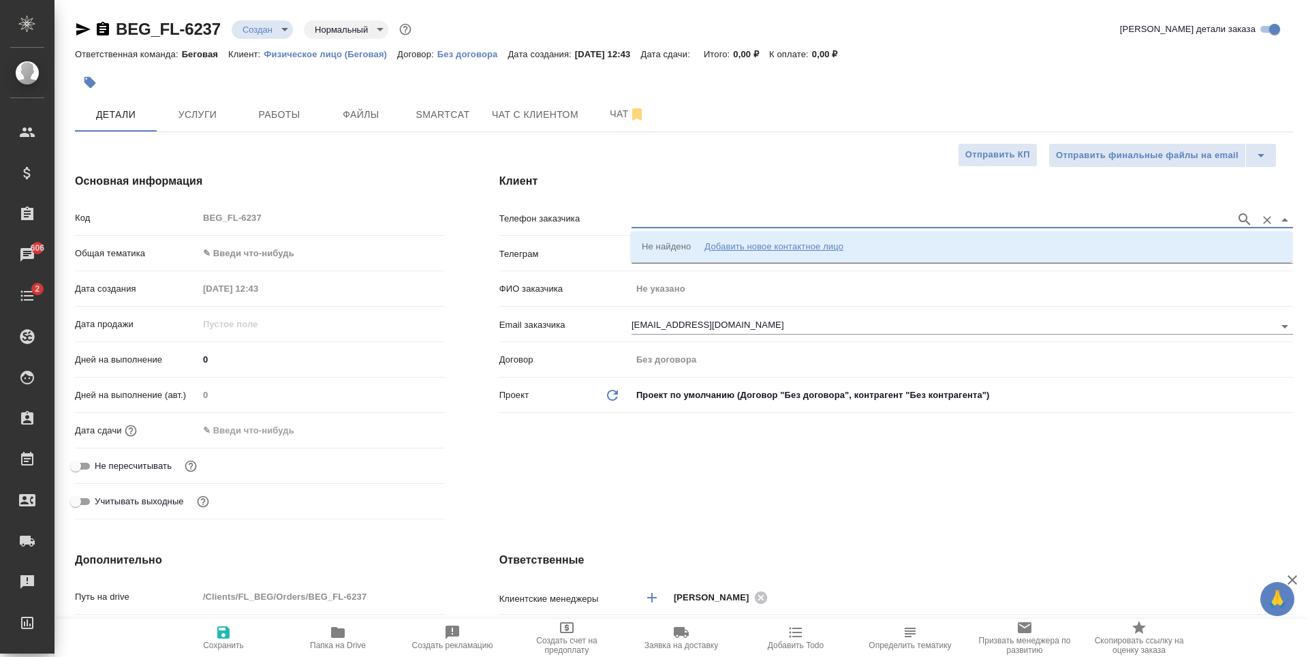
drag, startPoint x: 806, startPoint y: 215, endPoint x: 807, endPoint y: 228, distance: 13.0
click at [806, 215] on input "text" at bounding box center [931, 219] width 598 height 16
click at [837, 252] on div "Добавить новое контактное лицо" at bounding box center [774, 247] width 139 height 14
select select "RU"
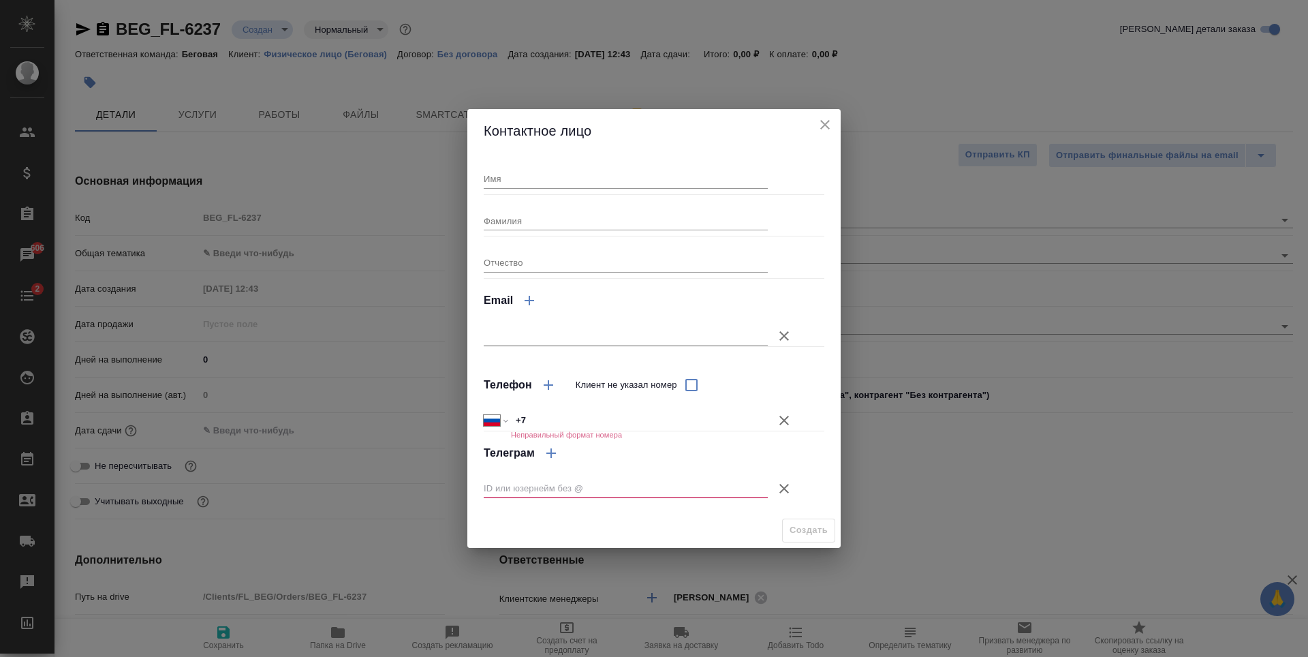
click at [817, 126] on icon "close" at bounding box center [825, 125] width 16 height 16
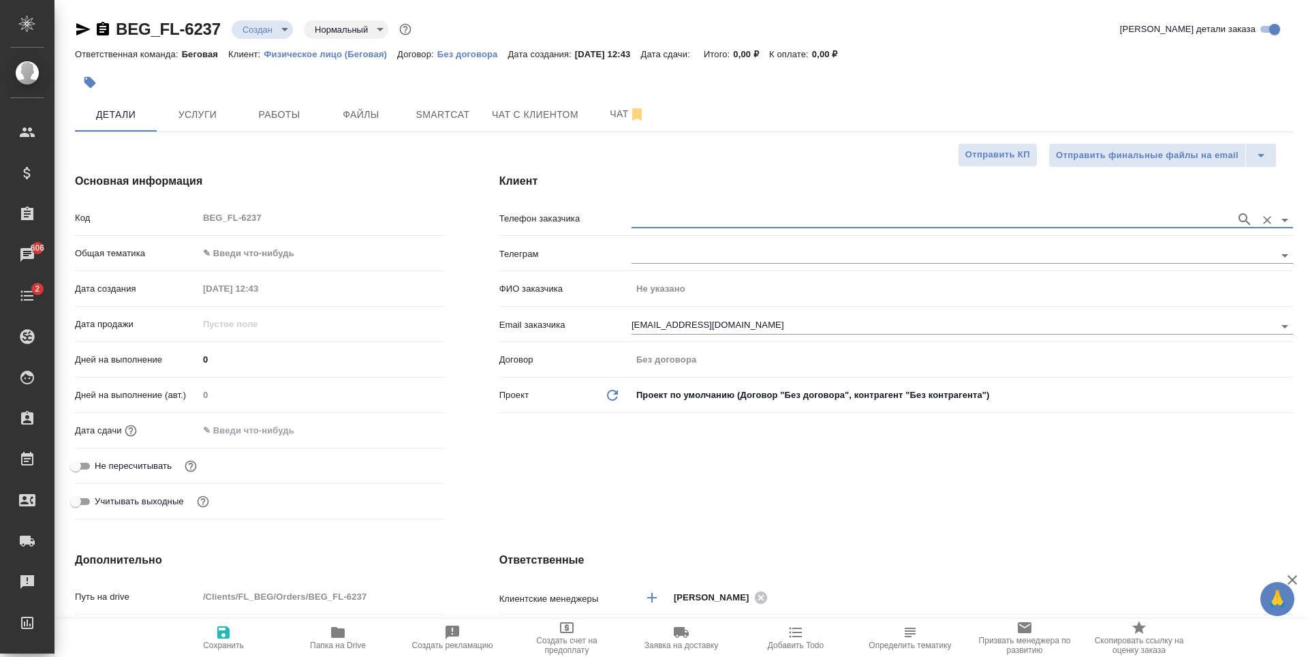
drag, startPoint x: 592, startPoint y: 330, endPoint x: 581, endPoint y: 339, distance: 14.2
click at [592, 330] on p "Email заказчика" at bounding box center [565, 325] width 132 height 14
click at [777, 309] on div "ФИО заказчика Не указано" at bounding box center [896, 294] width 794 height 35
click at [785, 322] on input "[EMAIL_ADDRESS][DOMAIN_NAME]" at bounding box center [931, 326] width 598 height 16
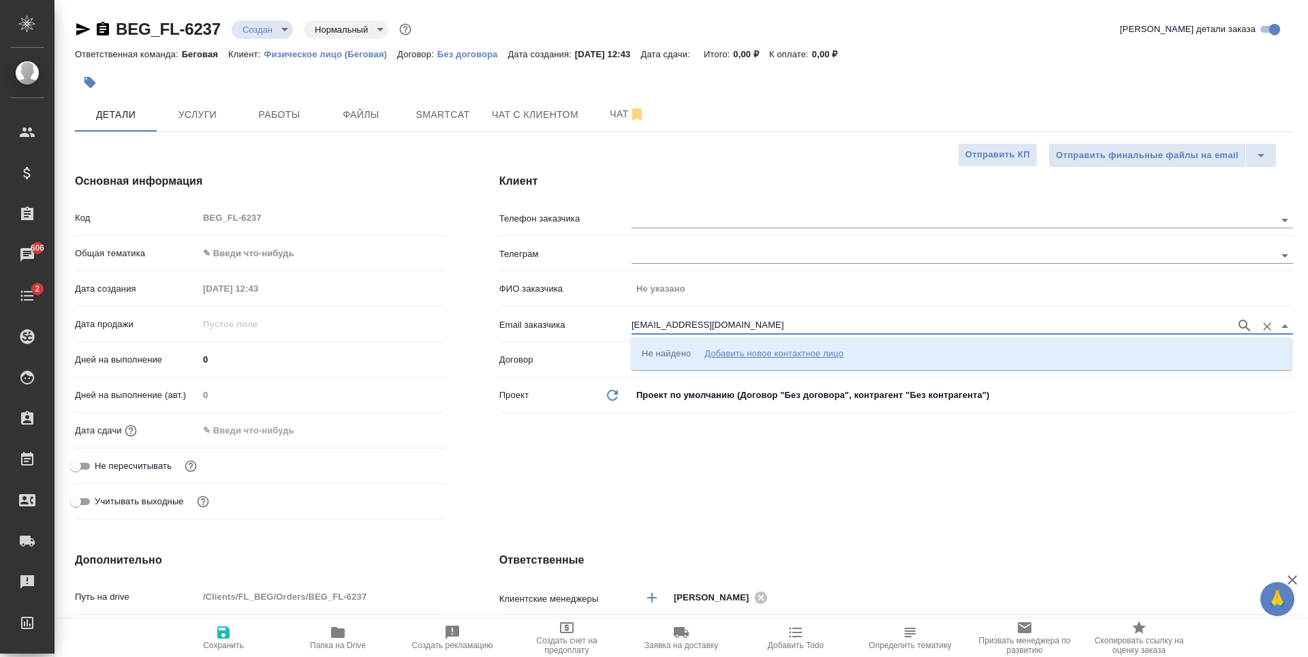
click at [785, 322] on input "[EMAIL_ADDRESS][DOMAIN_NAME]" at bounding box center [931, 326] width 598 height 16
click at [821, 330] on input "[EMAIL_ADDRESS][DOMAIN_NAME]" at bounding box center [931, 326] width 598 height 16
click at [219, 628] on icon "button" at bounding box center [223, 632] width 12 height 12
type textarea "x"
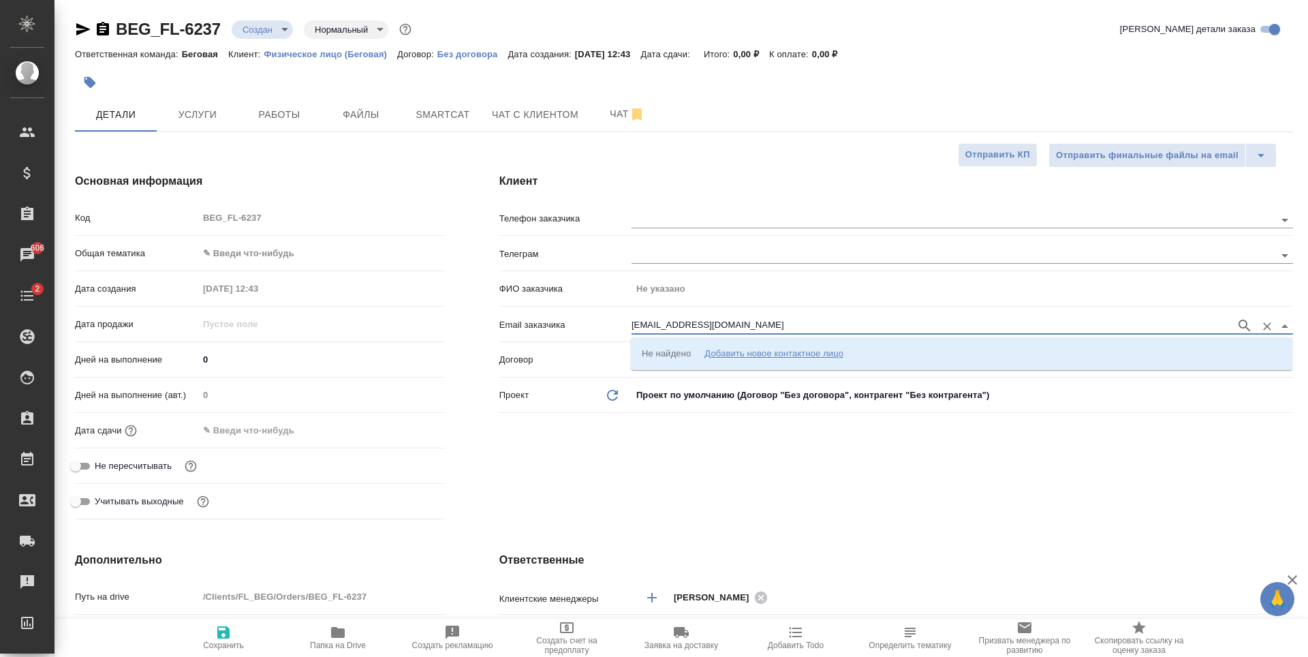
type textarea "x"
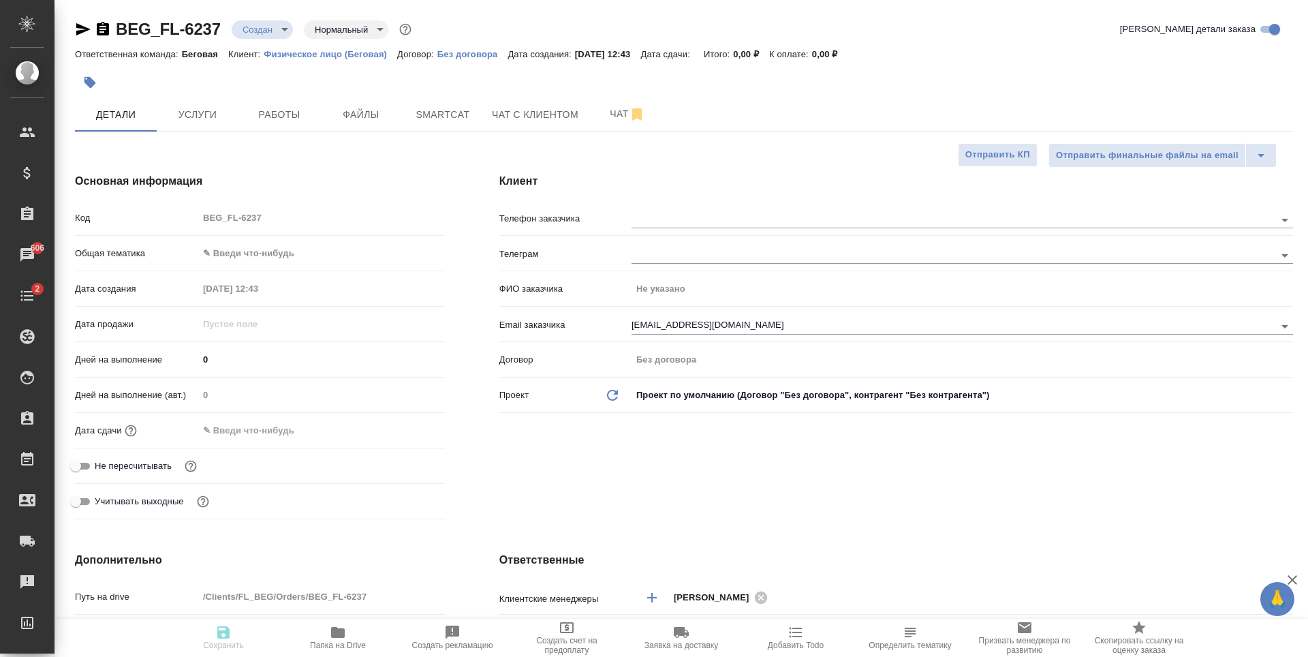
type textarea "x"
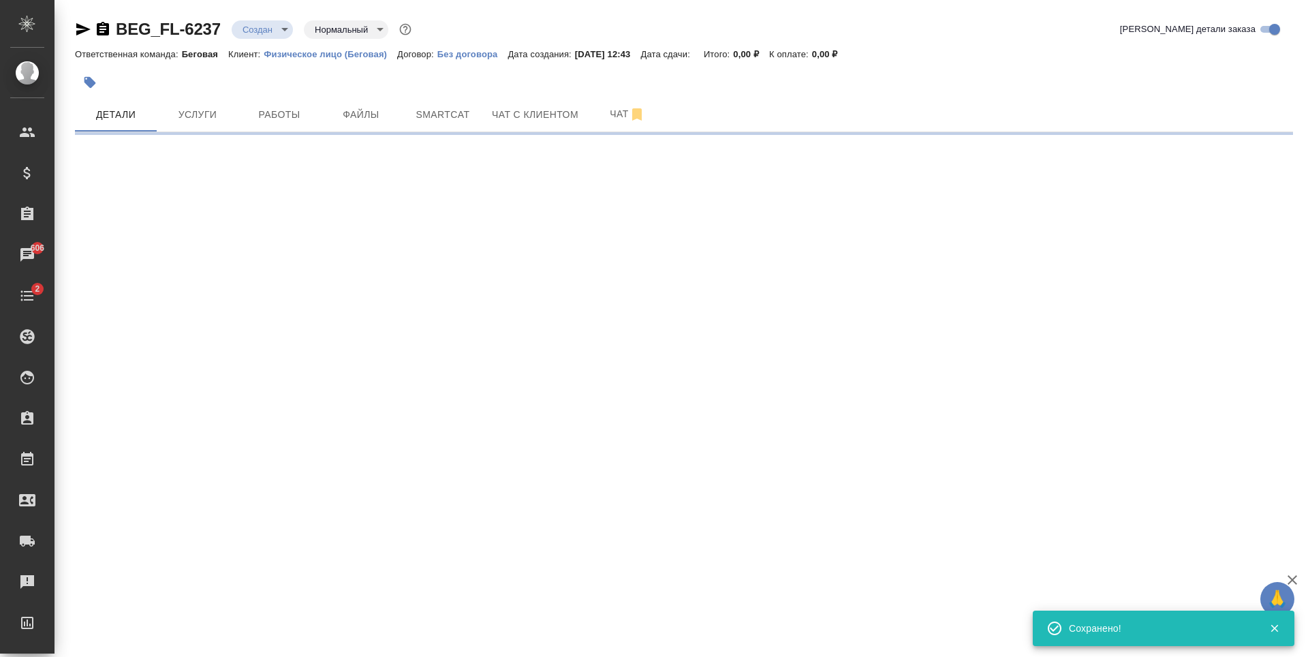
select select "RU"
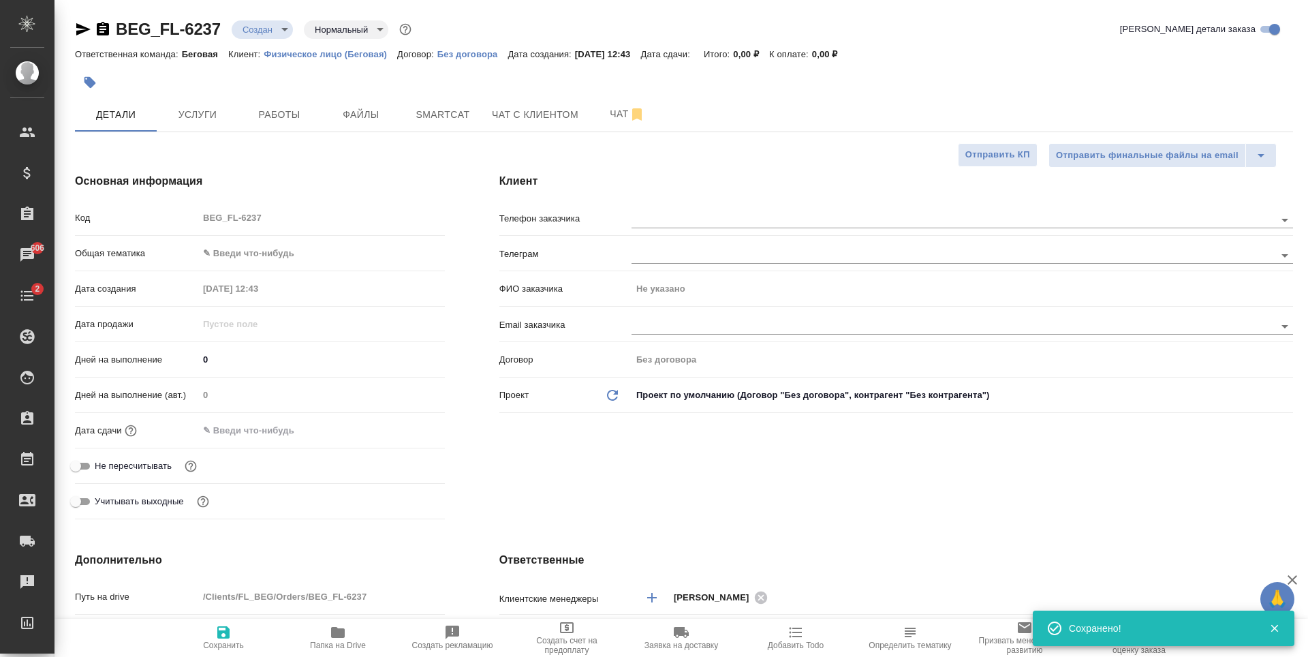
type textarea "x"
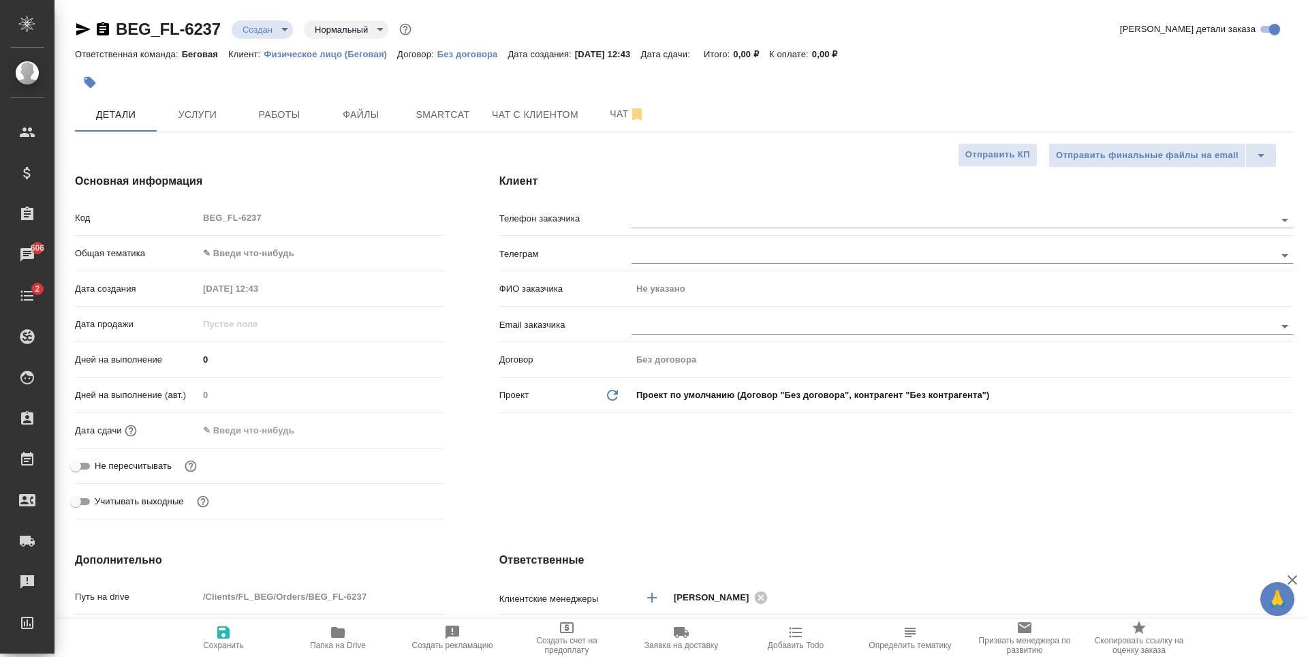
type textarea "x"
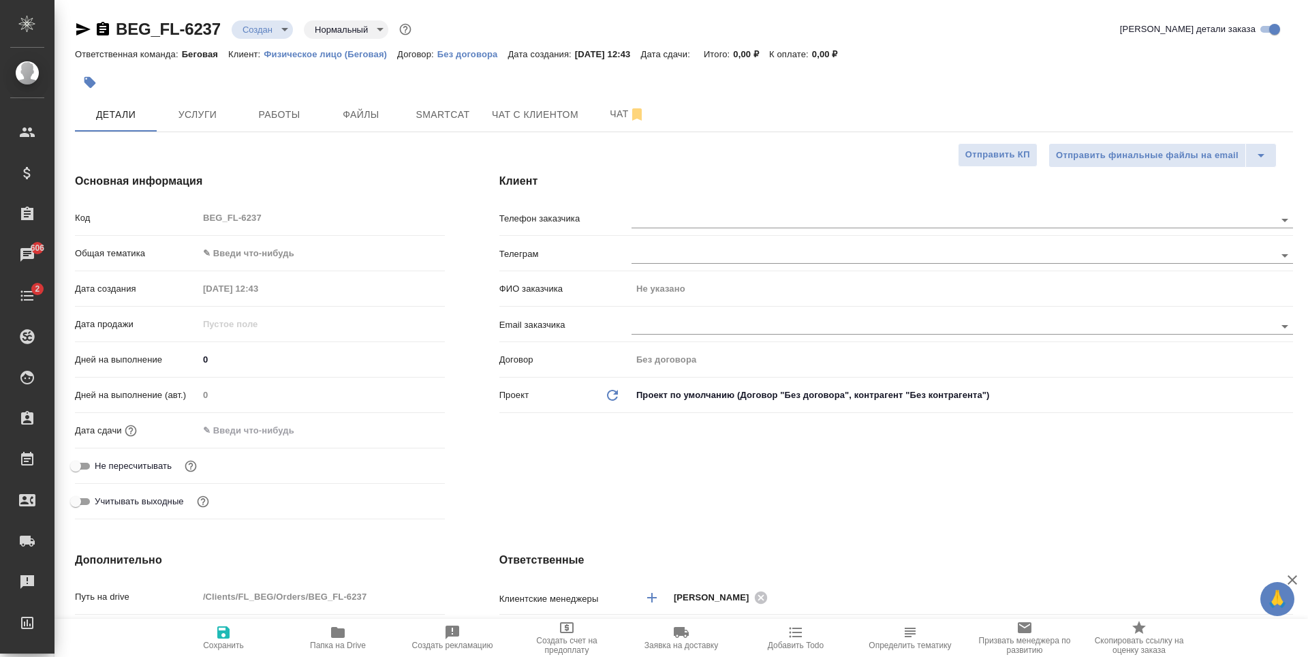
type textarea "x"
click at [669, 335] on div at bounding box center [963, 326] width 662 height 17
paste input "[EMAIL_ADDRESS][DOMAIN_NAME]"
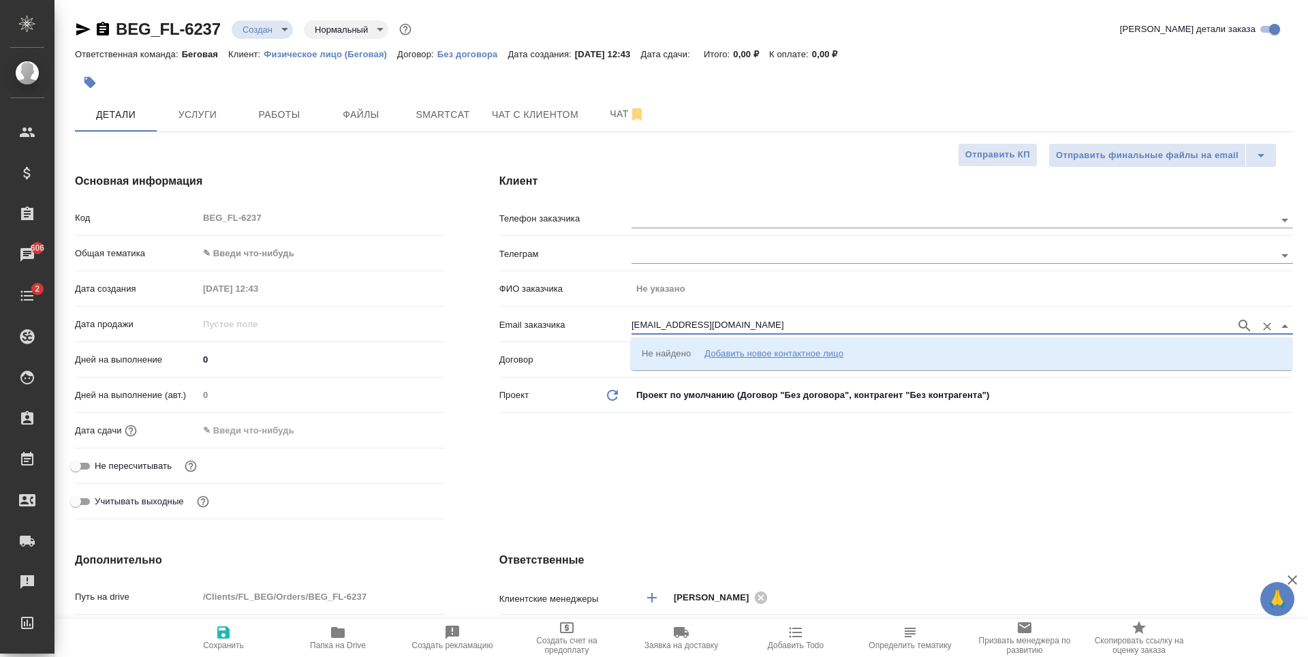
click at [801, 320] on input "[EMAIL_ADDRESS][DOMAIN_NAME]" at bounding box center [931, 326] width 598 height 16
type input "[EMAIL_ADDRESS][DOMAIN_NAME]"
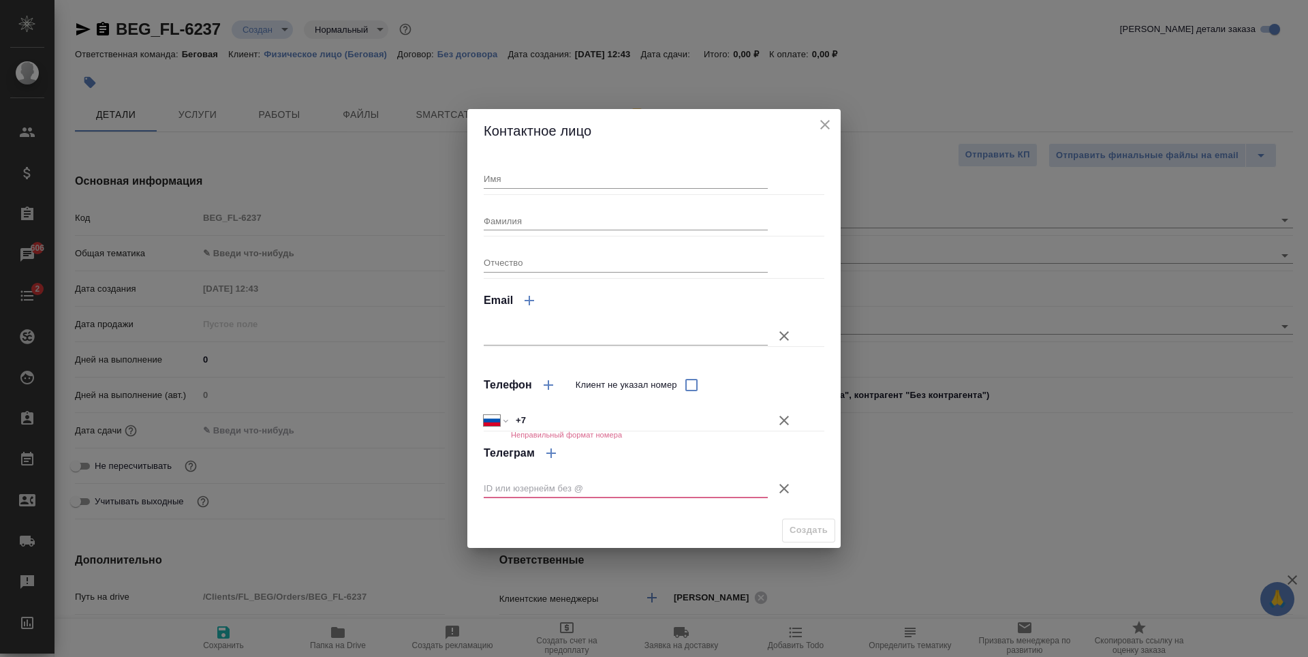
click at [820, 132] on icon "close" at bounding box center [825, 125] width 16 height 16
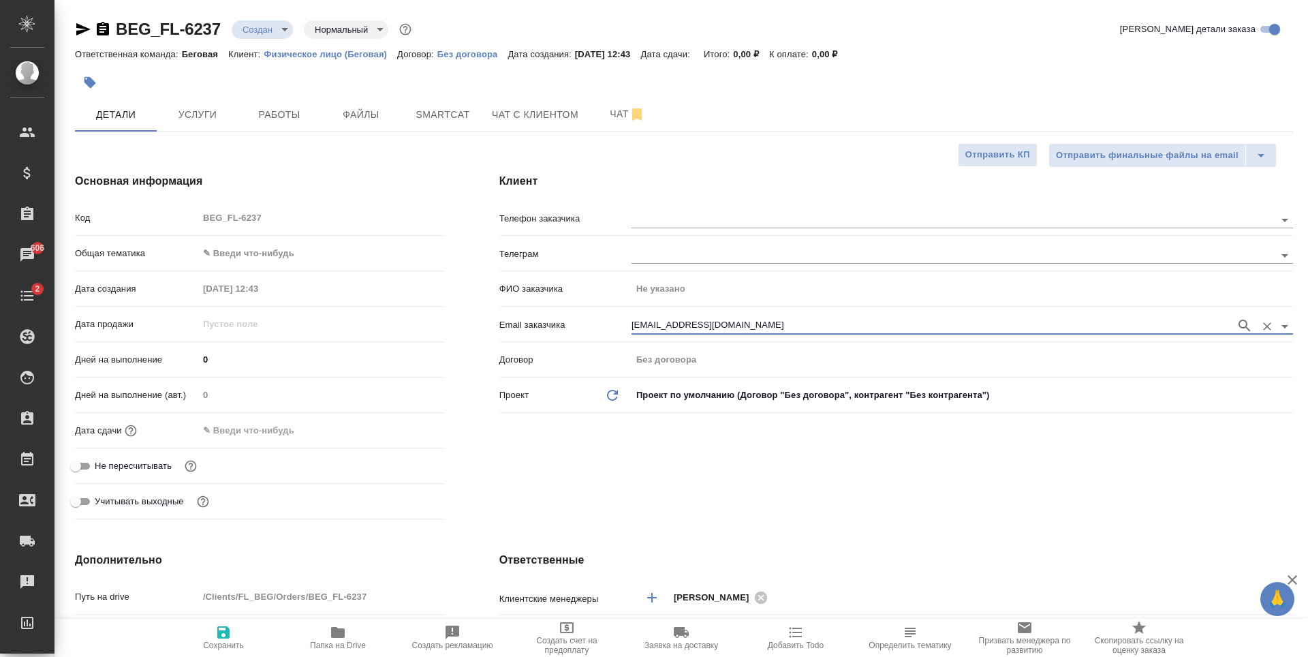
click at [825, 316] on div "[EMAIL_ADDRESS][DOMAIN_NAME]" at bounding box center [963, 324] width 662 height 25
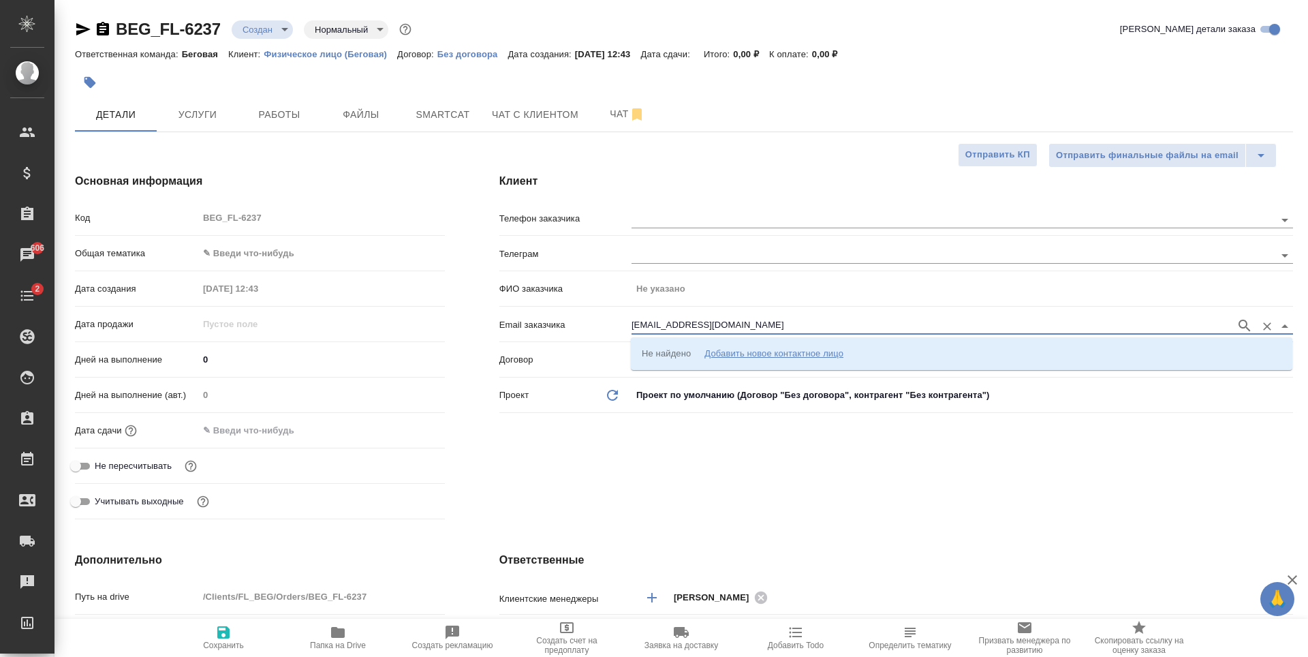
click at [829, 324] on input "[EMAIL_ADDRESS][DOMAIN_NAME]" at bounding box center [931, 326] width 598 height 16
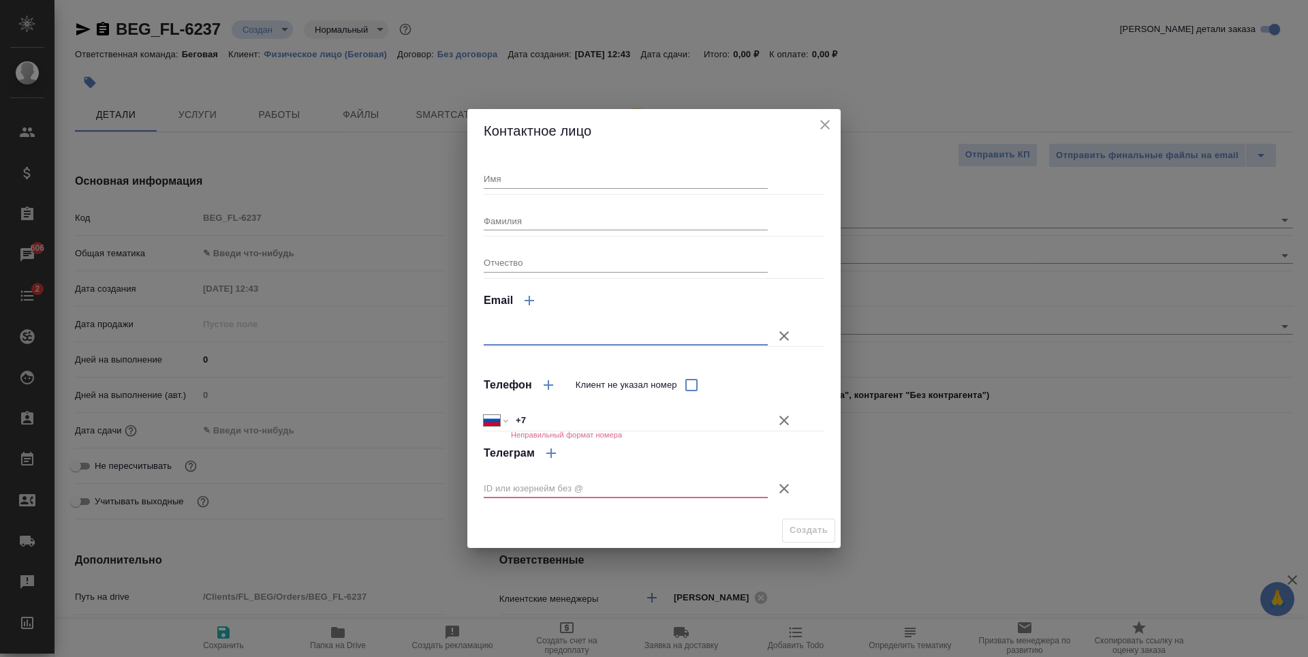
click at [627, 327] on input "text" at bounding box center [626, 335] width 284 height 19
paste input "[EMAIL_ADDRESS][DOMAIN_NAME]"
type input "[EMAIL_ADDRESS][DOMAIN_NAME]"
click at [604, 174] on input "Имя" at bounding box center [626, 178] width 284 height 19
type input "[PERSON_NAME]"
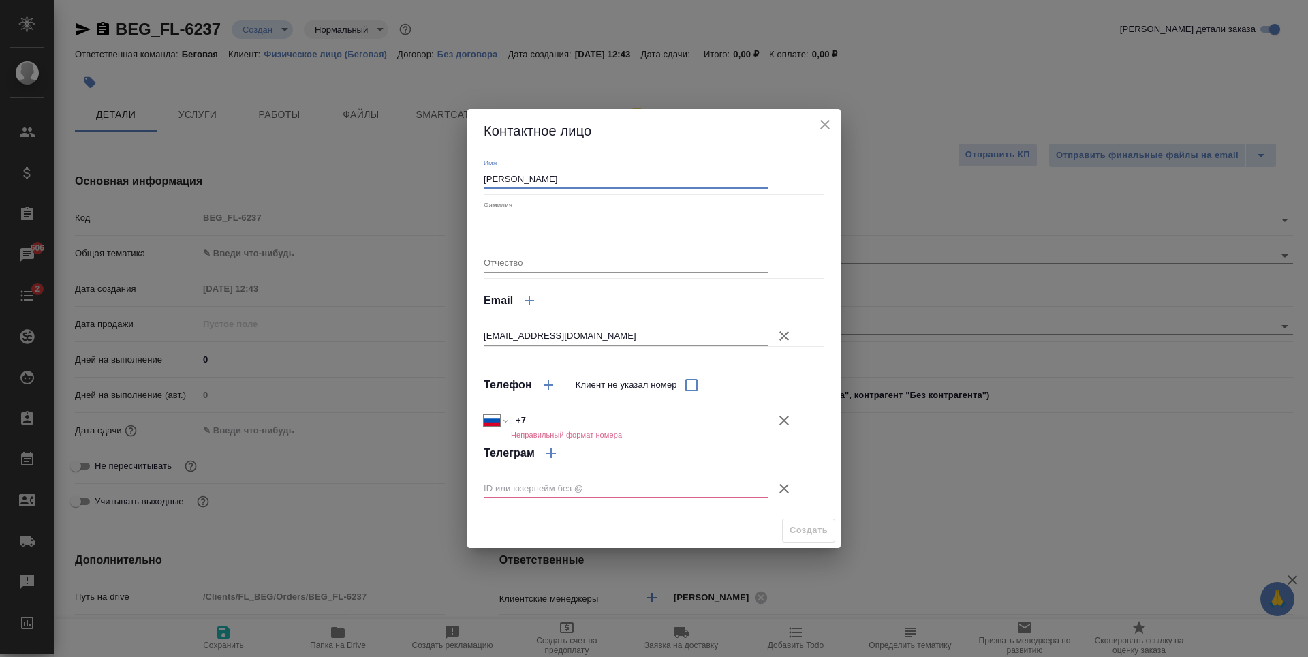
type input "[PERSON_NAME]"
click at [772, 243] on div "Имя Ирина Фамилия Сергеенкова Отчество Email irinaasergeenkova@gmail.com Телефо…" at bounding box center [654, 332] width 341 height 349
click at [774, 422] on button "Клиент не указал номер" at bounding box center [784, 420] width 33 height 33
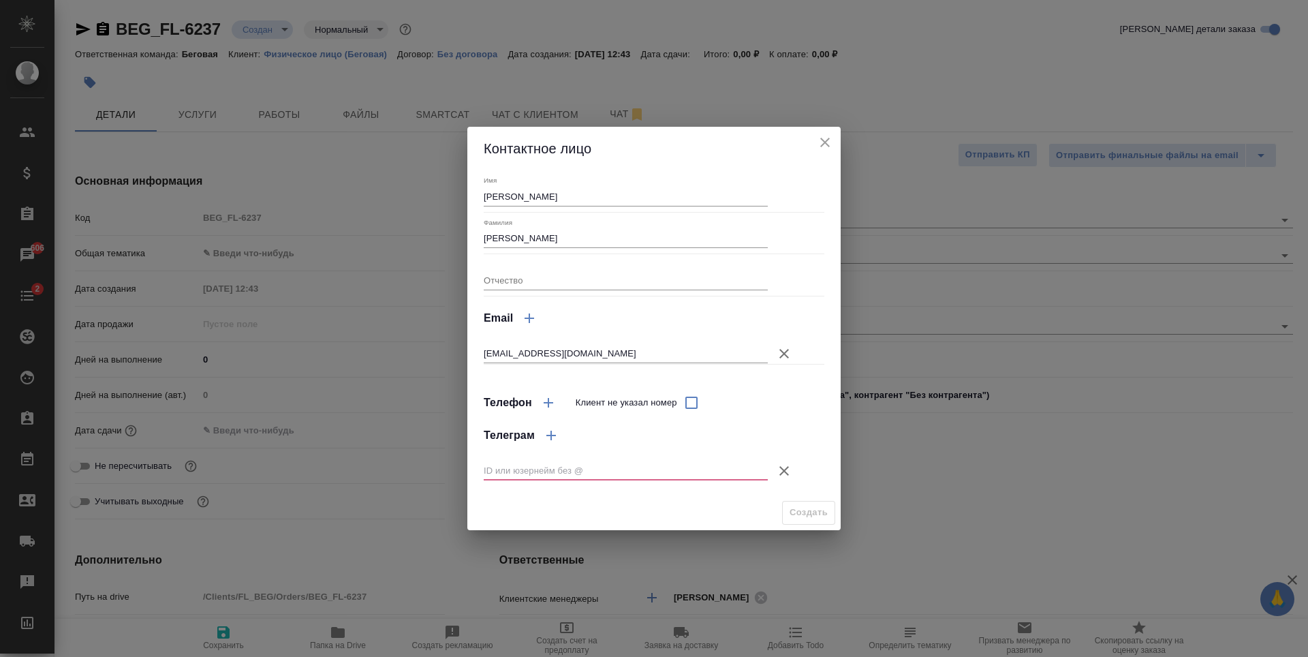
click at [785, 469] on icon "button" at bounding box center [784, 471] width 16 height 16
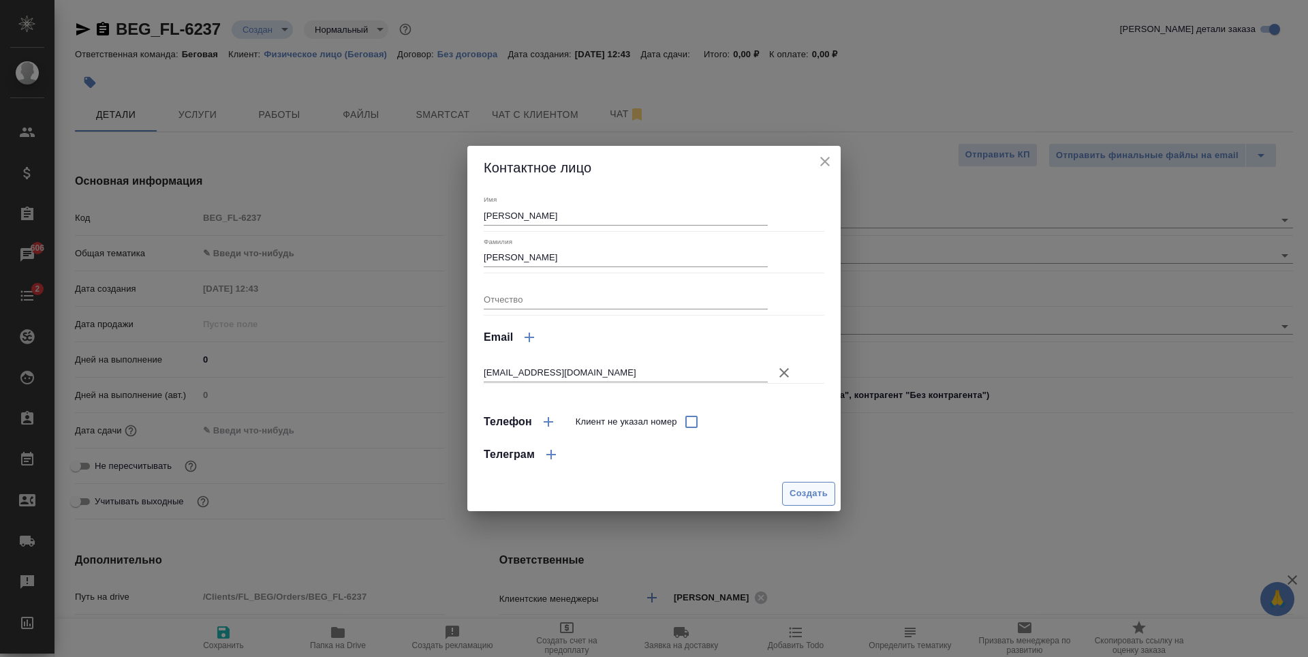
click at [803, 504] on button "Создать" at bounding box center [808, 494] width 53 height 24
type textarea "x"
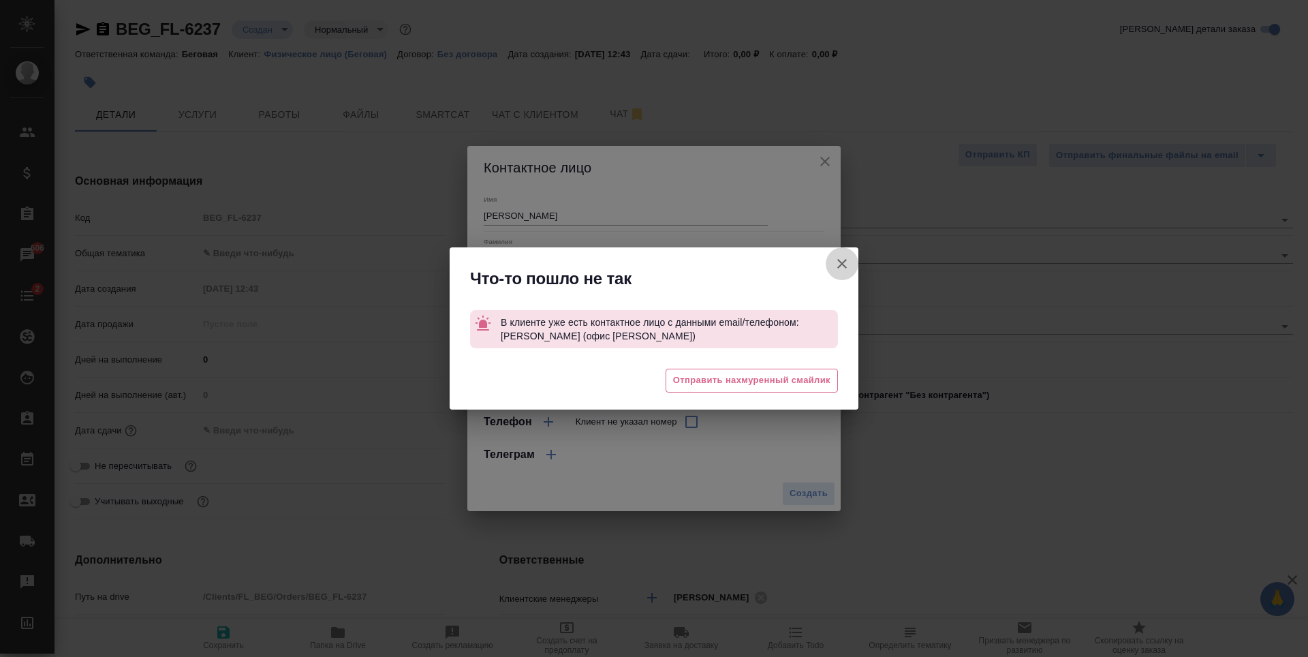
click at [851, 264] on button "Клиент не указал номер" at bounding box center [842, 263] width 33 height 33
type textarea "x"
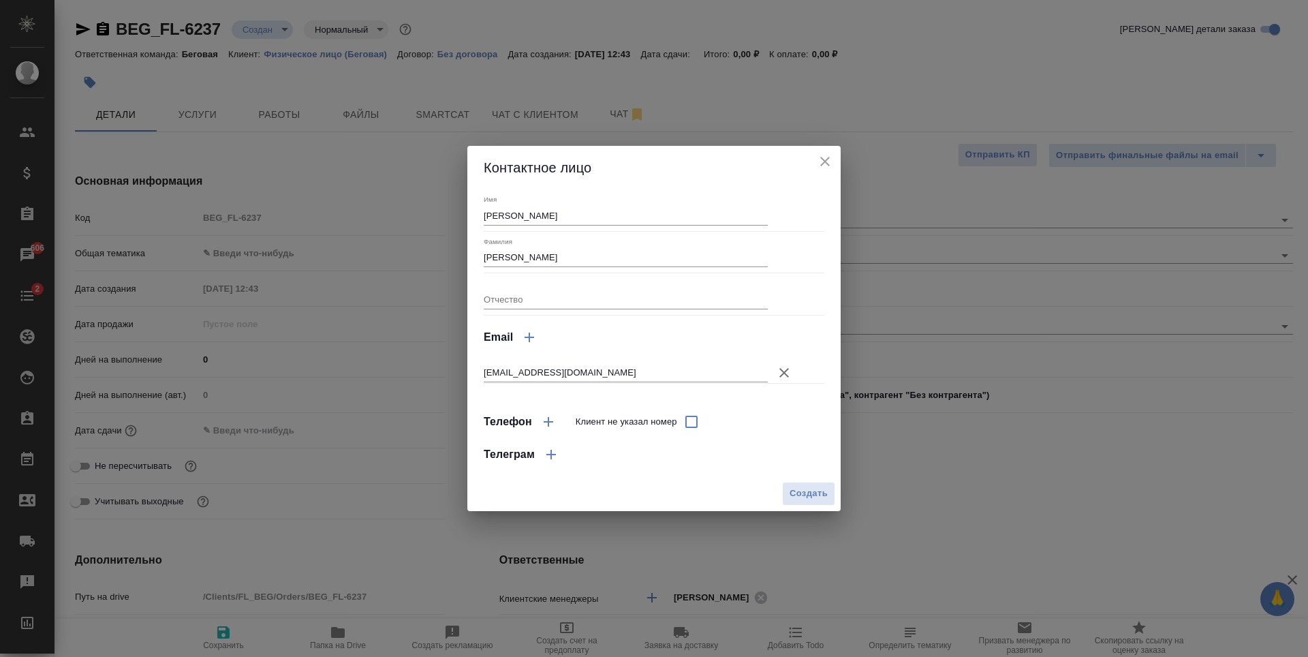
type textarea "x"
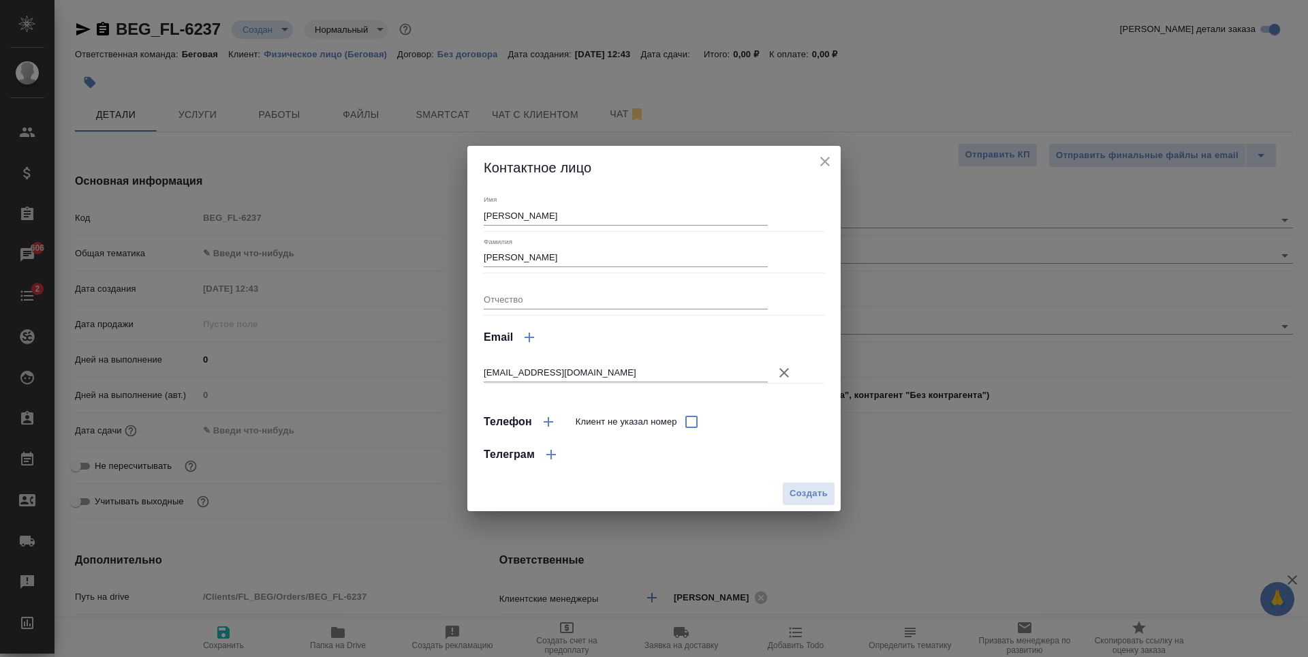
type textarea "x"
click at [818, 165] on icon "close" at bounding box center [825, 161] width 16 height 16
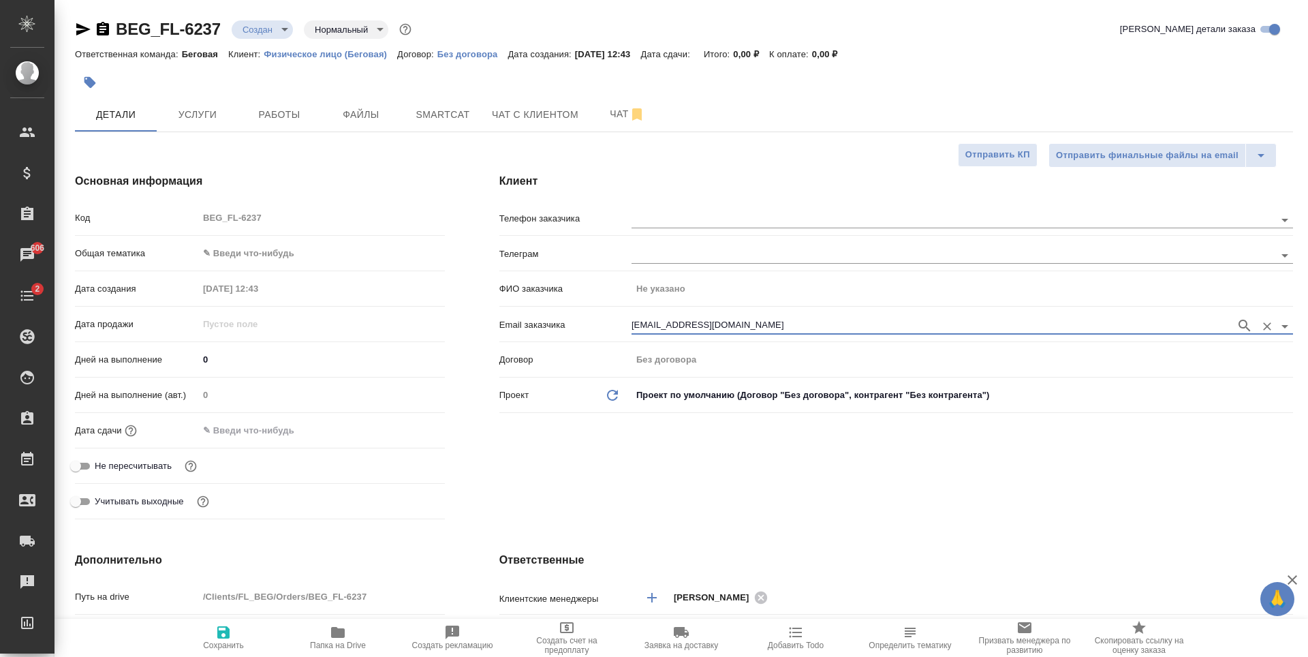
type textarea "x"
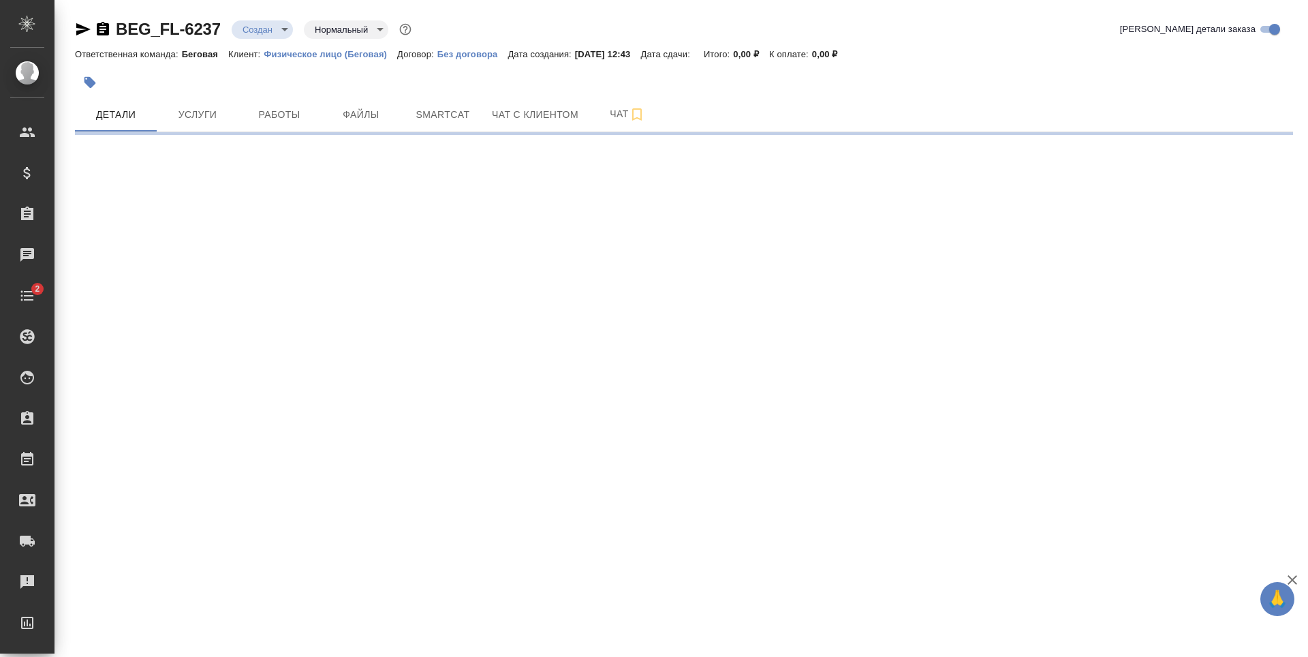
select select "RU"
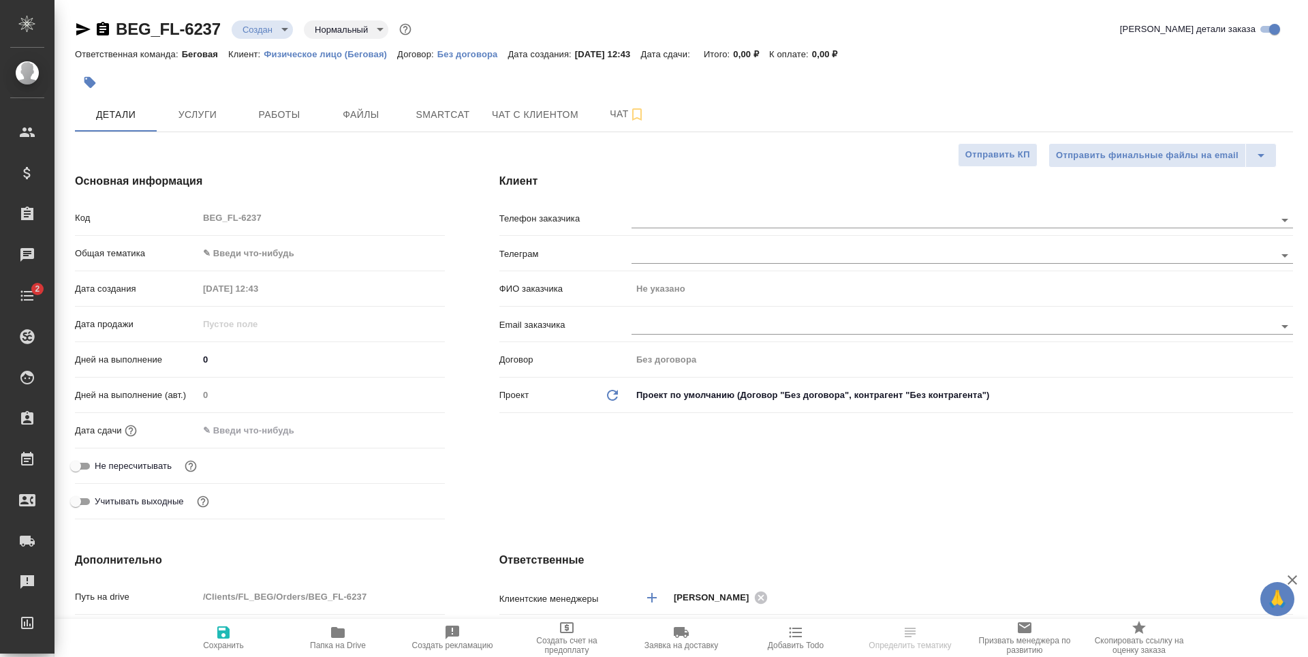
type textarea "x"
click at [780, 221] on input "text" at bounding box center [931, 219] width 598 height 16
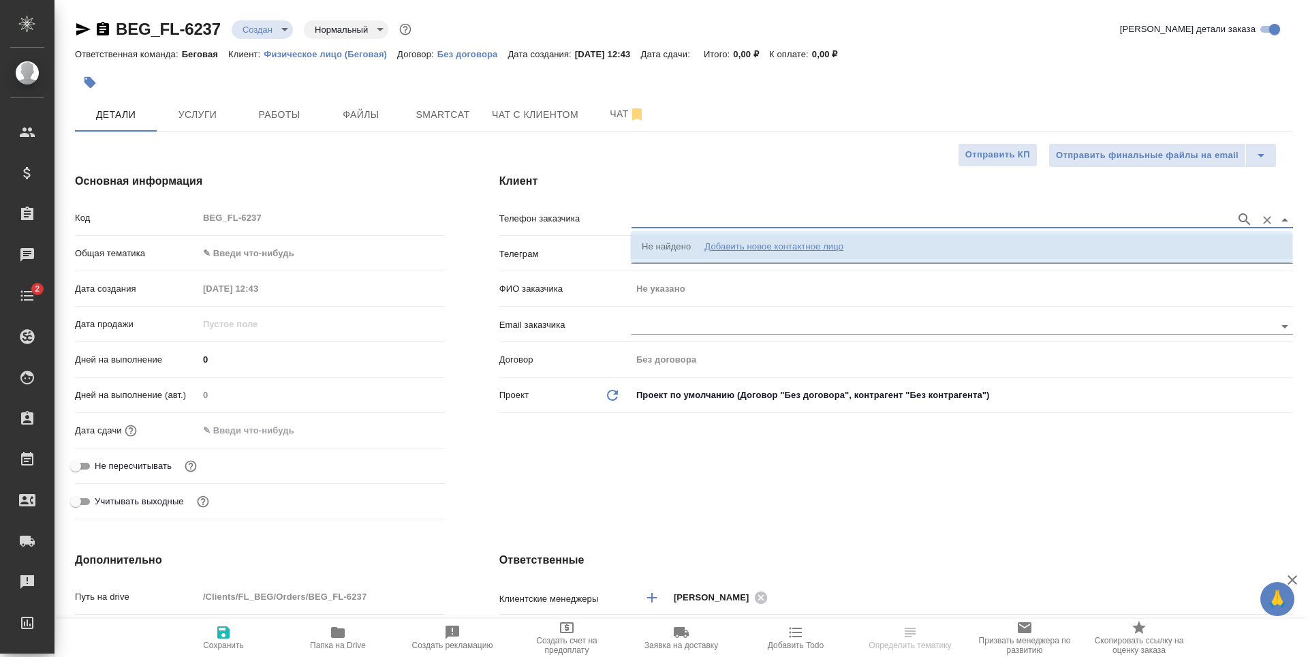
click at [789, 252] on div "Добавить новое контактное лицо" at bounding box center [774, 247] width 139 height 14
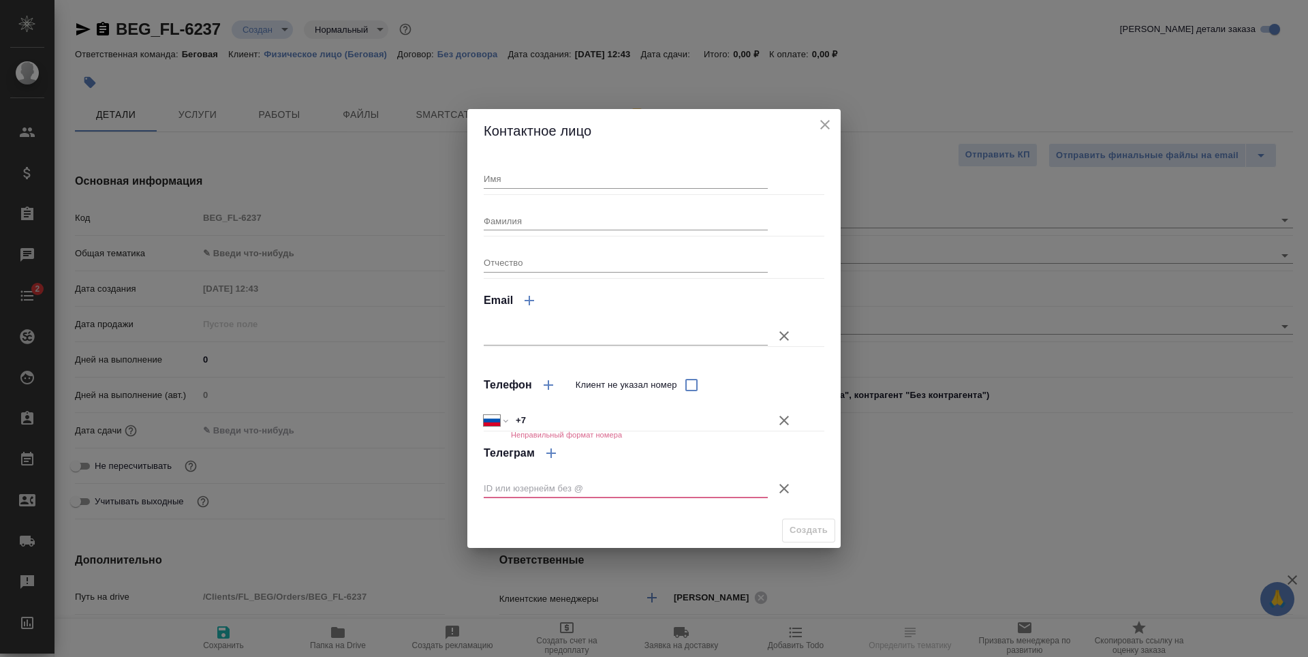
click at [658, 160] on div "Имя" at bounding box center [626, 173] width 284 height 30
click at [663, 173] on input "Имя" at bounding box center [626, 178] width 284 height 19
type input "[PERSON_NAME]"
type input "[EMAIL_ADDRESS][DOMAIN_NAME]"
type input "[PERSON_NAME]"
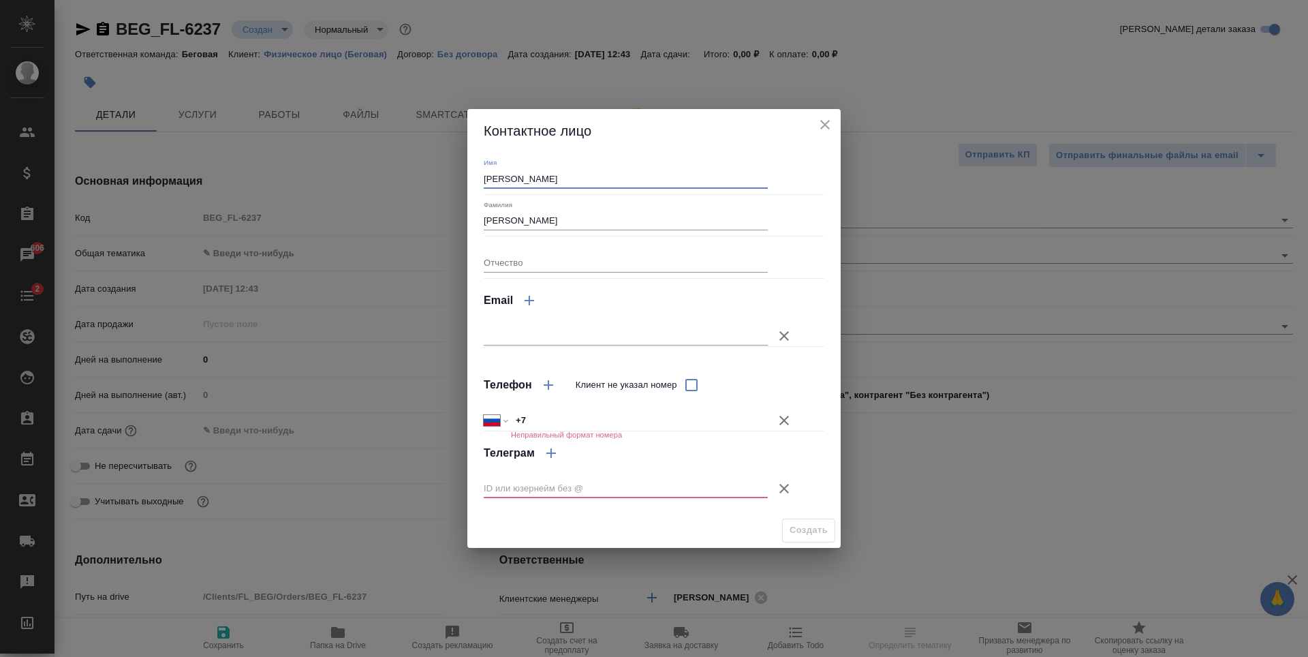
click at [682, 343] on input "text" at bounding box center [626, 335] width 284 height 19
click at [804, 264] on div "Имя [PERSON_NAME] Отчество Email Телефон Клиент не указал номер Международный […" at bounding box center [654, 332] width 341 height 349
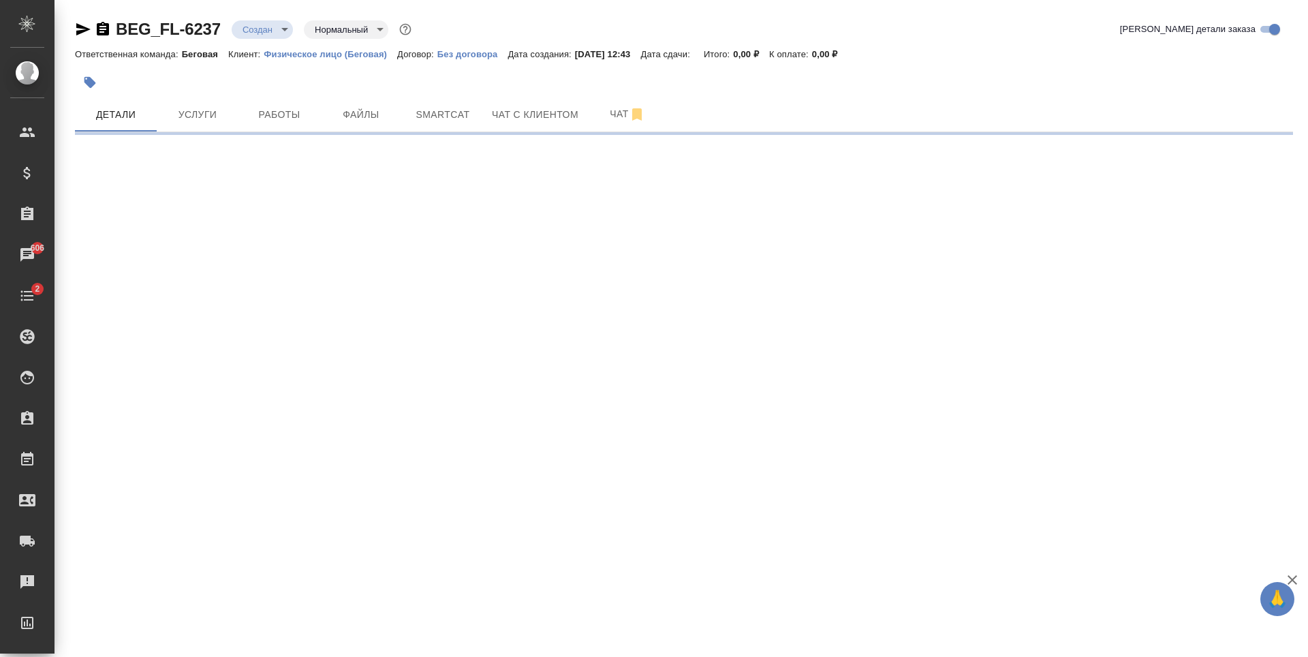
select select "RU"
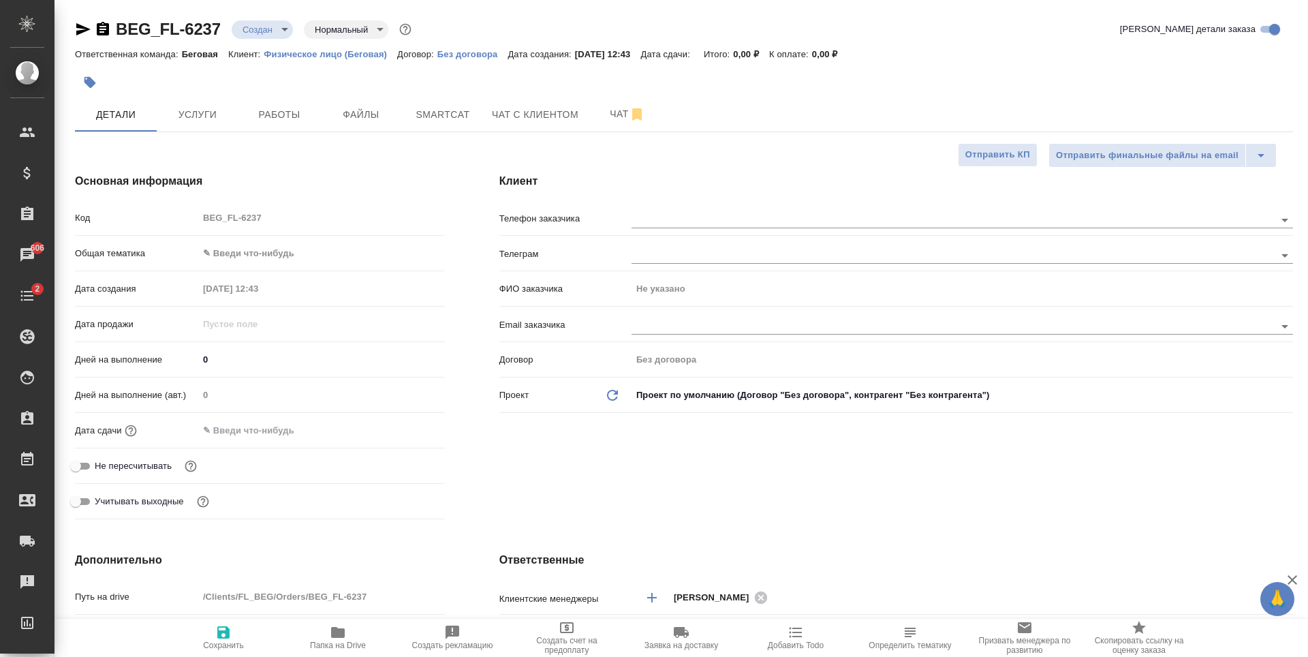
type textarea "x"
click at [648, 335] on div at bounding box center [963, 326] width 662 height 17
paste input "[EMAIL_ADDRESS][DOMAIN_NAME]"
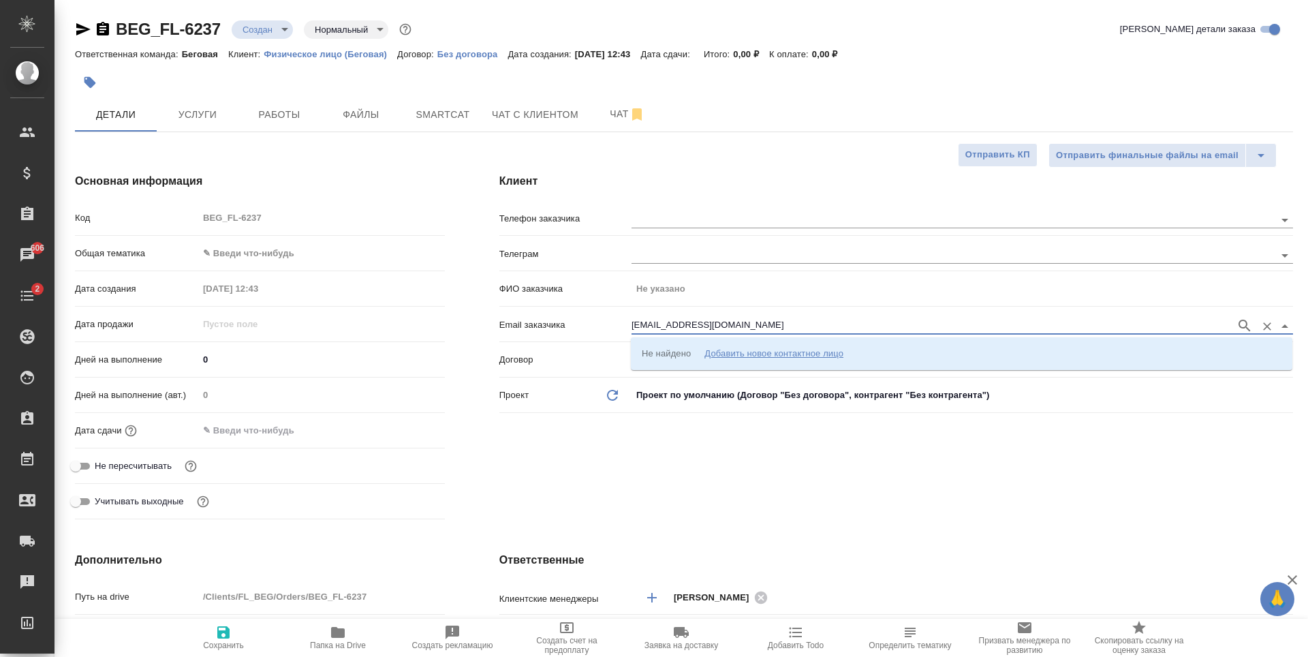
type input "[EMAIL_ADDRESS][DOMAIN_NAME]"
drag, startPoint x: 500, startPoint y: 486, endPoint x: 445, endPoint y: 499, distance: 56.7
click at [500, 486] on div "Клиент Телефон заказчика [PERSON_NAME] заказчика Не указано Email заказчика [PE…" at bounding box center [896, 349] width 848 height 406
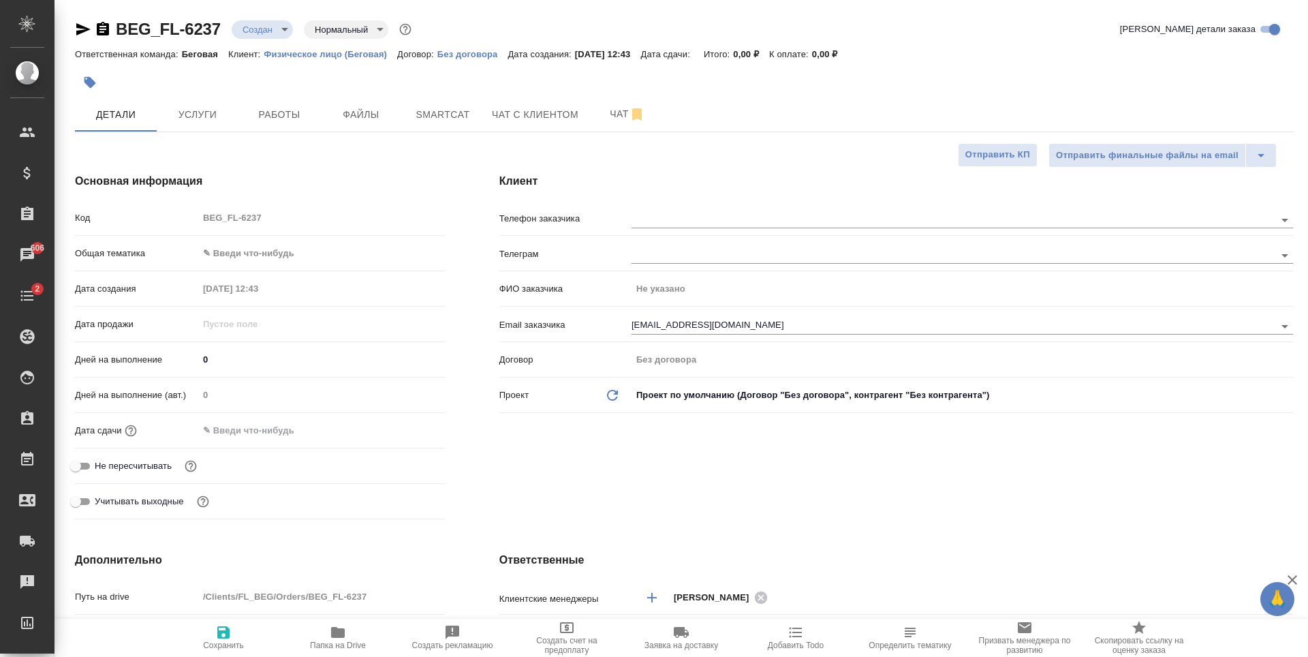
click at [218, 645] on span "Сохранить" at bounding box center [223, 646] width 41 height 10
type textarea "x"
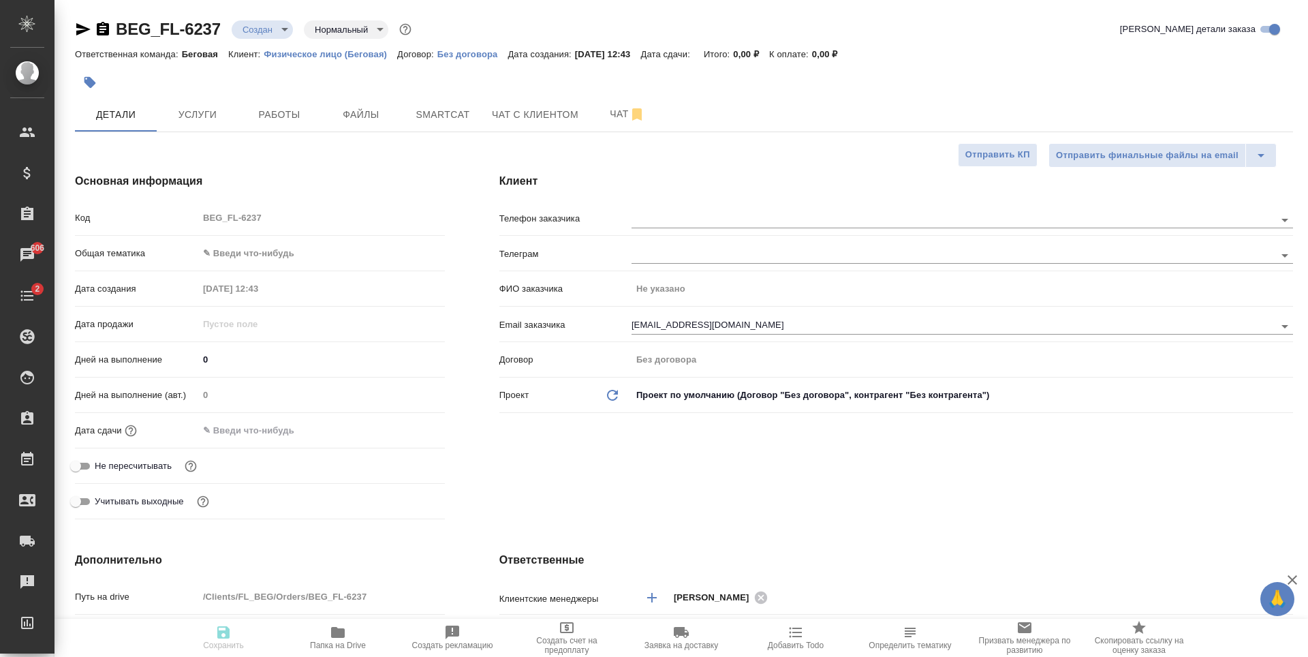
type textarea "x"
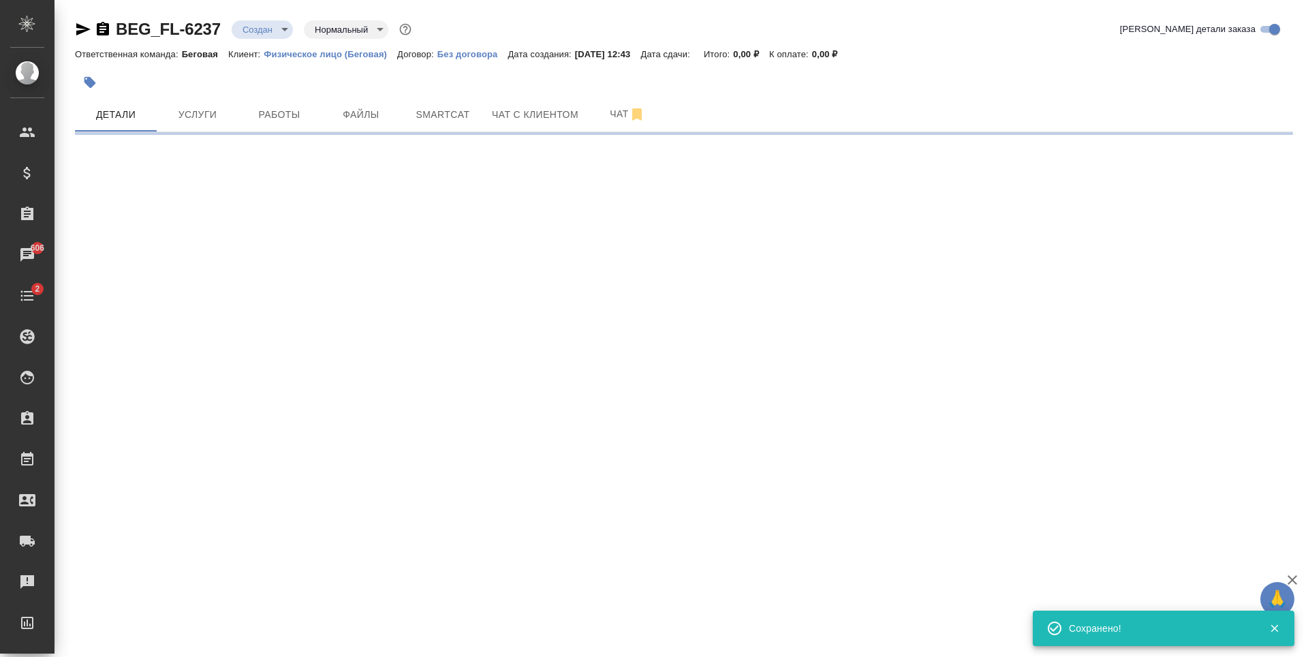
select select "RU"
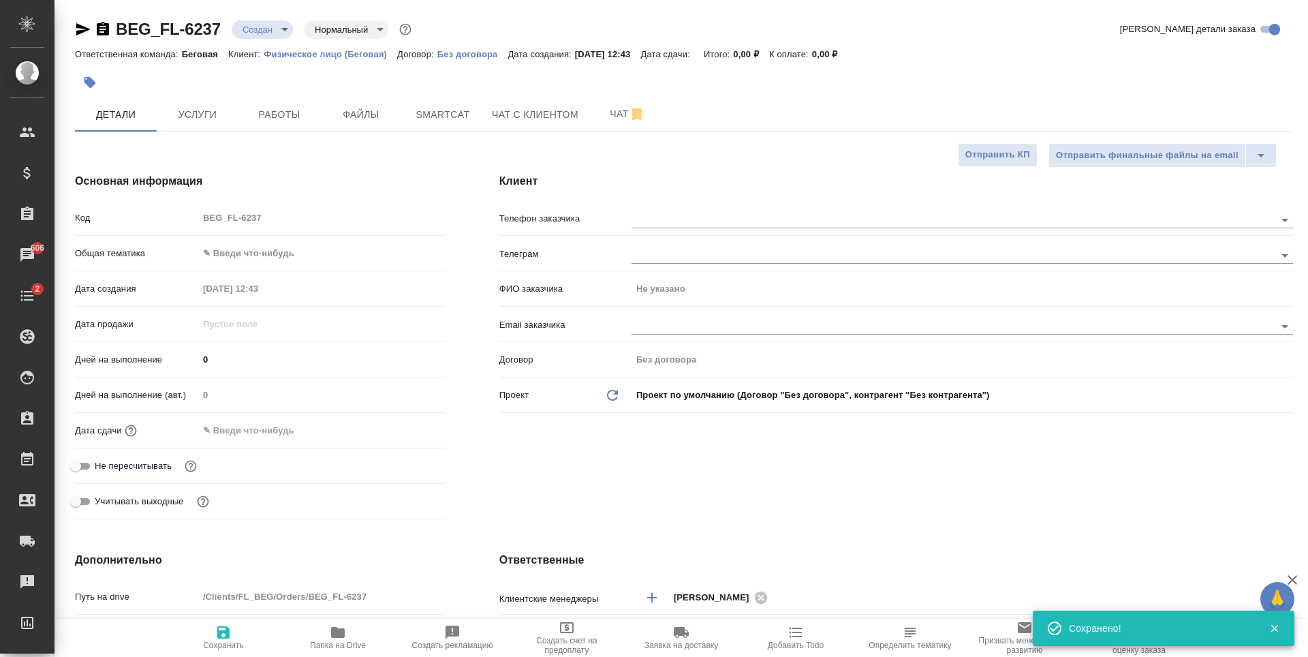
type textarea "x"
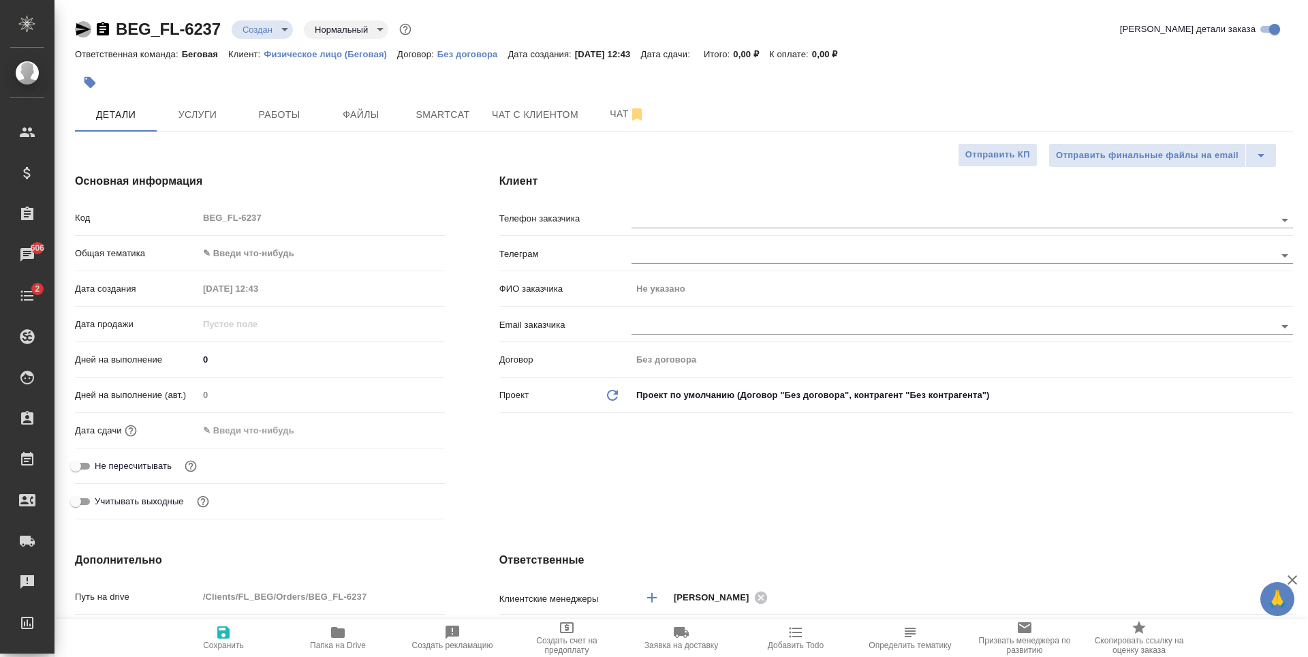
click at [80, 30] on icon "button" at bounding box center [83, 29] width 16 height 16
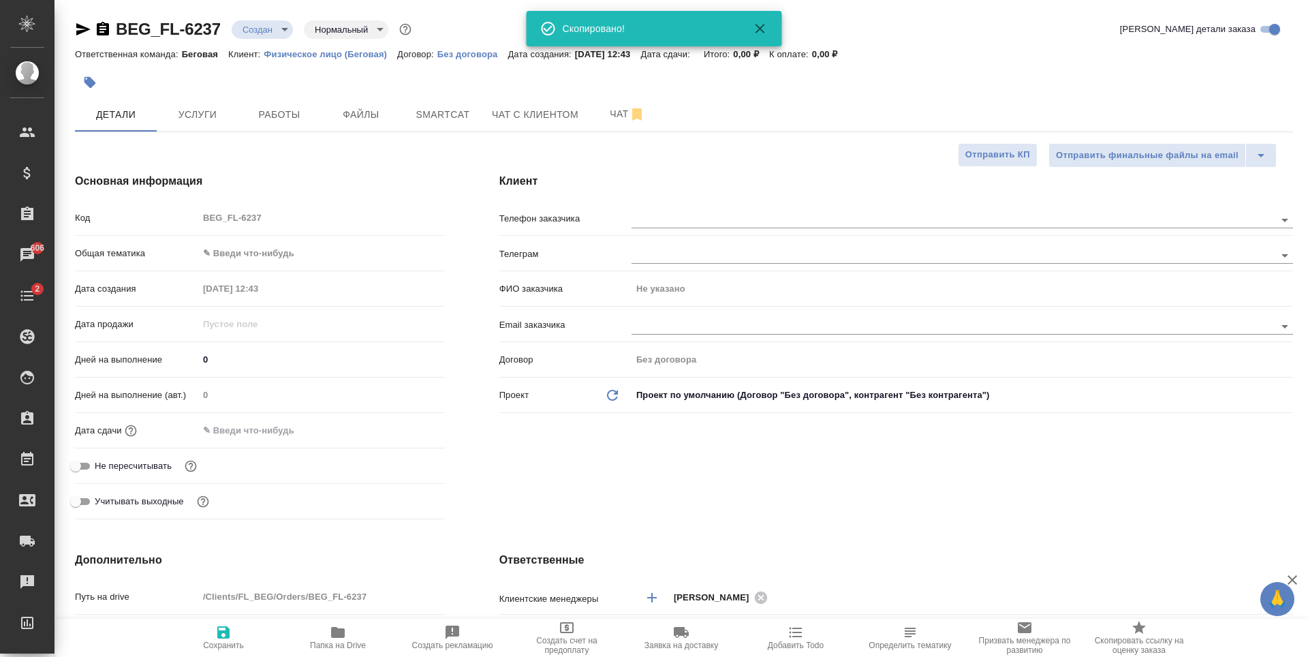
type textarea "x"
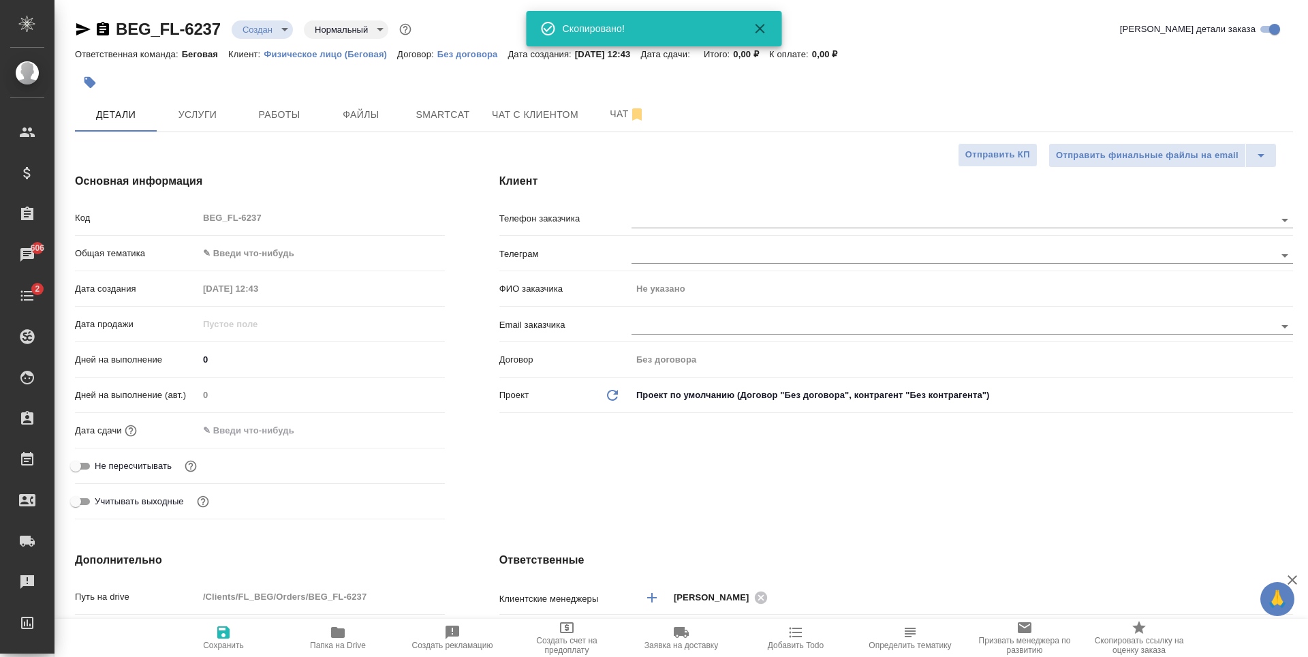
type textarea "x"
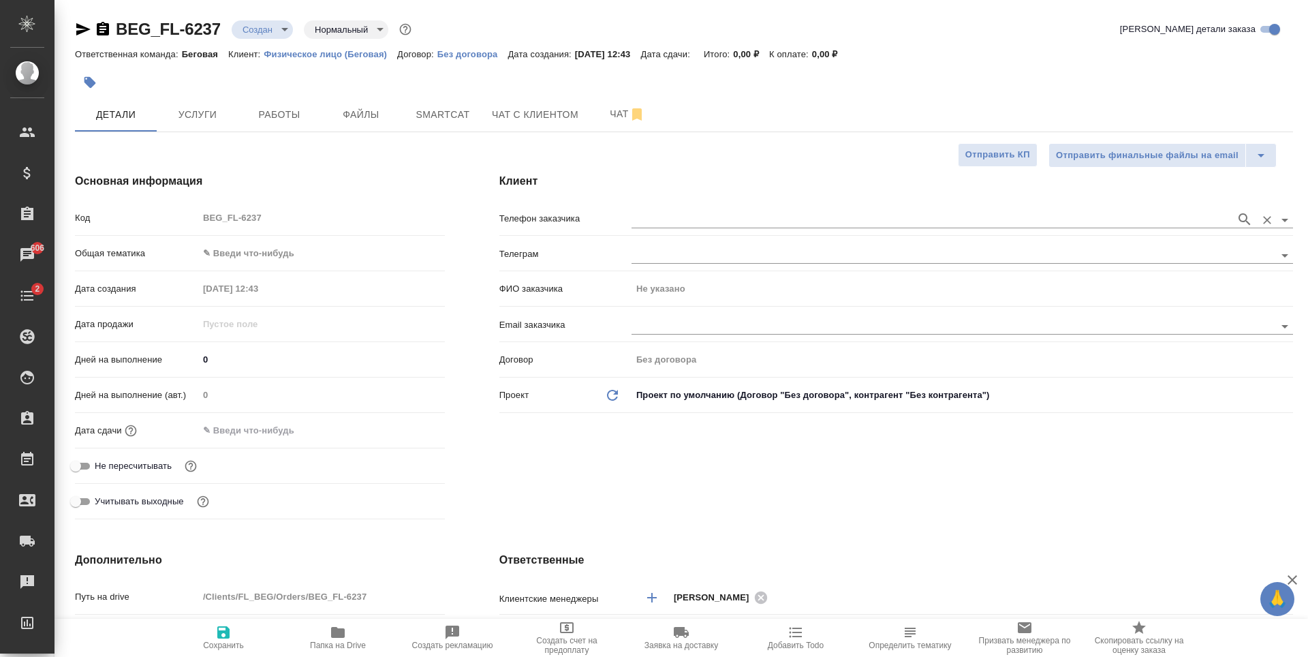
click at [738, 220] on input "text" at bounding box center [931, 219] width 598 height 16
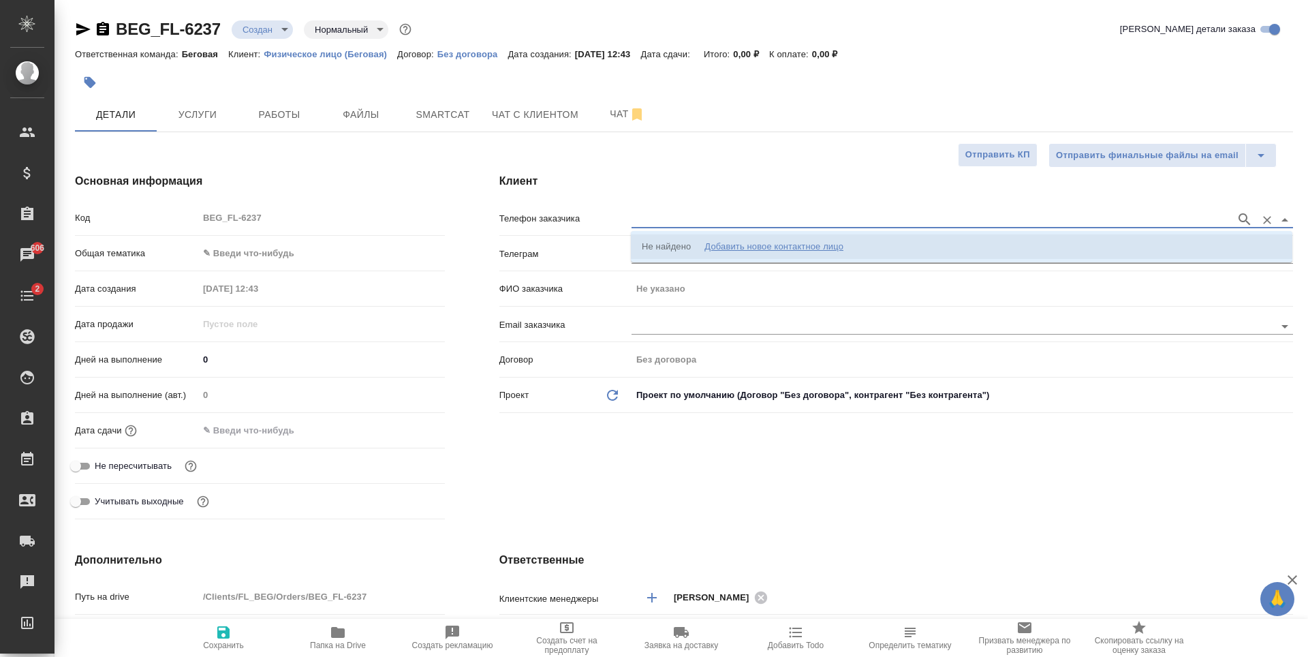
click at [887, 241] on li "Не найдено Добавить новое контактное лицо" at bounding box center [962, 246] width 662 height 25
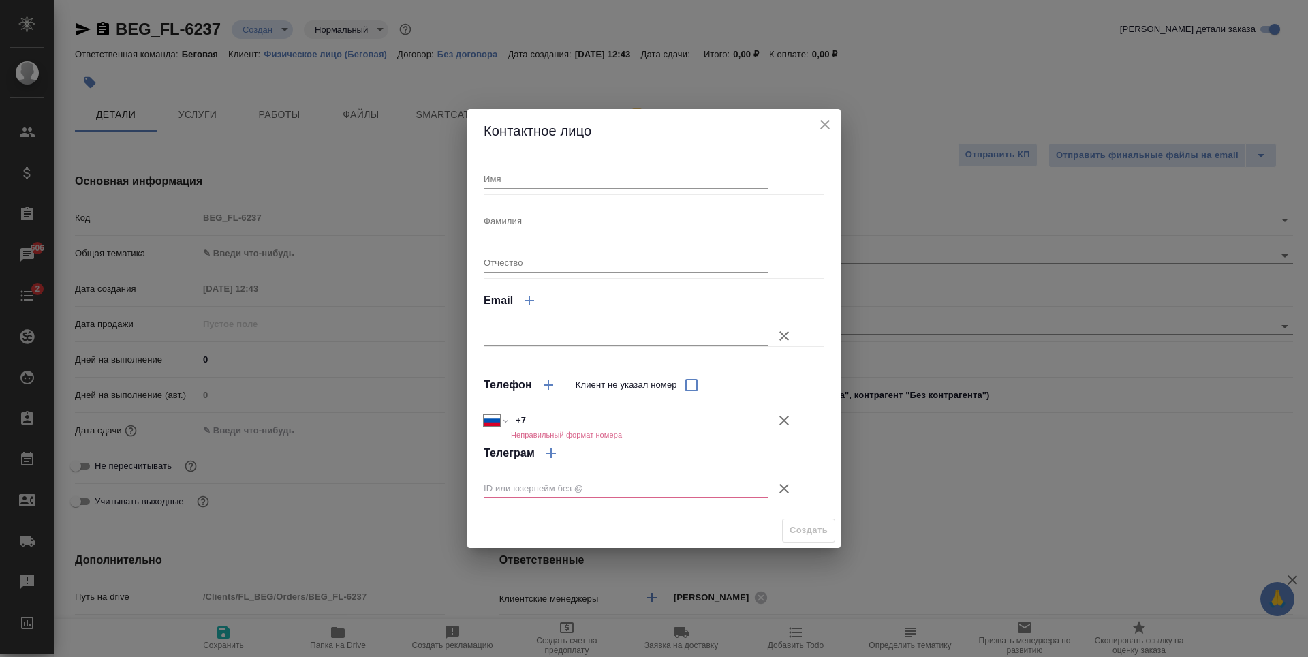
click at [602, 179] on input "Имя" at bounding box center [626, 178] width 284 height 19
type input "[PERSON_NAME]"
type input "[EMAIL_ADDRESS][DOMAIN_NAME]"
type input "[PERSON_NAME]"
click at [783, 482] on icon "button" at bounding box center [784, 488] width 16 height 16
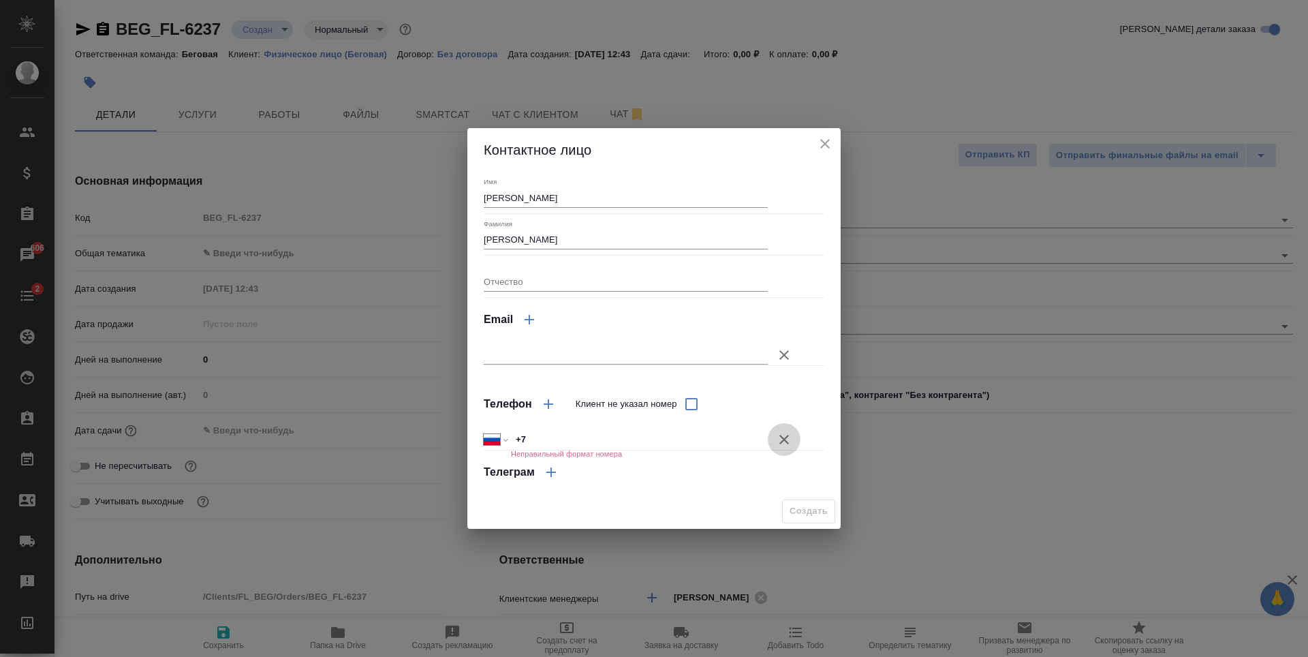
click at [781, 436] on icon "button" at bounding box center [785, 440] width 10 height 10
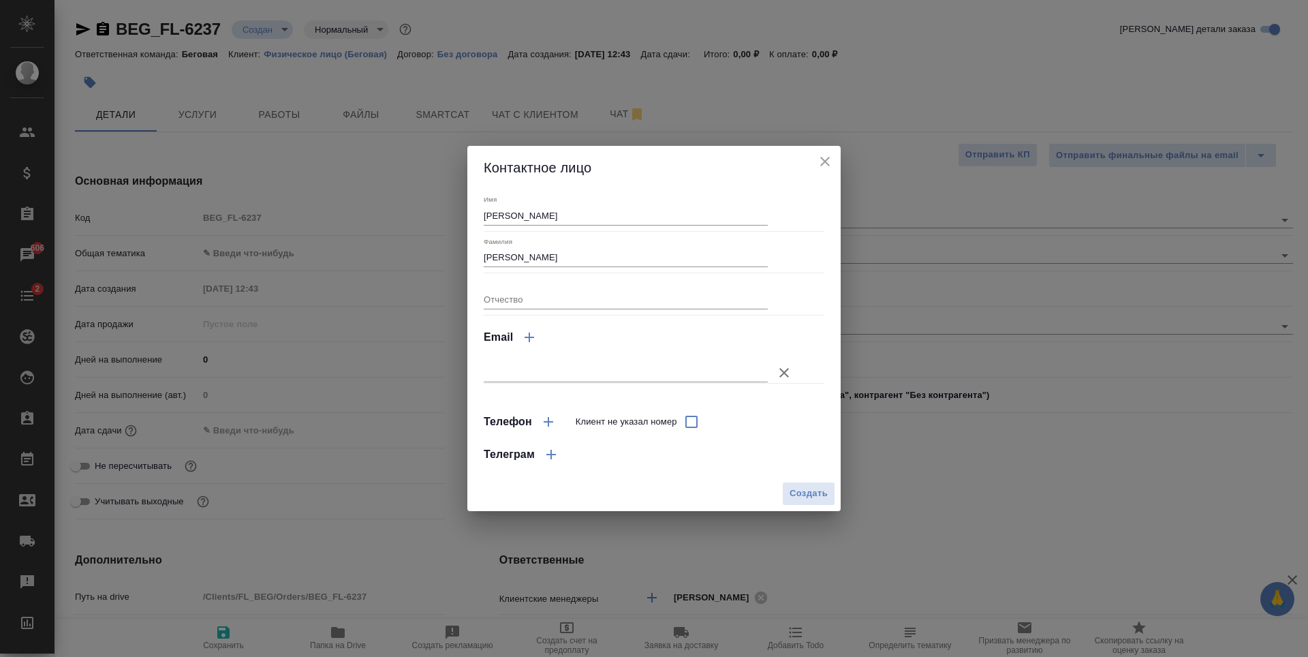
click at [686, 384] on div "Имя [PERSON_NAME] Отчество Email Телефон Клиент не указал номер Телеграм" at bounding box center [654, 332] width 341 height 275
click at [685, 361] on div at bounding box center [654, 366] width 341 height 24
click at [694, 385] on div "Имя [PERSON_NAME] Отчество Email Телефон Клиент не указал номер Телеграм" at bounding box center [654, 332] width 341 height 275
click at [694, 379] on input "text" at bounding box center [626, 372] width 284 height 19
type input "[EMAIL_ADDRESS][DOMAIN_NAME]"
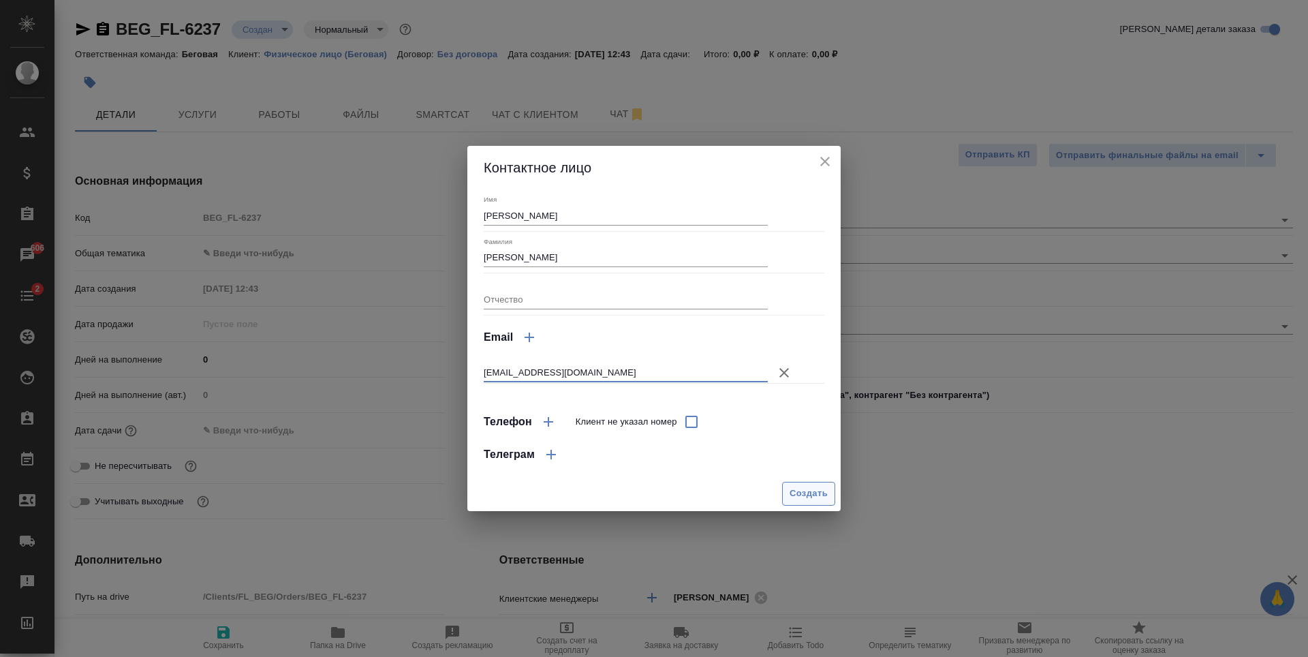
click at [791, 483] on button "Создать" at bounding box center [808, 494] width 53 height 24
type textarea "x"
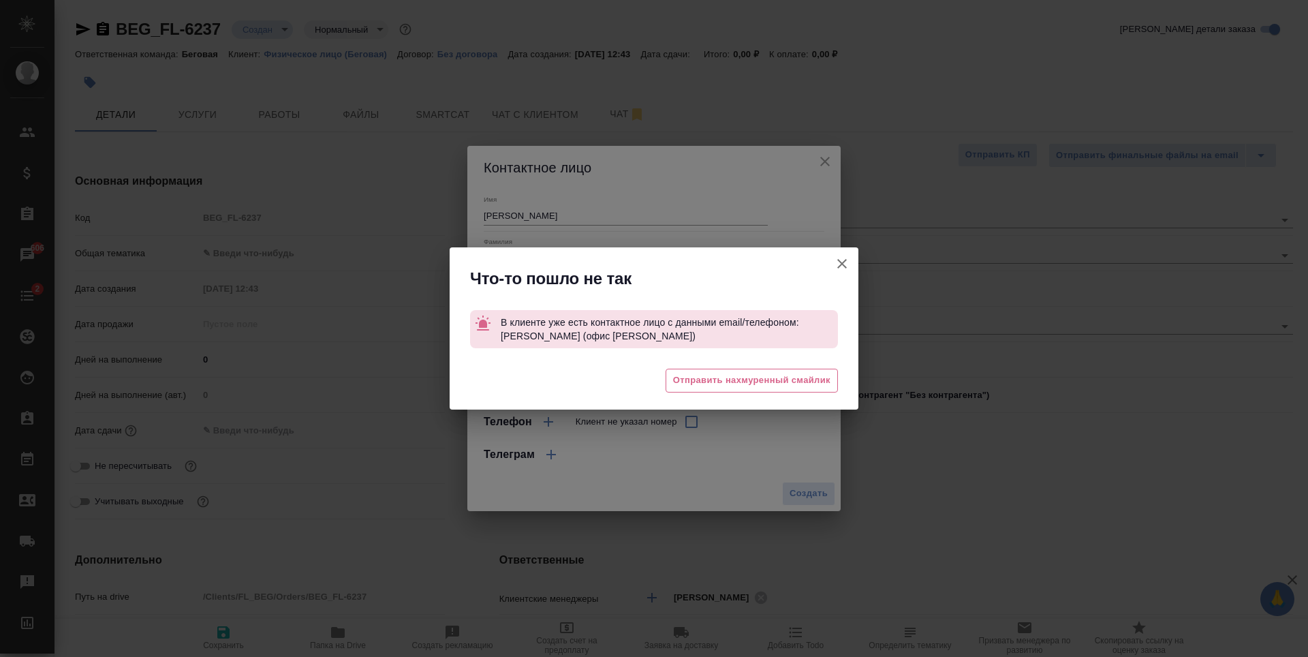
click at [851, 270] on button "Клиент не указал номер" at bounding box center [842, 263] width 33 height 33
type textarea "x"
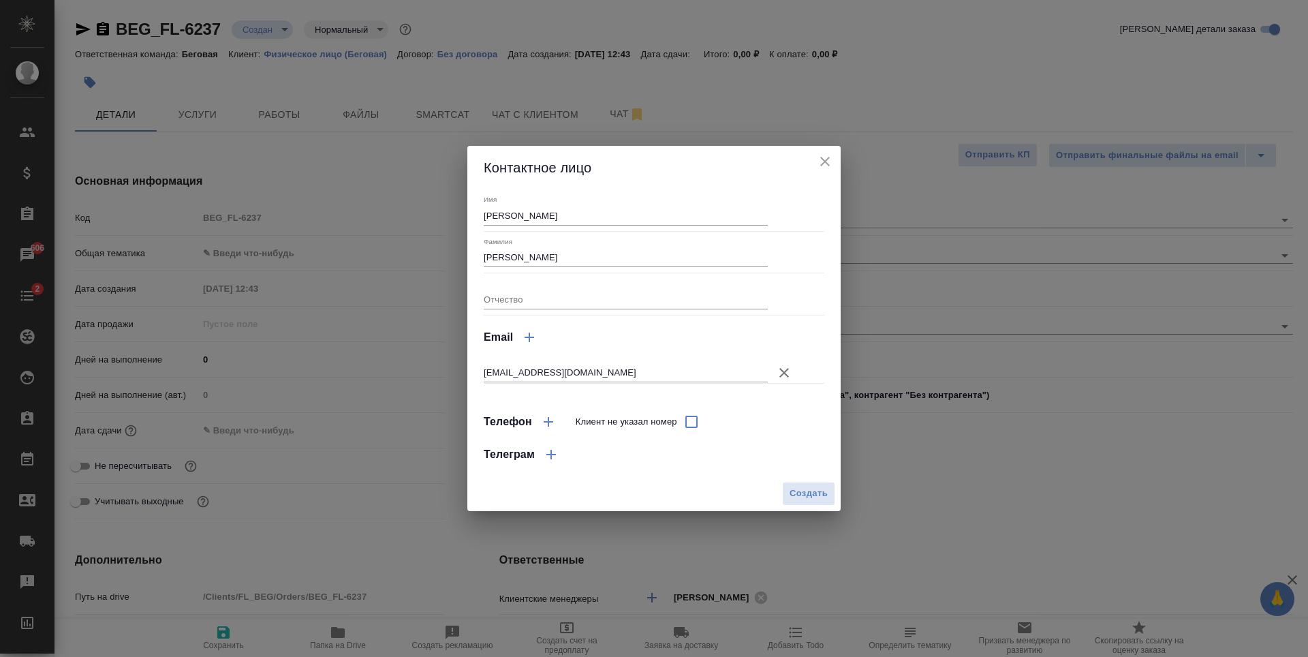
click at [835, 165] on div "Контактное лицо" at bounding box center [653, 168] width 373 height 44
click at [833, 164] on button "close" at bounding box center [825, 161] width 20 height 20
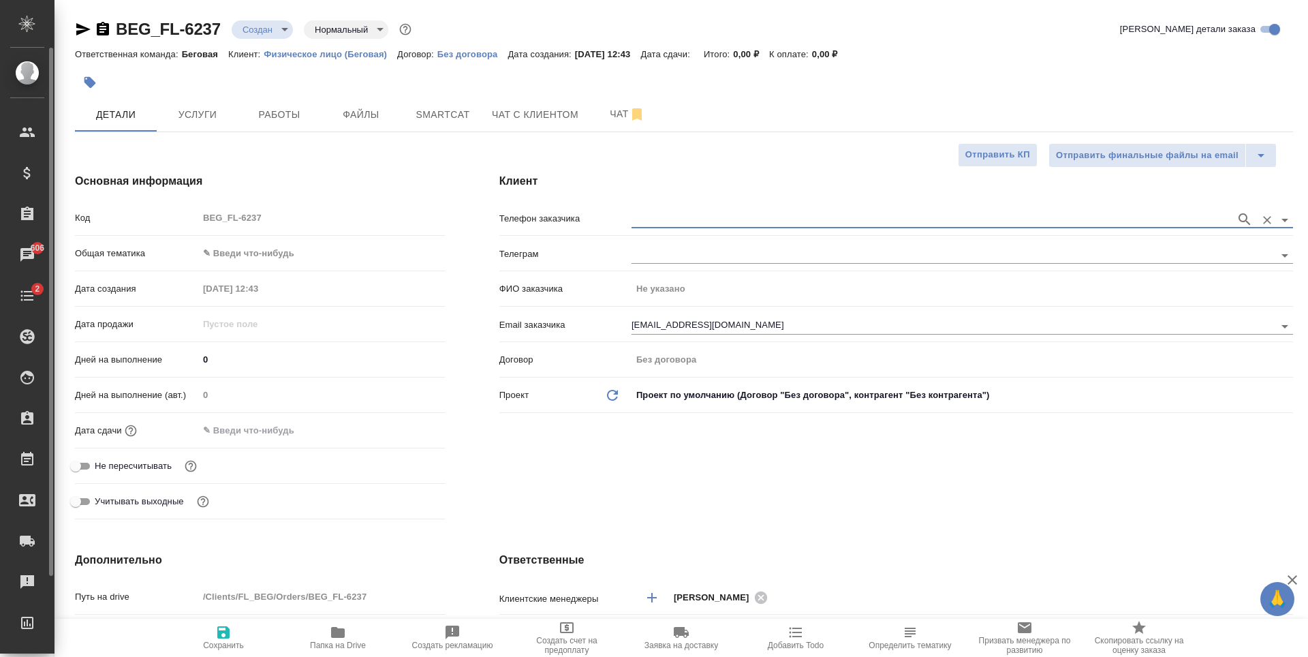
type textarea "x"
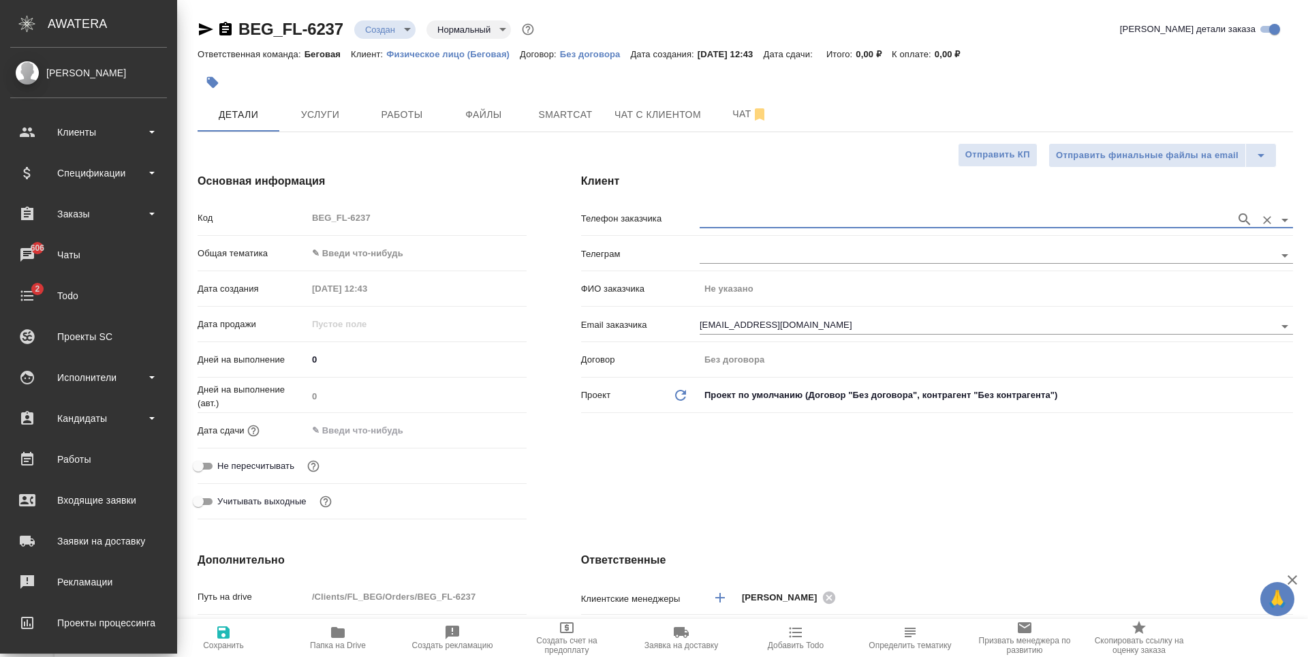
type textarea "x"
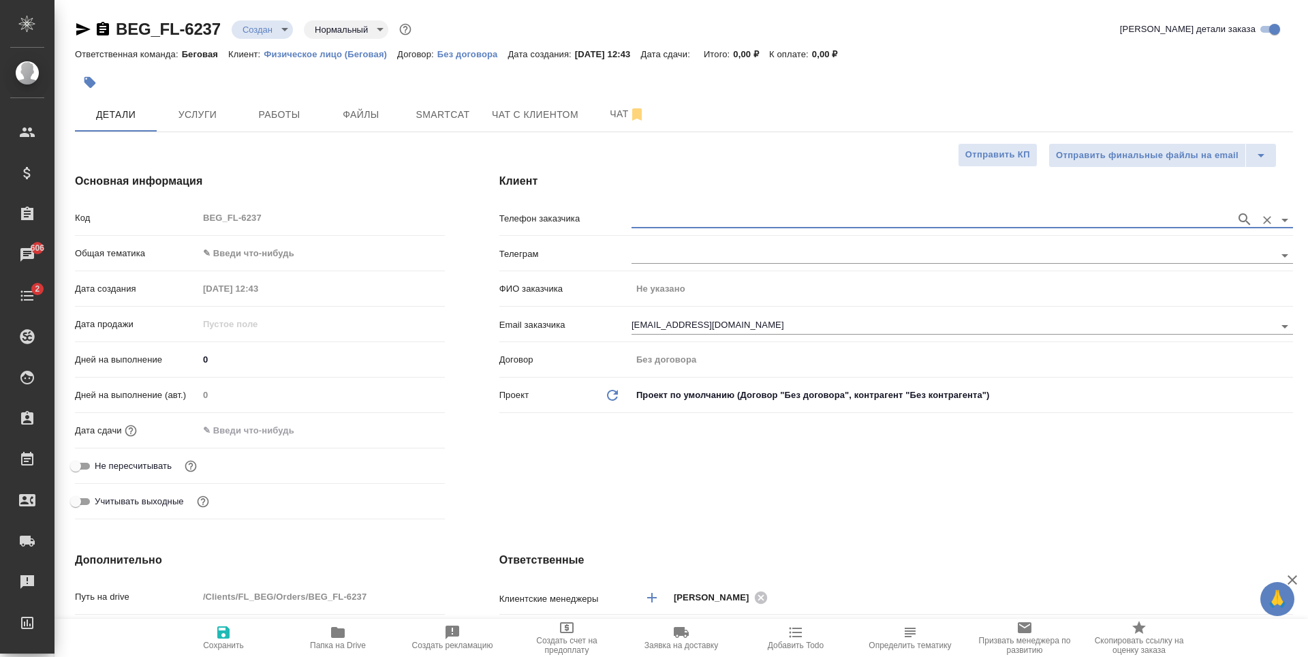
click at [78, 37] on icon "button" at bounding box center [83, 29] width 16 height 16
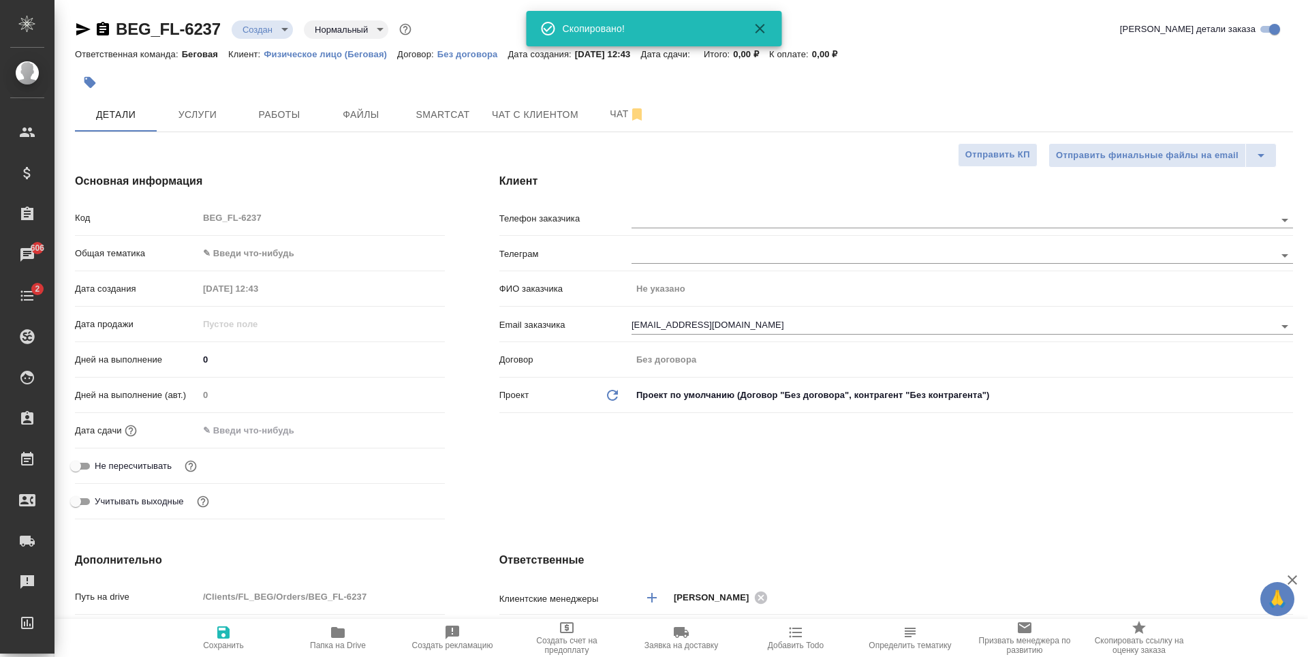
type textarea "x"
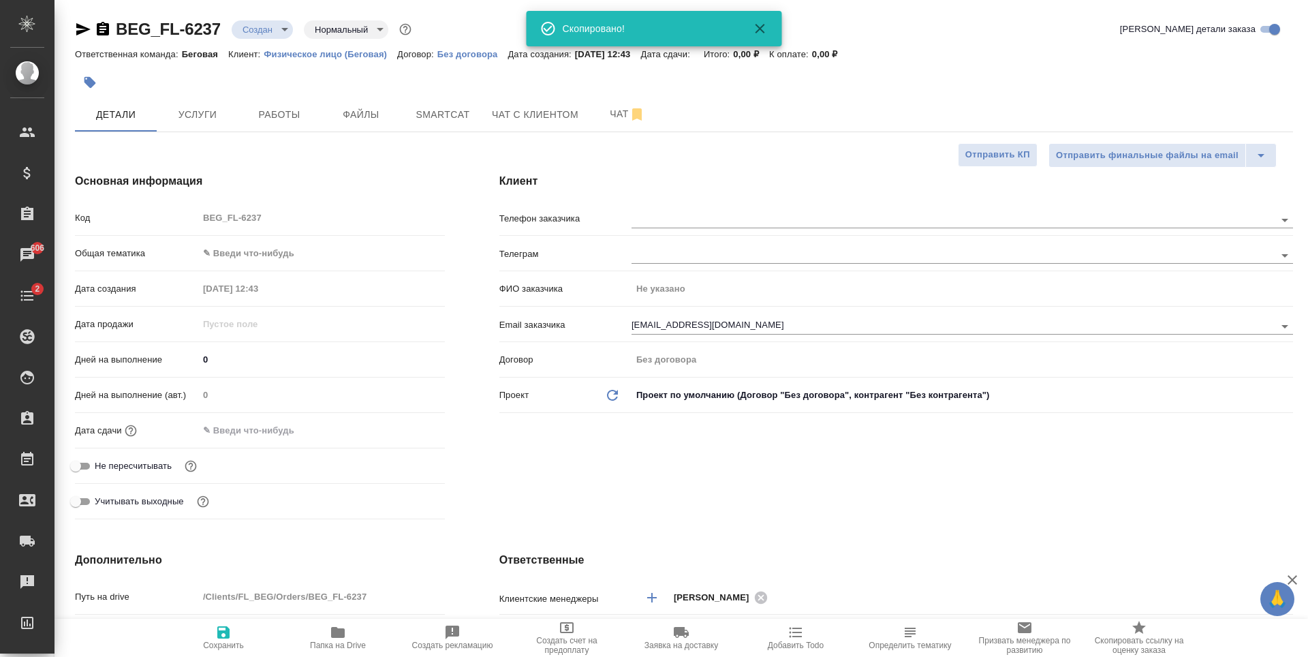
type textarea "x"
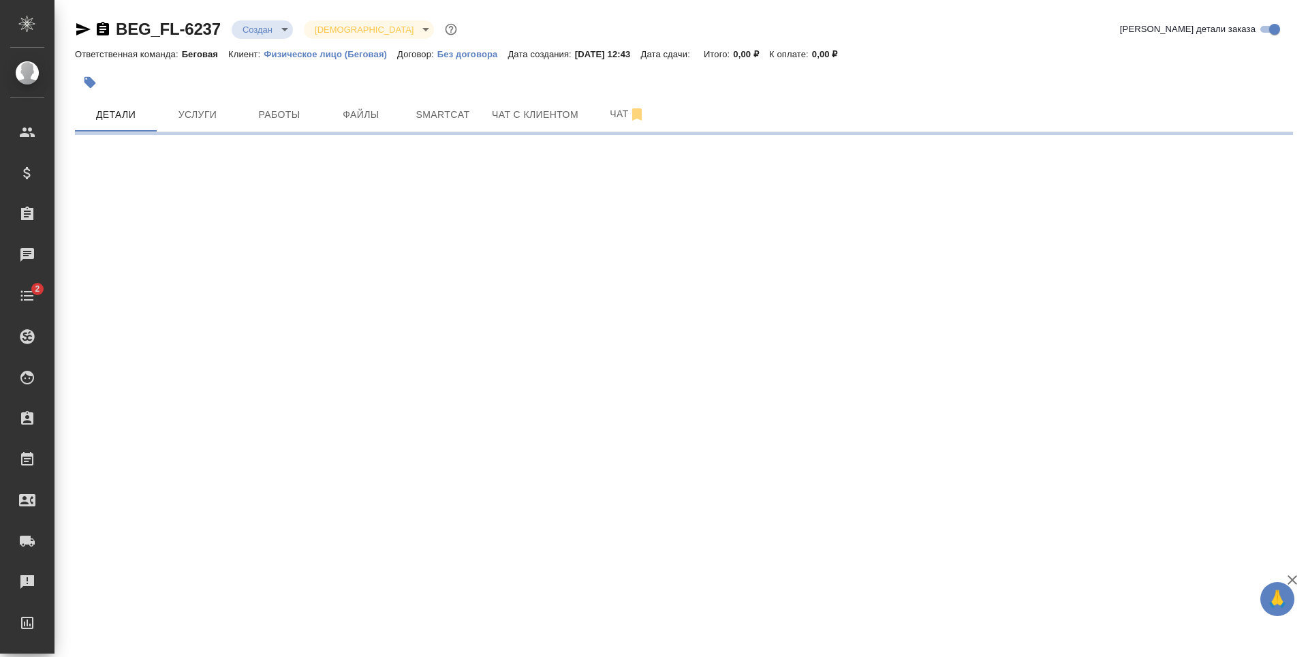
select select "RU"
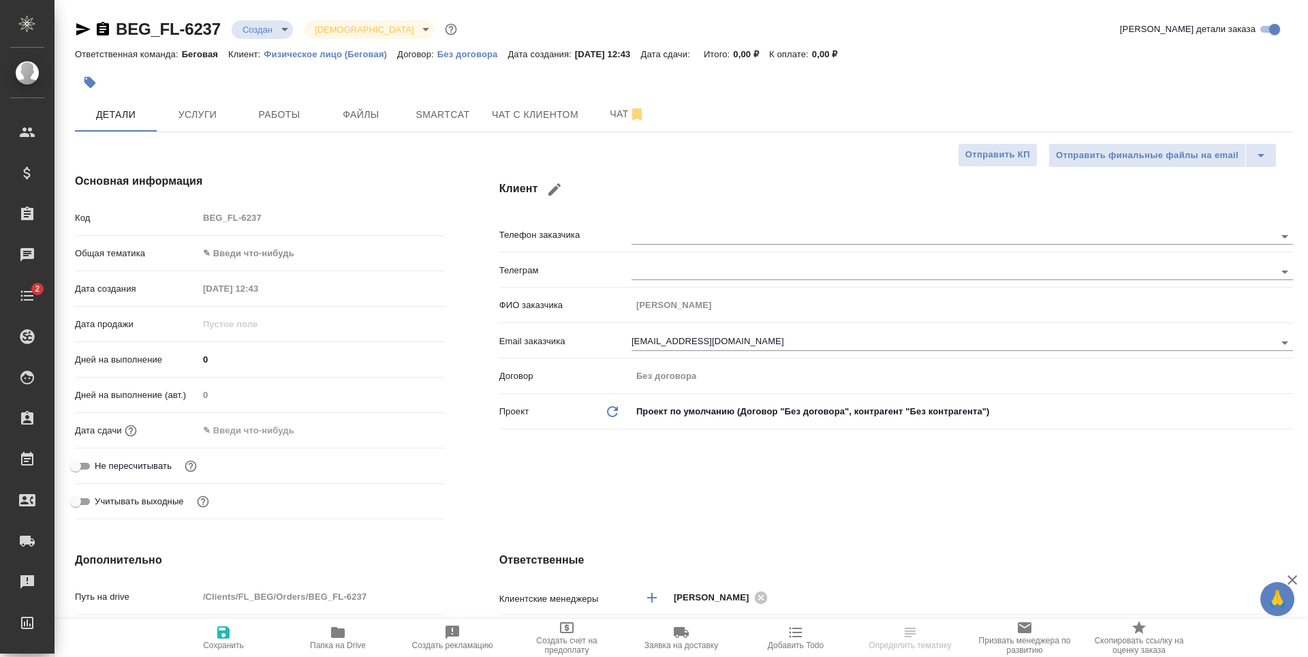
type textarea "x"
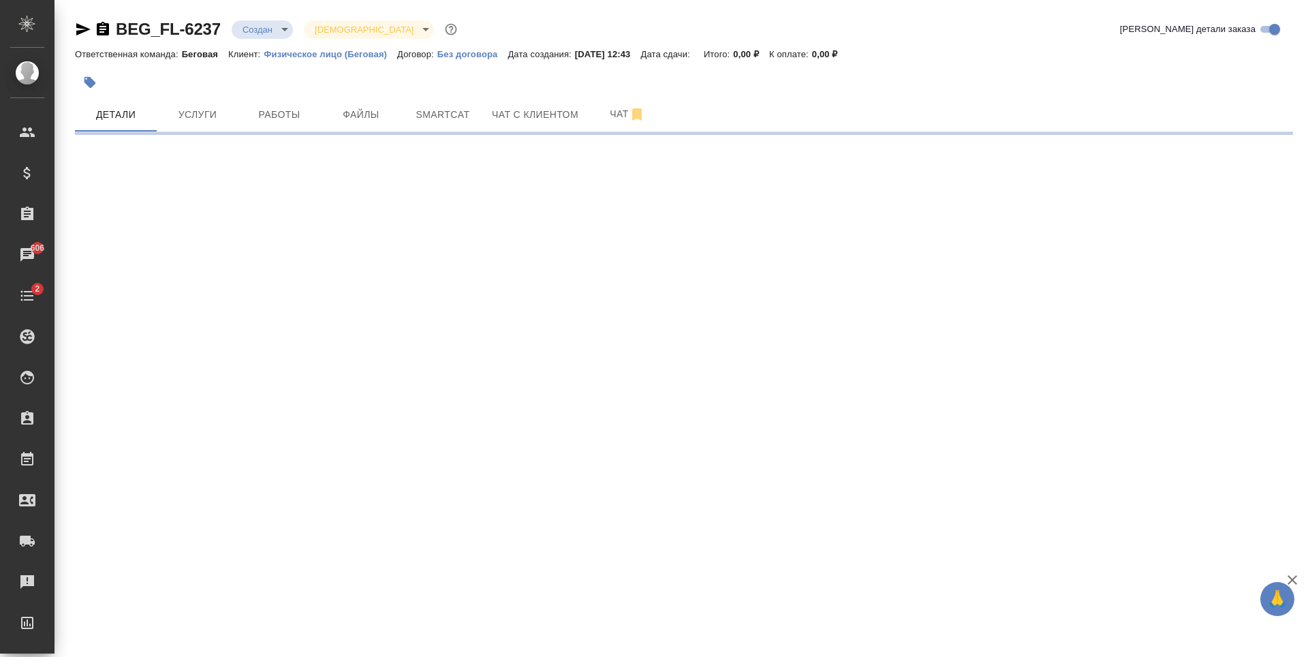
select select "RU"
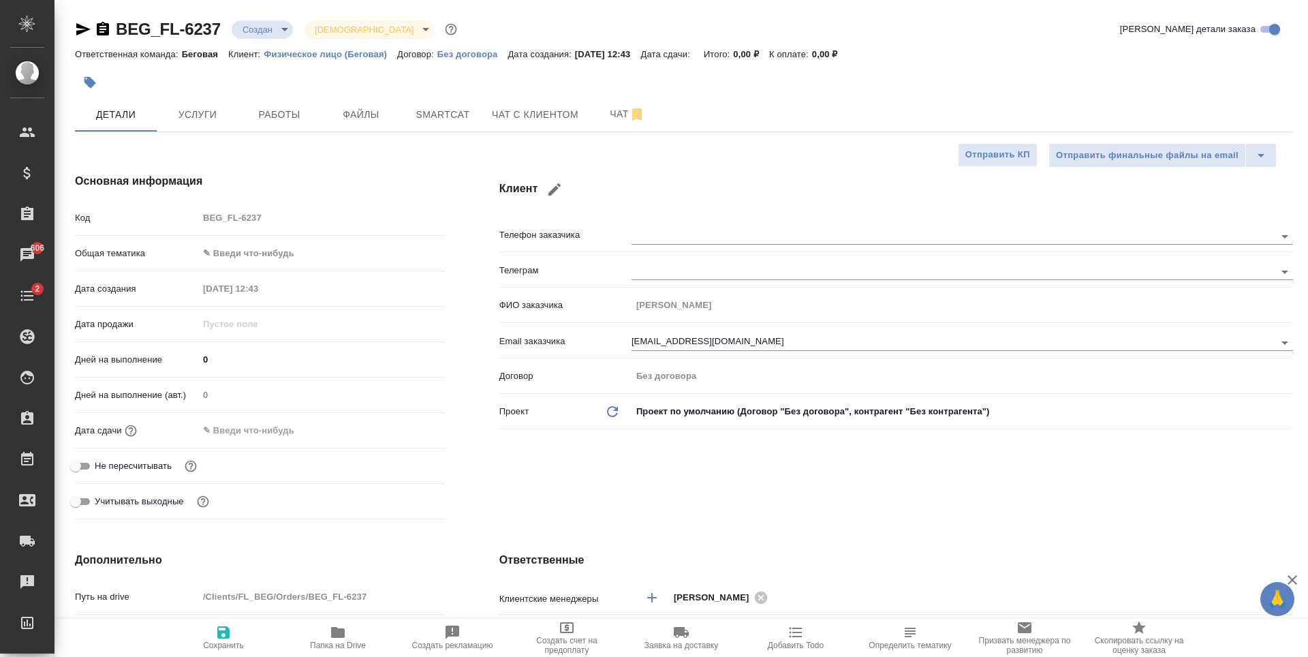
type textarea "x"
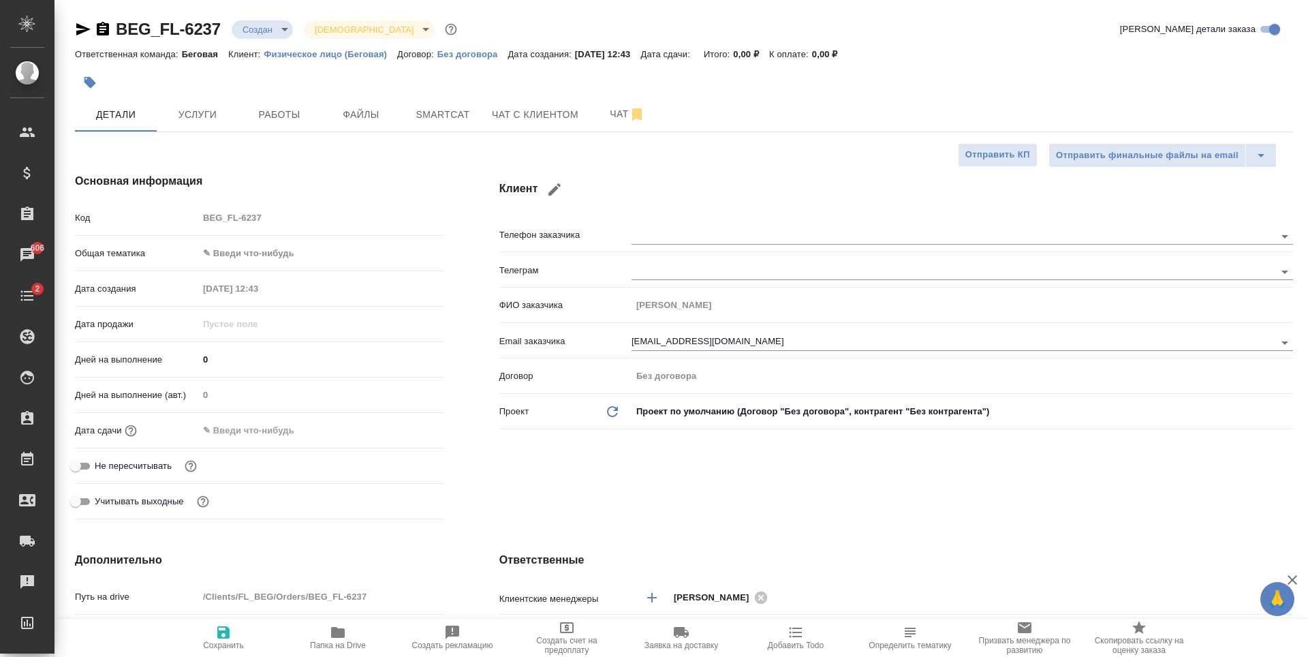
type textarea "x"
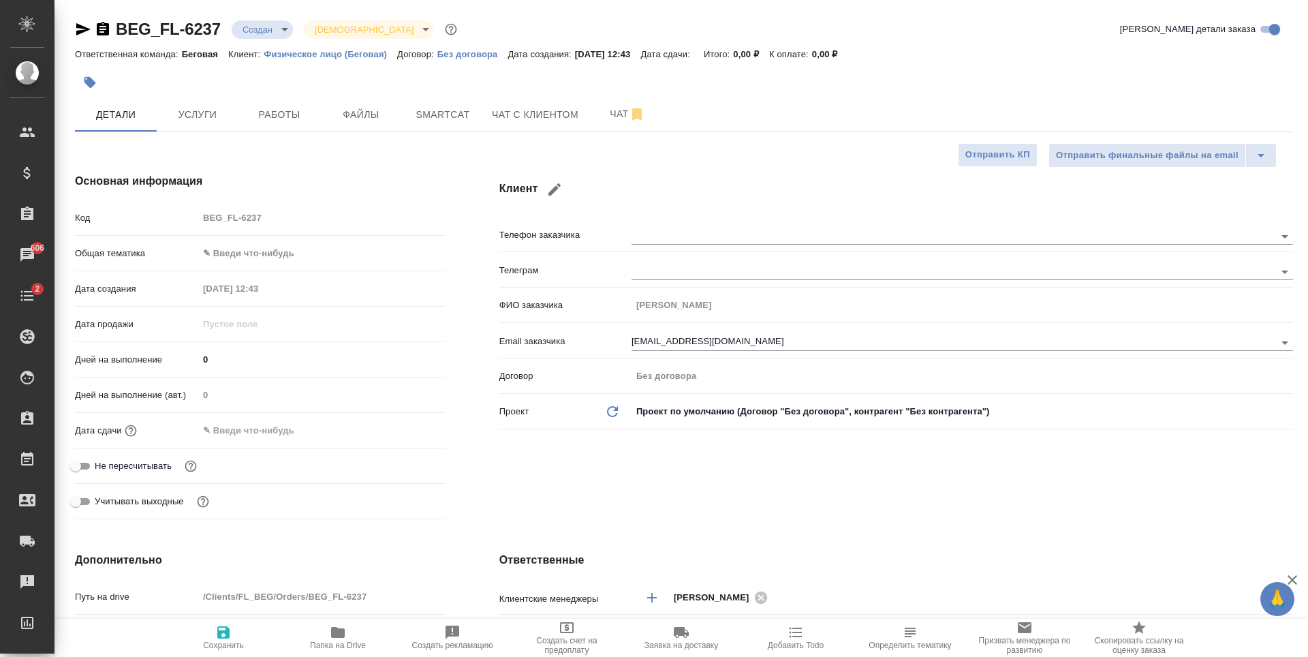
type textarea "x"
click at [352, 243] on body "🙏 .cls-1 fill:#fff; AWATERA Antonova Kristina Клиенты Спецификации Заказы 606 Ч…" at bounding box center [654, 328] width 1308 height 657
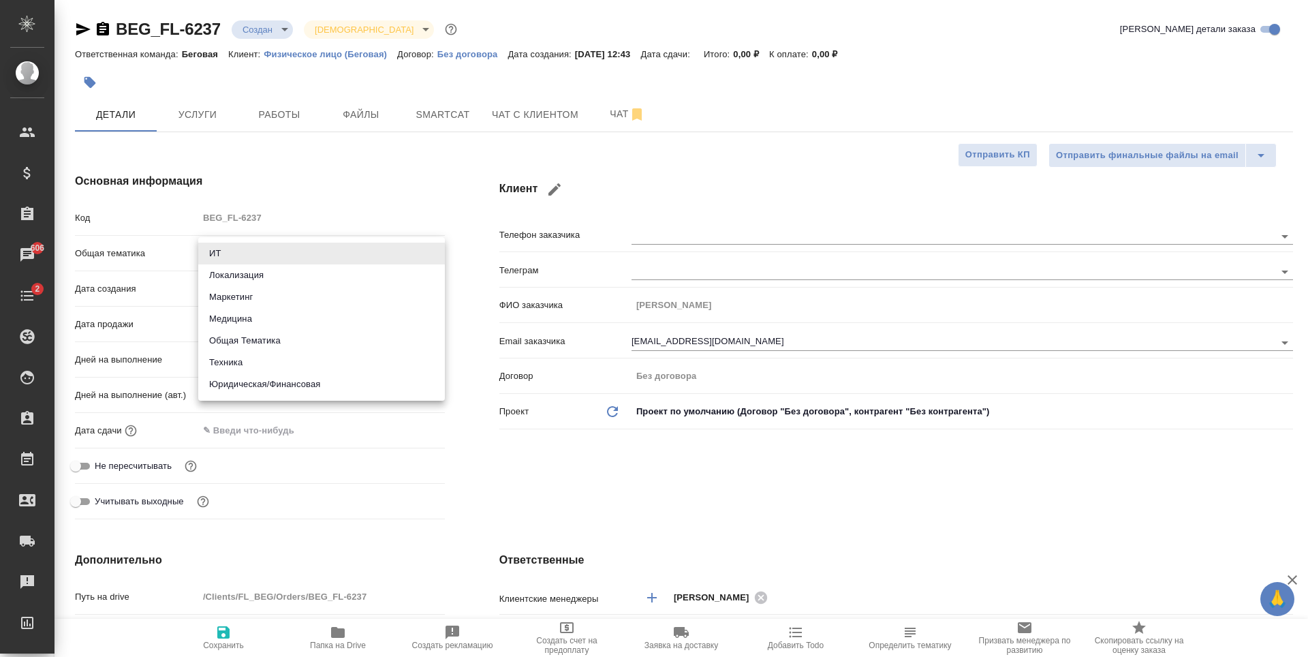
click at [303, 378] on li "Юридическая/Финансовая" at bounding box center [321, 384] width 247 height 22
type input "yr-fn"
type textarea "x"
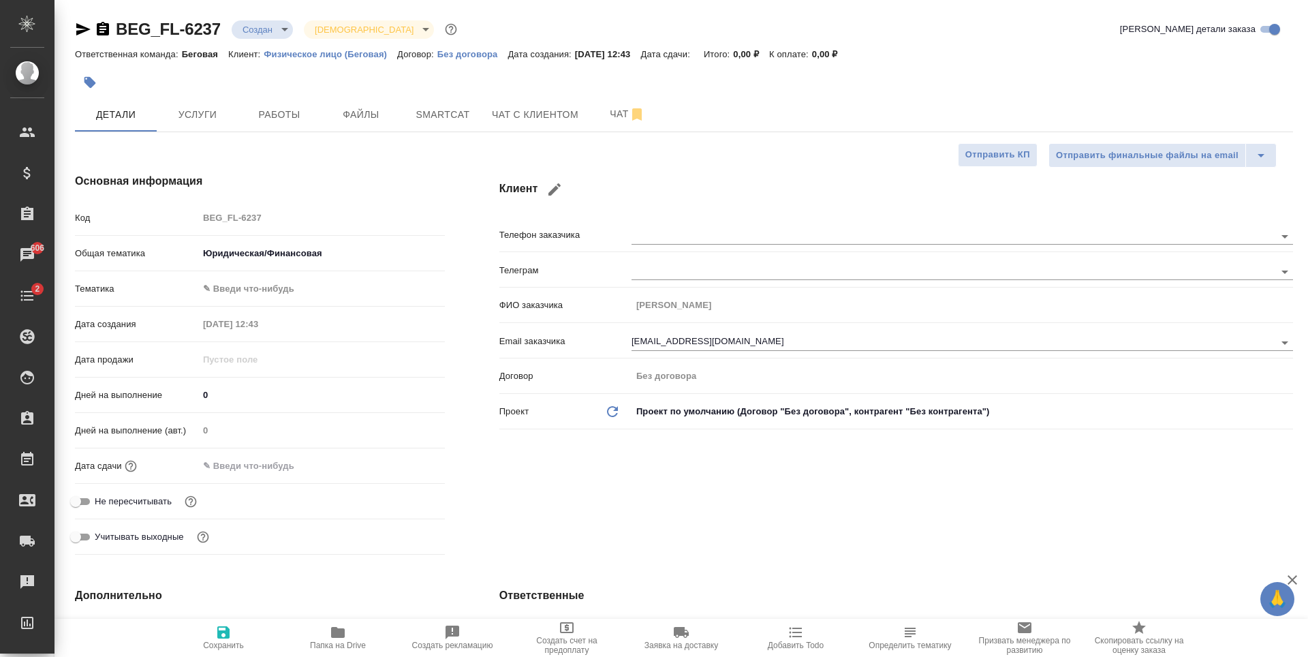
click at [288, 275] on div "Общая тематика Юридическая/Финансовая yr-fn" at bounding box center [260, 258] width 370 height 35
click at [296, 289] on body "🙏 .cls-1 fill:#fff; AWATERA Antonova Kristina Клиенты Спецификации Заказы 606 Ч…" at bounding box center [654, 328] width 1308 height 657
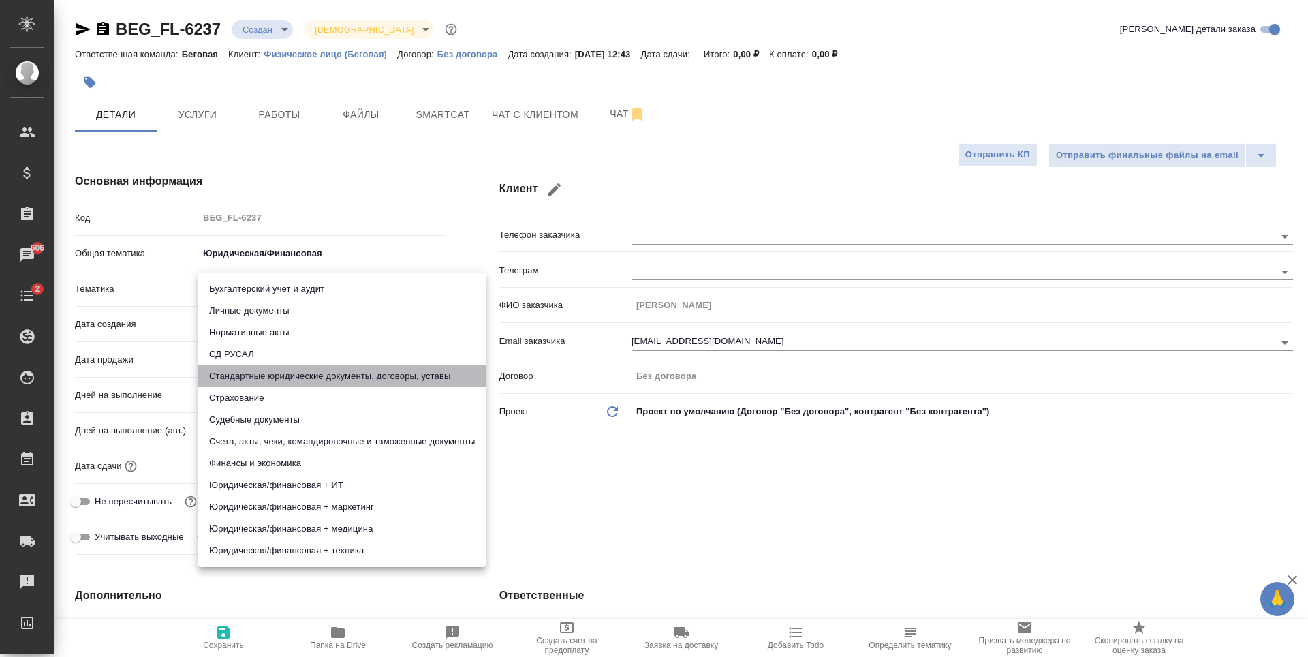
click at [330, 373] on li "Стандартные юридические документы, договоры, уставы" at bounding box center [342, 376] width 288 height 22
type textarea "x"
type input "5f647205b73bc97568ca66bf"
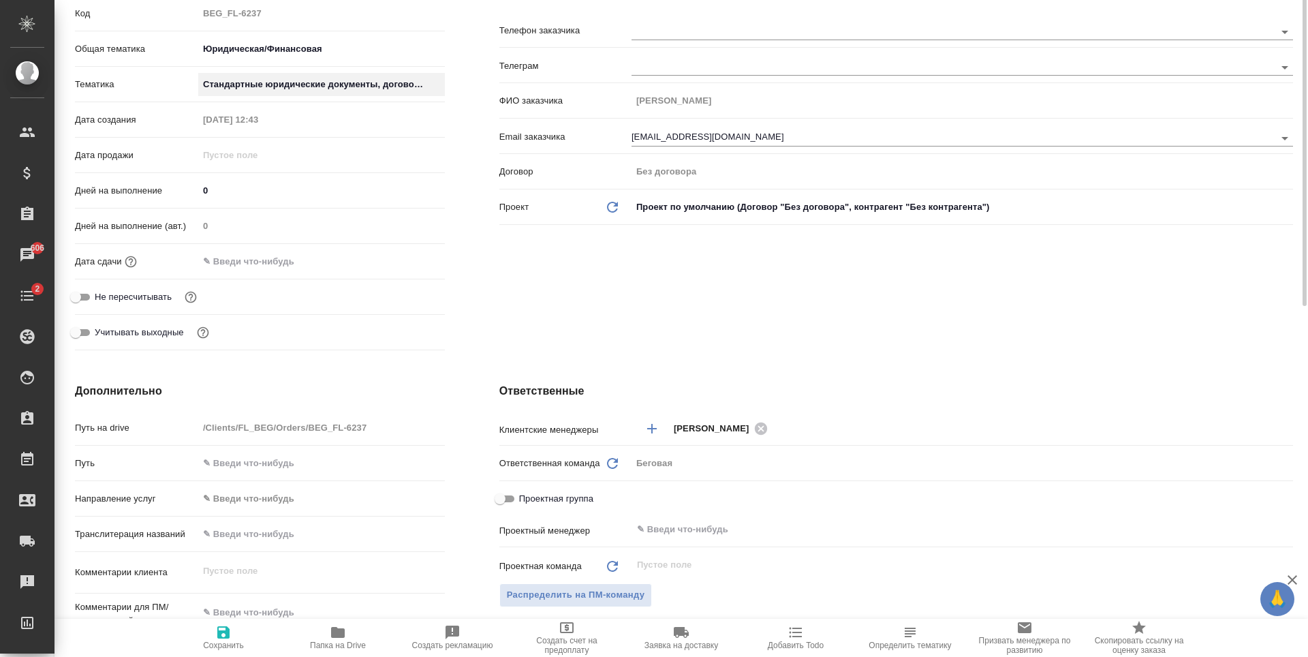
scroll to position [273, 0]
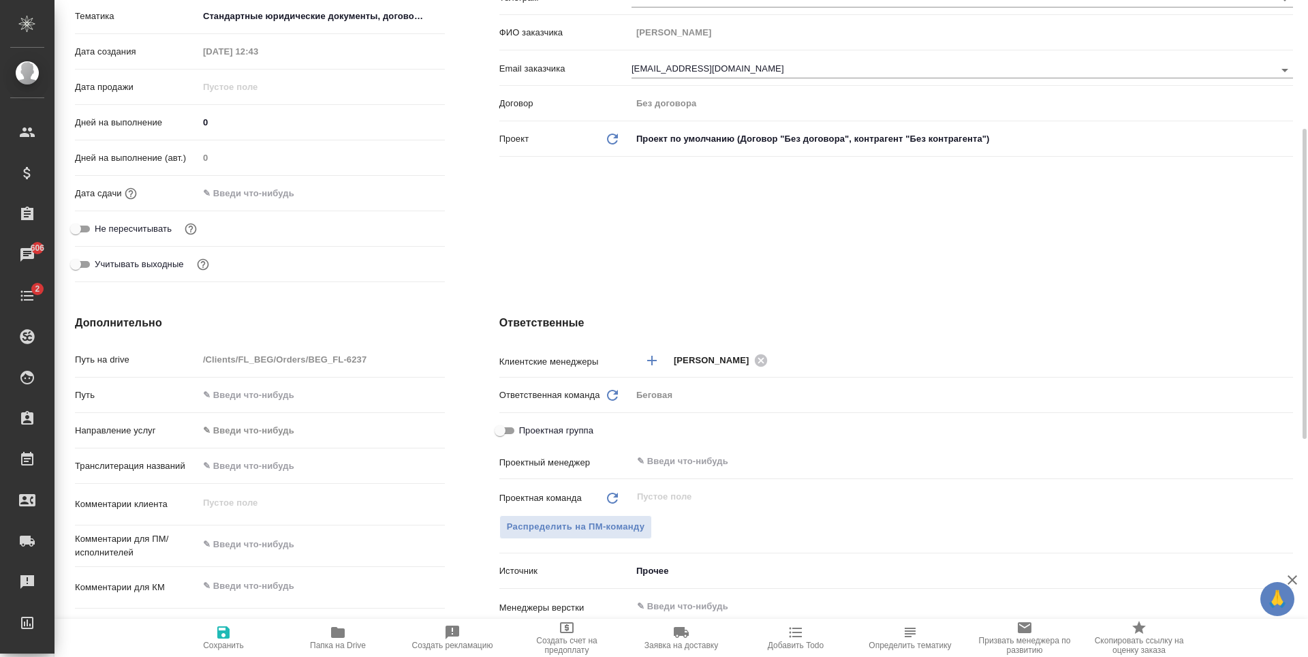
type textarea "x"
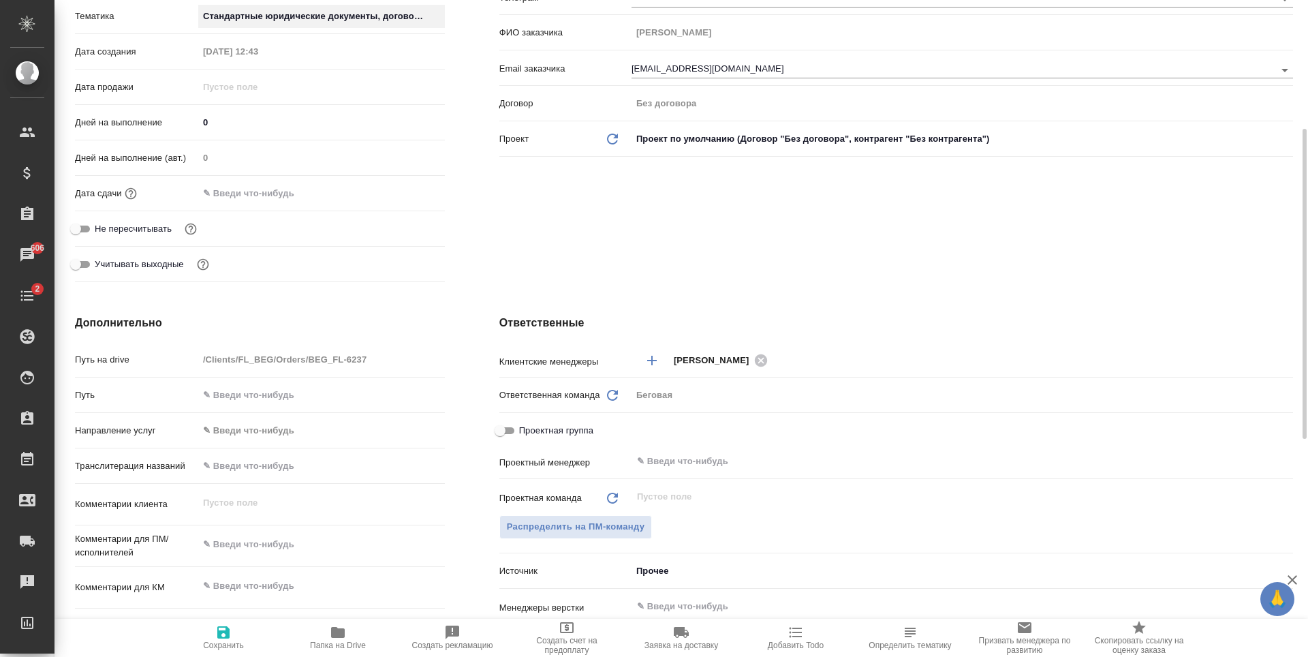
type textarea "x"
click at [232, 632] on span "Сохранить" at bounding box center [223, 637] width 98 height 26
type textarea "x"
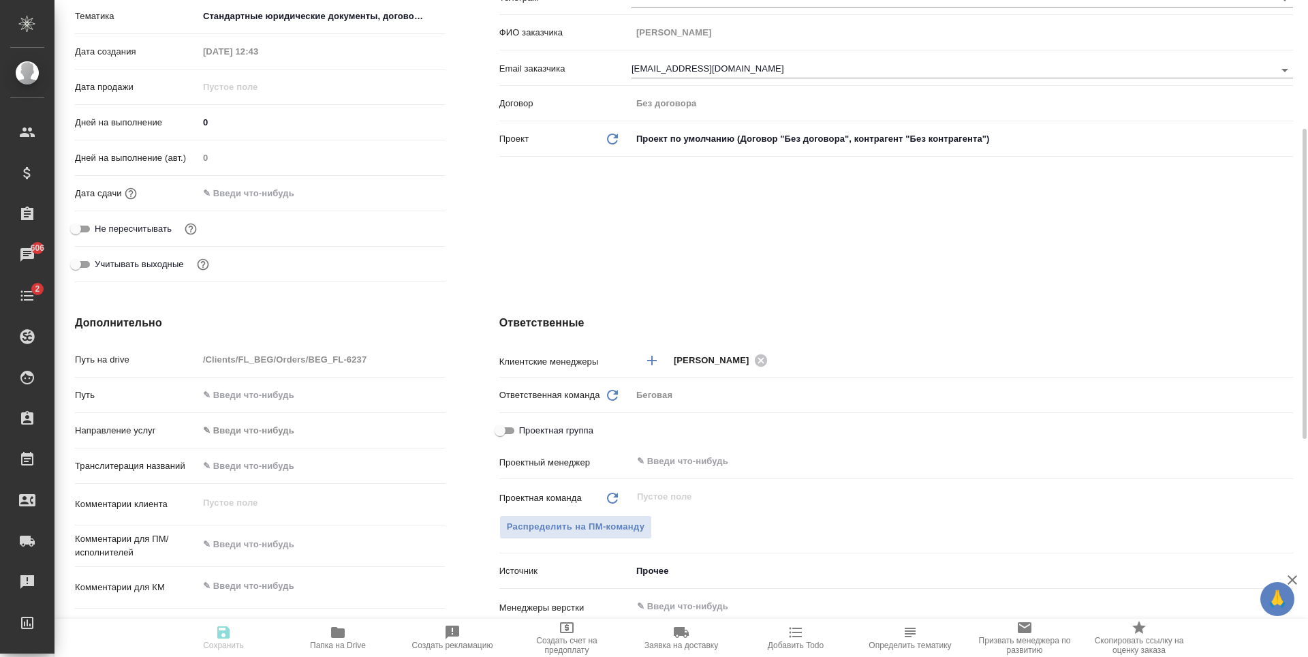
type textarea "x"
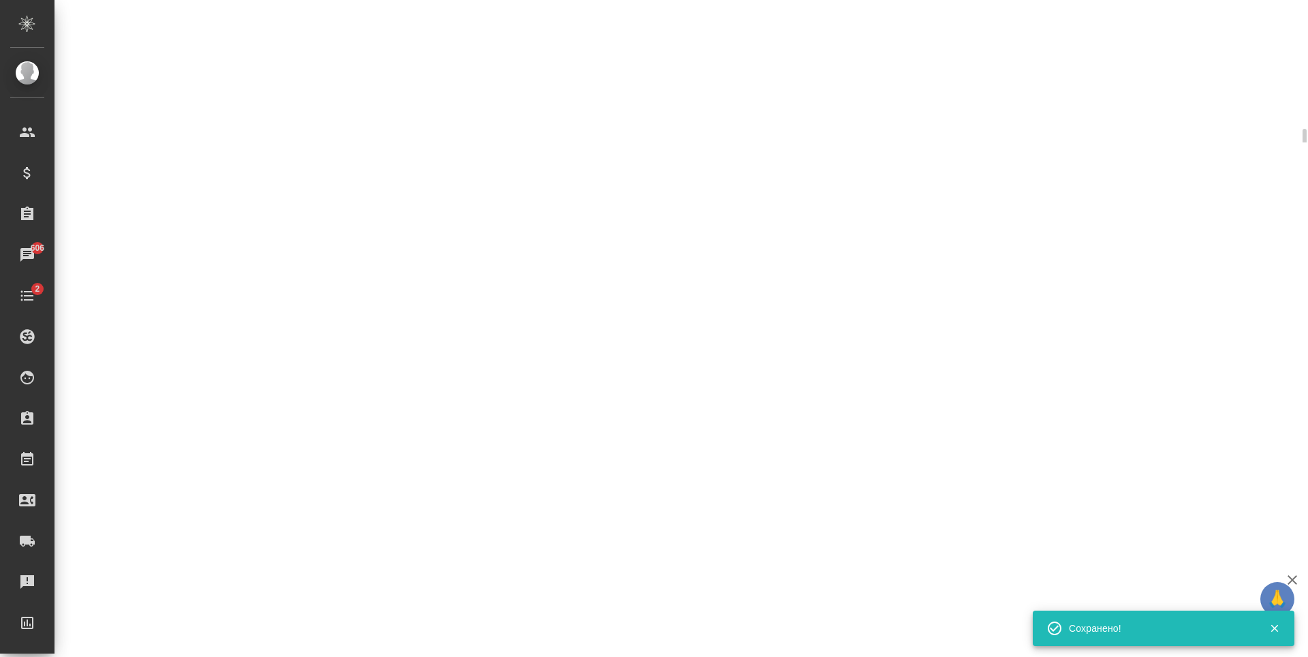
select select "RU"
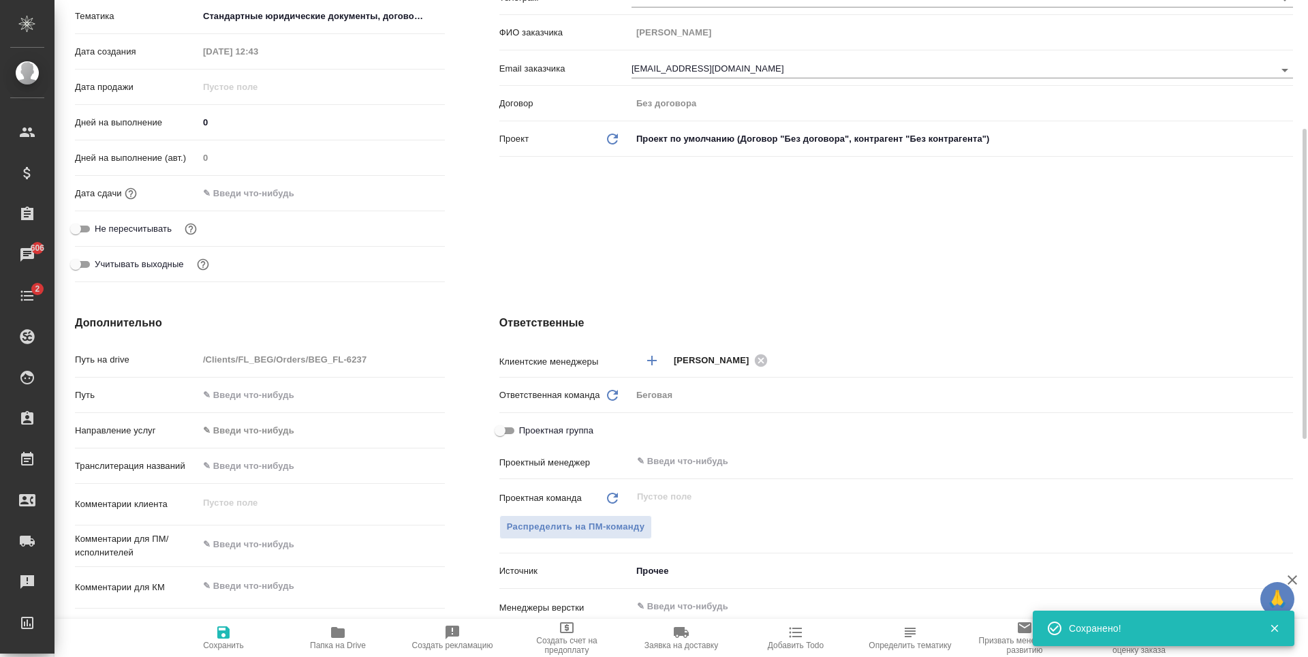
type textarea "x"
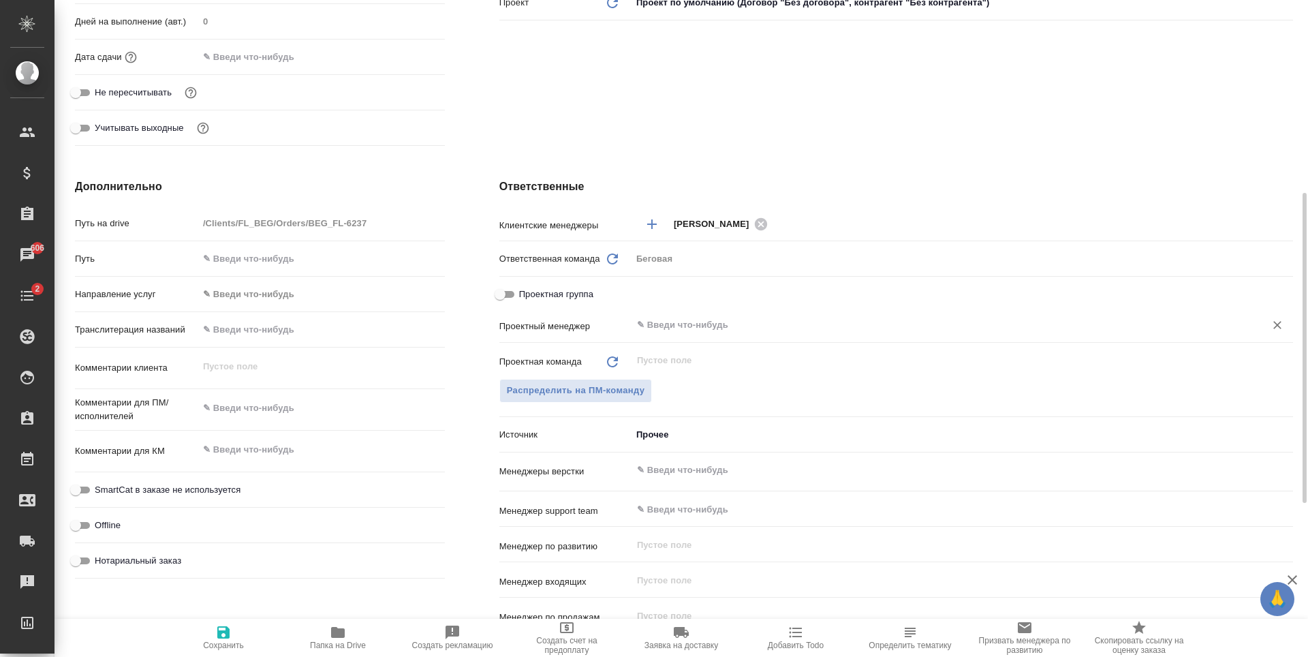
click at [675, 320] on input "text" at bounding box center [940, 325] width 608 height 16
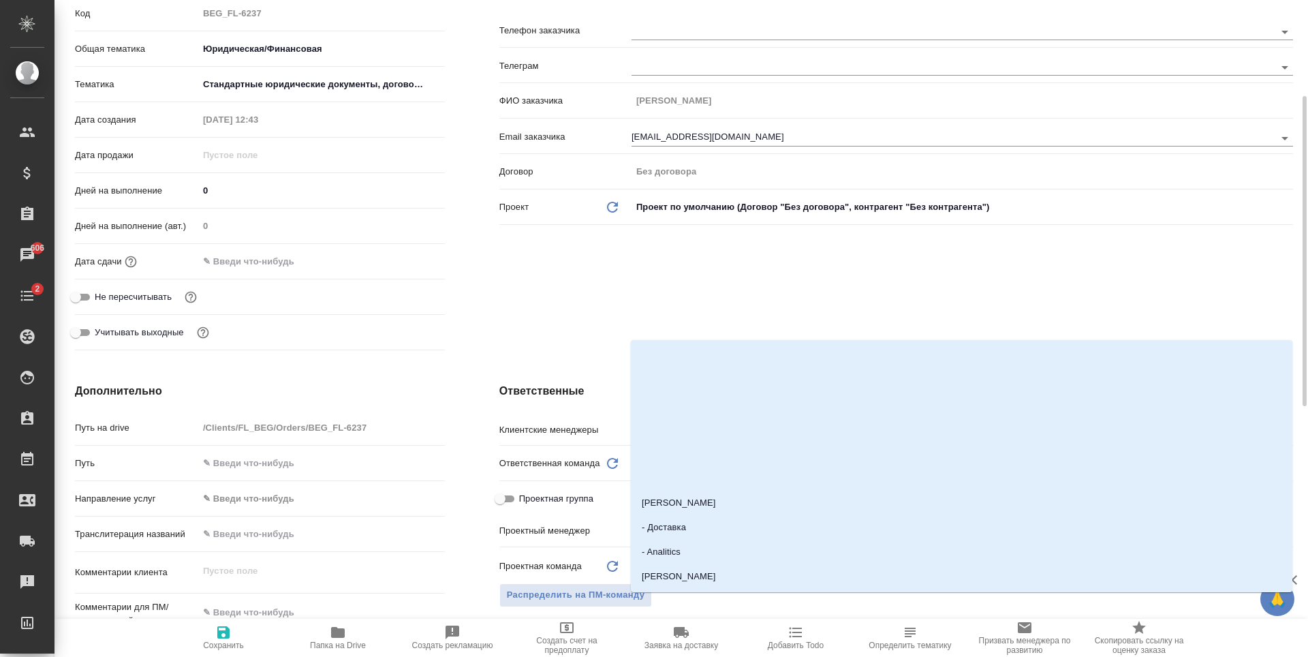
scroll to position [477, 0]
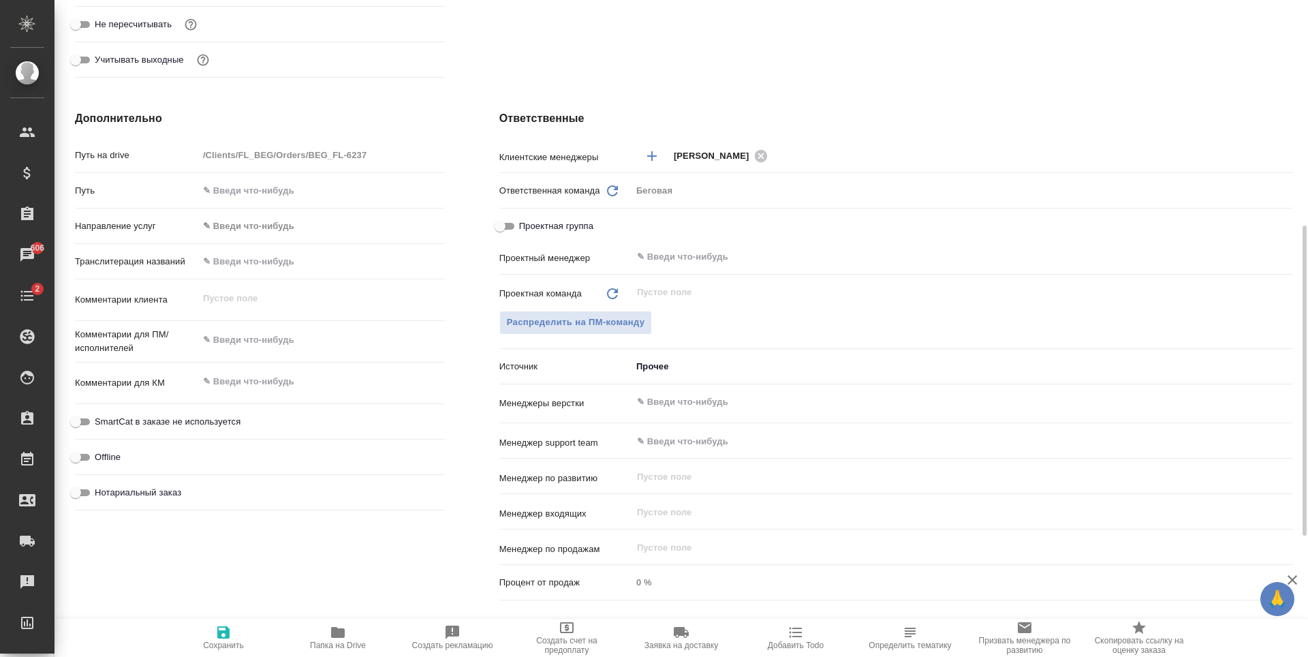
type textarea "x"
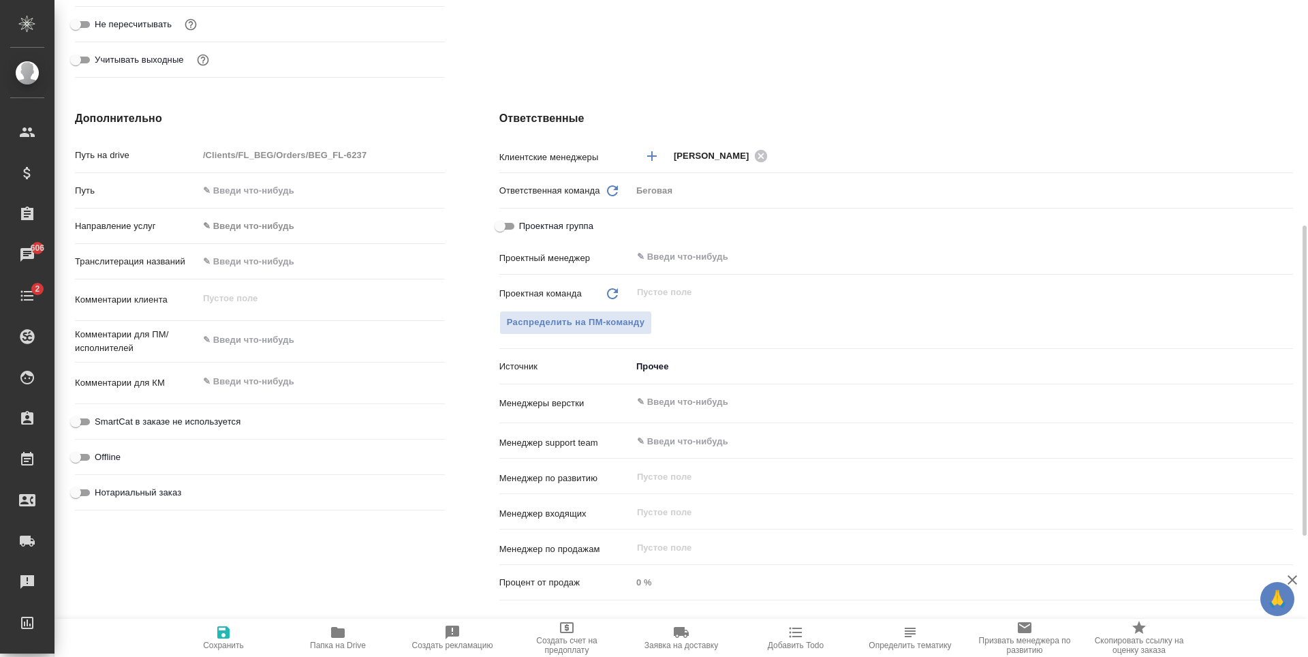
type textarea "x"
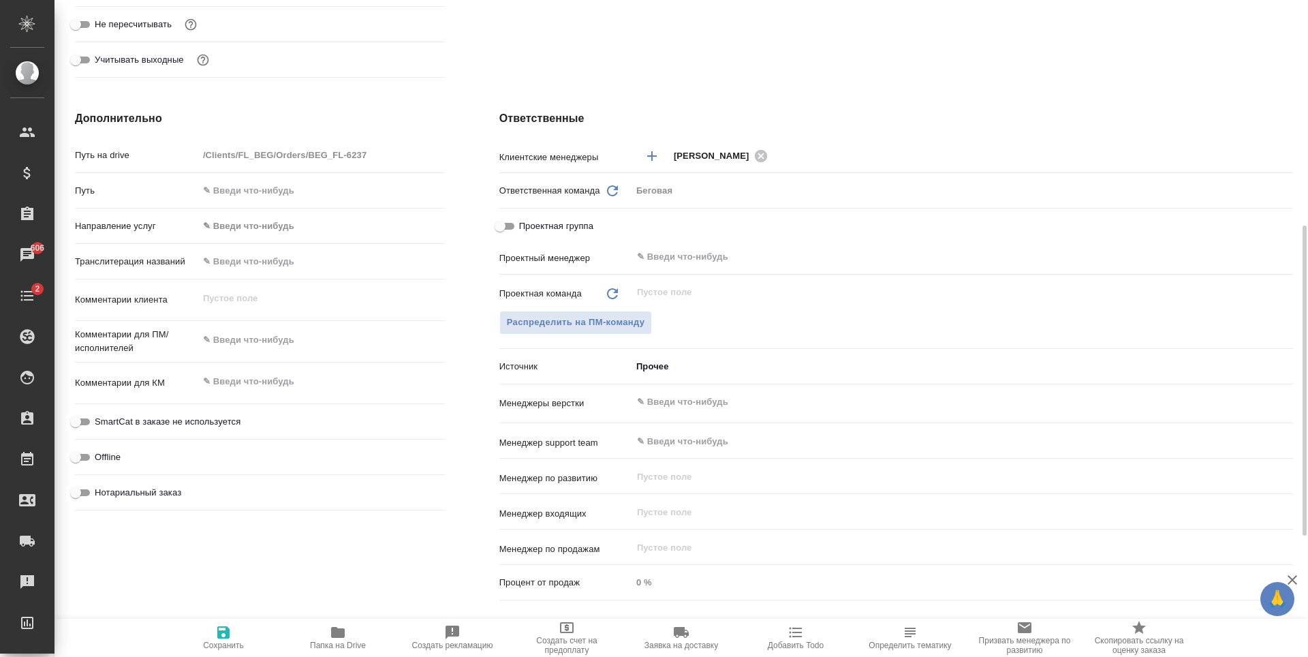
type textarea "x"
click at [635, 318] on span "Распределить на ПМ-команду" at bounding box center [576, 323] width 138 height 16
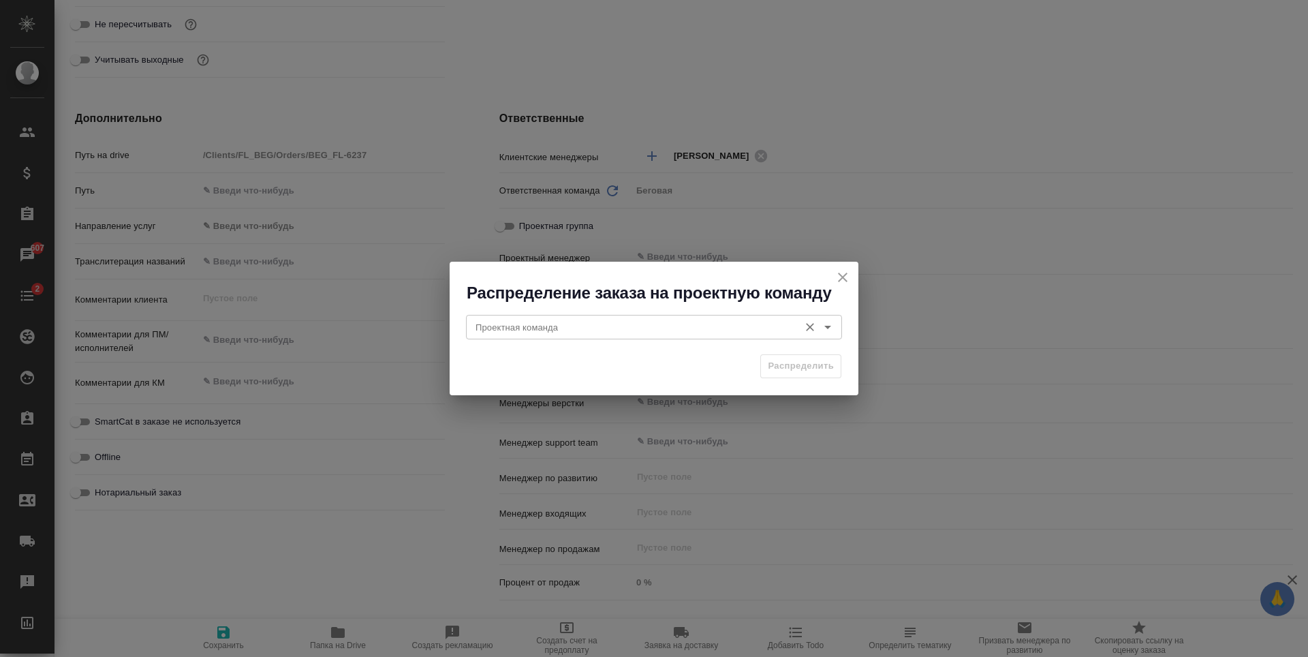
click at [573, 323] on input "Проектная команда" at bounding box center [631, 327] width 322 height 16
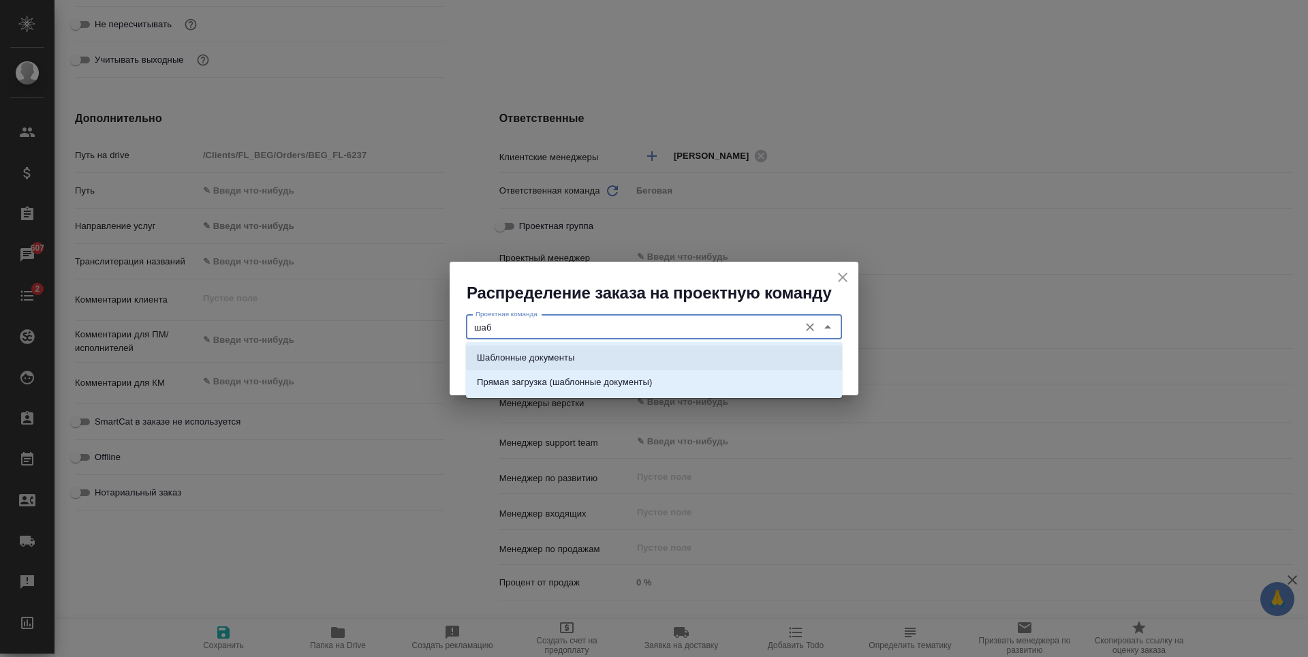
click at [546, 355] on p "Шаблонные документы" at bounding box center [525, 358] width 97 height 14
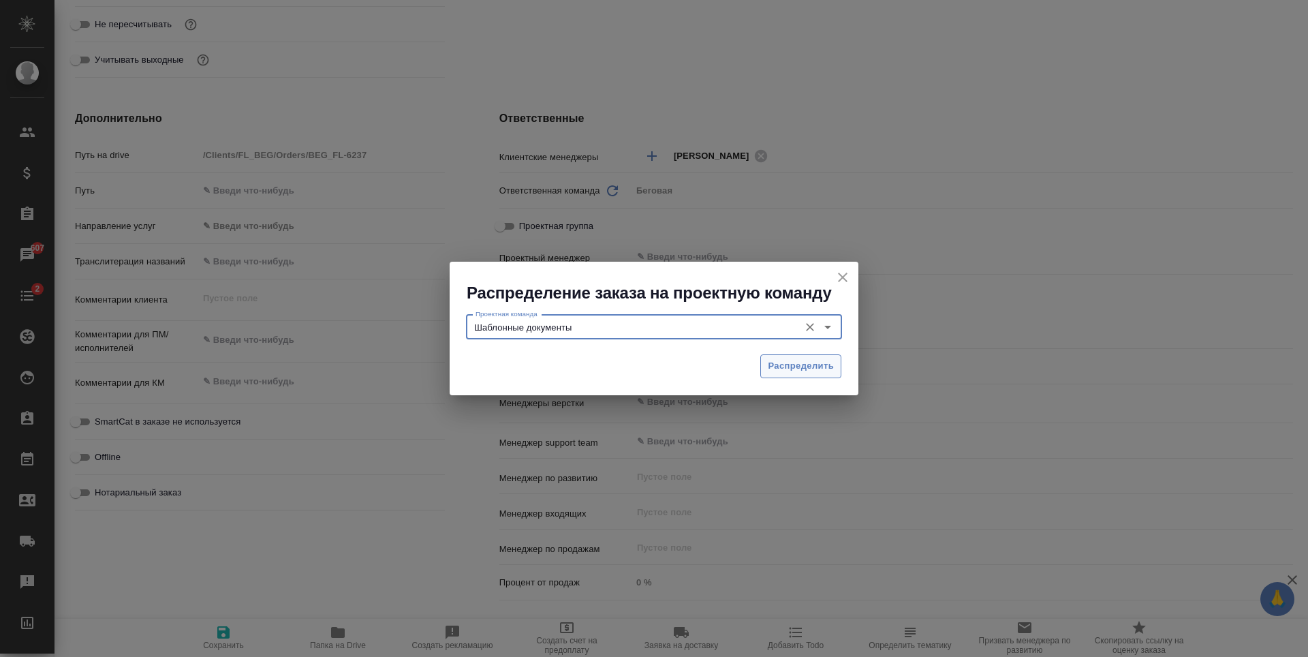
type input "Шаблонные документы"
click at [807, 361] on span "Распределить" at bounding box center [801, 366] width 66 height 16
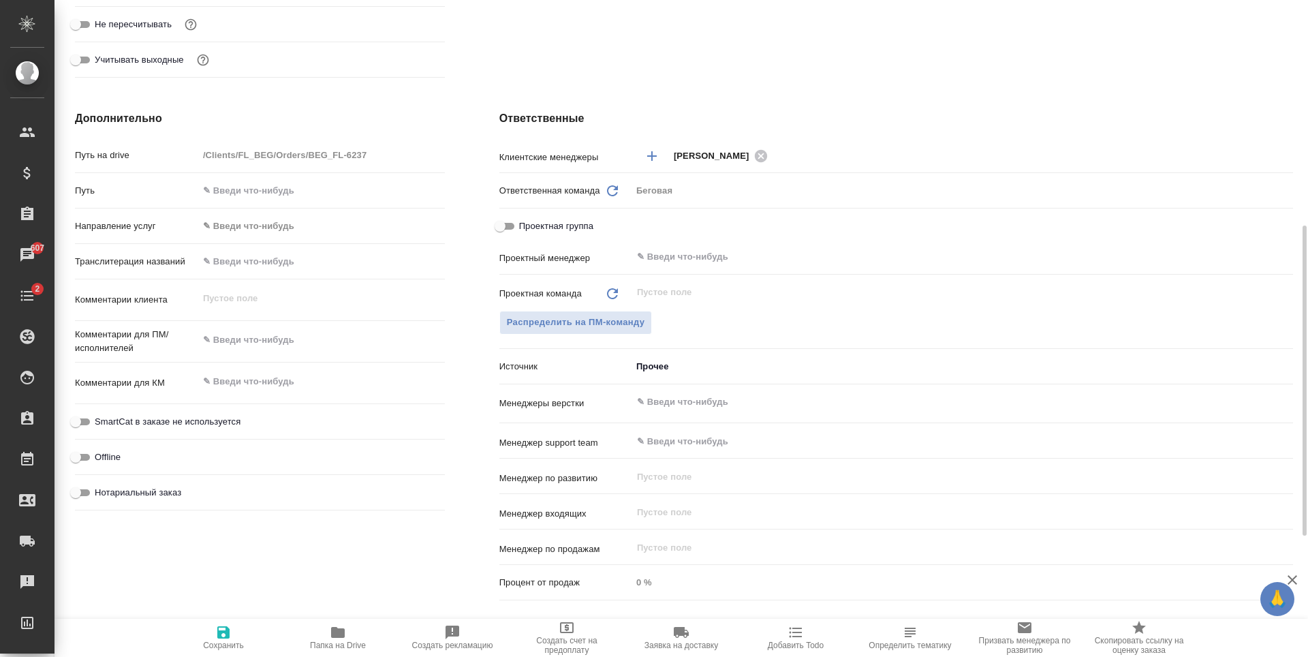
type textarea "x"
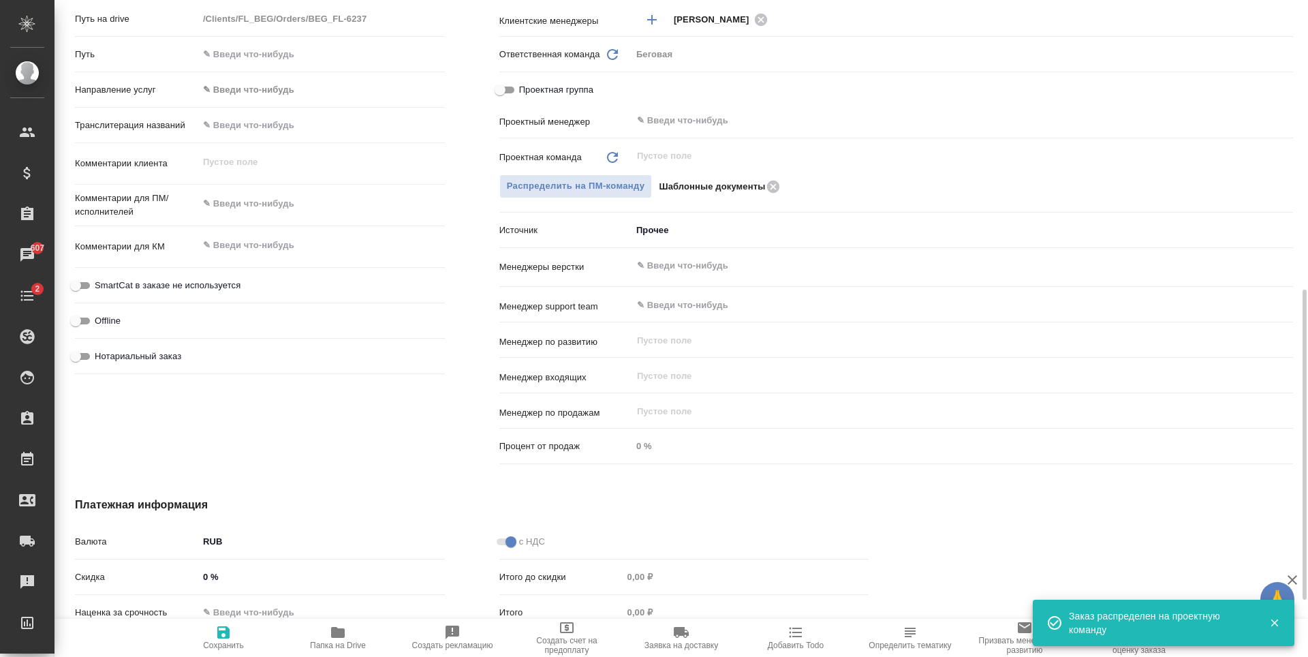
scroll to position [681, 0]
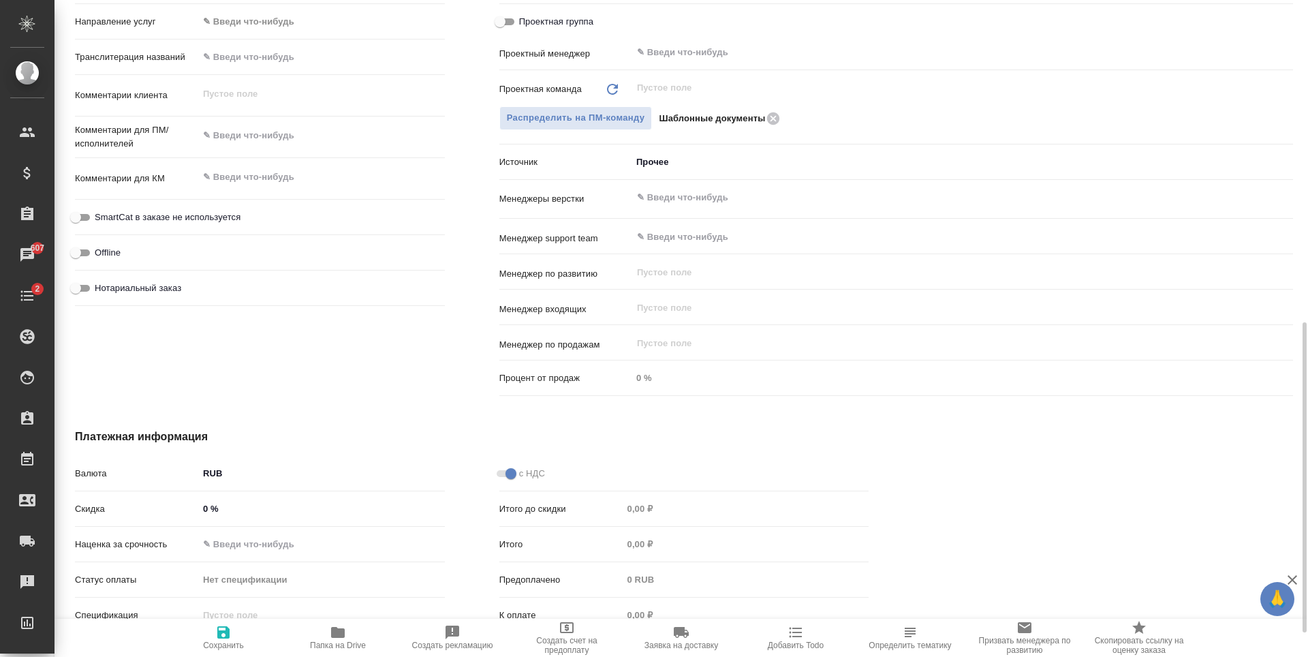
click at [84, 290] on input "Нотариальный заказ" at bounding box center [75, 288] width 49 height 16
checkbox input "true"
type textarea "x"
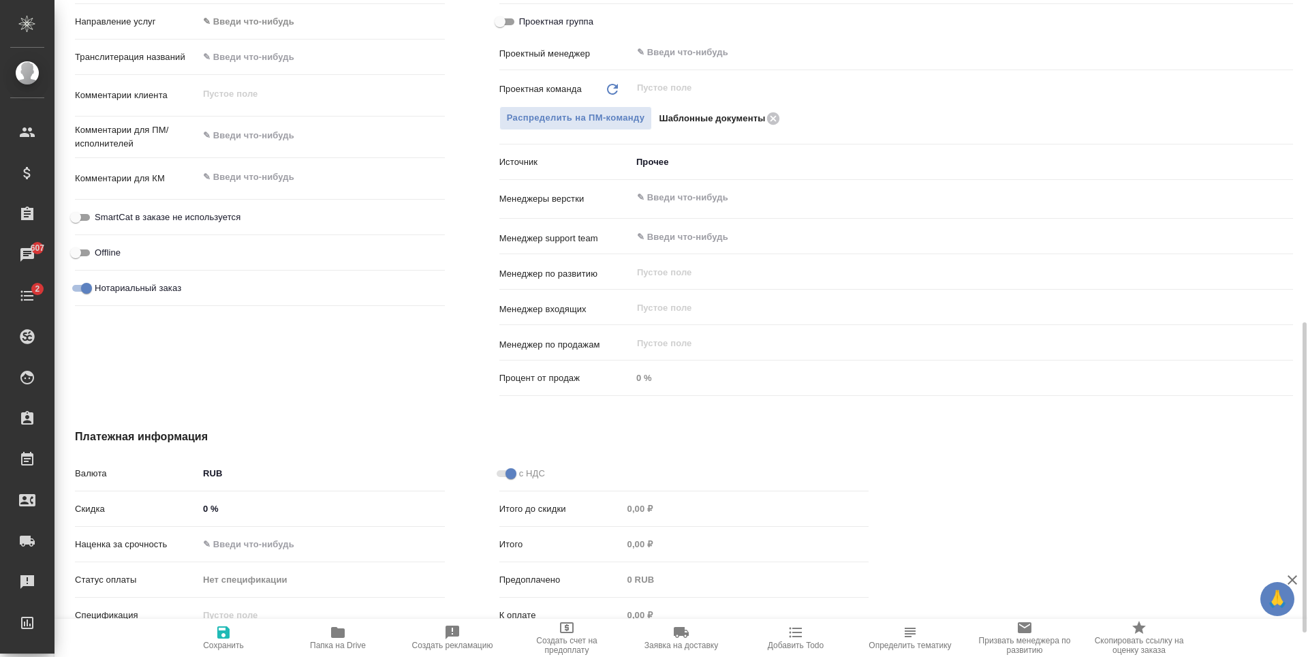
scroll to position [733, 0]
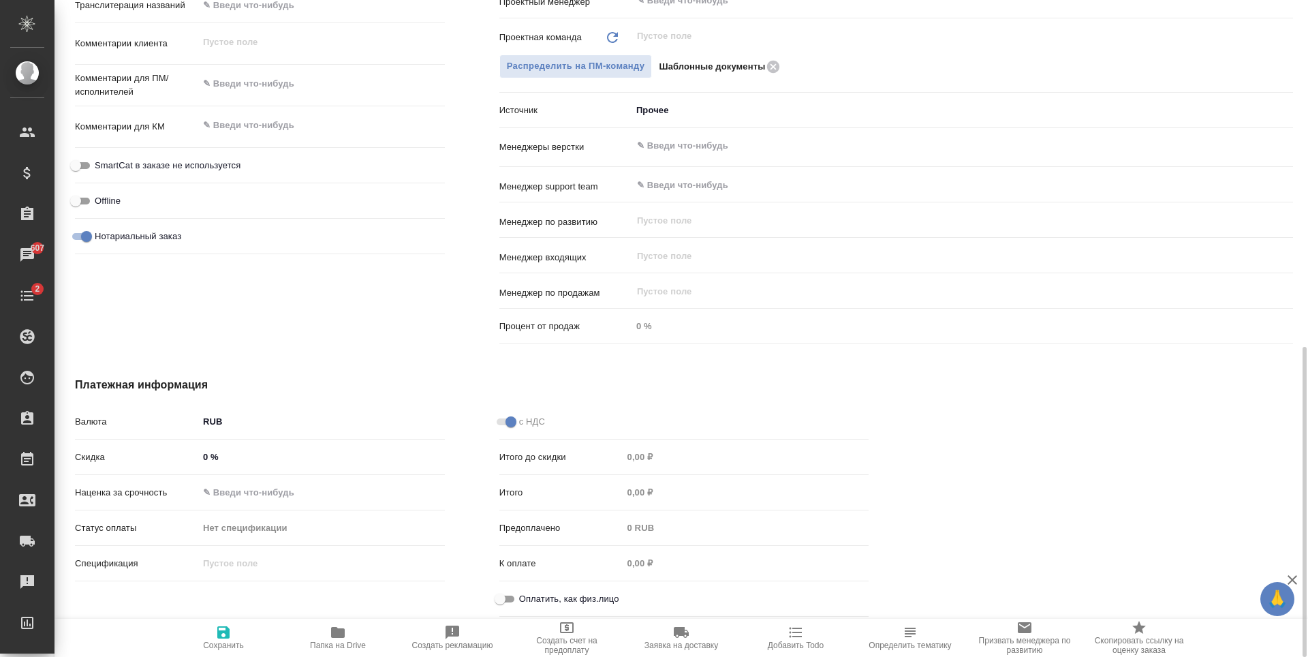
click at [213, 631] on span "Сохранить" at bounding box center [223, 637] width 98 height 26
type textarea "x"
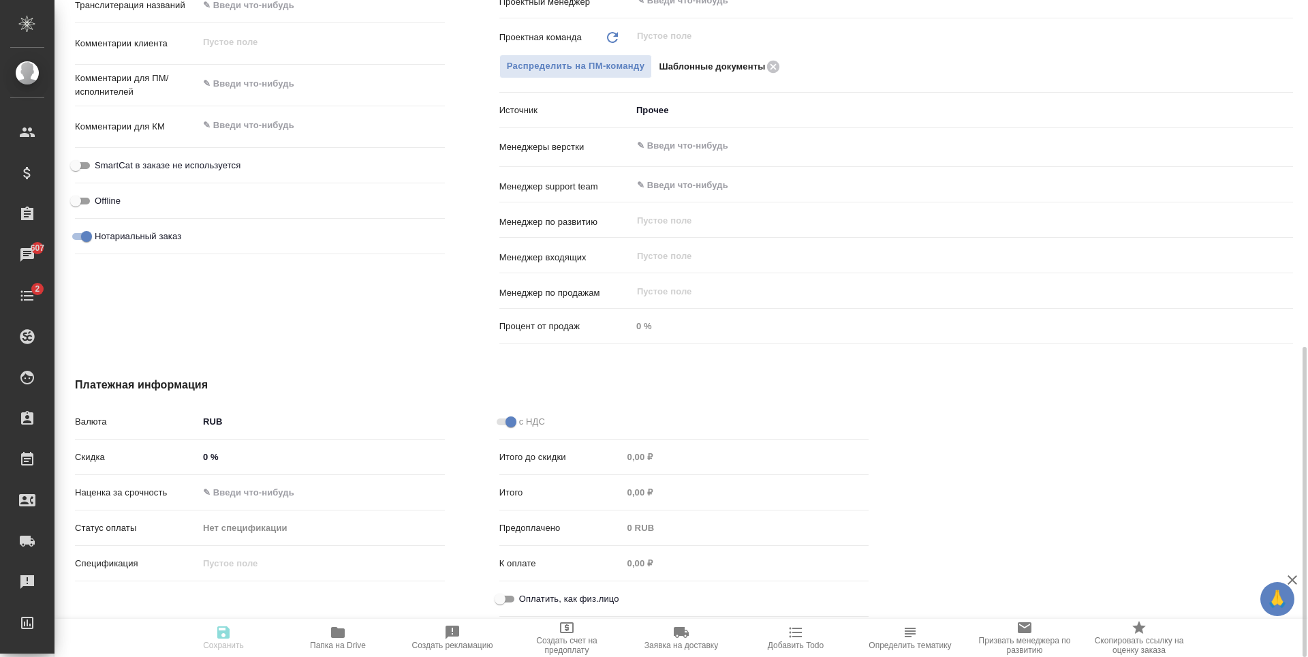
type textarea "x"
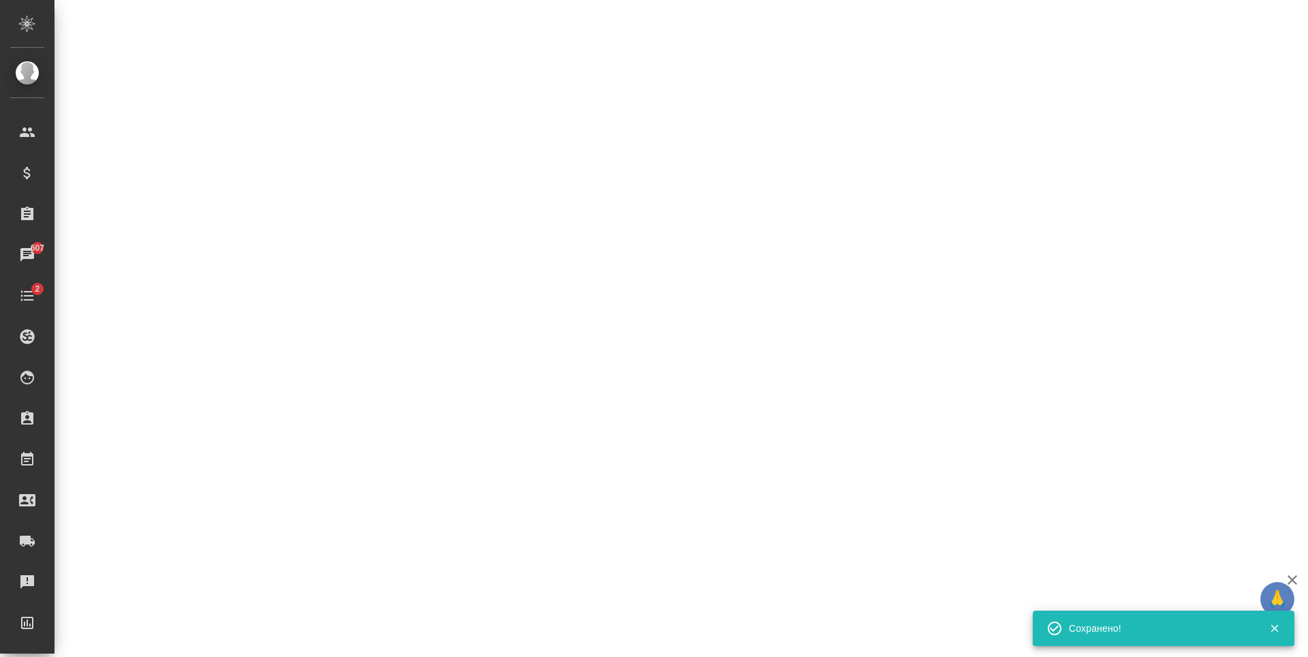
select select "RU"
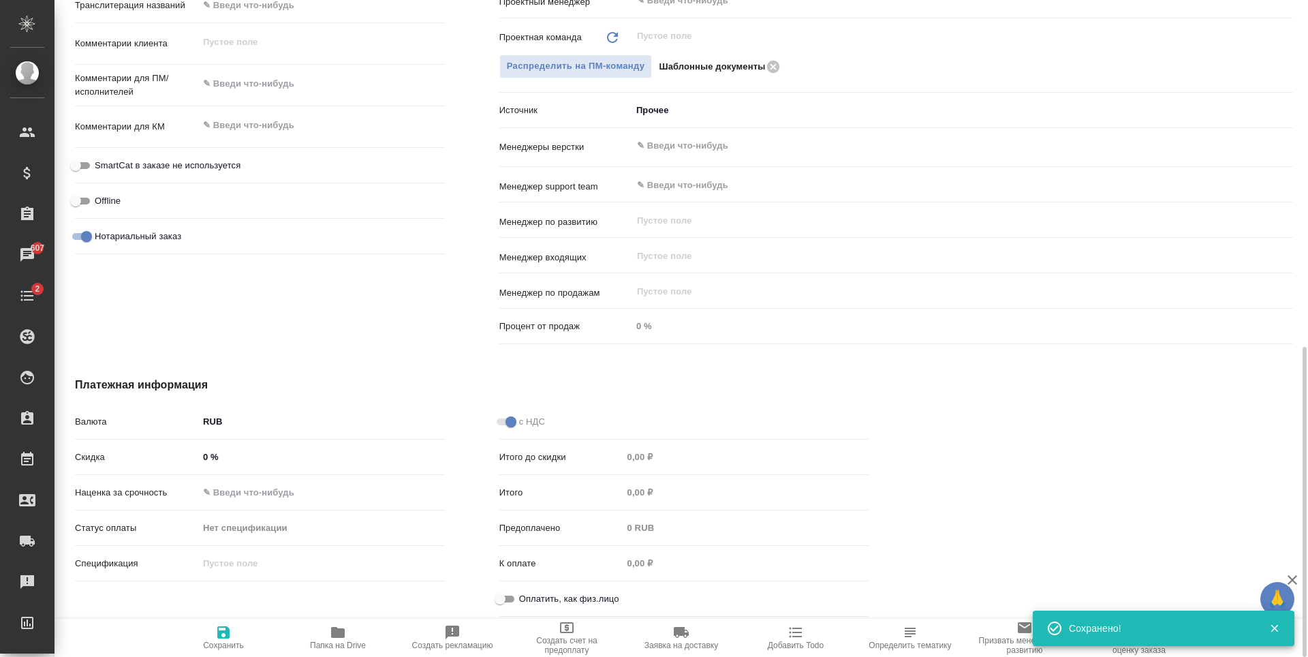
type textarea "x"
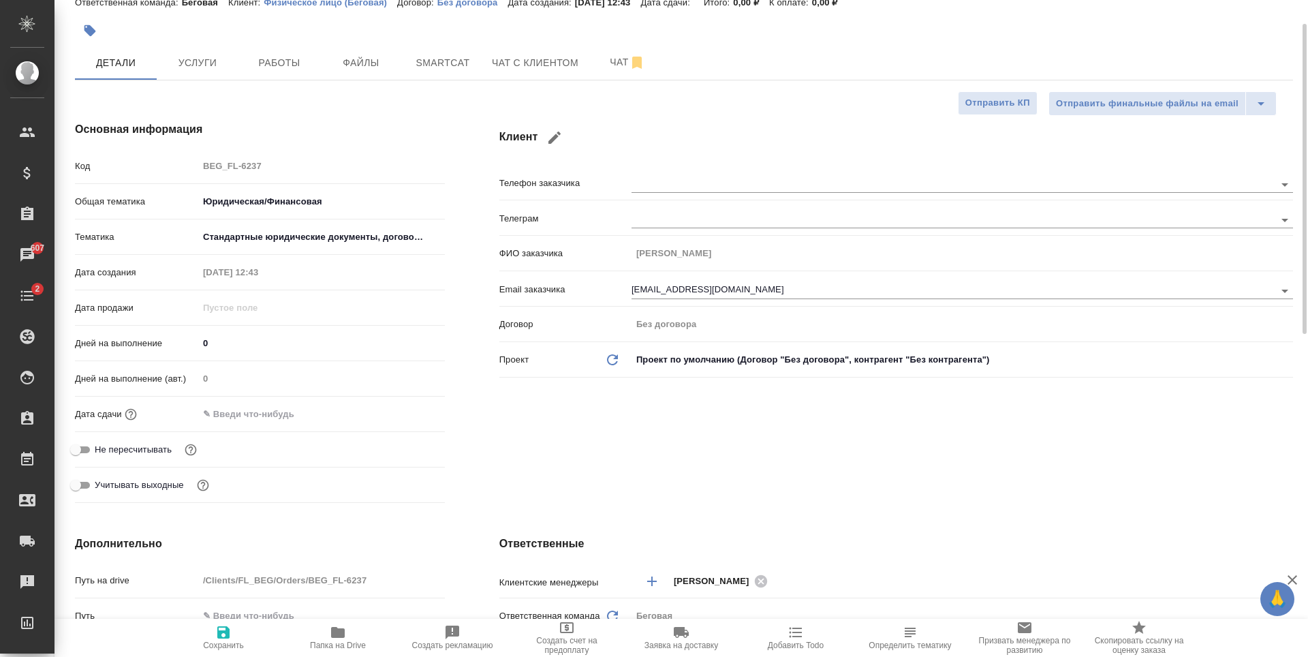
scroll to position [0, 0]
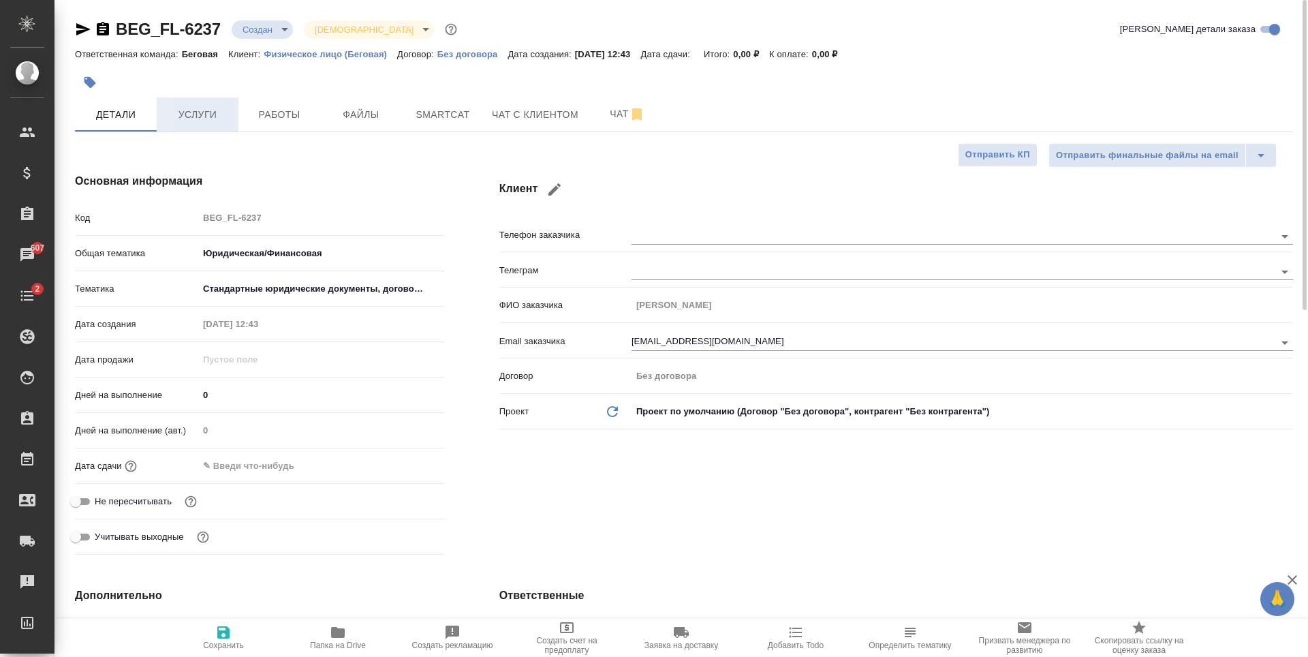
click at [205, 121] on span "Услуги" at bounding box center [197, 114] width 65 height 17
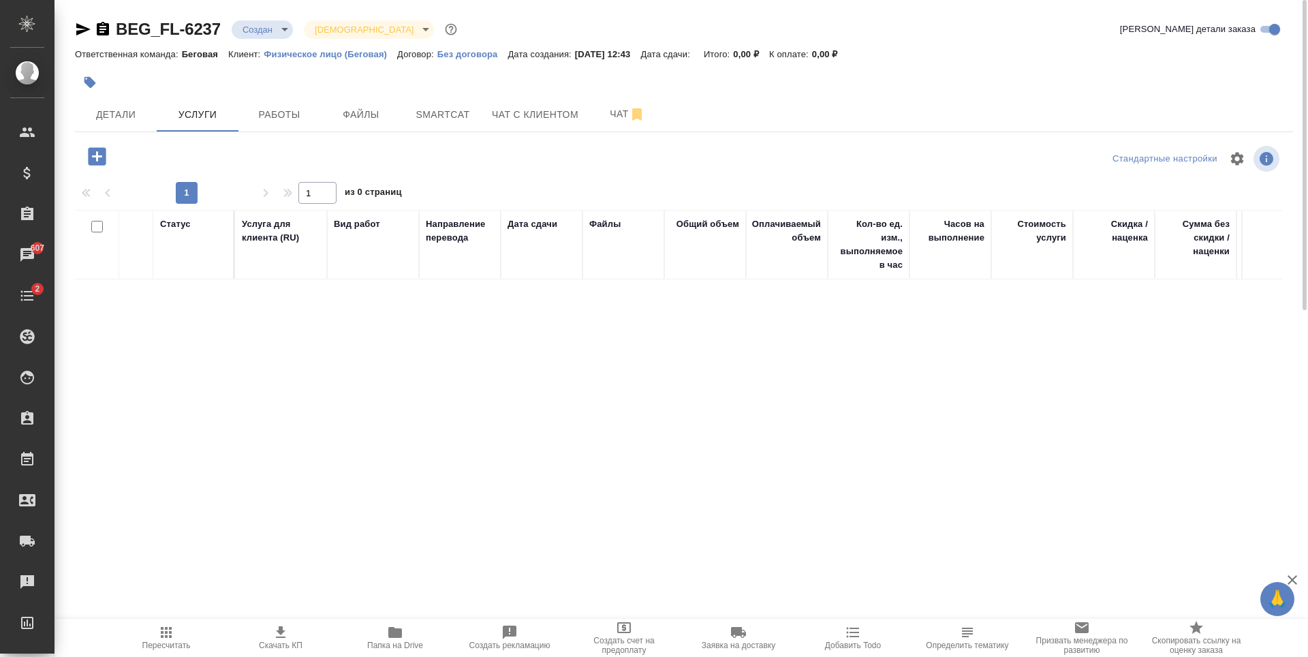
click at [89, 155] on icon "button" at bounding box center [97, 156] width 18 height 18
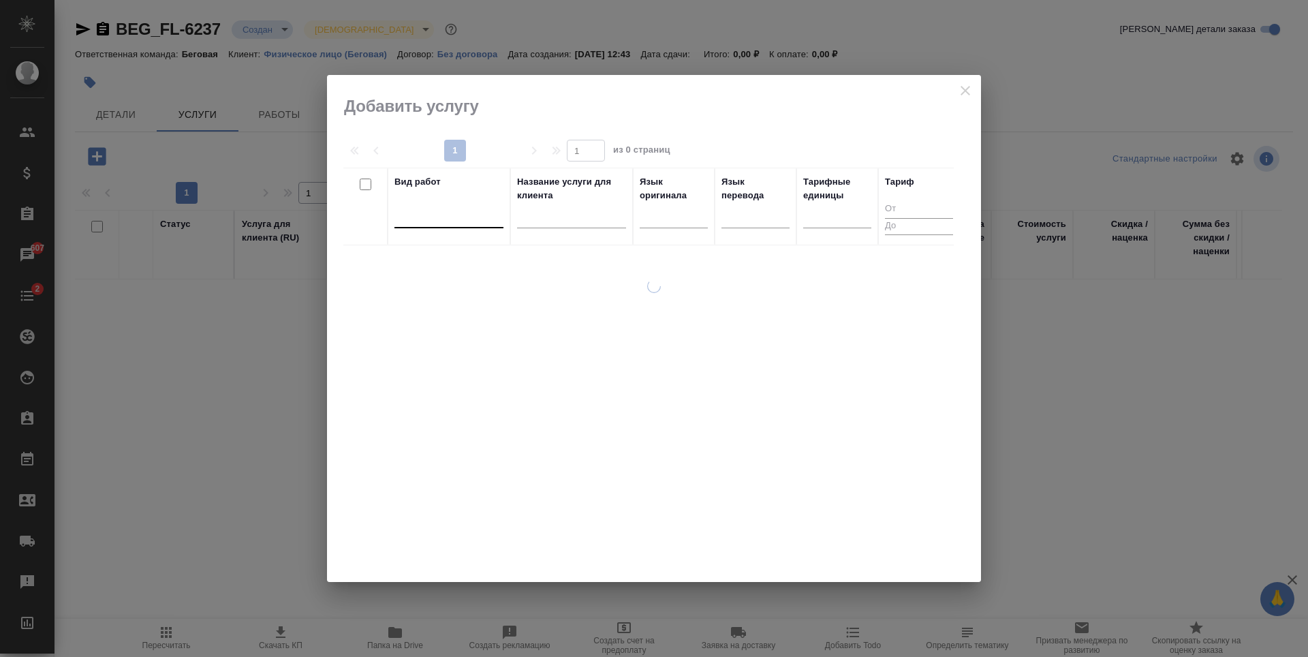
click at [450, 225] on div at bounding box center [449, 215] width 109 height 26
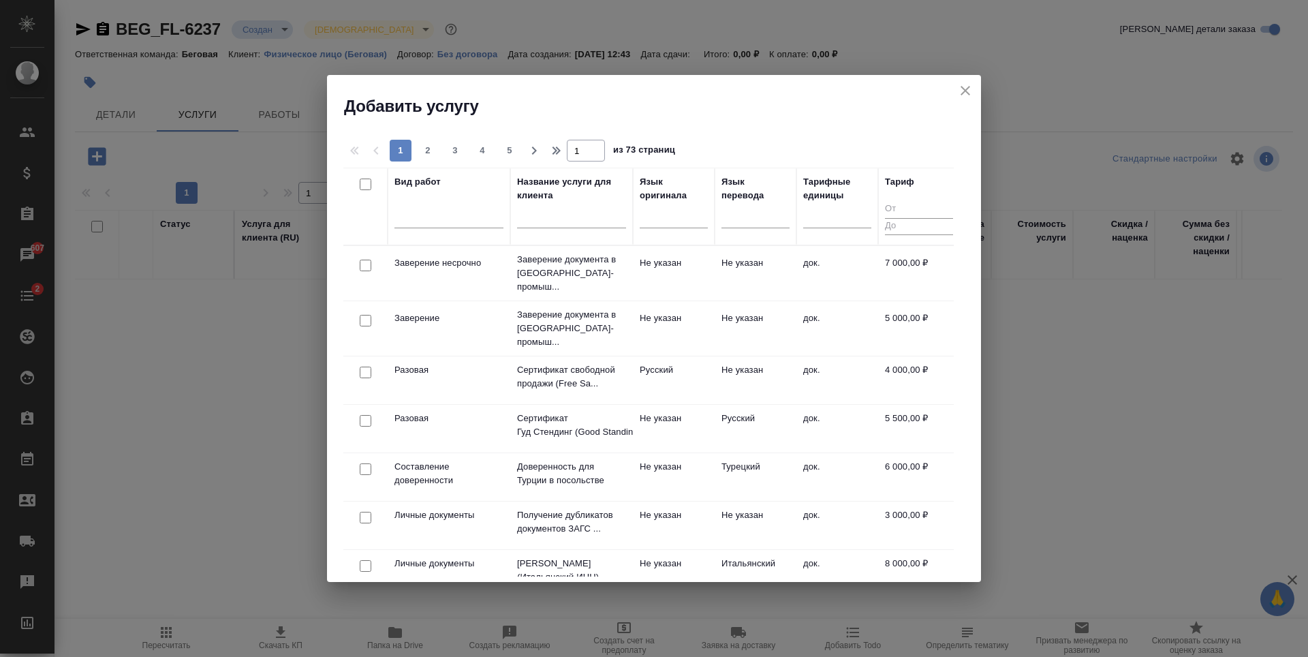
click at [485, 202] on div "Вид работ" at bounding box center [449, 206] width 109 height 63
click at [464, 215] on div at bounding box center [449, 214] width 109 height 20
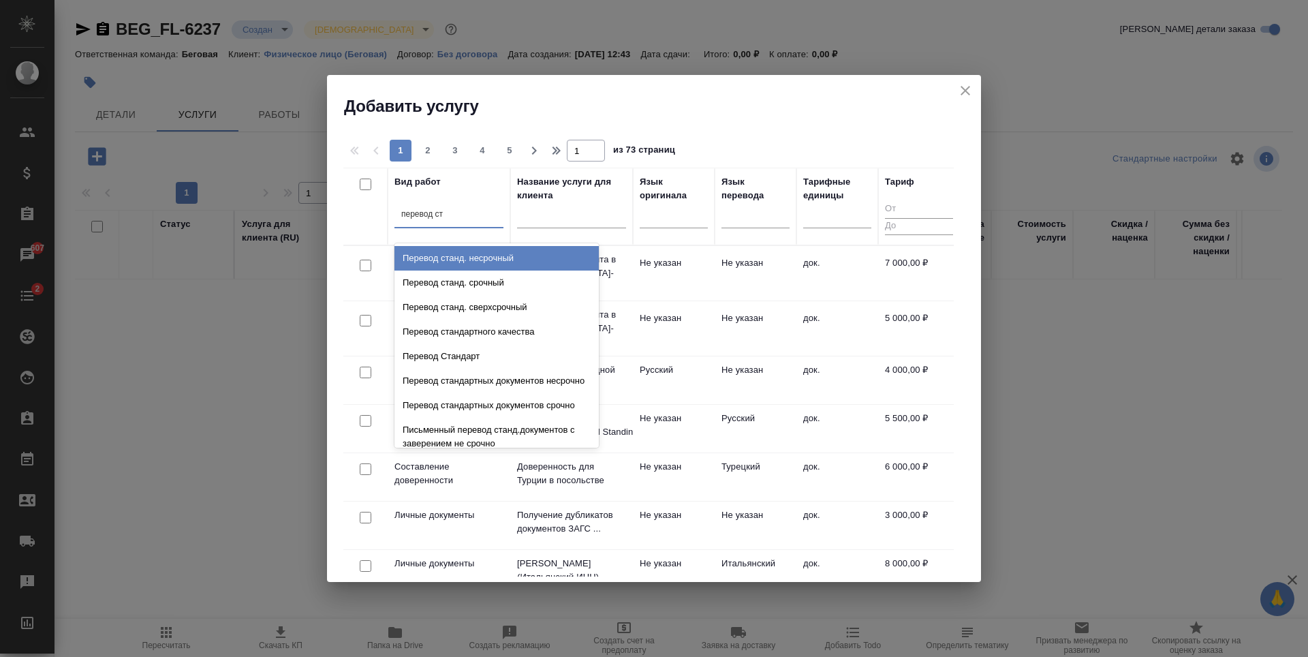
type input "перевод ста"
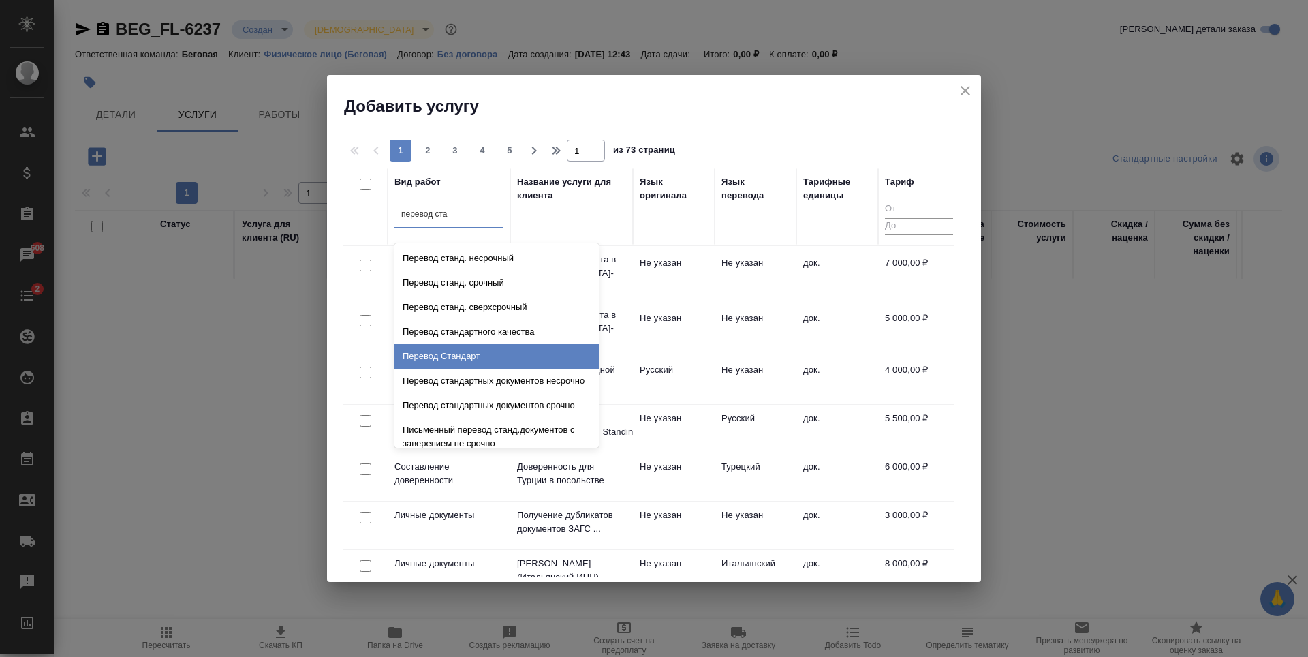
click at [487, 347] on div "Перевод Стандарт" at bounding box center [497, 356] width 204 height 25
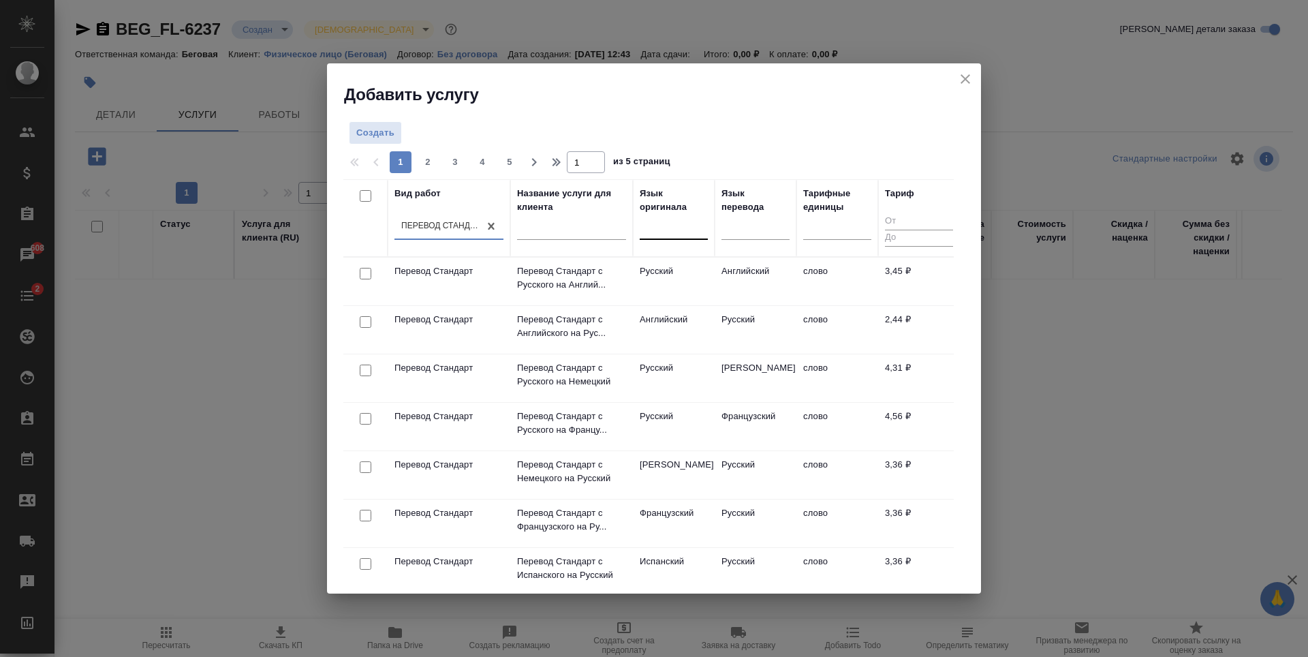
click at [688, 232] on div at bounding box center [674, 227] width 68 height 20
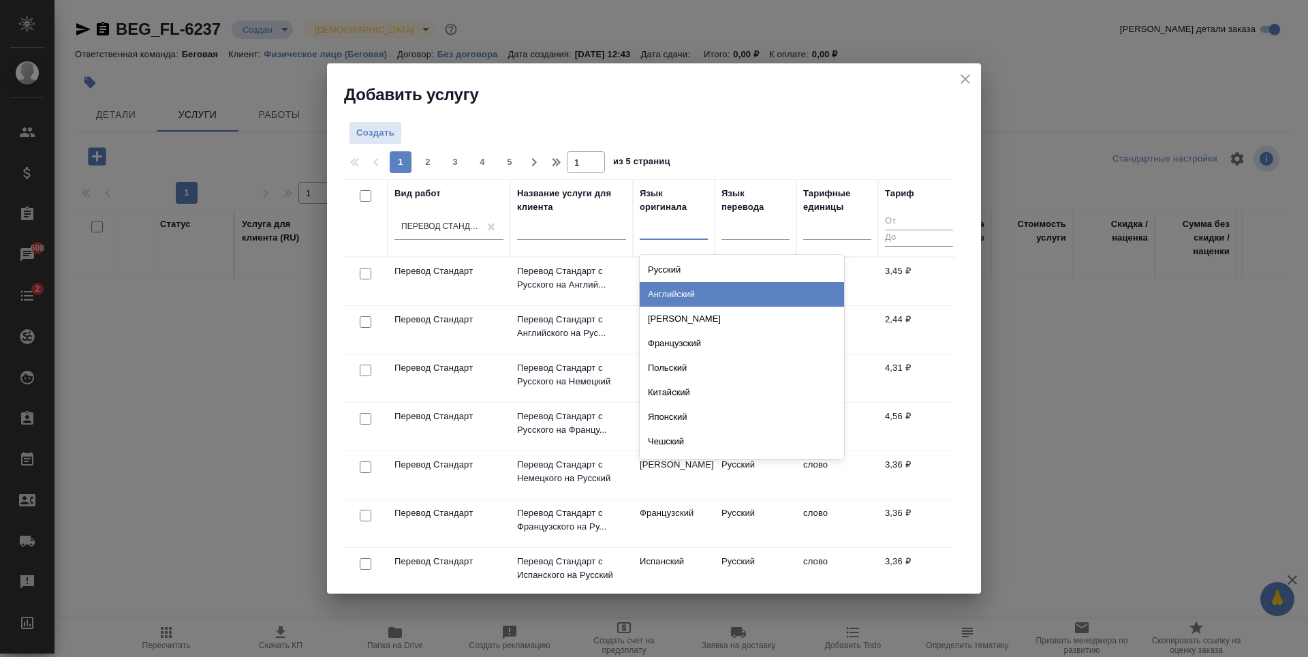
click at [689, 301] on div "Английский" at bounding box center [742, 294] width 204 height 25
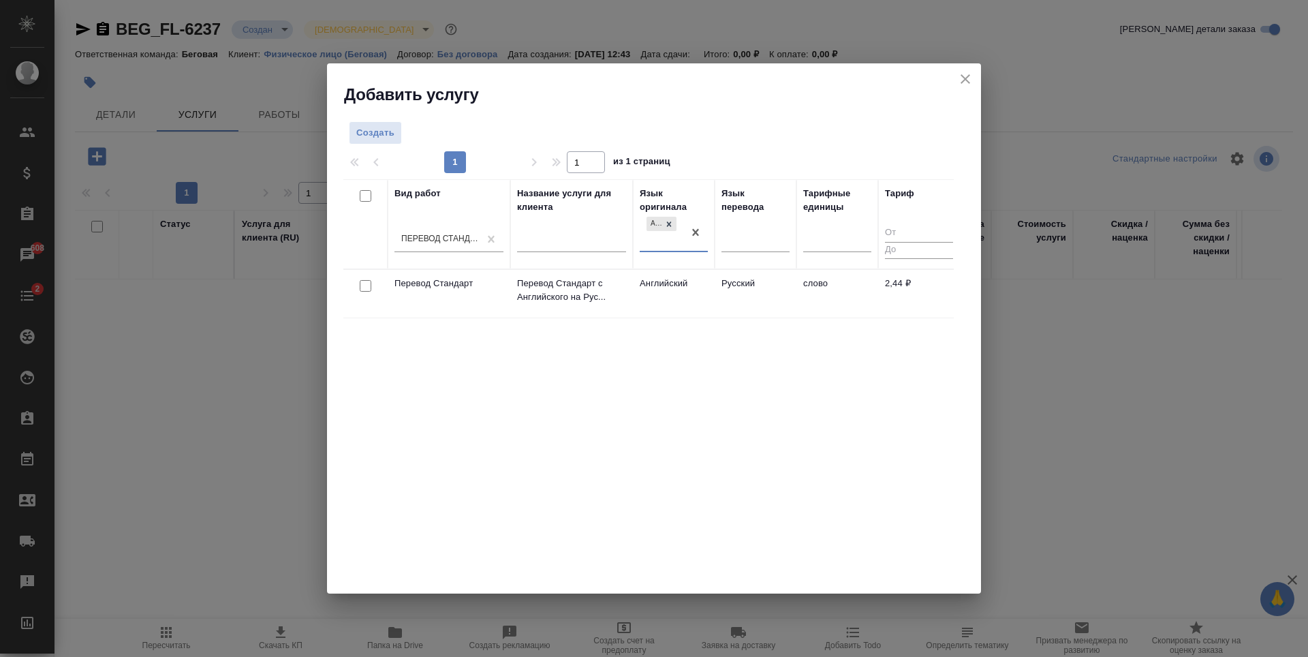
click at [751, 253] on div at bounding box center [756, 243] width 68 height 35
click at [758, 307] on td "Русский" at bounding box center [756, 293] width 82 height 48
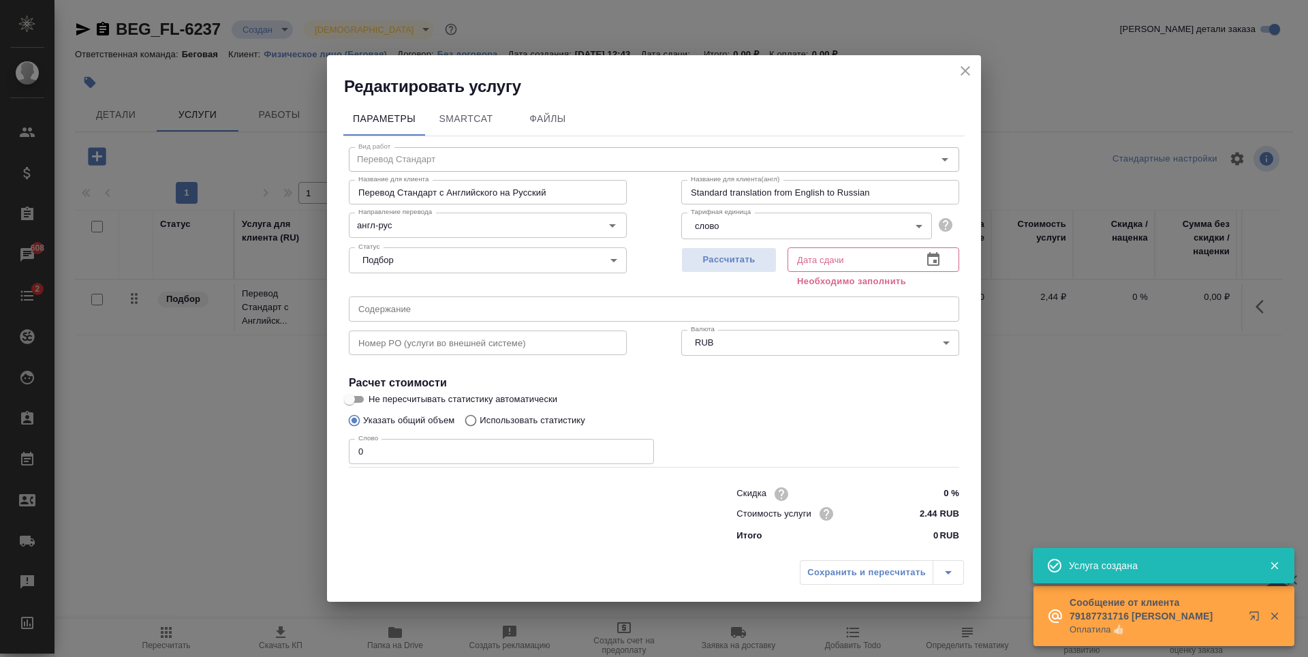
click at [502, 457] on input "0" at bounding box center [501, 451] width 305 height 25
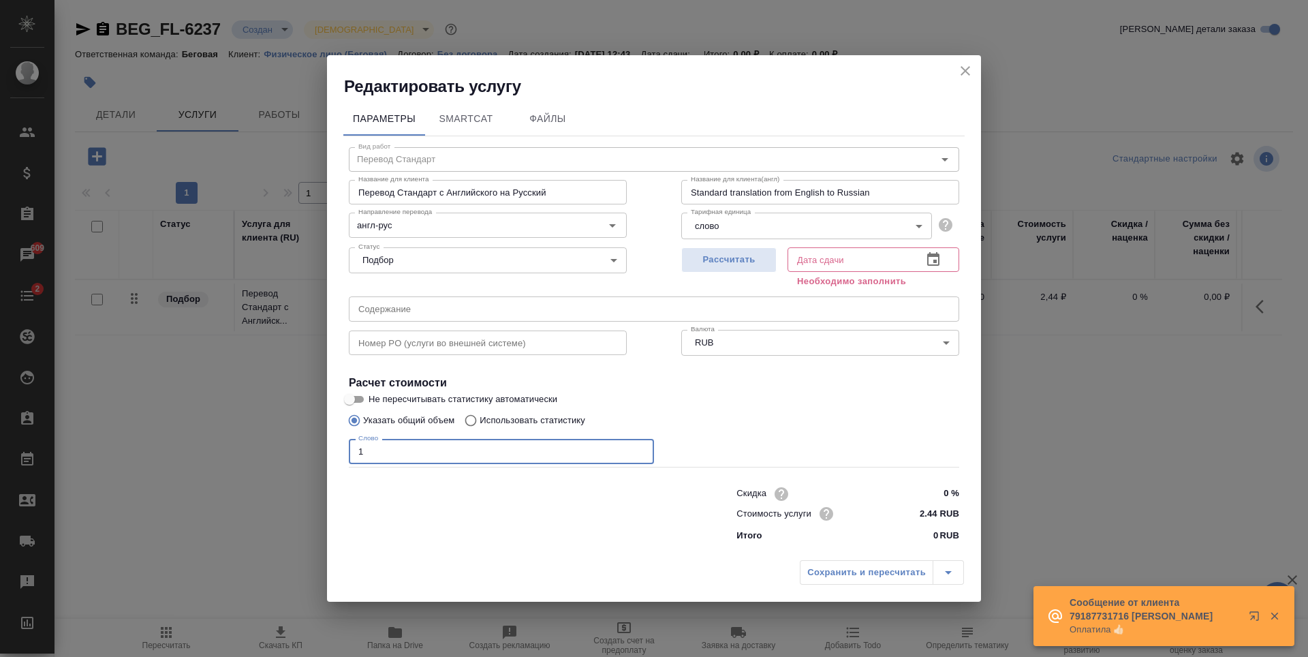
type input "1"
click at [845, 575] on div "Сохранить и пересчитать" at bounding box center [882, 572] width 164 height 25
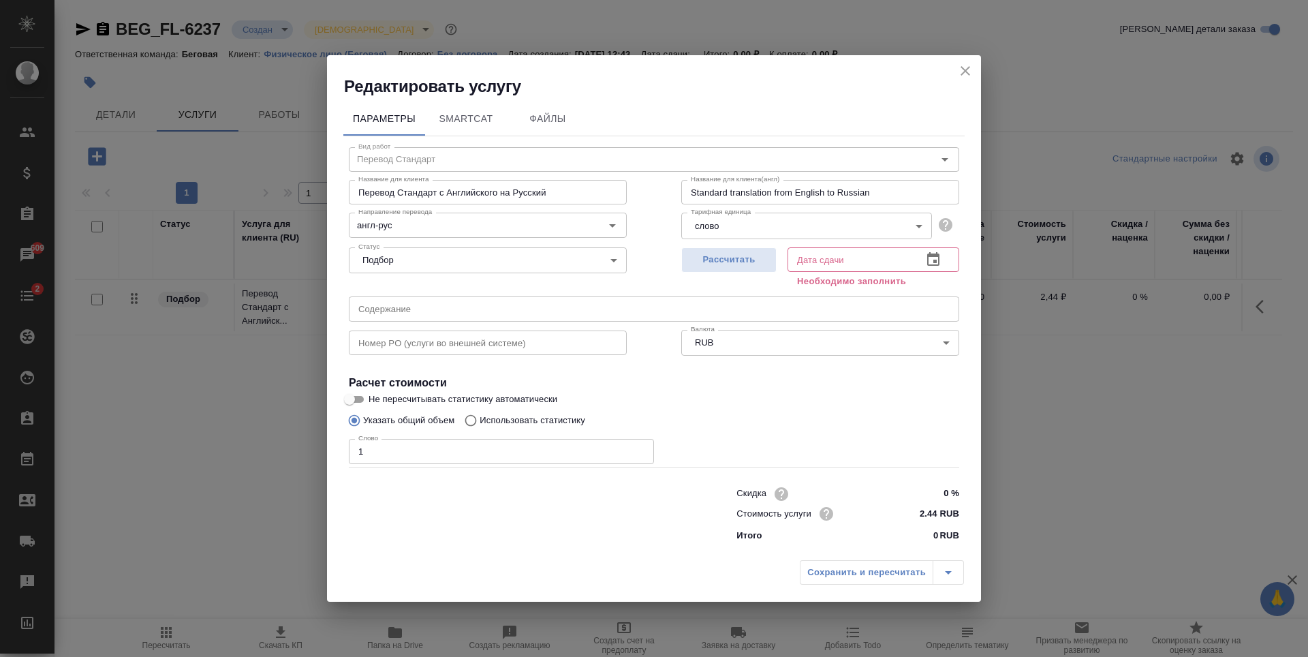
click at [756, 279] on div "Рассчитать" at bounding box center [728, 266] width 95 height 49
click at [754, 261] on span "Рассчитать" at bounding box center [729, 260] width 80 height 16
type input "13.08.2025 13:02"
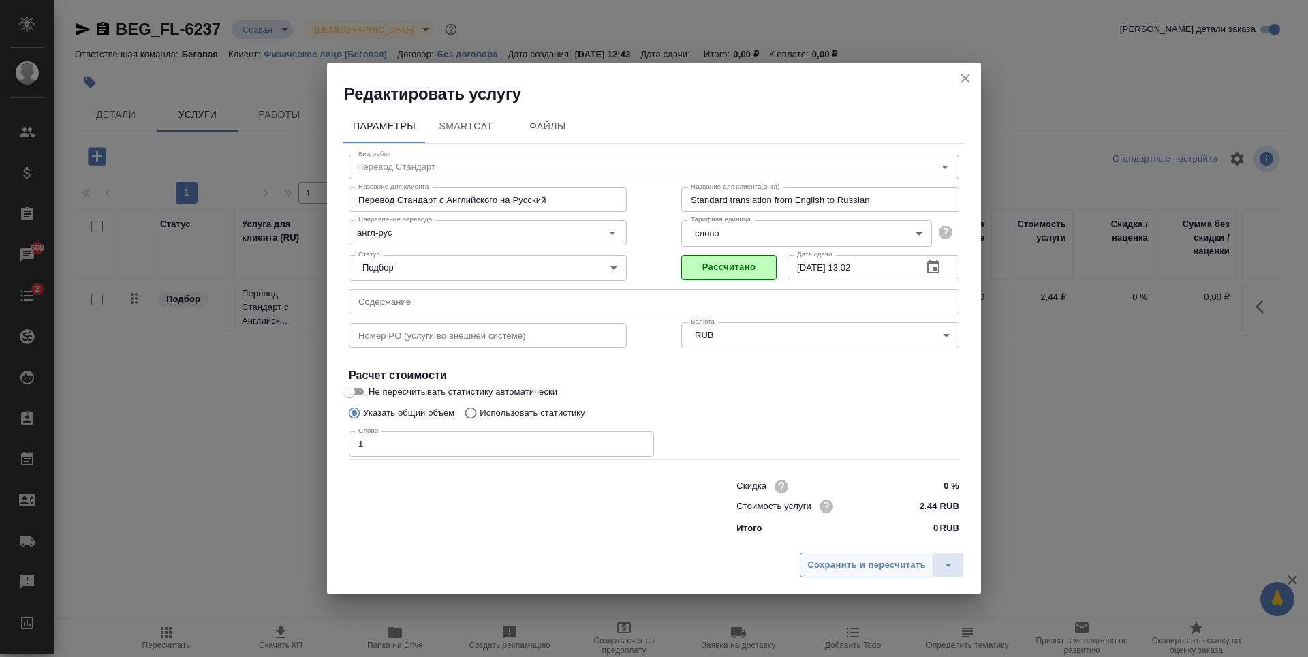
click at [883, 574] on button "Сохранить и пересчитать" at bounding box center [867, 565] width 134 height 25
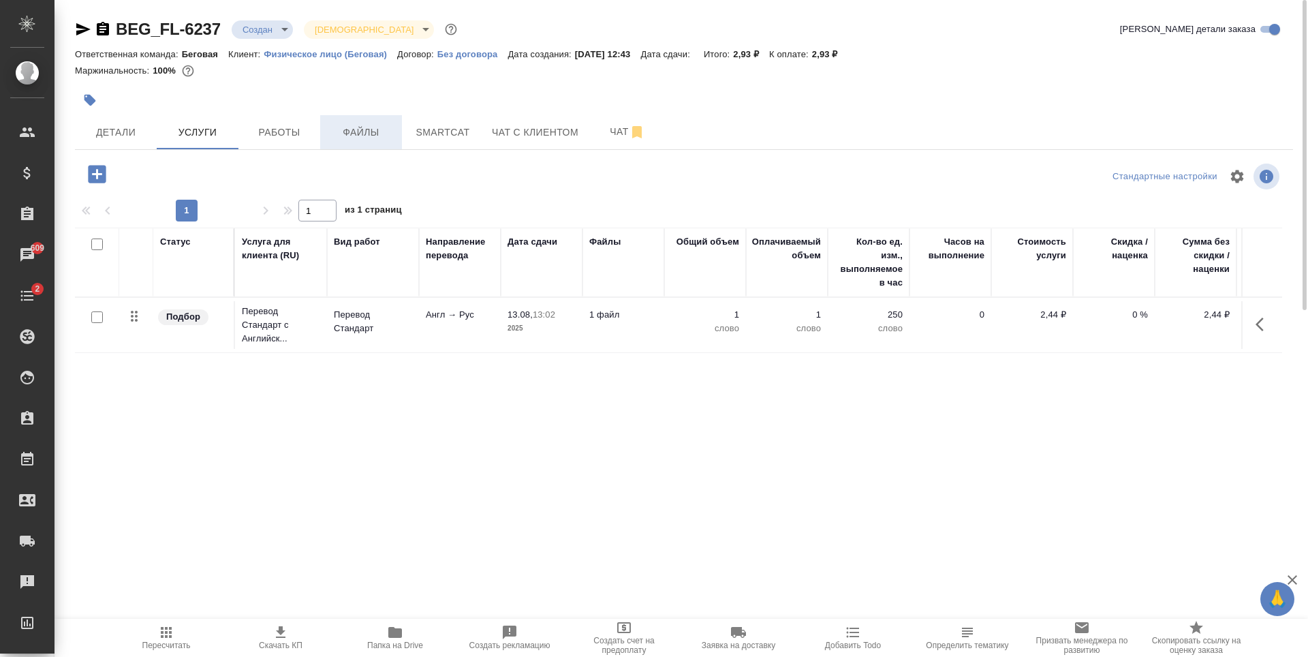
click at [351, 140] on span "Файлы" at bounding box center [360, 132] width 65 height 17
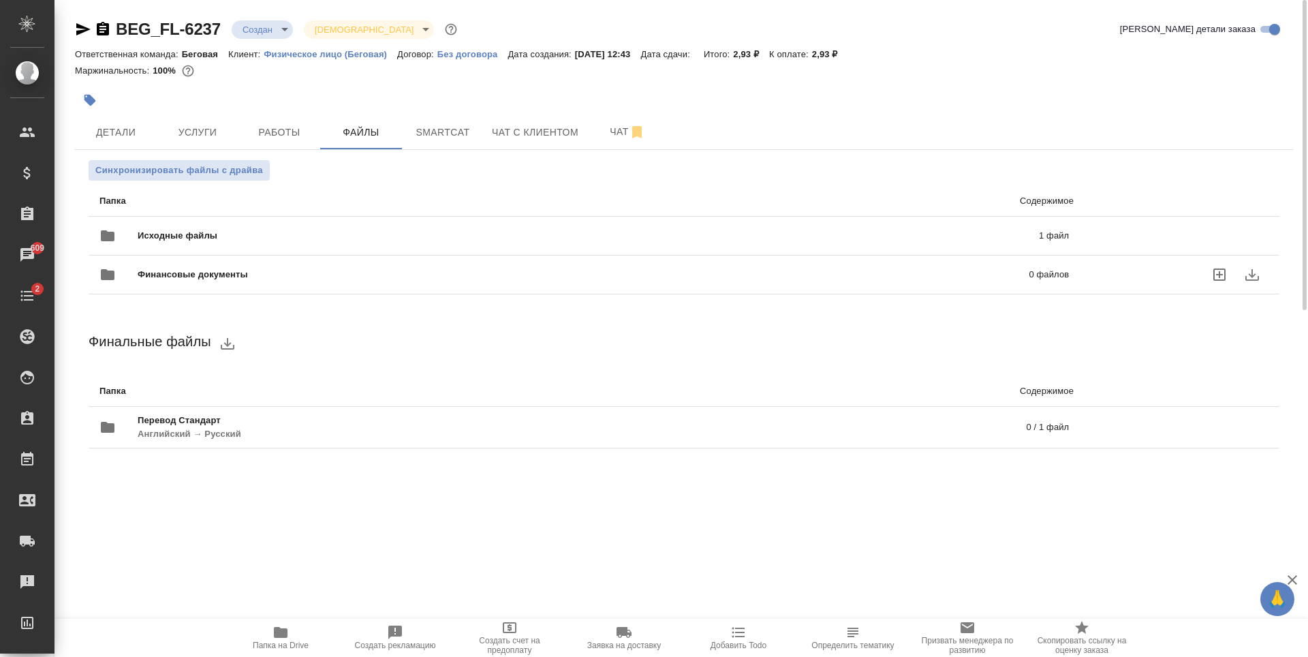
click at [259, 245] on div "Финансовые документы 0 файлов" at bounding box center [584, 275] width 997 height 60
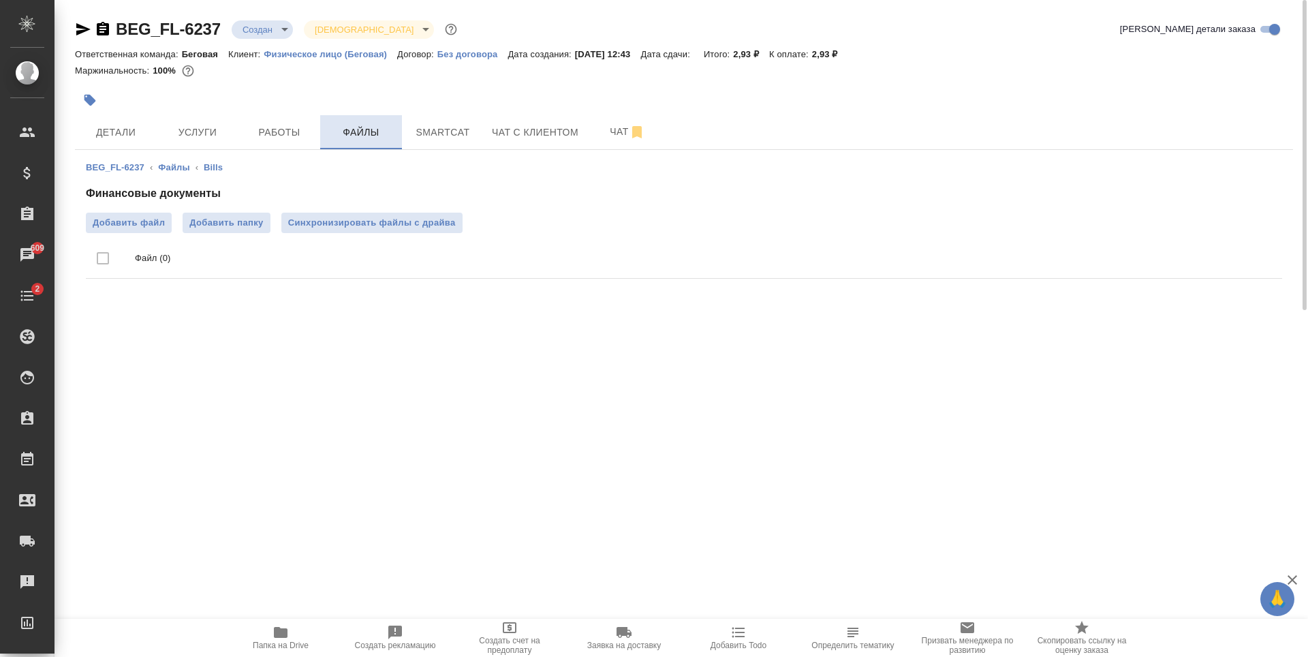
click at [359, 137] on span "Файлы" at bounding box center [360, 132] width 65 height 17
click at [168, 163] on link "Файлы" at bounding box center [173, 167] width 31 height 10
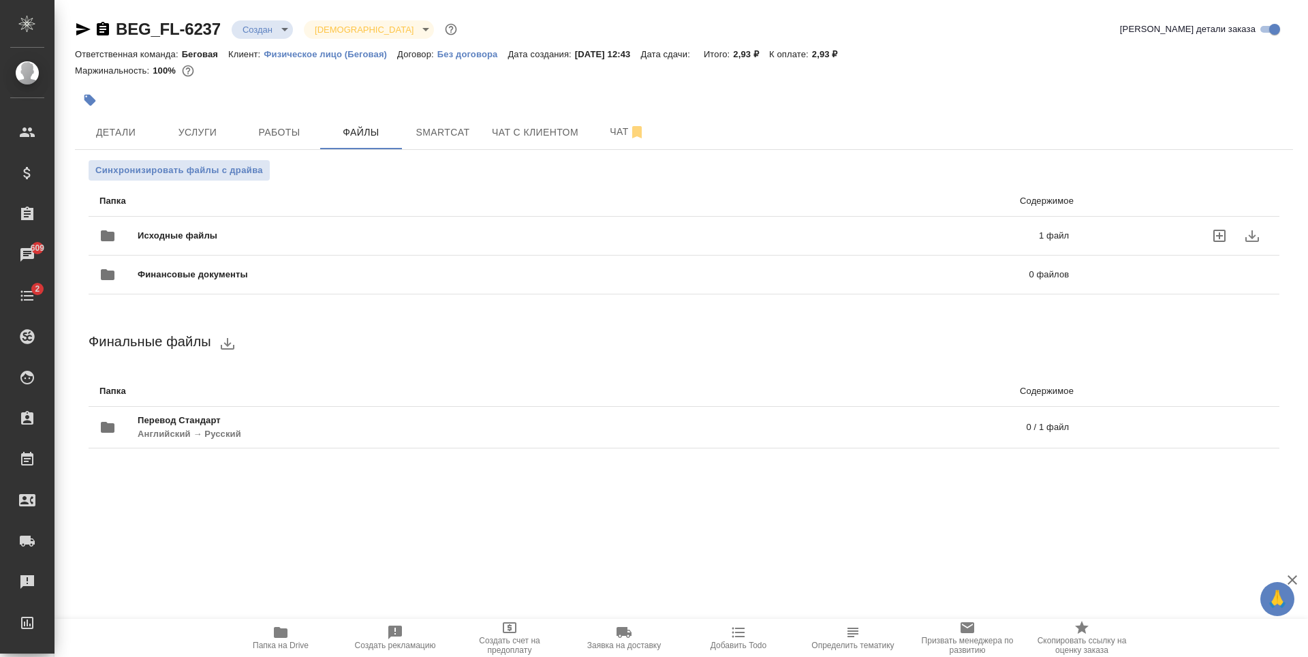
click at [291, 229] on span "Исходные файлы" at bounding box center [383, 236] width 491 height 14
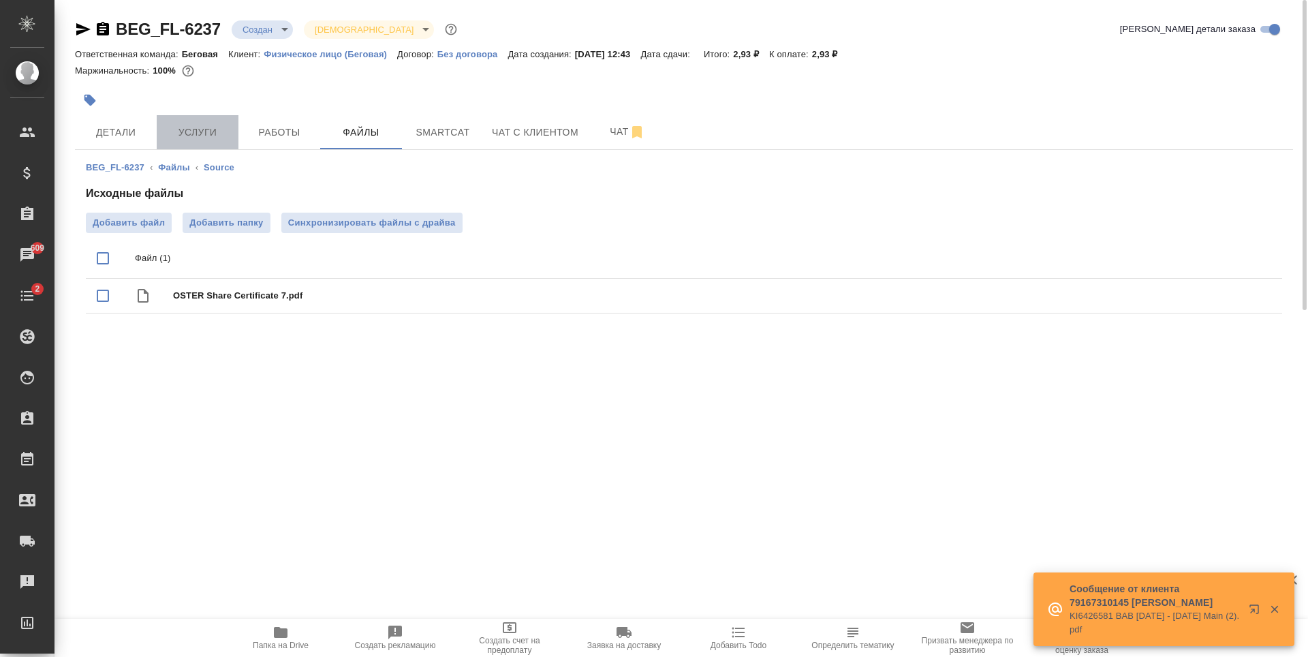
click at [215, 142] on button "Услуги" at bounding box center [198, 132] width 82 height 34
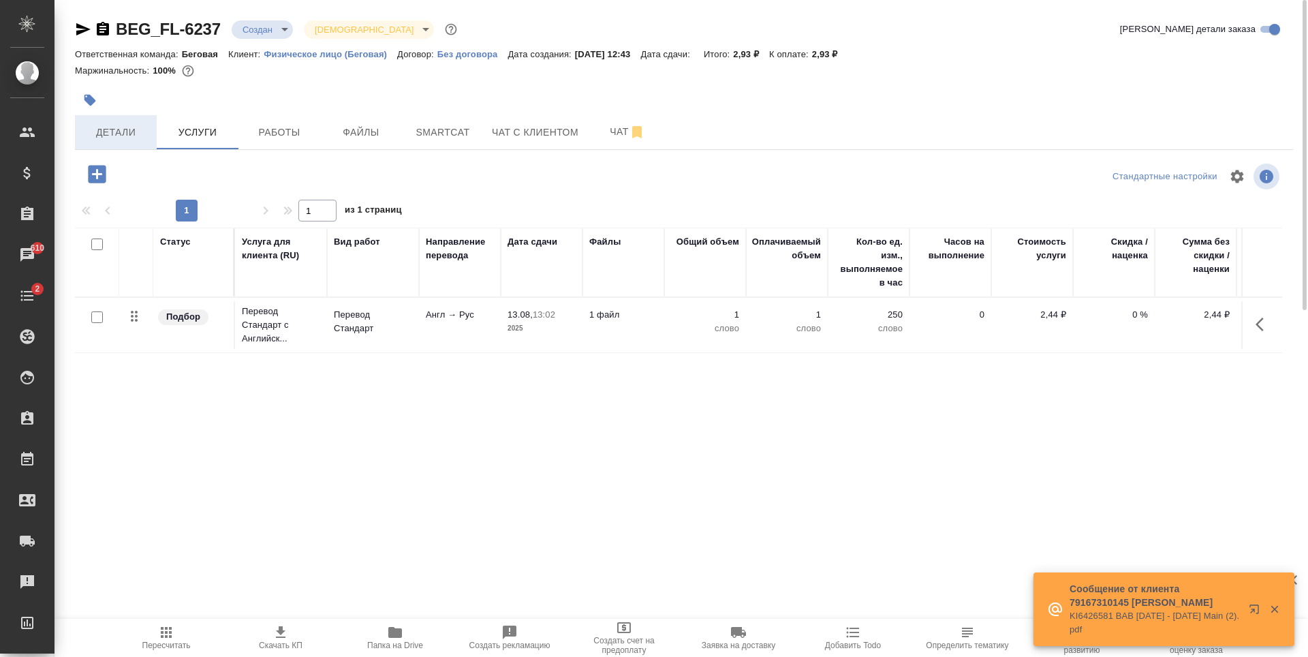
click at [121, 124] on span "Детали" at bounding box center [115, 132] width 65 height 17
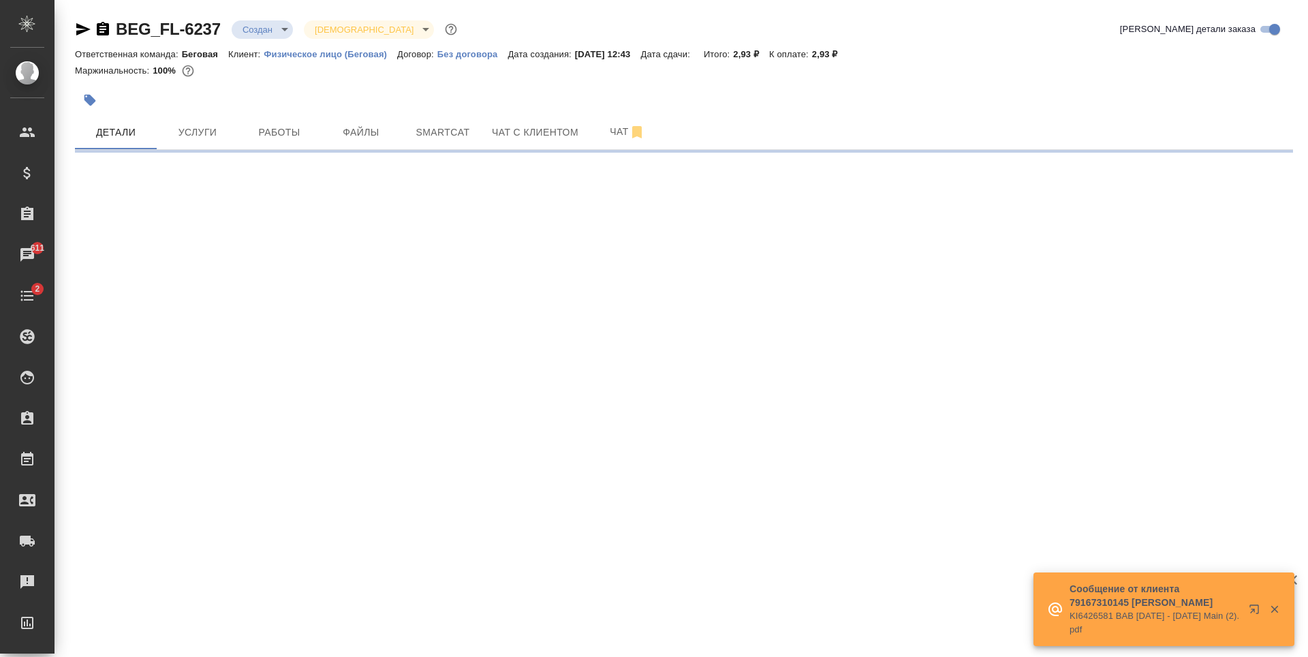
select select "RU"
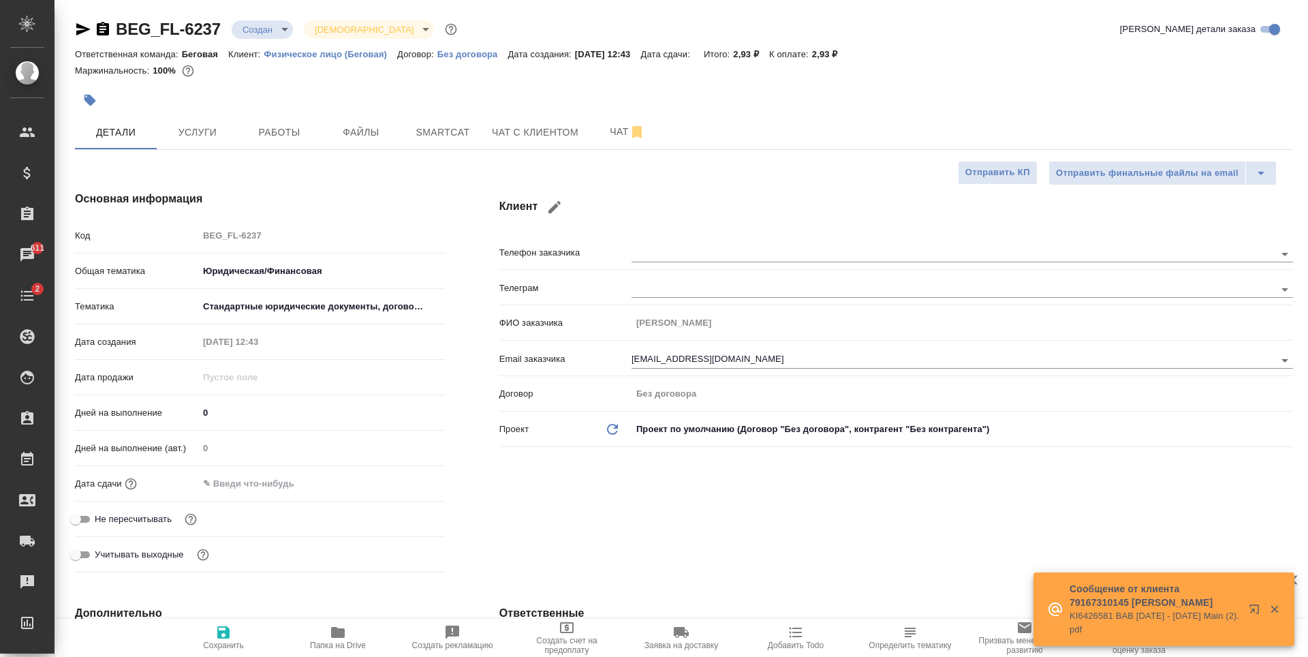
type textarea "x"
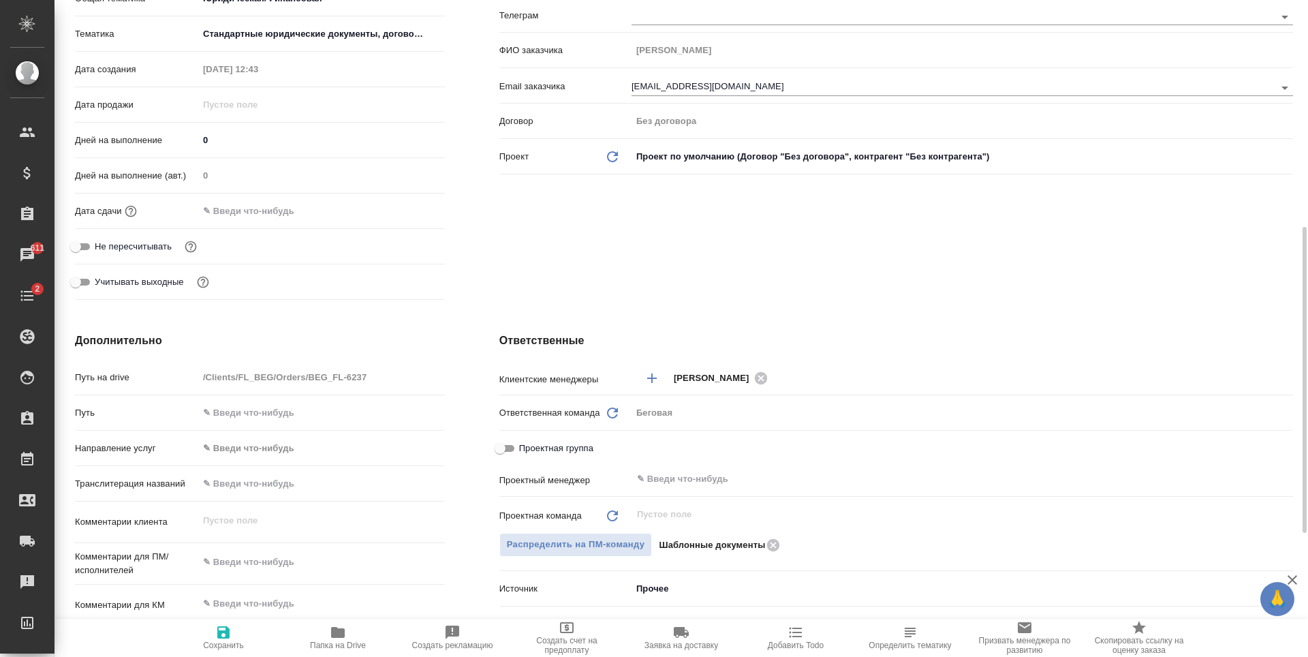
scroll to position [409, 0]
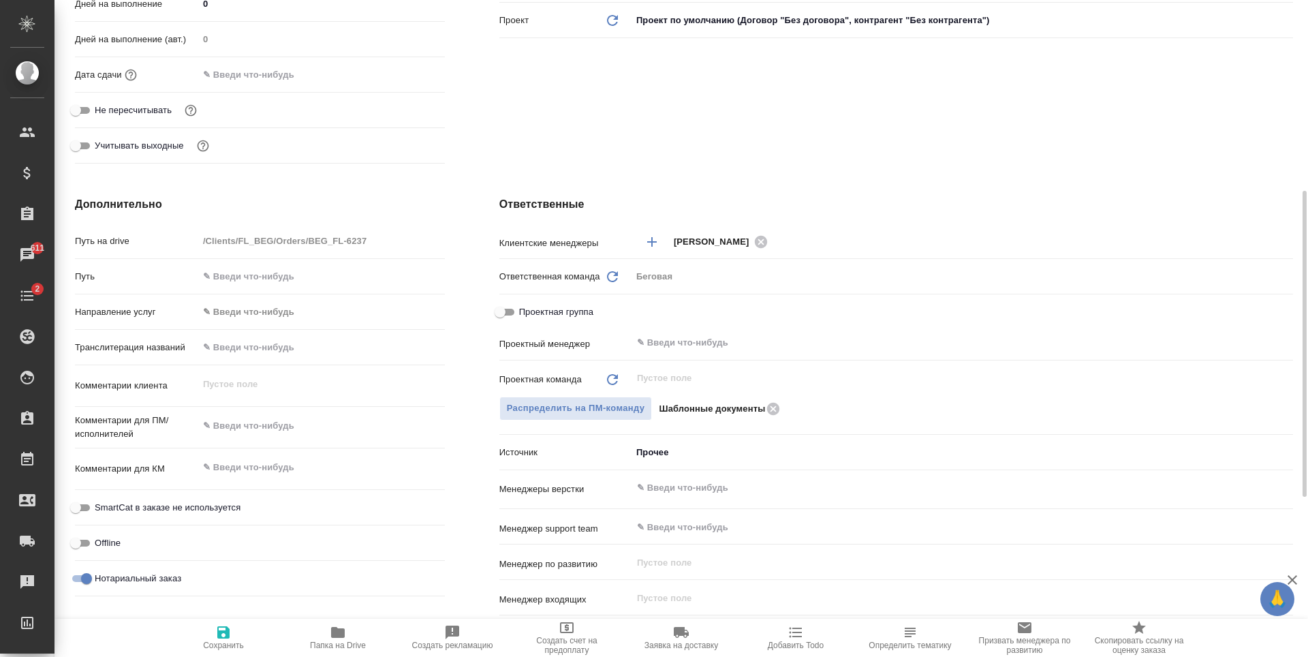
click at [262, 333] on div "Направление услуг ✎ Введи что-нибудь" at bounding box center [260, 317] width 370 height 35
click at [268, 347] on input "text" at bounding box center [321, 347] width 245 height 20
paste input "ОСТЕР ЛИМИТЕД"
type input "ОСТЕР ЛИМИТЕД"
type textarea "x"
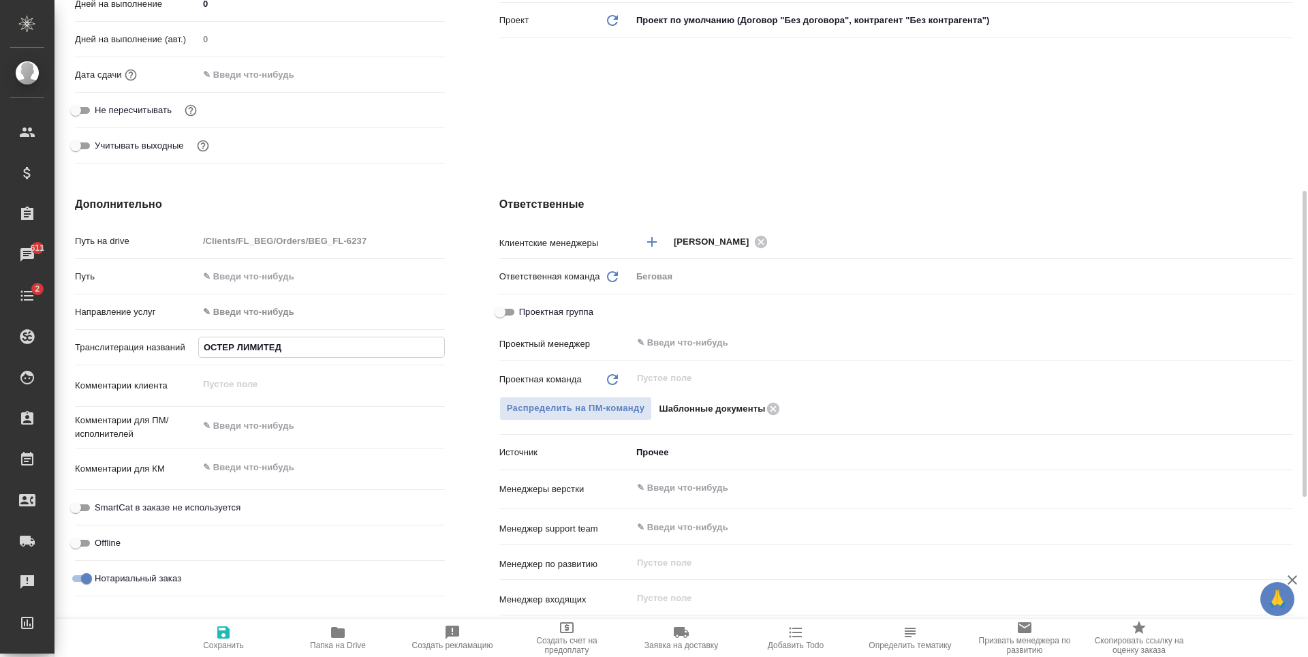
type textarea "x"
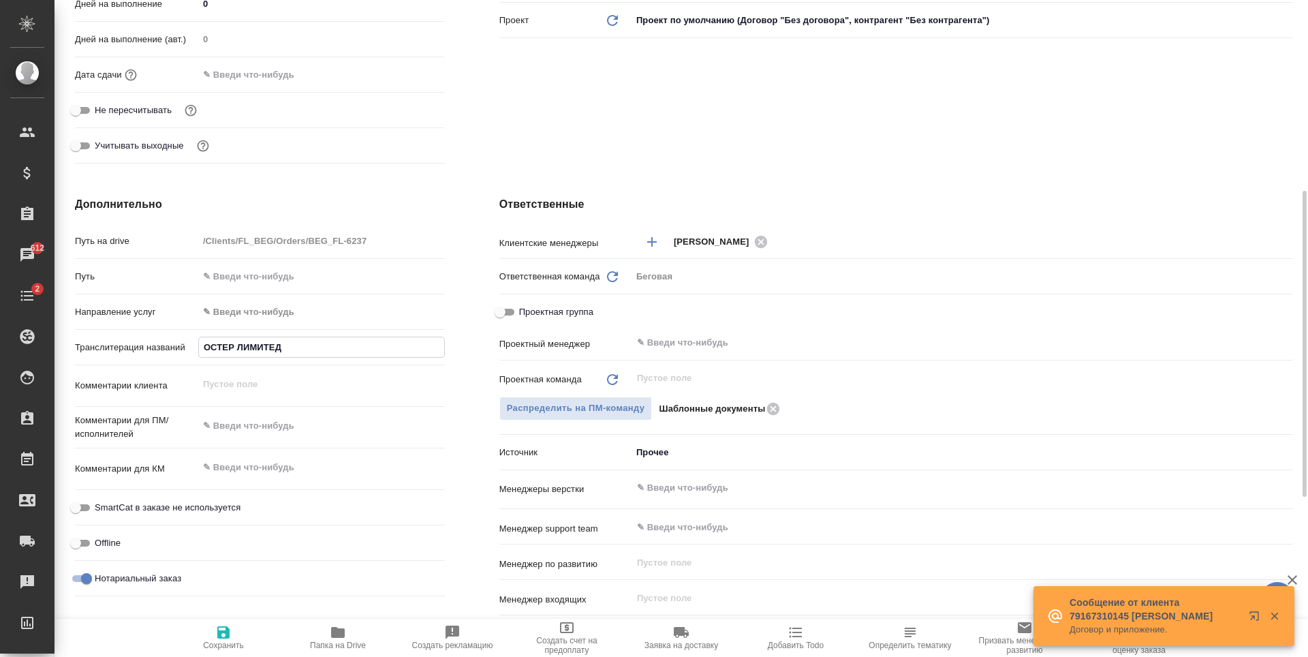
type input "ОСТЕР ЛИМИТЕД"
click at [230, 632] on icon "button" at bounding box center [223, 632] width 12 height 12
type textarea "x"
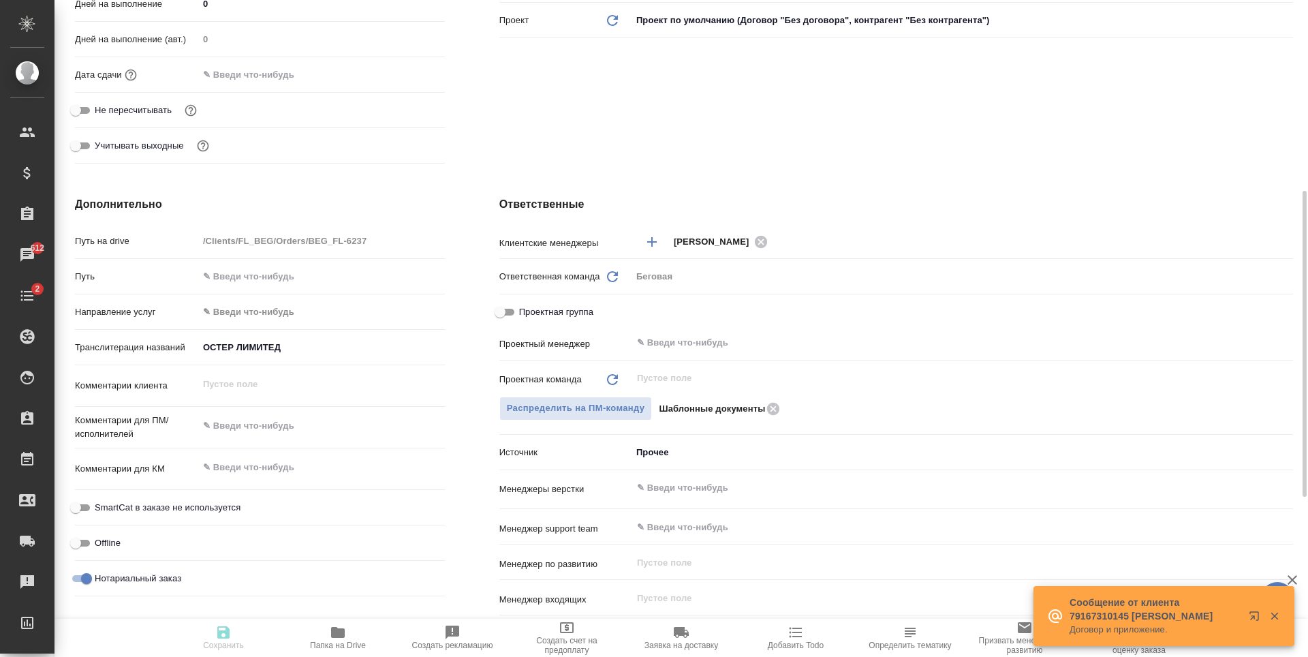
type textarea "x"
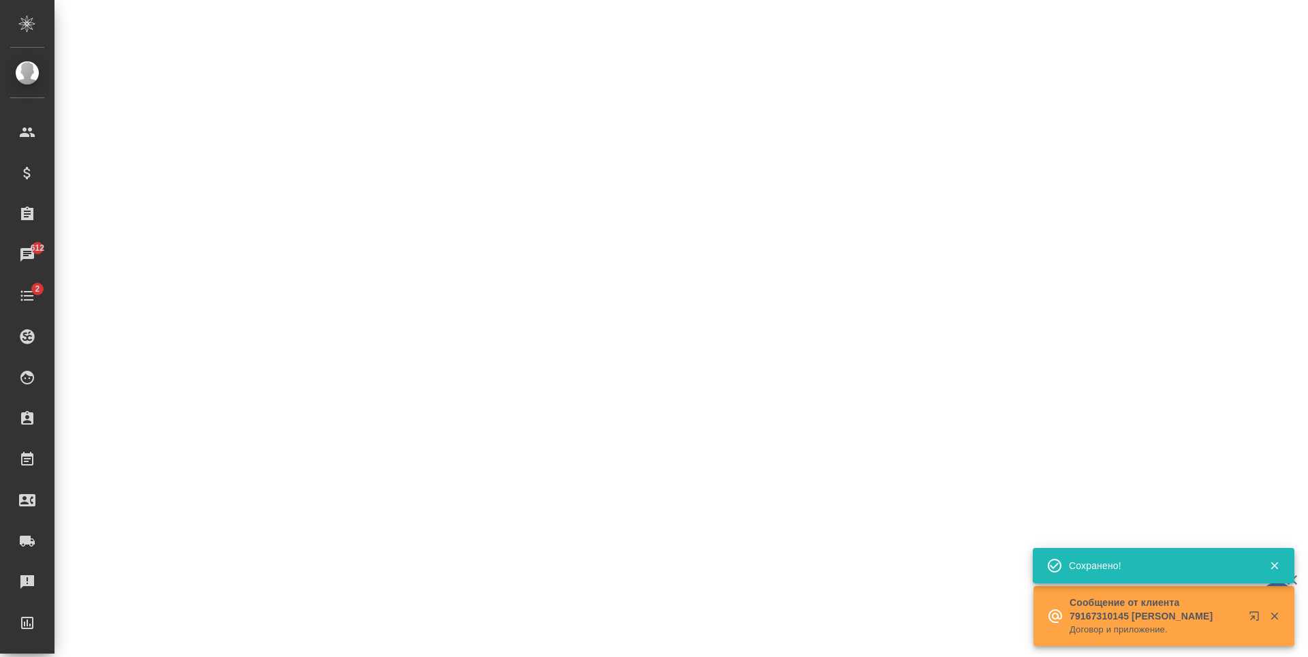
select select "RU"
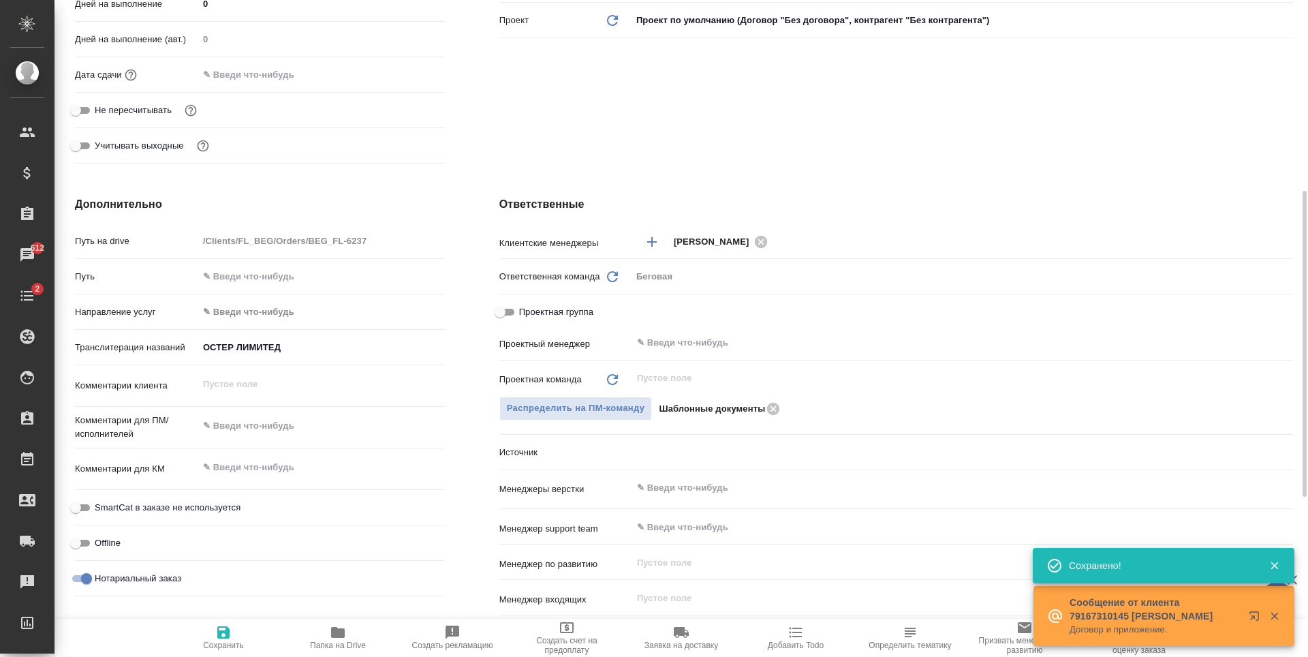
type textarea "x"
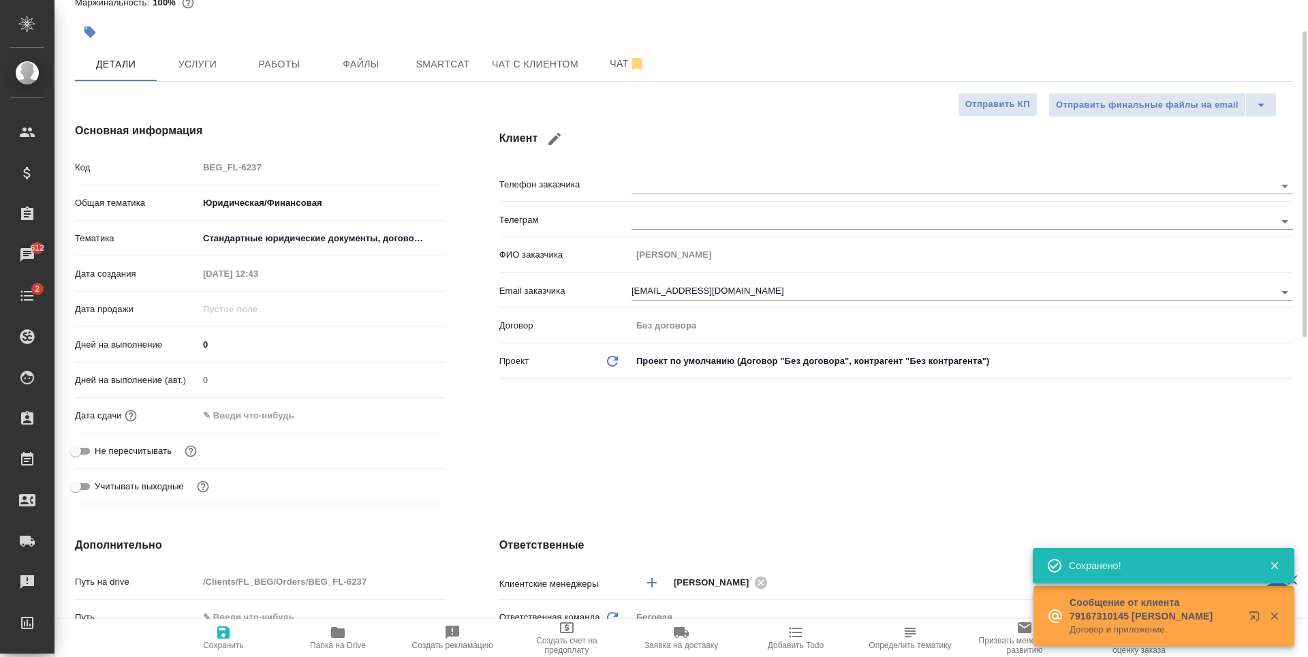
scroll to position [0, 0]
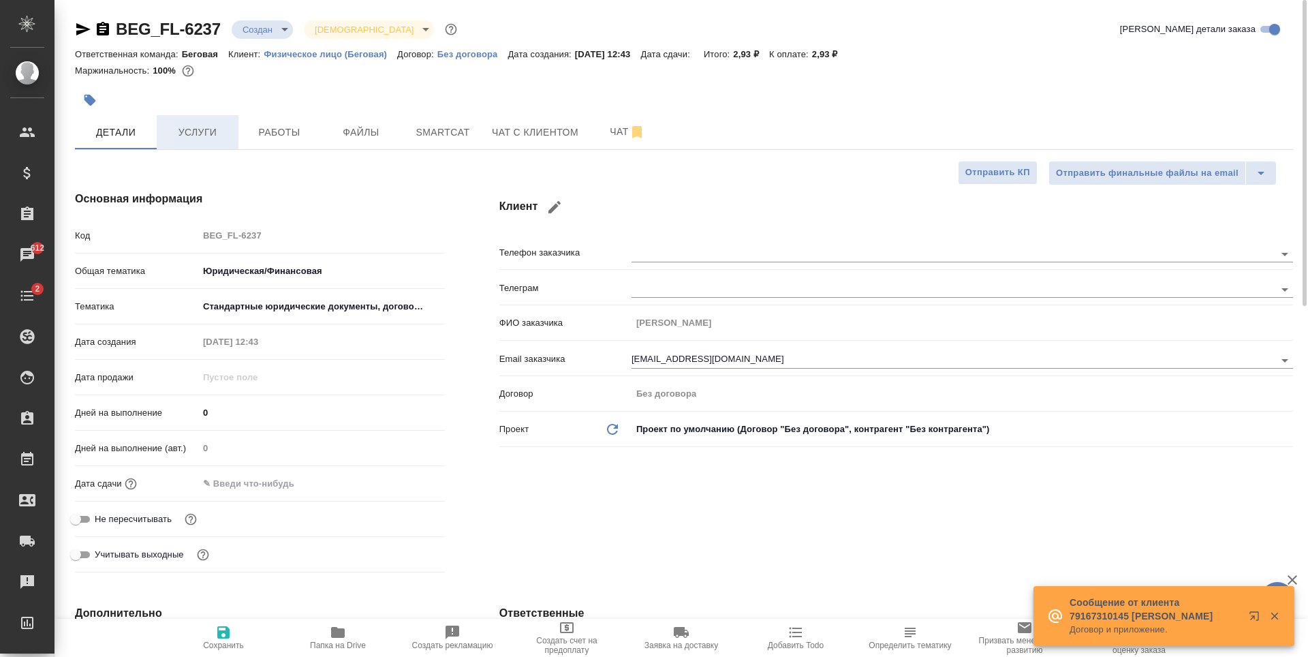
click at [192, 127] on span "Услуги" at bounding box center [197, 132] width 65 height 17
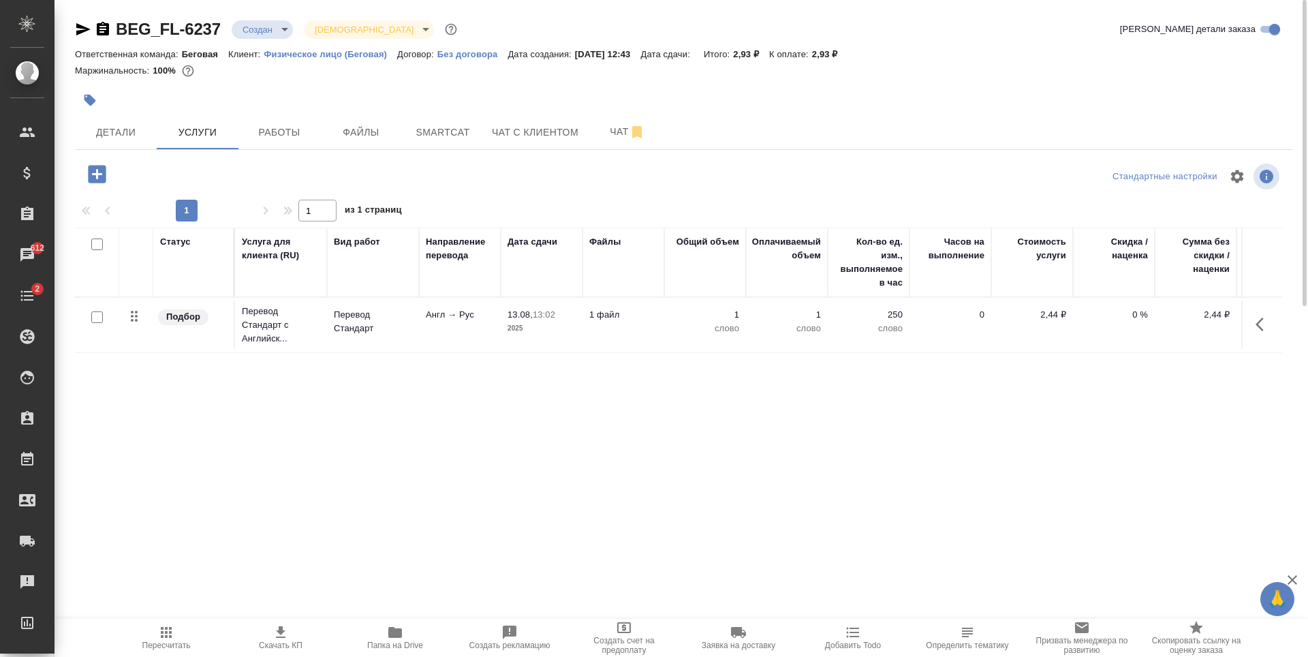
click at [92, 168] on icon "button" at bounding box center [97, 174] width 18 height 18
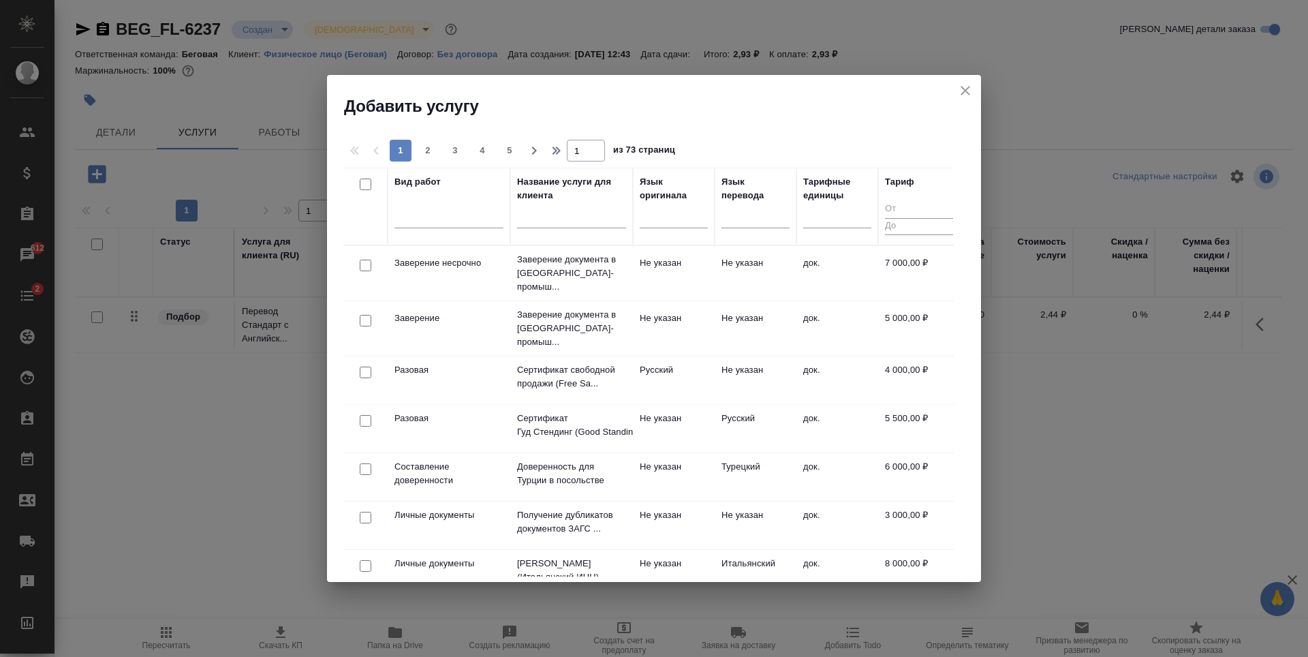
click at [976, 91] on div "Добавить услугу" at bounding box center [654, 96] width 654 height 42
click at [965, 98] on icon "close" at bounding box center [965, 90] width 16 height 16
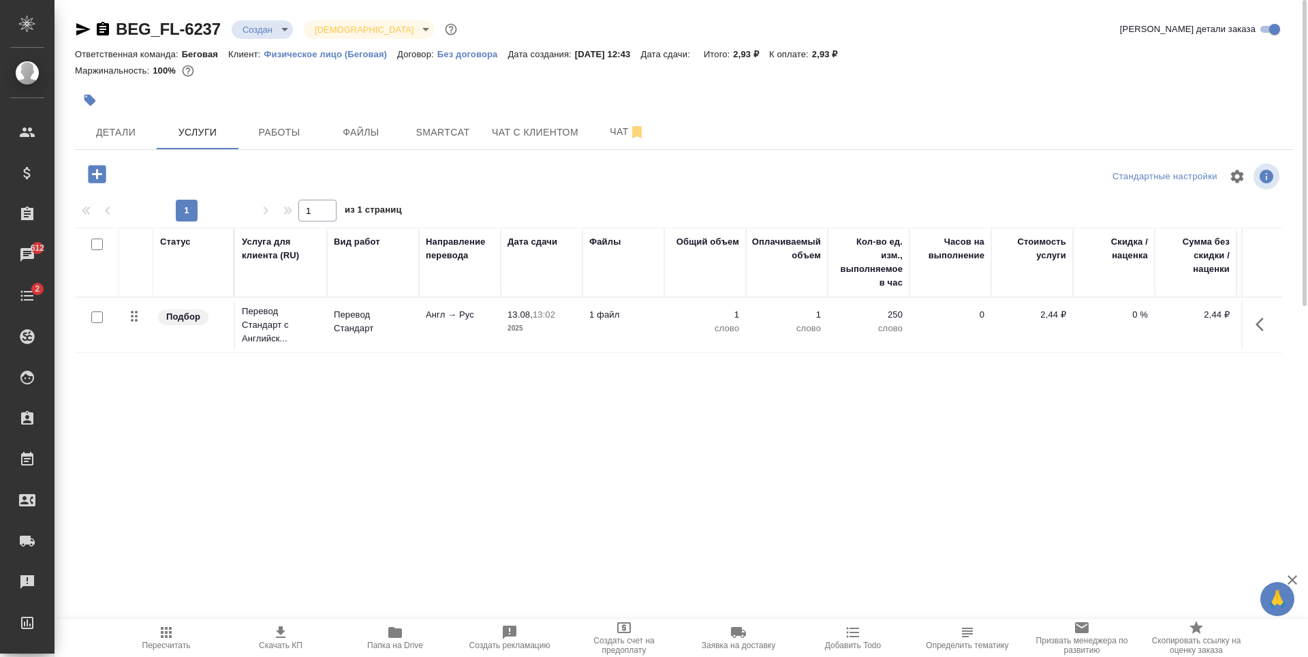
click at [90, 315] on div at bounding box center [97, 317] width 31 height 19
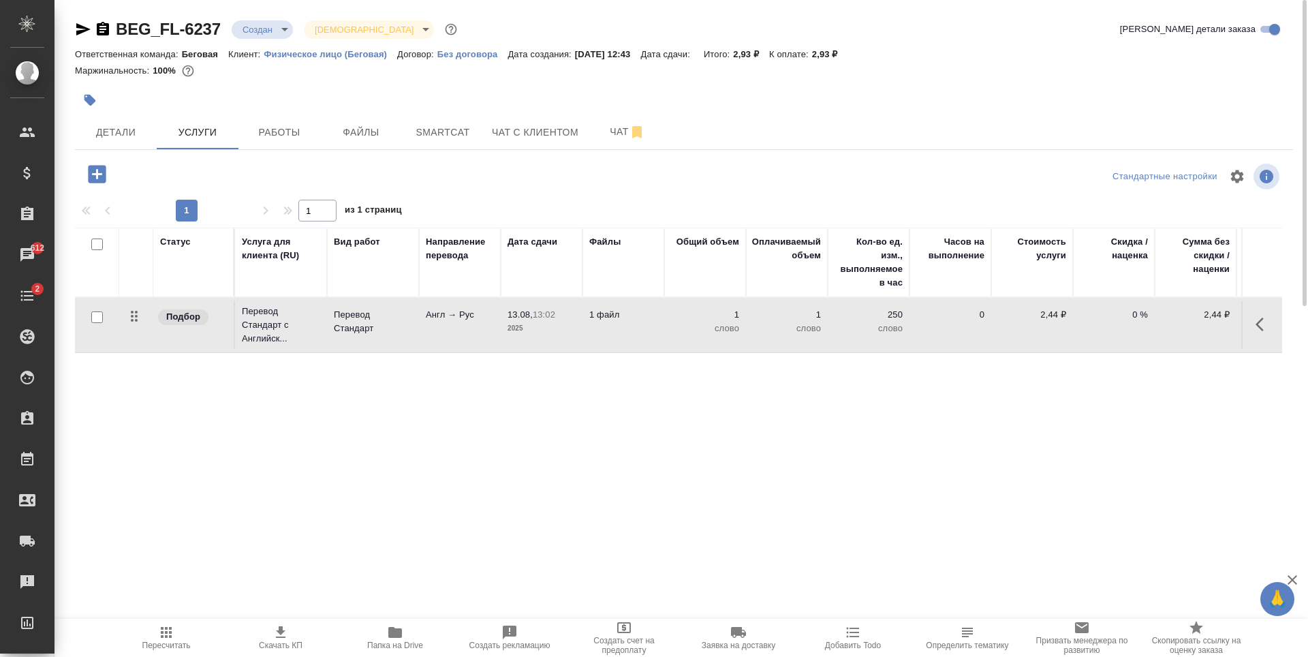
click at [95, 315] on input "checkbox" at bounding box center [97, 317] width 12 height 12
checkbox input "true"
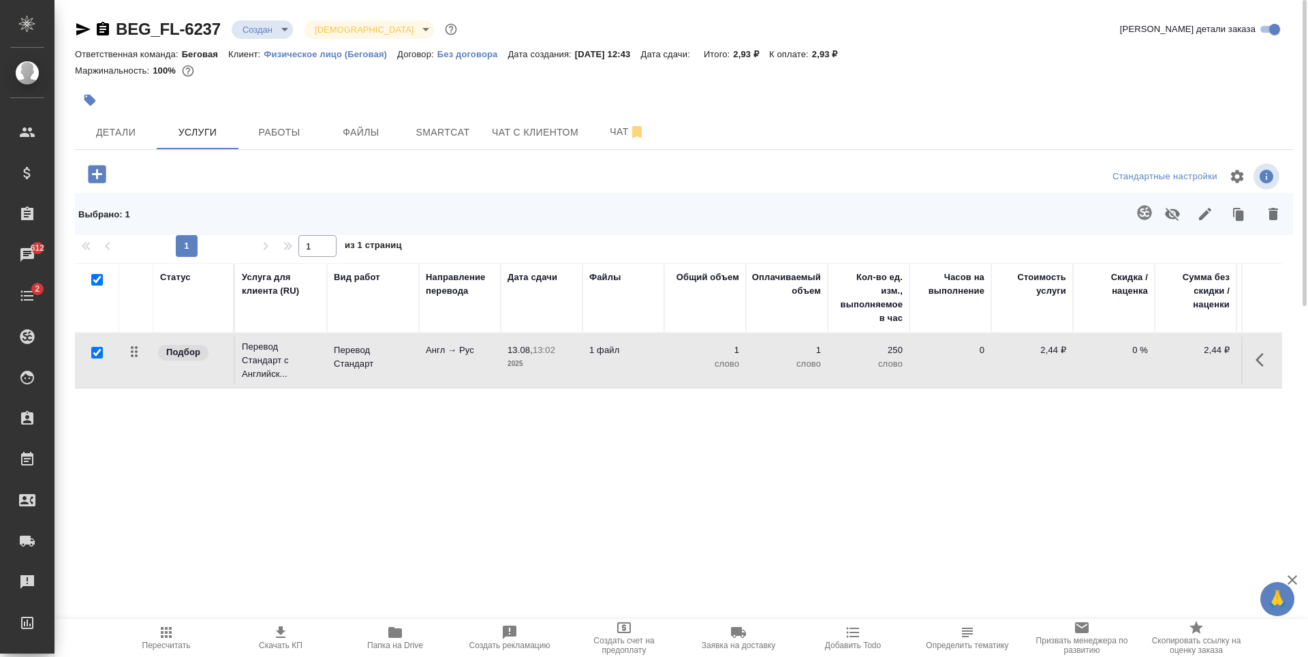
click at [1152, 211] on icon "button" at bounding box center [1144, 212] width 14 height 14
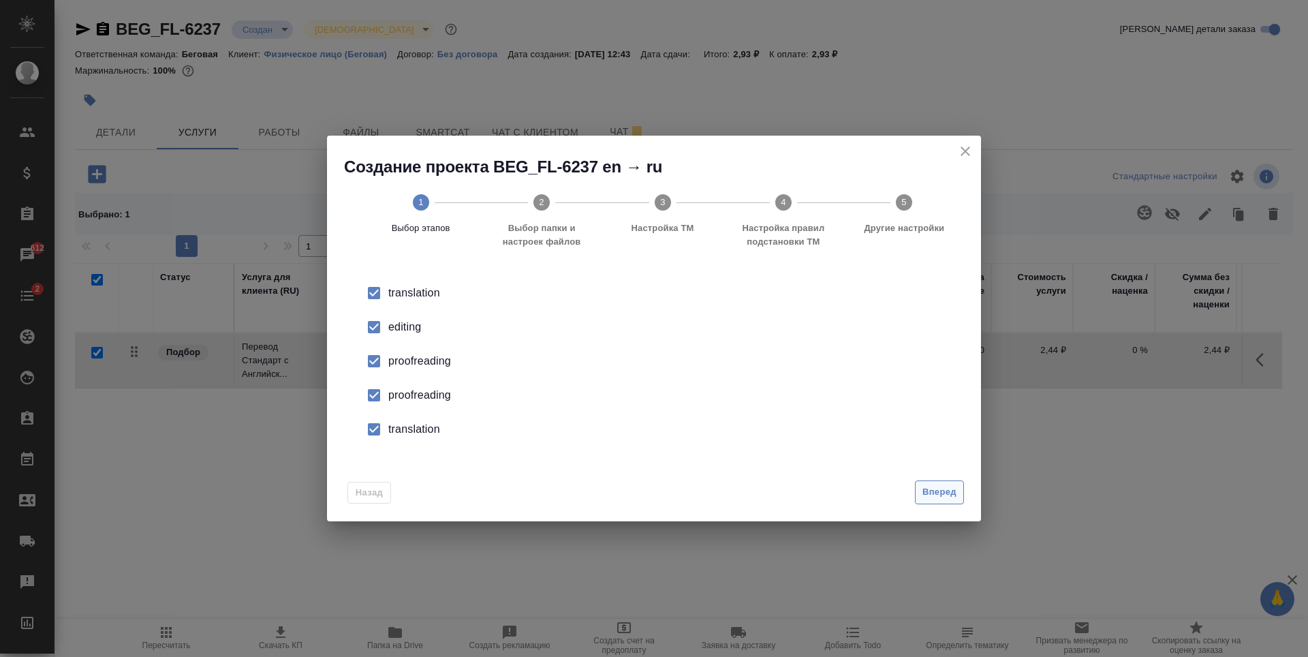
click at [949, 493] on span "Вперед" at bounding box center [940, 492] width 34 height 16
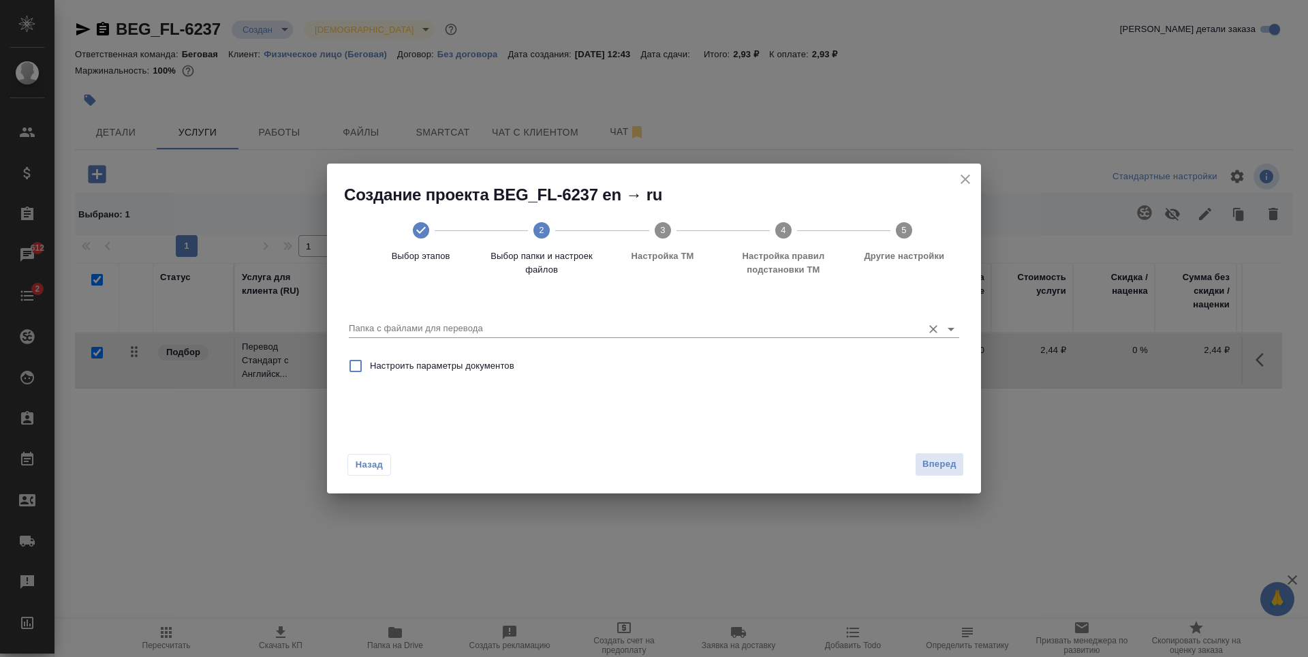
click at [833, 318] on div "Папка с файлами для перевода" at bounding box center [654, 323] width 611 height 28
click at [846, 330] on input "Папка с файлами для перевода" at bounding box center [632, 328] width 567 height 16
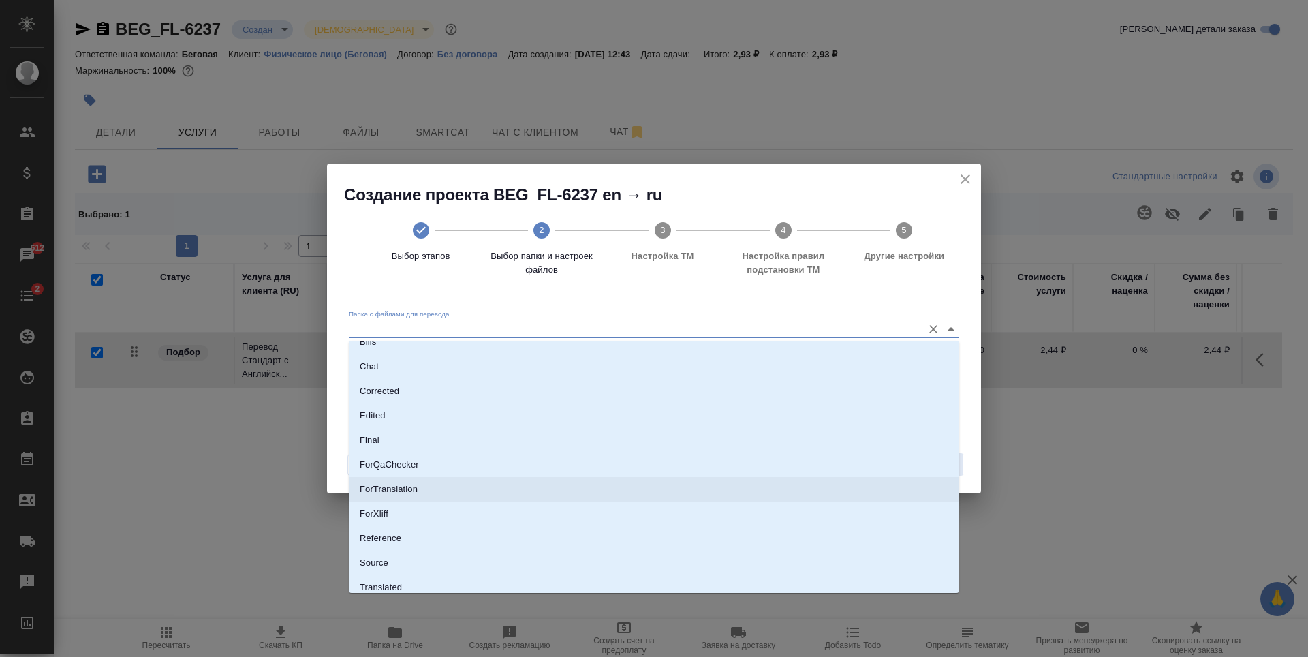
scroll to position [71, 0]
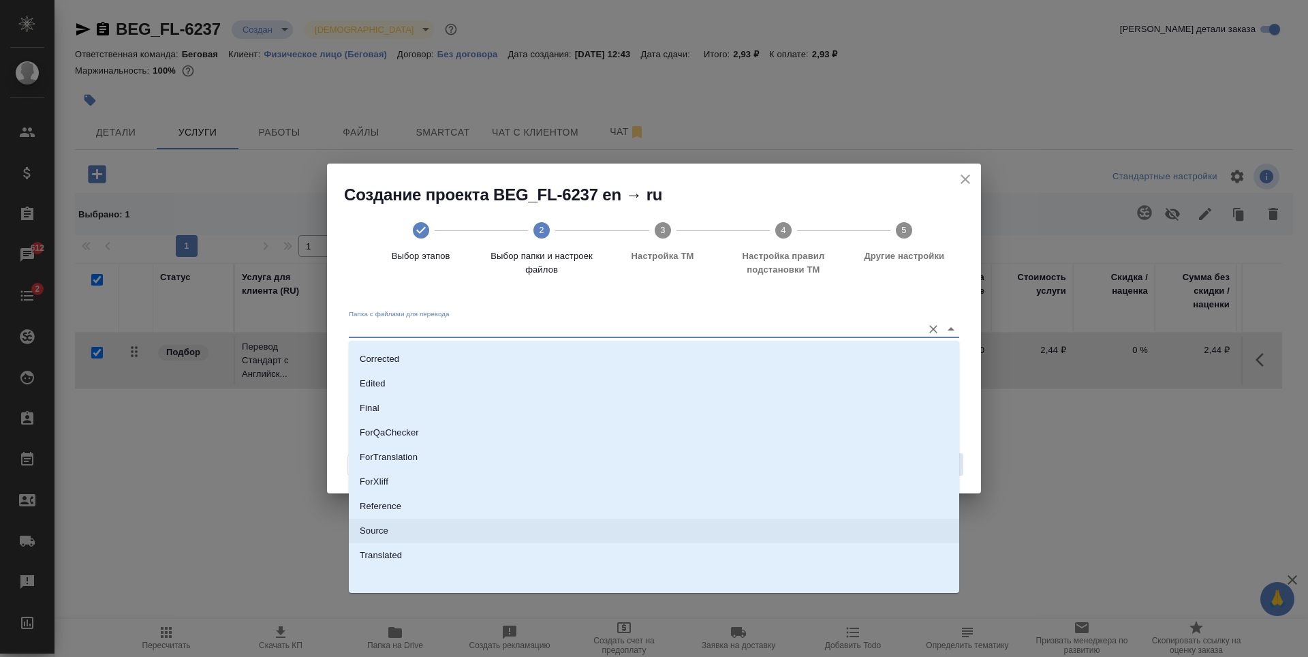
click at [431, 530] on li "Source" at bounding box center [654, 531] width 611 height 25
type input "Source"
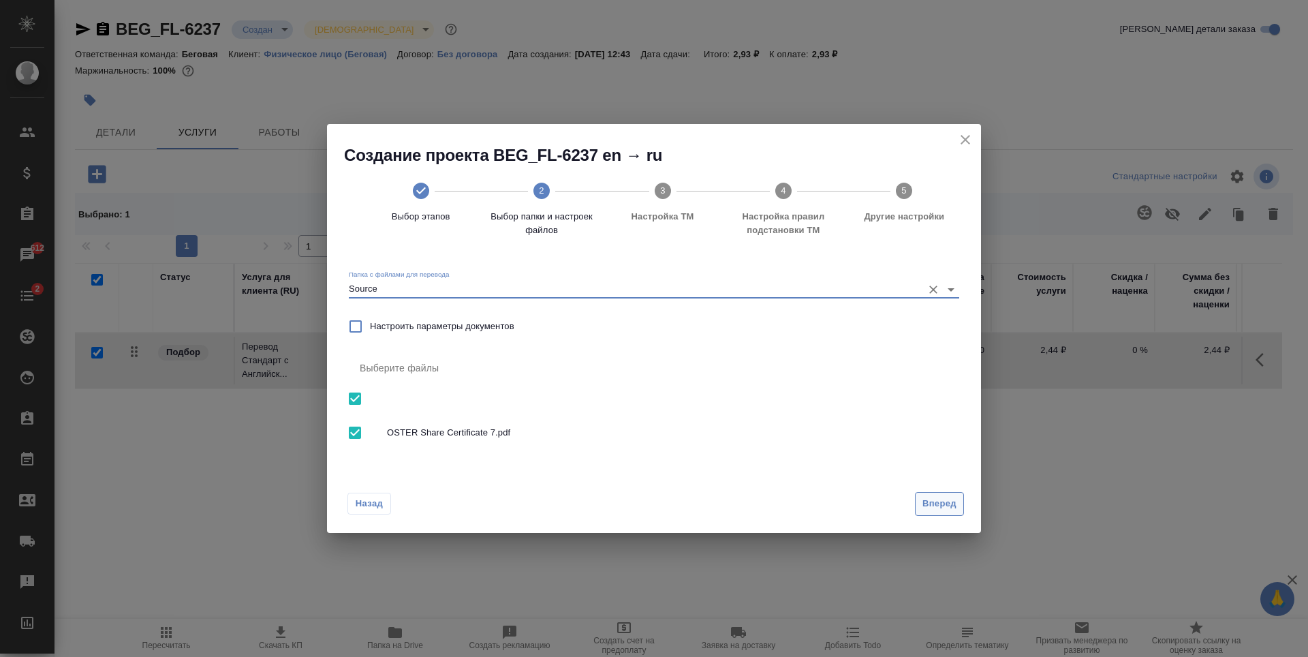
click at [929, 500] on span "Вперед" at bounding box center [940, 504] width 34 height 16
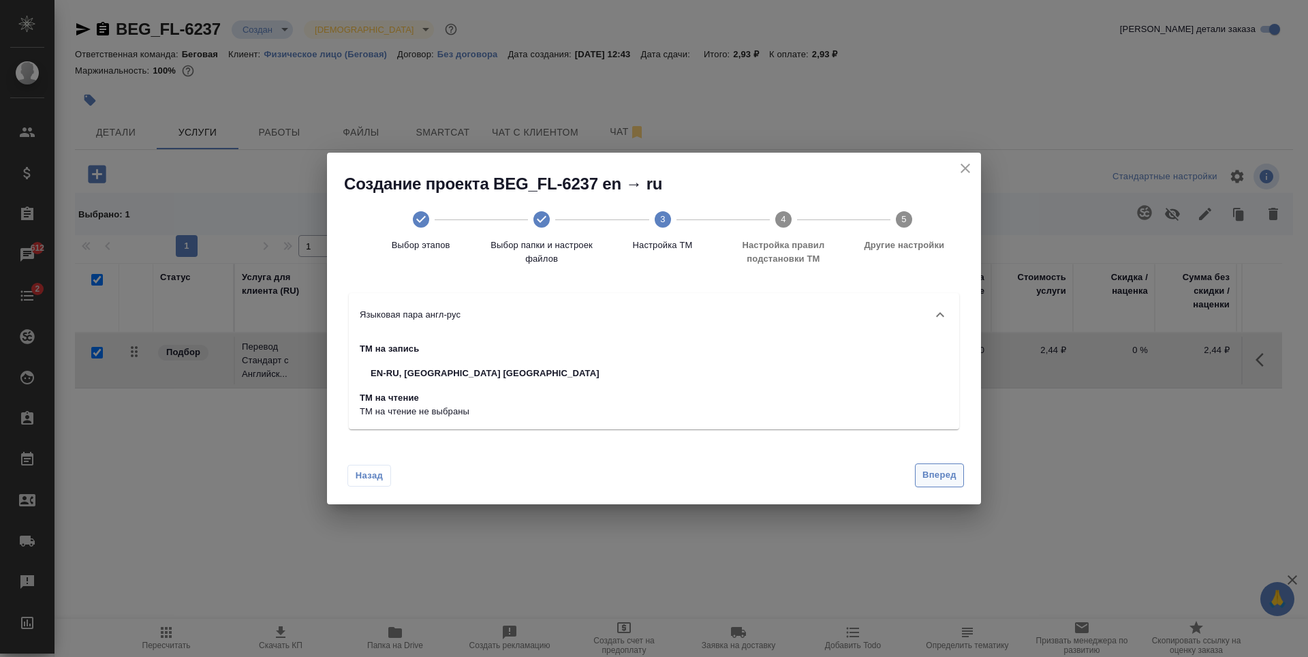
click at [942, 475] on span "Вперед" at bounding box center [940, 475] width 34 height 16
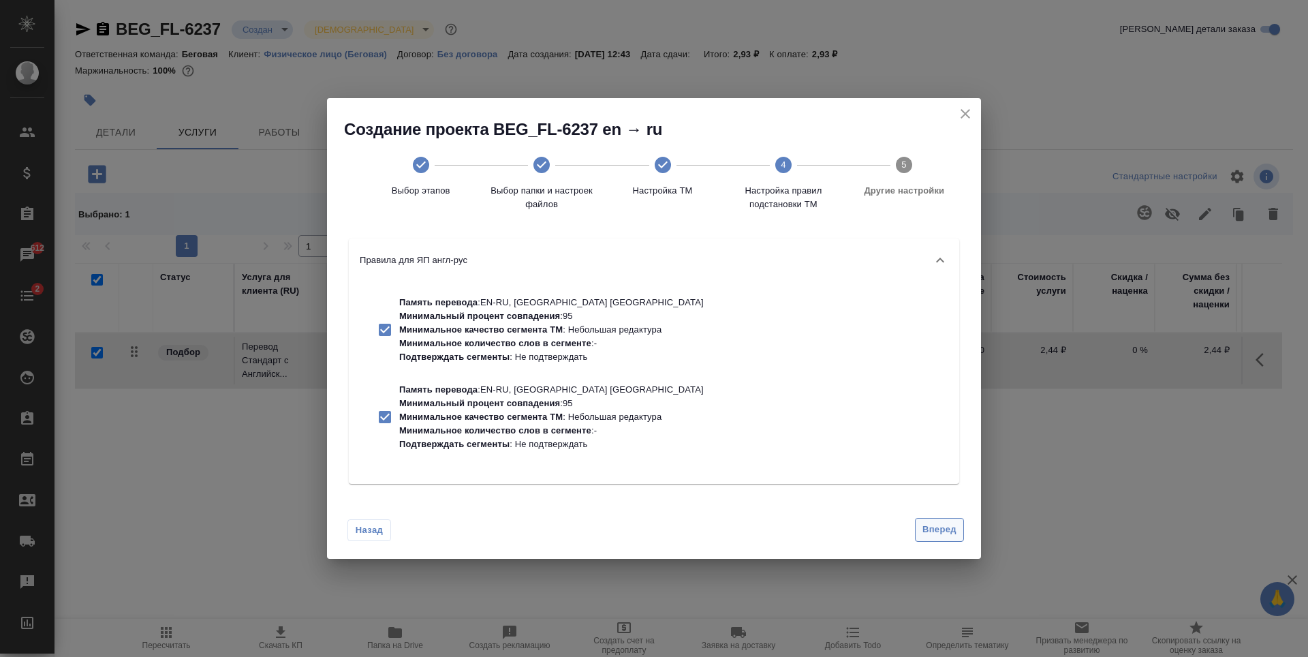
click at [951, 534] on span "Вперед" at bounding box center [940, 530] width 34 height 16
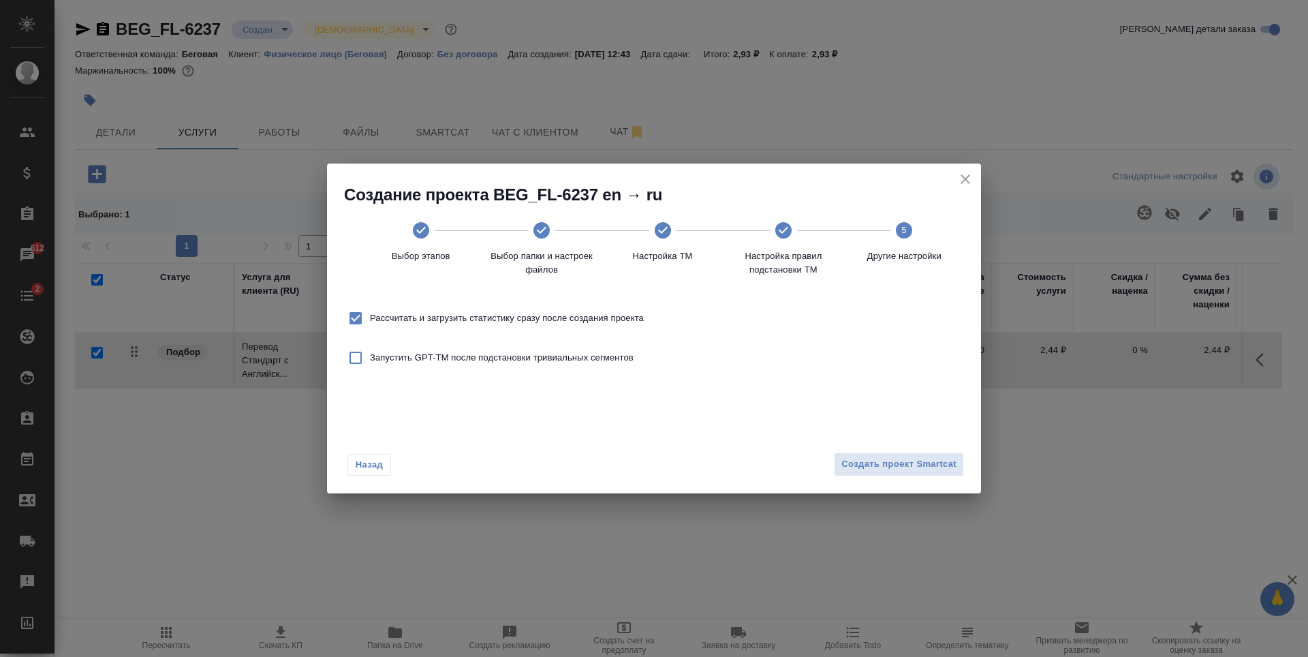
click at [498, 323] on span "Рассчитать и загрузить статистику сразу после создания проекта" at bounding box center [507, 318] width 274 height 14
click at [370, 323] on input "Рассчитать и загрузить статистику сразу после создания проекта" at bounding box center [355, 318] width 29 height 29
checkbox input "false"
click at [924, 475] on button "Создать проект Smartcat" at bounding box center [899, 464] width 130 height 24
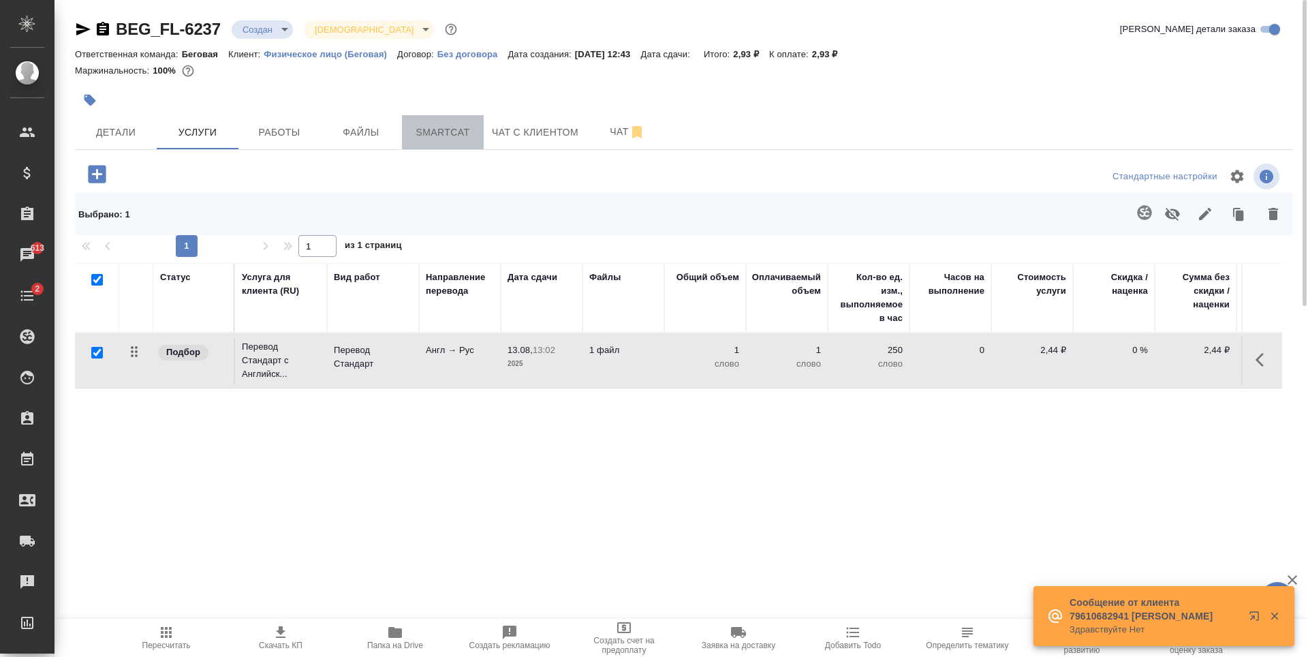
click at [442, 127] on span "Smartcat" at bounding box center [442, 132] width 65 height 17
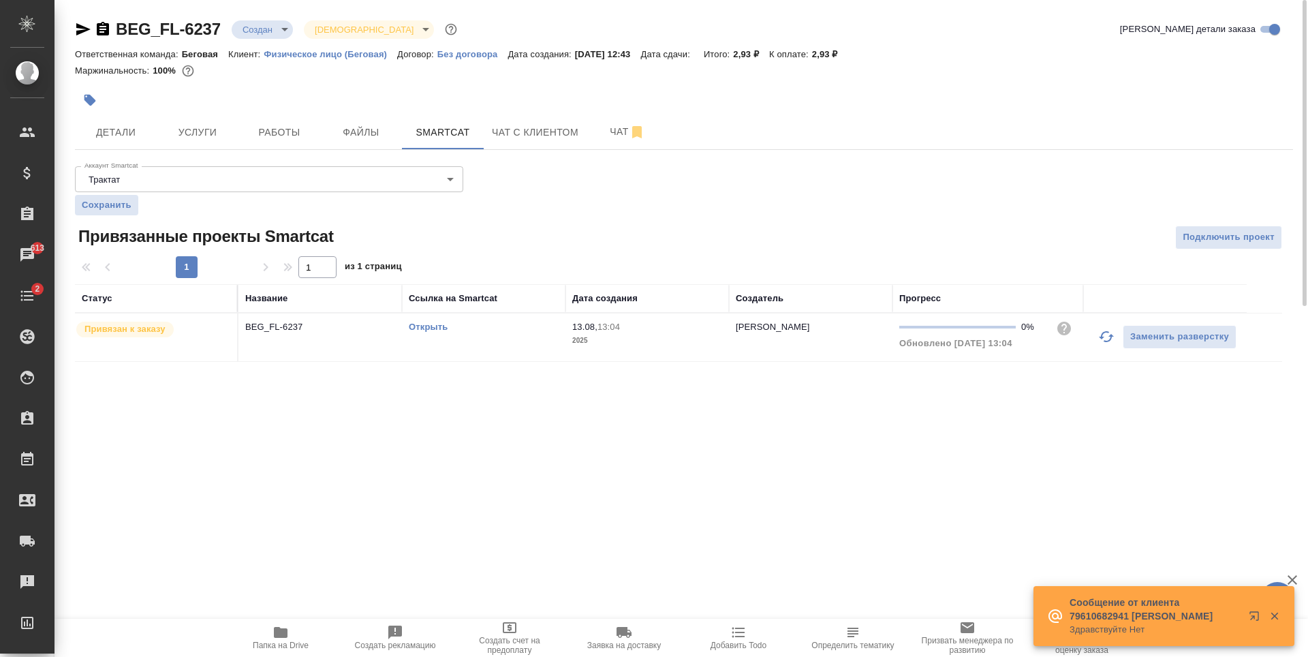
click at [428, 328] on link "Открыть" at bounding box center [428, 327] width 39 height 10
click at [222, 123] on button "Услуги" at bounding box center [198, 132] width 82 height 34
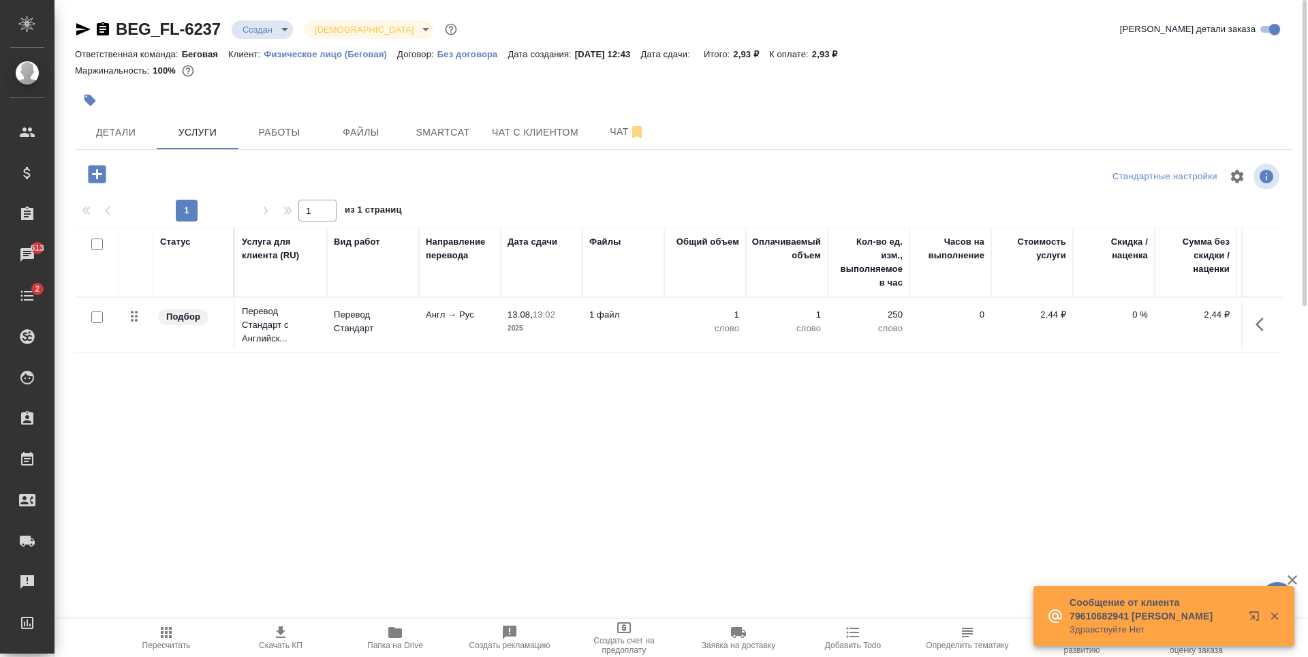
click at [428, 327] on td "Англ → Рус" at bounding box center [460, 325] width 82 height 48
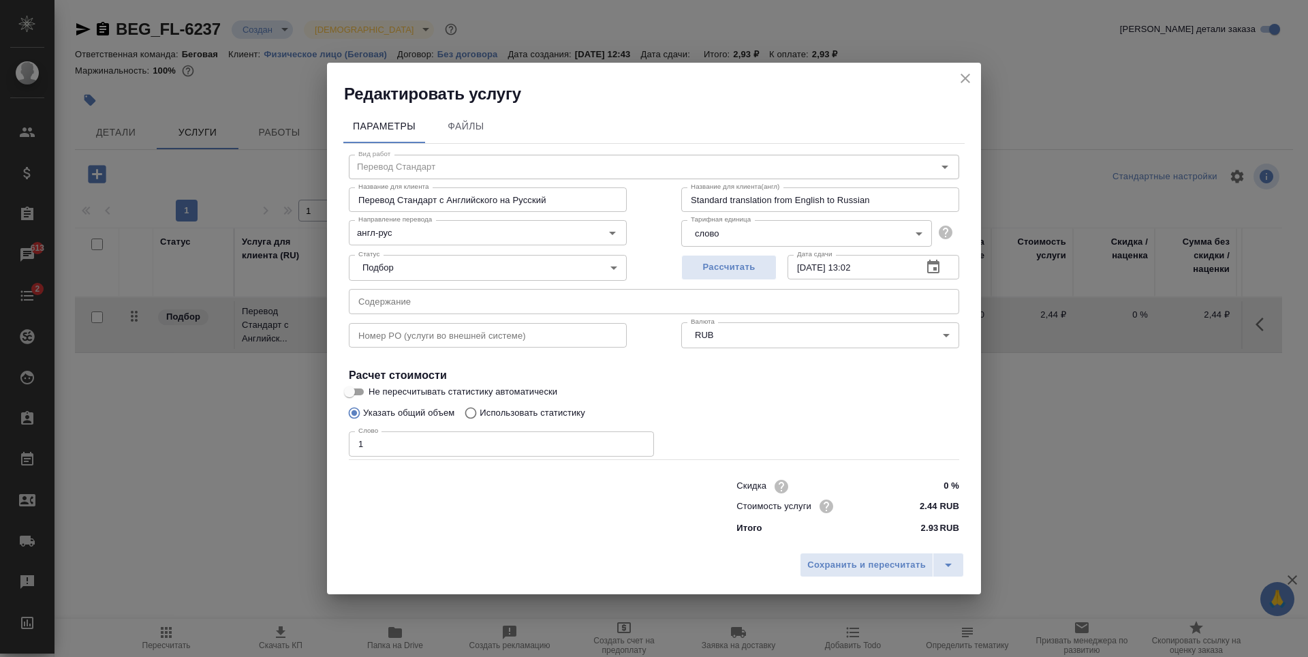
click at [525, 418] on p "Использовать статистику" at bounding box center [533, 413] width 106 height 14
click at [480, 418] on input "Использовать статистику" at bounding box center [469, 413] width 22 height 26
radio input "true"
radio input "false"
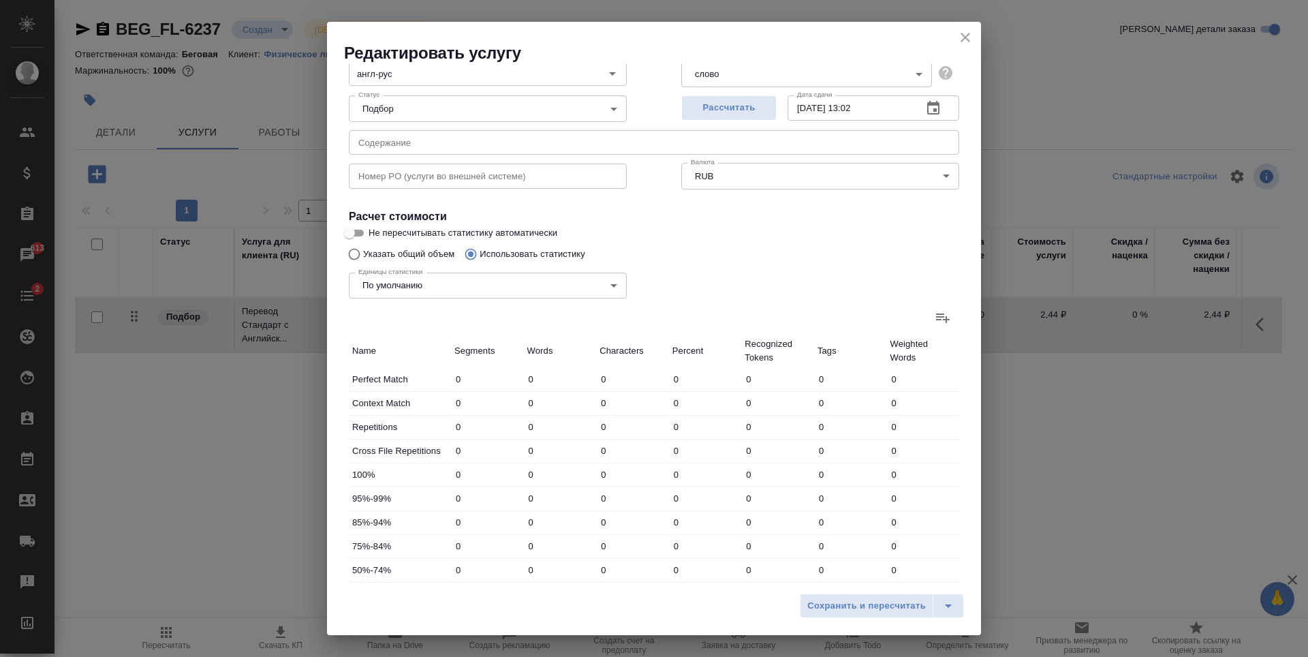
scroll to position [204, 0]
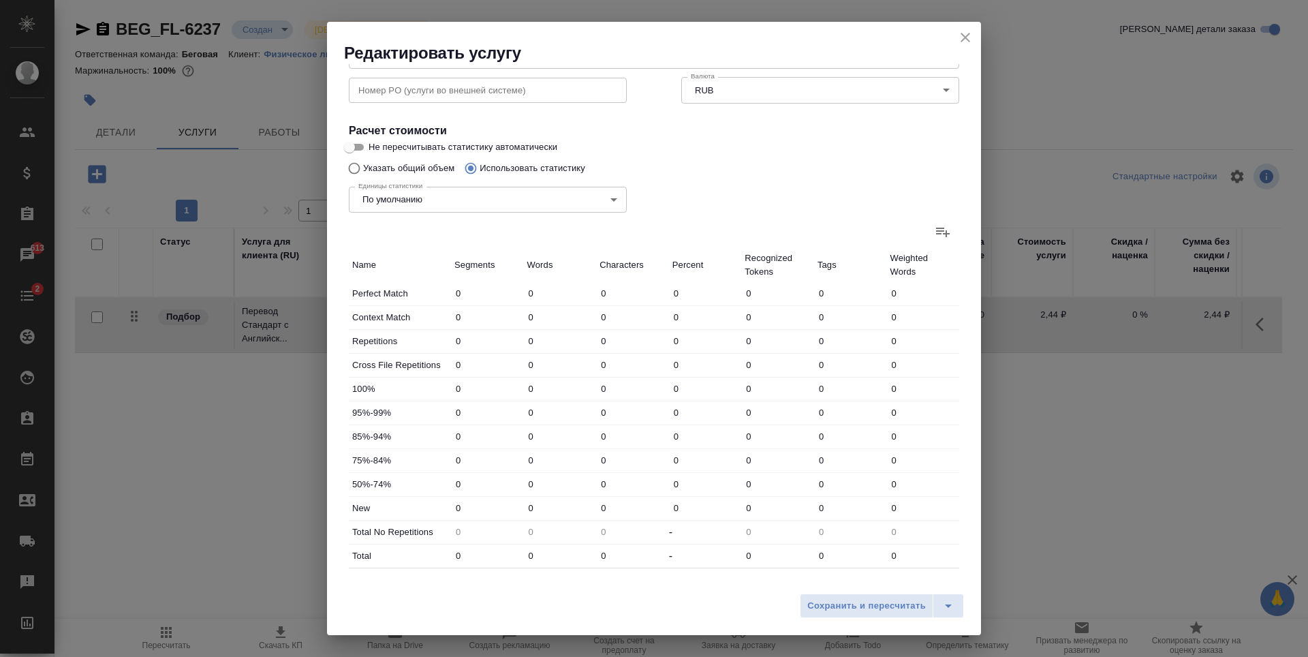
click at [931, 217] on label at bounding box center [943, 231] width 33 height 33
click at [0, 0] on input "file" at bounding box center [0, 0] width 0 height 0
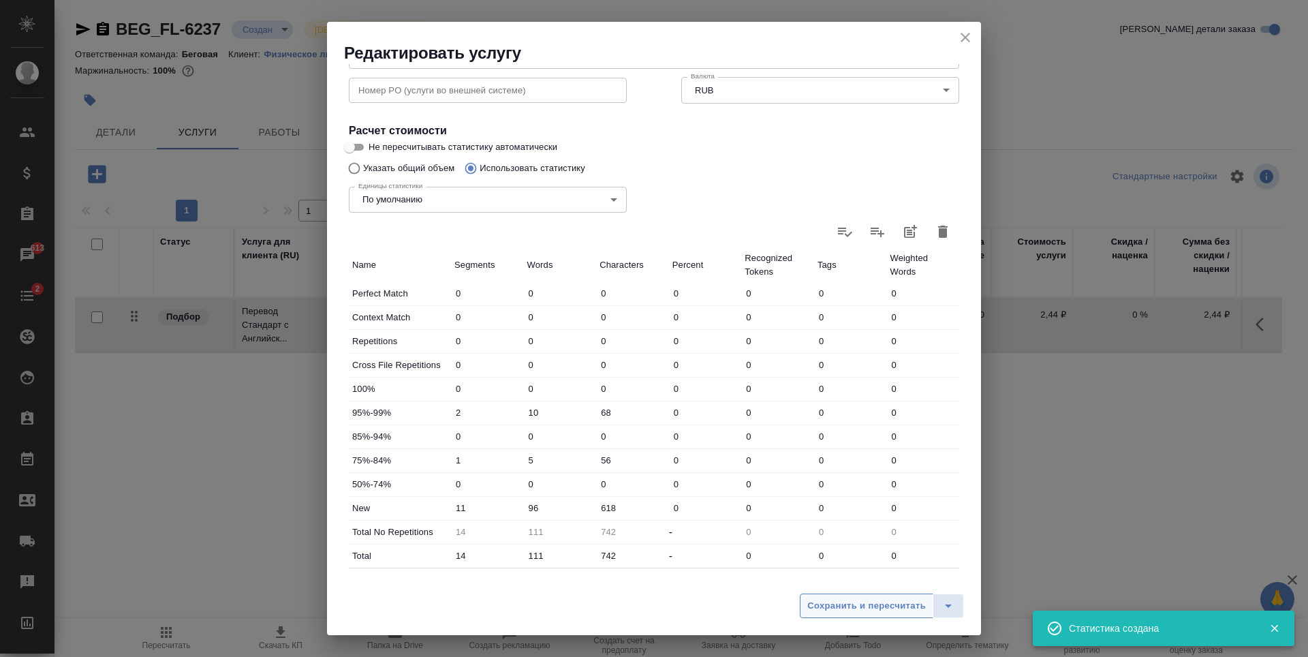
type input "2"
type input "10"
type input "68"
type input "1"
type input "5"
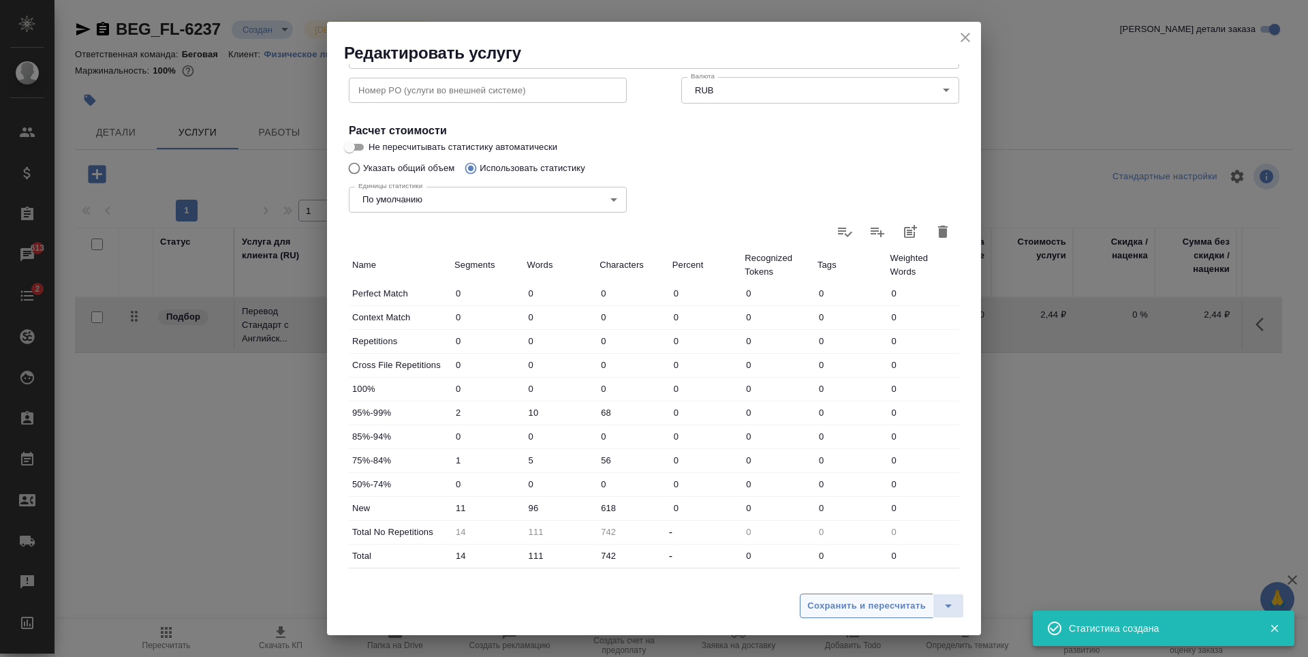
type input "56"
type input "11"
type input "96"
type input "618"
type input "14"
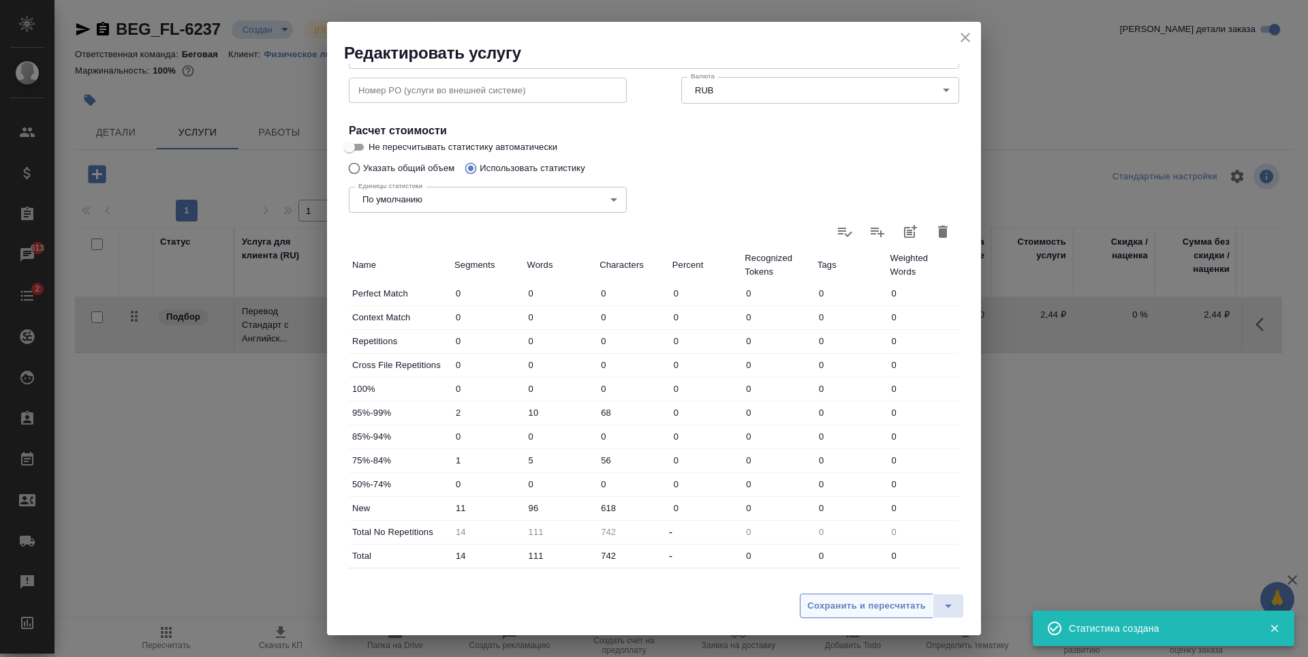
type input "111"
type input "742"
type input "14"
type input "111"
type input "742"
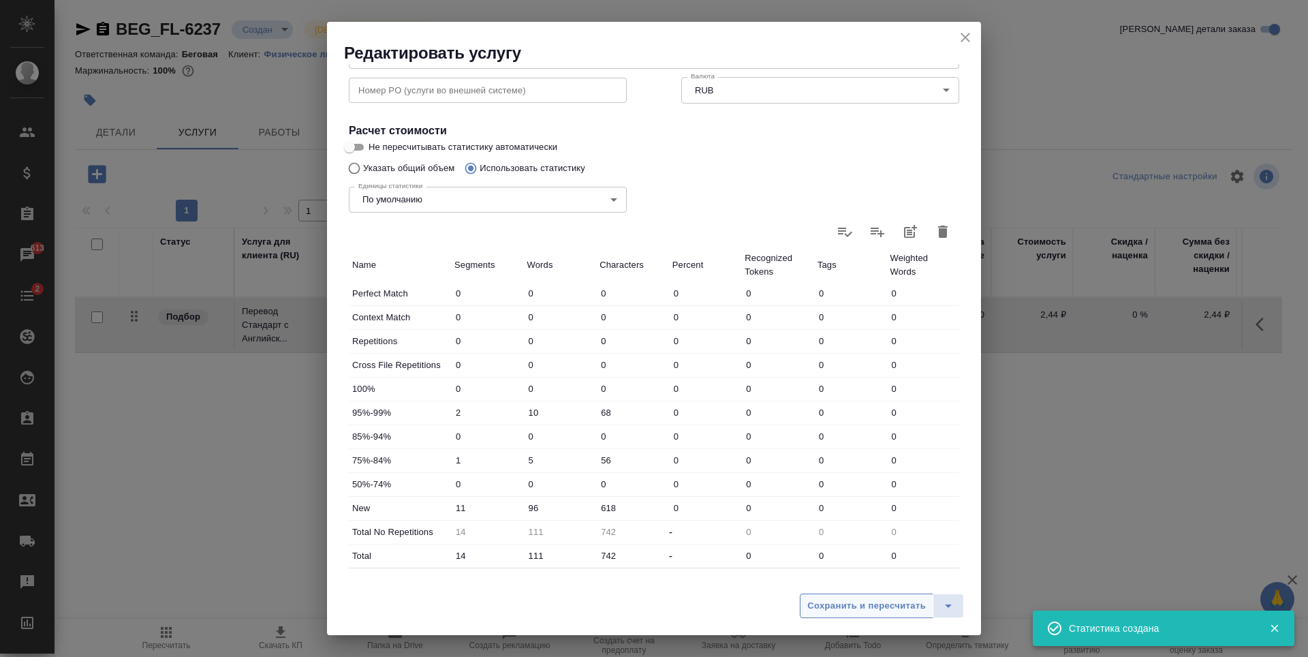
scroll to position [273, 0]
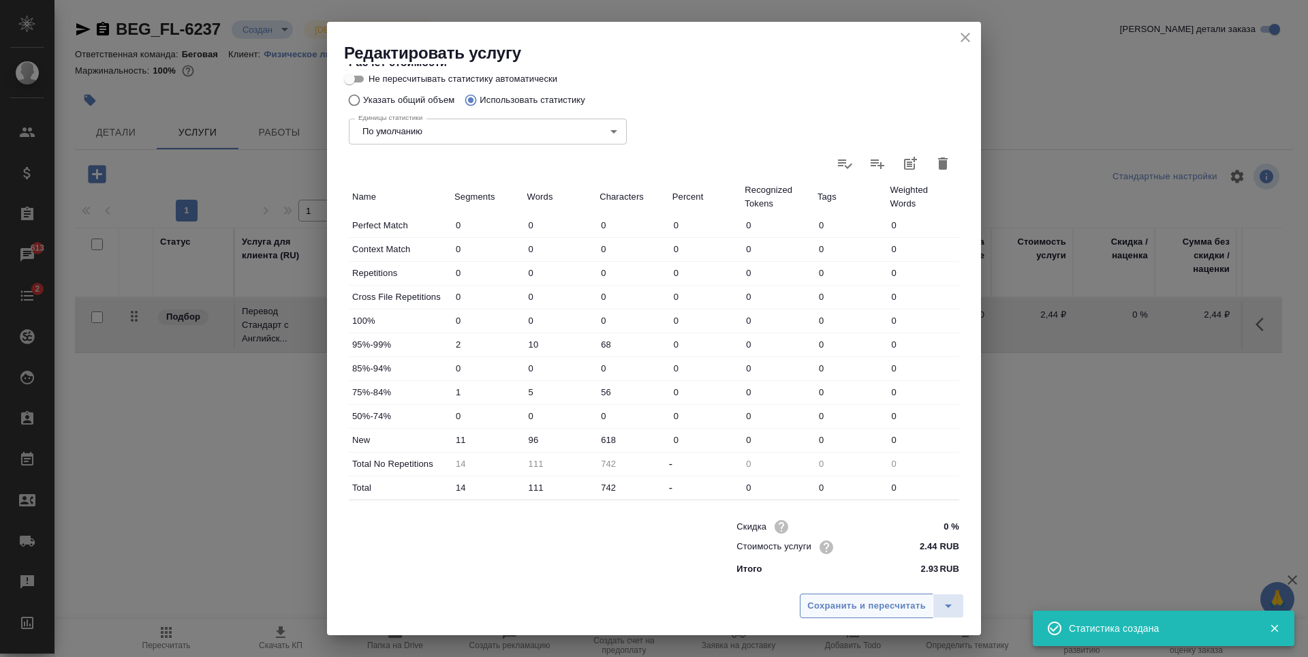
click at [883, 606] on span "Сохранить и пересчитать" at bounding box center [866, 606] width 119 height 16
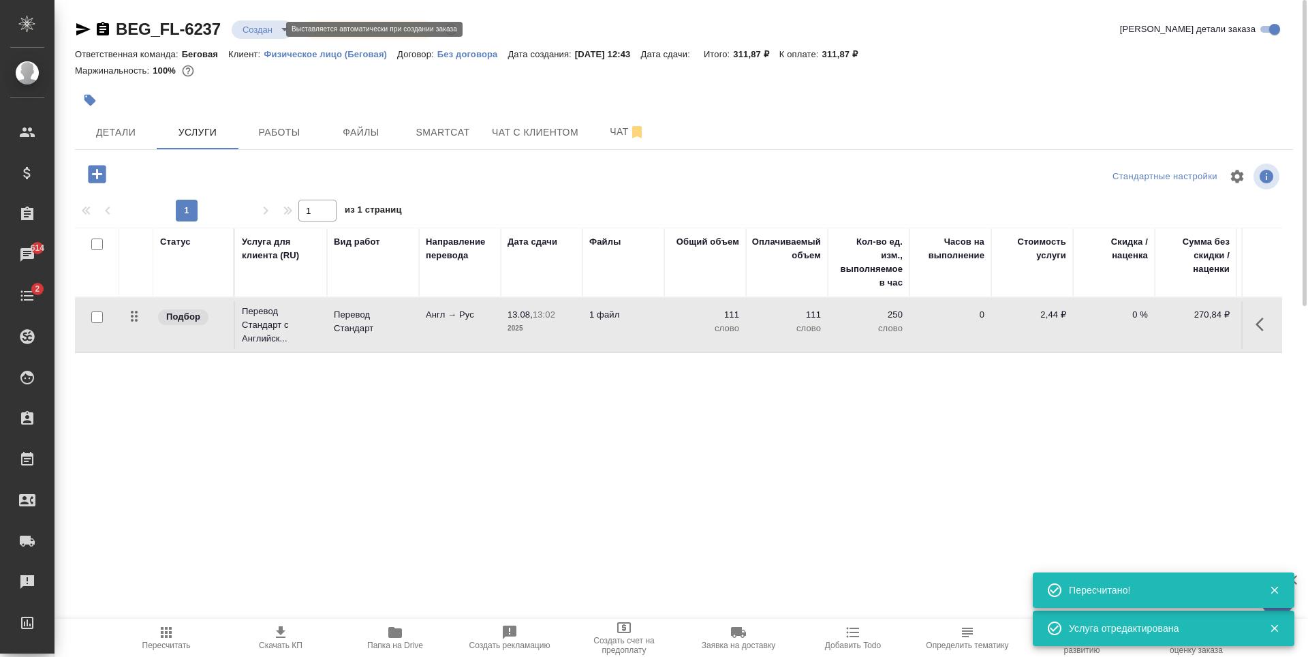
click at [266, 30] on body "🙏 .cls-1 fill:#fff; AWATERA Antonova Kristina Клиенты Спецификации Заказы 614 Ч…" at bounding box center [654, 328] width 1308 height 657
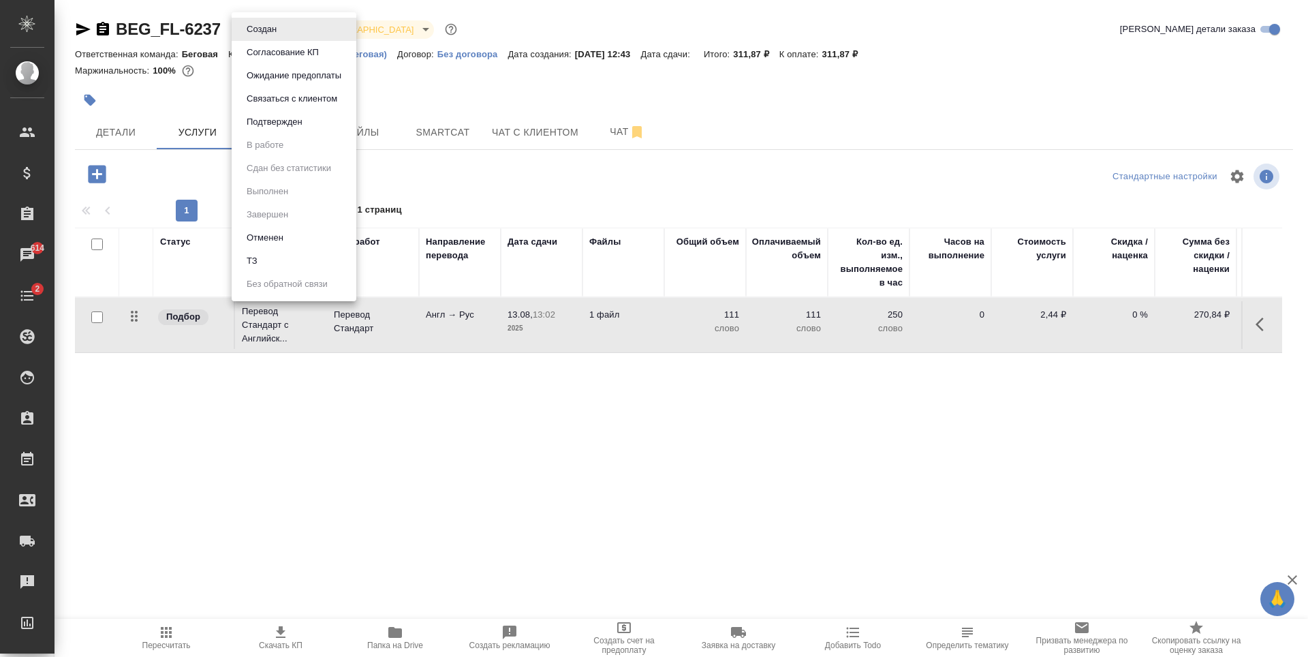
click at [279, 258] on li "ТЗ" at bounding box center [294, 260] width 125 height 23
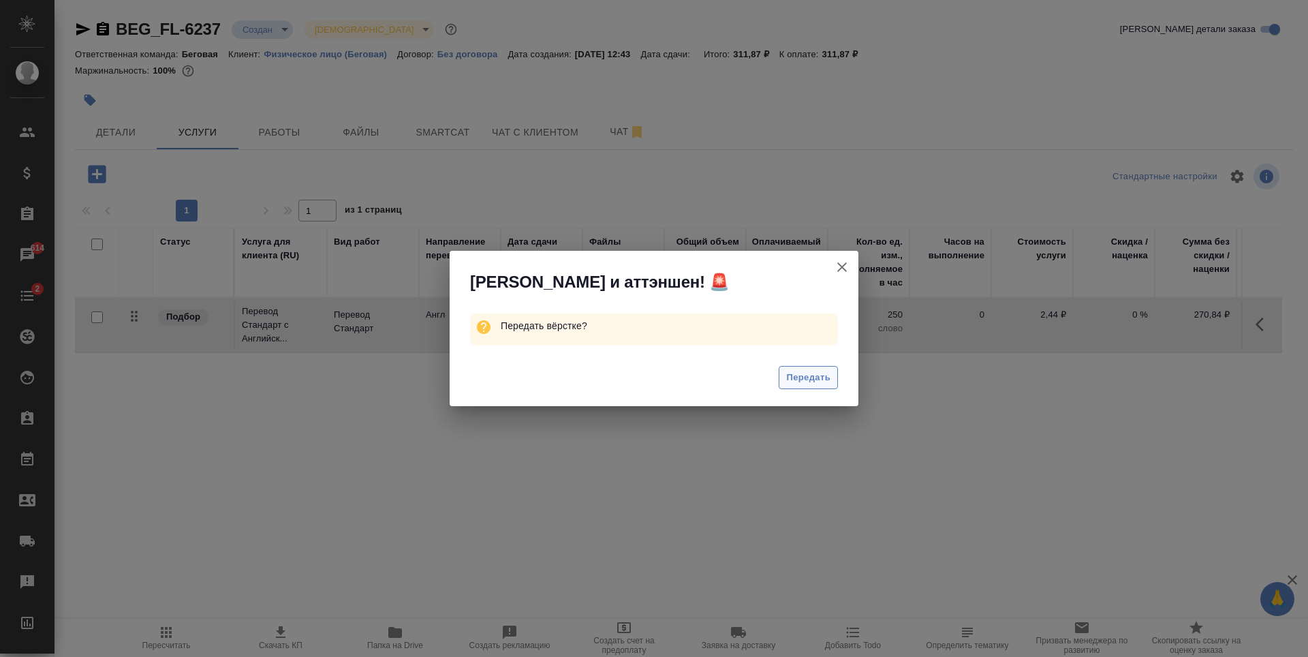
click at [810, 377] on span "Передать" at bounding box center [808, 378] width 44 height 16
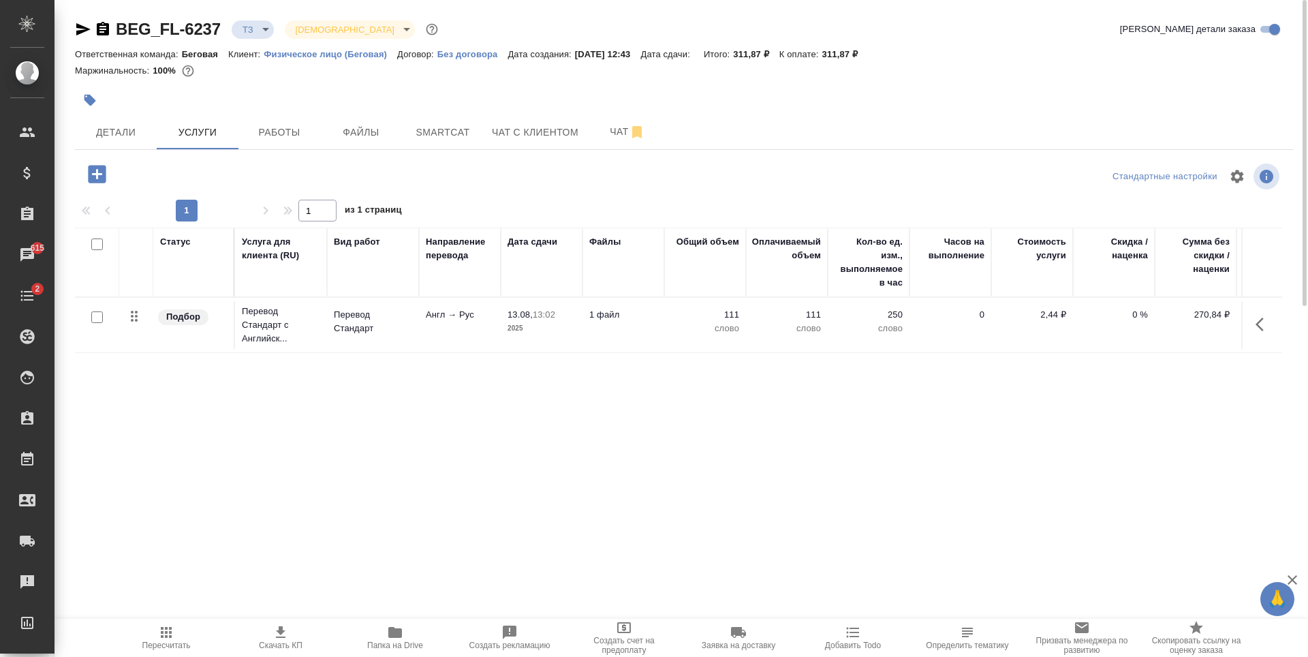
click at [89, 174] on icon "button" at bounding box center [97, 174] width 18 height 18
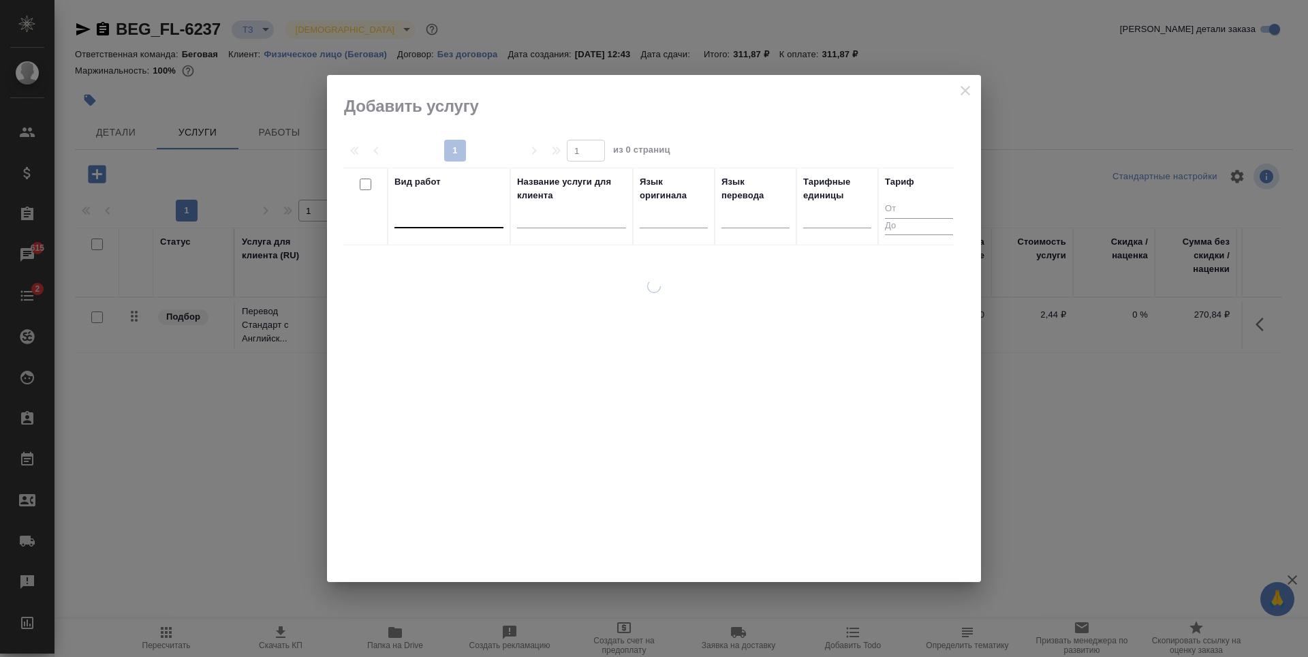
click at [440, 219] on div at bounding box center [449, 214] width 109 height 20
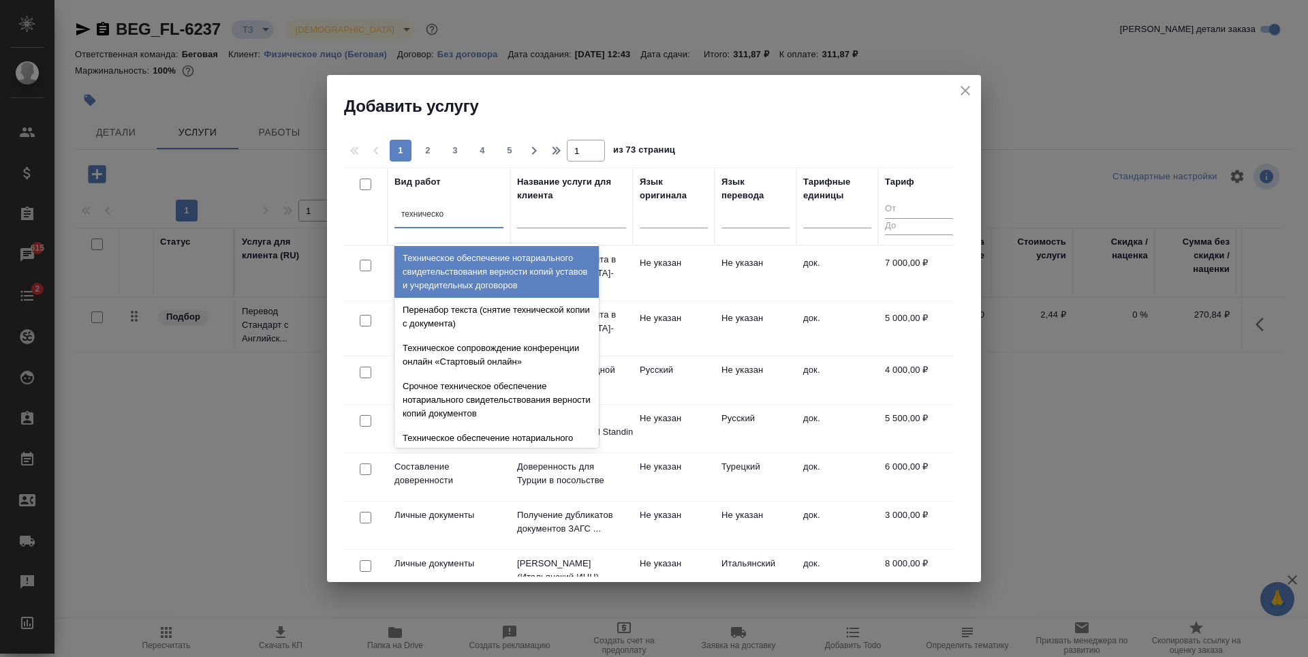
type input "техническое"
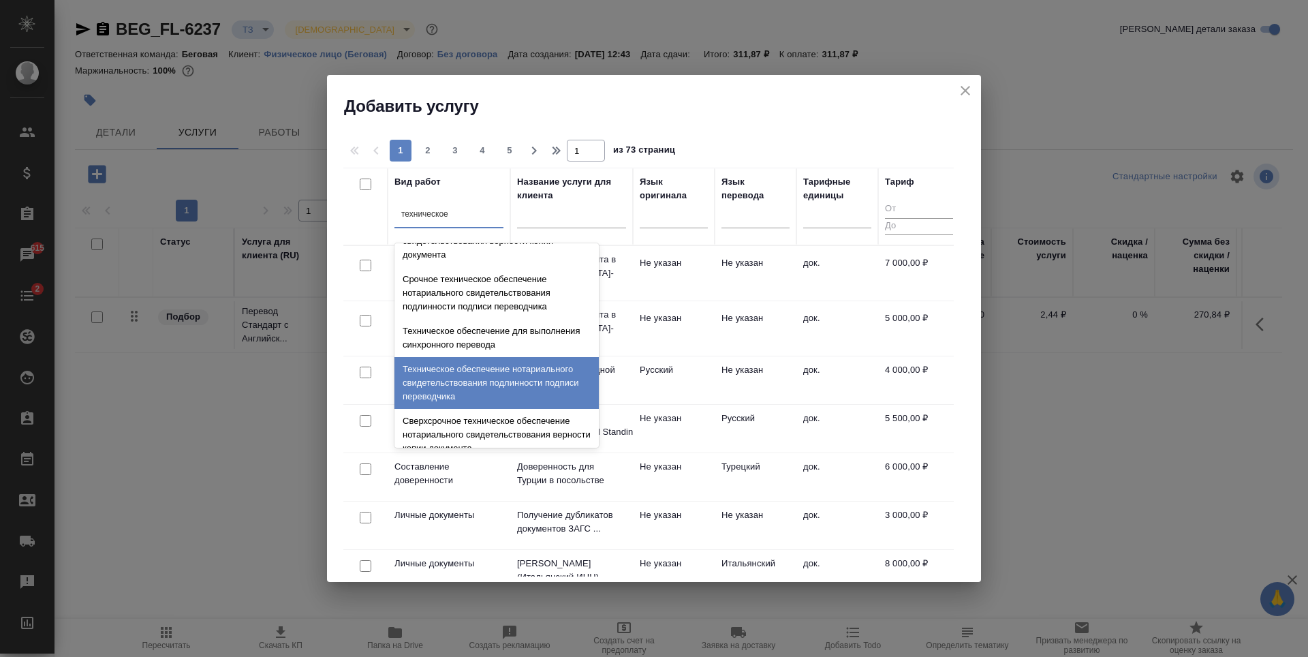
scroll to position [204, 0]
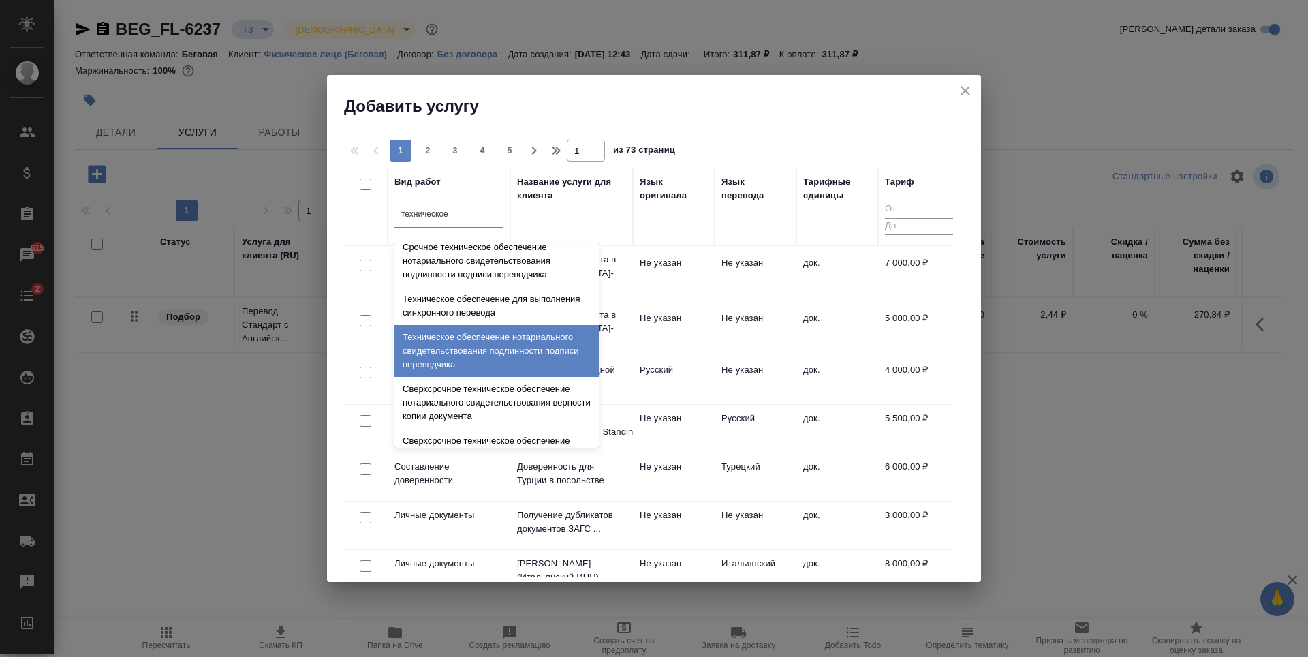
click at [512, 357] on div "Техническое обеспечение нотариального свидетельствования подлинности подписи пе…" at bounding box center [497, 351] width 204 height 52
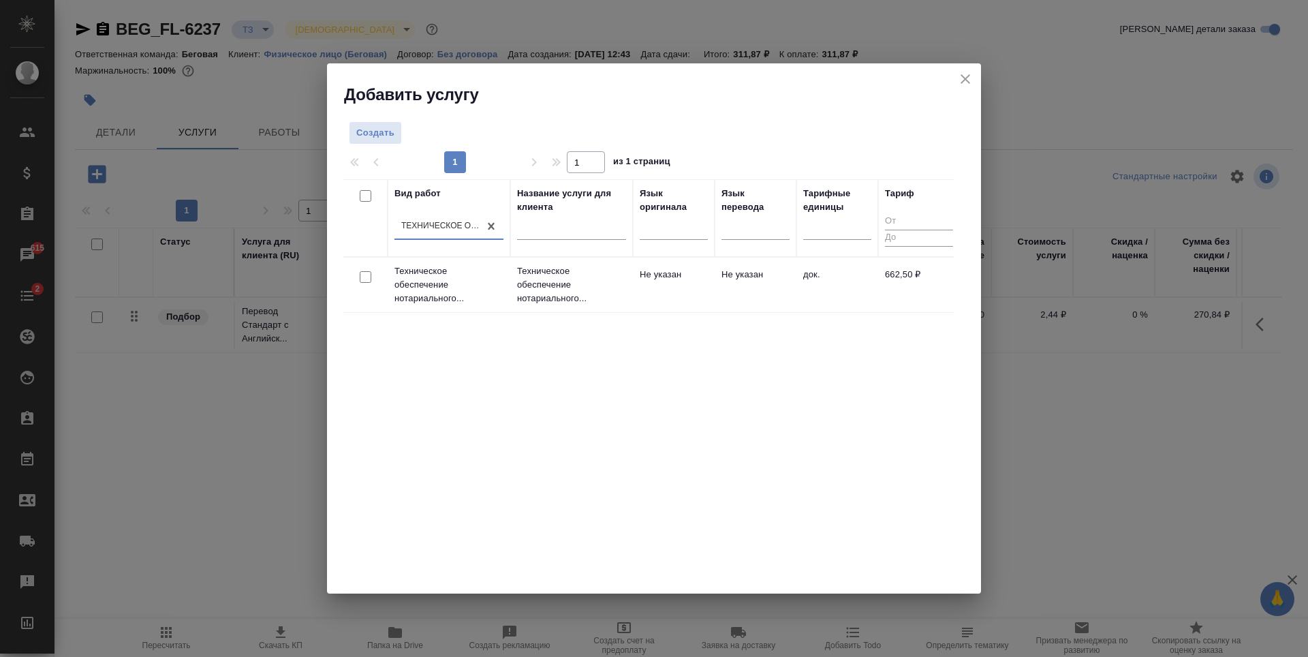
click at [717, 299] on td "Не указан" at bounding box center [756, 285] width 82 height 48
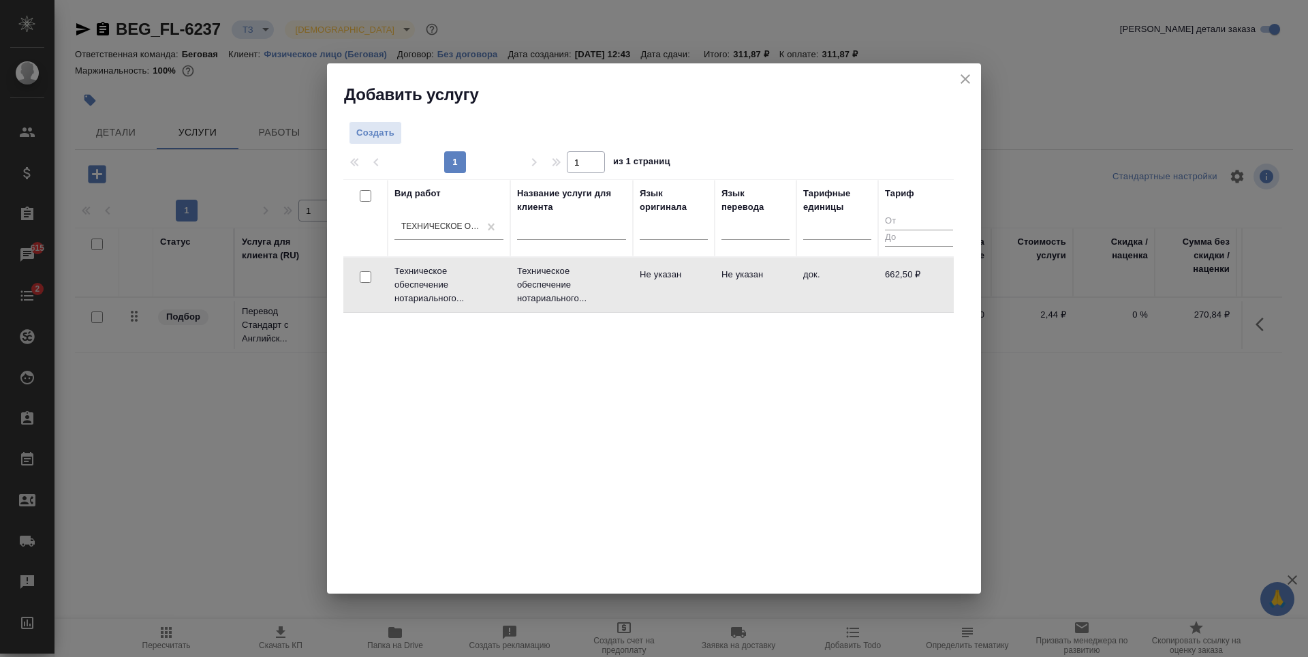
click at [717, 299] on td "Не указан" at bounding box center [756, 285] width 82 height 48
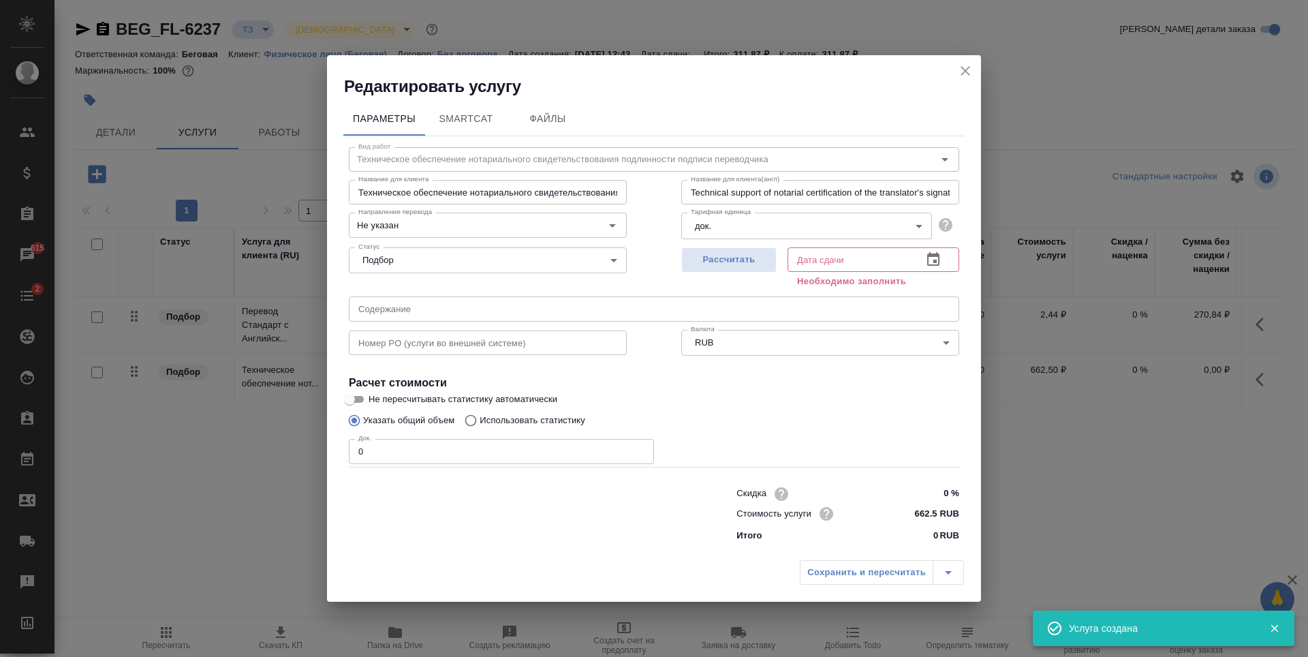
click at [458, 435] on div "Док. 0 Док." at bounding box center [501, 449] width 305 height 33
click at [455, 454] on input "0" at bounding box center [501, 451] width 305 height 25
type input "1"
click at [757, 255] on span "Рассчитать" at bounding box center [729, 260] width 80 height 16
type input "13.08.2025 13:18"
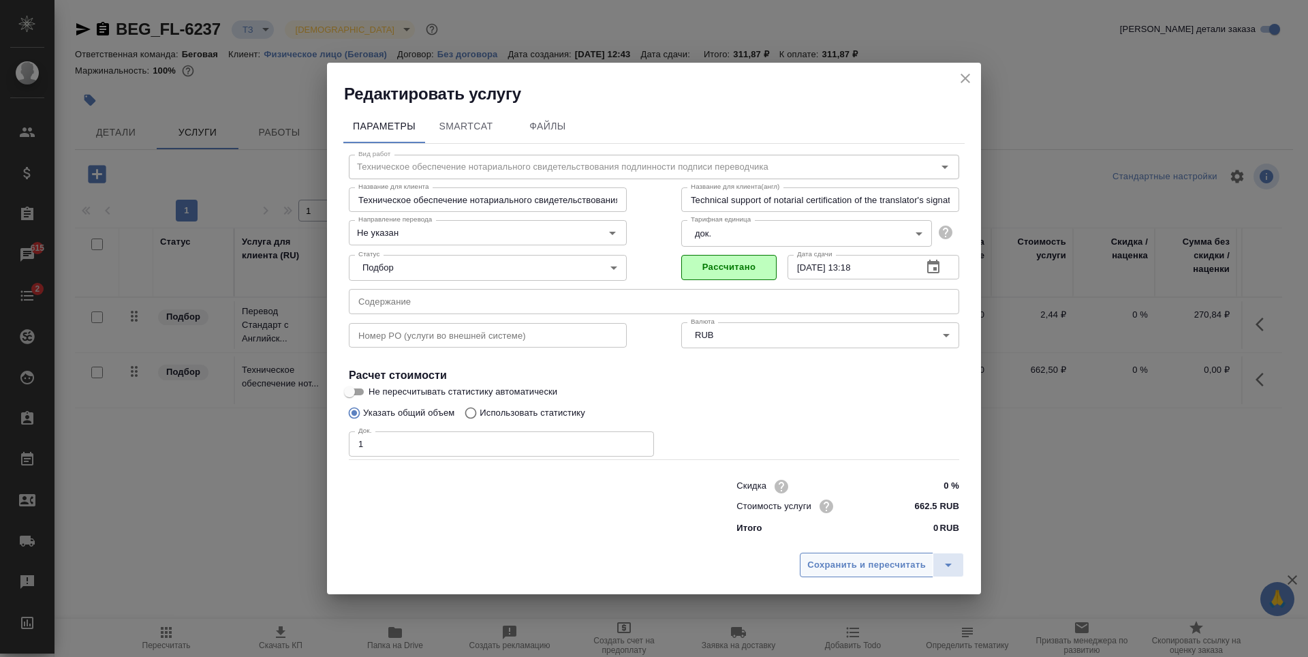
click at [907, 568] on span "Сохранить и пересчитать" at bounding box center [866, 565] width 119 height 16
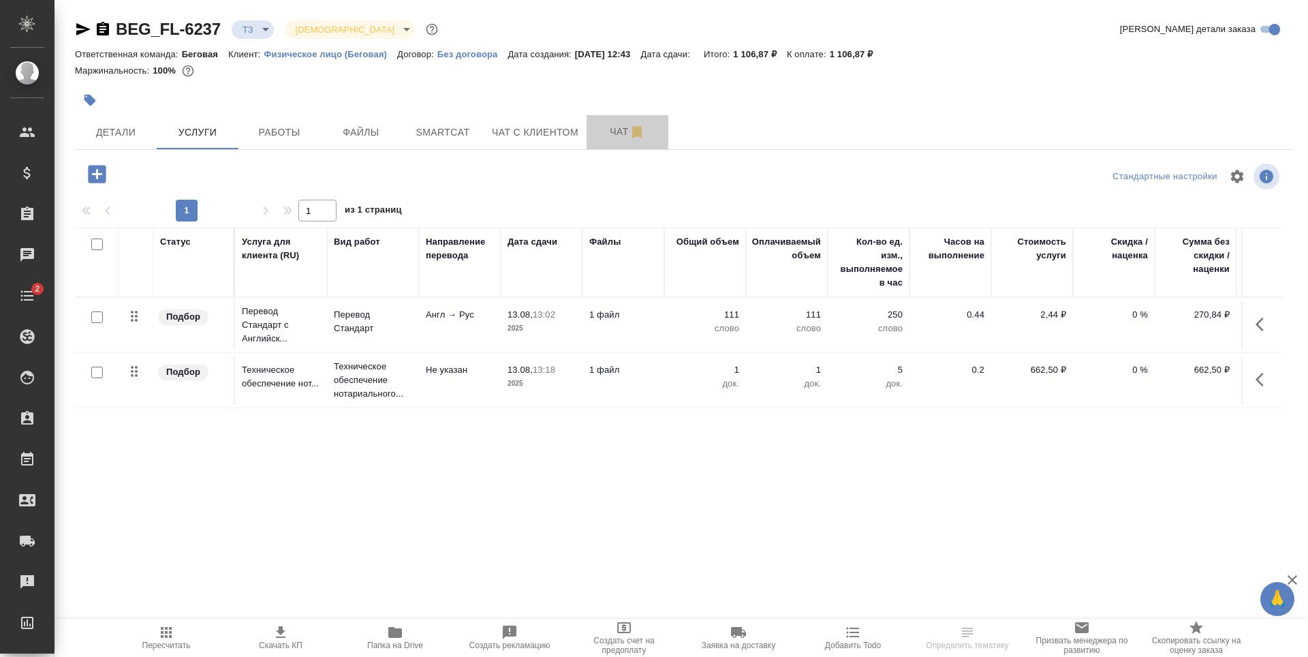
click at [602, 136] on span "Чат" at bounding box center [627, 131] width 65 height 17
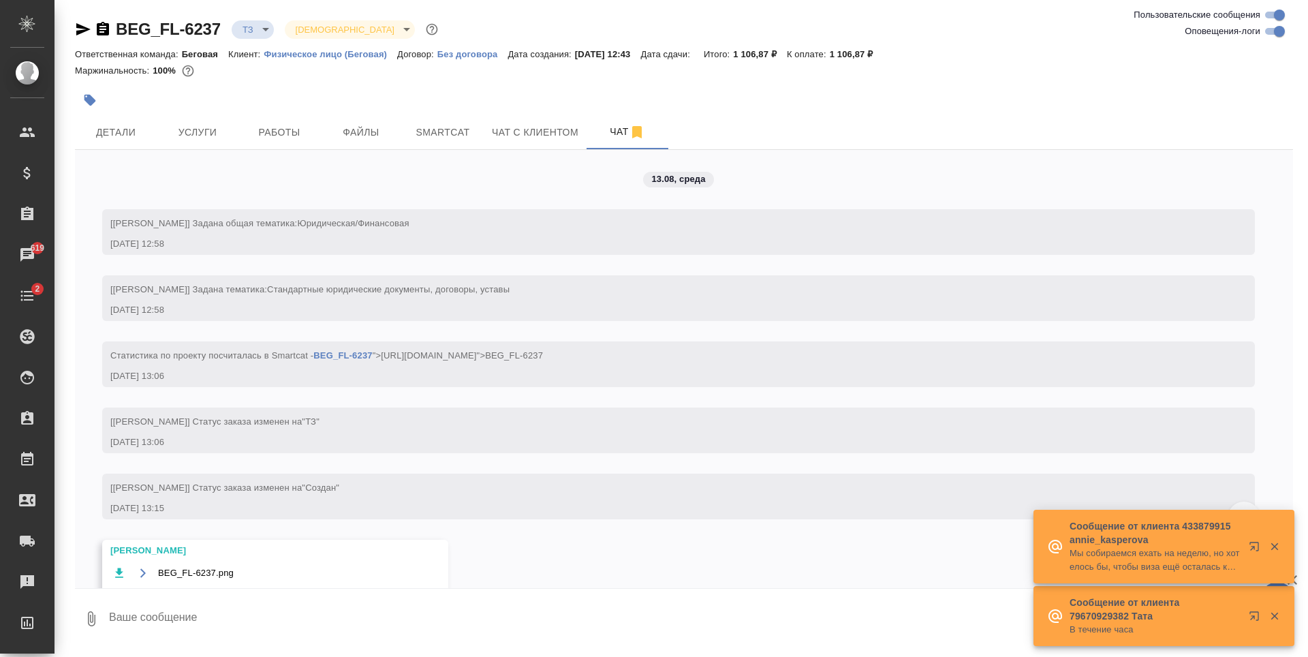
scroll to position [62, 0]
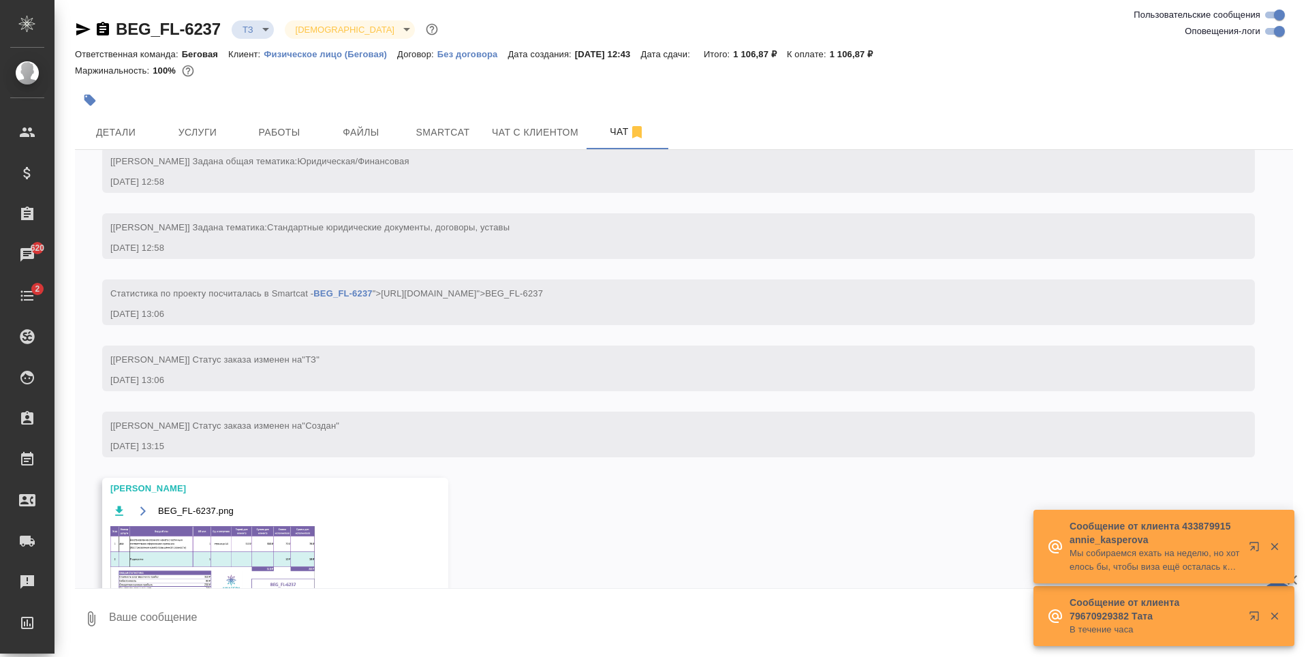
click at [198, 535] on img at bounding box center [212, 564] width 204 height 76
click at [213, 134] on span "Услуги" at bounding box center [197, 132] width 65 height 17
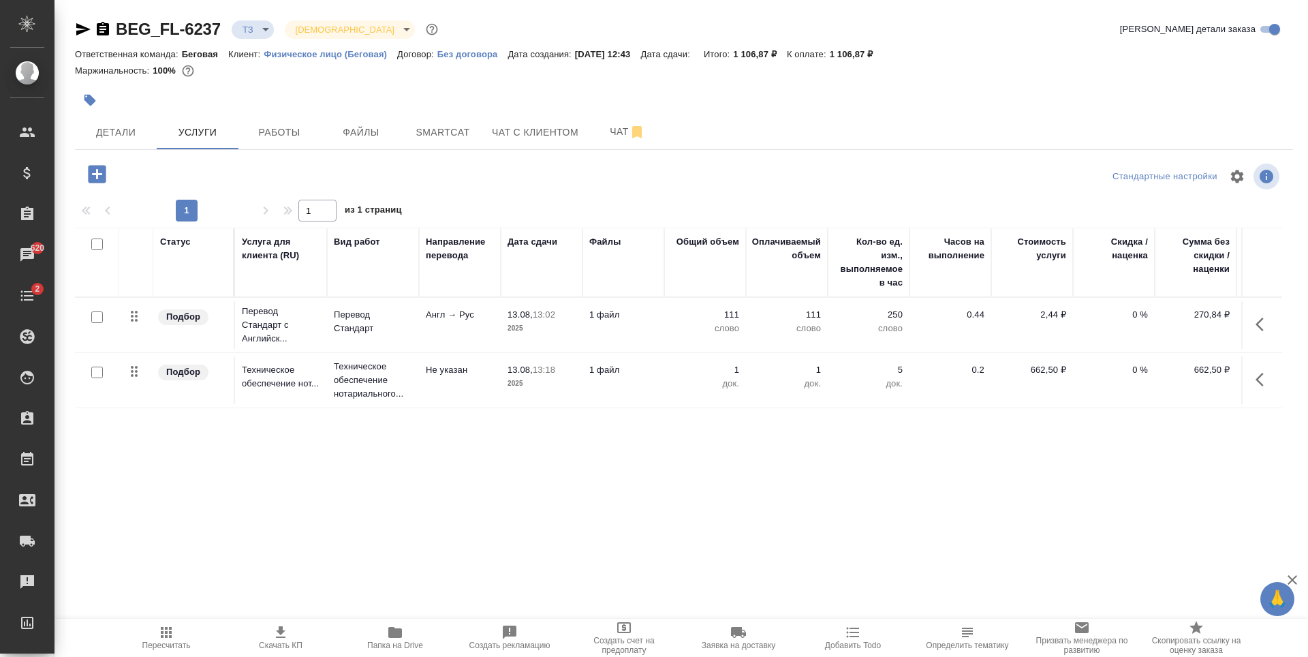
click at [93, 181] on icon "button" at bounding box center [97, 174] width 18 height 18
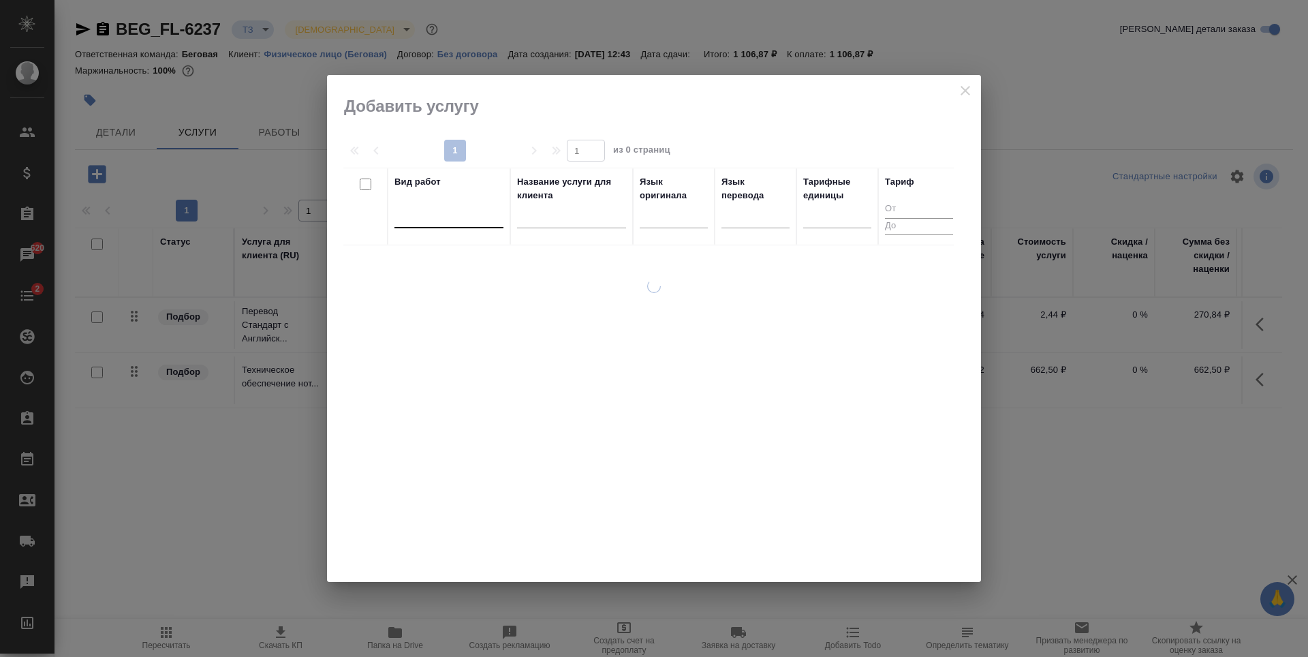
click at [431, 224] on div at bounding box center [449, 214] width 109 height 20
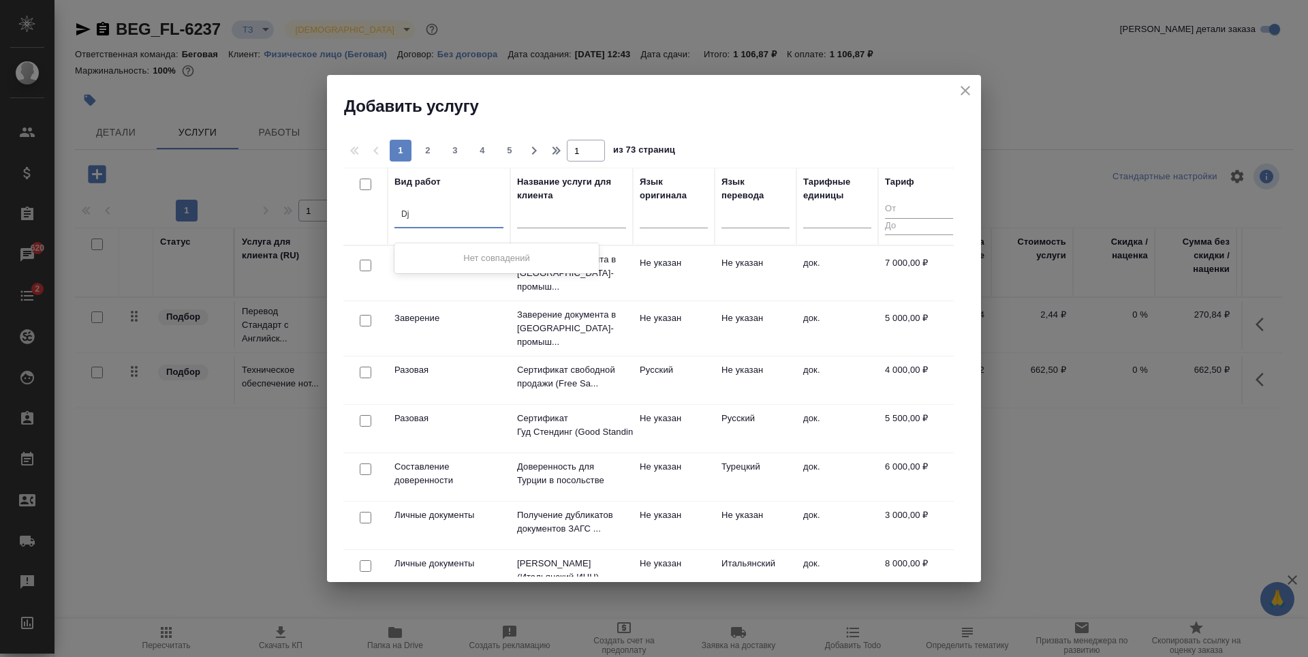
type input "D"
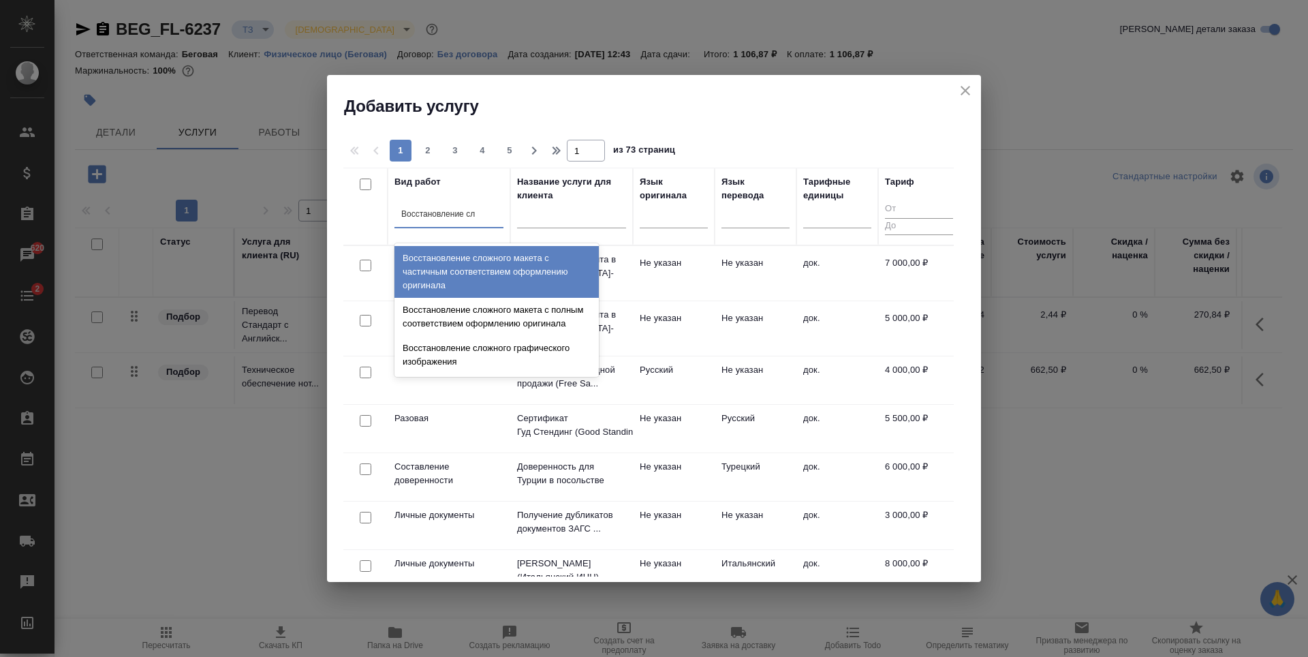
type input "Восстановление сло"
click at [468, 264] on div "Восстановление сложного макета с частичным соответствием оформлению оригинала" at bounding box center [497, 272] width 204 height 52
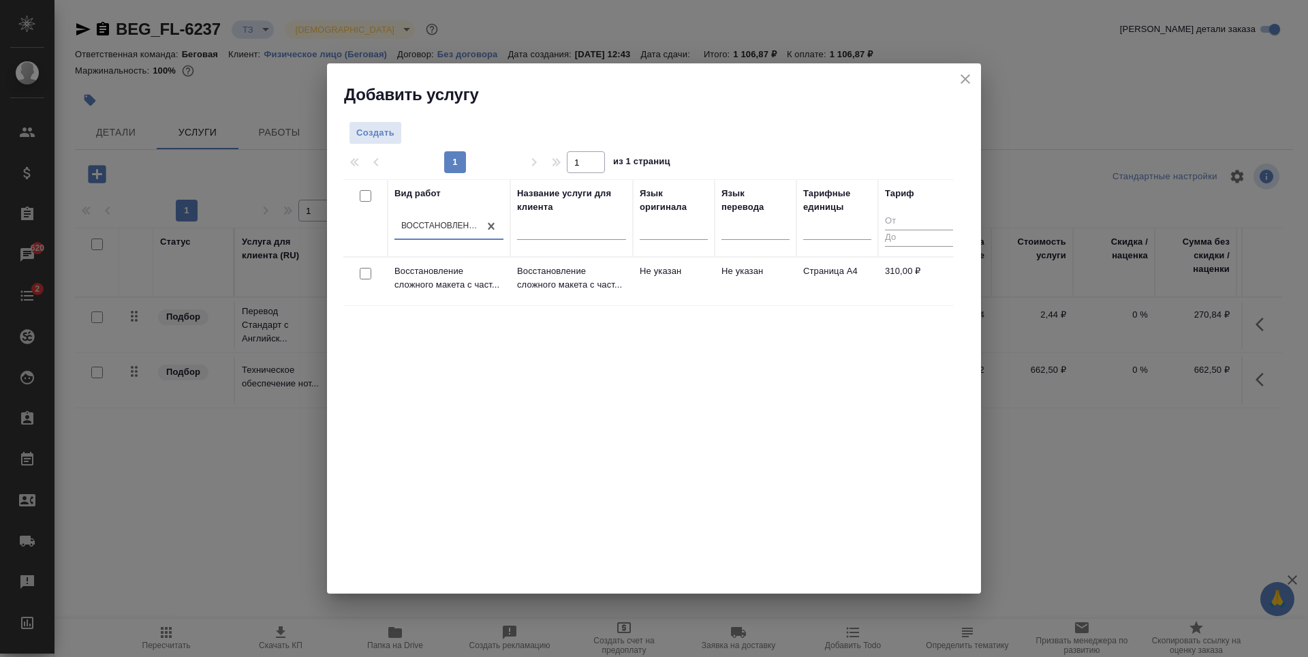
click at [754, 295] on td "Не указан" at bounding box center [756, 282] width 82 height 48
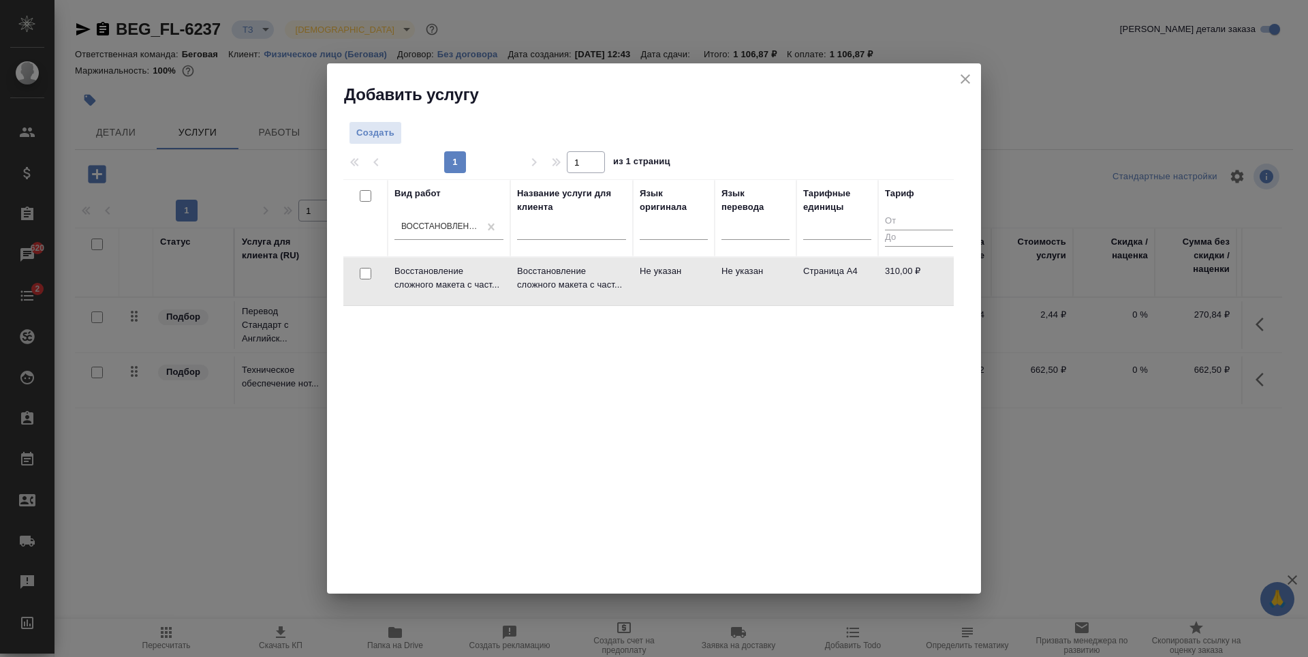
click at [756, 295] on td "Не указан" at bounding box center [756, 282] width 82 height 48
click at [673, 292] on td "Не указан" at bounding box center [674, 282] width 82 height 48
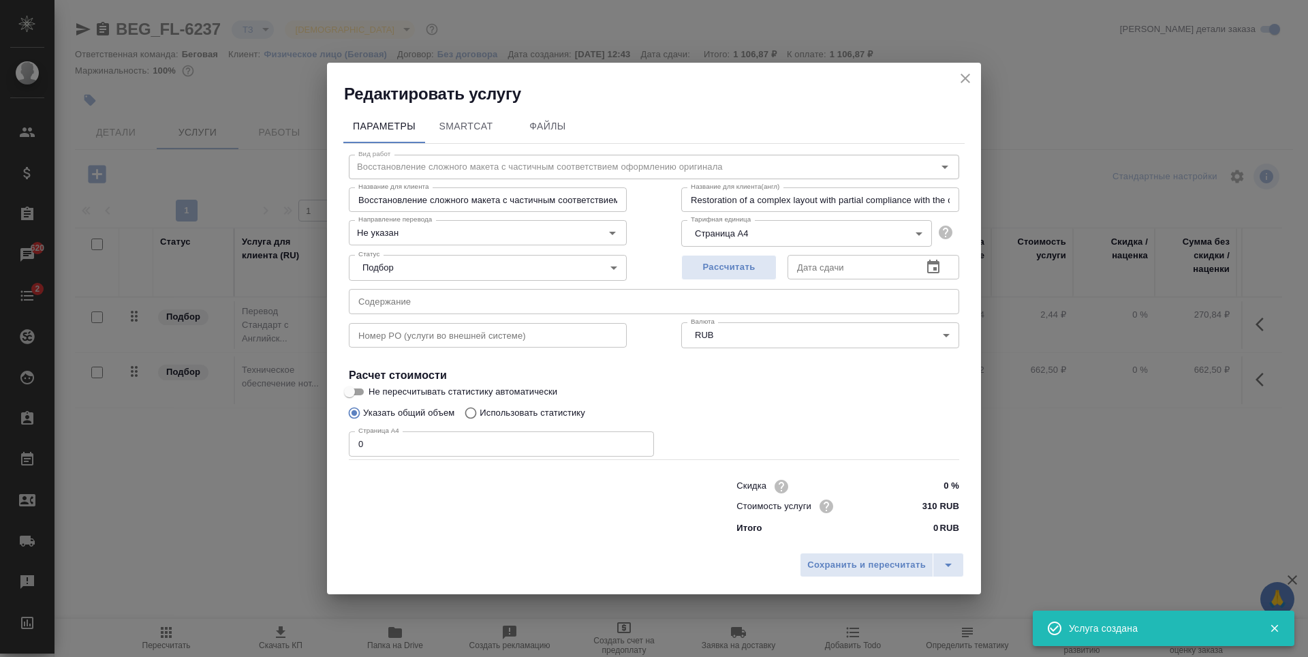
click at [435, 448] on input "0" at bounding box center [501, 443] width 305 height 25
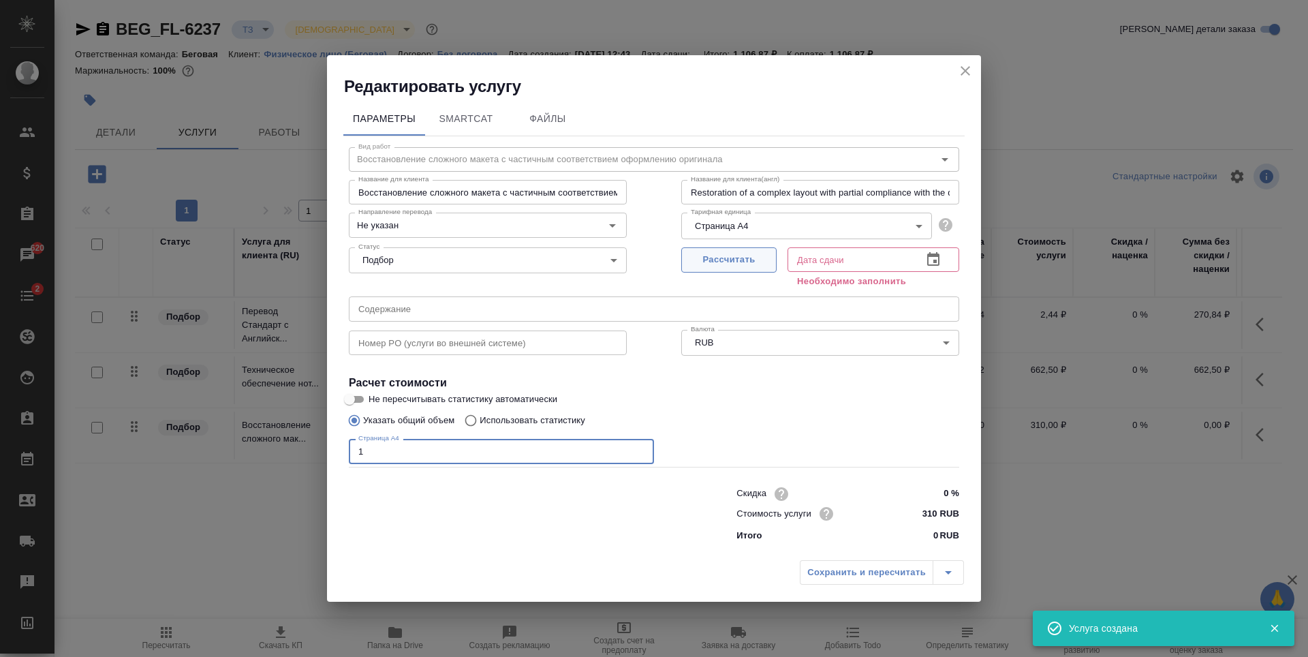
type input "1"
click at [697, 269] on button "Рассчитать" at bounding box center [728, 259] width 95 height 25
type input "[DATE] 13:30"
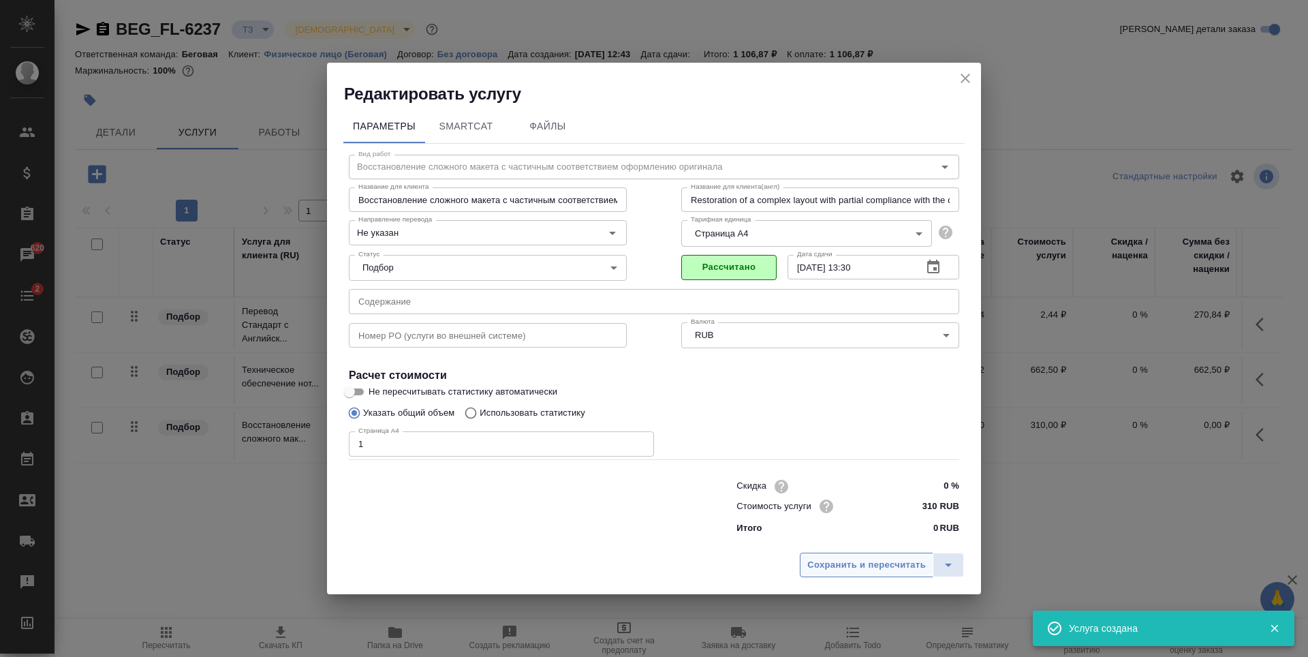
click at [881, 572] on span "Сохранить и пересчитать" at bounding box center [866, 565] width 119 height 16
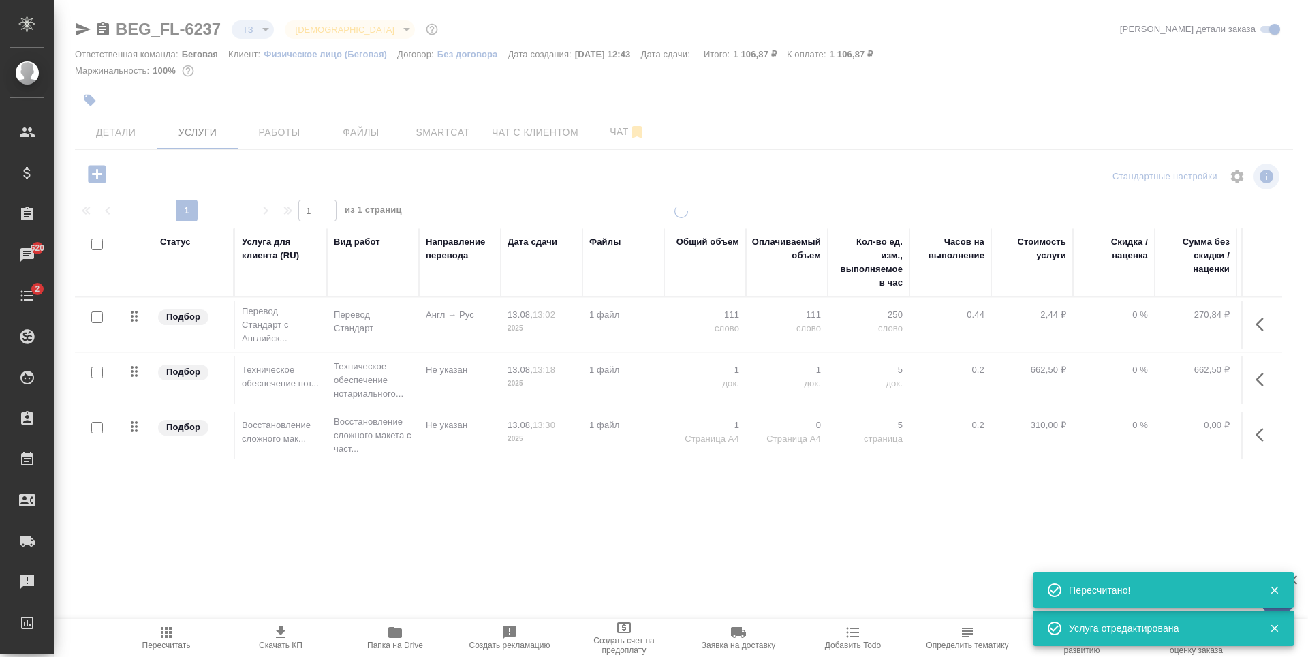
type input "new"
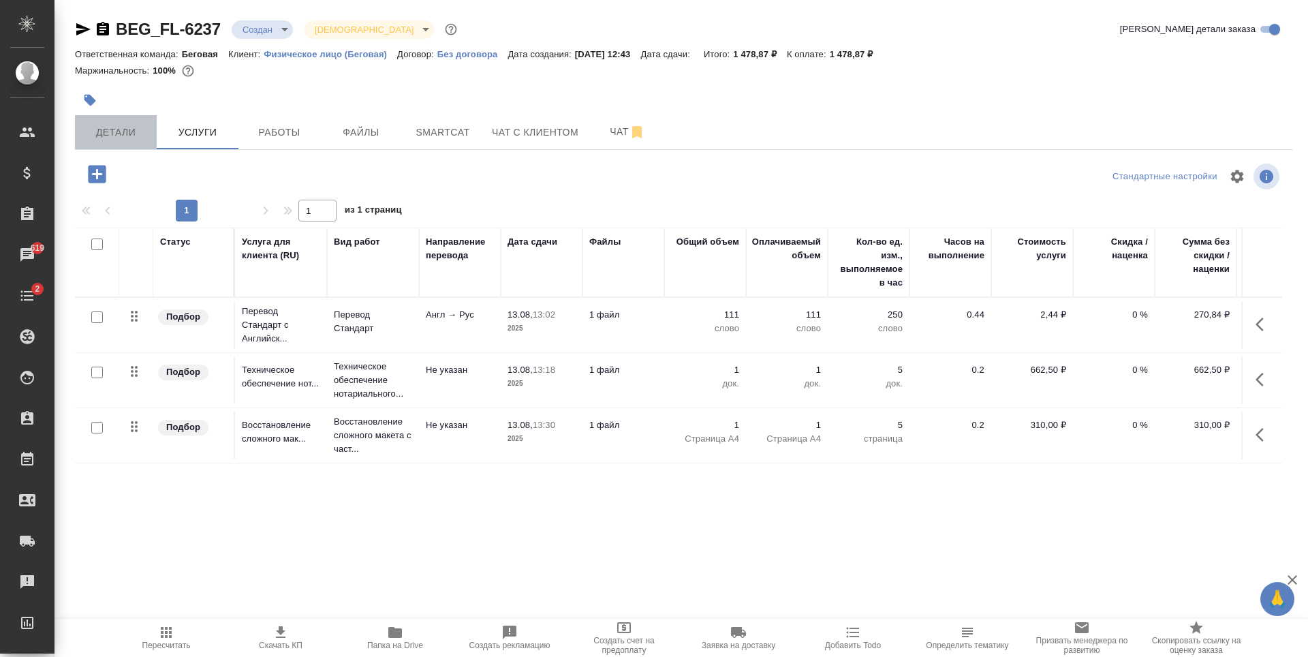
click at [135, 130] on span "Детали" at bounding box center [115, 132] width 65 height 17
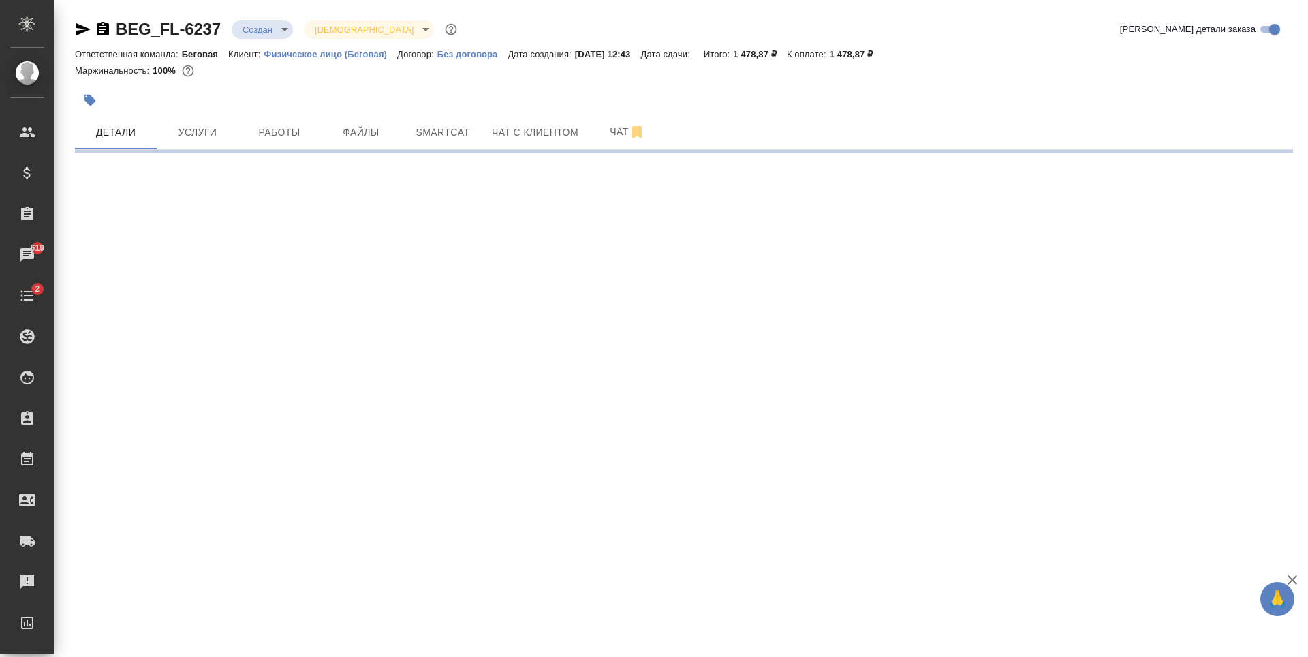
select select "RU"
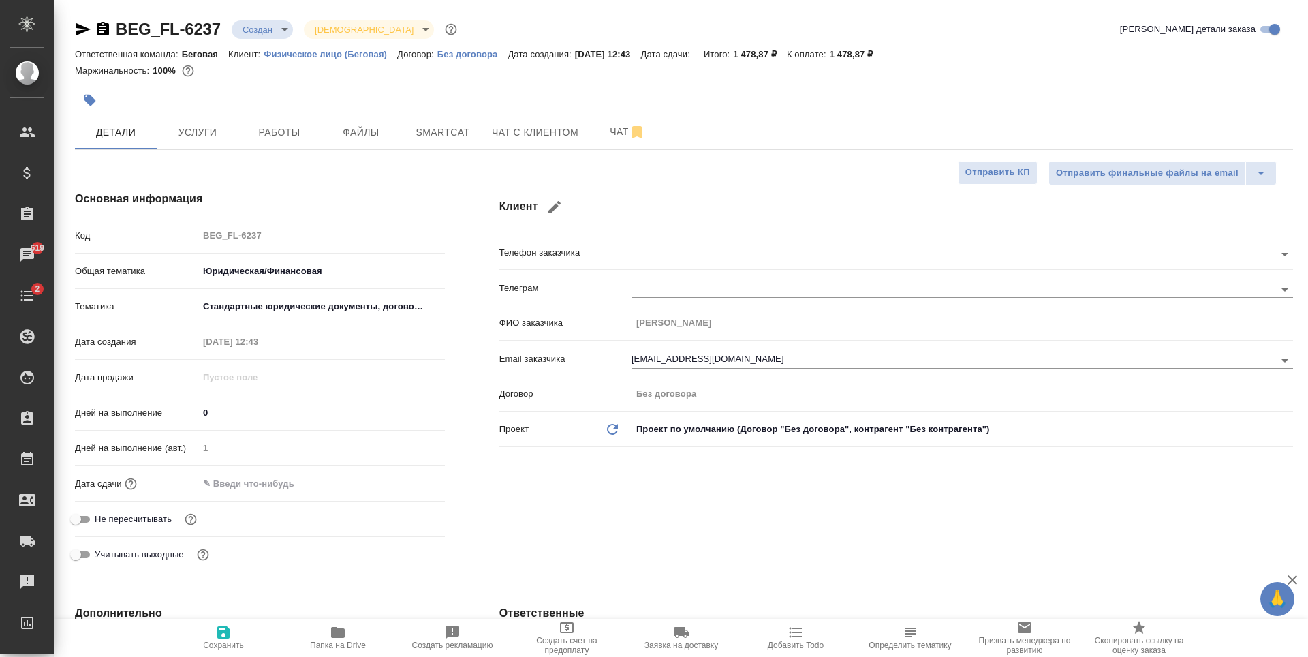
type textarea "x"
click at [250, 485] on input "text" at bounding box center [257, 484] width 119 height 20
click at [395, 477] on div at bounding box center [321, 483] width 247 height 21
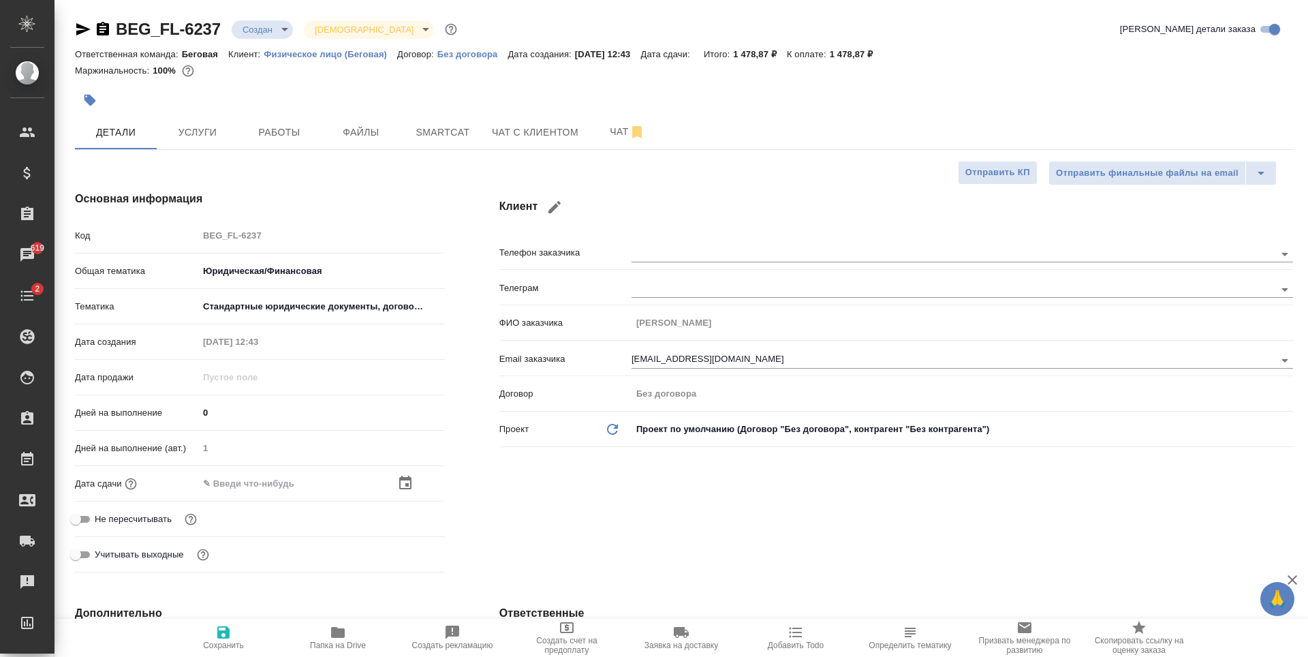
click at [398, 478] on icon "button" at bounding box center [405, 483] width 16 height 16
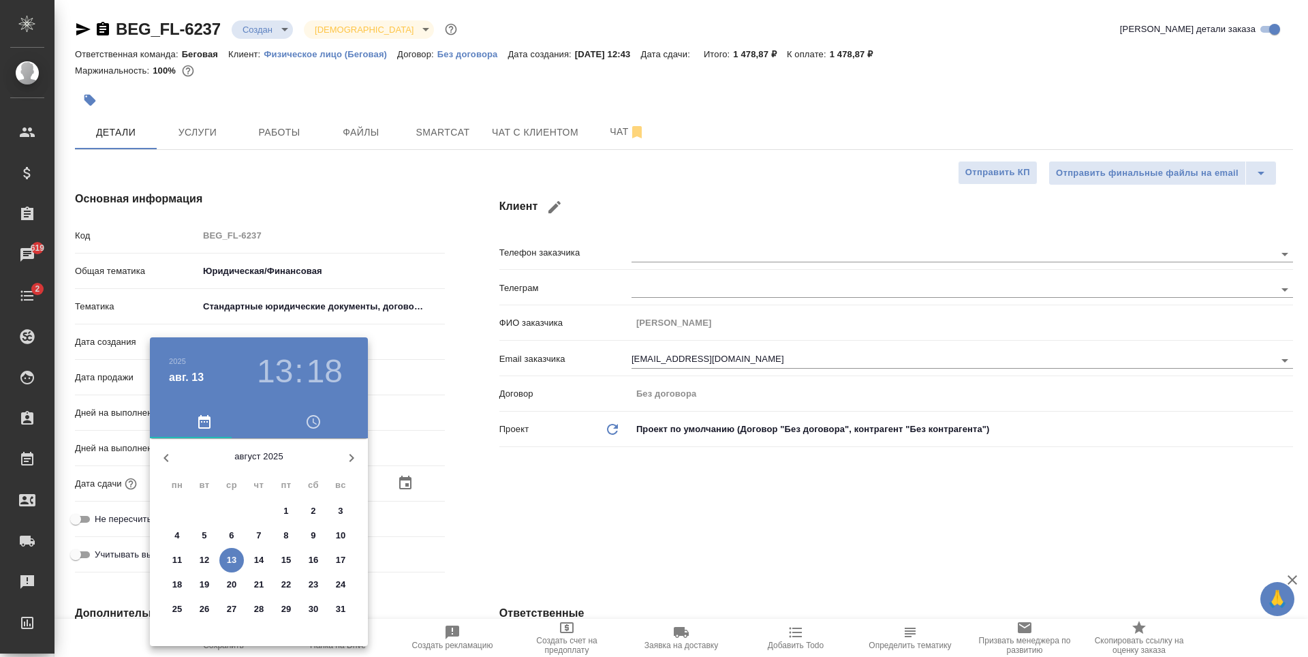
click at [254, 561] on p "14" at bounding box center [259, 560] width 10 height 14
type input "[DATE] 13:18"
type textarea "x"
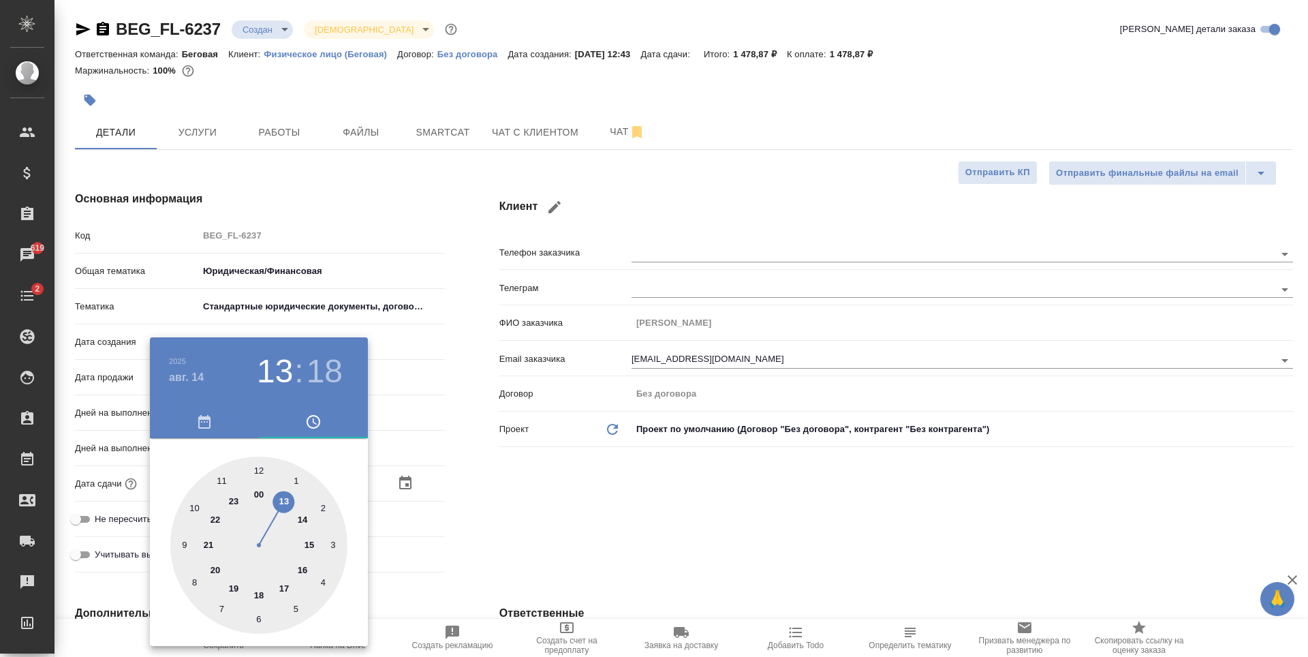
click at [220, 485] on div at bounding box center [258, 545] width 177 height 177
type input "[DATE] 11:18"
type textarea "x"
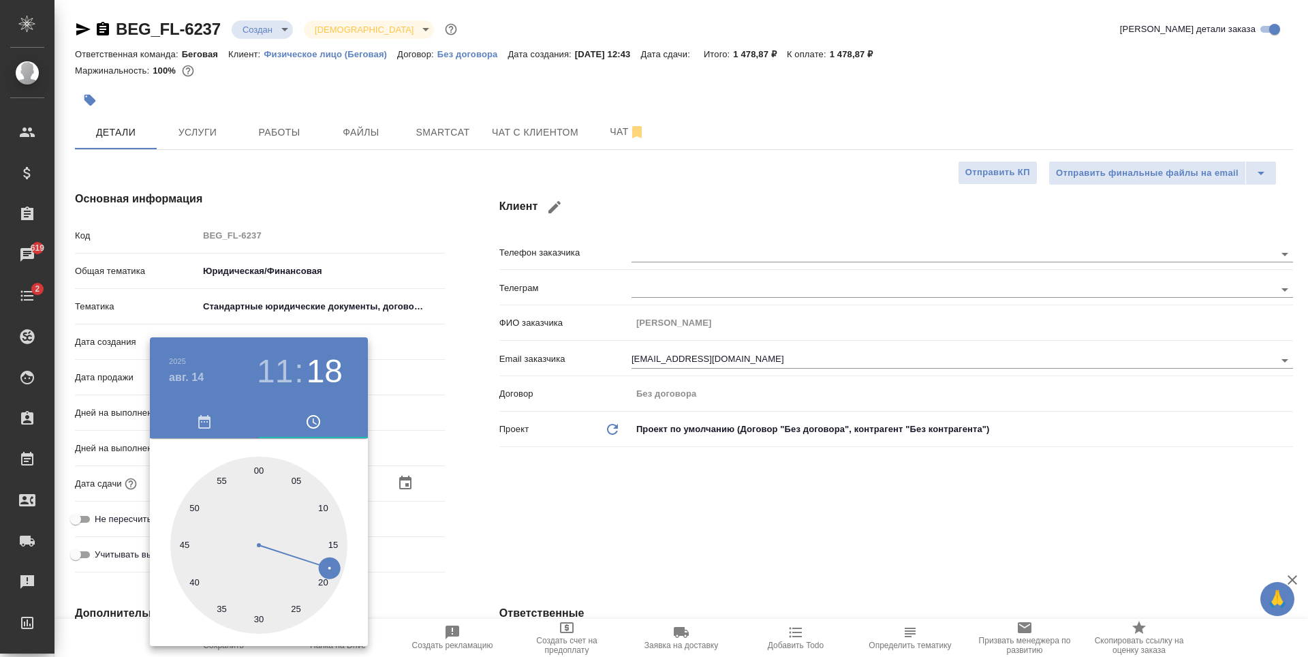
click at [252, 465] on div at bounding box center [258, 545] width 177 height 177
type input "[DATE] 11:59"
type textarea "x"
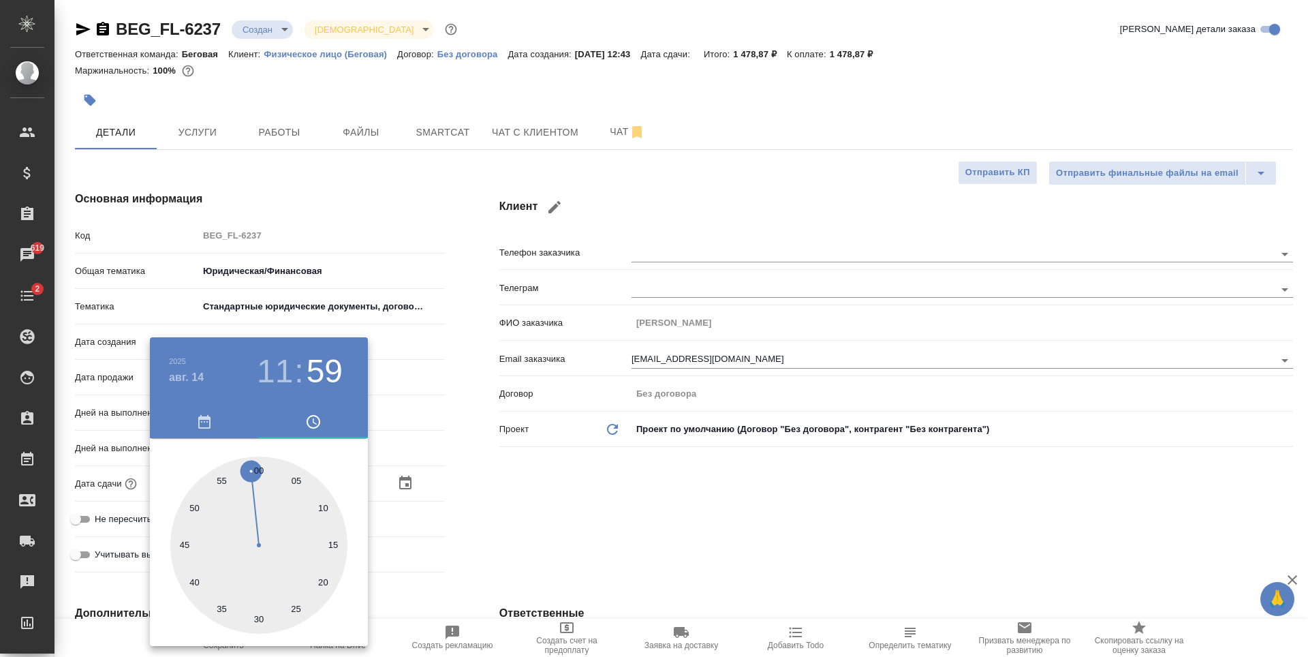
click at [258, 465] on div at bounding box center [258, 545] width 177 height 177
type input "[DATE] 11:00"
type textarea "x"
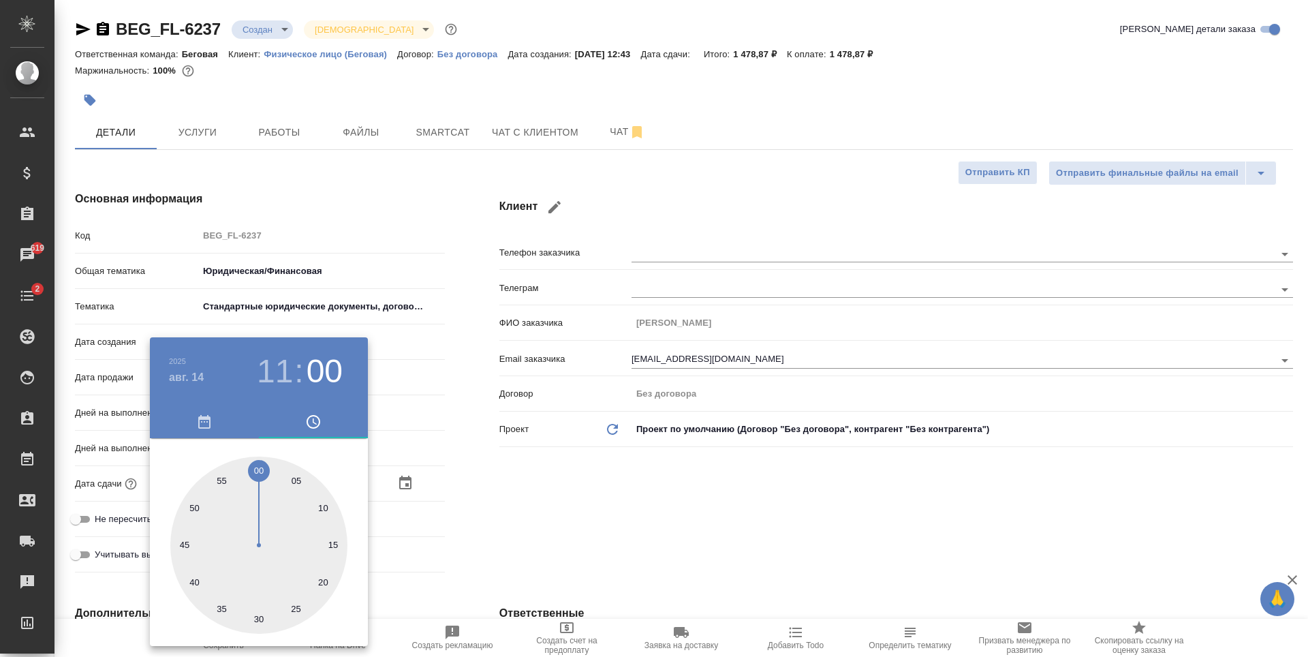
click at [437, 475] on div at bounding box center [654, 328] width 1308 height 657
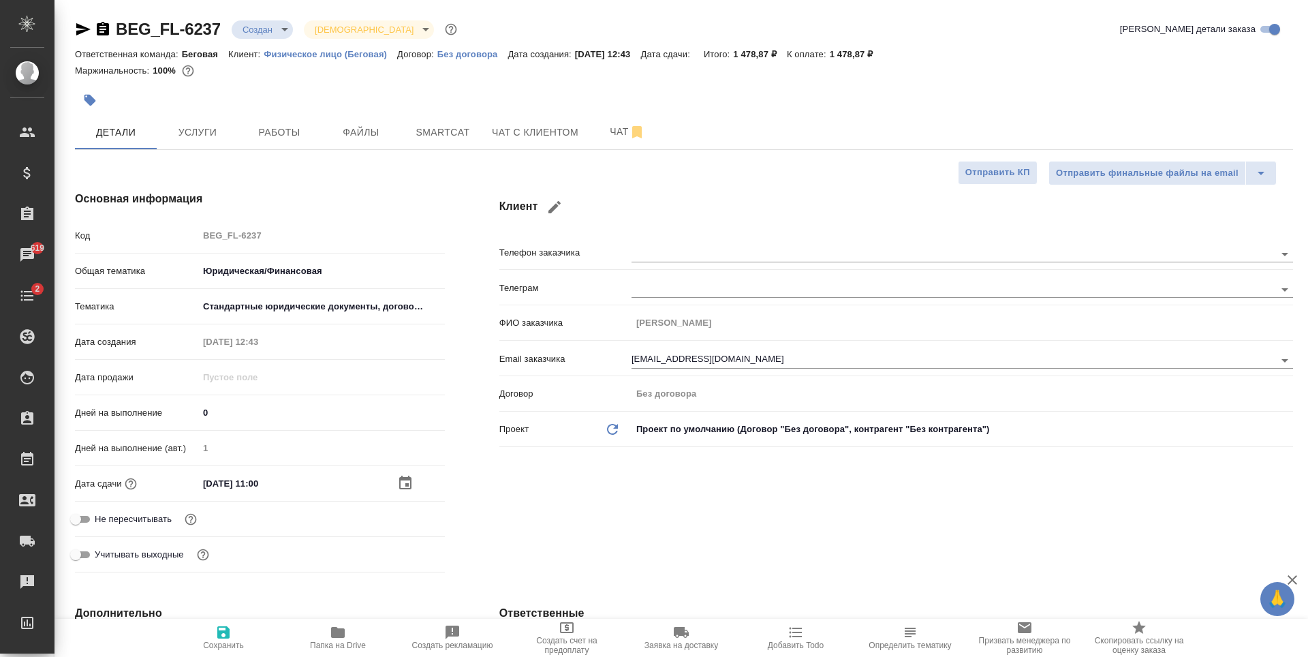
click at [234, 630] on span "Сохранить" at bounding box center [223, 637] width 98 height 26
type textarea "x"
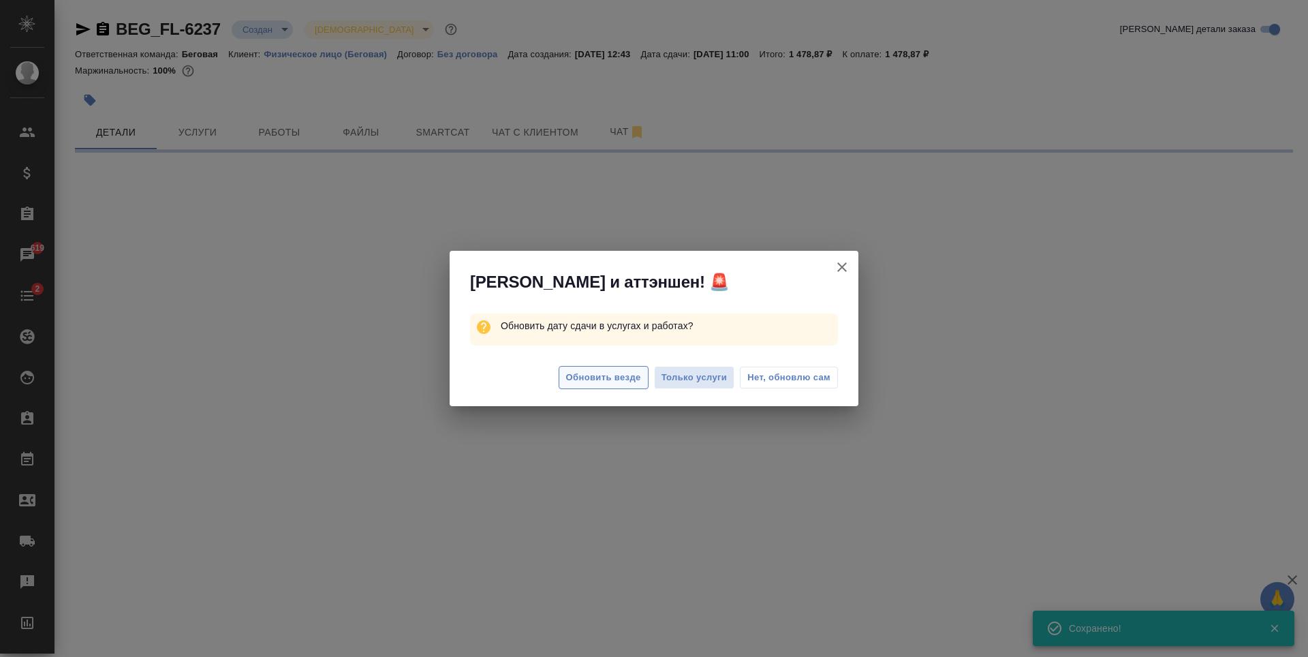
select select "RU"
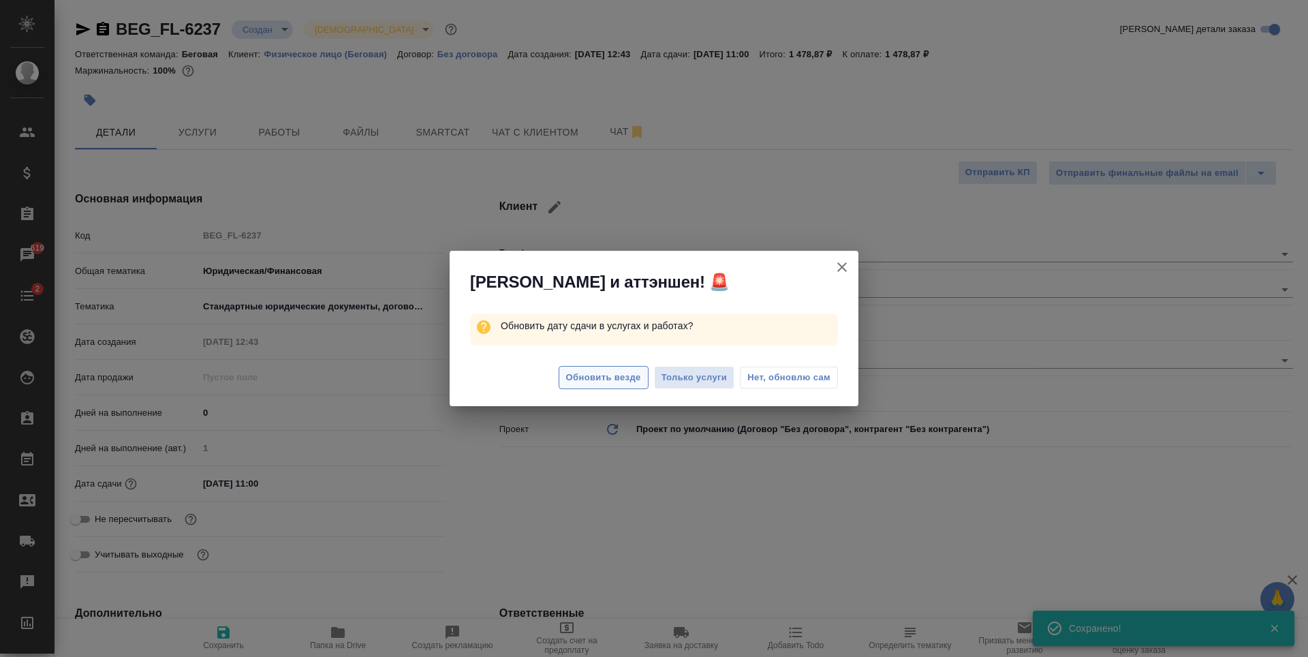
click at [638, 372] on span "Обновить везде" at bounding box center [603, 378] width 75 height 16
type textarea "x"
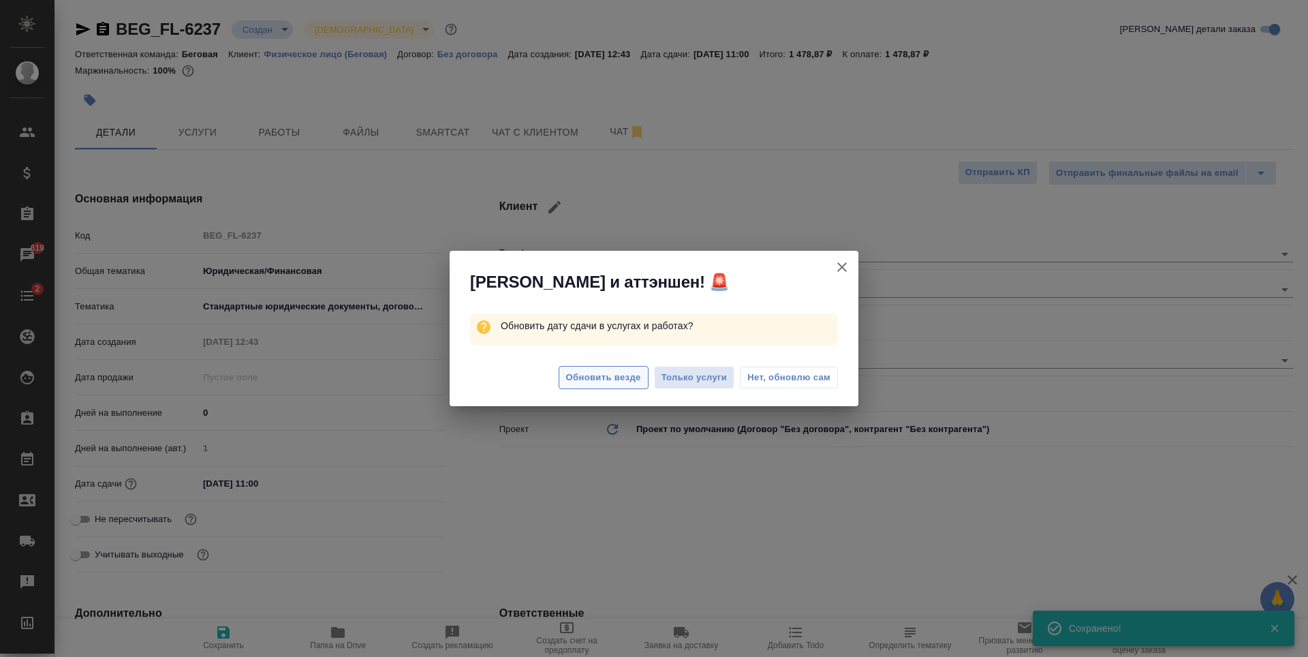
type textarea "x"
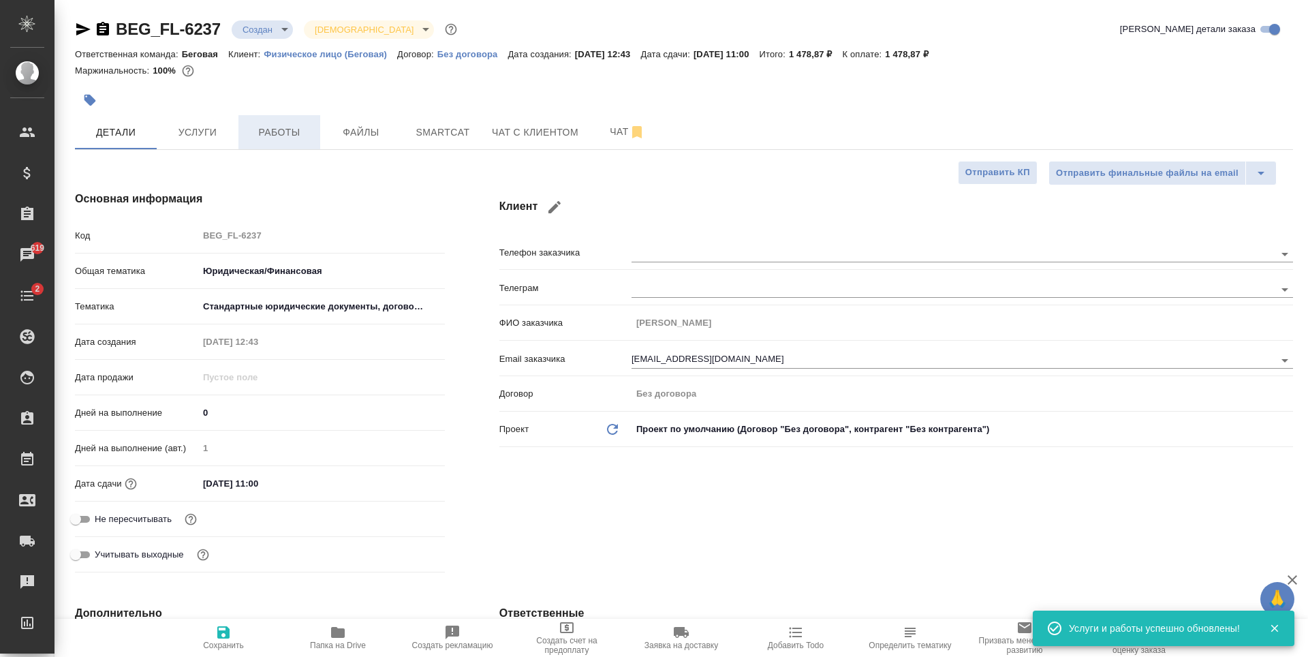
click at [247, 139] on span "Работы" at bounding box center [279, 132] width 65 height 17
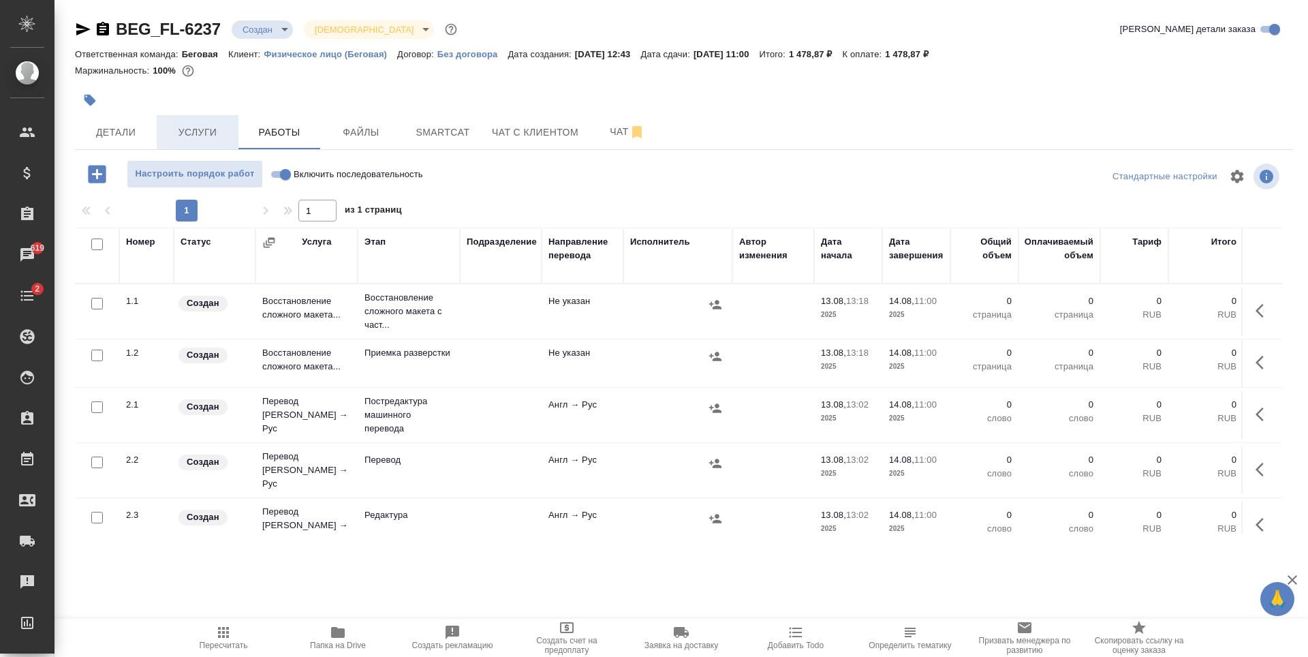
click at [207, 131] on span "Услуги" at bounding box center [197, 132] width 65 height 17
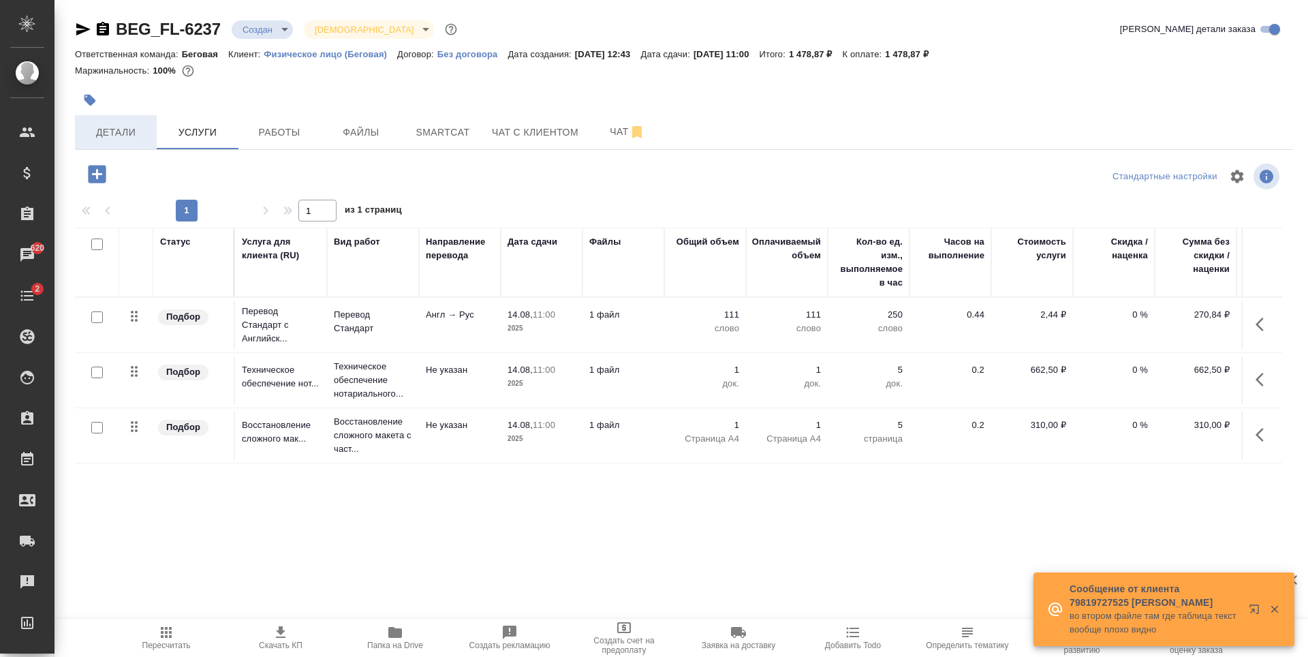
click at [150, 127] on button "Детали" at bounding box center [116, 132] width 82 height 34
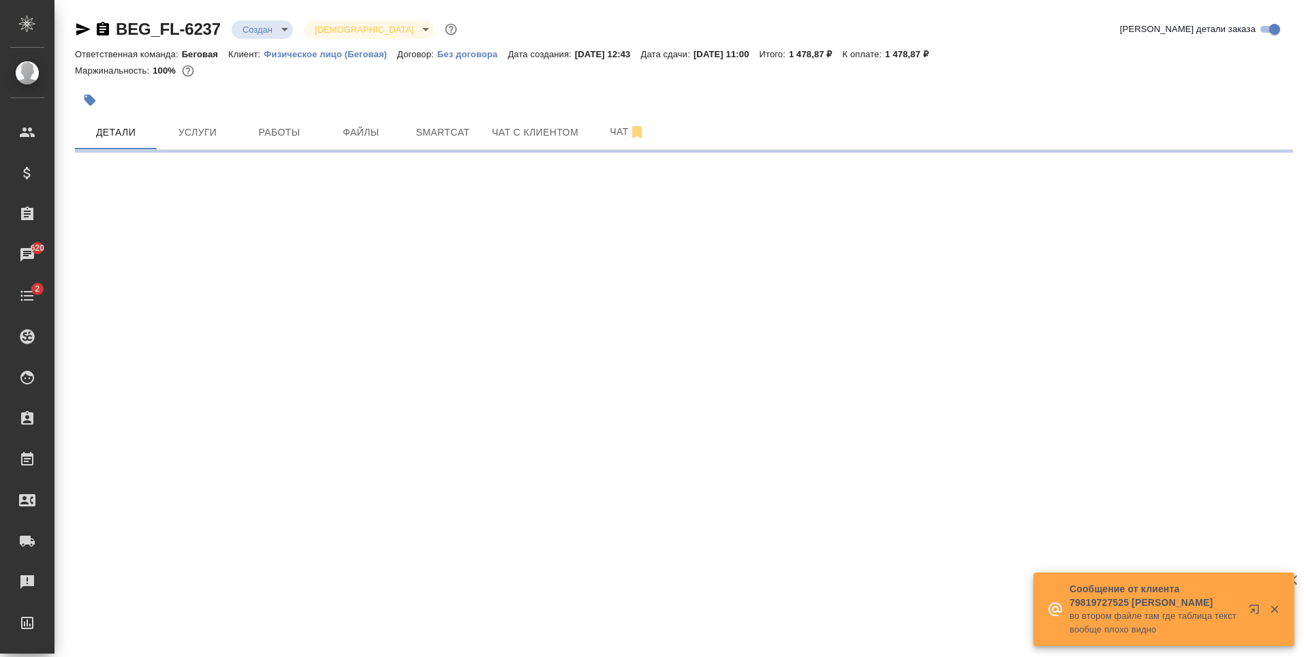
select select "RU"
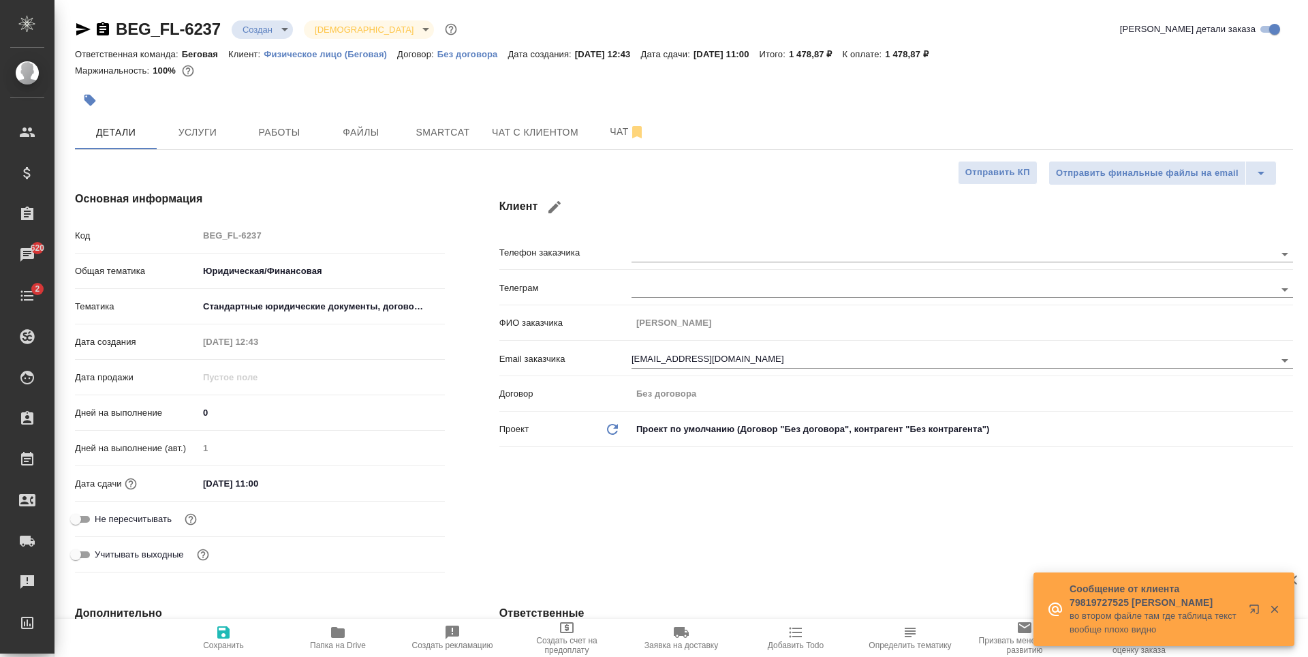
type textarea "x"
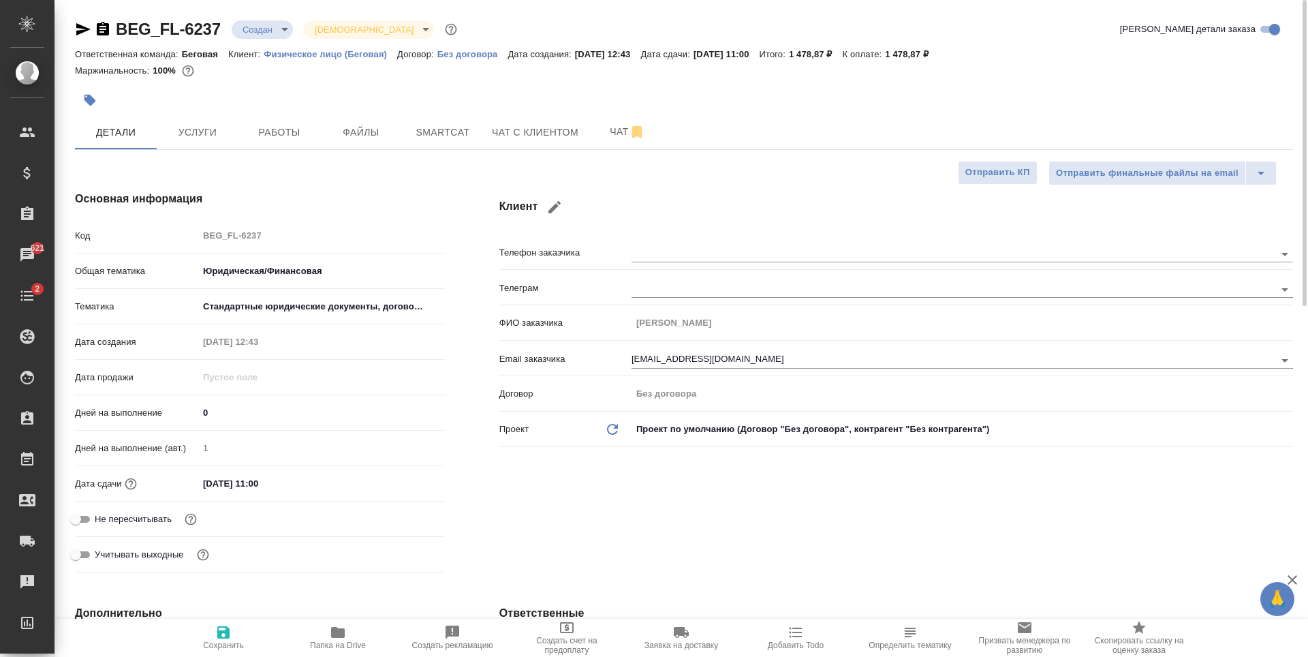
click at [80, 30] on icon "button" at bounding box center [83, 29] width 16 height 16
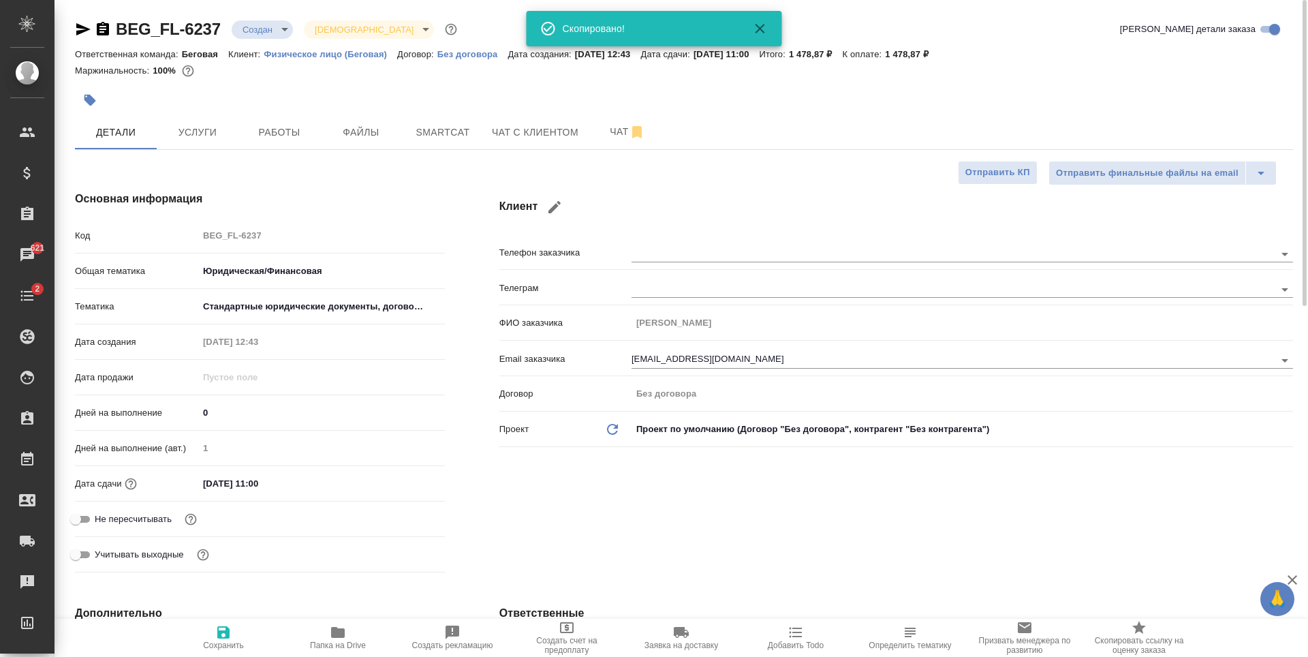
type textarea "x"
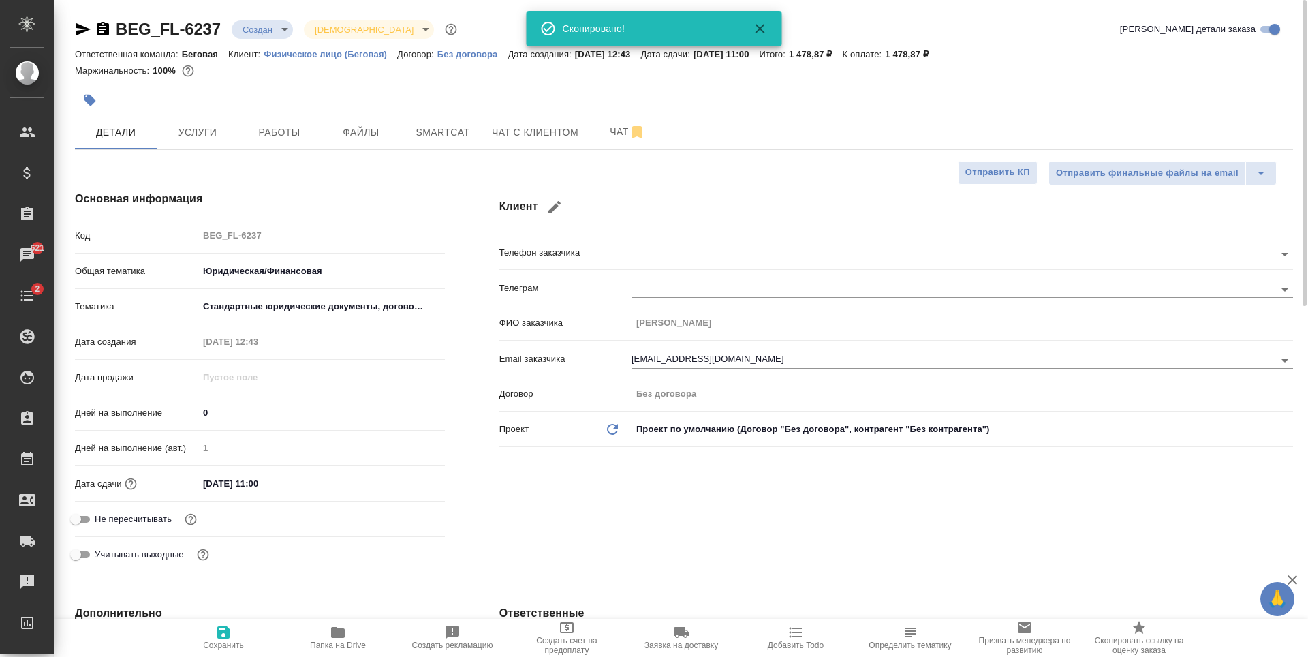
type textarea "x"
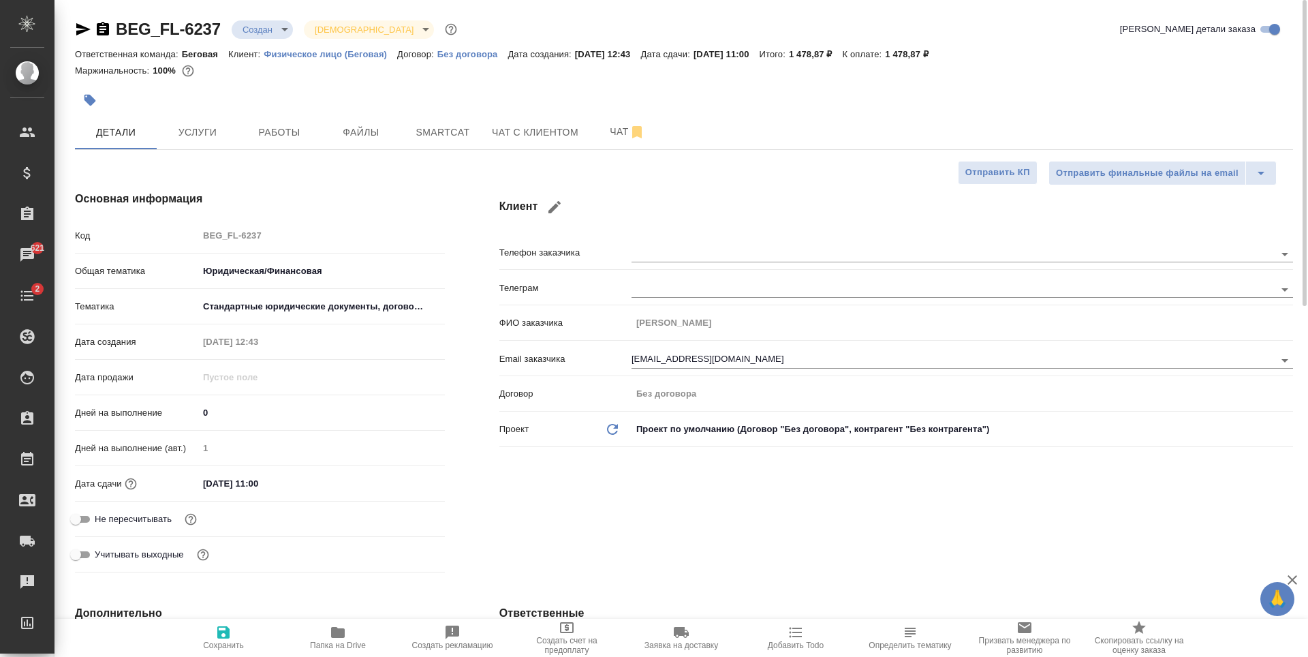
type textarea "x"
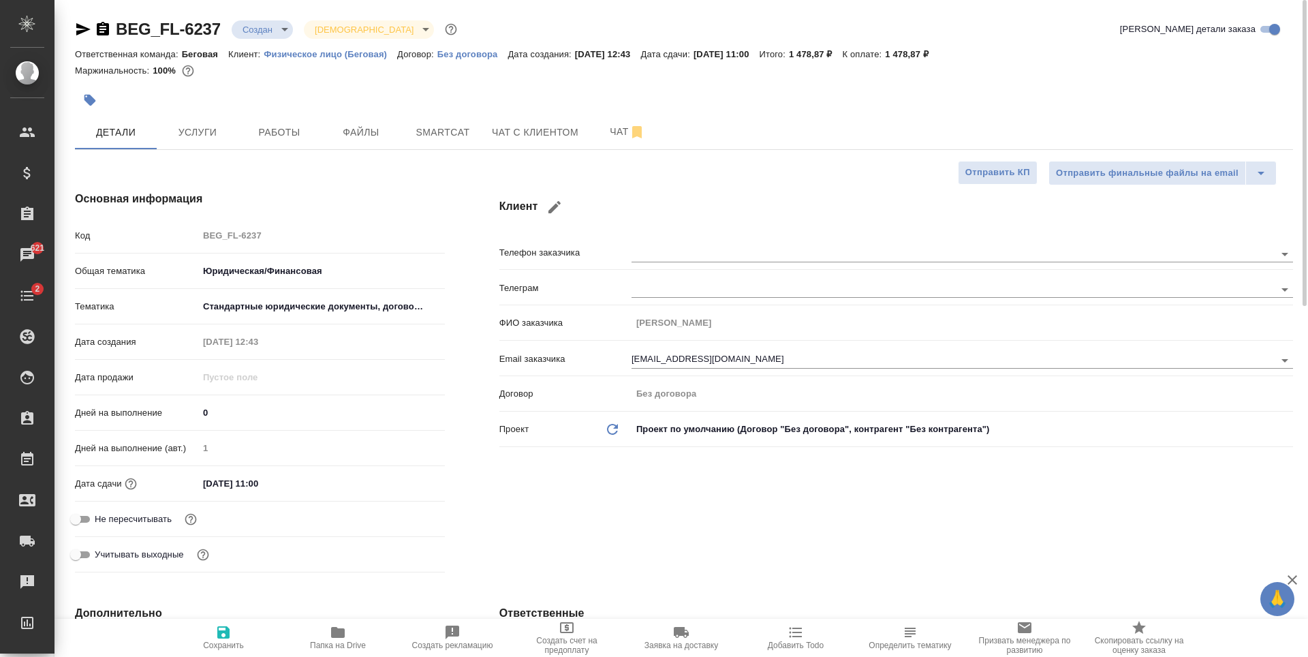
type textarea "x"
drag, startPoint x: 831, startPoint y: 52, endPoint x: 845, endPoint y: 52, distance: 14.3
click at [843, 52] on p "1 478,87 ₽" at bounding box center [816, 54] width 54 height 10
drag, startPoint x: 826, startPoint y: 57, endPoint x: 869, endPoint y: 56, distance: 42.9
click at [843, 56] on p "1 478,87 ₽" at bounding box center [816, 54] width 54 height 10
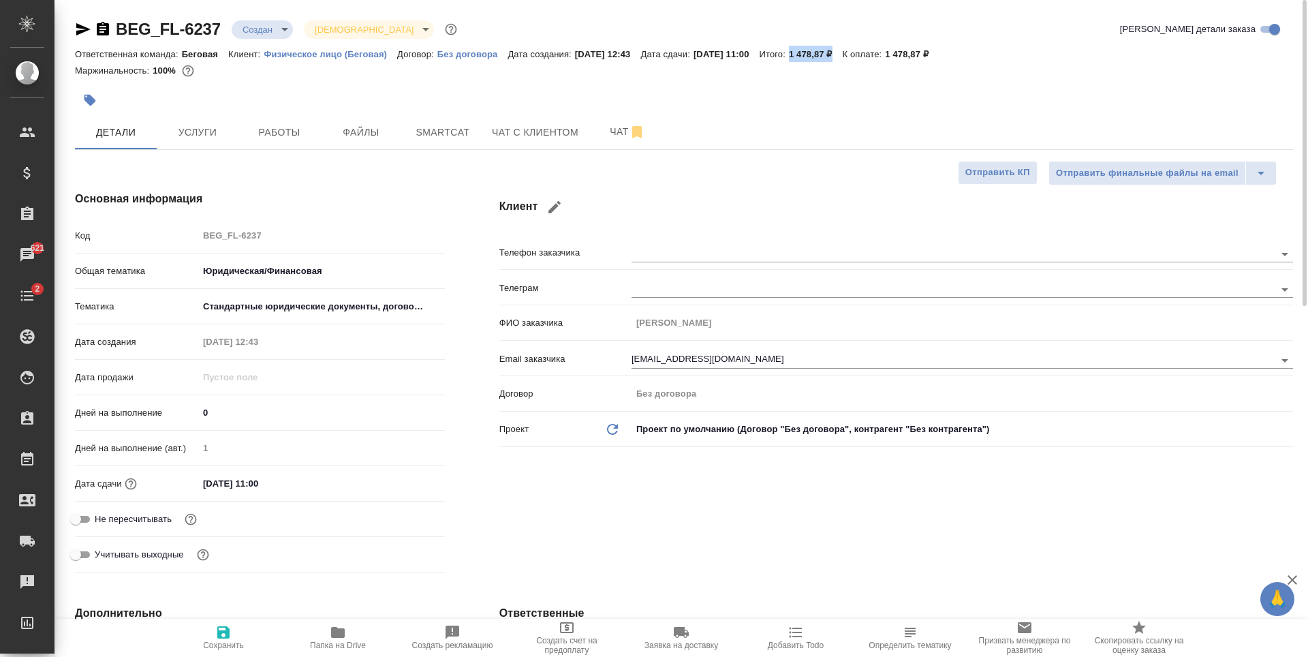
copy p "1 478,87 ₽"
type textarea "x"
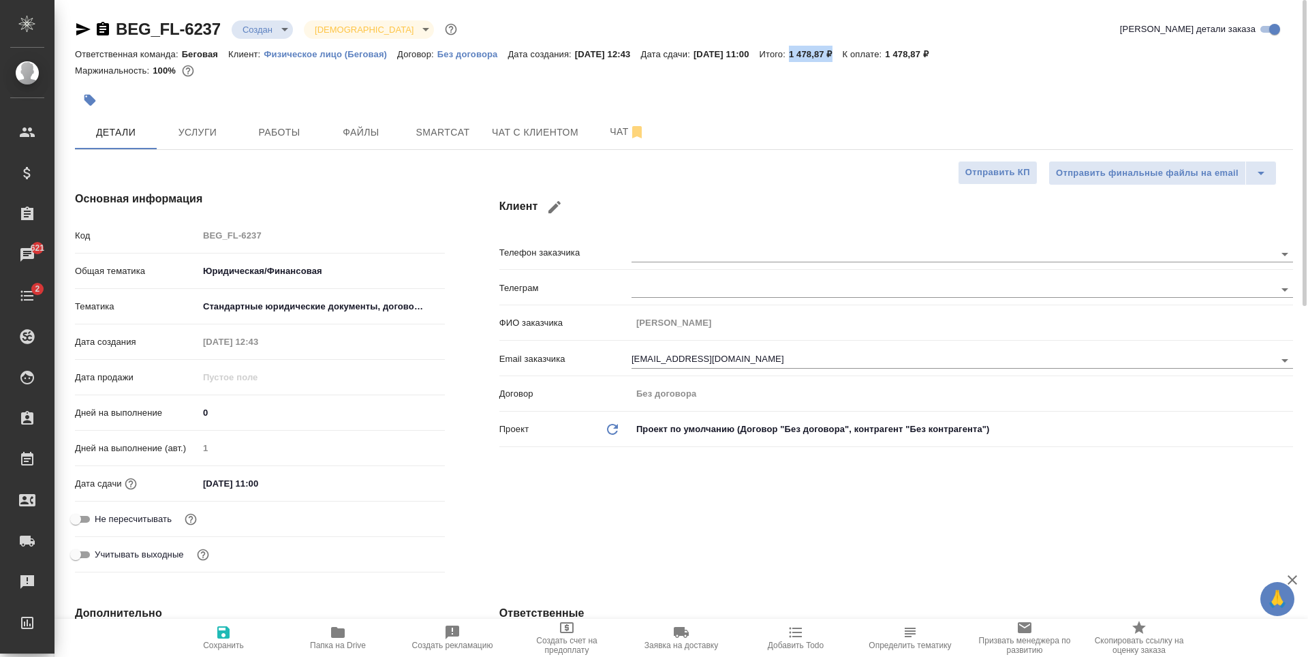
type textarea "x"
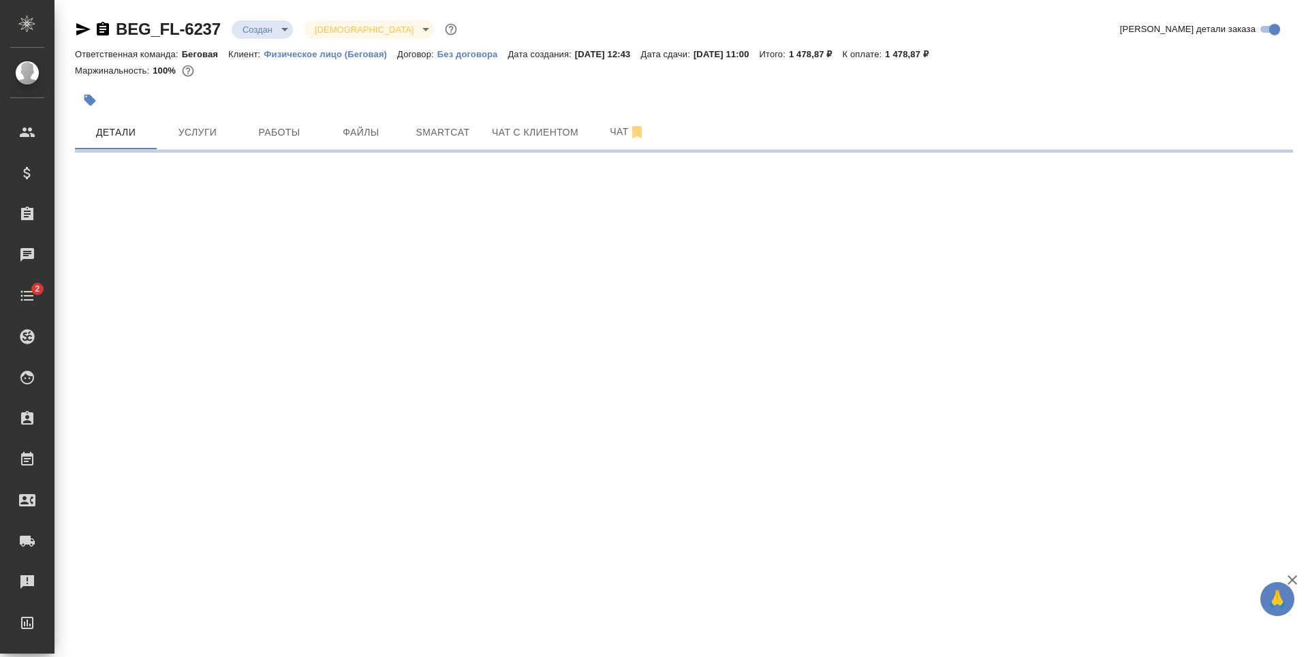
select select "RU"
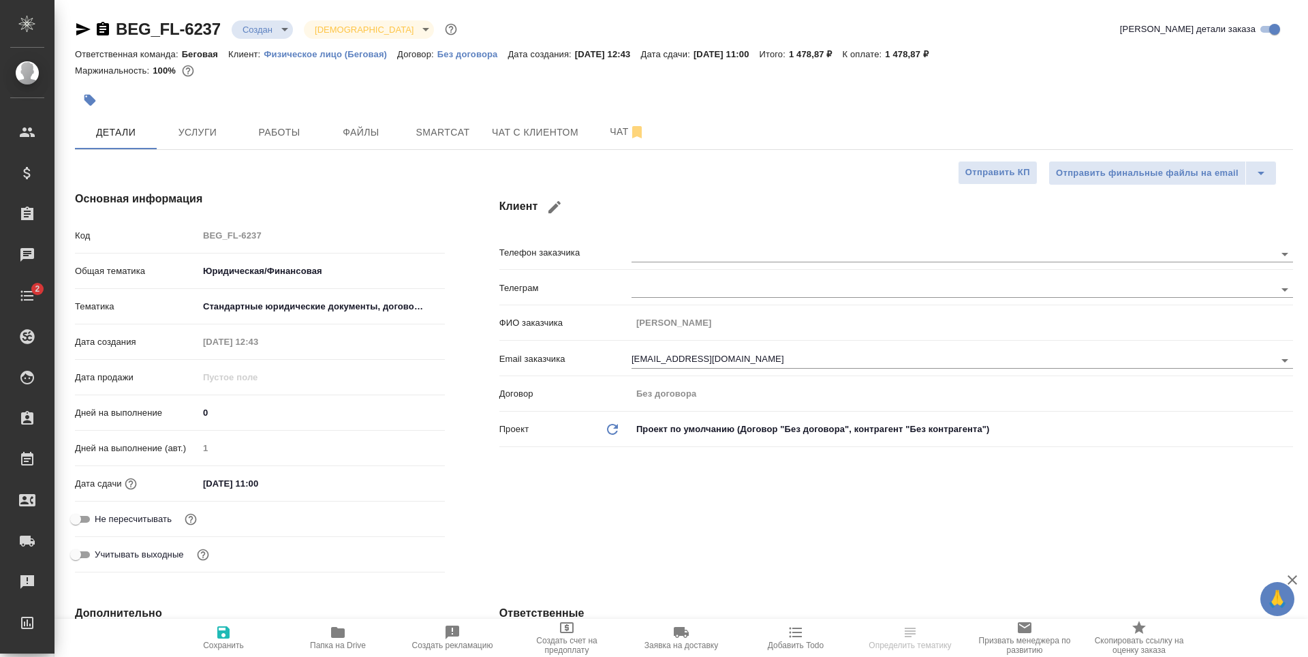
type textarea "x"
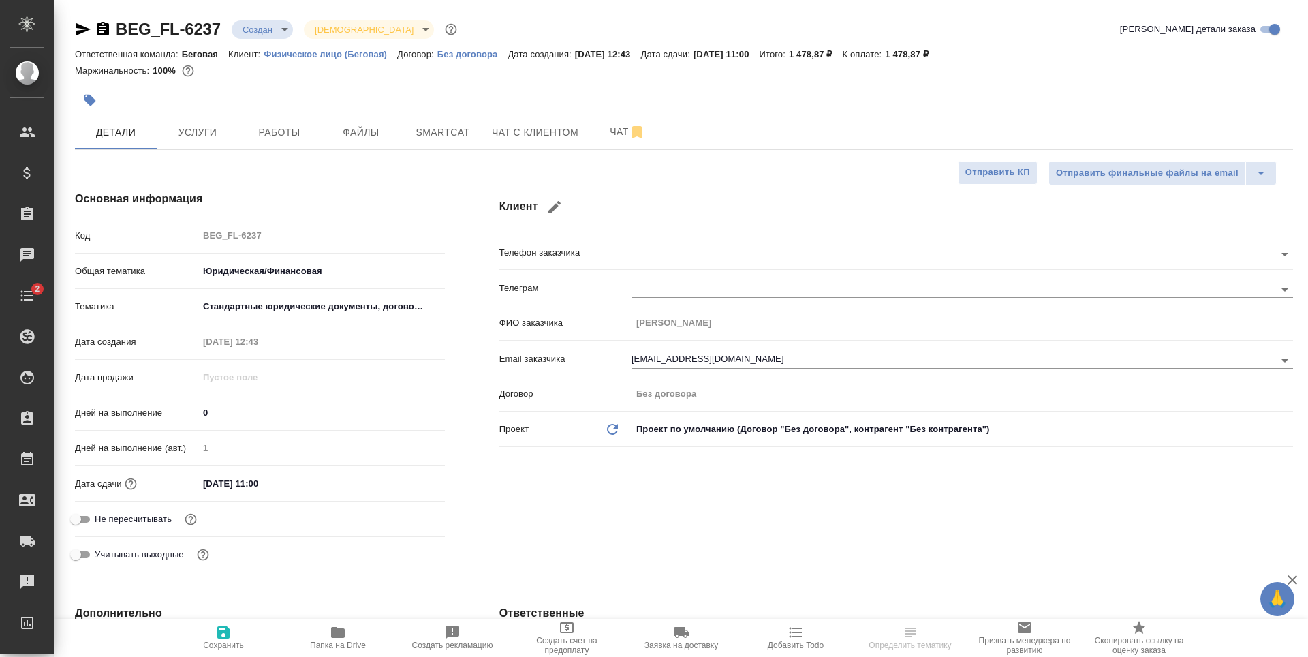
type textarea "x"
click at [193, 126] on span "Услуги" at bounding box center [197, 132] width 65 height 17
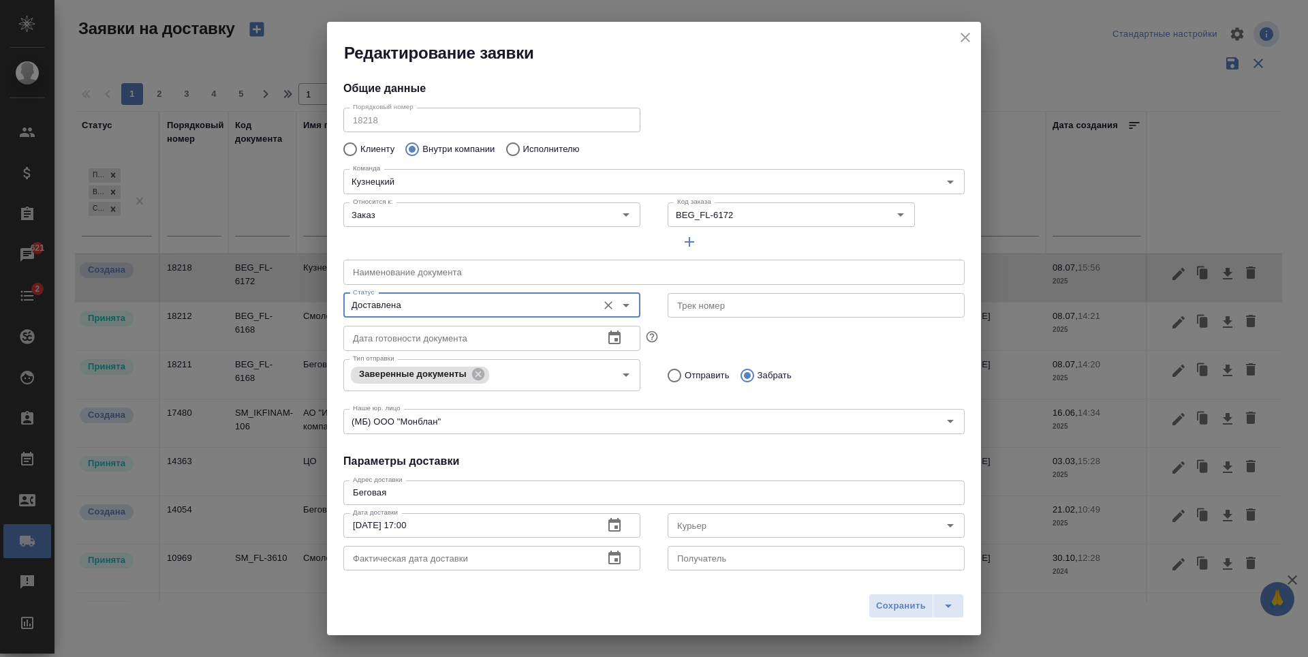
scroll to position [68, 0]
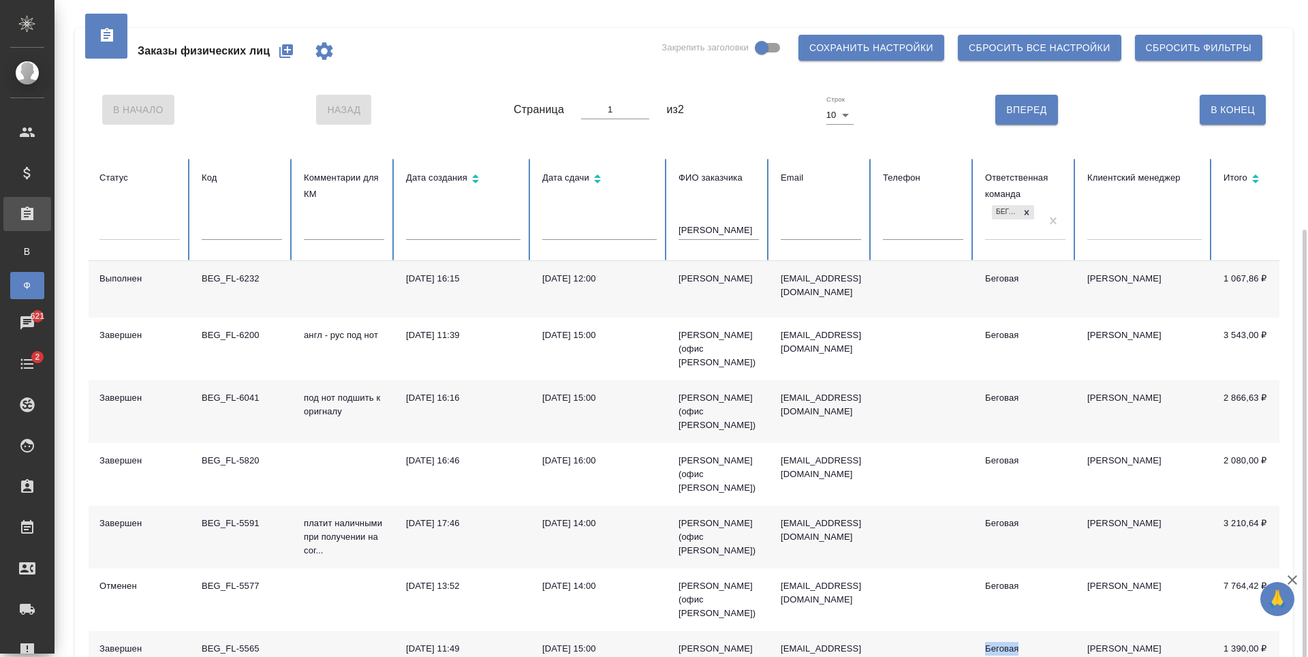
scroll to position [136, 0]
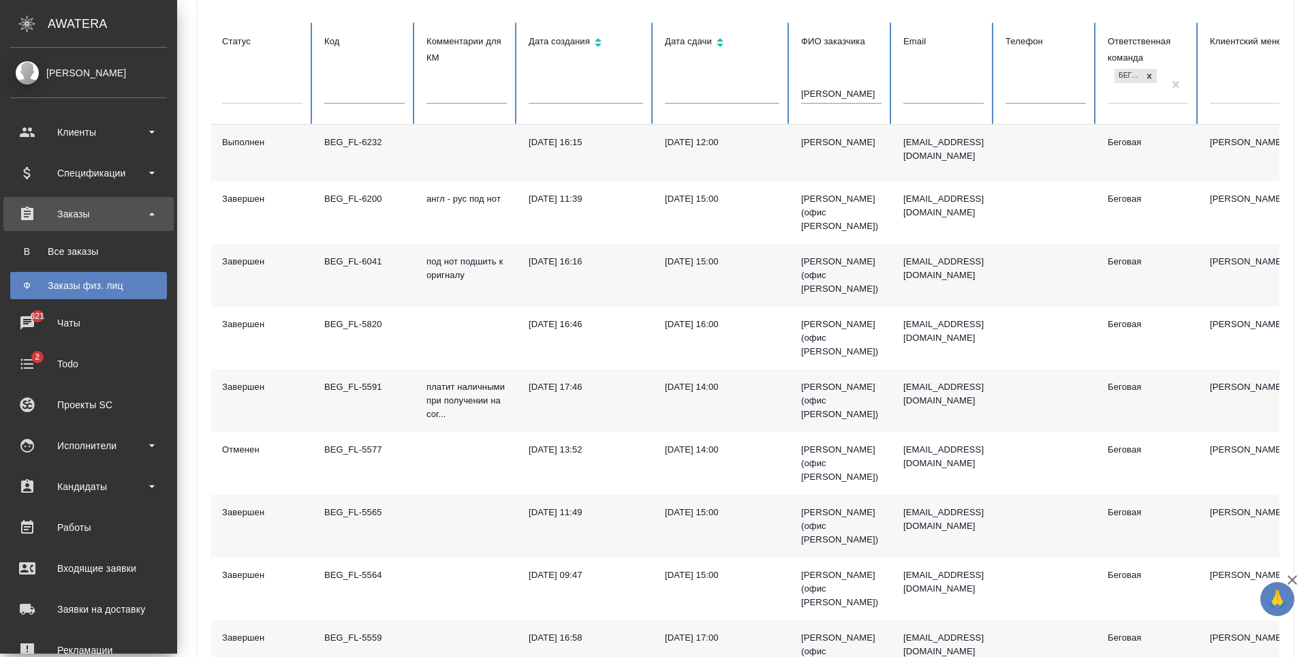
click at [125, 213] on div "Заказы" at bounding box center [88, 214] width 157 height 20
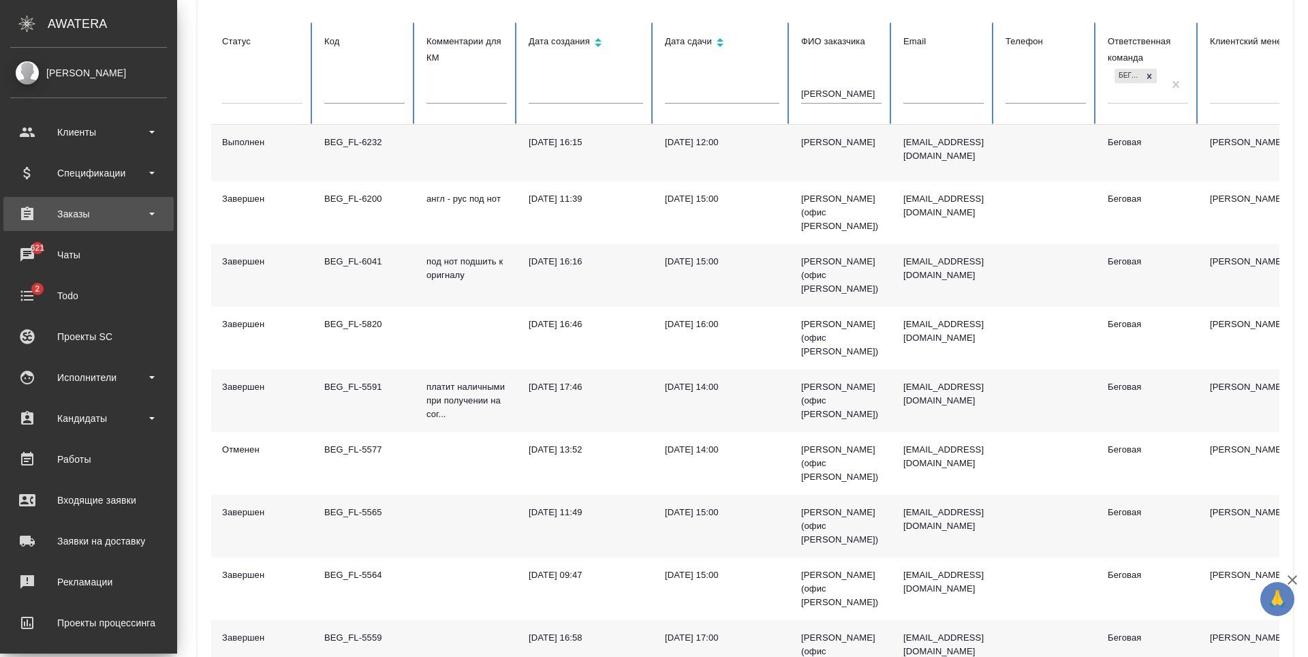
click at [125, 213] on div "Заказы" at bounding box center [88, 214] width 157 height 20
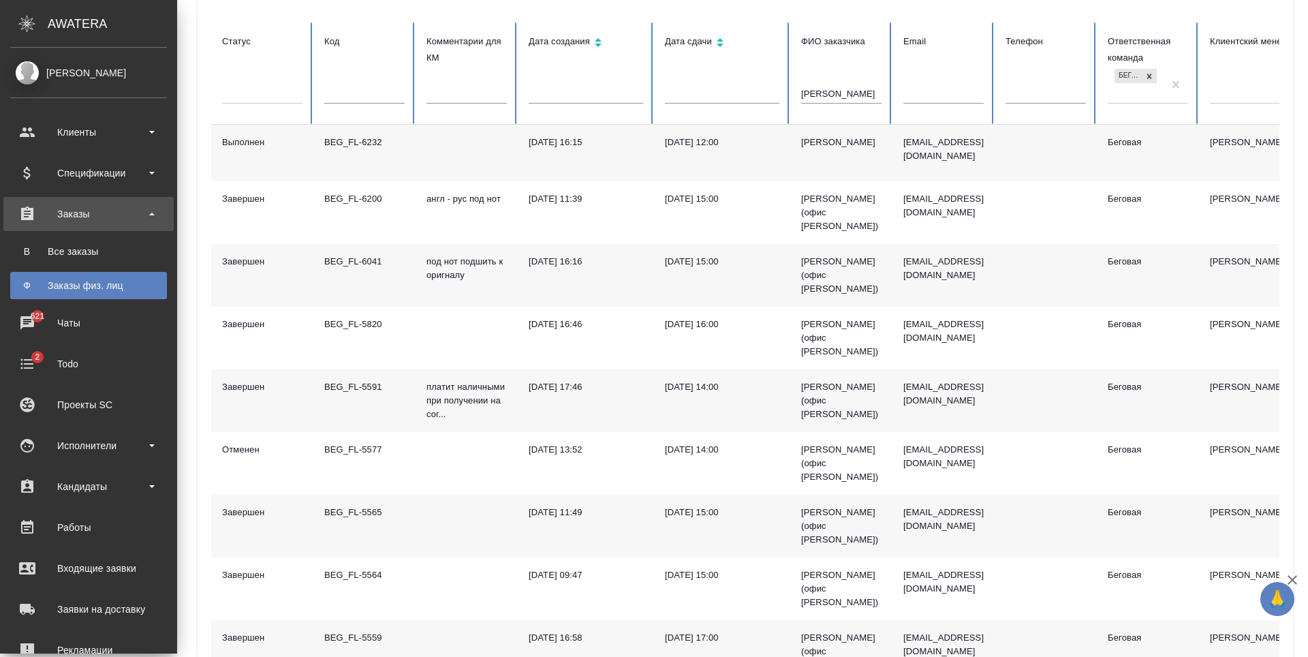
click at [119, 286] on div "Заказы физ. лиц" at bounding box center [88, 286] width 143 height 14
click at [142, 133] on div "Клиенты" at bounding box center [88, 132] width 157 height 20
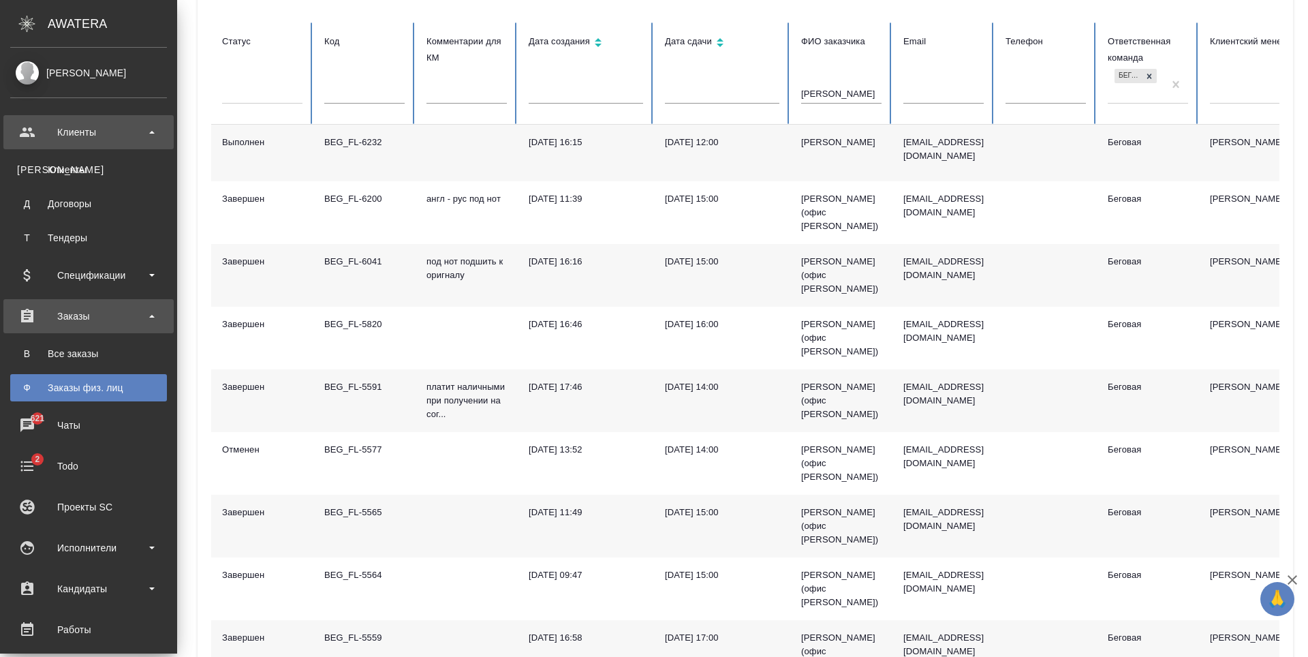
click at [132, 128] on div "Клиенты" at bounding box center [88, 132] width 157 height 20
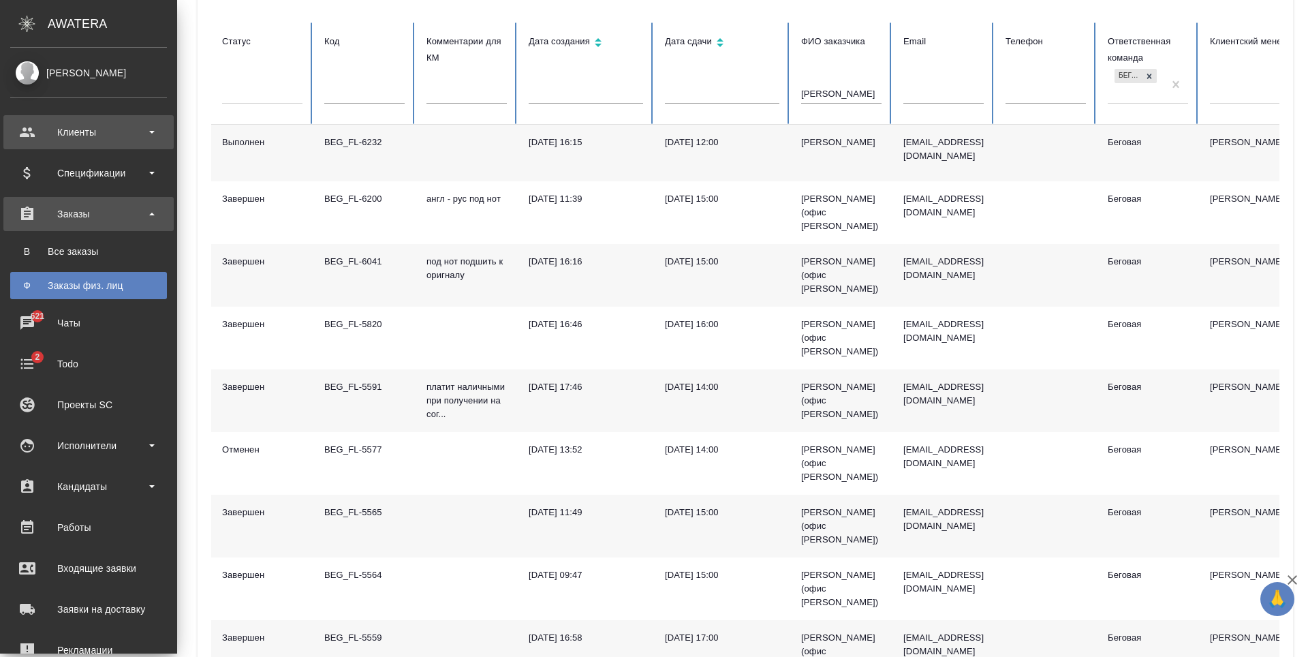
click at [132, 128] on div "Клиенты" at bounding box center [88, 132] width 157 height 20
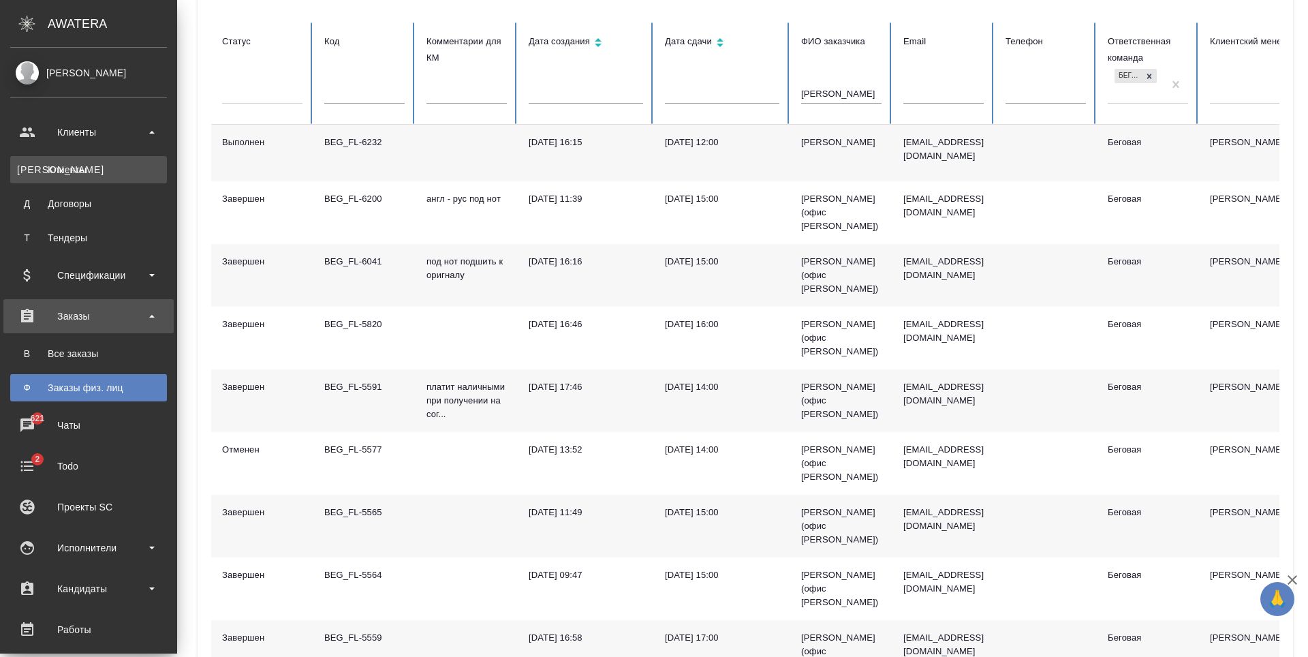
click at [121, 164] on div "Клиенты" at bounding box center [88, 170] width 143 height 14
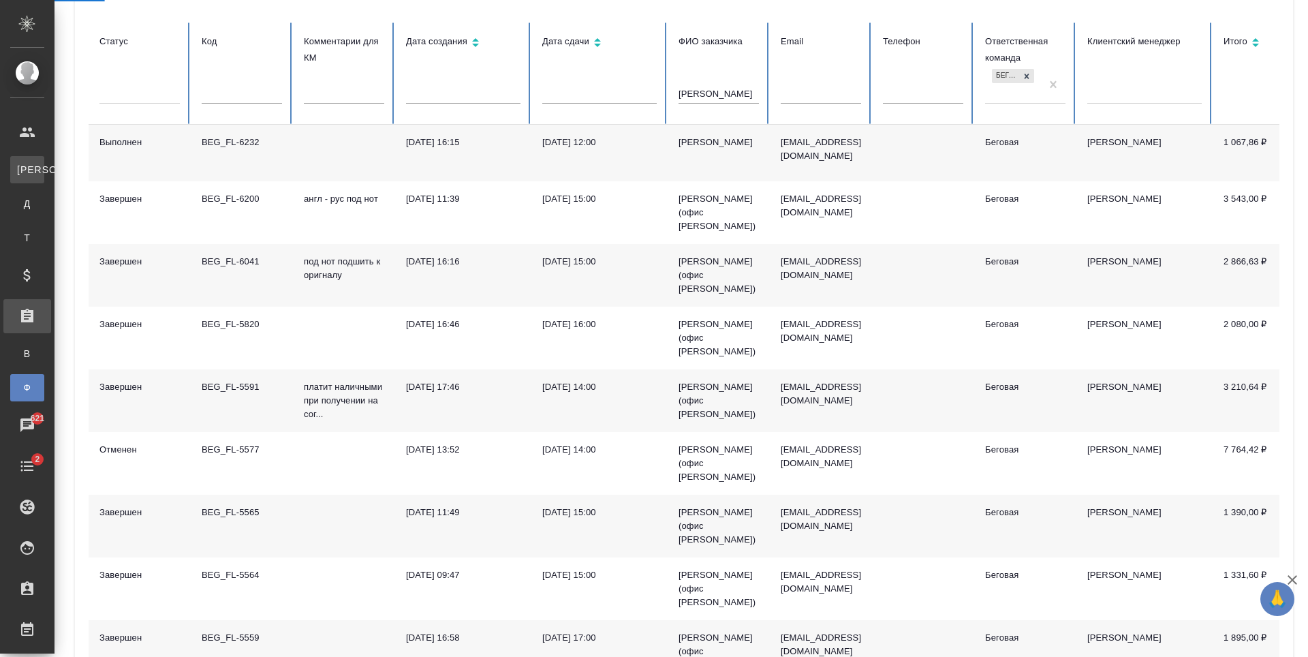
select select "RU"
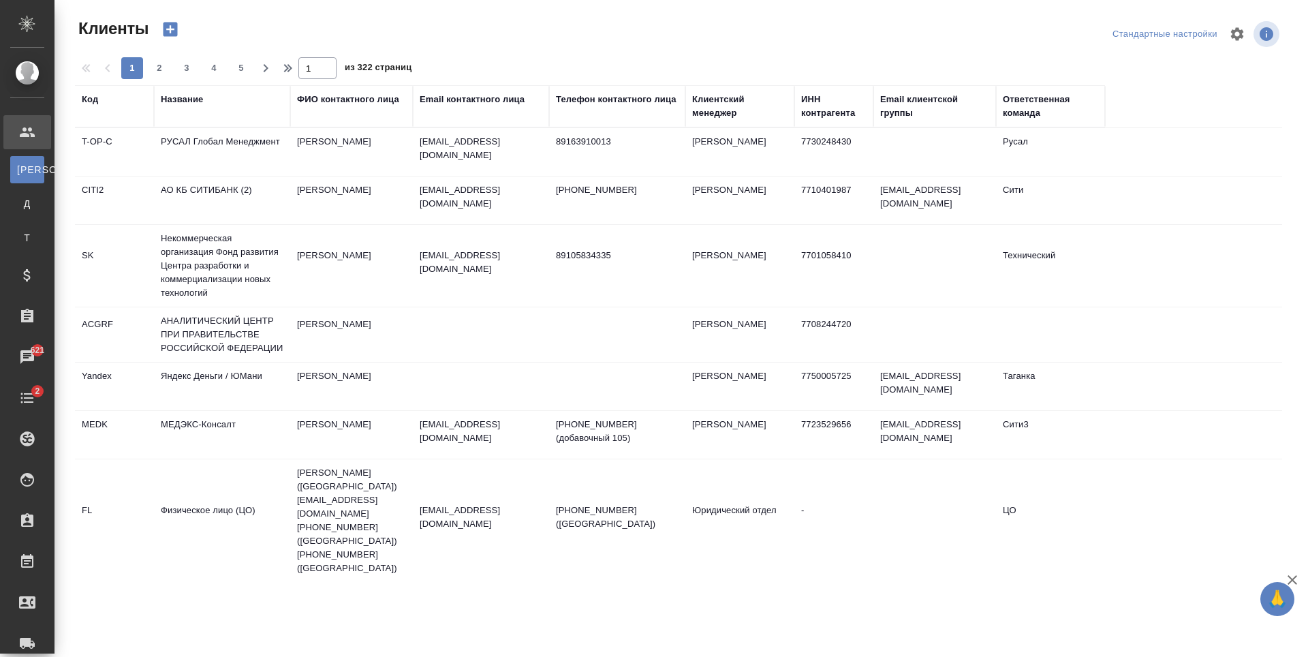
click at [183, 106] on div "Название" at bounding box center [182, 100] width 42 height 14
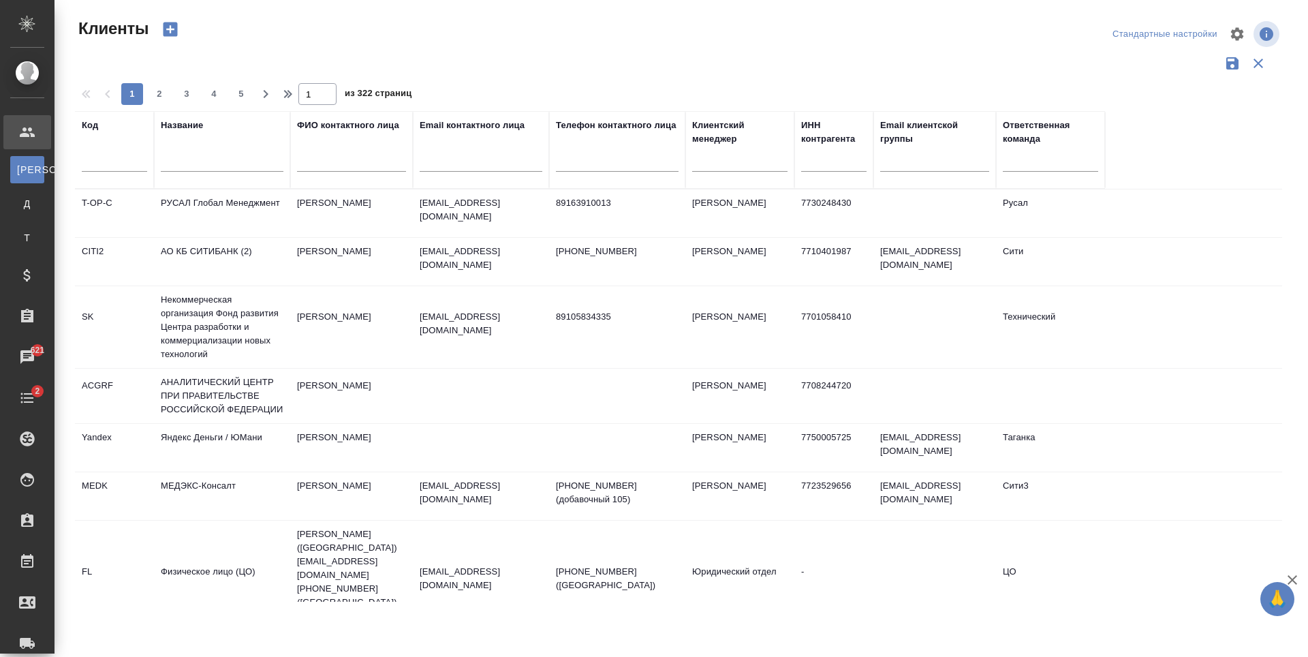
click at [480, 157] on input "text" at bounding box center [481, 163] width 123 height 17
paste input "translations@gsl.ru"
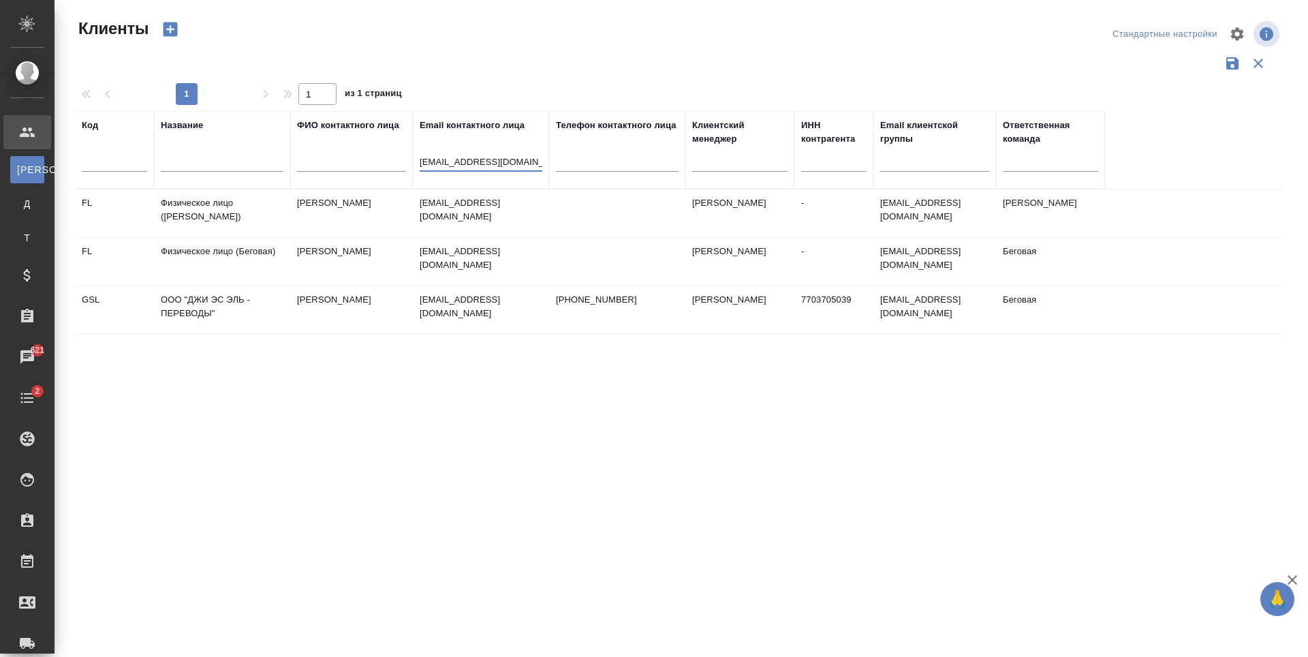
type input "translations@gsl.ru"
click at [615, 237] on td "8 (495) 234 38 33" at bounding box center [617, 213] width 136 height 48
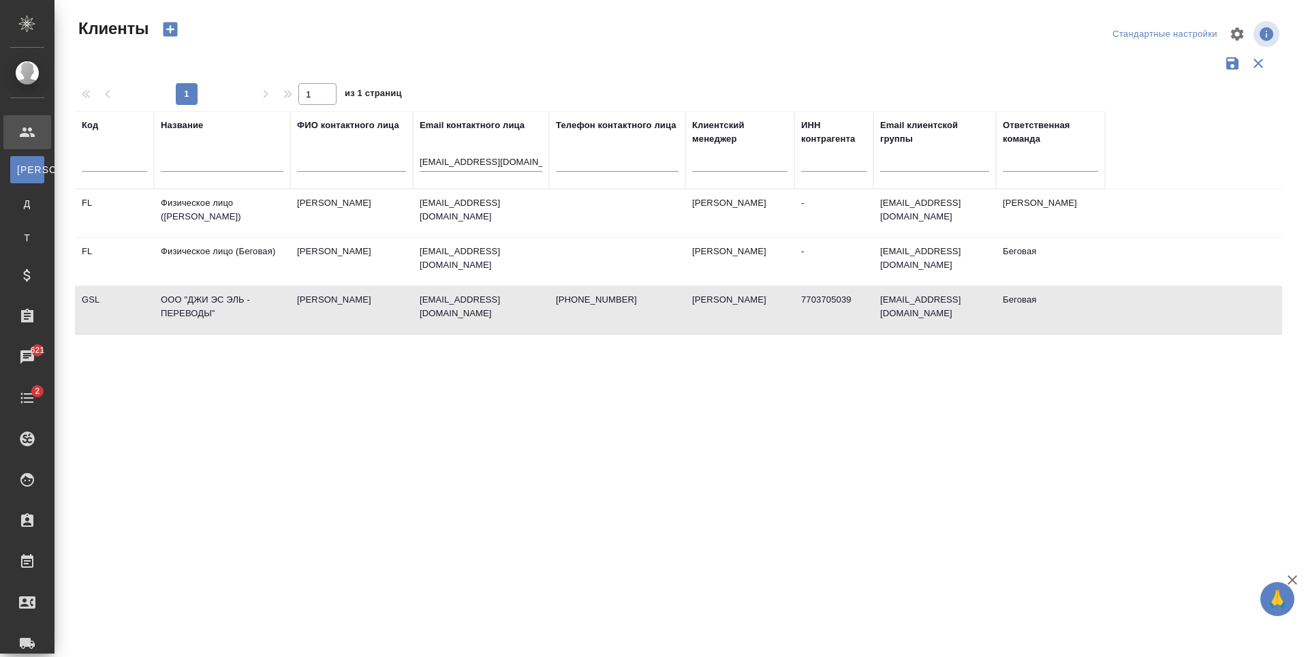
click at [615, 237] on td "8 (495) 234 38 33" at bounding box center [617, 213] width 136 height 48
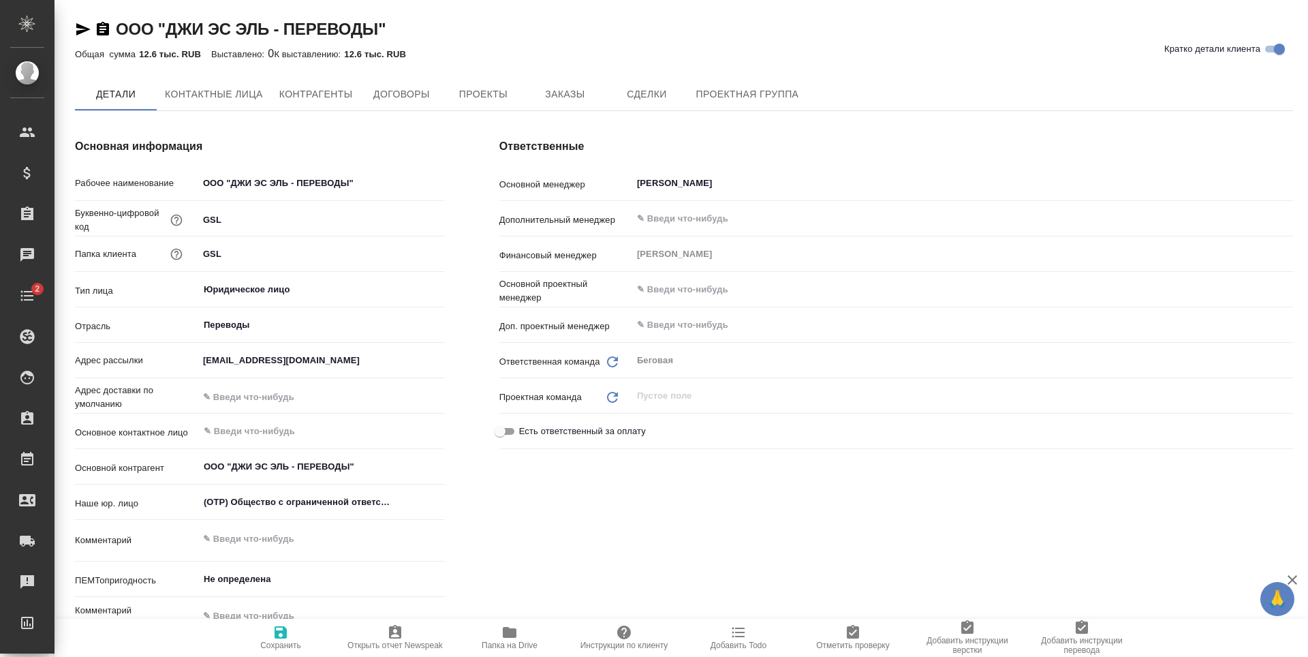
type textarea "x"
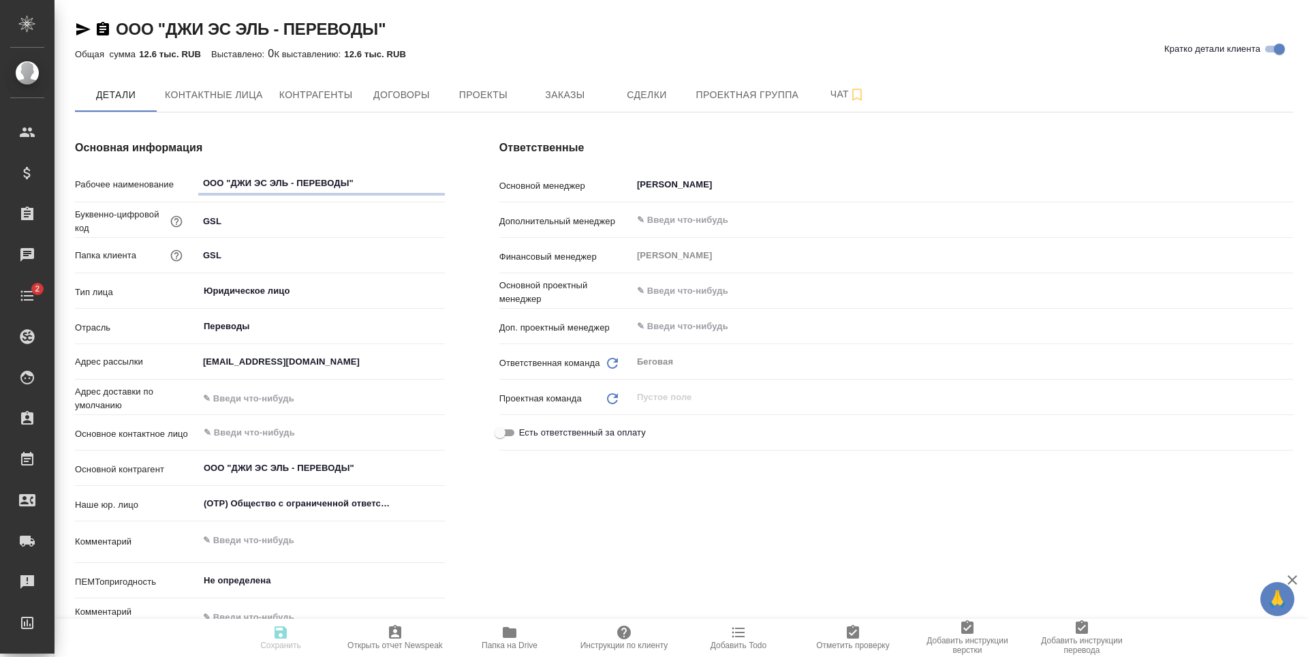
type textarea "x"
click at [544, 90] on span "Заказы" at bounding box center [564, 95] width 65 height 17
type textarea "x"
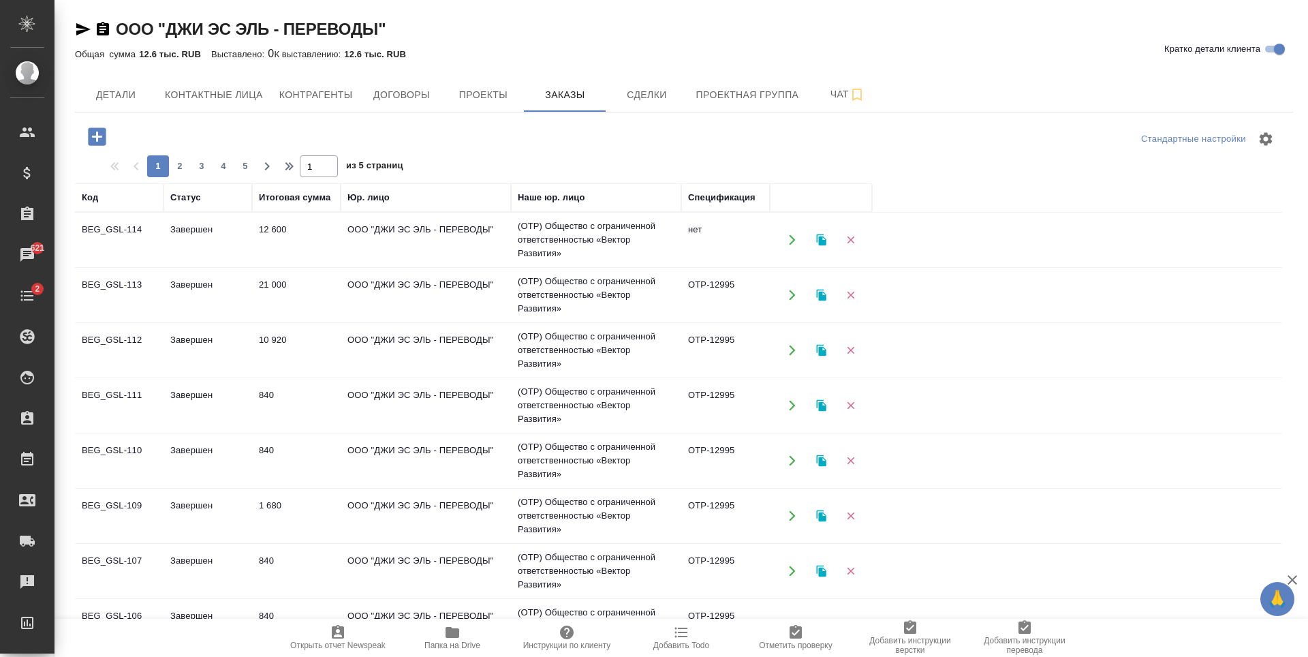
click at [102, 139] on icon "button" at bounding box center [97, 136] width 18 height 18
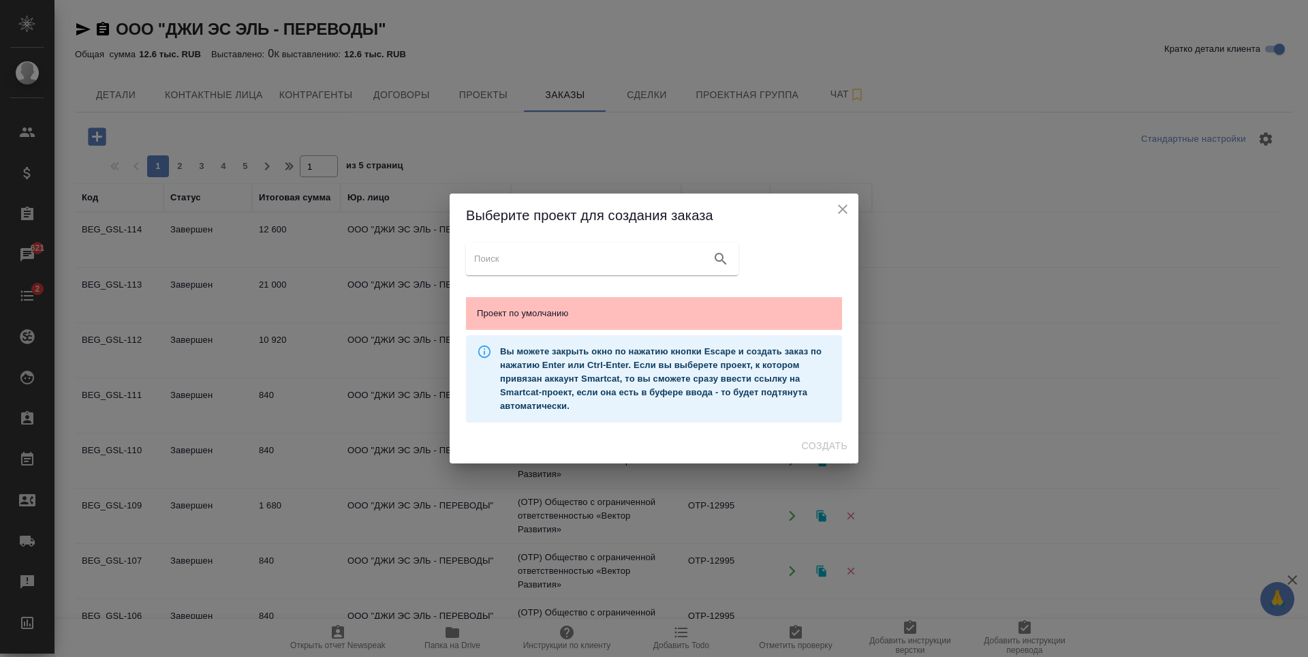
click at [603, 307] on span "Проект по умолчанию" at bounding box center [654, 314] width 354 height 14
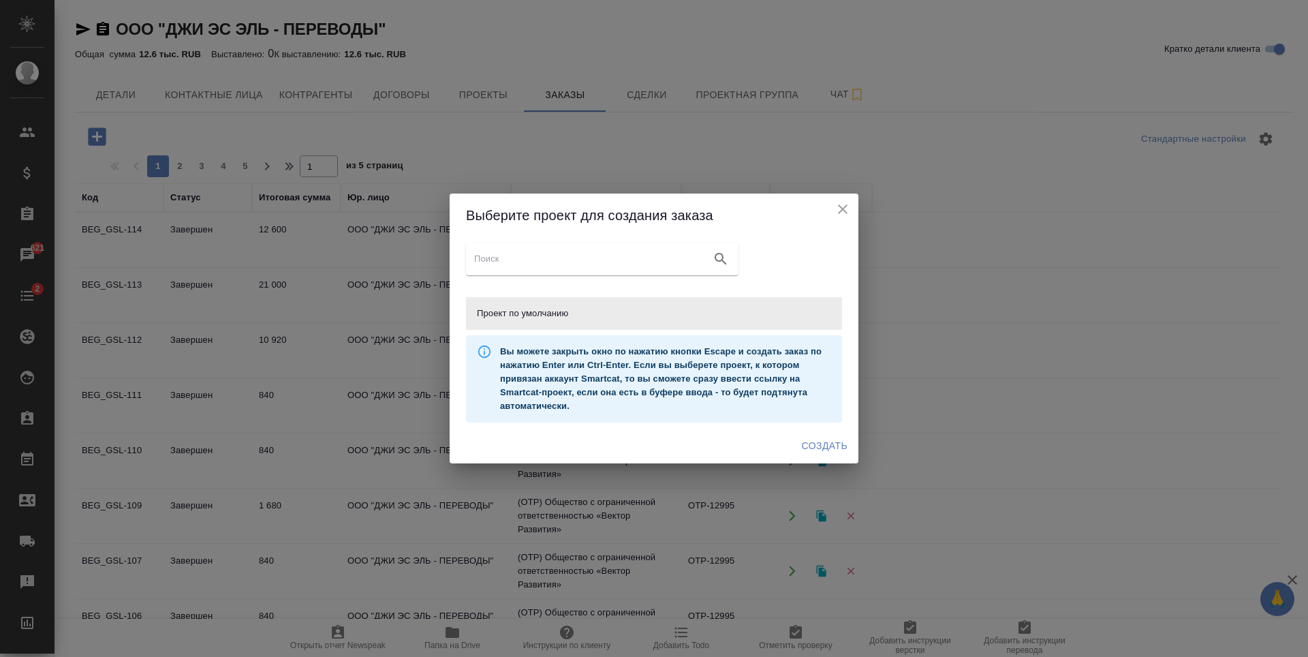
click at [820, 445] on span "Создать" at bounding box center [825, 445] width 46 height 17
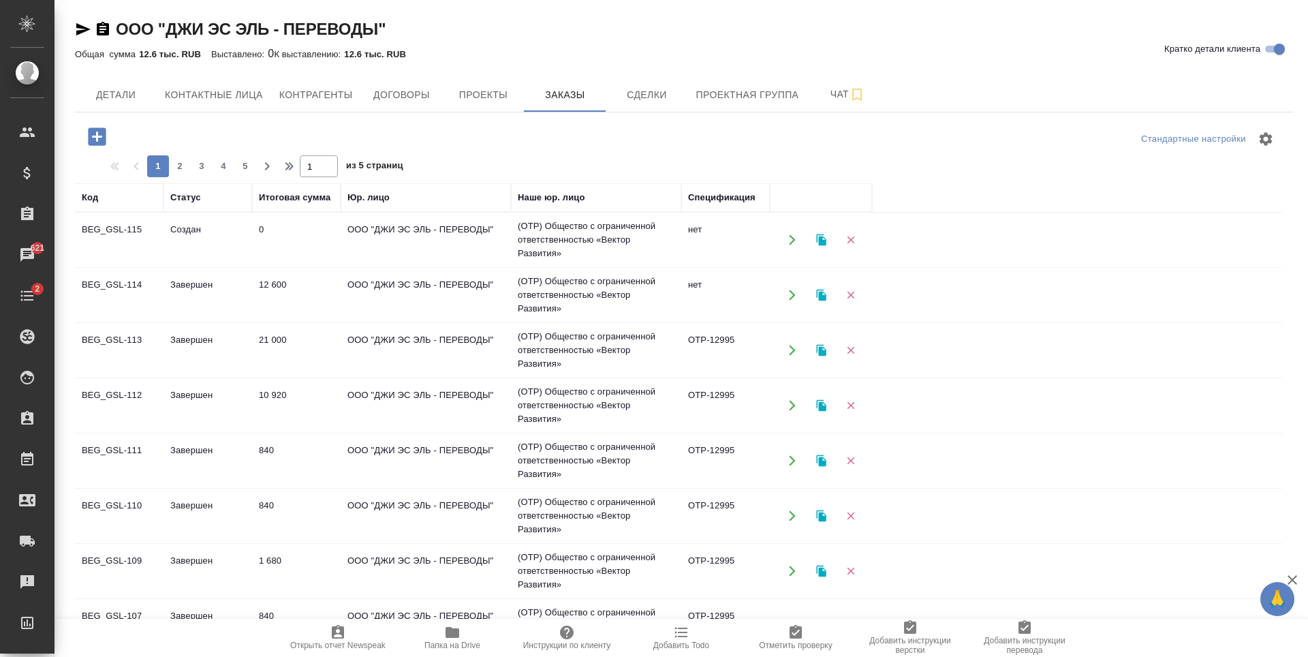
click at [703, 264] on td "нет" at bounding box center [725, 240] width 89 height 48
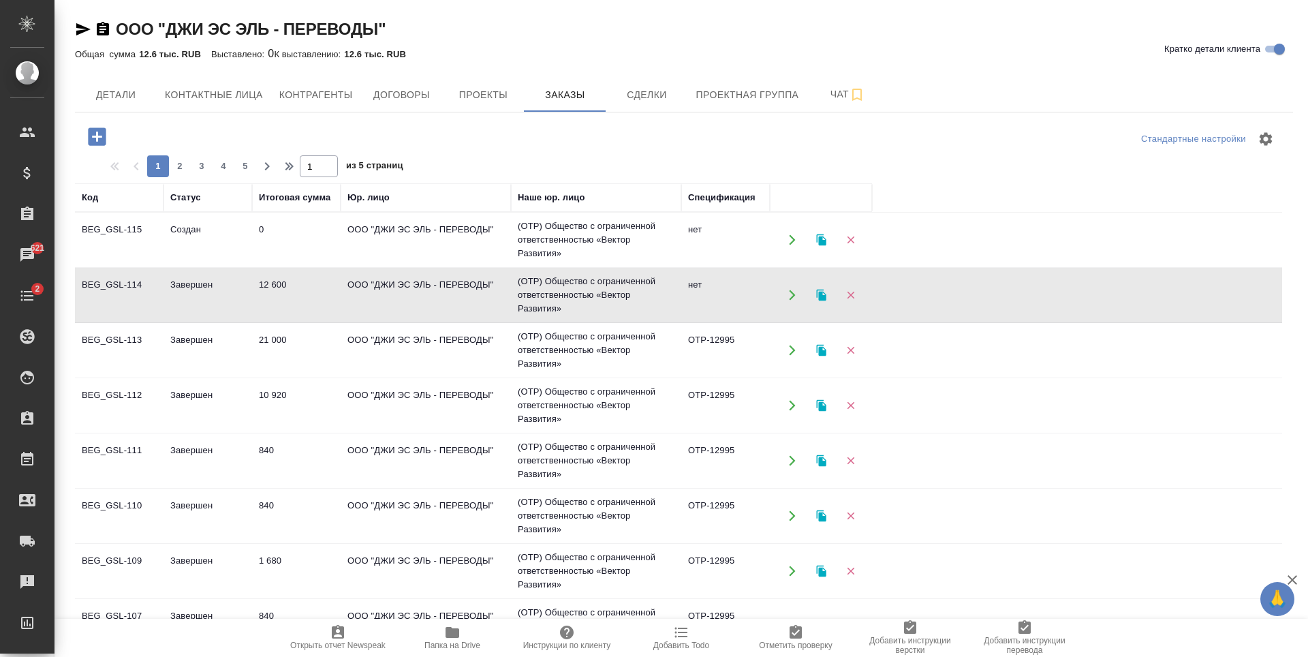
click at [703, 264] on td "нет" at bounding box center [725, 240] width 89 height 48
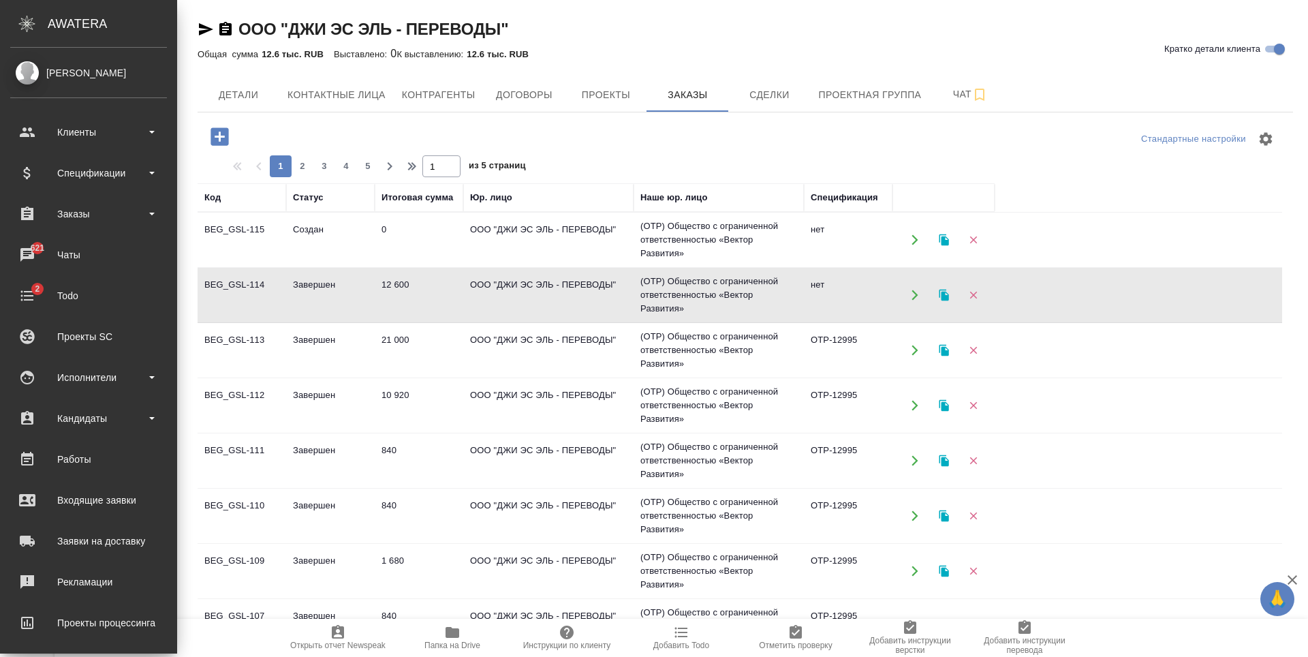
click at [497, 264] on td "ООО "ДЖИ ЭС ЭЛЬ - ПЕРЕВОДЫ"" at bounding box center [548, 240] width 170 height 48
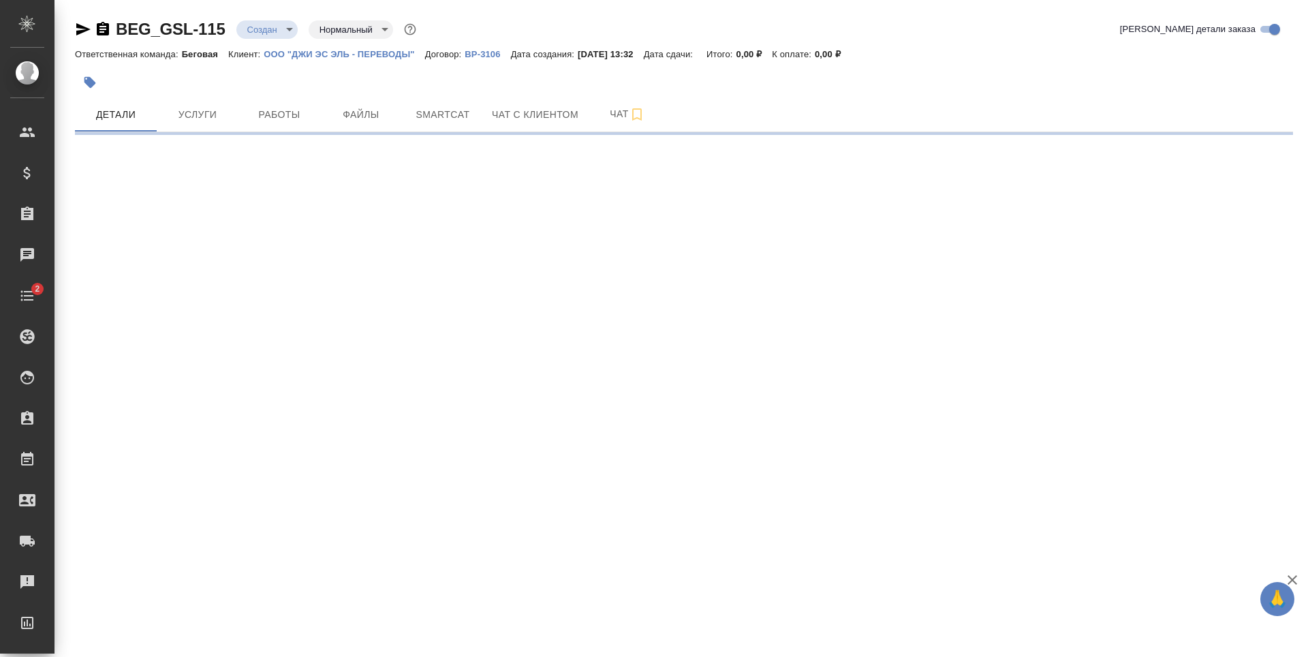
select select "RU"
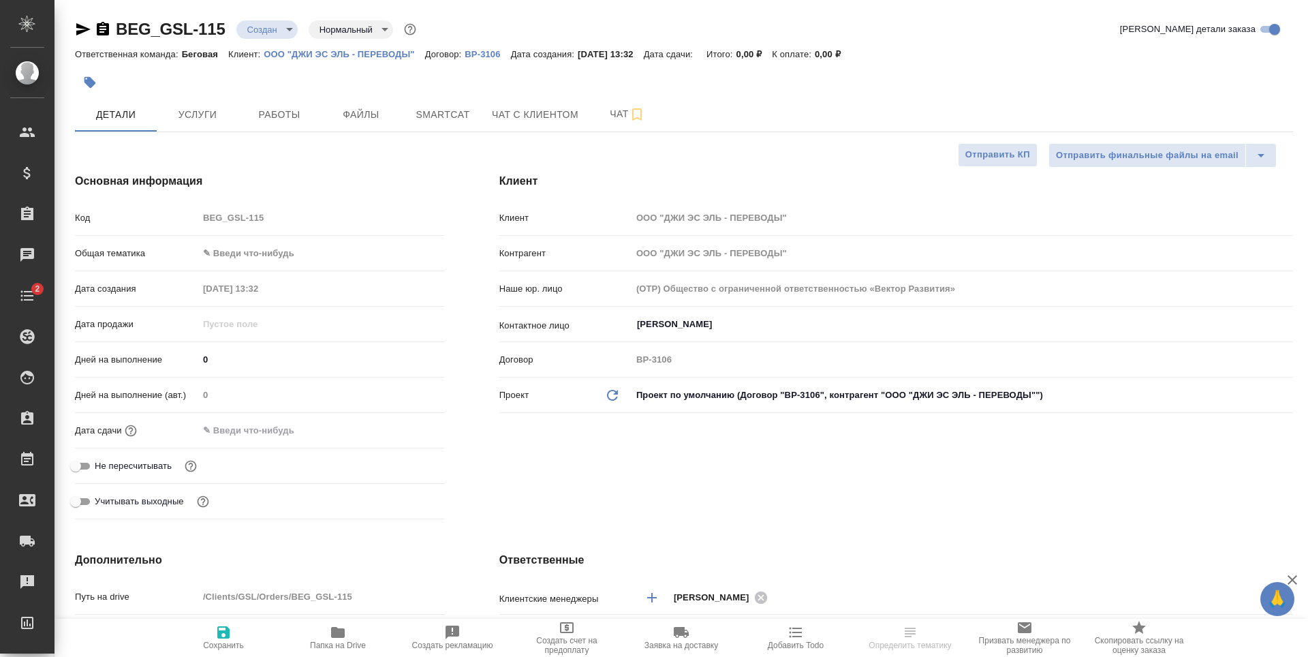
type textarea "x"
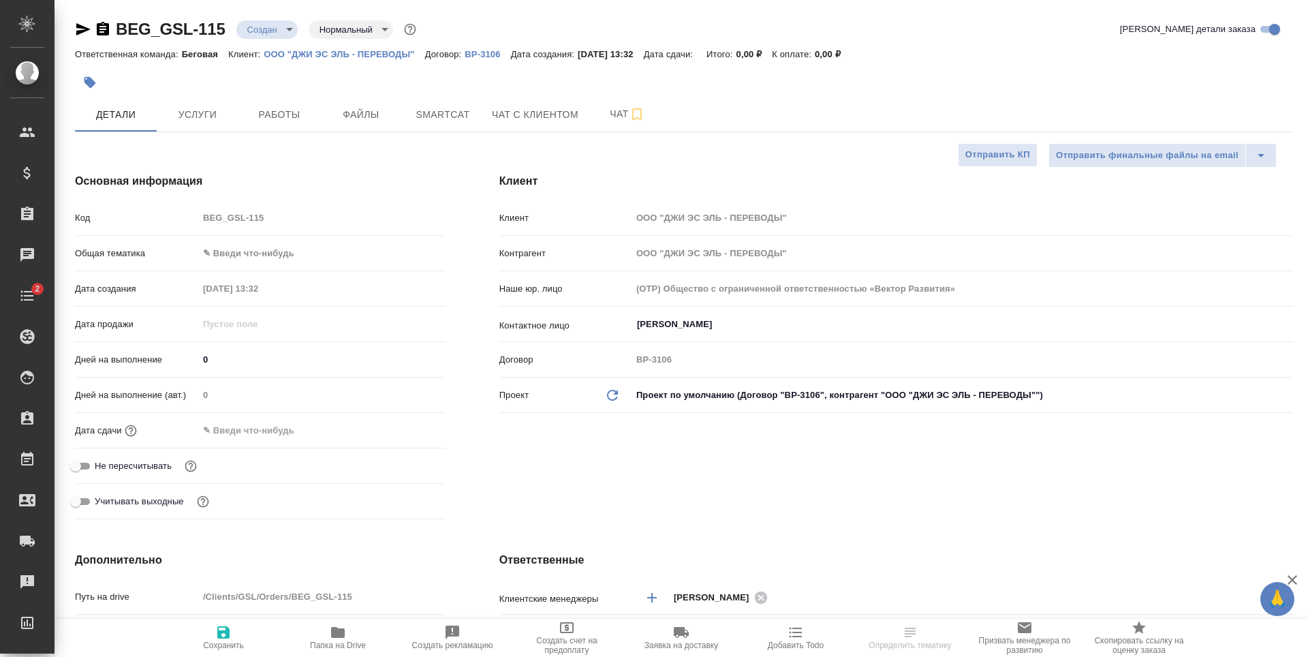
type textarea "x"
click at [179, 115] on span "Услуги" at bounding box center [197, 114] width 65 height 17
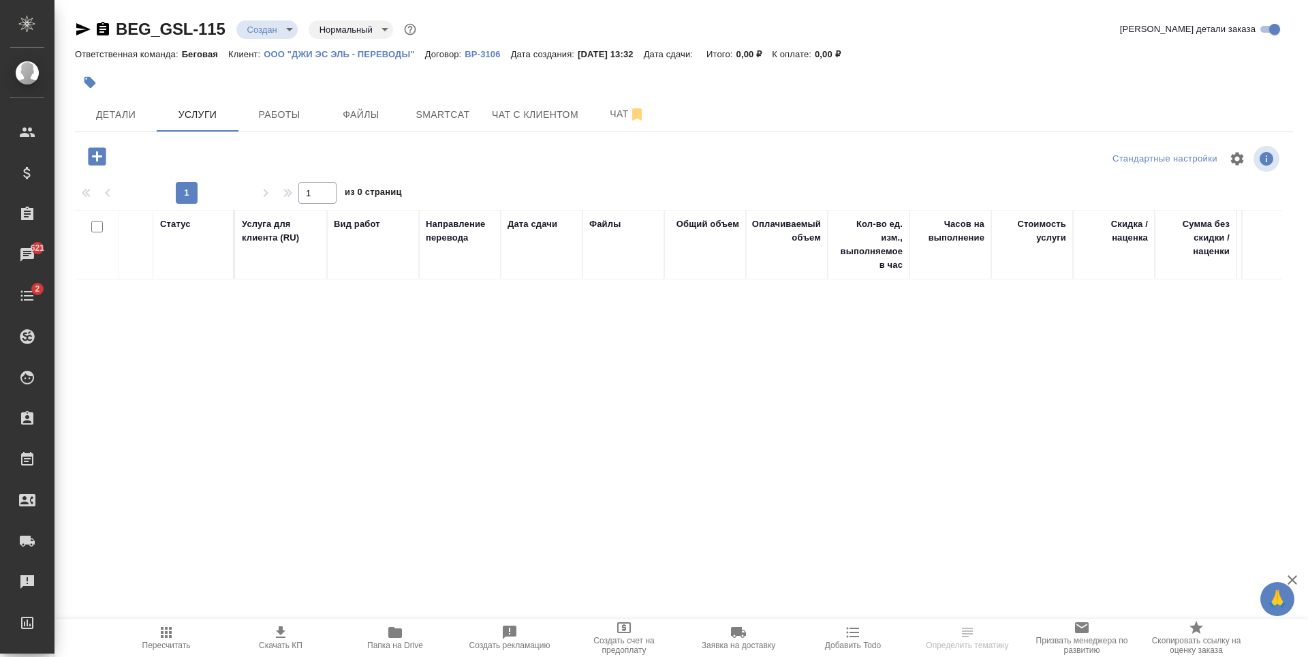
click at [103, 164] on icon "button" at bounding box center [97, 156] width 18 height 18
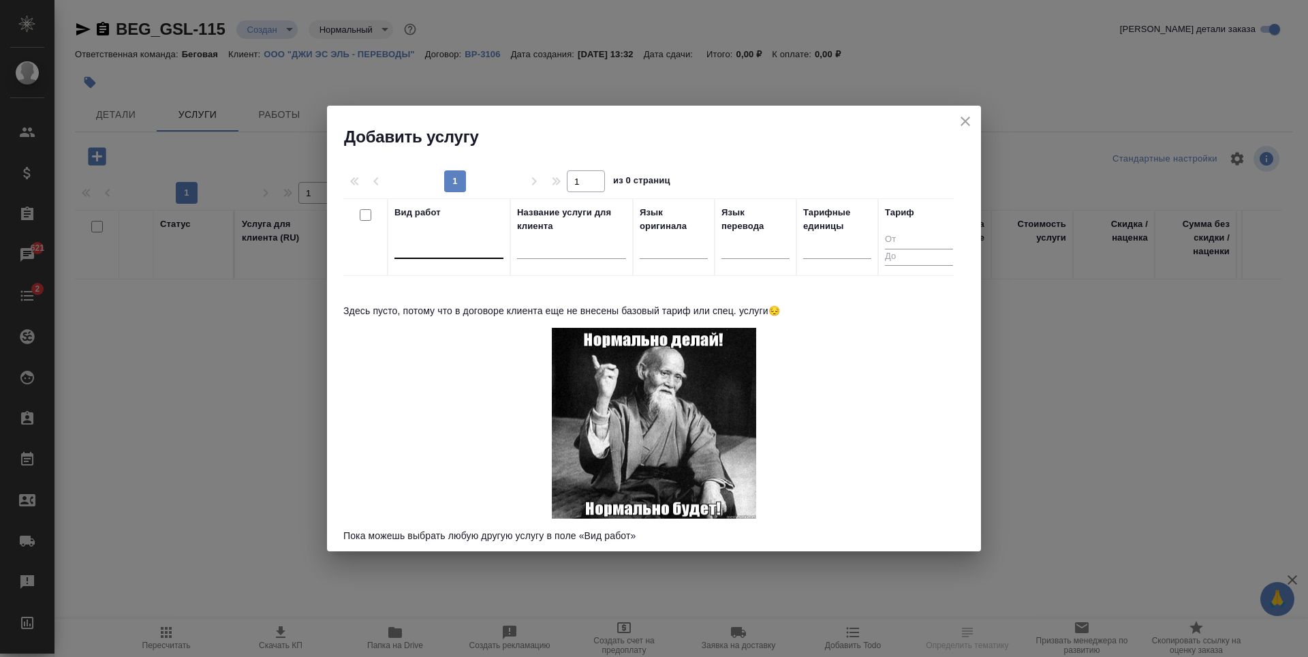
click at [464, 243] on div at bounding box center [449, 245] width 109 height 20
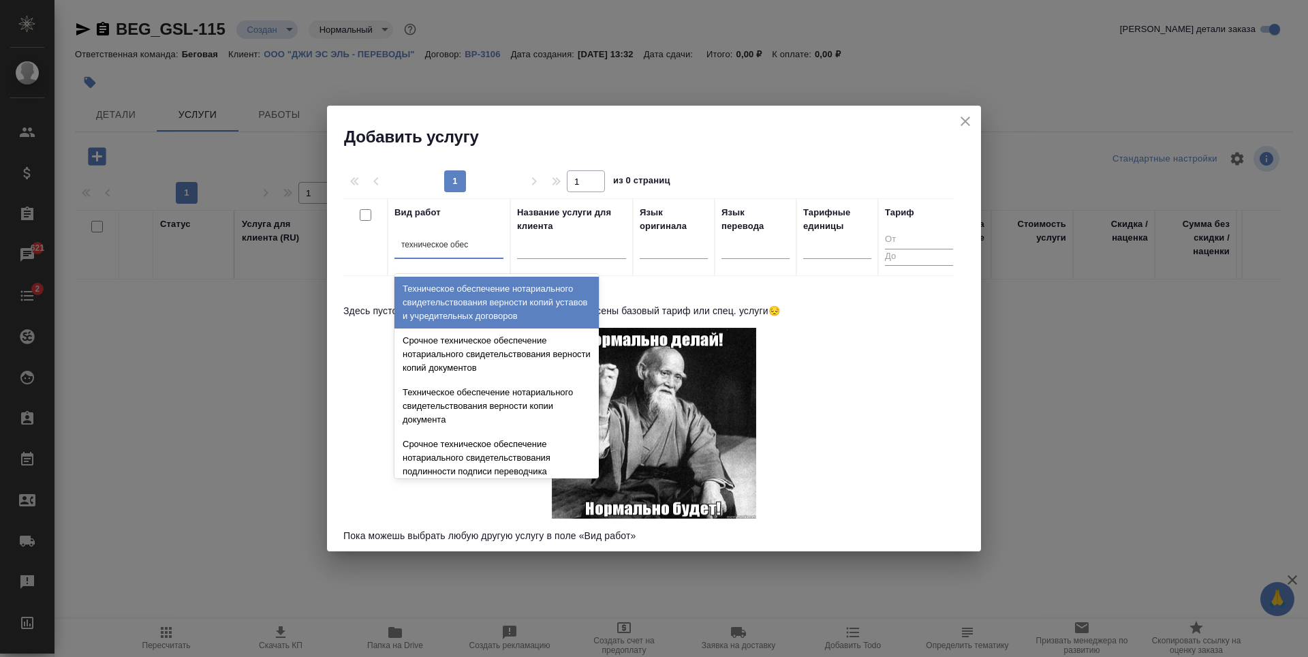
type input "техническое обесп"
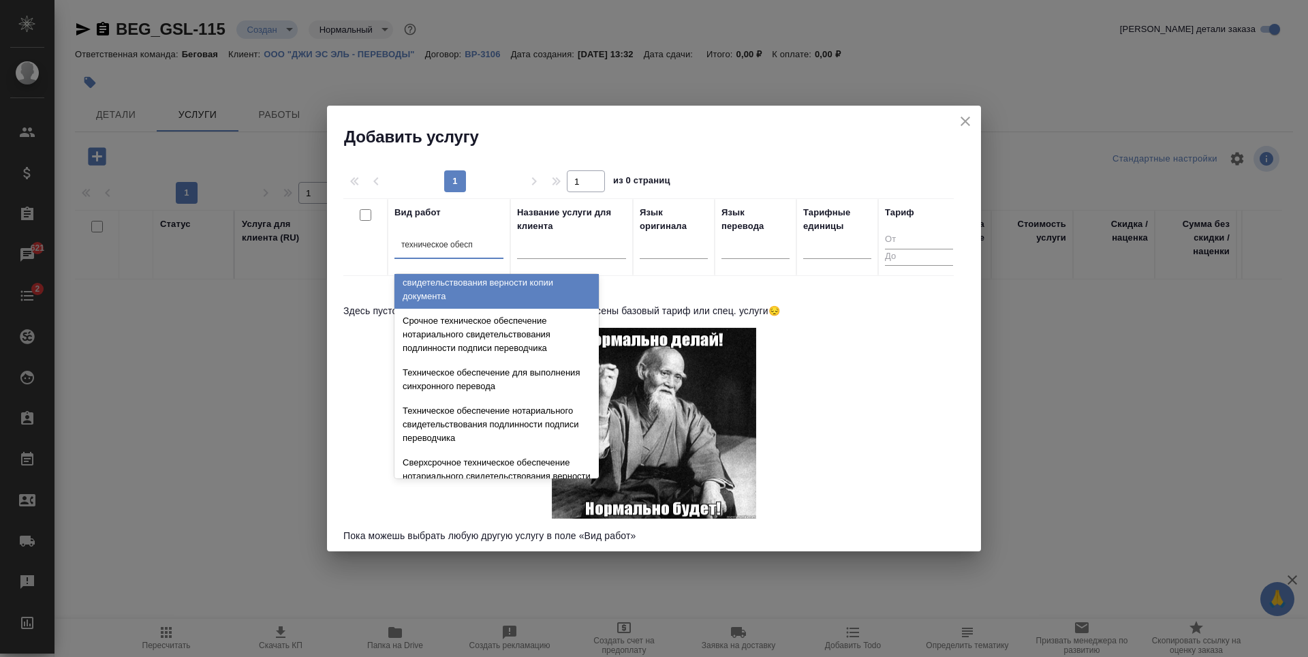
scroll to position [136, 0]
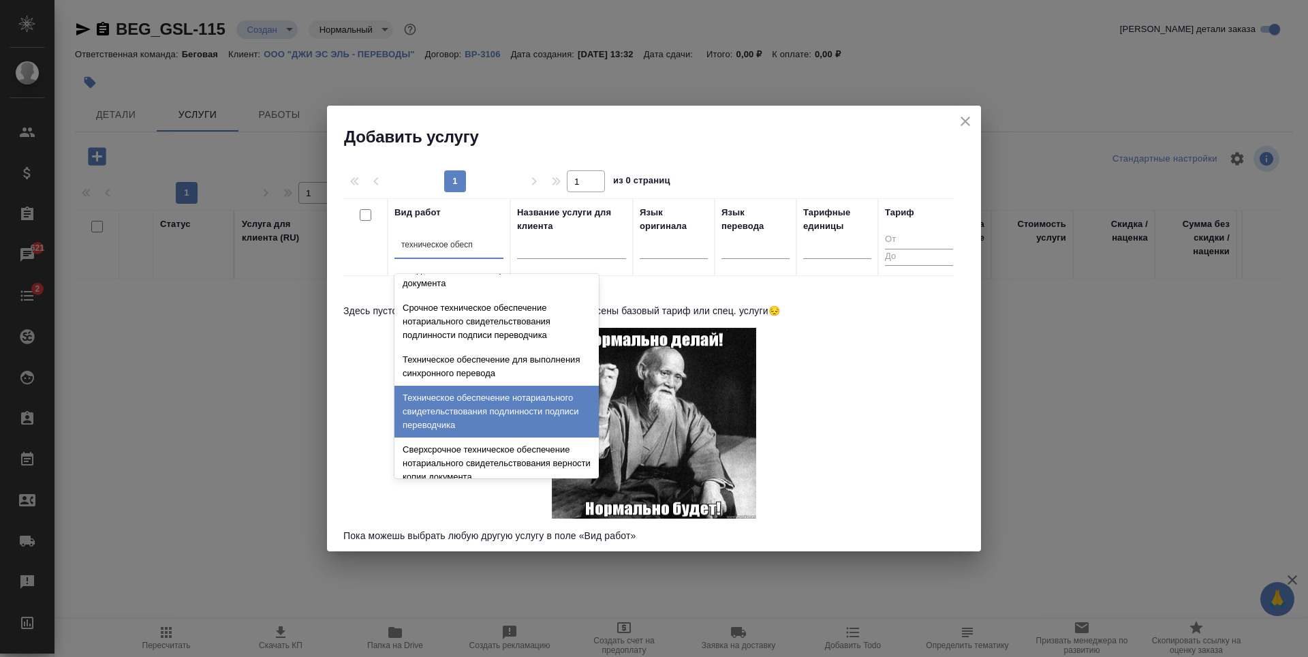
click at [512, 423] on div "Техническое обеспечение нотариального свидетельствования подлинности подписи пе…" at bounding box center [497, 412] width 204 height 52
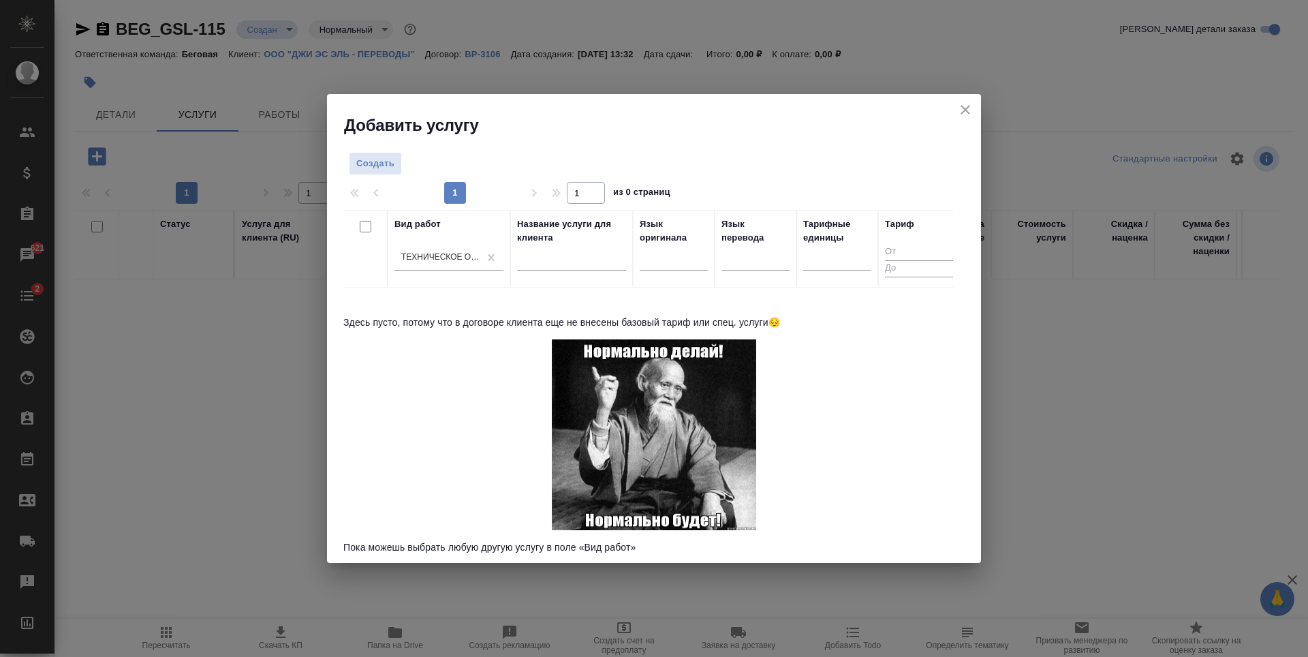
click at [690, 294] on div "Вид работ Техническое обеспечение нотариального свидетельствования подлинности …" at bounding box center [648, 380] width 611 height 341
click at [386, 150] on div "Создать 1 1 из 0 страниц Вид работ Техническое обеспечение нотариального свидет…" at bounding box center [654, 349] width 654 height 427
click at [392, 164] on span "Создать" at bounding box center [375, 164] width 38 height 16
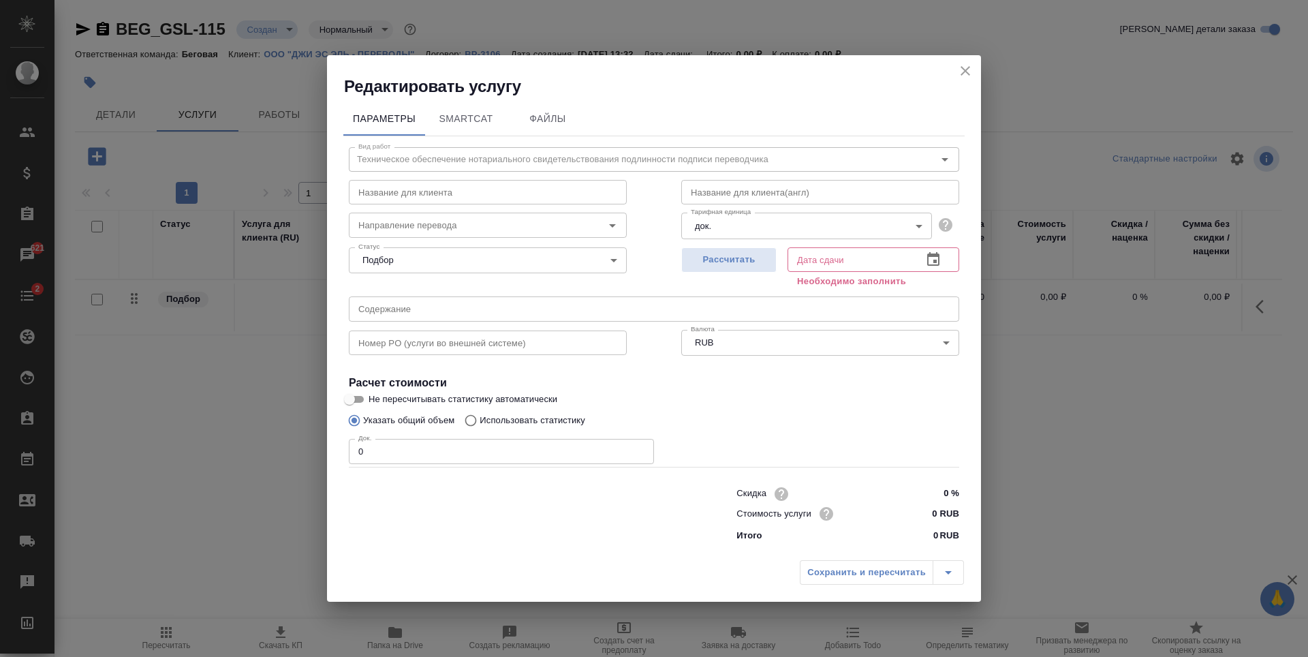
click at [933, 535] on div "Итого 0 RUB" at bounding box center [848, 536] width 223 height 14
click at [942, 535] on p "RUB" at bounding box center [950, 536] width 20 height 14
click at [941, 535] on p "RUB" at bounding box center [950, 536] width 20 height 14
click at [937, 536] on p "0" at bounding box center [936, 536] width 5 height 14
click at [934, 512] on input "0 RUB" at bounding box center [934, 514] width 50 height 20
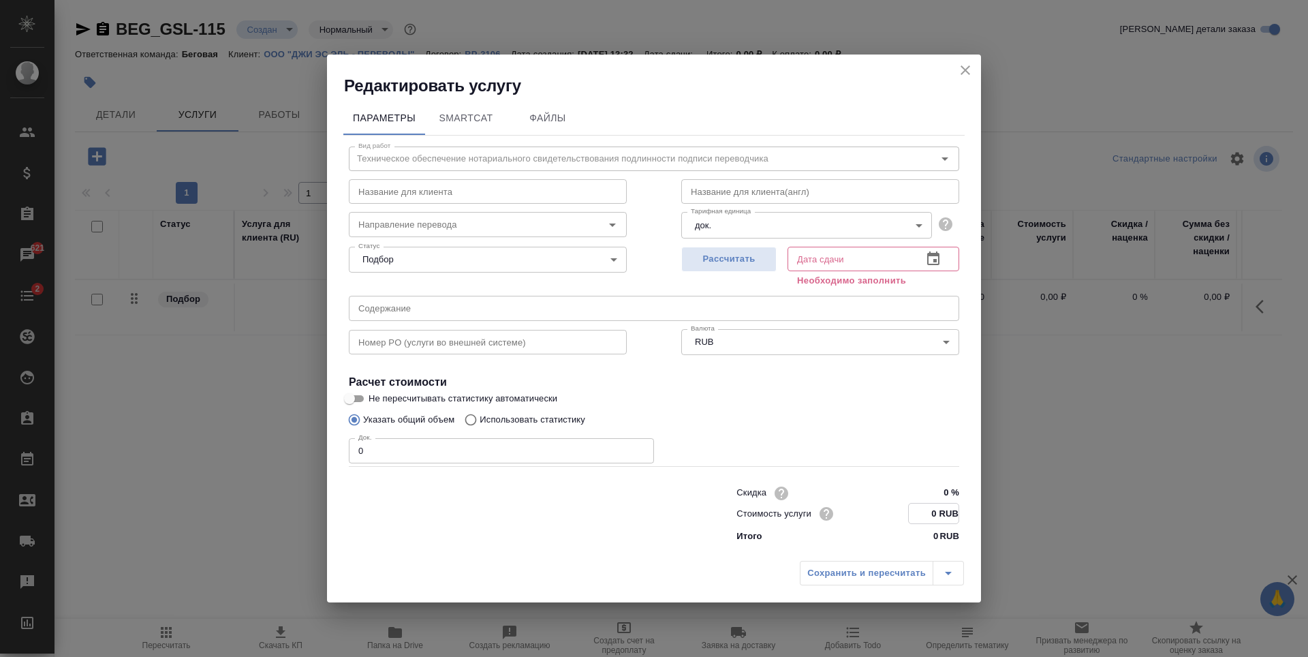
click at [938, 512] on input "0 RUB" at bounding box center [934, 514] width 50 height 20
type input "700 RUB"
click at [458, 466] on div "Скидка 0 % Стоимость услуги 700 RUB Итого 0 RUB" at bounding box center [654, 513] width 665 height 115
click at [456, 459] on input "0" at bounding box center [501, 451] width 305 height 25
type input "4"
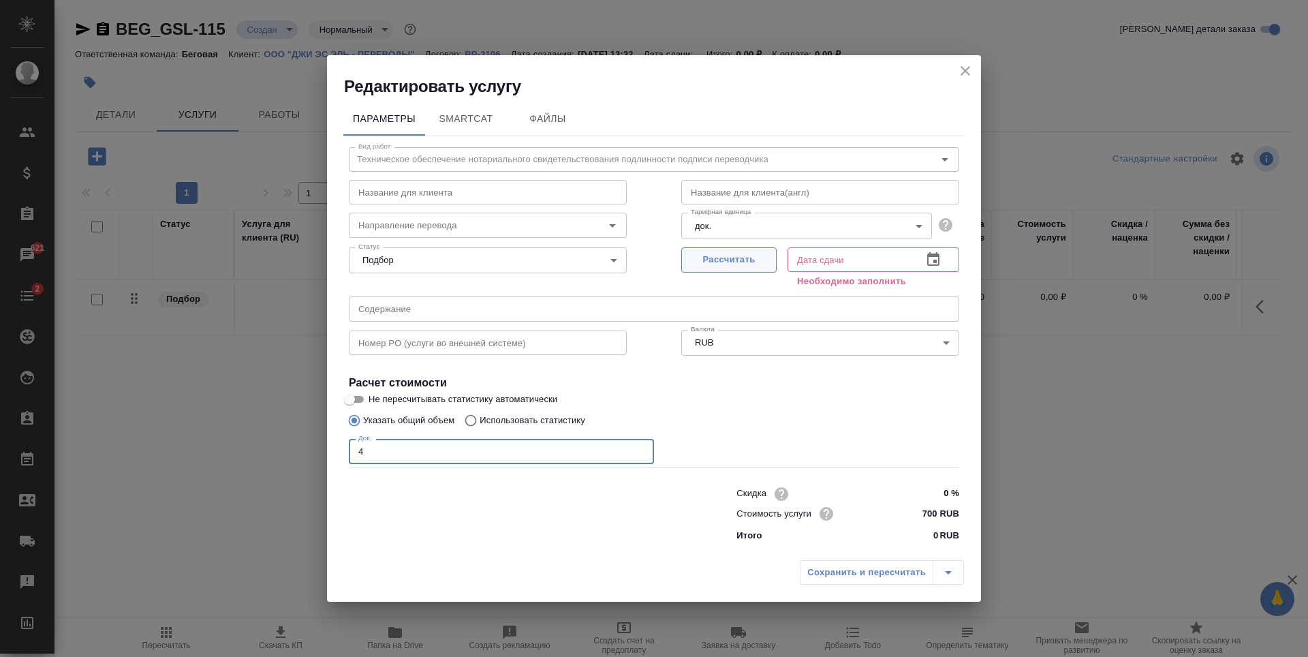
click at [753, 264] on span "Рассчитать" at bounding box center [729, 260] width 80 height 16
type input "13.08.2025 14:21"
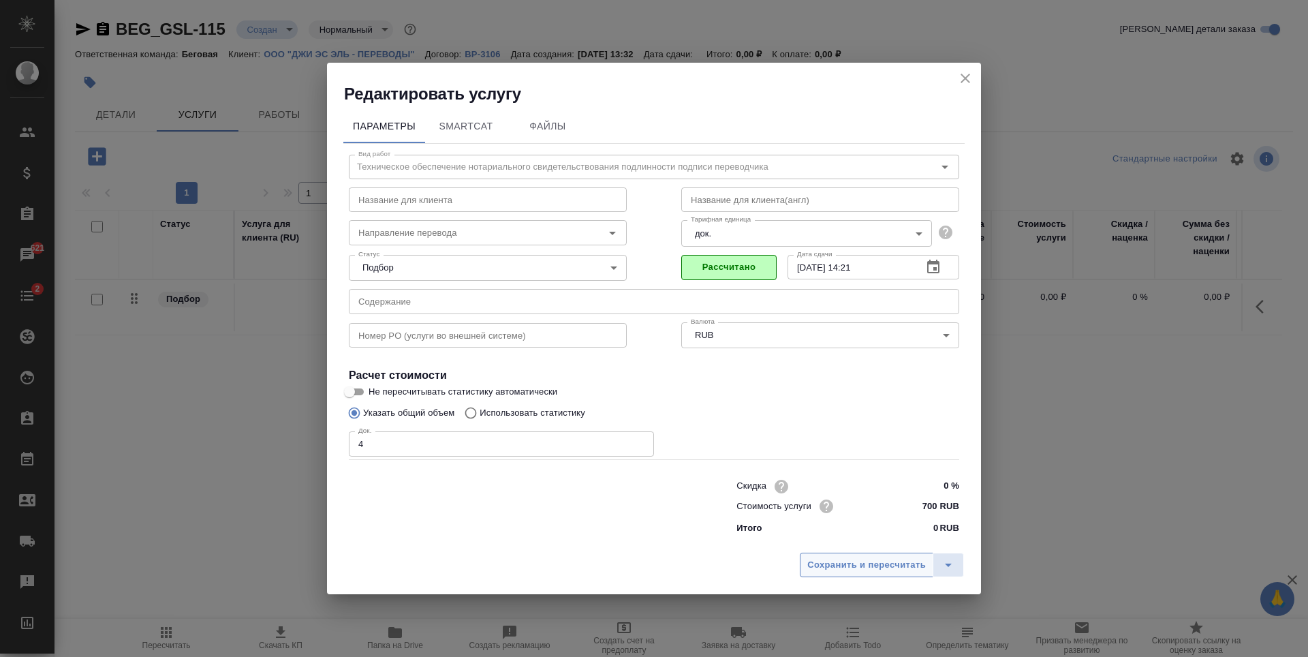
click at [898, 568] on span "Сохранить и пересчитать" at bounding box center [866, 565] width 119 height 16
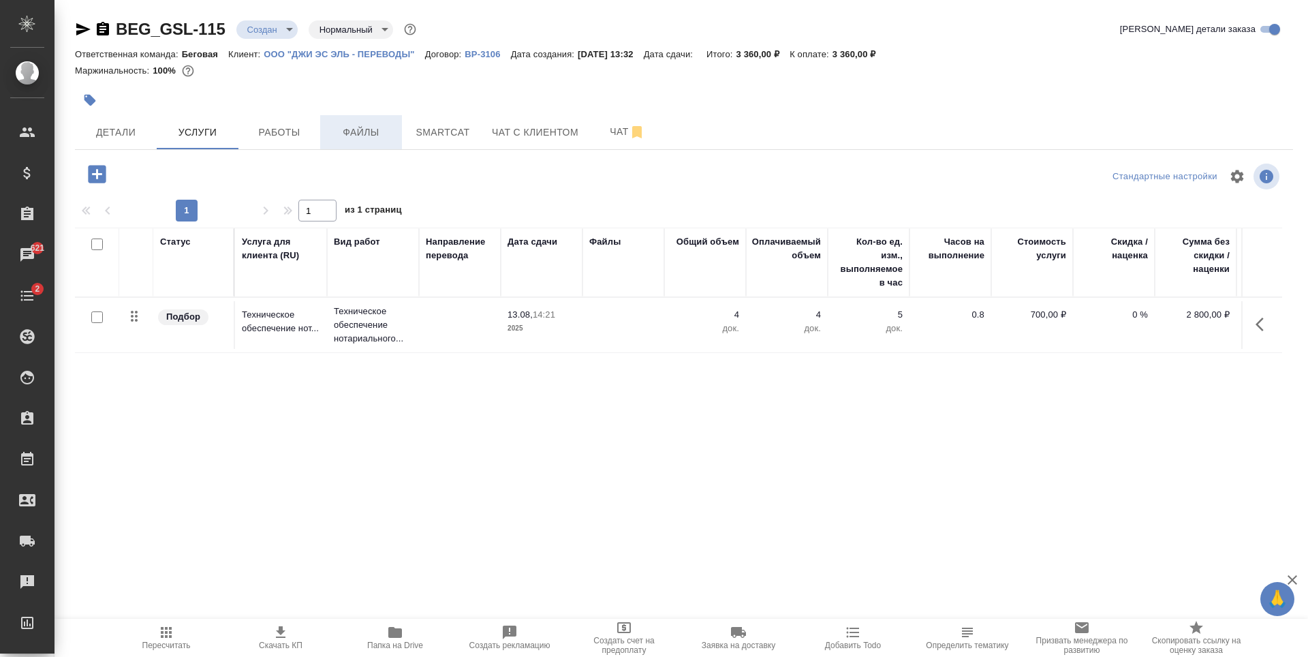
click at [361, 134] on span "Файлы" at bounding box center [360, 132] width 65 height 17
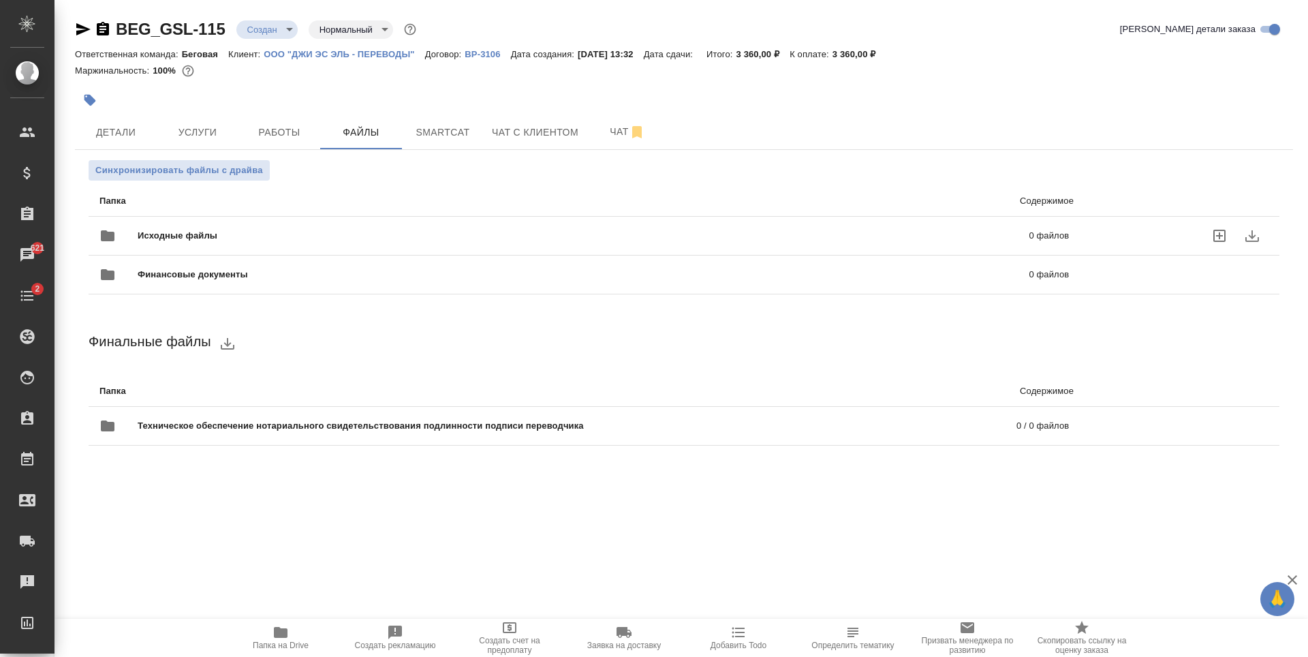
click at [183, 230] on span "Исходные файлы" at bounding box center [381, 236] width 486 height 14
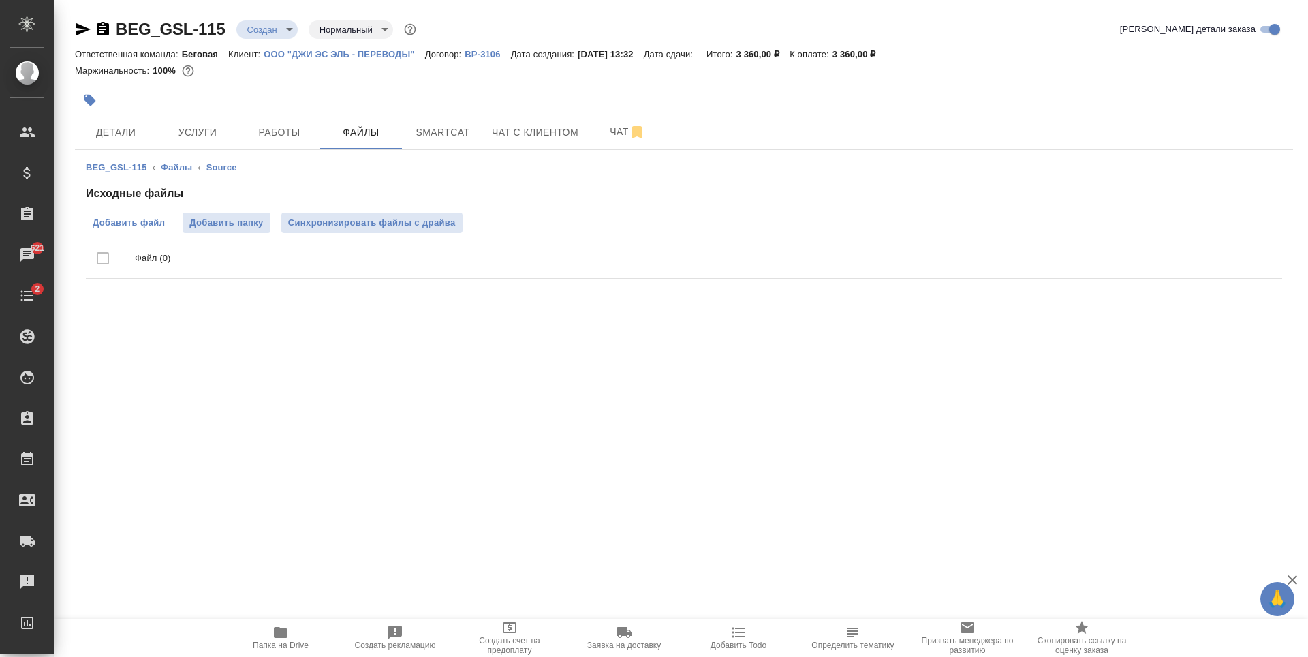
click at [158, 221] on span "Добавить файл" at bounding box center [129, 223] width 72 height 14
click at [0, 0] on input "Добавить файл" at bounding box center [0, 0] width 0 height 0
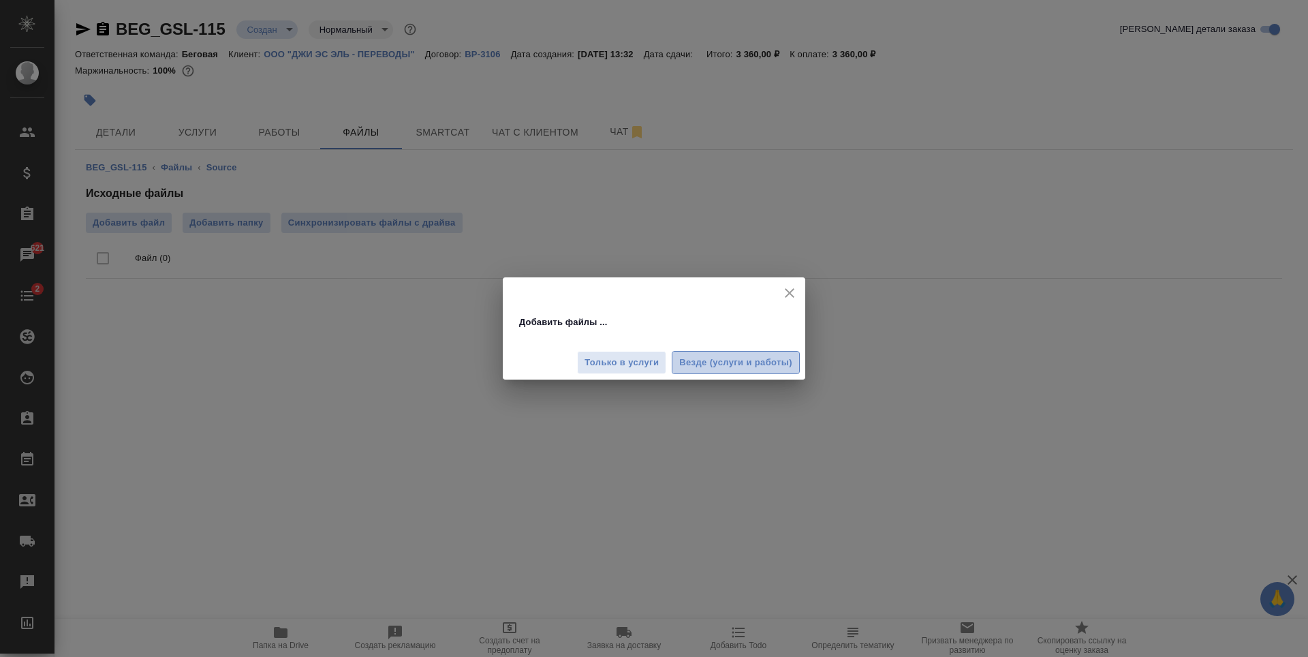
click at [713, 367] on span "Везде (услуги и работы)" at bounding box center [735, 363] width 113 height 16
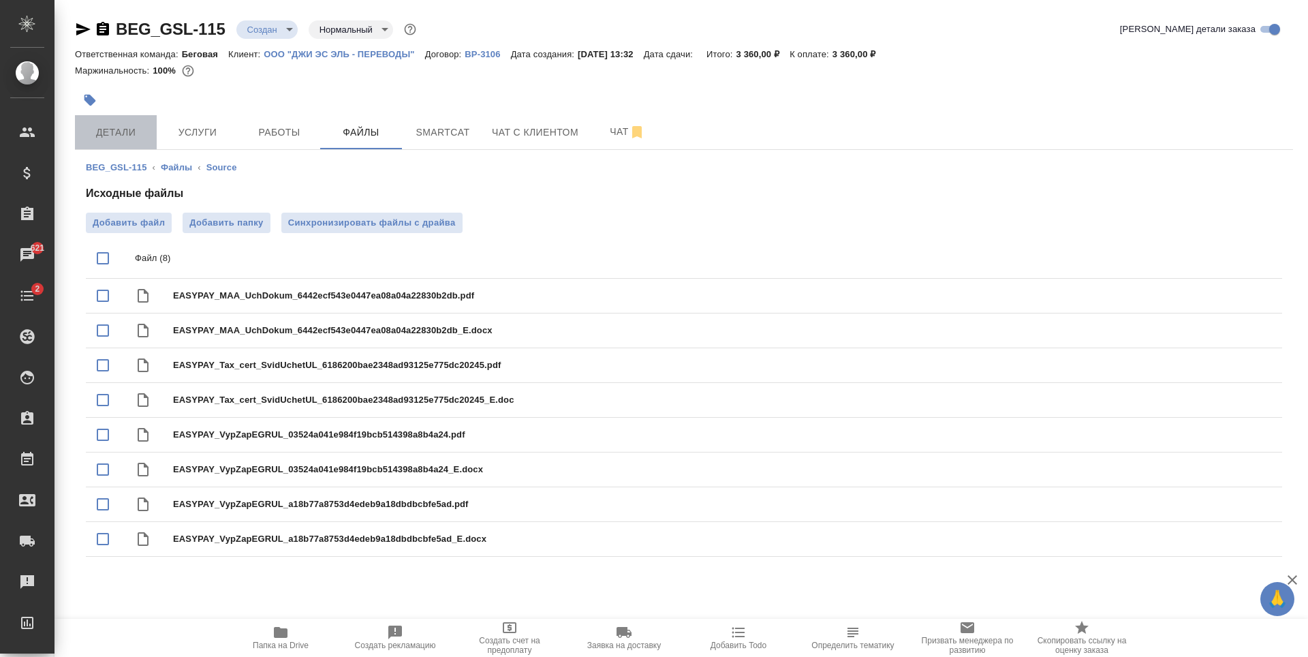
click at [142, 134] on span "Детали" at bounding box center [115, 132] width 65 height 17
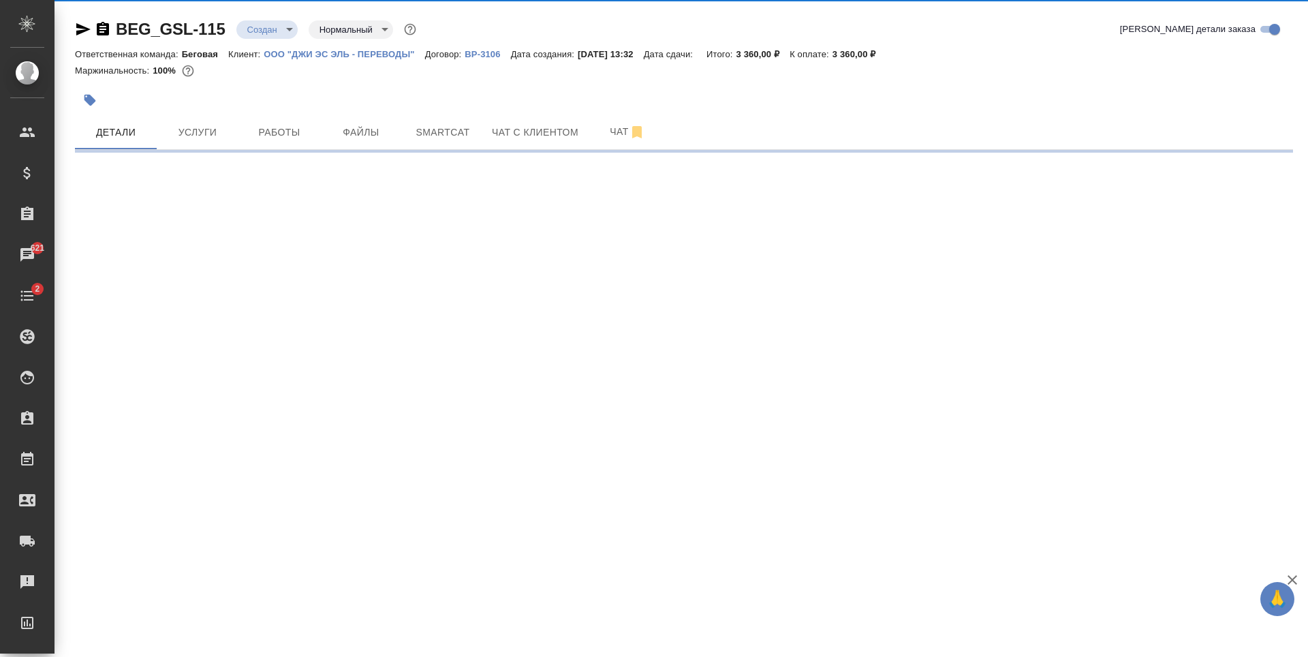
select select "RU"
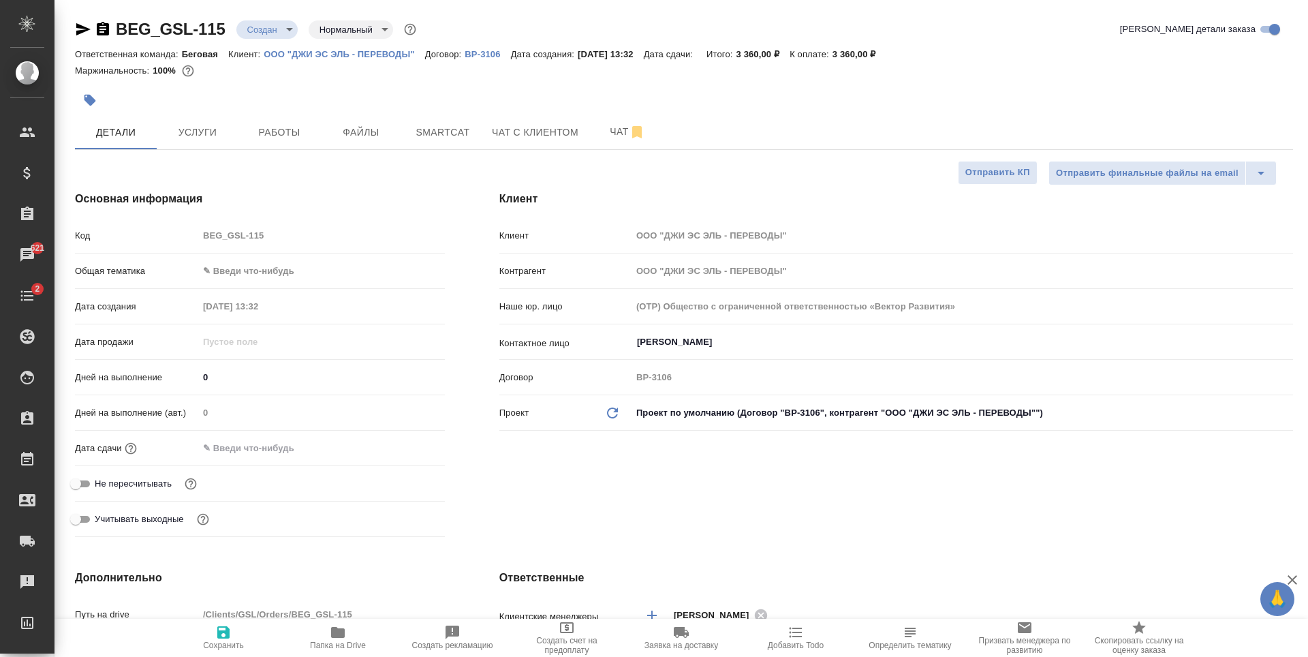
type textarea "x"
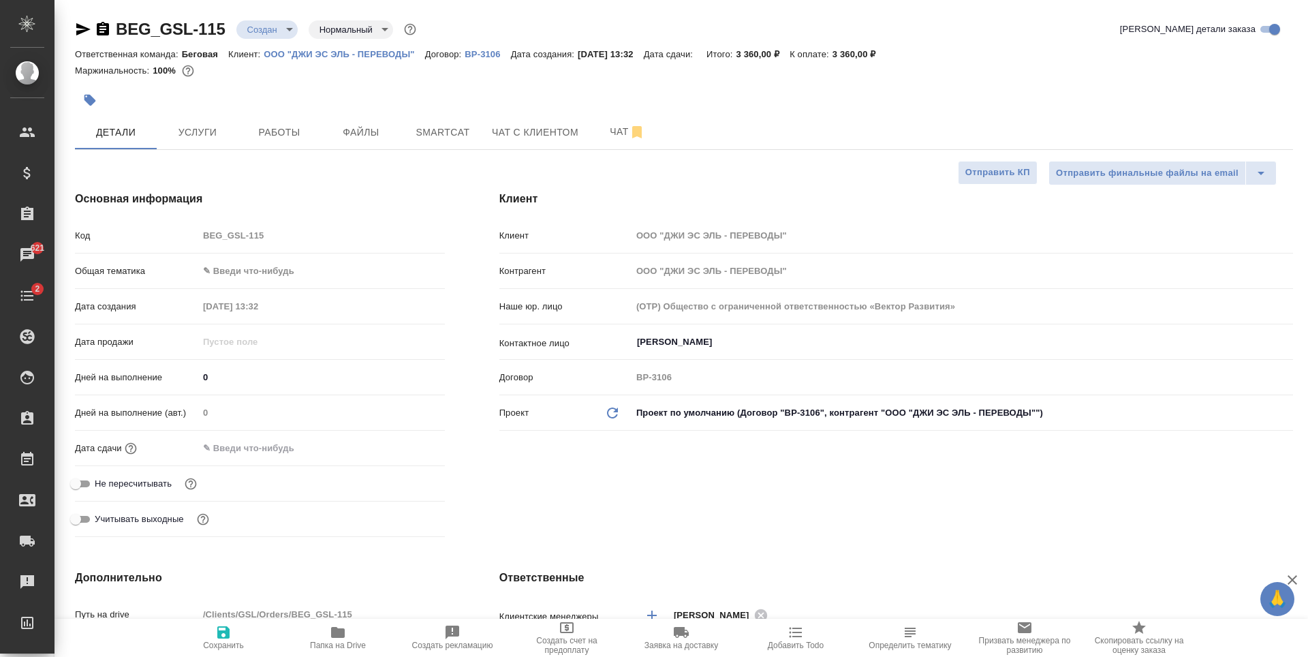
type textarea "x"
click at [264, 271] on body "🙏 .cls-1 fill:#fff; AWATERA Antonova Kristina Клиенты Спецификации Заказы 621 Ч…" at bounding box center [654, 328] width 1308 height 657
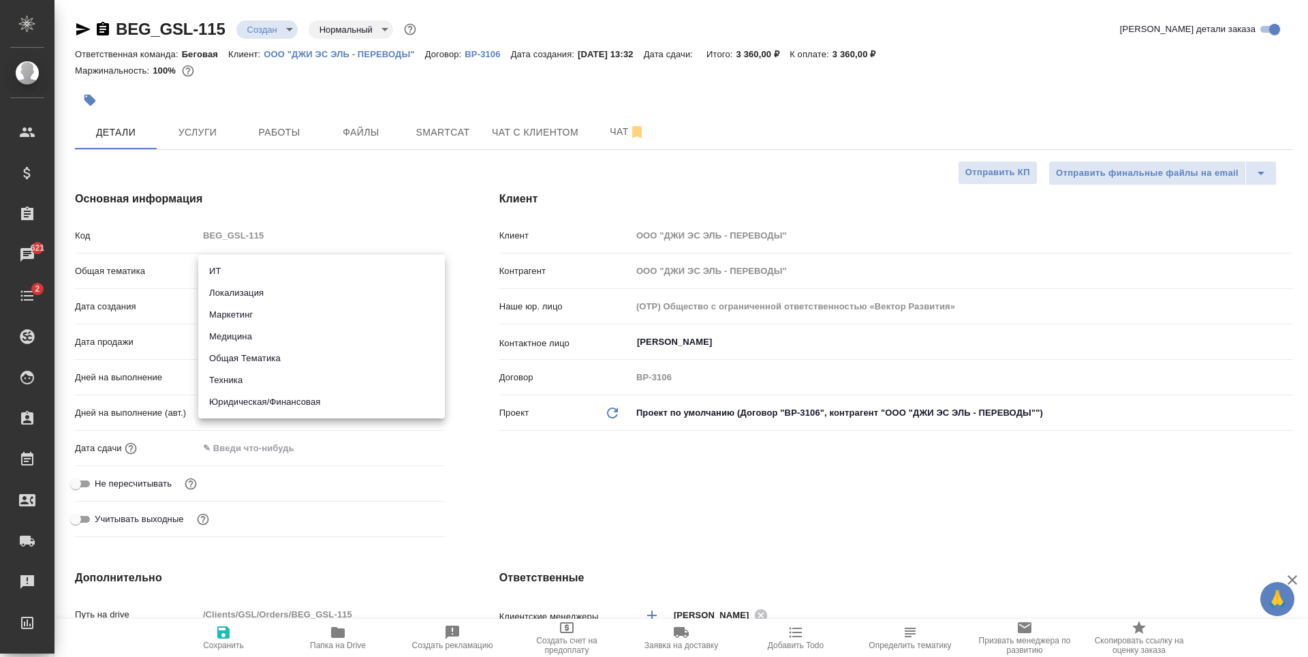
click at [285, 403] on li "Юридическая/Финансовая" at bounding box center [321, 402] width 247 height 22
type input "yr-fn"
type textarea "x"
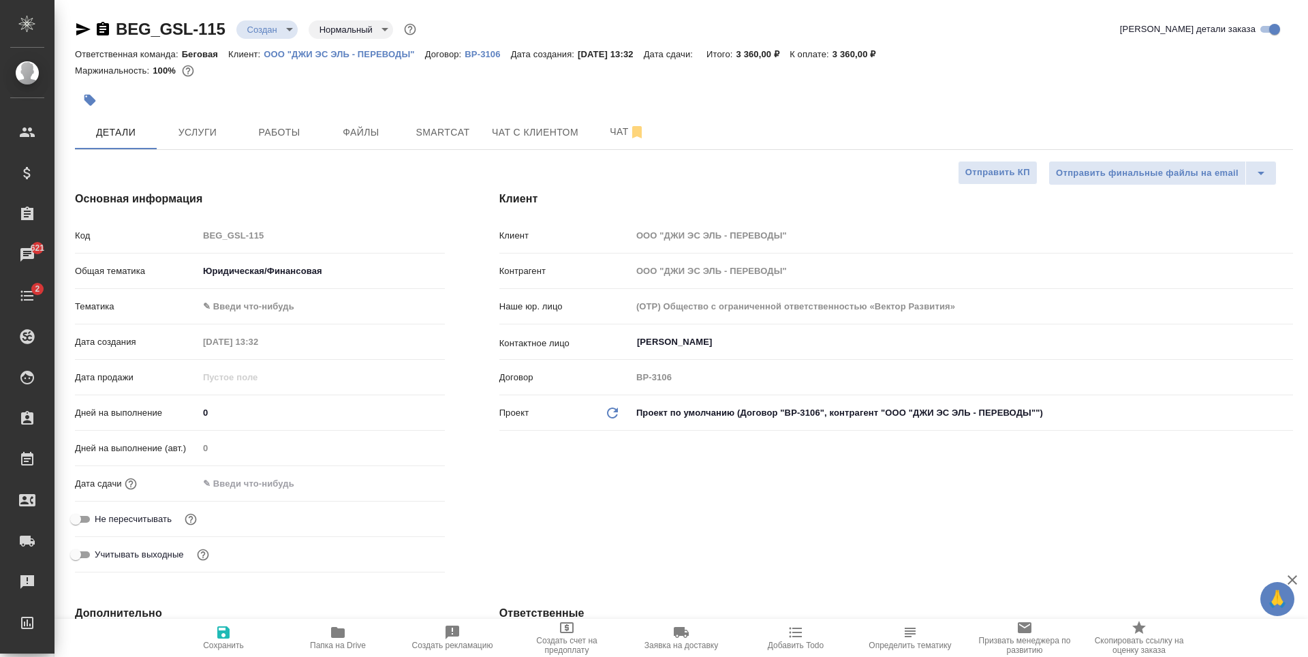
click at [322, 290] on div "Общая тематика Юридическая/Финансовая yr-fn" at bounding box center [260, 276] width 370 height 35
click at [333, 303] on body "🙏 .cls-1 fill:#fff; AWATERA Antonova Kristina Клиенты Спецификации Заказы 621 Ч…" at bounding box center [654, 328] width 1308 height 657
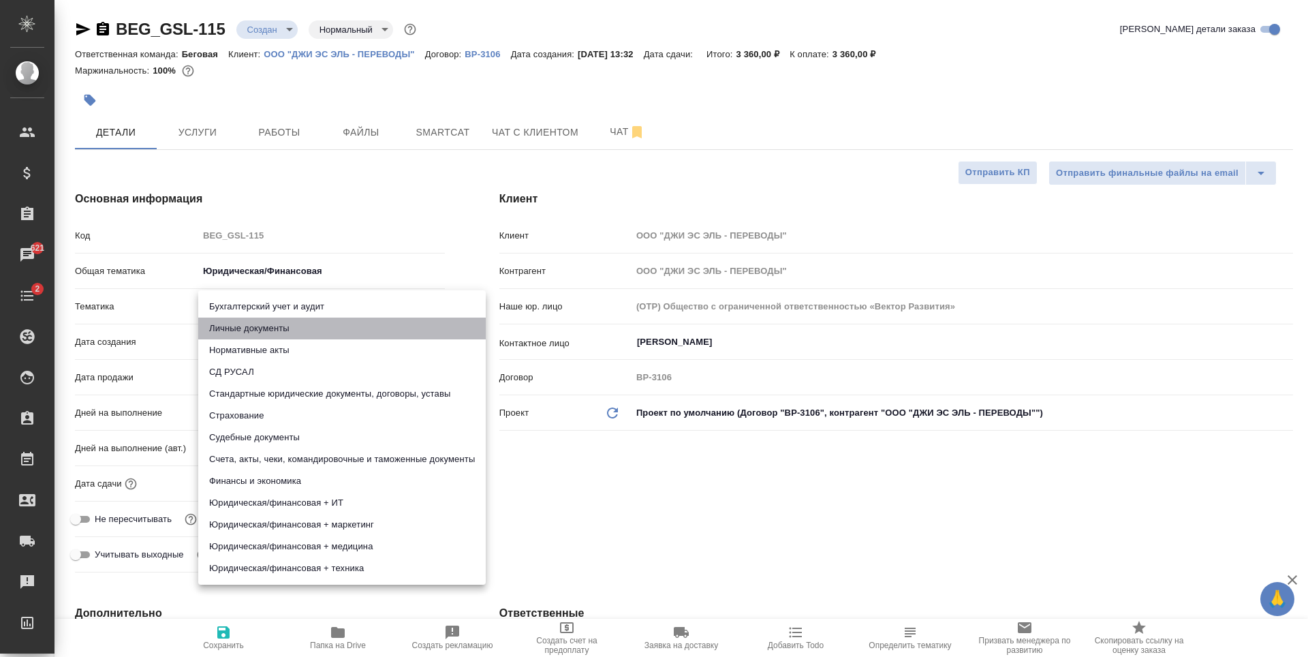
click at [326, 332] on li "Личные документы" at bounding box center [342, 329] width 288 height 22
type textarea "x"
type input "5a8b8b956a9677013d343cfe"
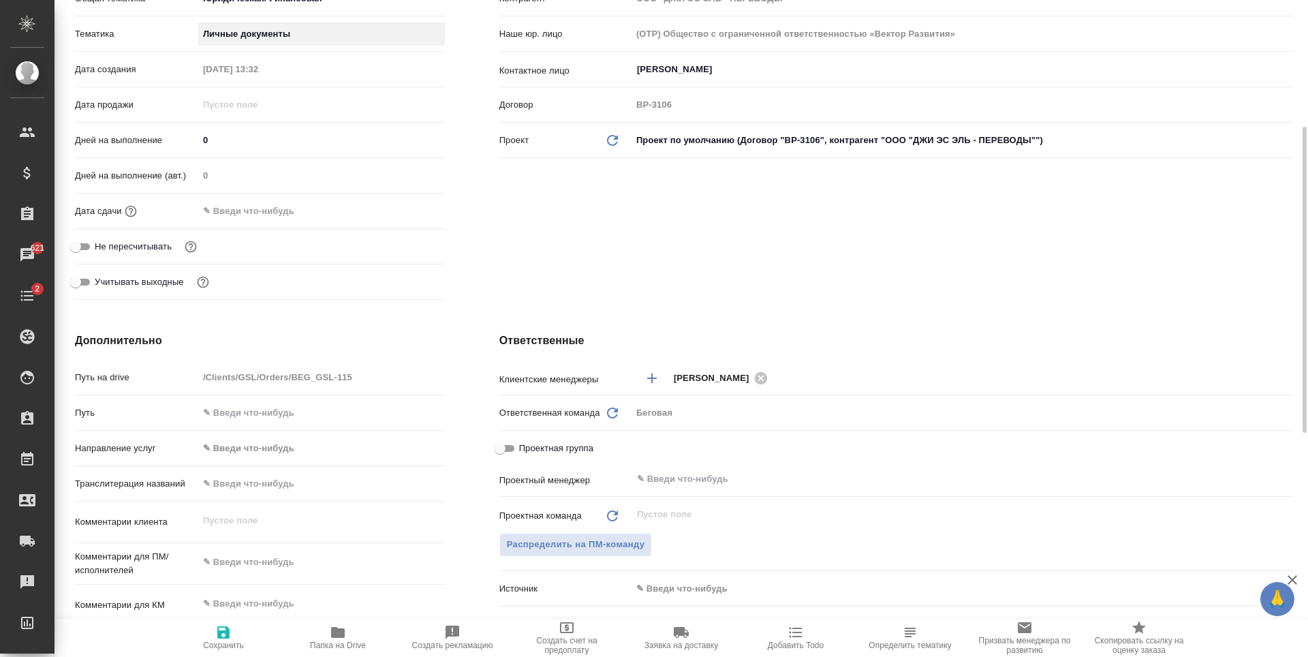
scroll to position [477, 0]
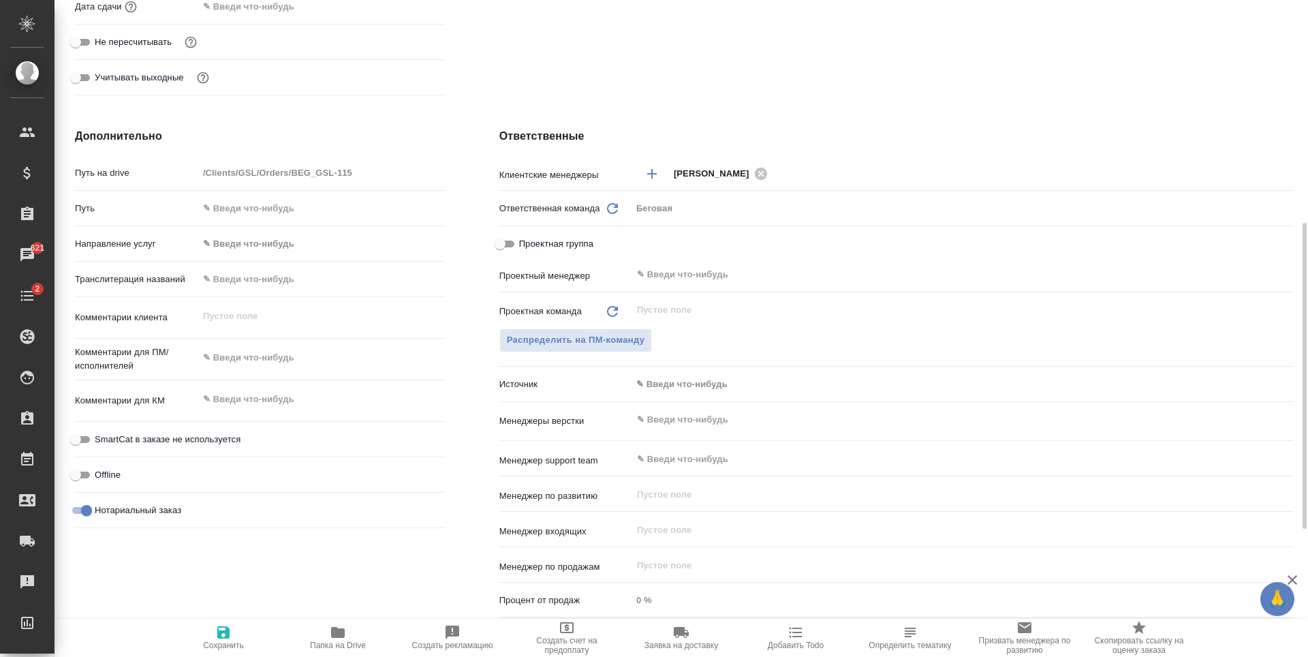
type textarea "x"
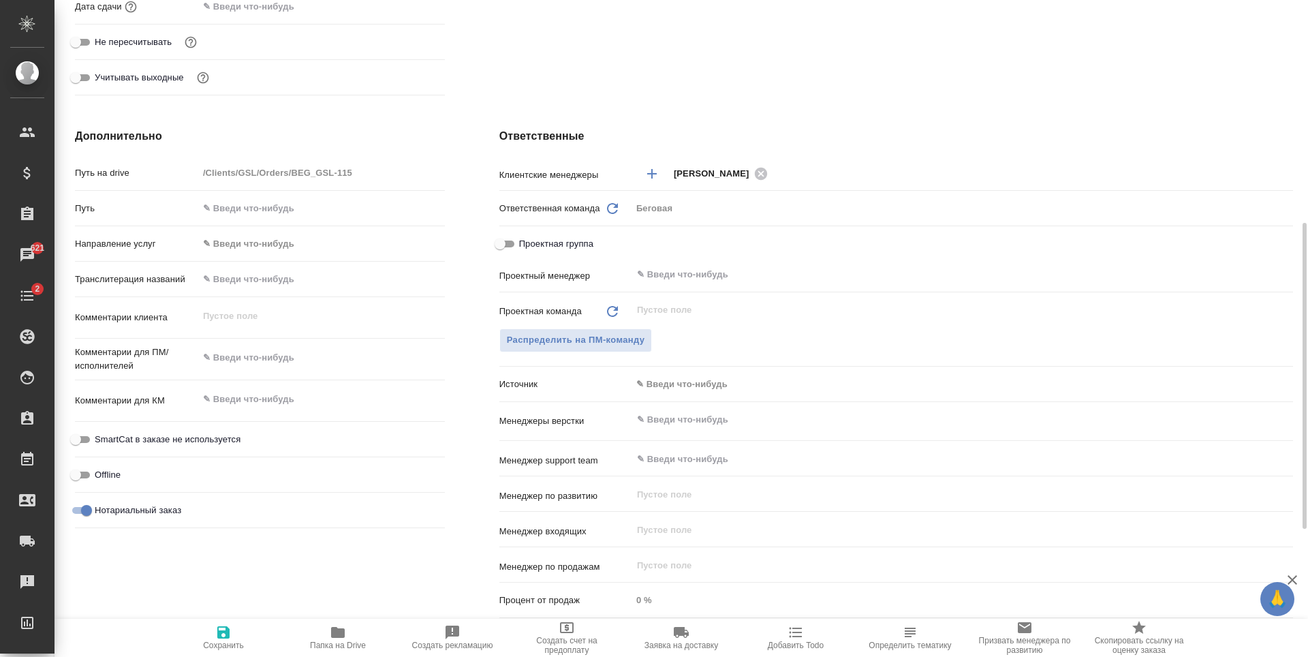
type textarea "x"
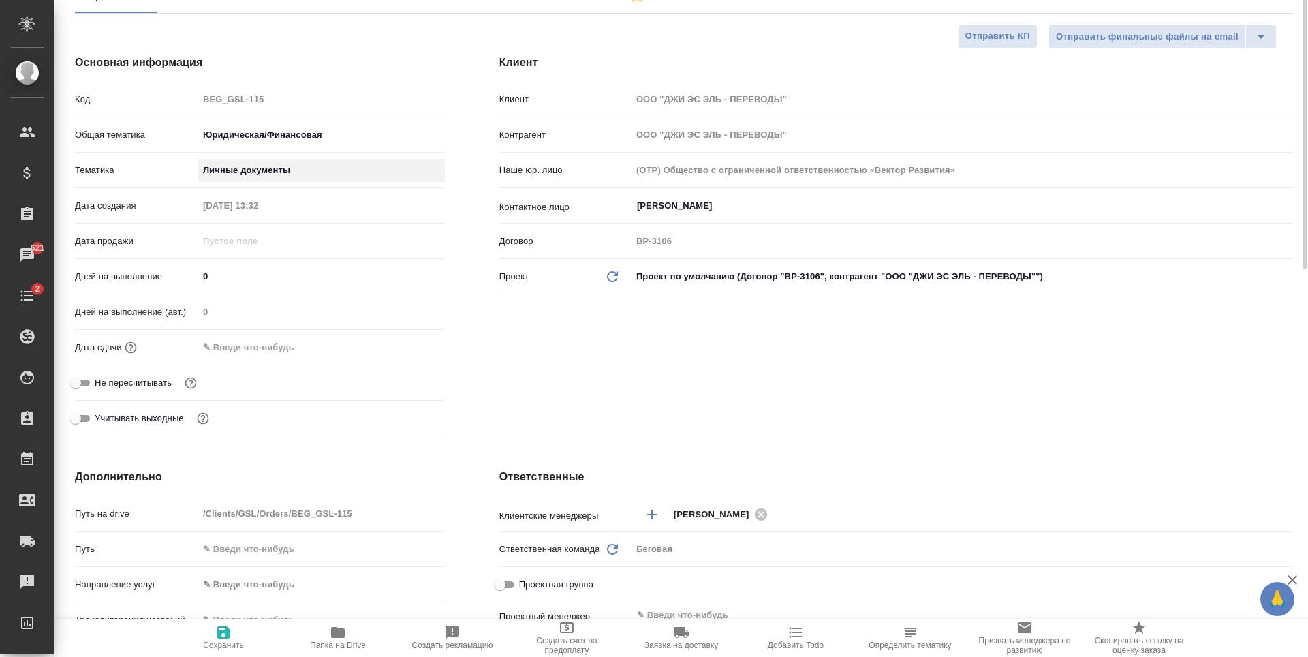
scroll to position [0, 0]
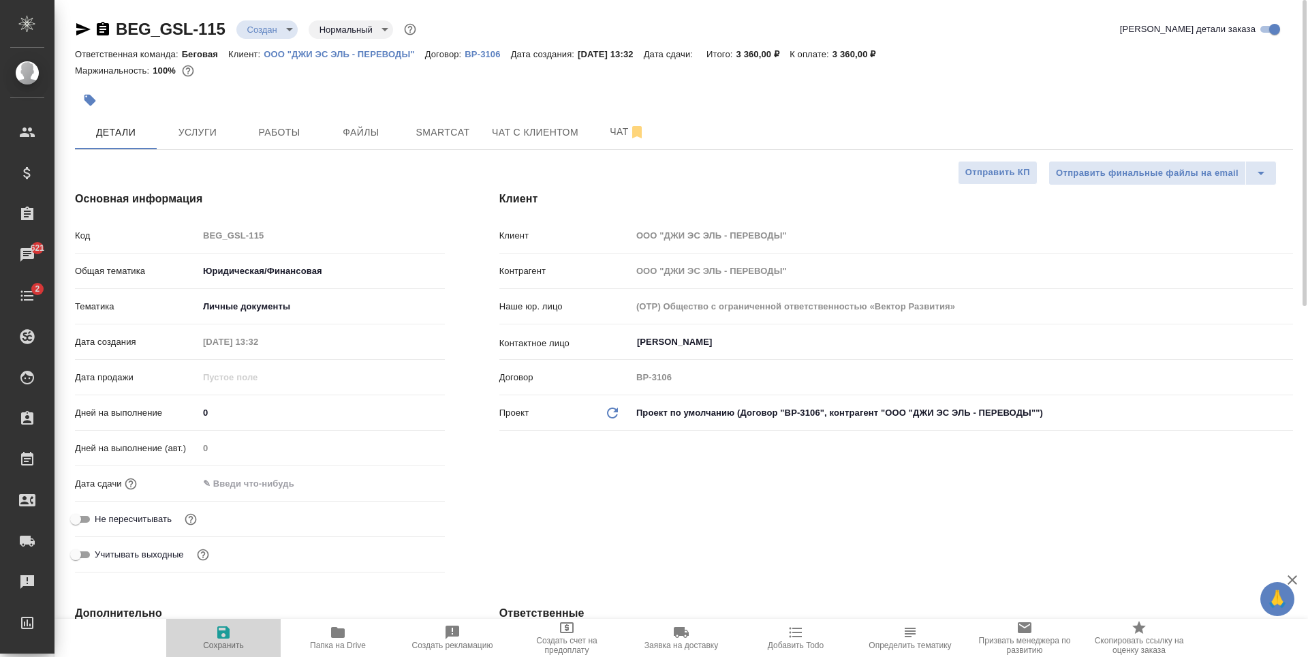
click at [218, 639] on icon "button" at bounding box center [223, 632] width 16 height 16
type textarea "x"
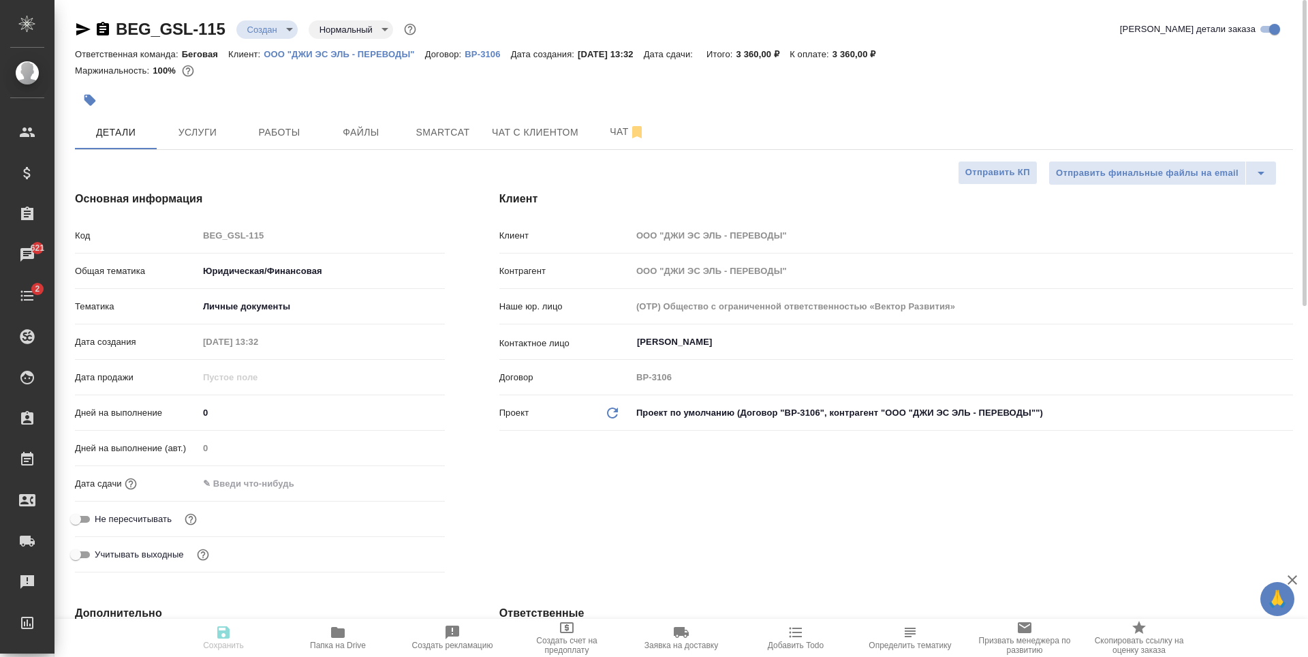
type textarea "x"
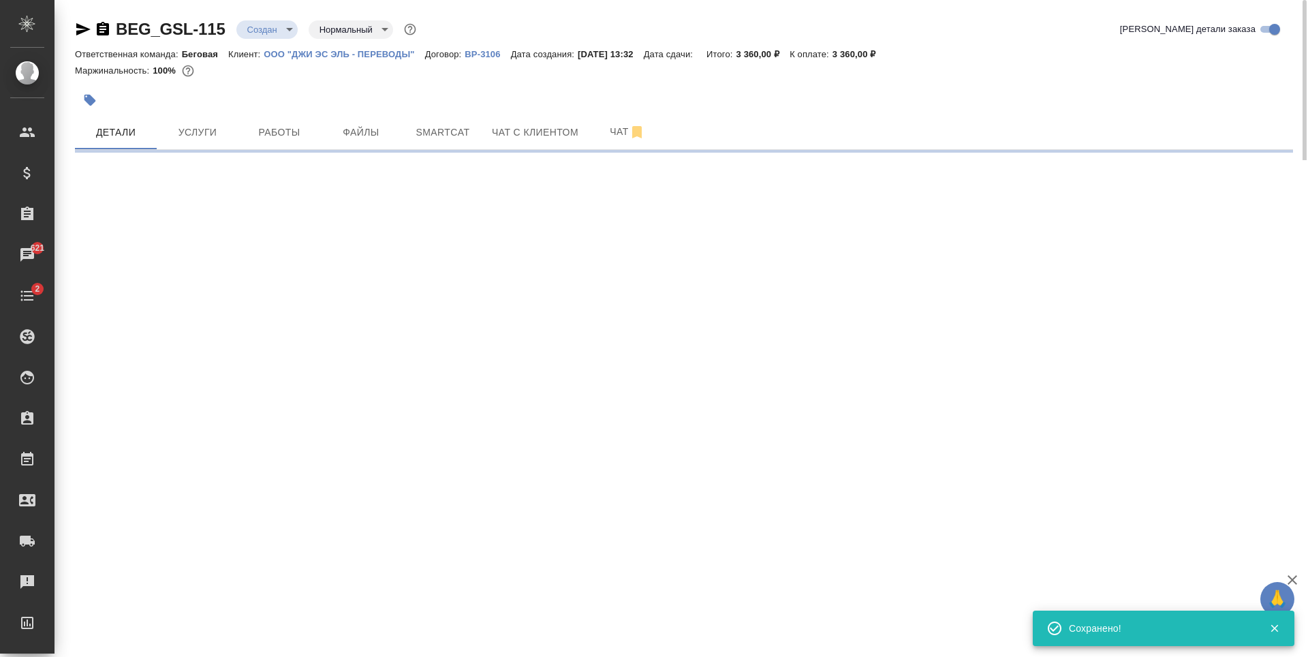
select select "RU"
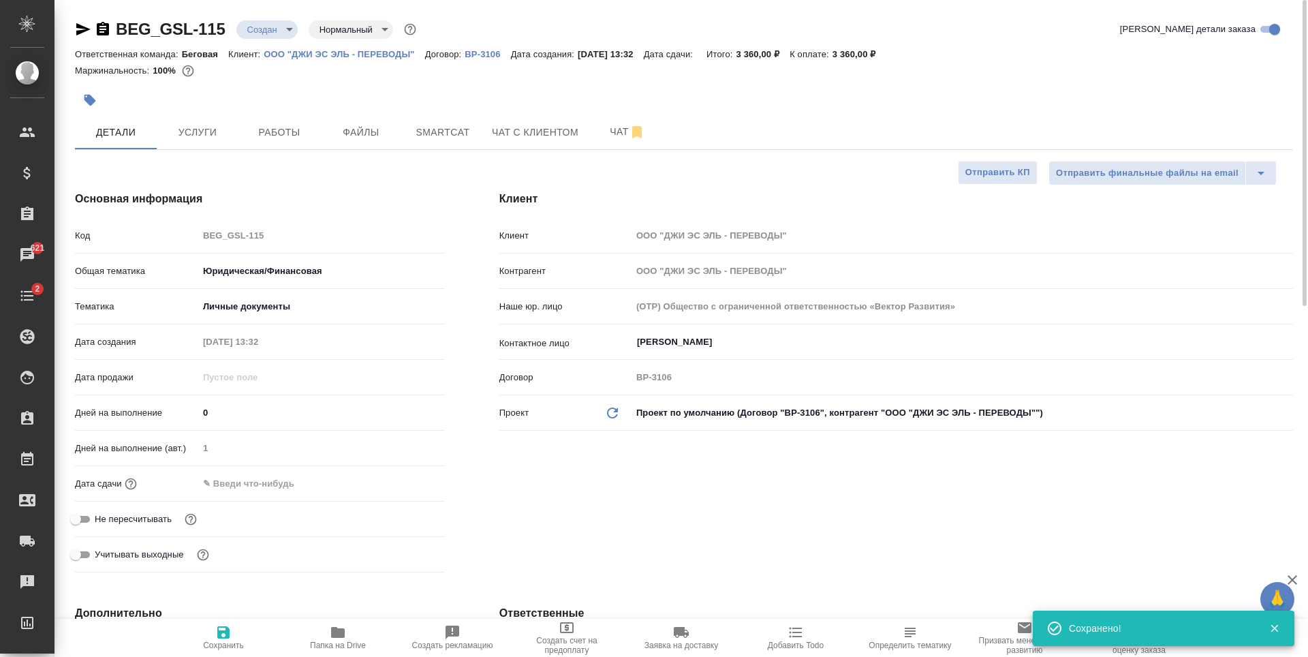
type textarea "x"
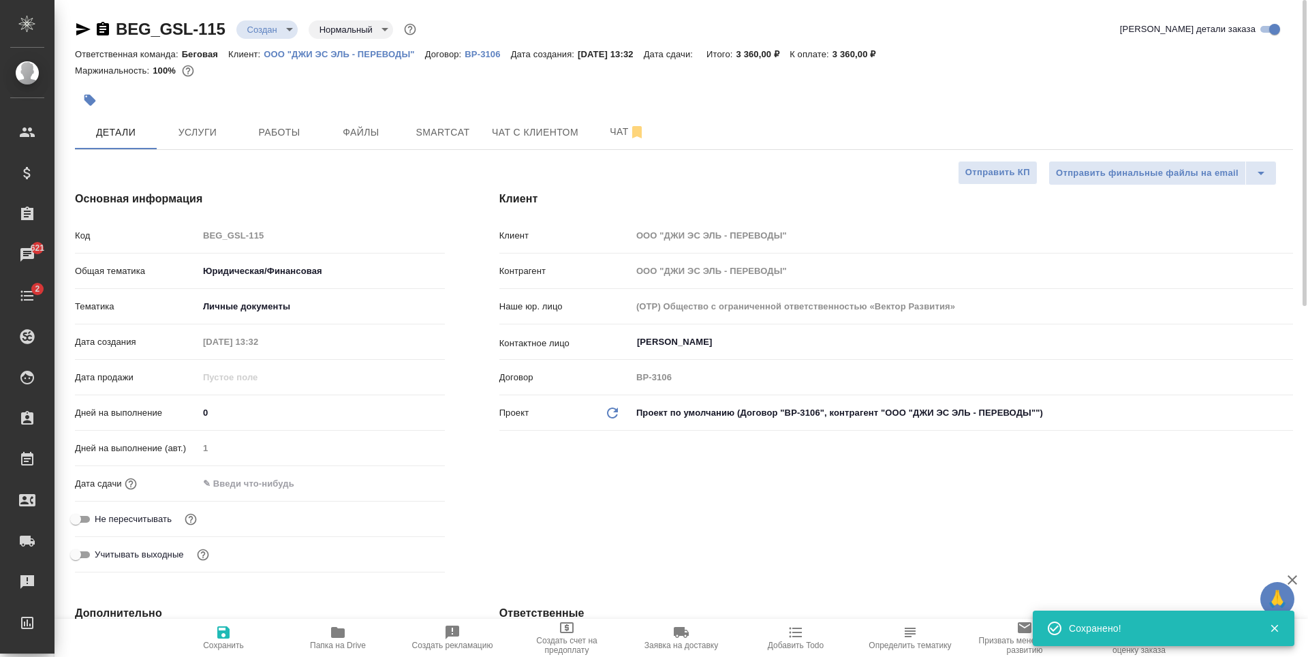
type textarea "x"
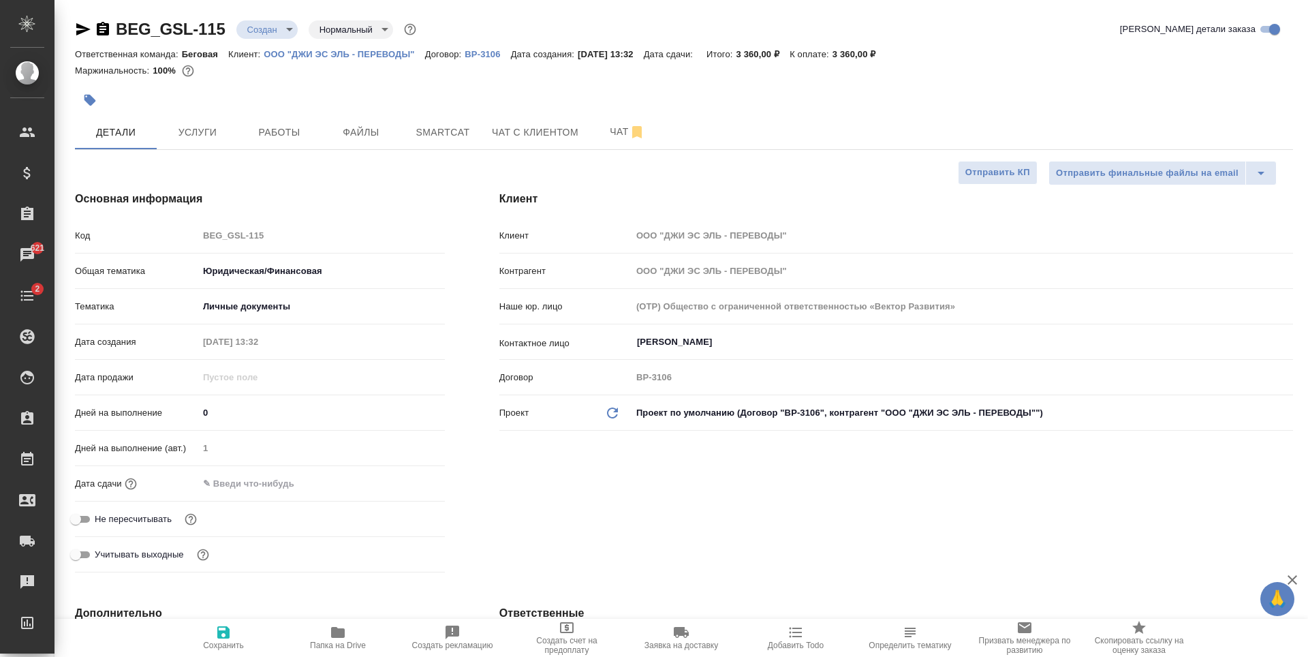
type textarea "x"
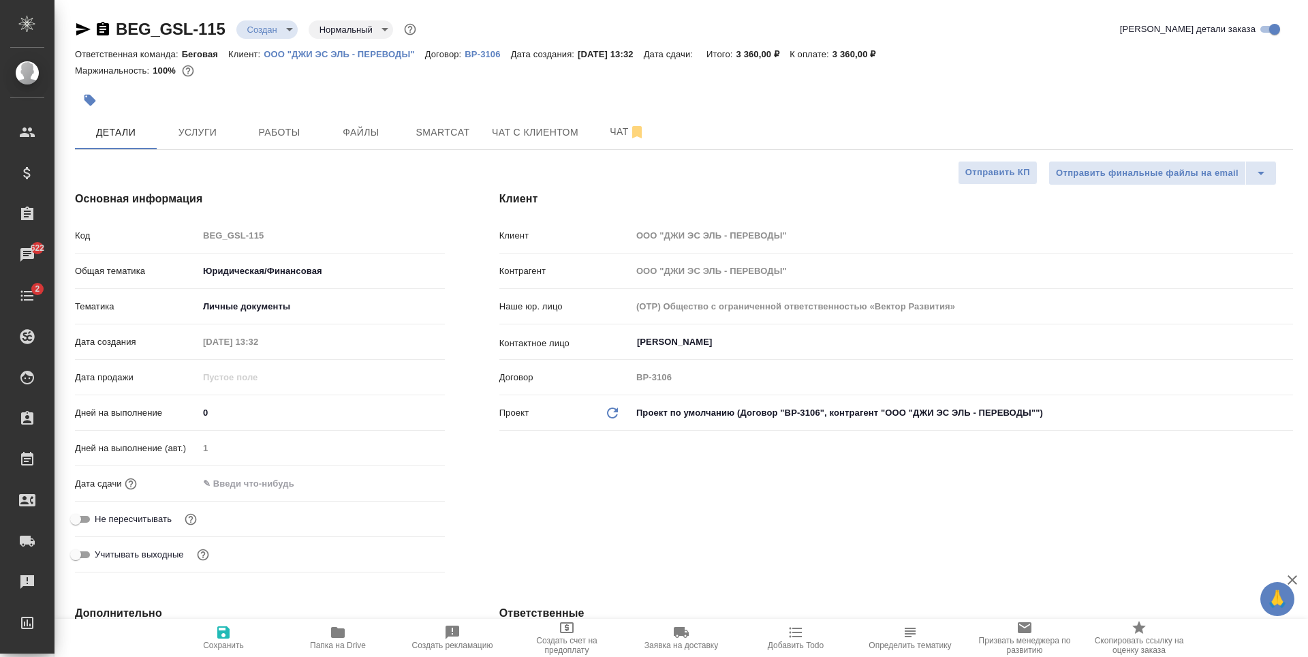
type textarea "x"
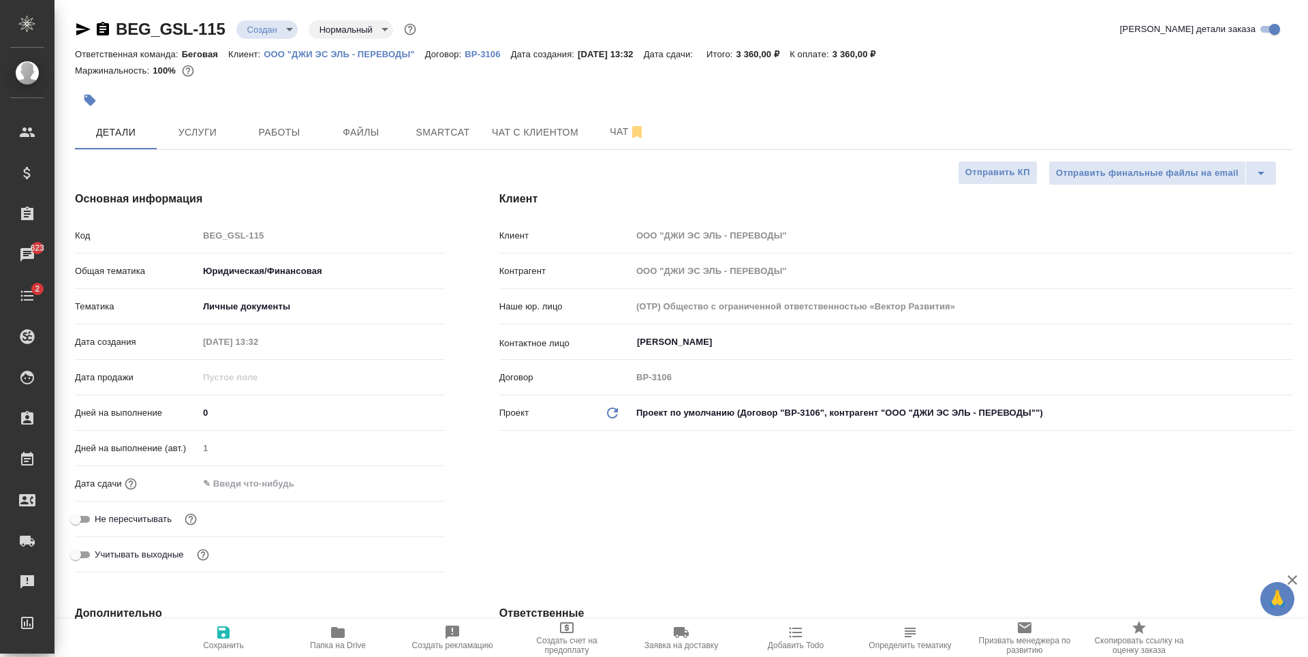
type textarea "x"
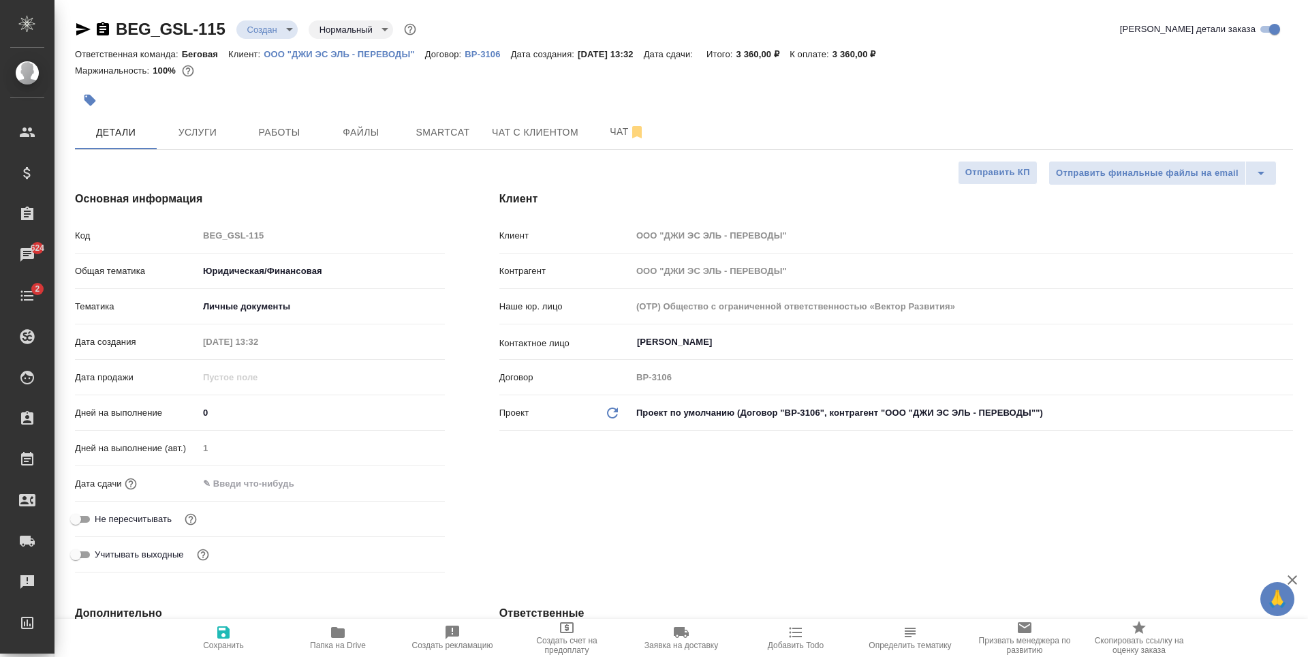
type textarea "x"
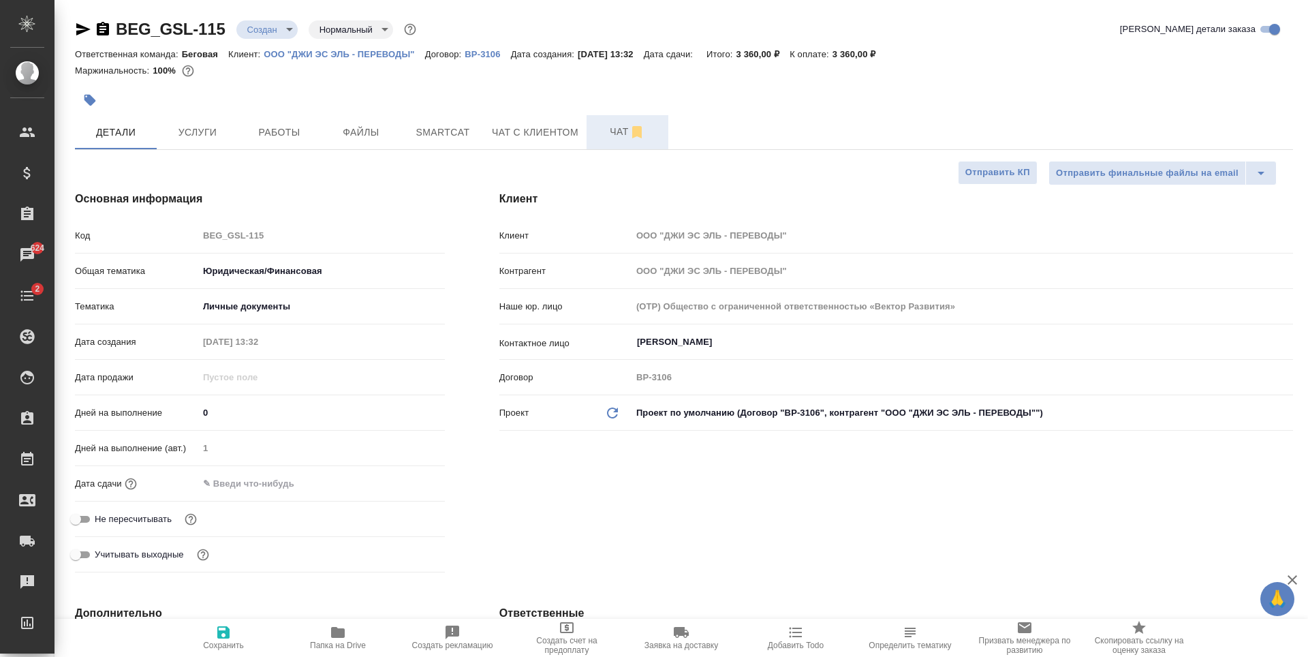
type textarea "x"
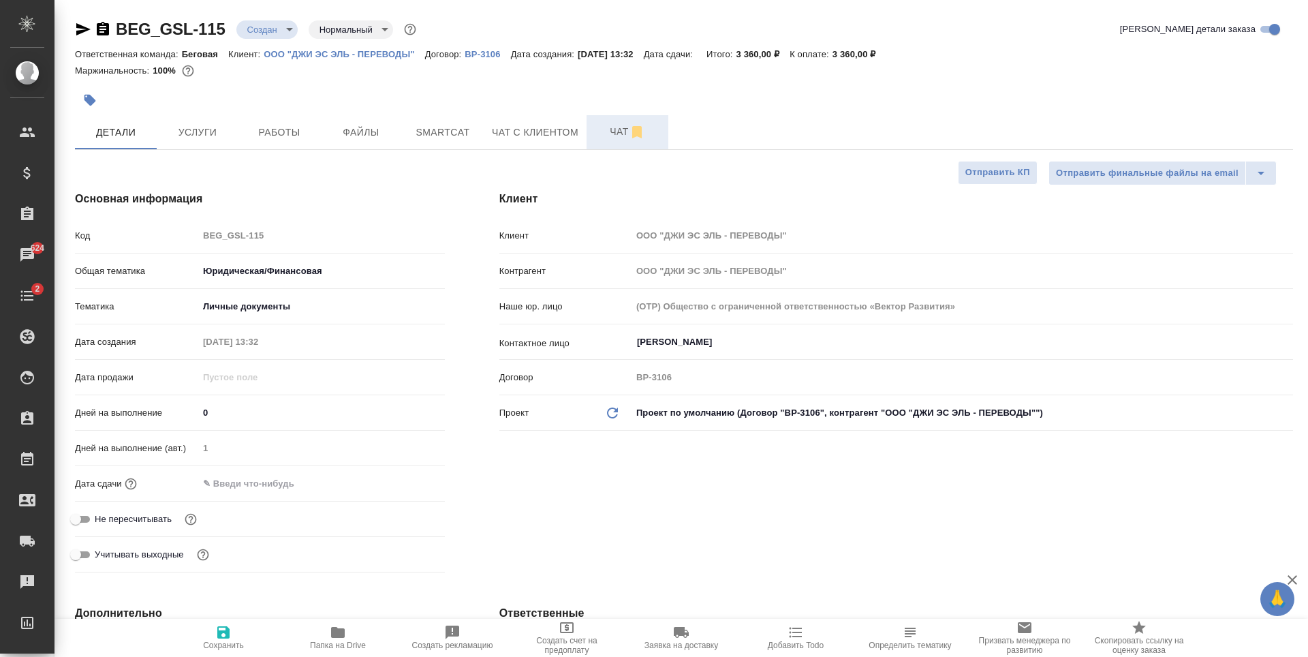
type textarea "x"
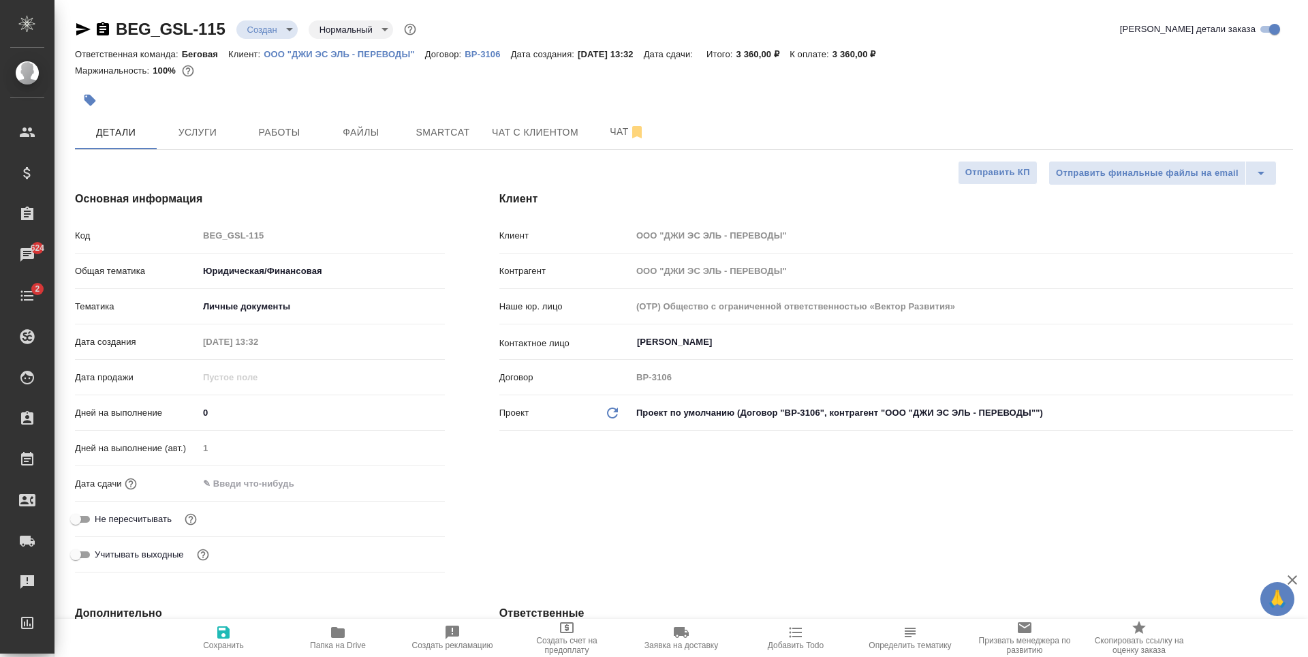
type textarea "x"
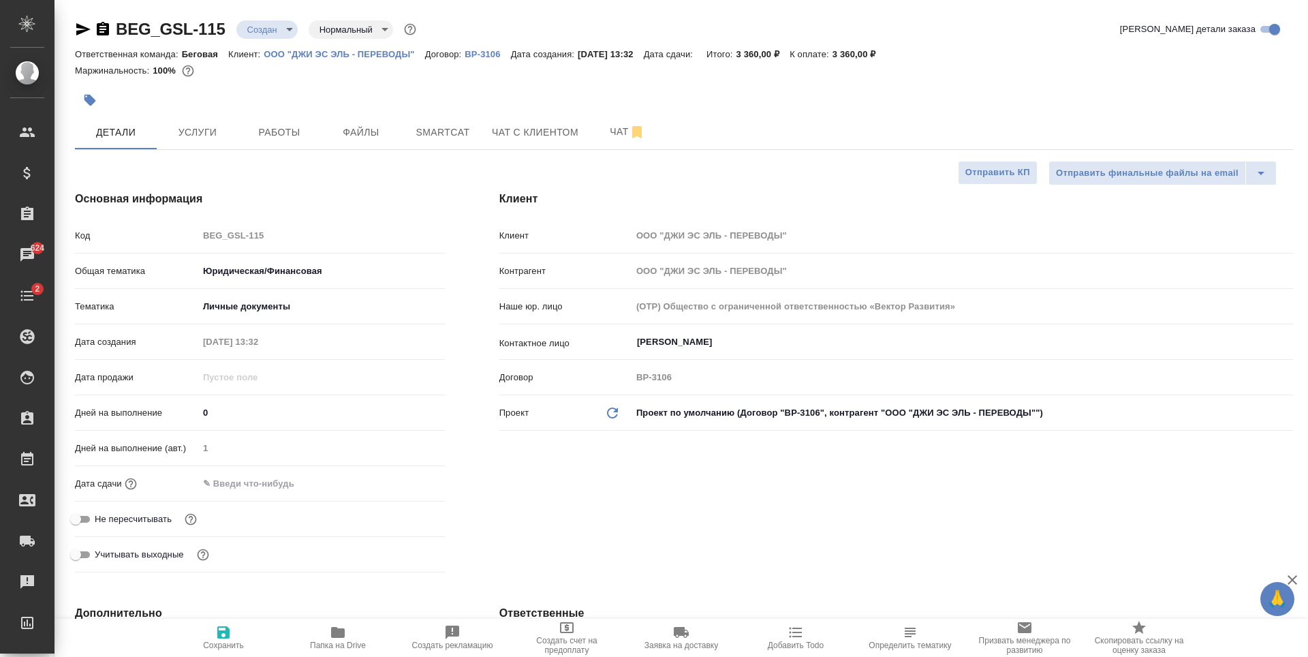
type textarea "x"
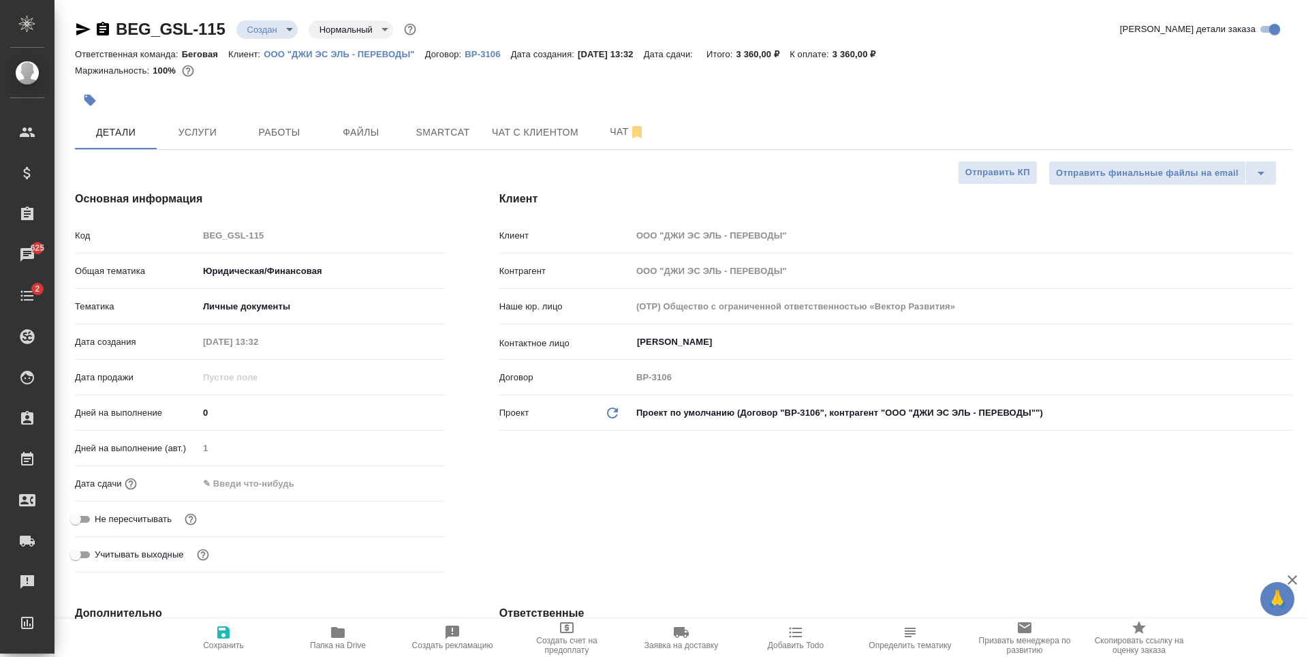
type textarea "x"
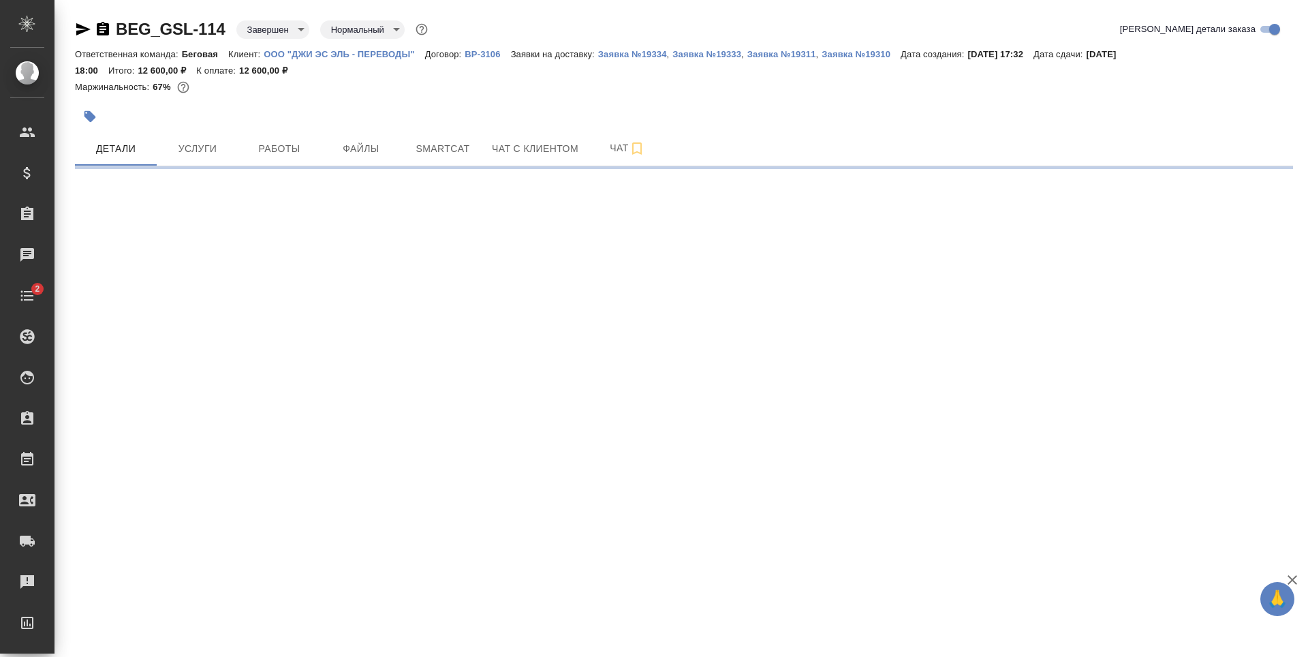
select select "RU"
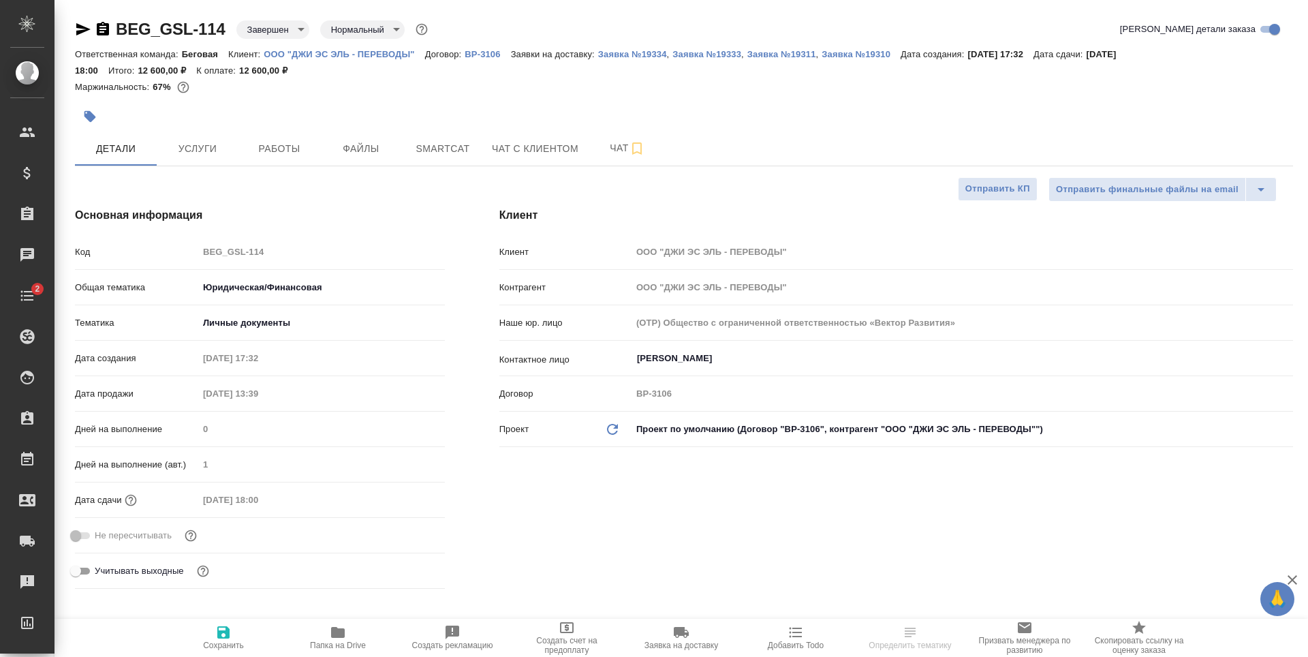
type textarea "x"
click at [204, 151] on span "Услуги" at bounding box center [197, 148] width 65 height 17
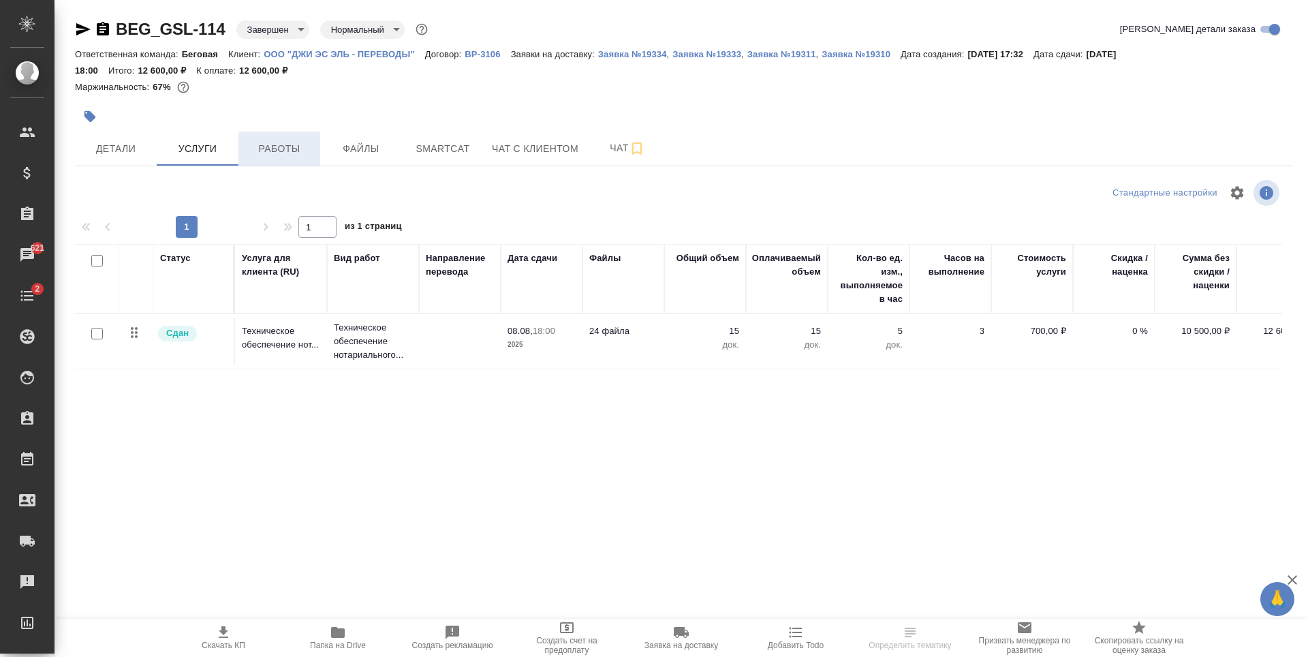
click at [286, 155] on span "Работы" at bounding box center [279, 148] width 65 height 17
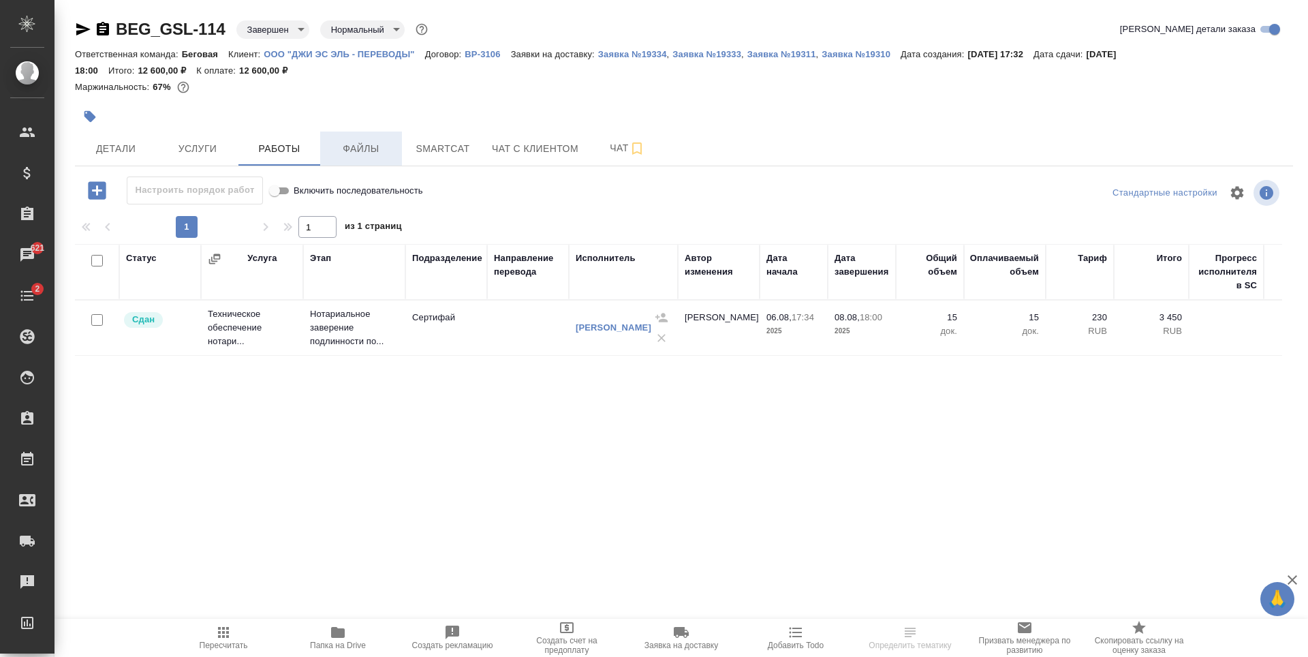
click at [384, 155] on span "Файлы" at bounding box center [360, 148] width 65 height 17
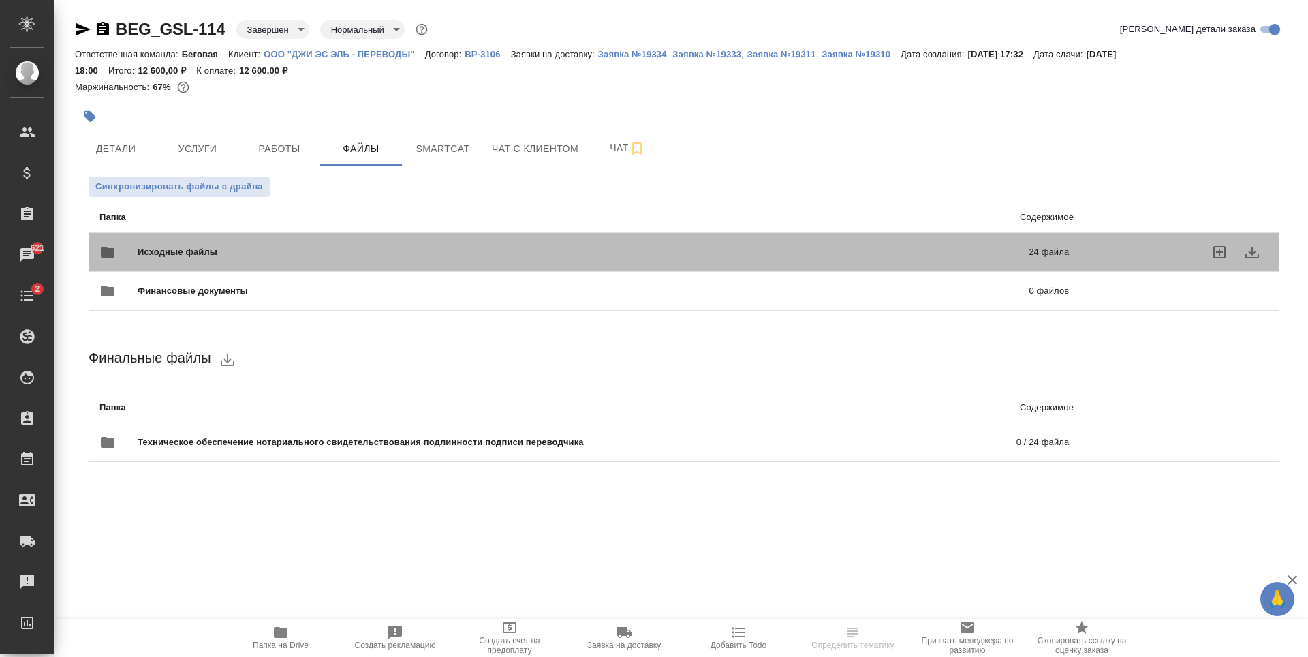
click at [403, 240] on div "Исходные файлы 24 файла" at bounding box center [584, 252] width 970 height 33
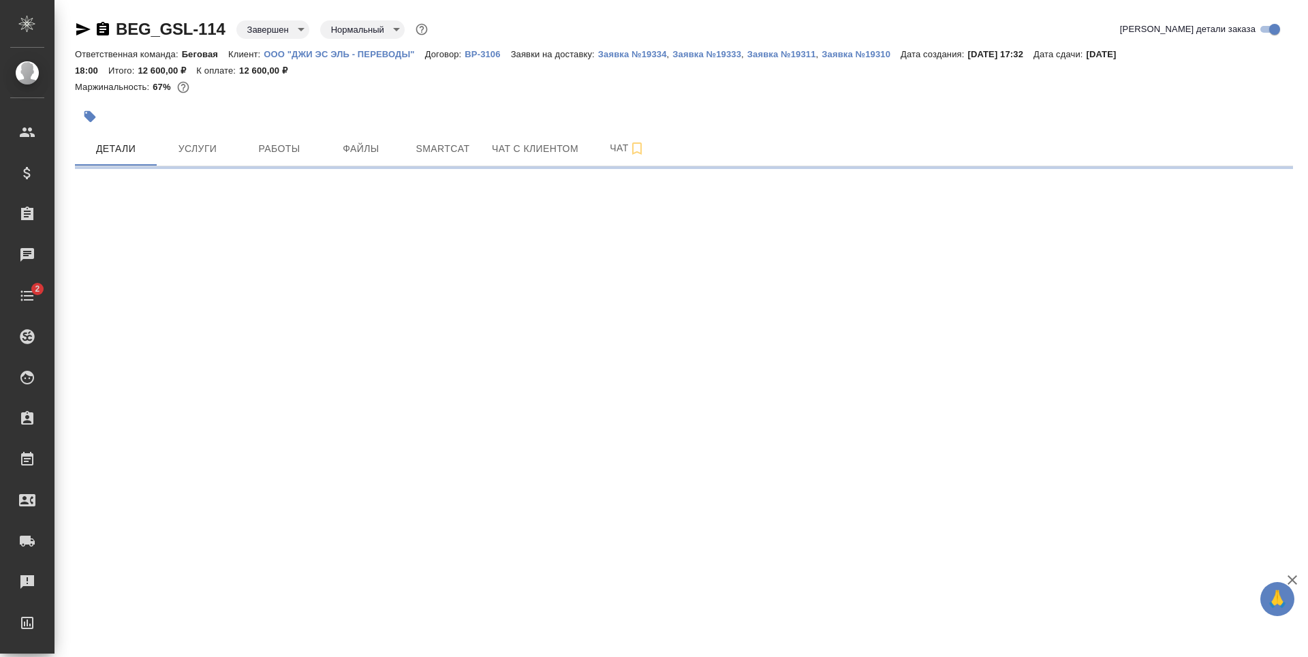
select select "RU"
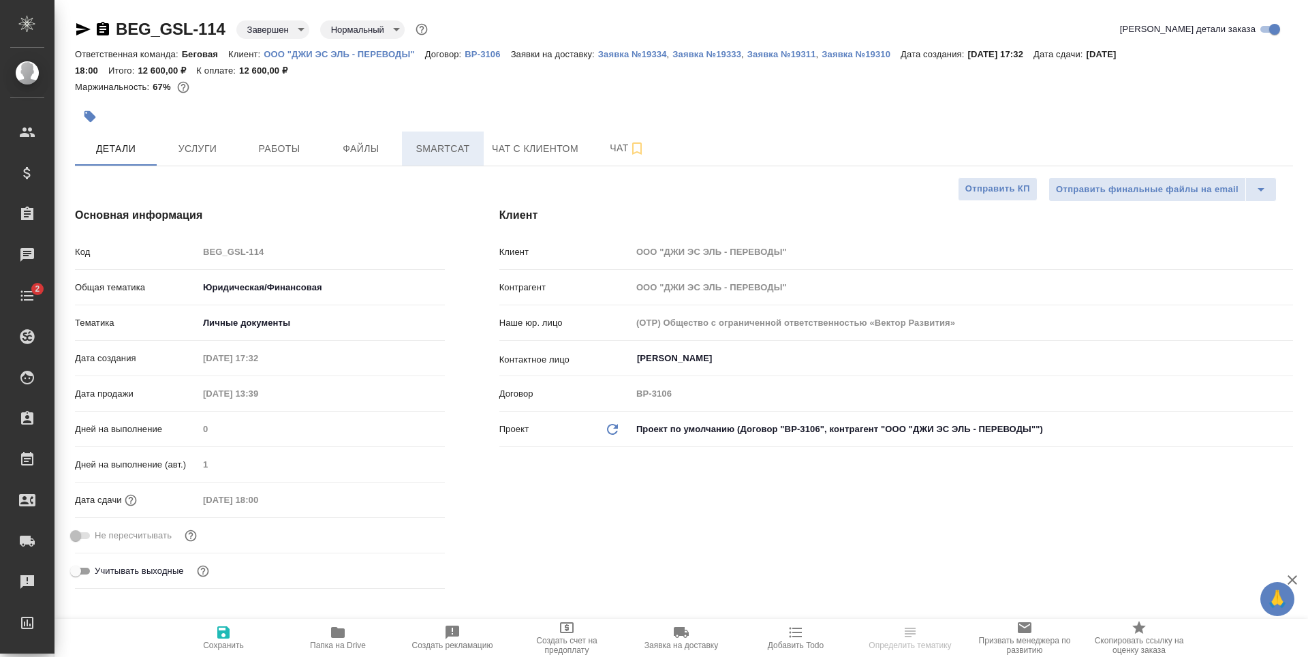
type textarea "x"
click at [450, 149] on span "Smartcat" at bounding box center [442, 148] width 65 height 17
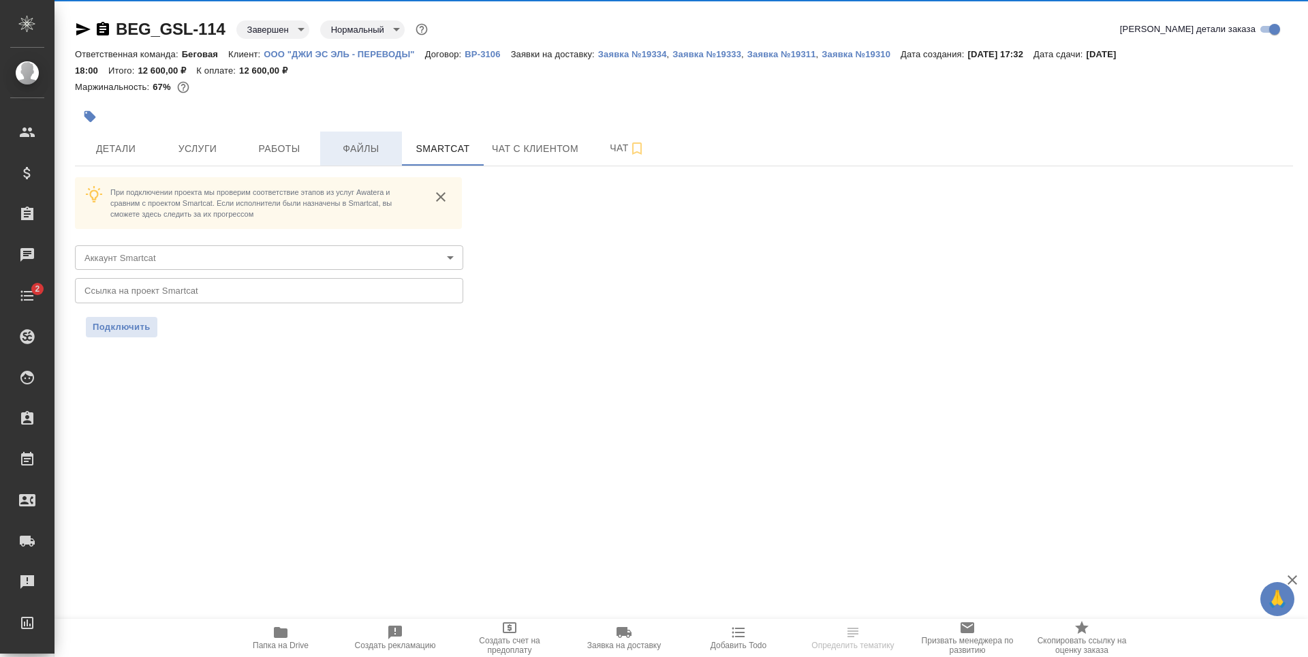
click at [371, 154] on span "Файлы" at bounding box center [360, 148] width 65 height 17
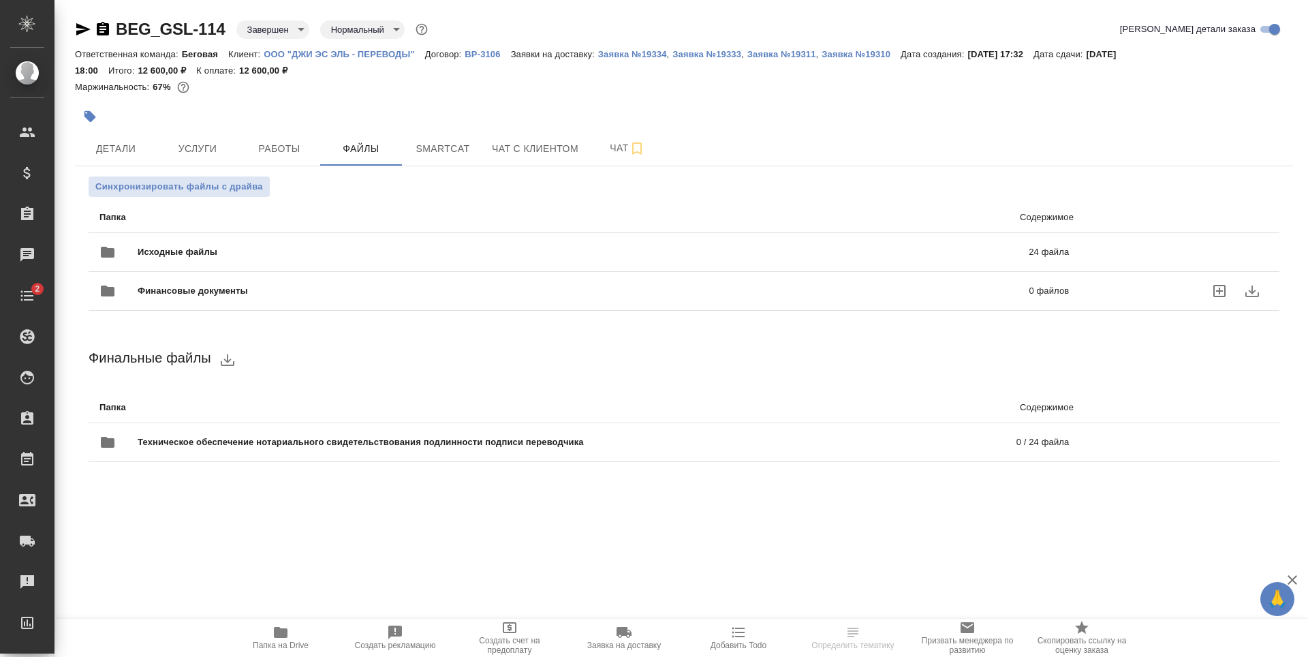
click at [258, 256] on span "Исходные файлы" at bounding box center [381, 252] width 486 height 14
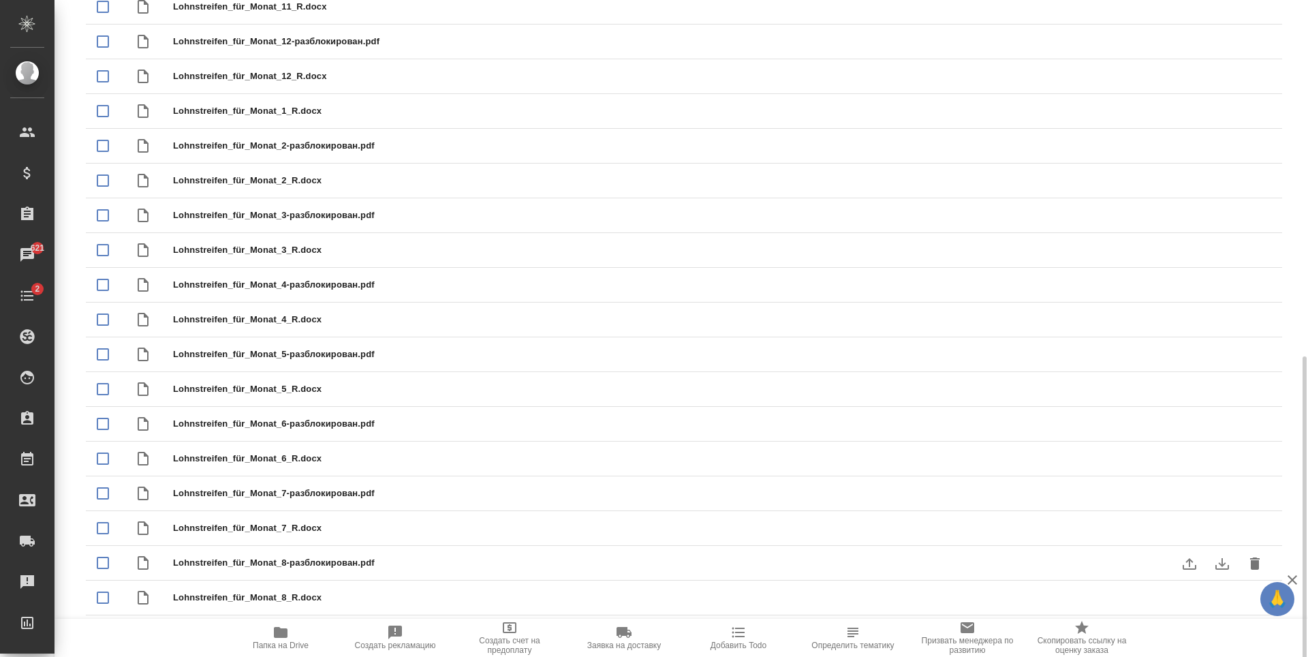
scroll to position [512, 0]
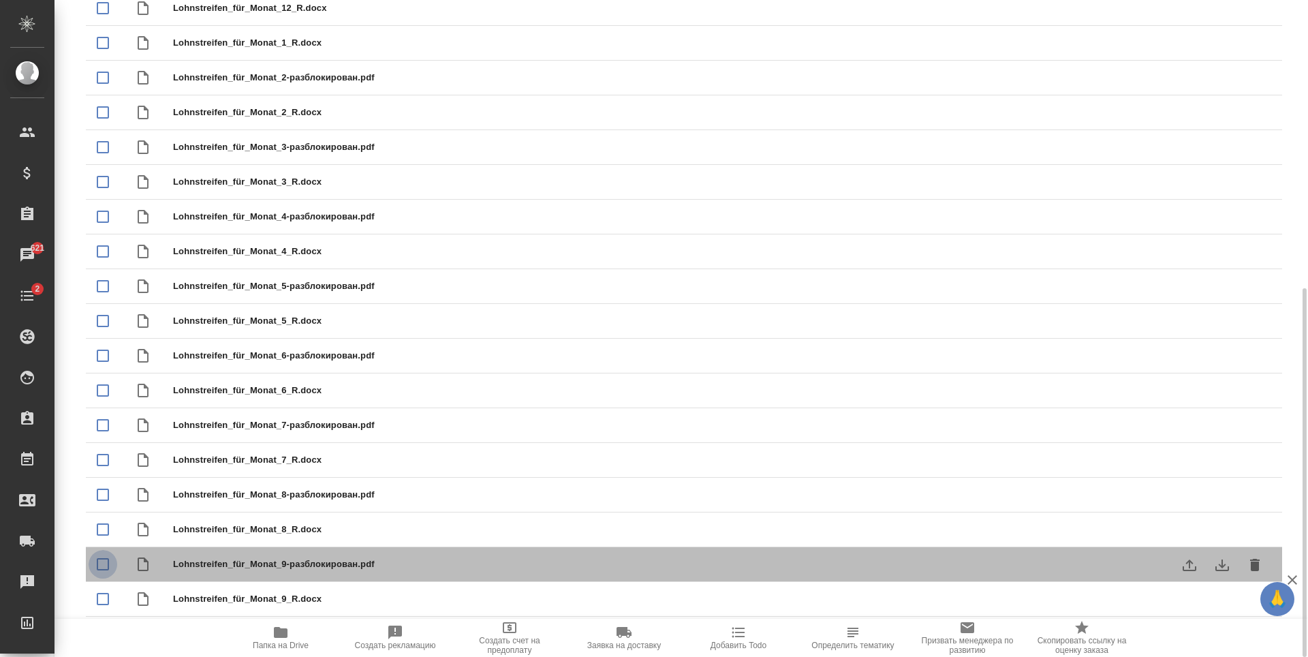
click at [102, 566] on input "checkbox" at bounding box center [103, 564] width 29 height 29
checkbox input "true"
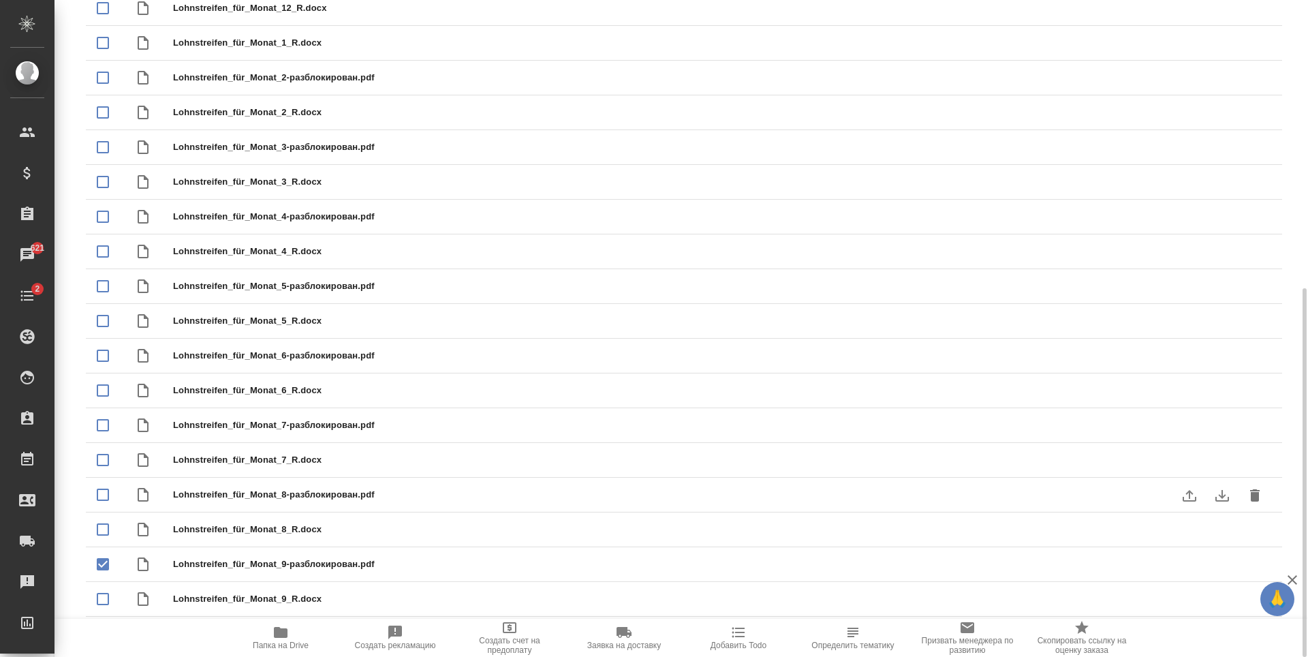
click at [104, 494] on input "checkbox" at bounding box center [103, 494] width 29 height 29
checkbox input "true"
click at [102, 425] on input "checkbox" at bounding box center [103, 425] width 29 height 29
checkbox input "true"
click at [102, 356] on input "checkbox" at bounding box center [103, 355] width 29 height 29
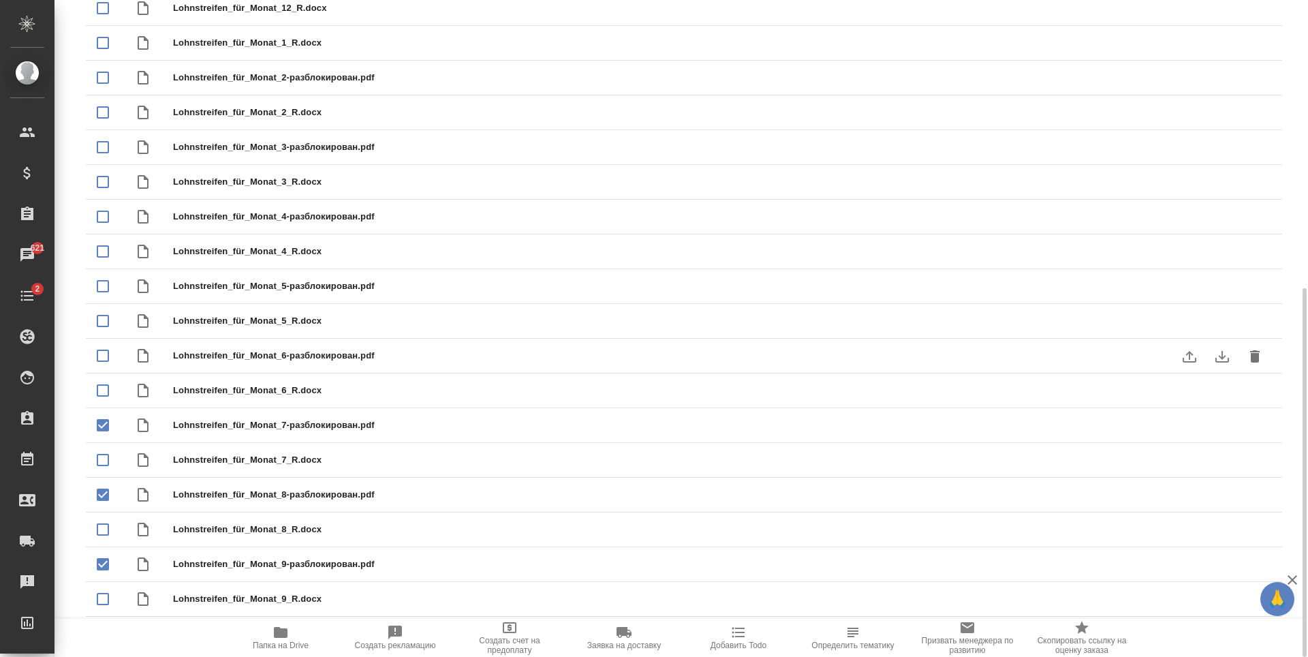
checkbox input "true"
click at [112, 288] on input "checkbox" at bounding box center [103, 286] width 29 height 29
checkbox input "true"
click at [103, 224] on input "checkbox" at bounding box center [103, 216] width 29 height 29
checkbox input "true"
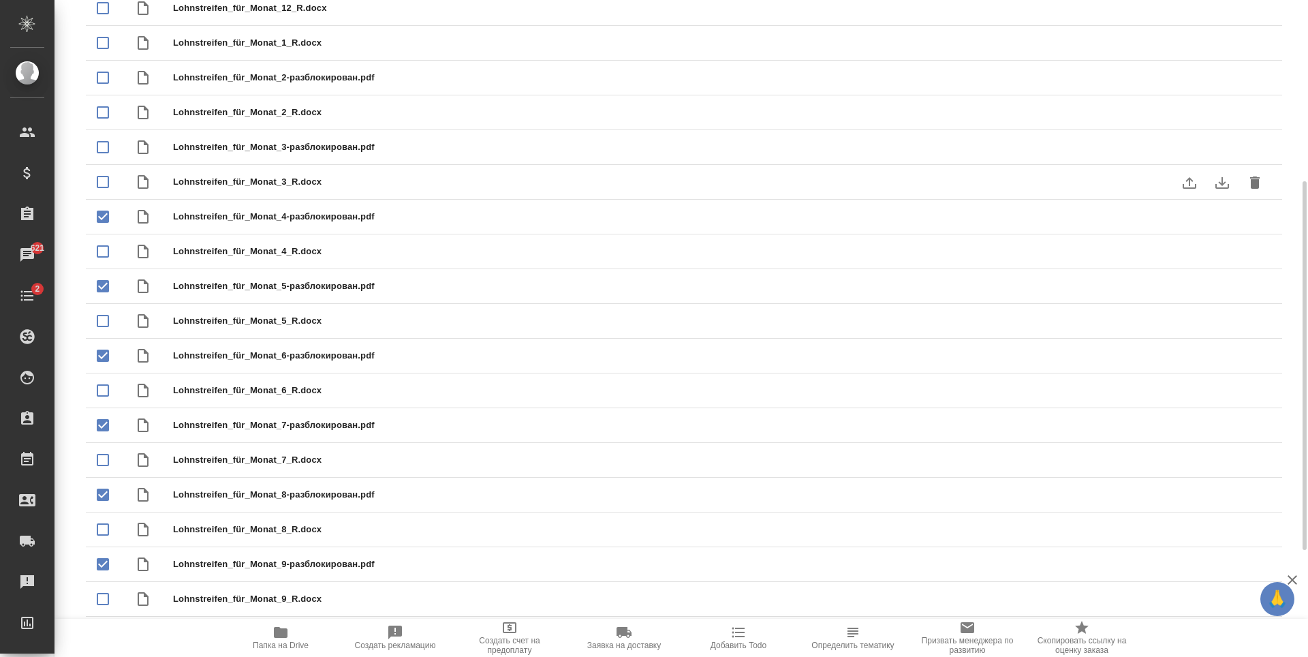
scroll to position [376, 0]
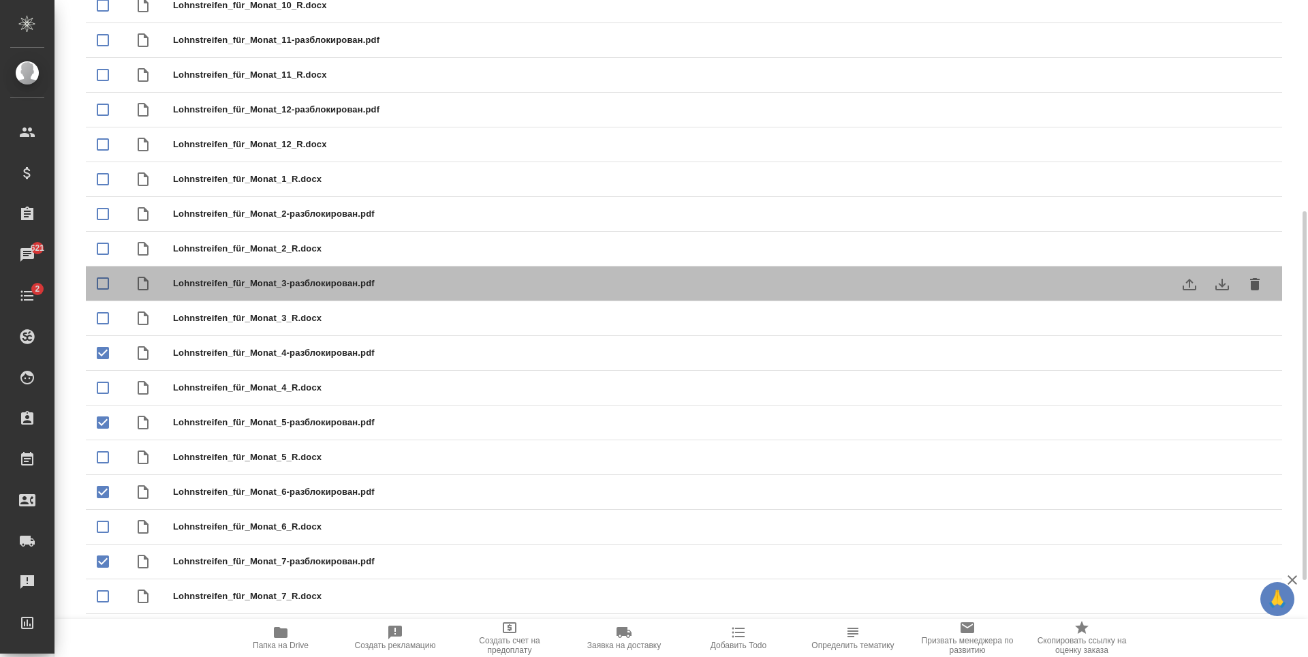
click at [202, 279] on span "Lohnstreifen_für_Monat_3-разблокирован.pdf" at bounding box center [711, 284] width 1077 height 14
checkbox input "true"
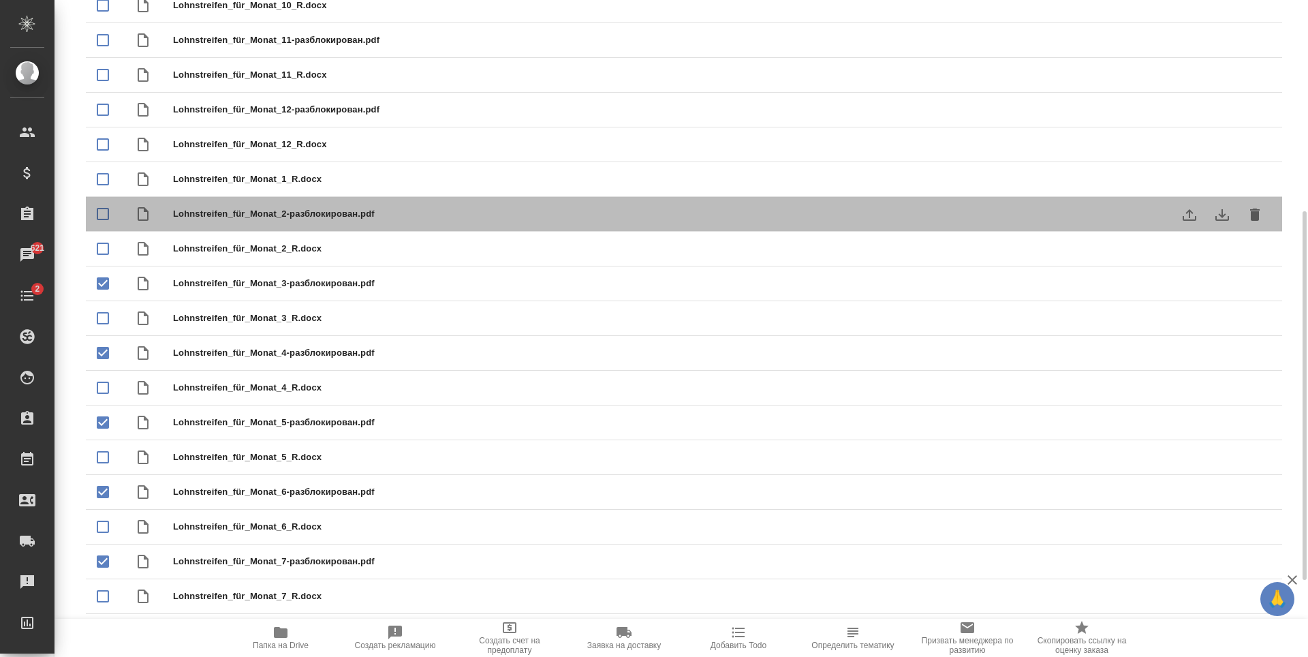
click at [267, 223] on div "Lohnstreifen_für_Monat_2-разблокирован.pdf" at bounding box center [711, 213] width 1077 height 19
checkbox input "true"
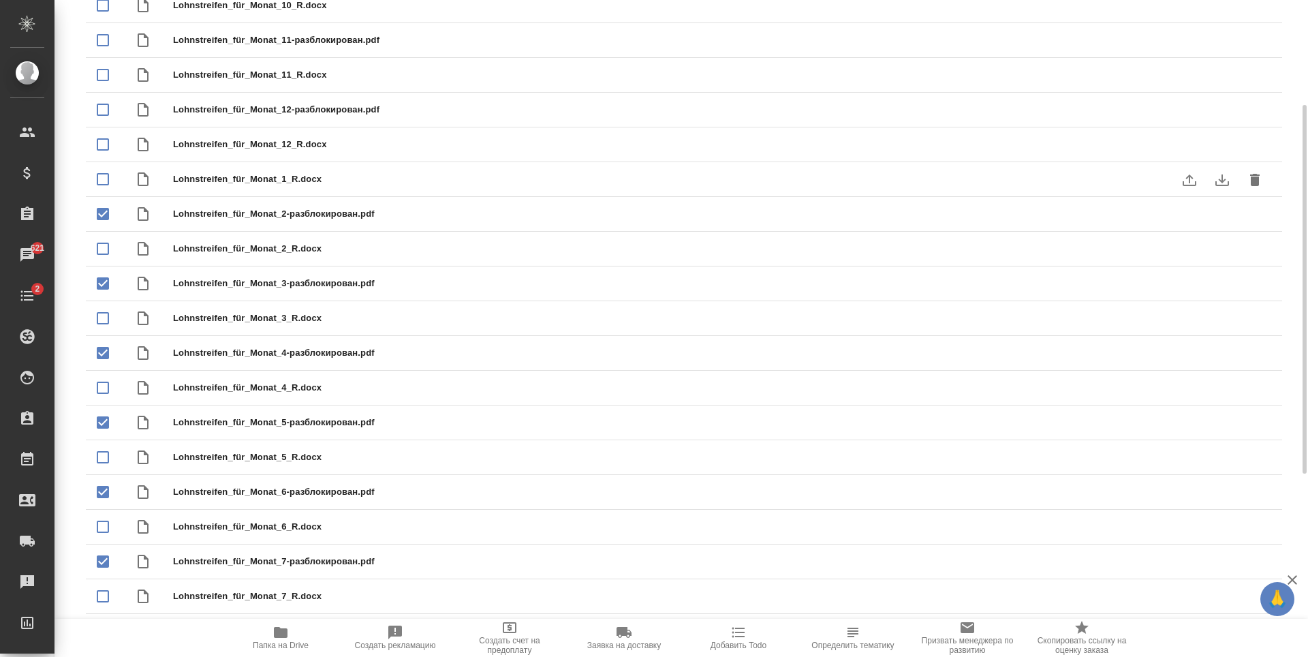
scroll to position [308, 0]
click at [318, 188] on div "Lohnstreifen_für_Monat_12-разблокирован.pdf" at bounding box center [684, 178] width 1197 height 35
checkbox input "true"
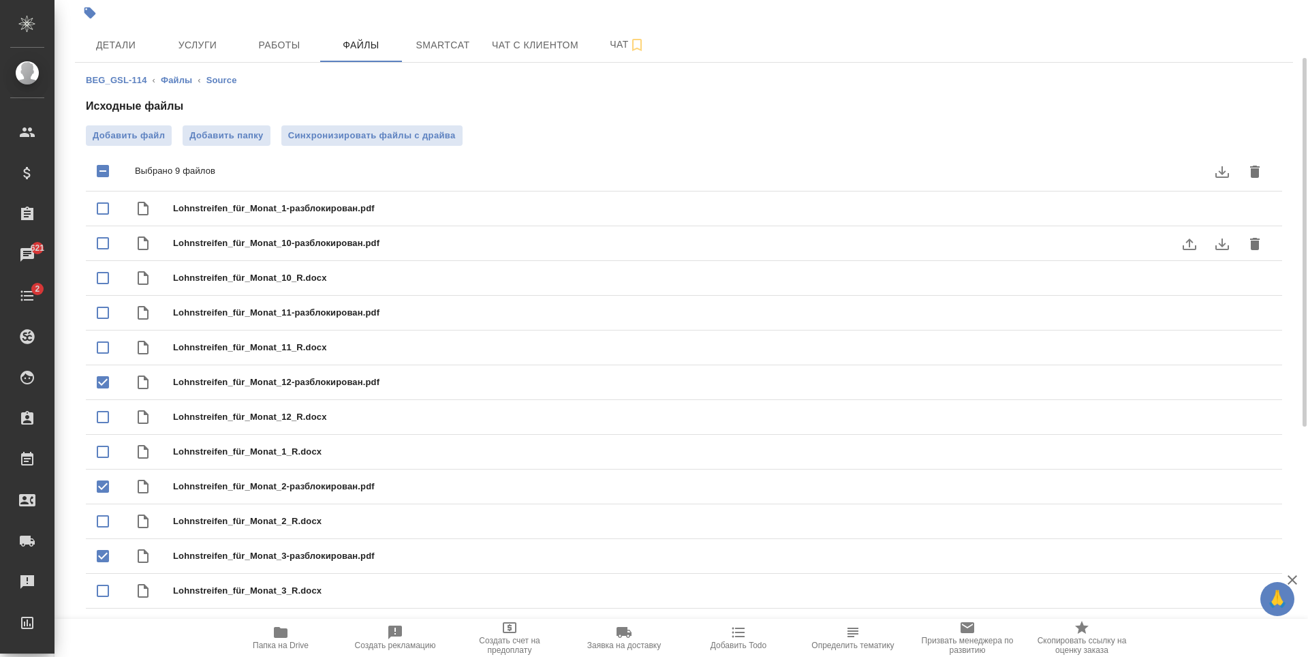
click at [322, 251] on div "Lohnstreifen_für_Monat_10-разблокирован.pdf" at bounding box center [711, 243] width 1077 height 19
checkbox input "true"
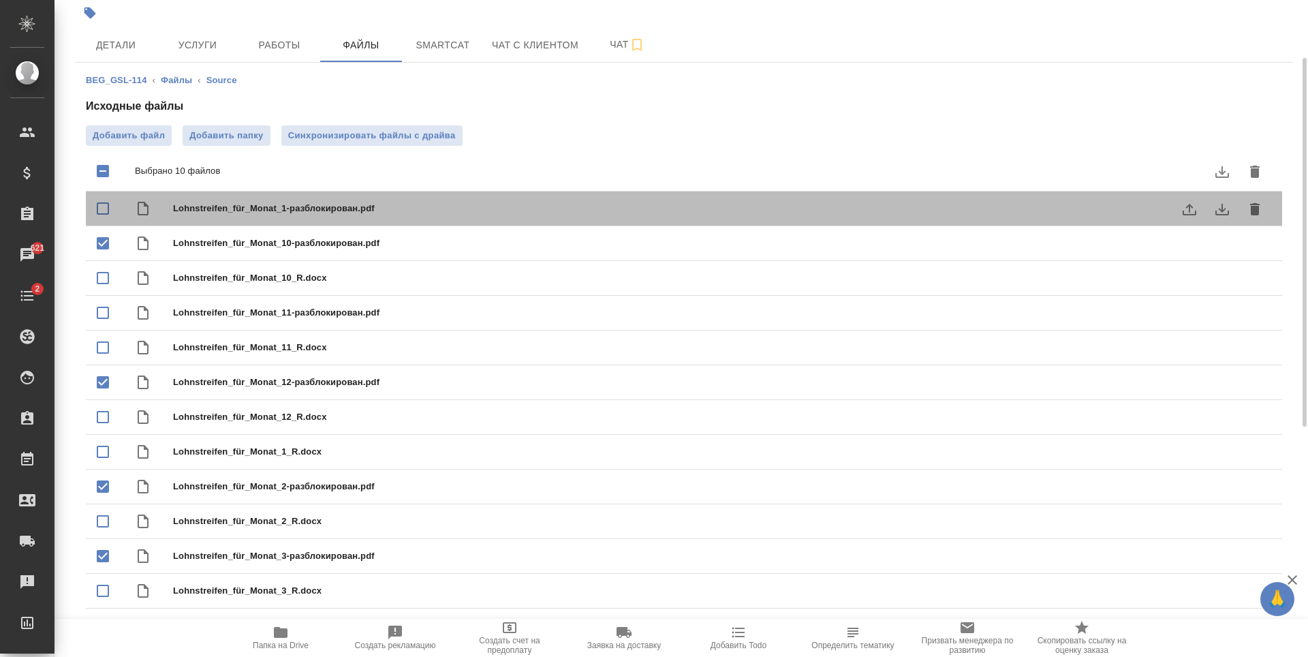
click at [332, 219] on div "Lohnstreifen_für_Monat_1-разблокирован.pdf" at bounding box center [684, 208] width 1197 height 35
checkbox input "true"
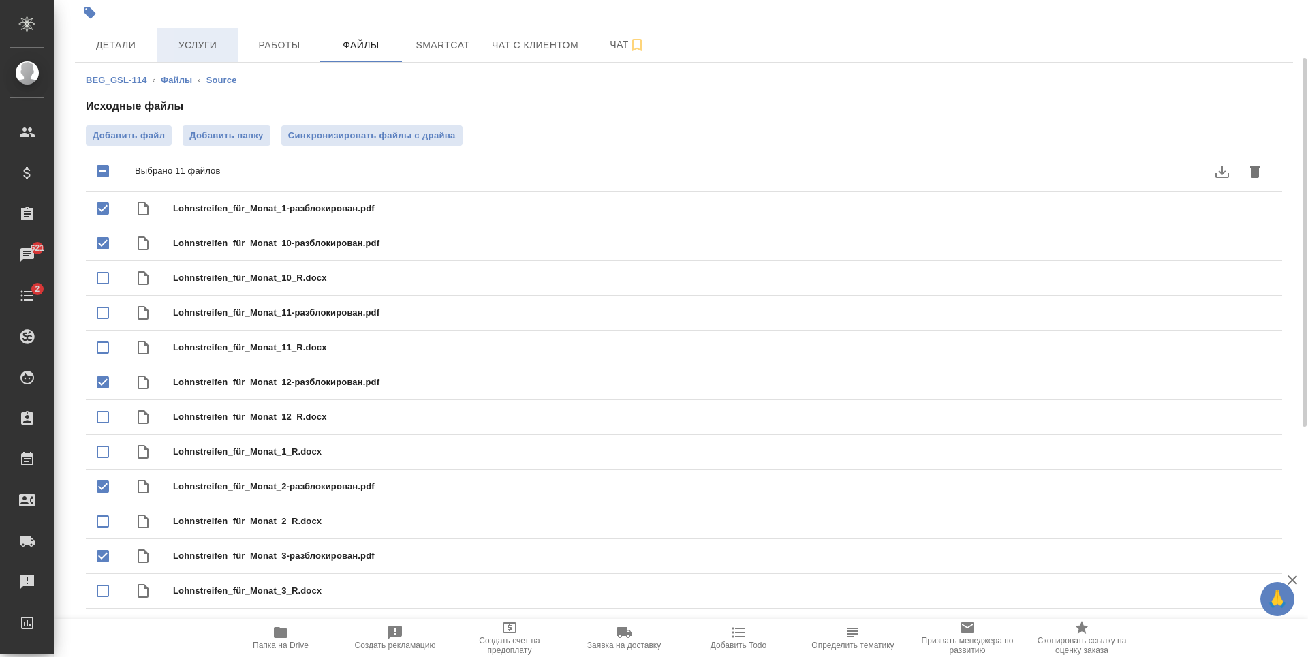
click at [201, 44] on span "Услуги" at bounding box center [197, 45] width 65 height 17
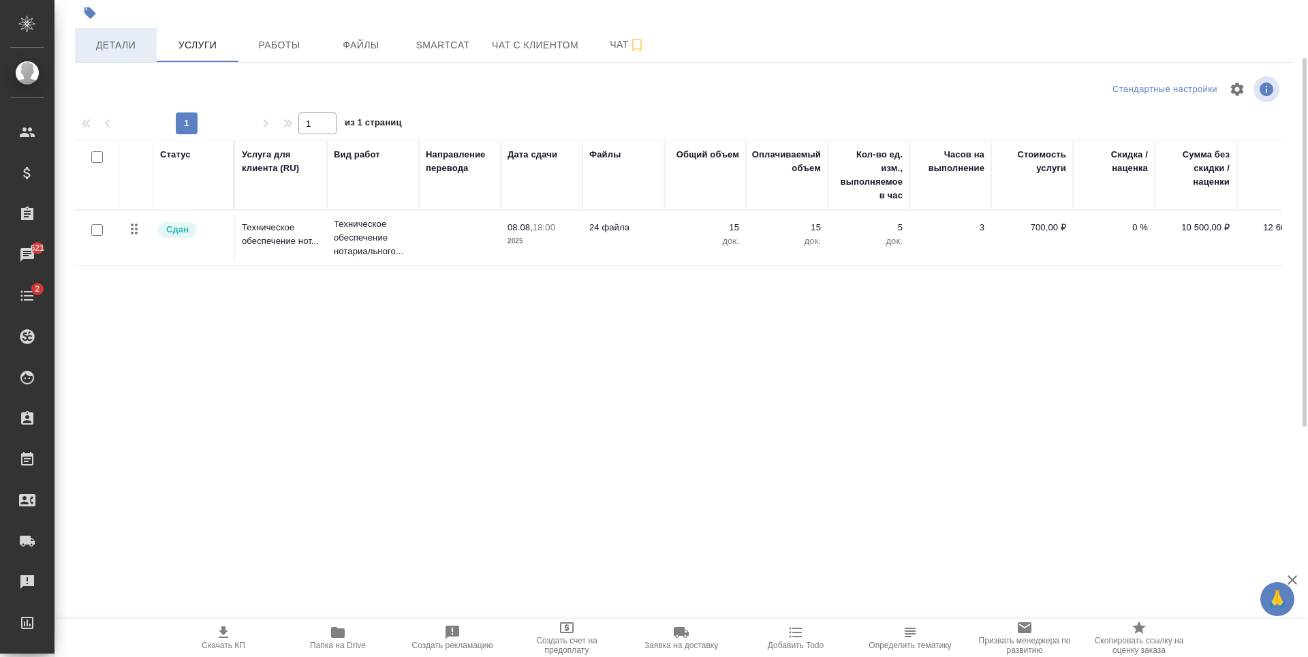
click at [151, 53] on button "Детали" at bounding box center [116, 45] width 82 height 34
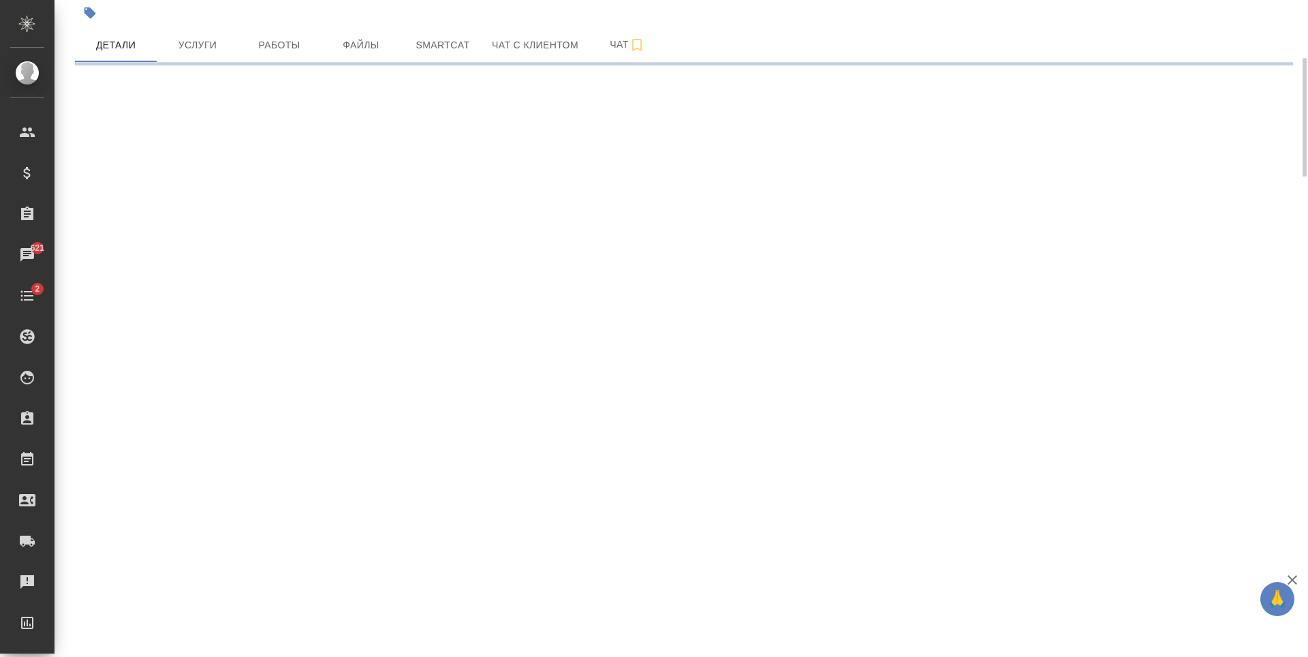
select select "RU"
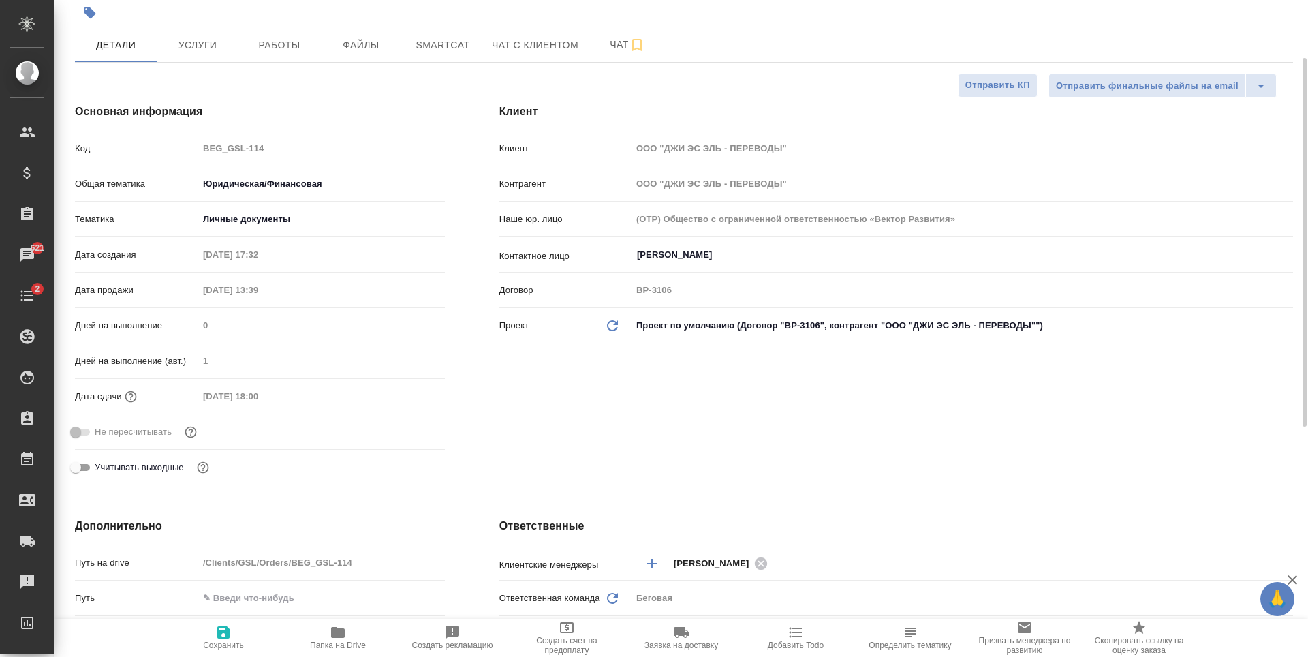
type textarea "x"
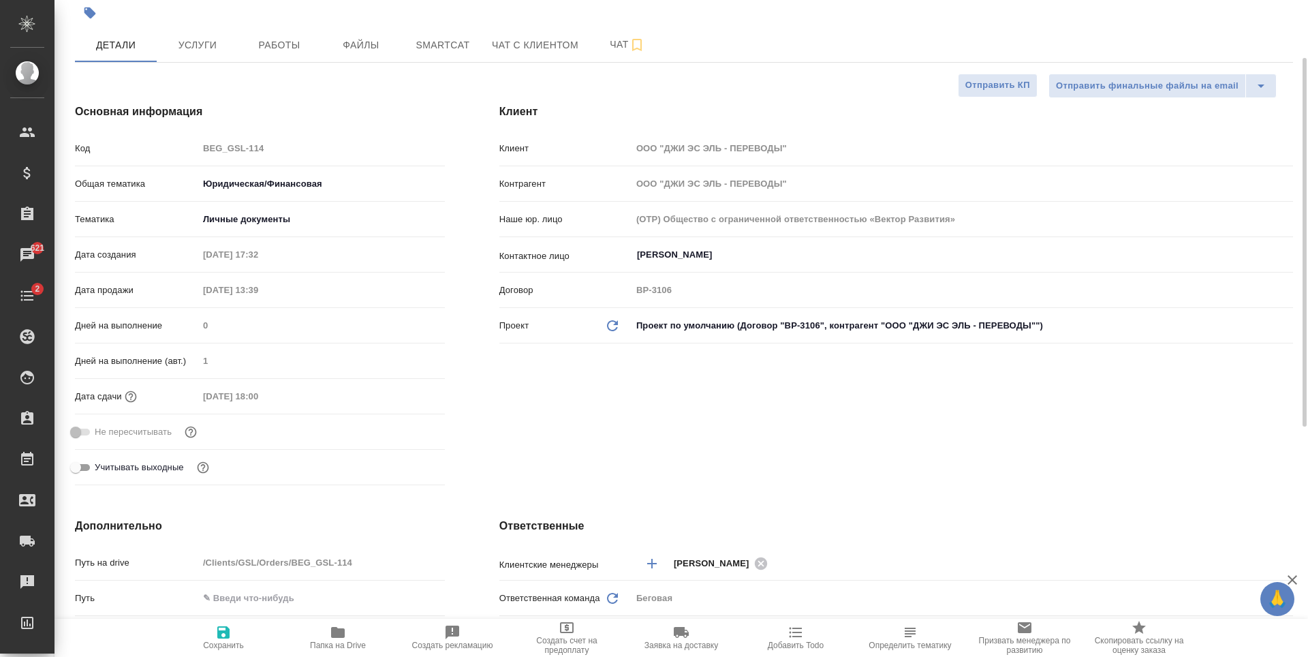
type textarea "x"
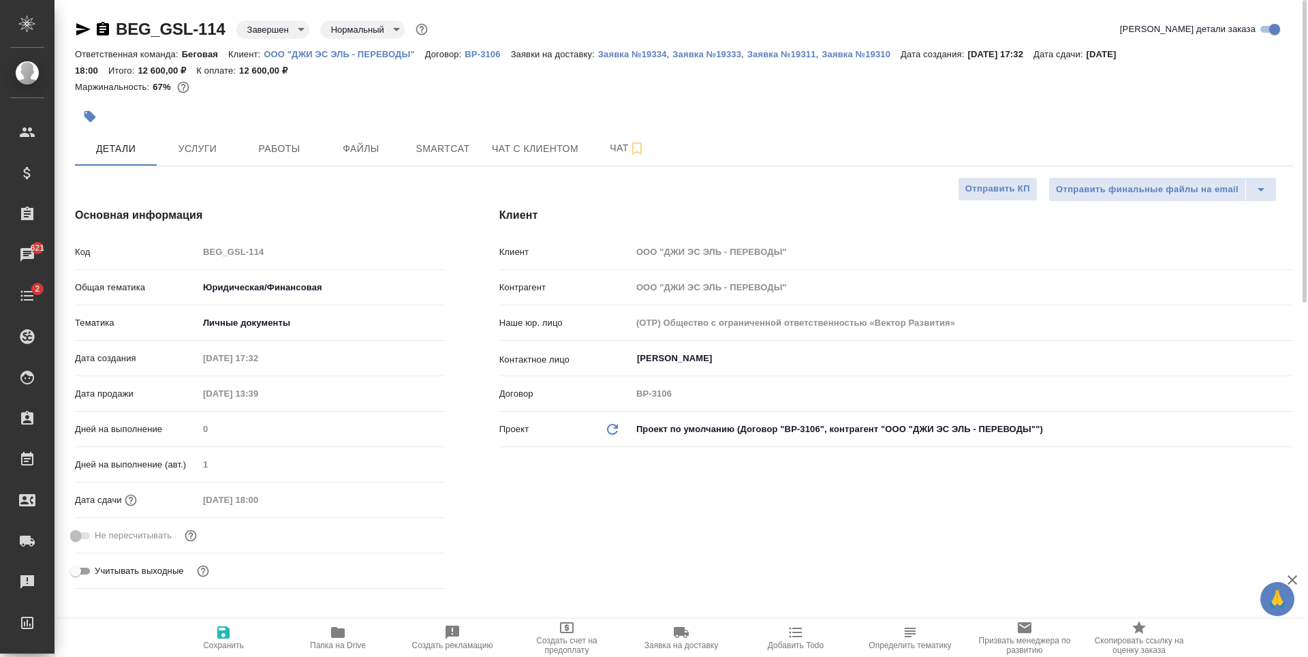
type textarea "x"
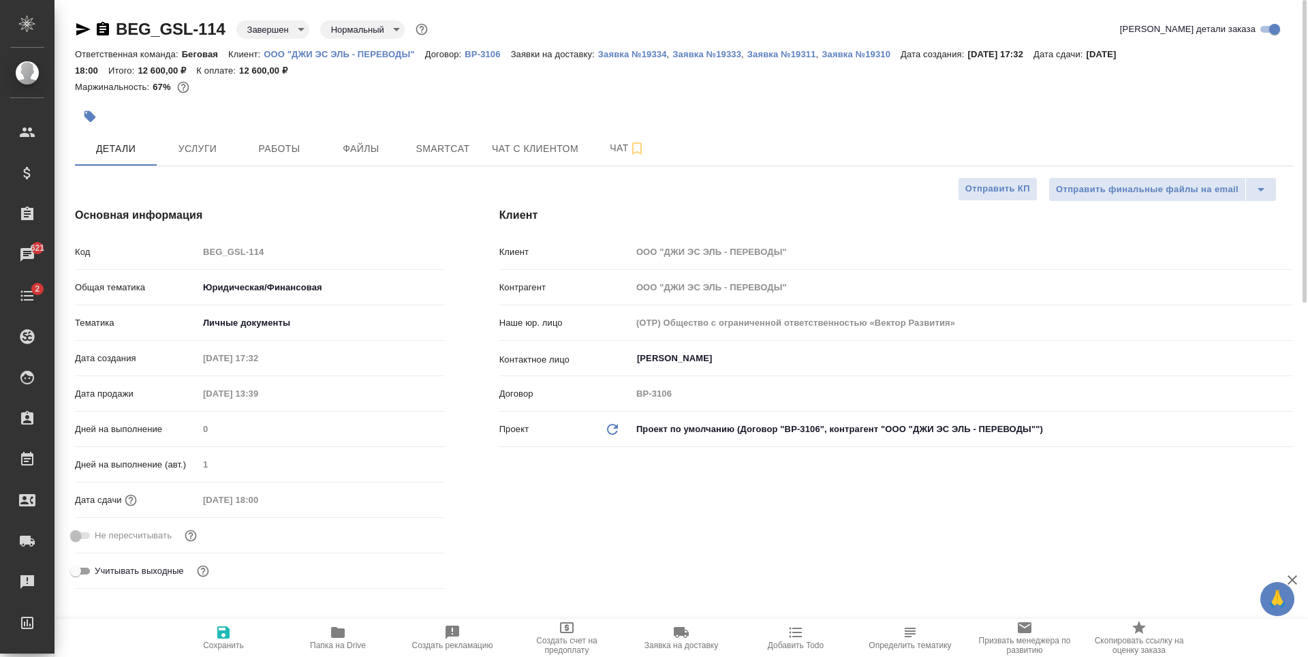
type textarea "x"
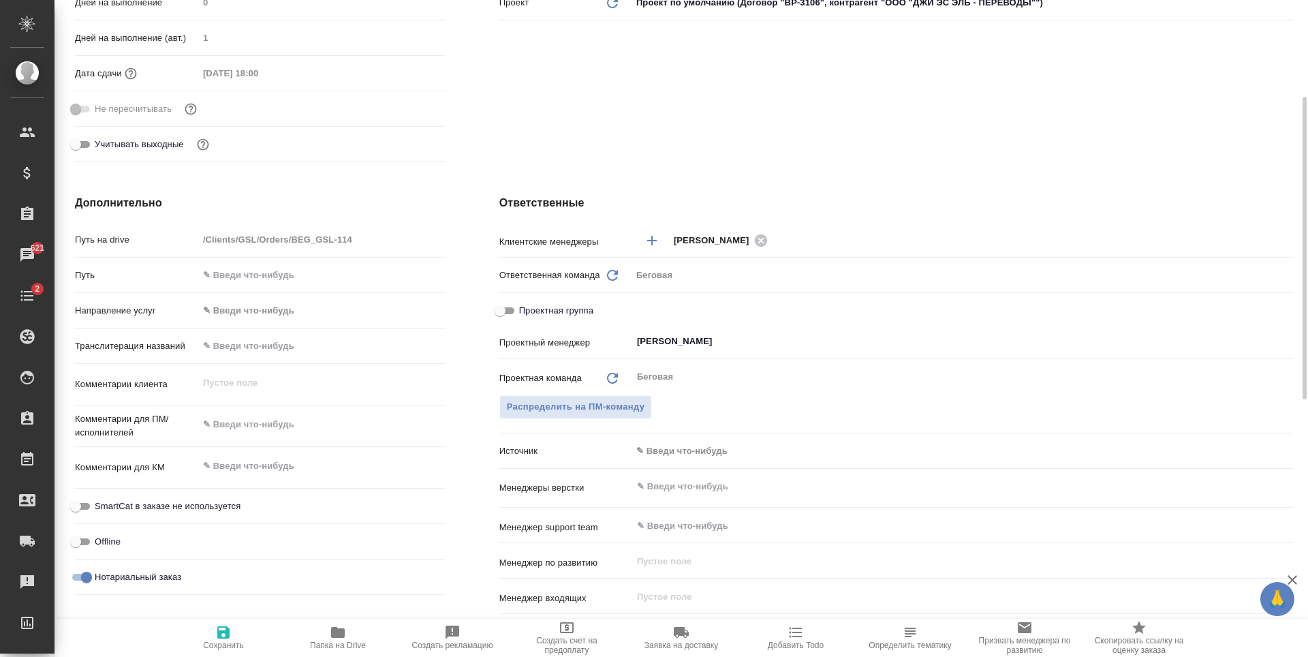
scroll to position [154, 0]
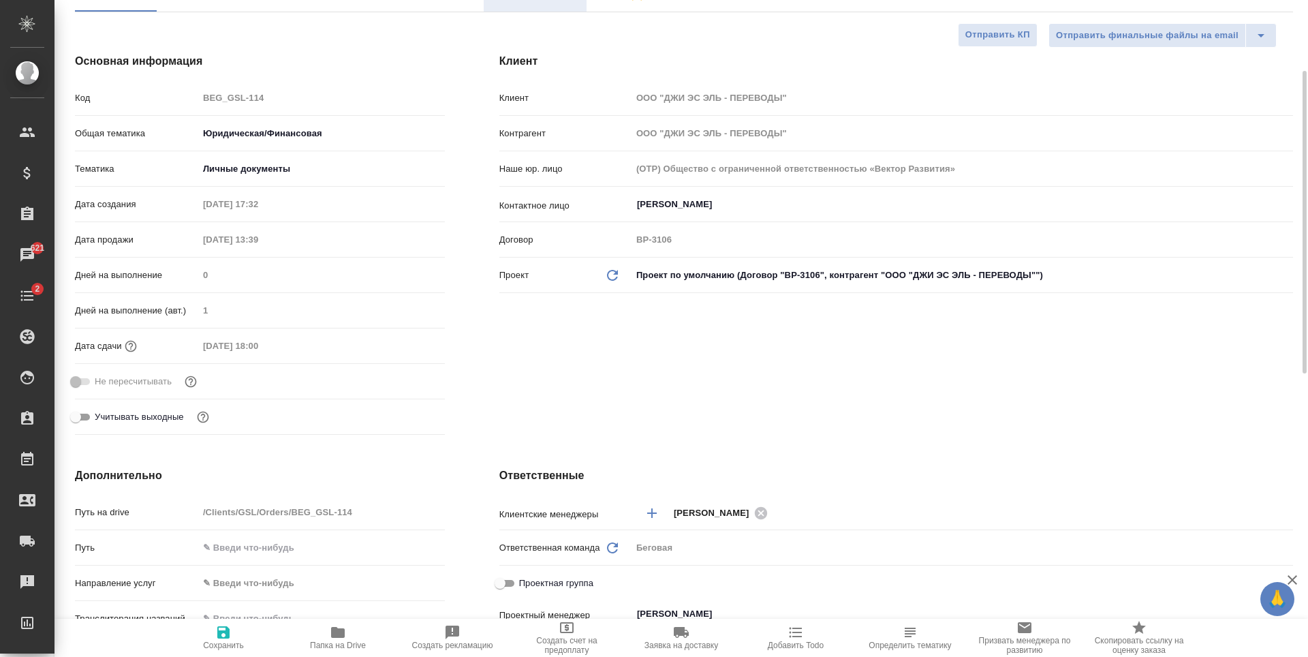
type textarea "x"
